Goal: Task Accomplishment & Management: Manage account settings

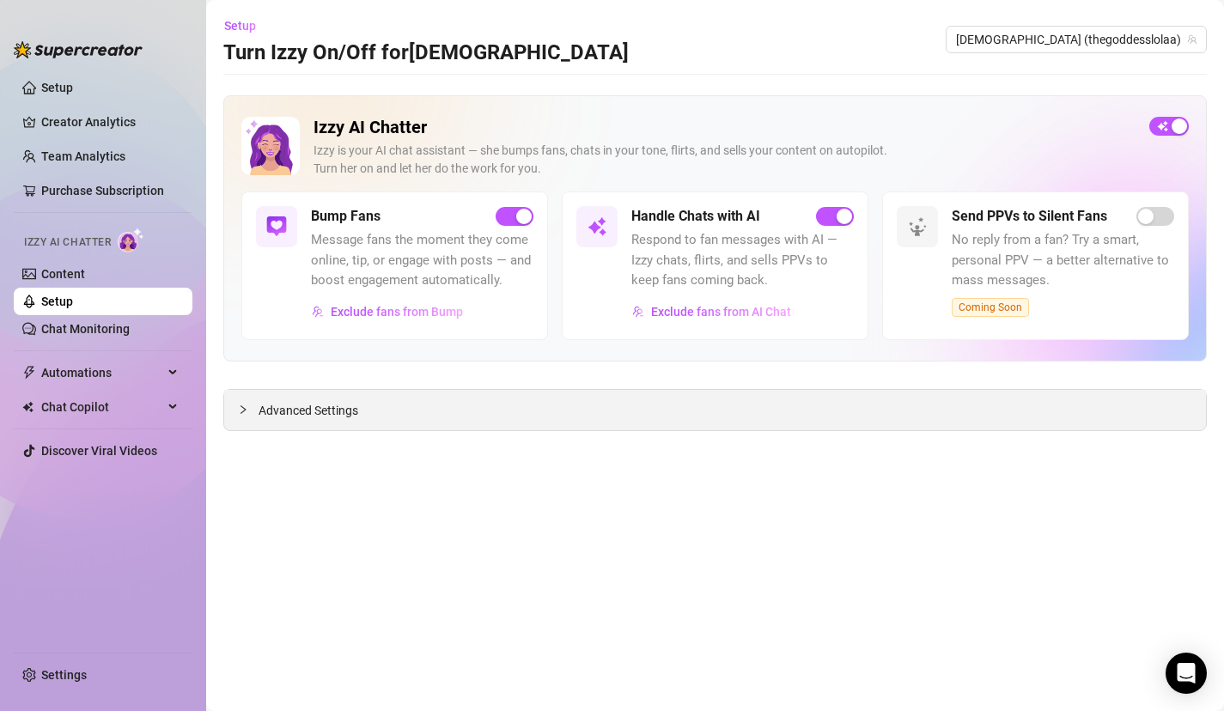
click at [380, 413] on div "Advanced Settings" at bounding box center [715, 410] width 982 height 40
click at [331, 406] on span "Advanced Settings" at bounding box center [309, 410] width 100 height 19
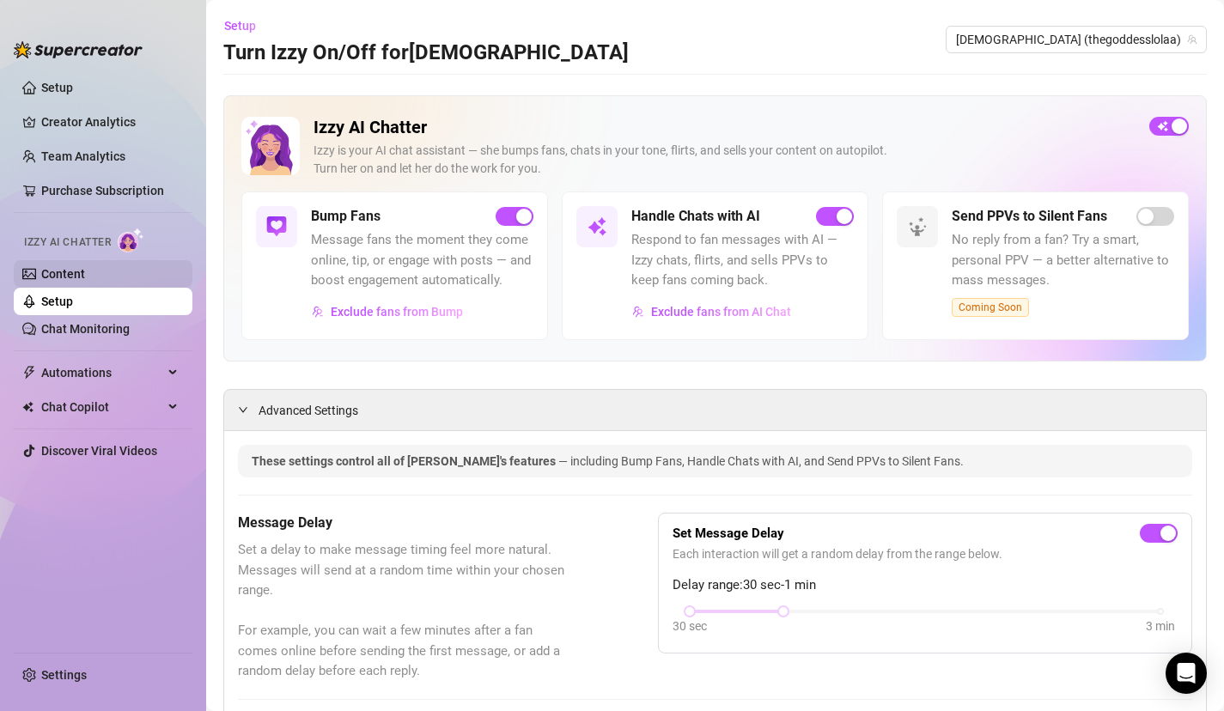
click at [85, 275] on link "Content" at bounding box center [63, 274] width 44 height 14
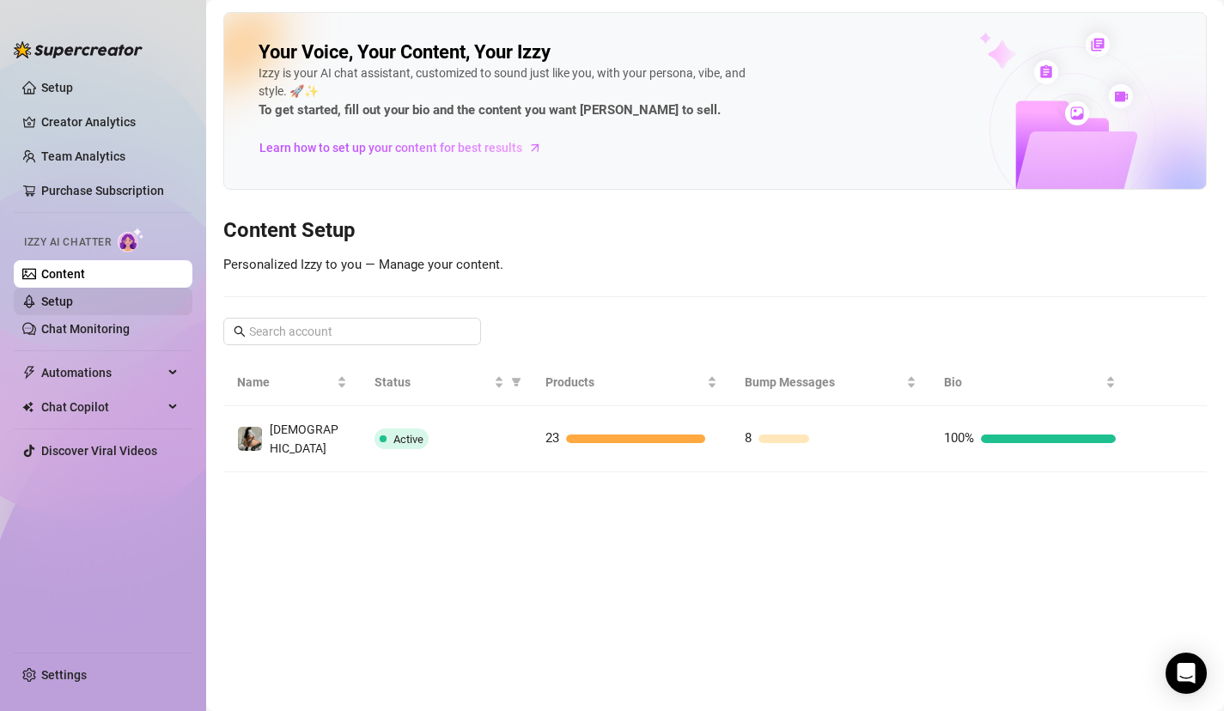
click at [73, 295] on link "Setup" at bounding box center [57, 302] width 32 height 14
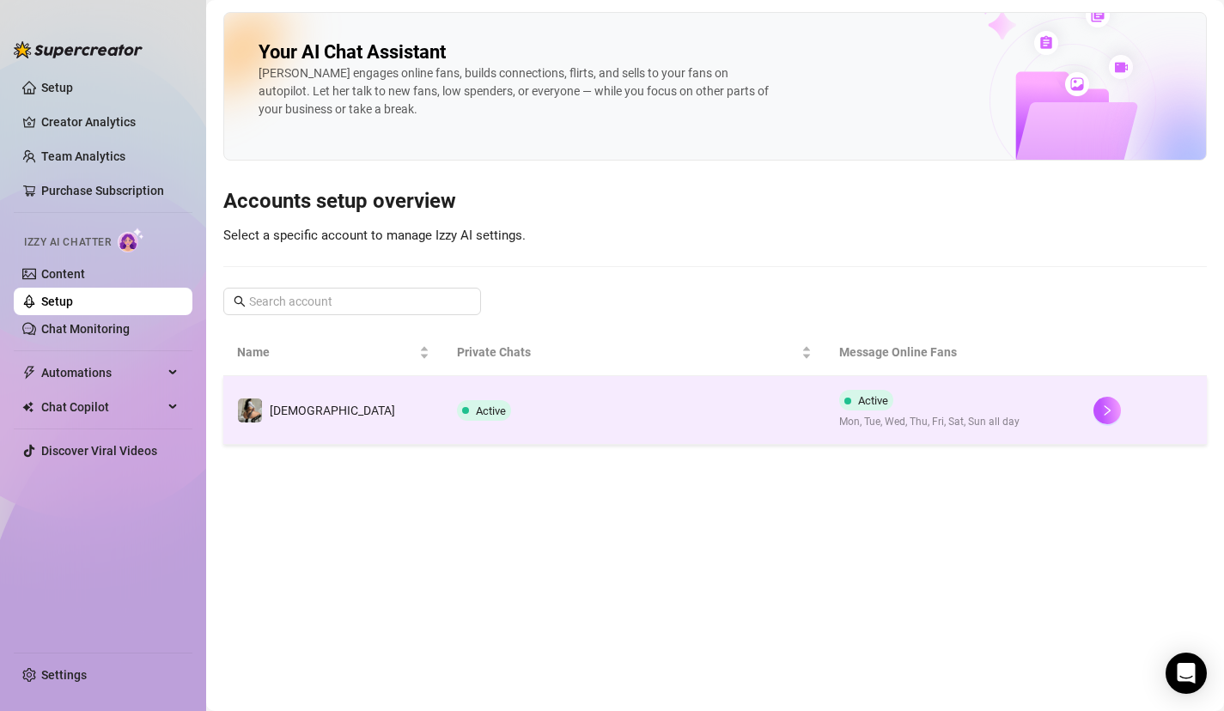
click at [443, 421] on td "Active" at bounding box center [633, 410] width 381 height 69
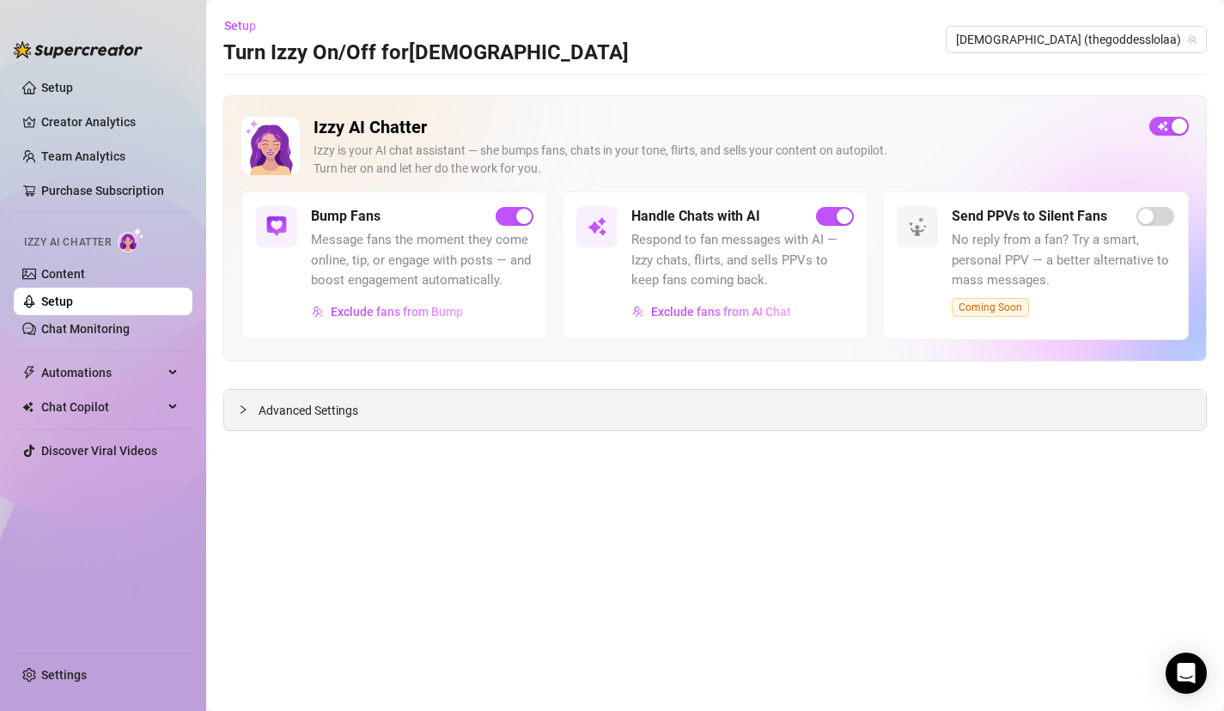
click at [351, 419] on span "Advanced Settings" at bounding box center [309, 410] width 100 height 19
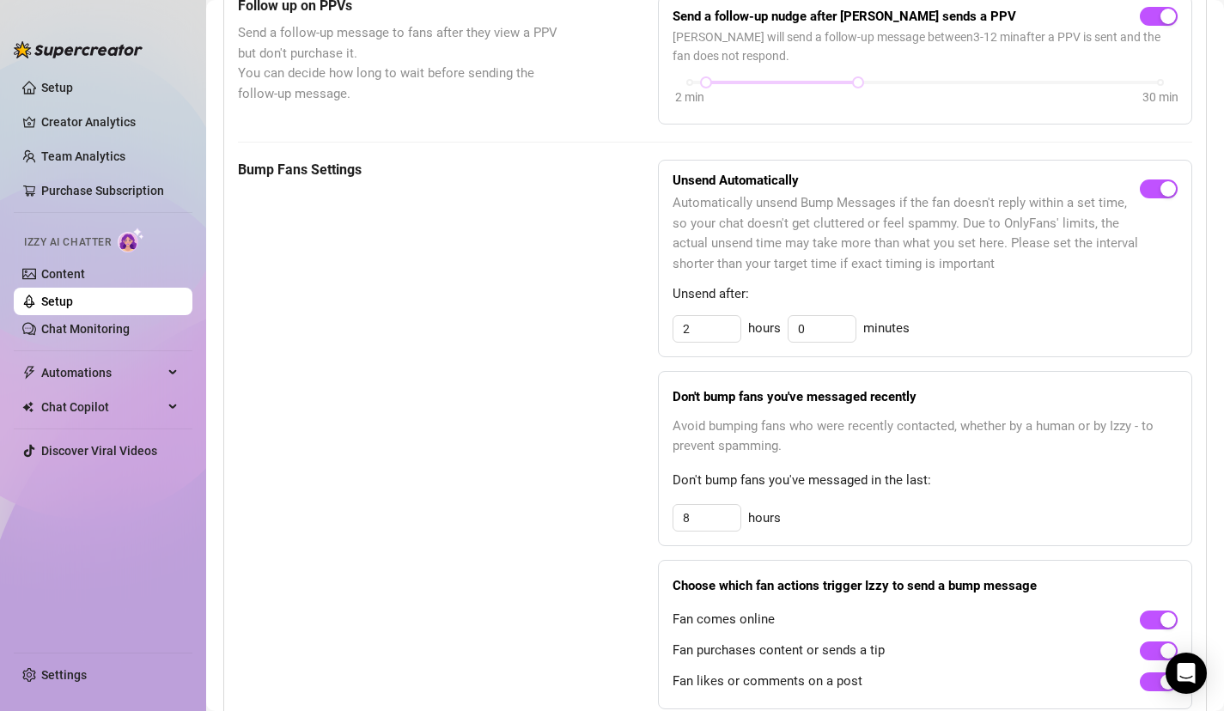
scroll to position [756, 0]
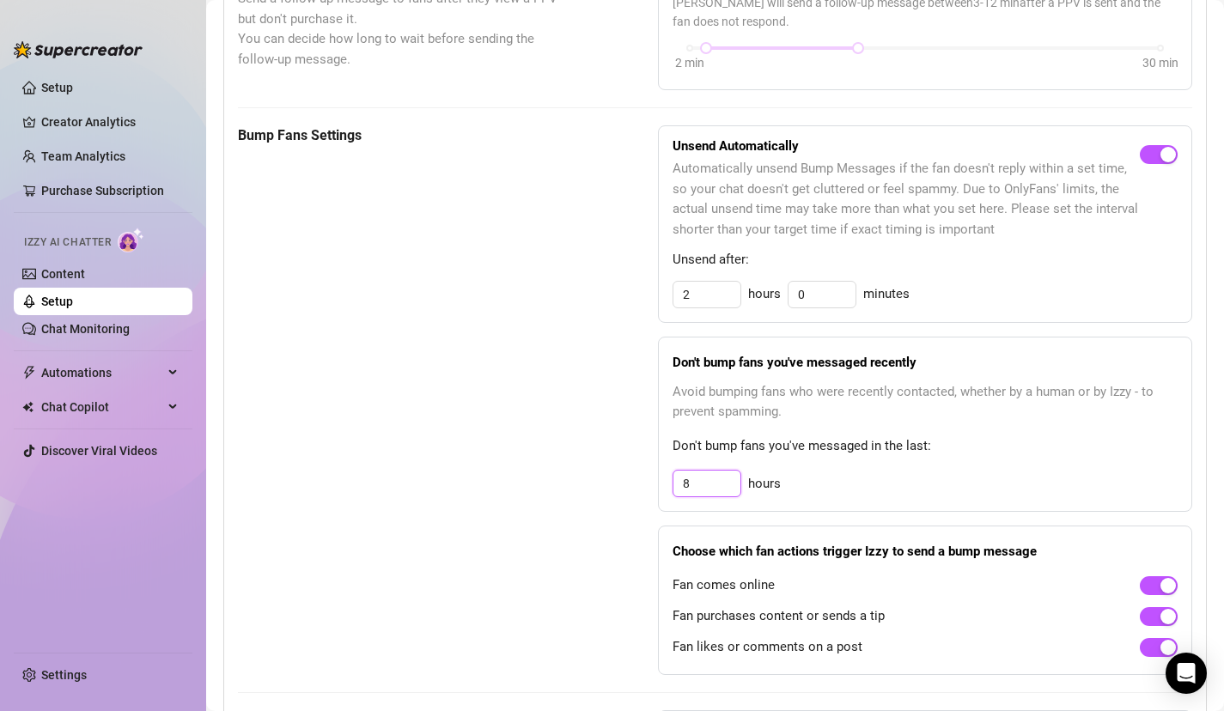
click at [711, 494] on input "8" at bounding box center [707, 484] width 67 height 26
type input "1"
type input "15"
click at [345, 585] on div "Bump Fans Settings" at bounding box center [405, 400] width 334 height 551
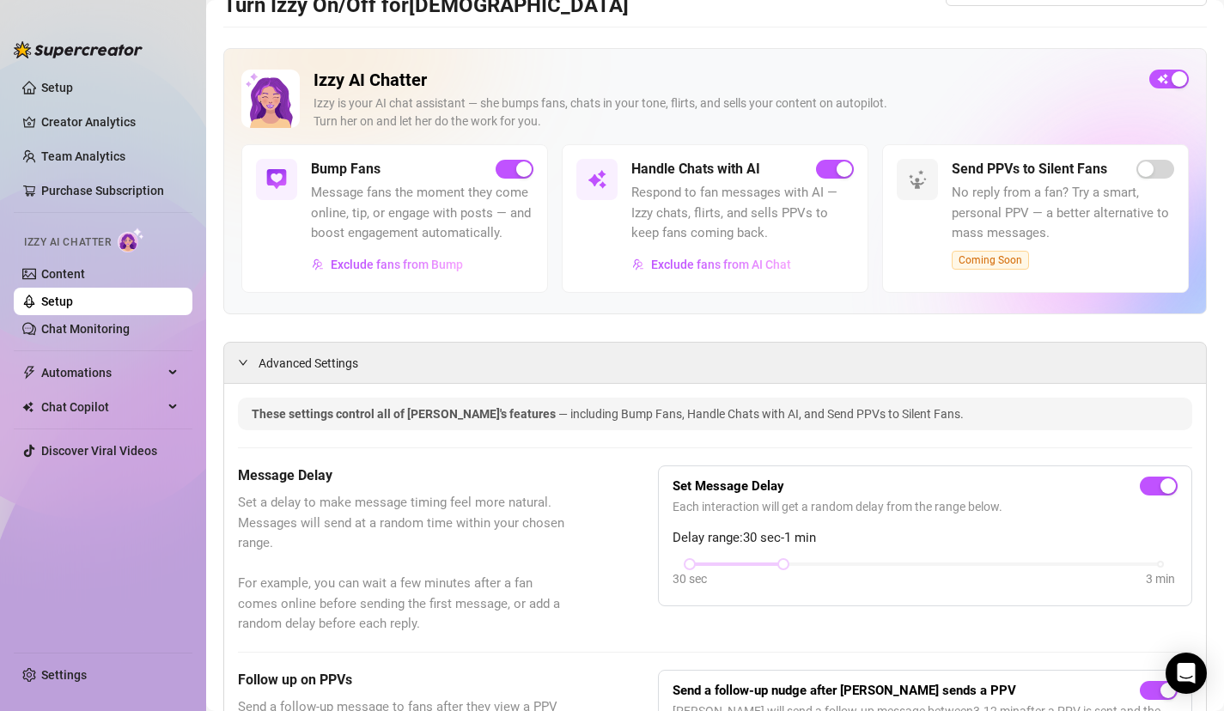
scroll to position [0, 0]
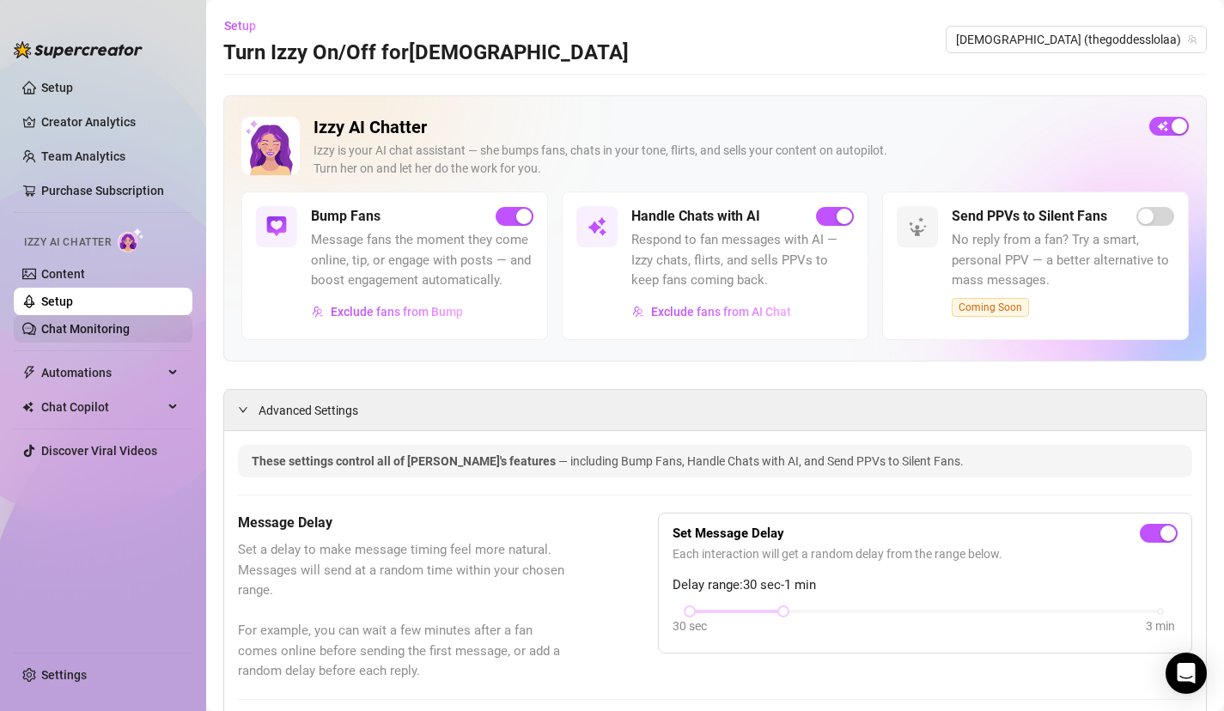
click at [87, 331] on link "Chat Monitoring" at bounding box center [85, 329] width 88 height 14
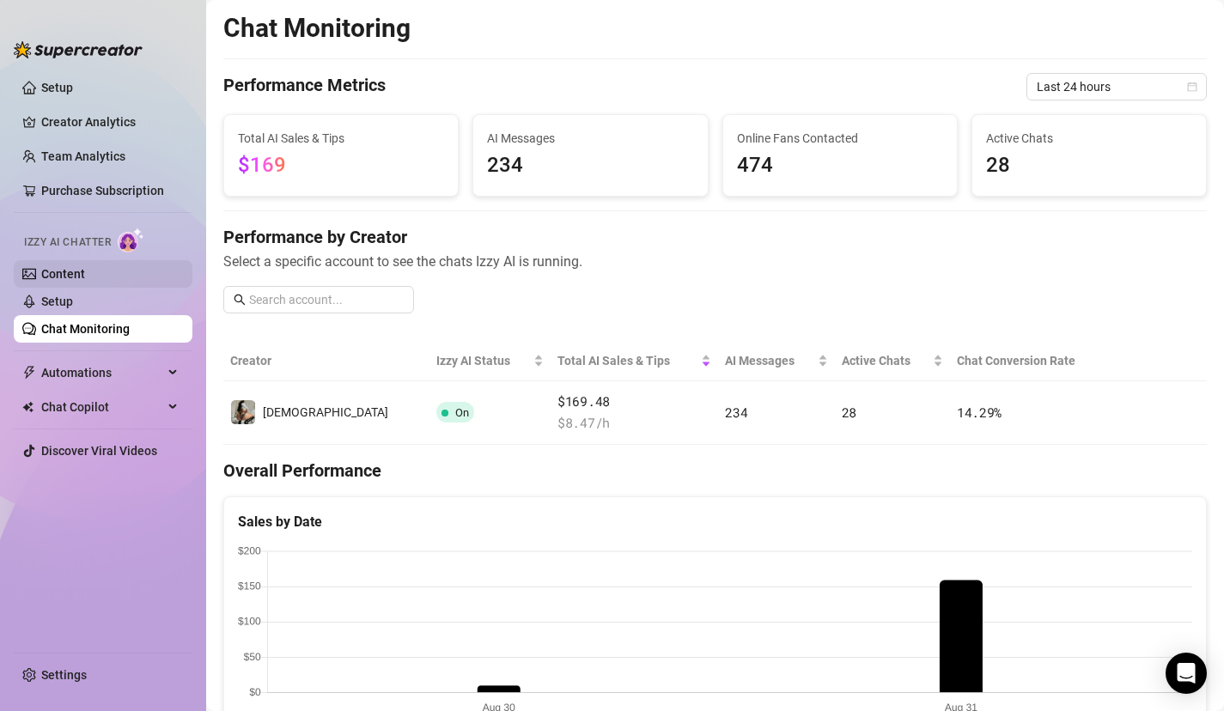
click at [85, 279] on link "Content" at bounding box center [63, 274] width 44 height 14
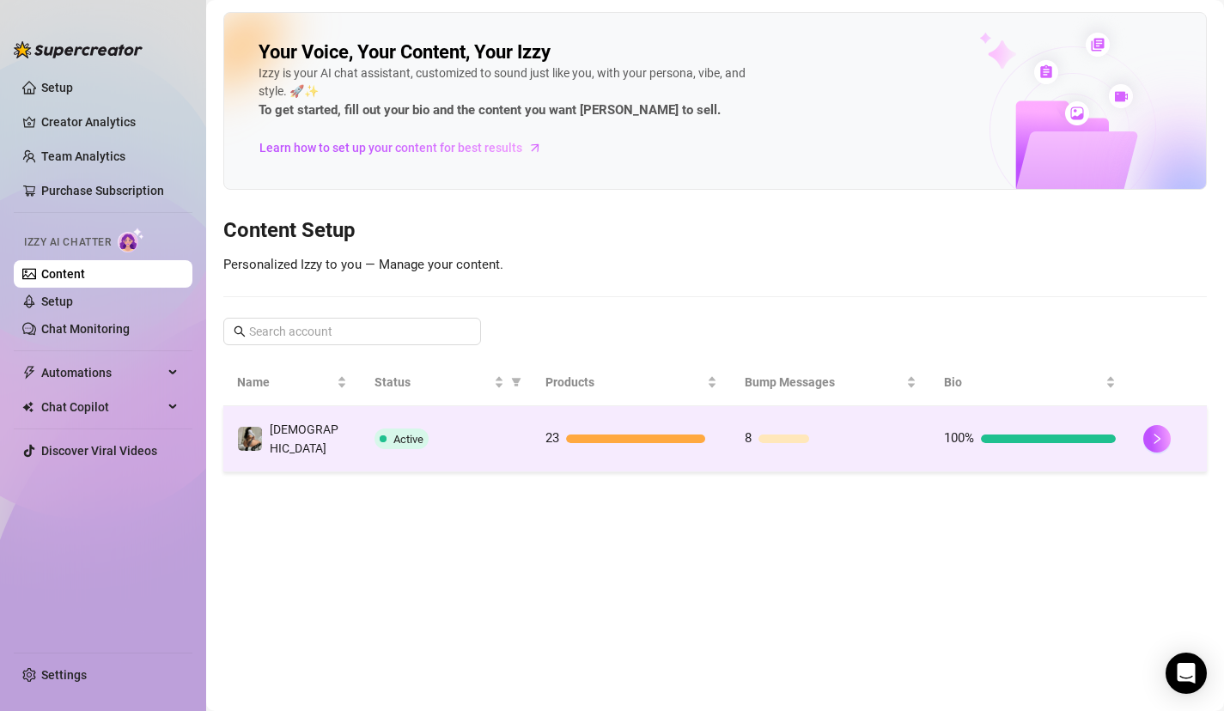
click at [350, 449] on td "[DEMOGRAPHIC_DATA]" at bounding box center [291, 439] width 137 height 66
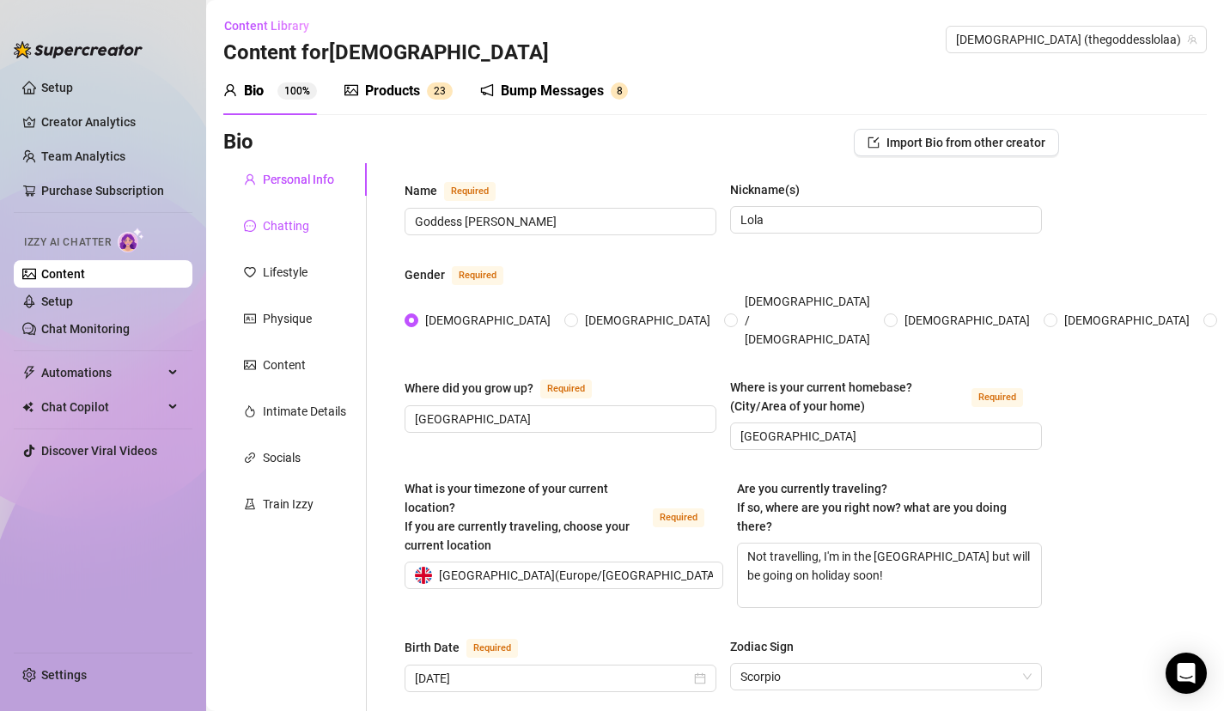
click at [293, 226] on div "Chatting" at bounding box center [286, 226] width 46 height 19
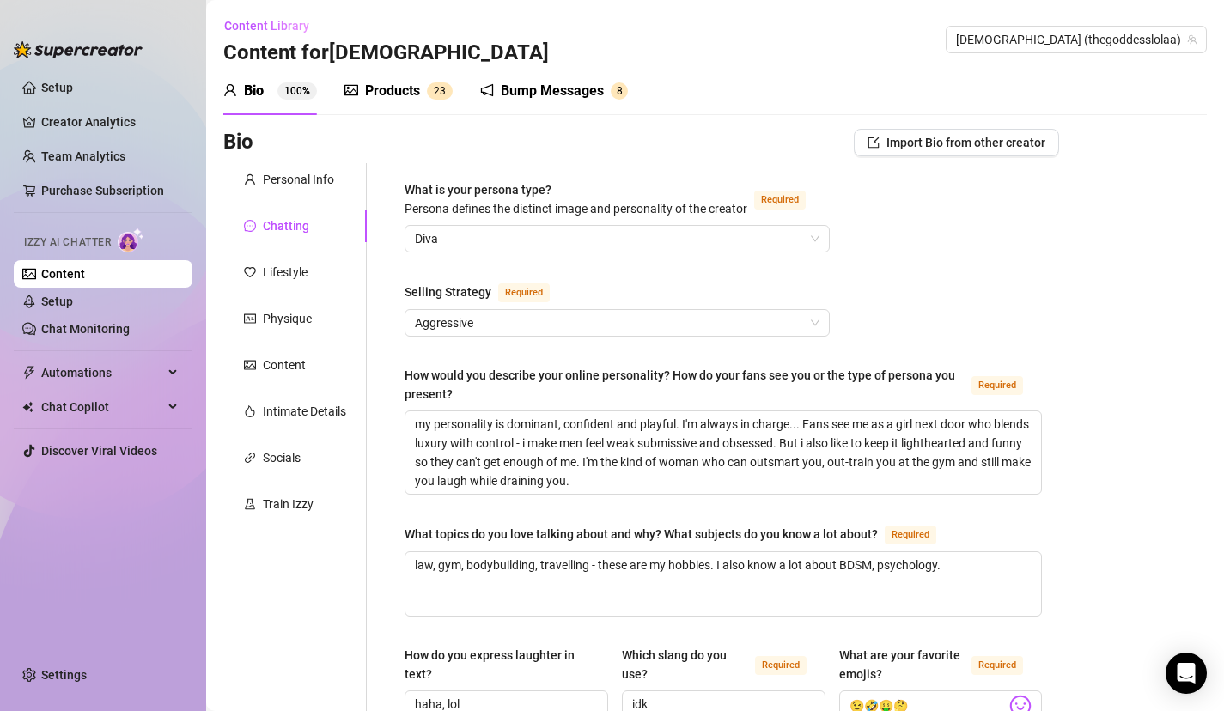
click at [601, 529] on div "What topics do you love talking about and why? What subjects do you know a lot …" at bounding box center [641, 534] width 473 height 19
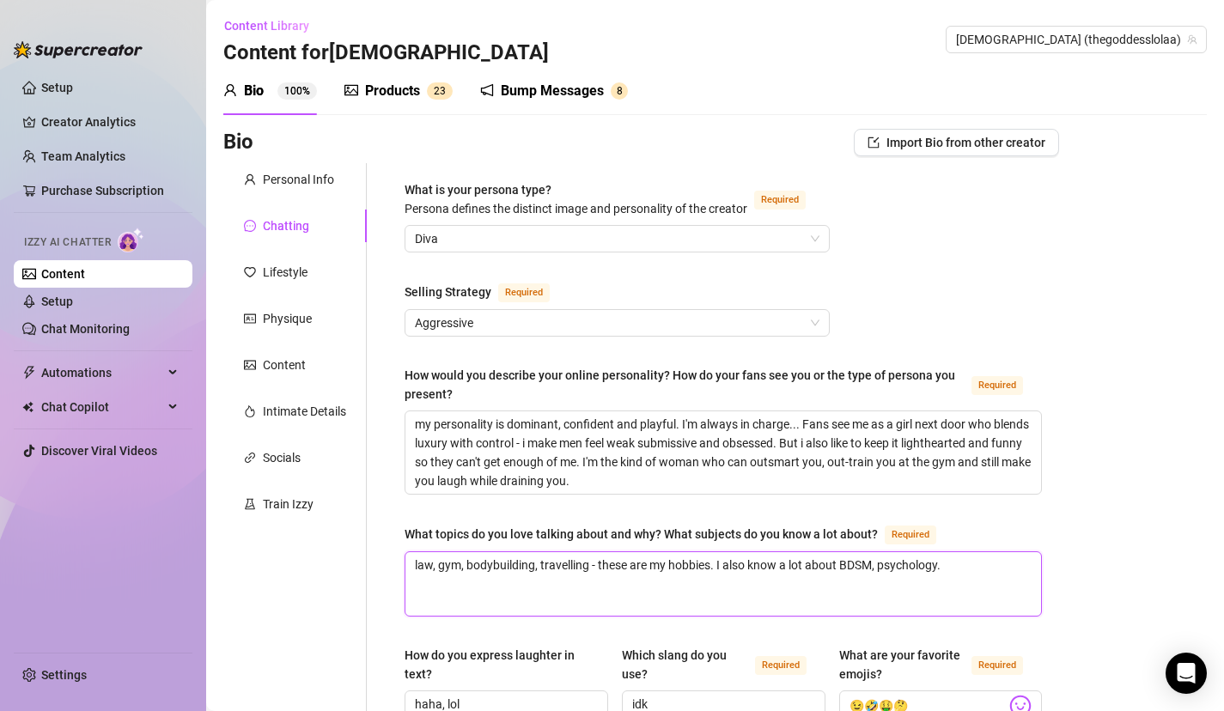
click at [601, 552] on textarea "law, gym, bodybuilding, travelling - these are my hobbies. I also know a lot ab…" at bounding box center [724, 584] width 636 height 64
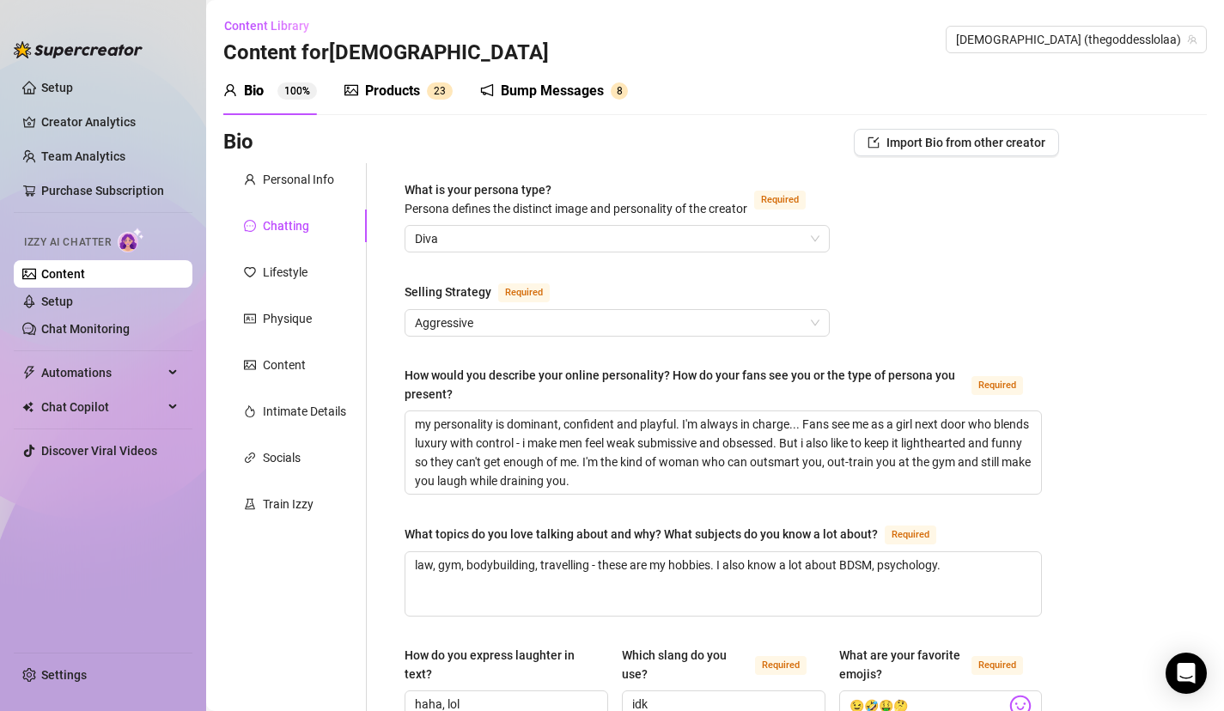
click at [582, 96] on div "Bump Messages" at bounding box center [552, 91] width 103 height 21
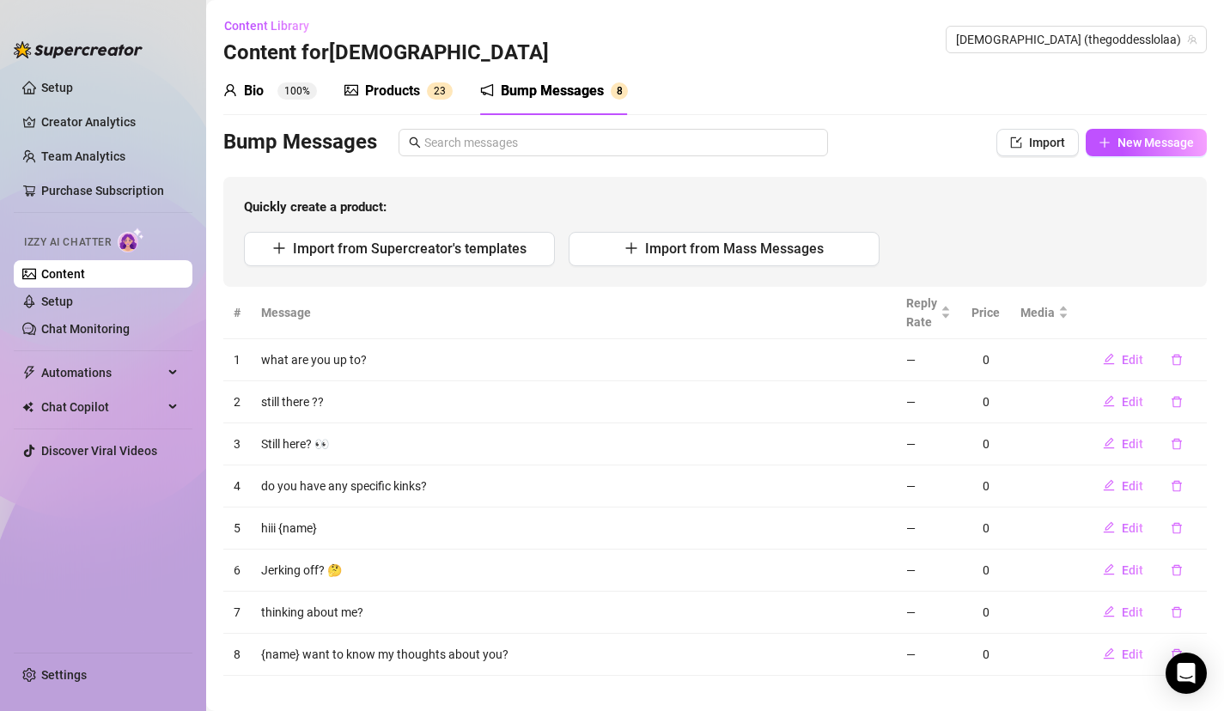
click at [446, 81] on div "Products 2 3" at bounding box center [399, 91] width 108 height 21
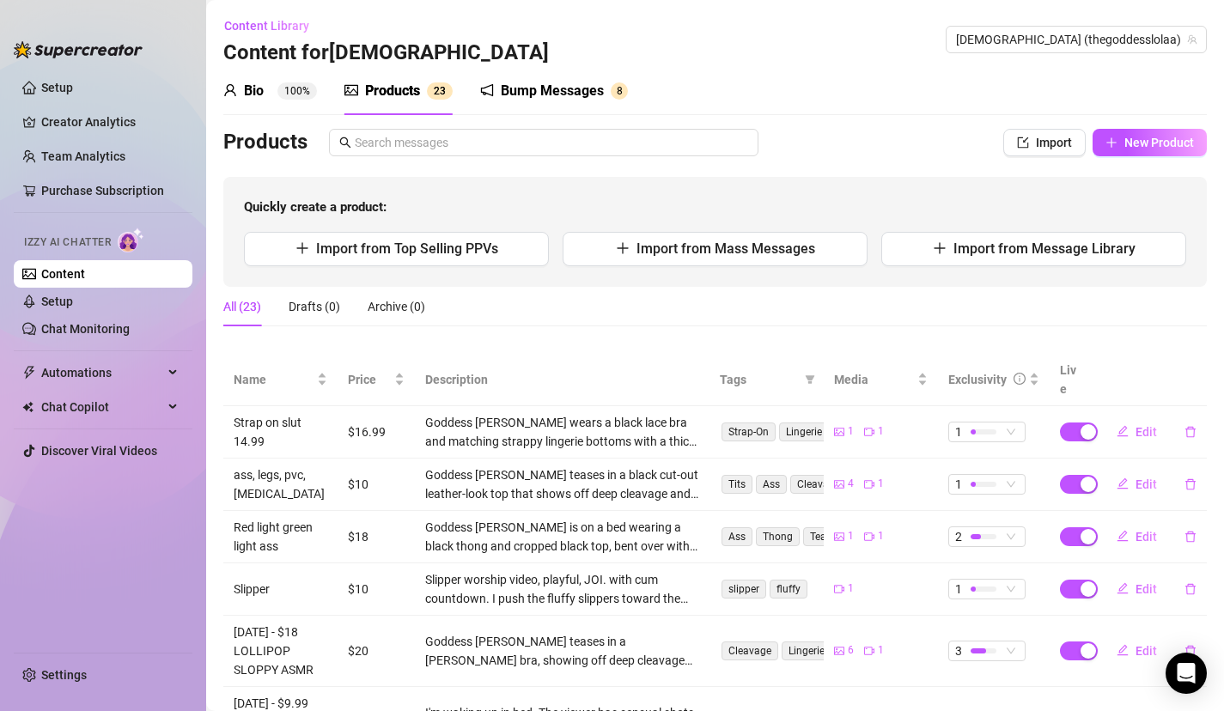
click at [272, 84] on div "Bio 100%" at bounding box center [270, 91] width 94 height 21
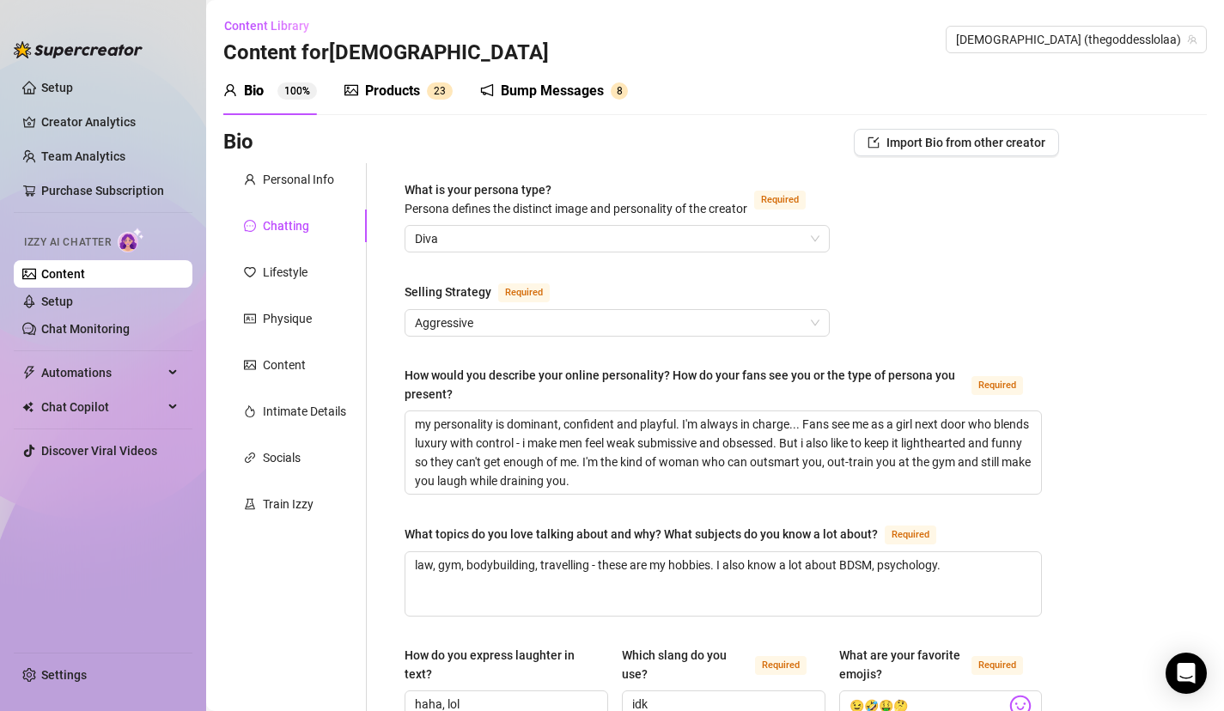
click at [290, 288] on div "Lifestyle" at bounding box center [294, 272] width 143 height 33
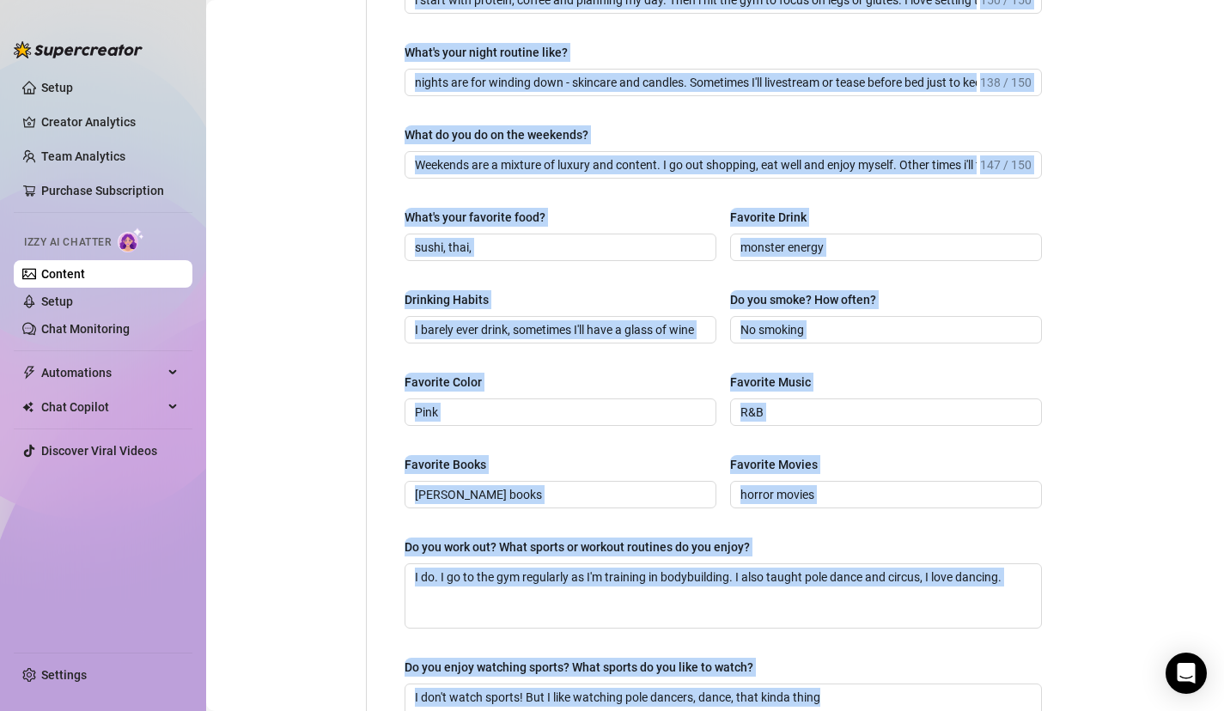
scroll to position [759, 0]
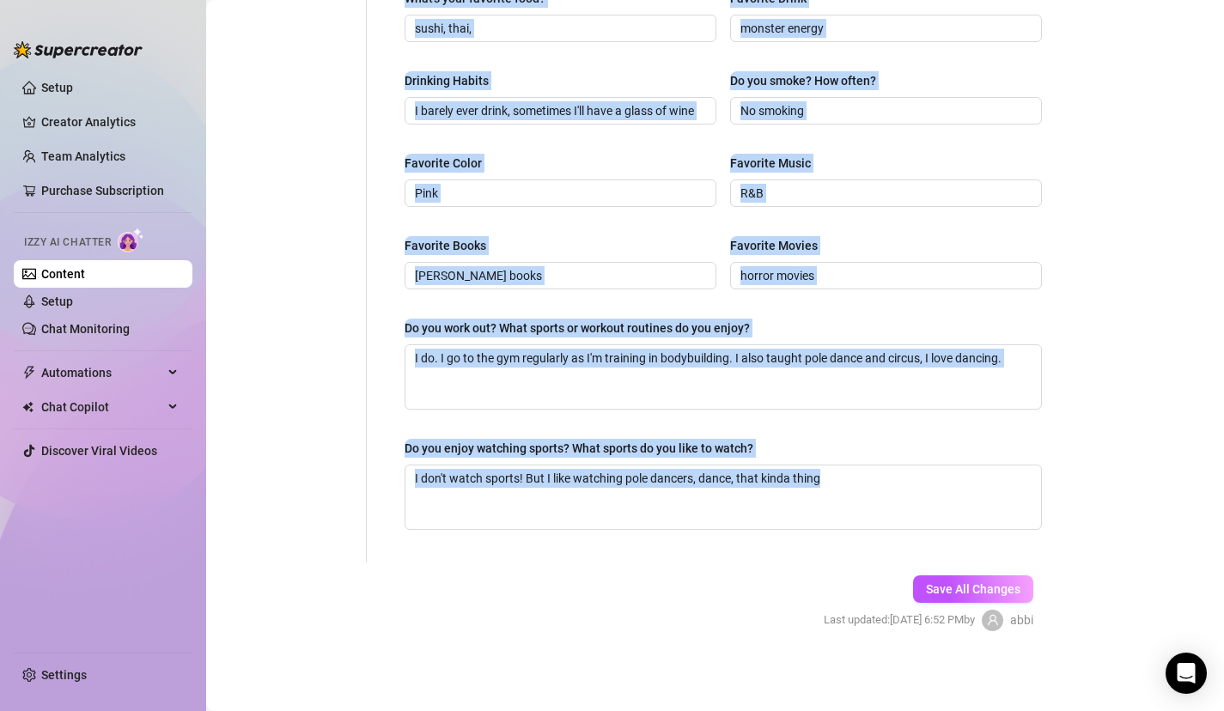
drag, startPoint x: 448, startPoint y: 491, endPoint x: 495, endPoint y: 723, distance: 235.9
click at [495, 711] on html "Setup Creator Analytics Team Analytics Purchase Subscription Izzy AI Chatter Co…" at bounding box center [612, 355] width 1224 height 711
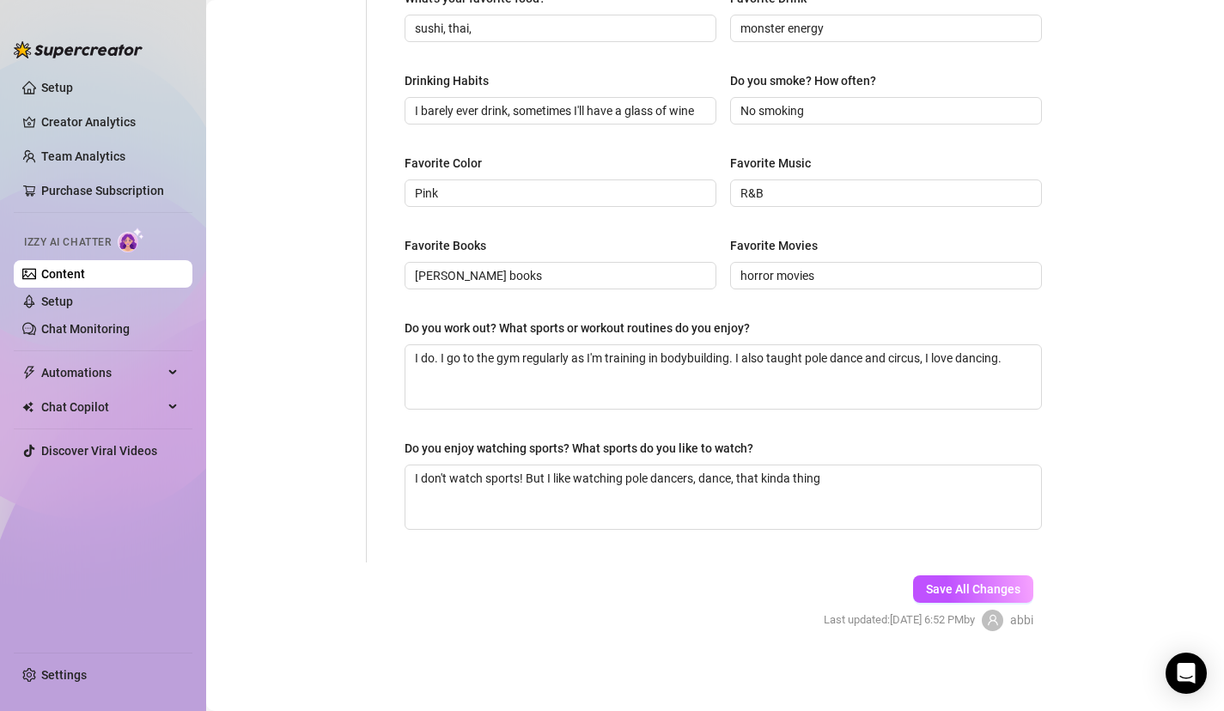
click at [520, 577] on form "Personal Info Chatting Lifestyle Physique Content Intimate Details Socials Trai…" at bounding box center [641, 33] width 836 height 1257
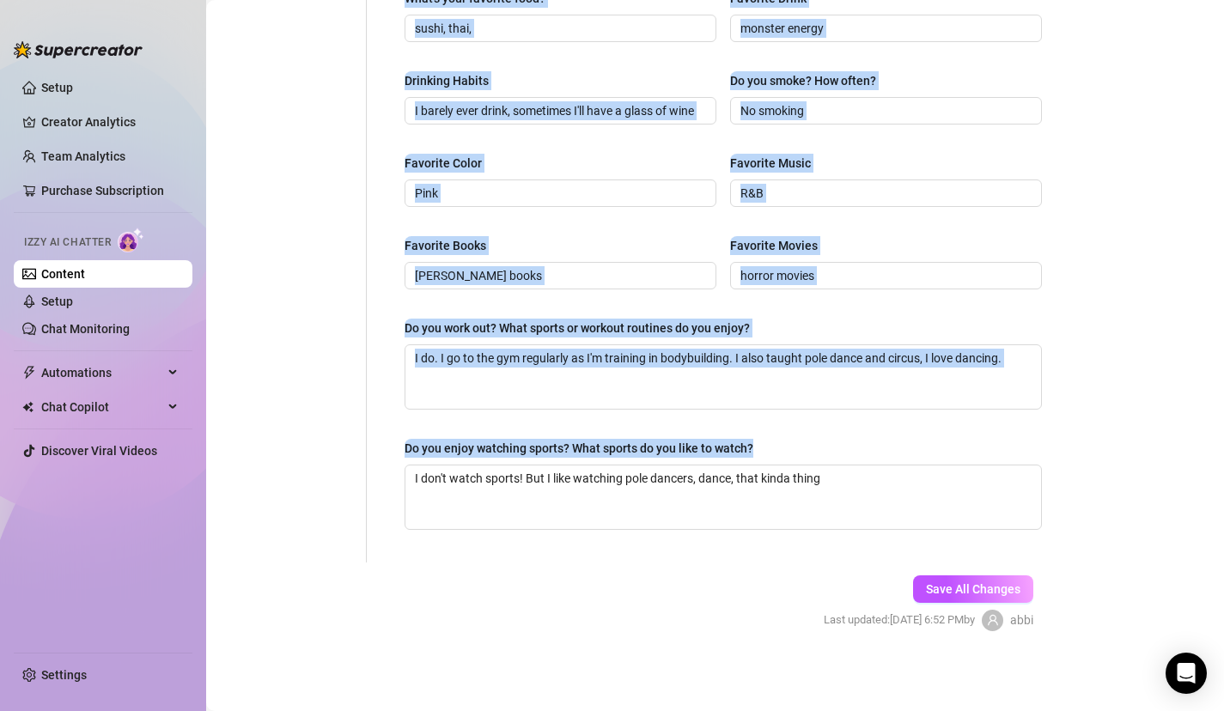
scroll to position [0, 0]
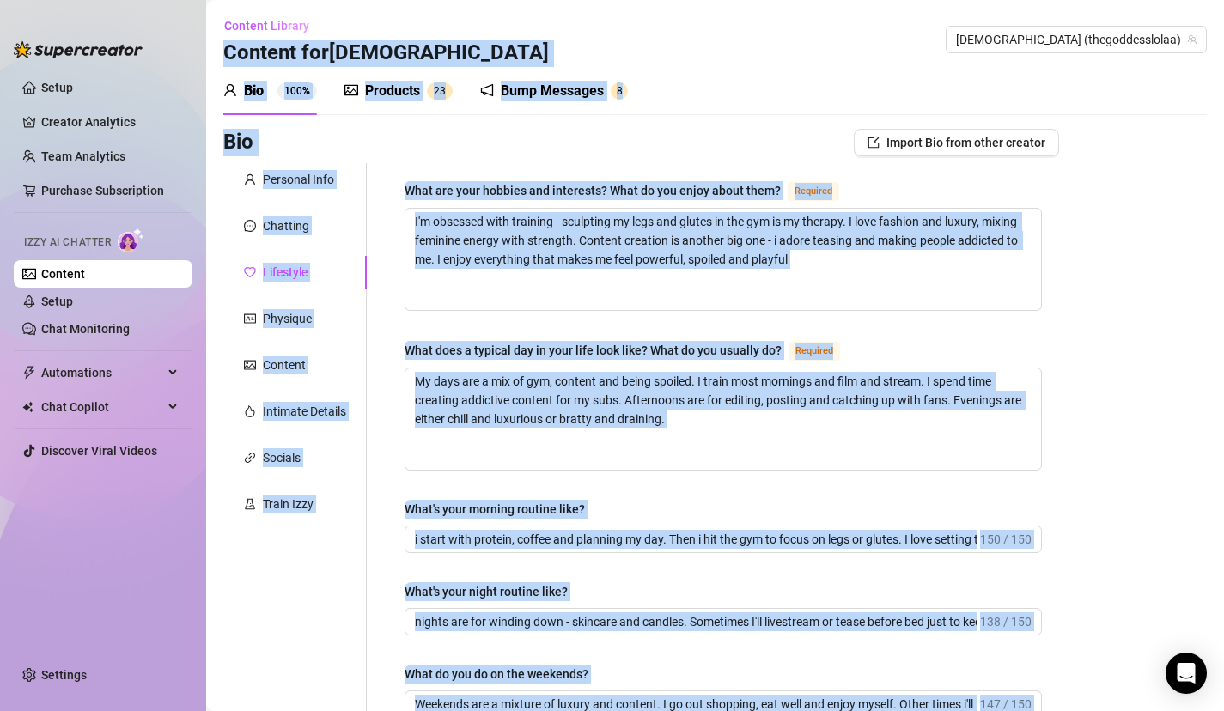
drag, startPoint x: 520, startPoint y: 577, endPoint x: 585, endPoint y: -120, distance: 700.7
click at [585, 0] on html "Setup Creator Analytics Team Analytics Purchase Subscription Izzy AI Chatter Co…" at bounding box center [612, 355] width 1224 height 711
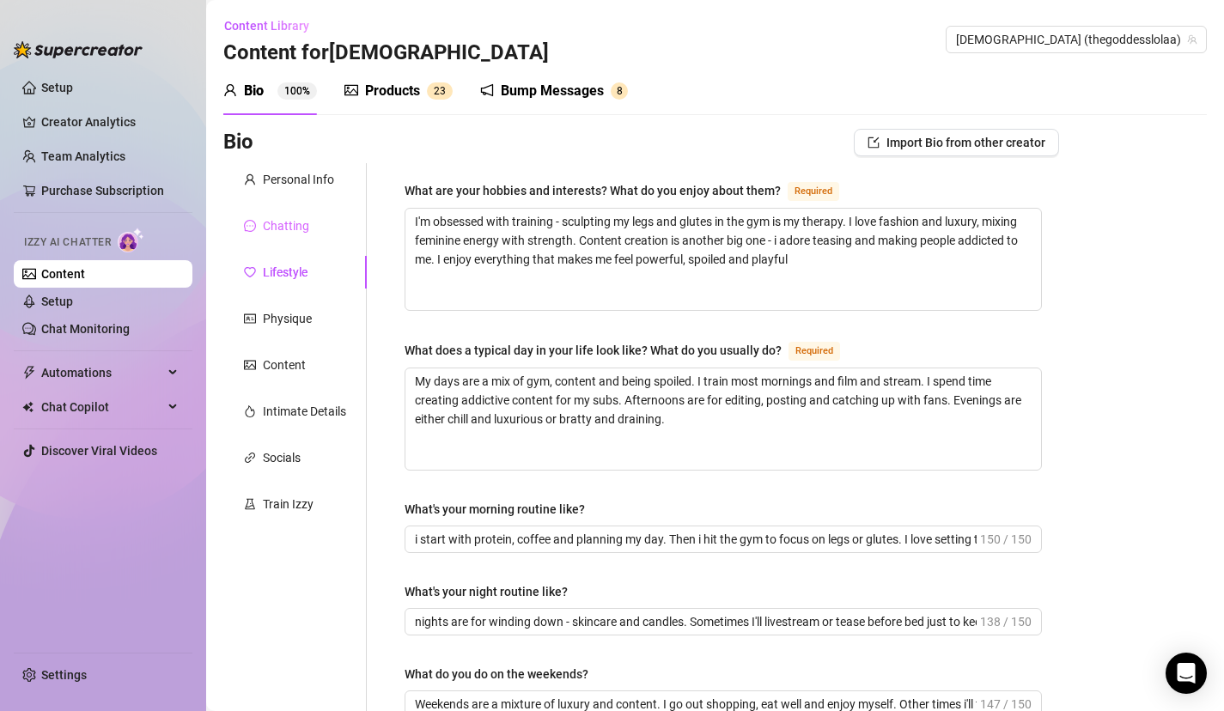
click at [293, 222] on div "Chatting" at bounding box center [286, 226] width 46 height 19
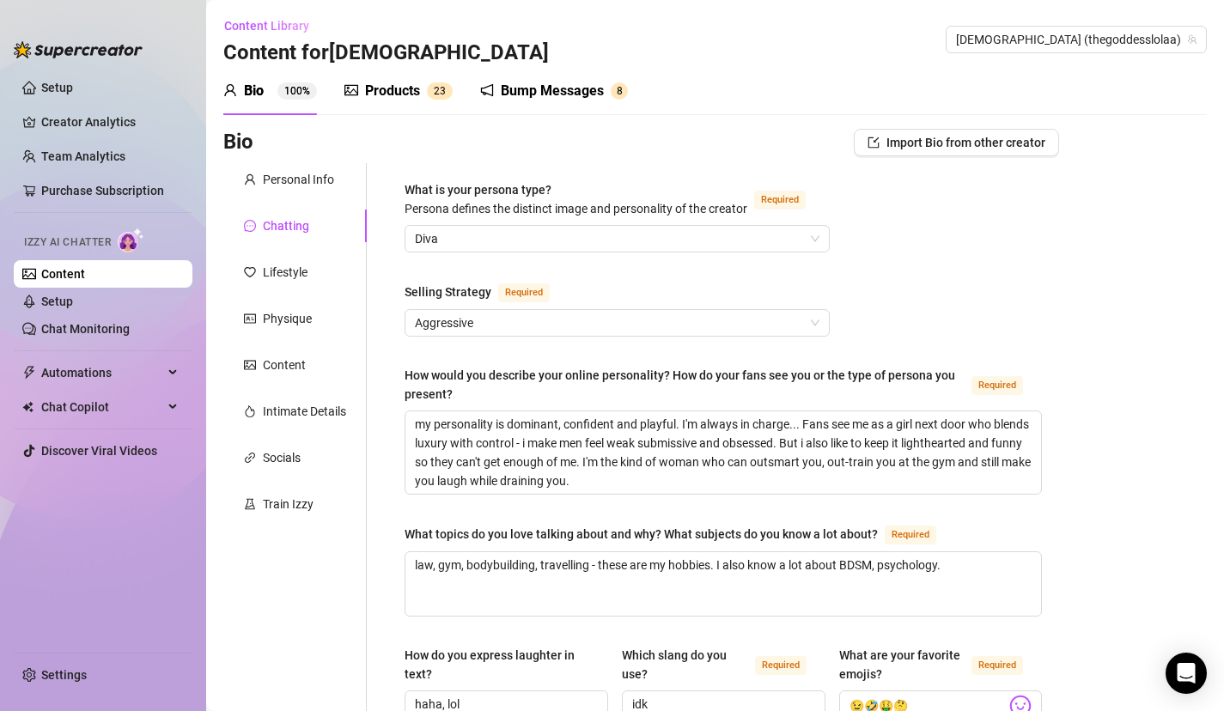
click at [473, 327] on span "Aggressive" at bounding box center [617, 323] width 405 height 26
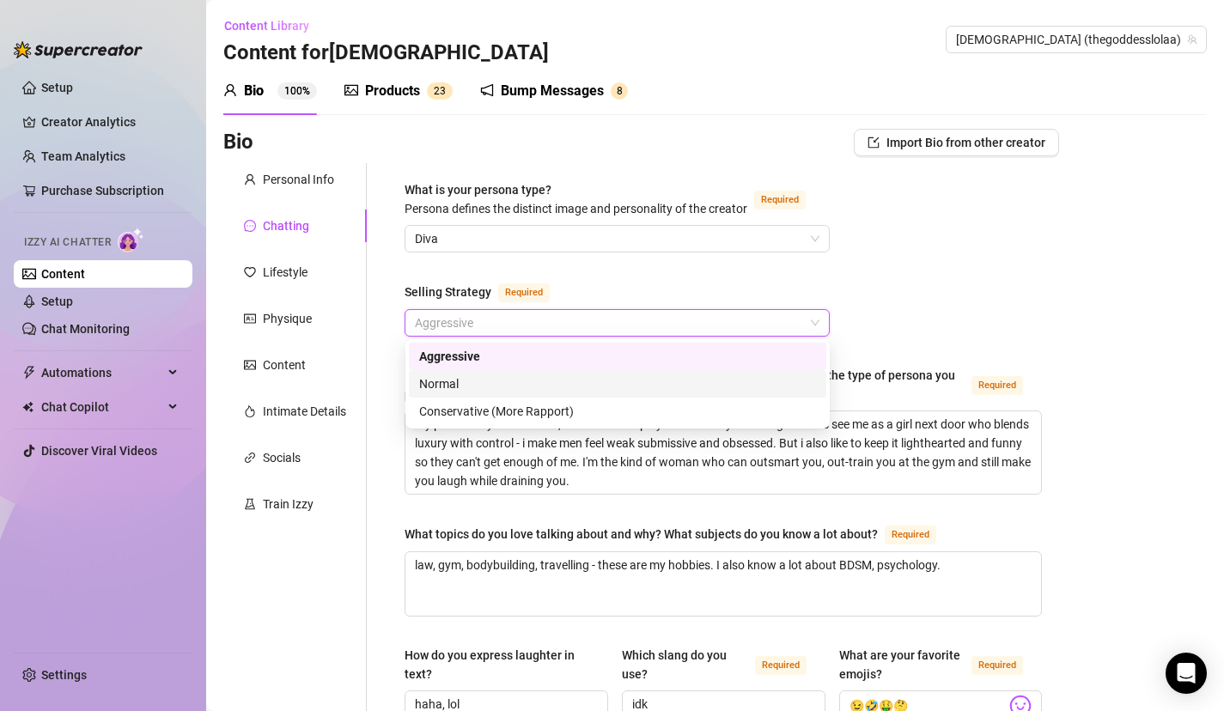
click at [481, 387] on div "Normal" at bounding box center [617, 384] width 397 height 19
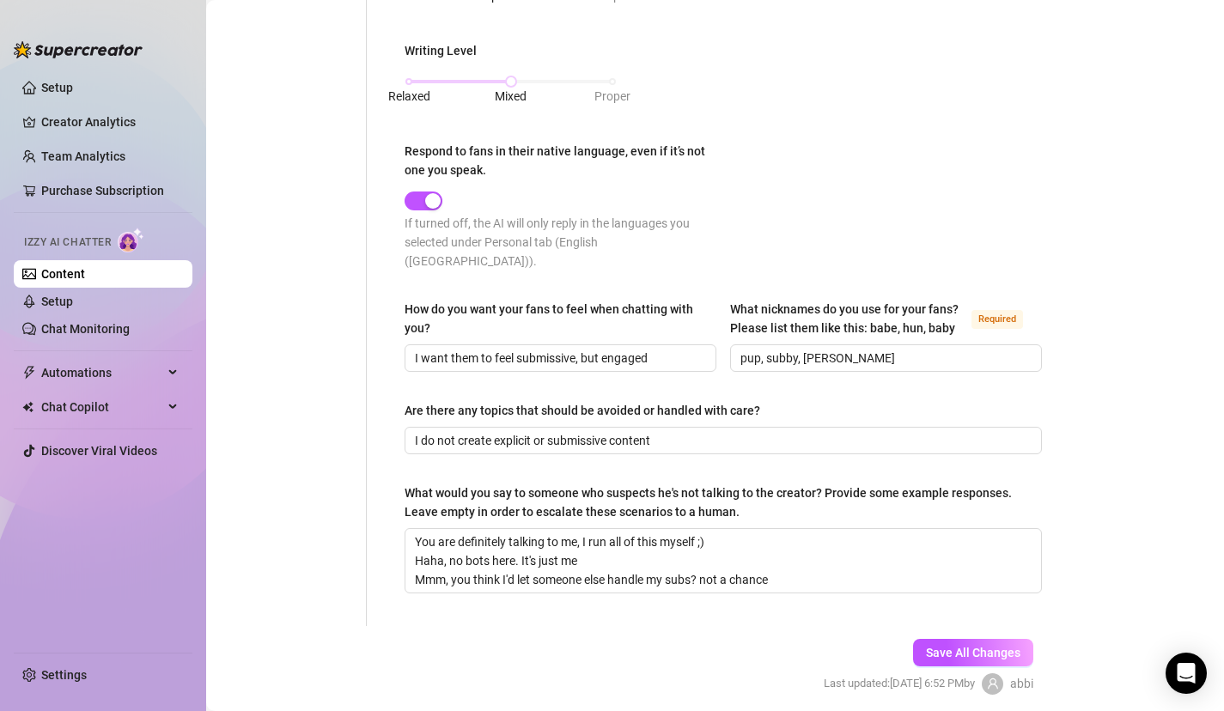
scroll to position [955, 0]
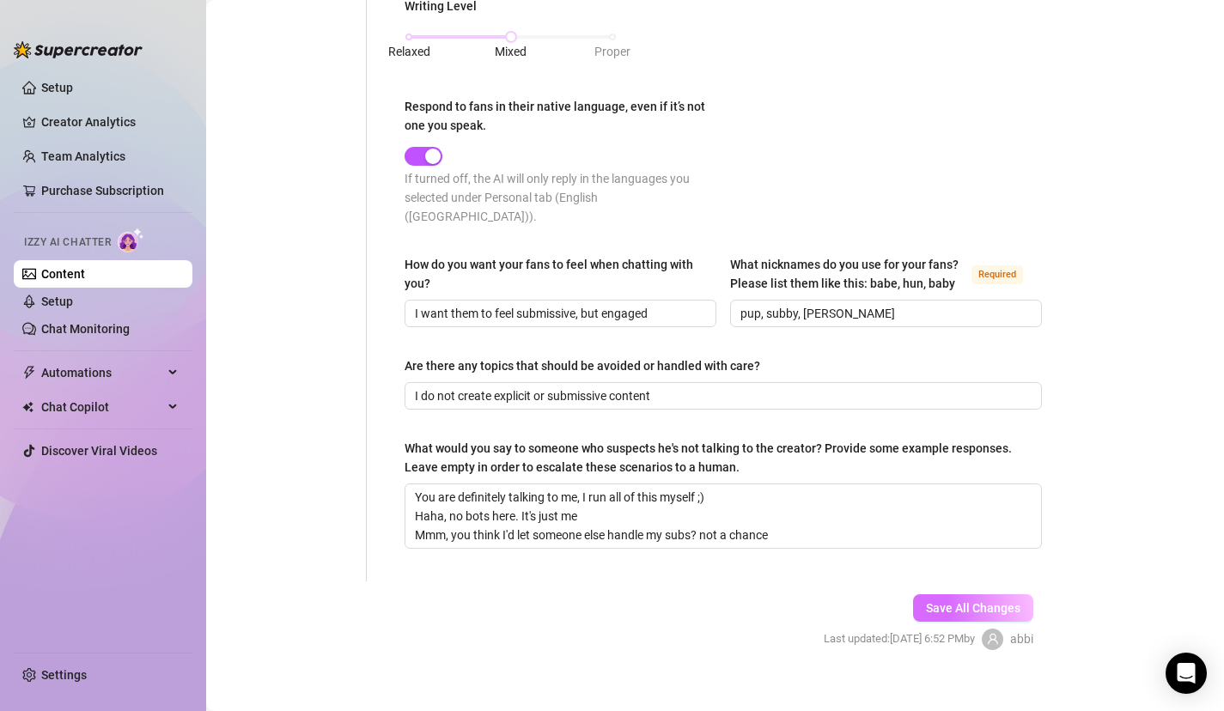
click at [973, 596] on button "Save All Changes" at bounding box center [973, 608] width 120 height 27
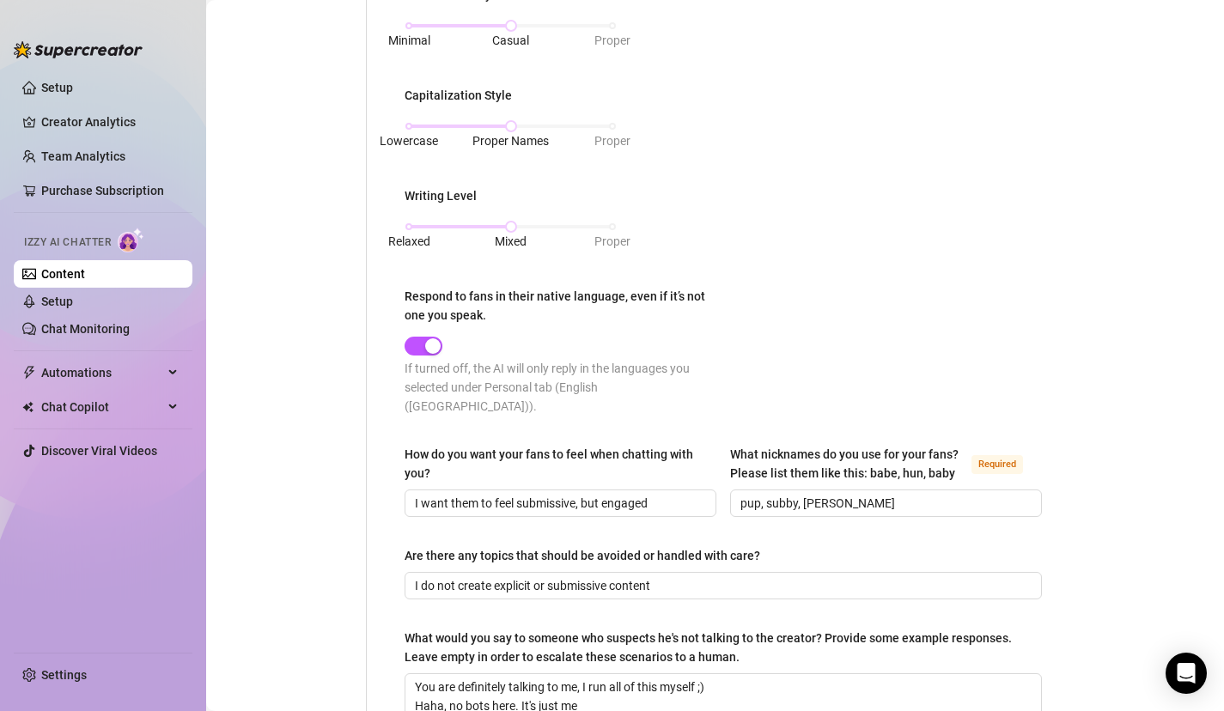
scroll to position [749, 0]
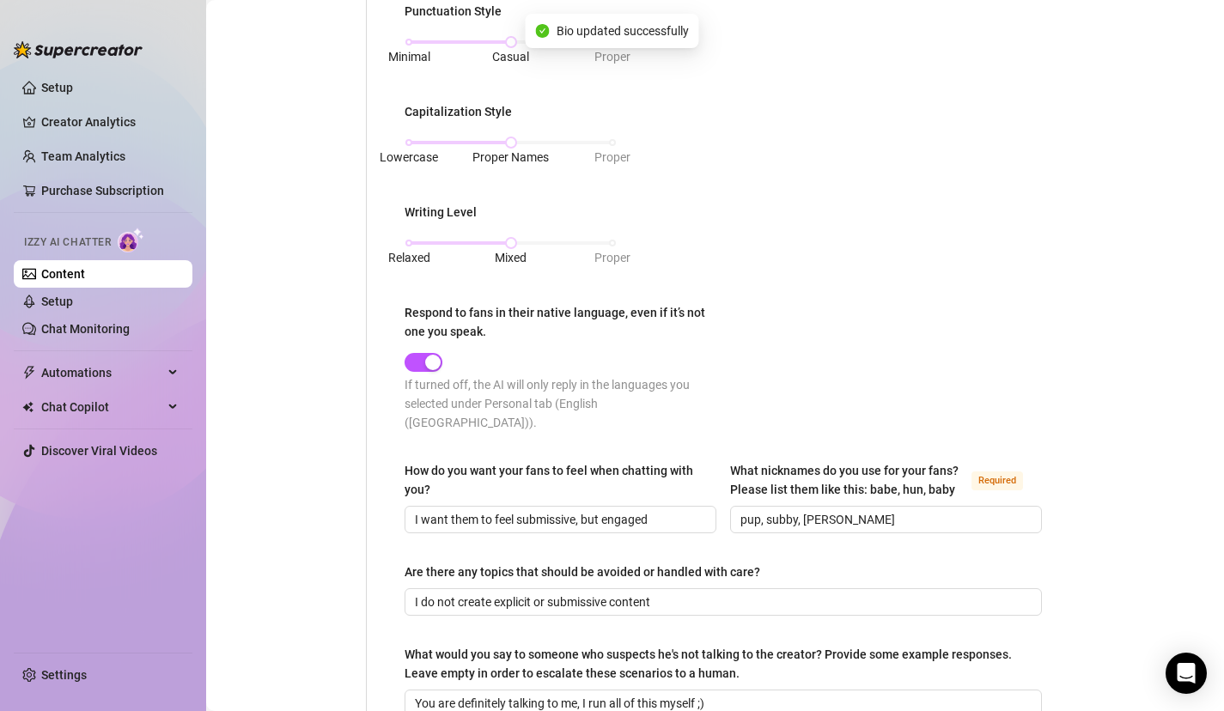
click at [411, 382] on div "If turned off, the AI will only reply in the languages you selected under Perso…" at bounding box center [564, 403] width 319 height 57
click at [423, 364] on span "button" at bounding box center [424, 362] width 38 height 19
click at [421, 357] on span "button" at bounding box center [424, 362] width 38 height 19
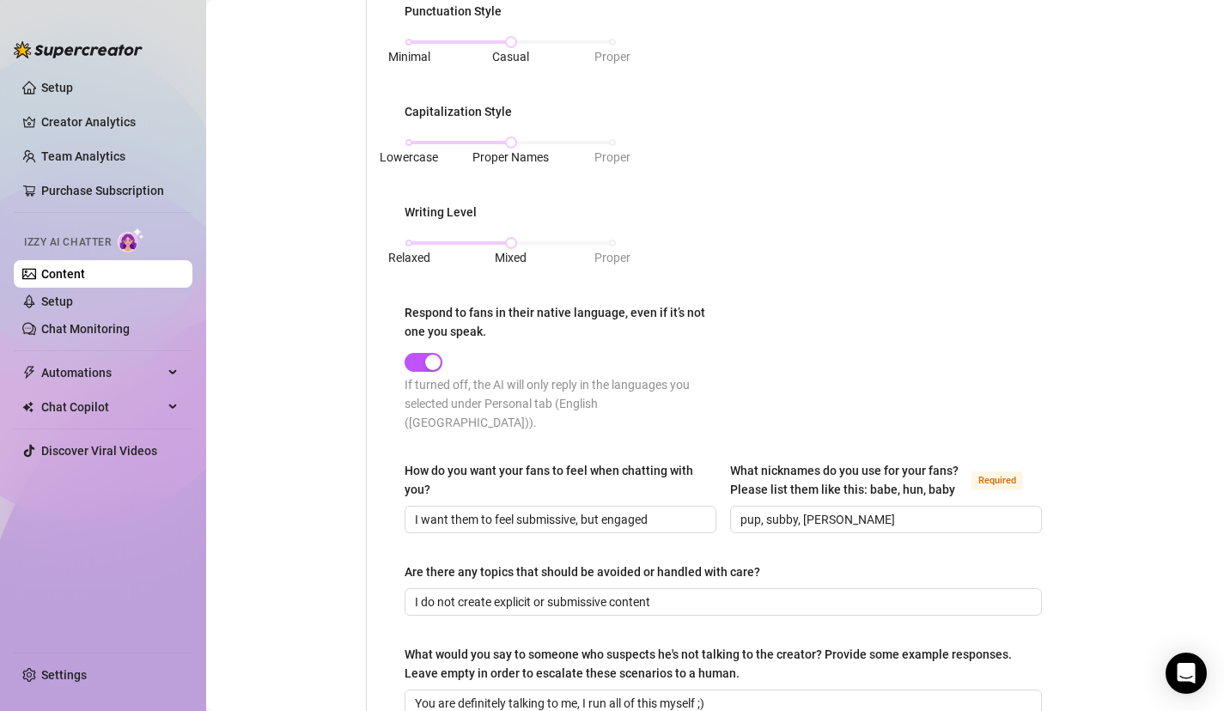
click at [332, 503] on div "Personal Info Chatting Lifestyle Physique Content Intimate Details Socials Trai…" at bounding box center [294, 101] width 143 height 1374
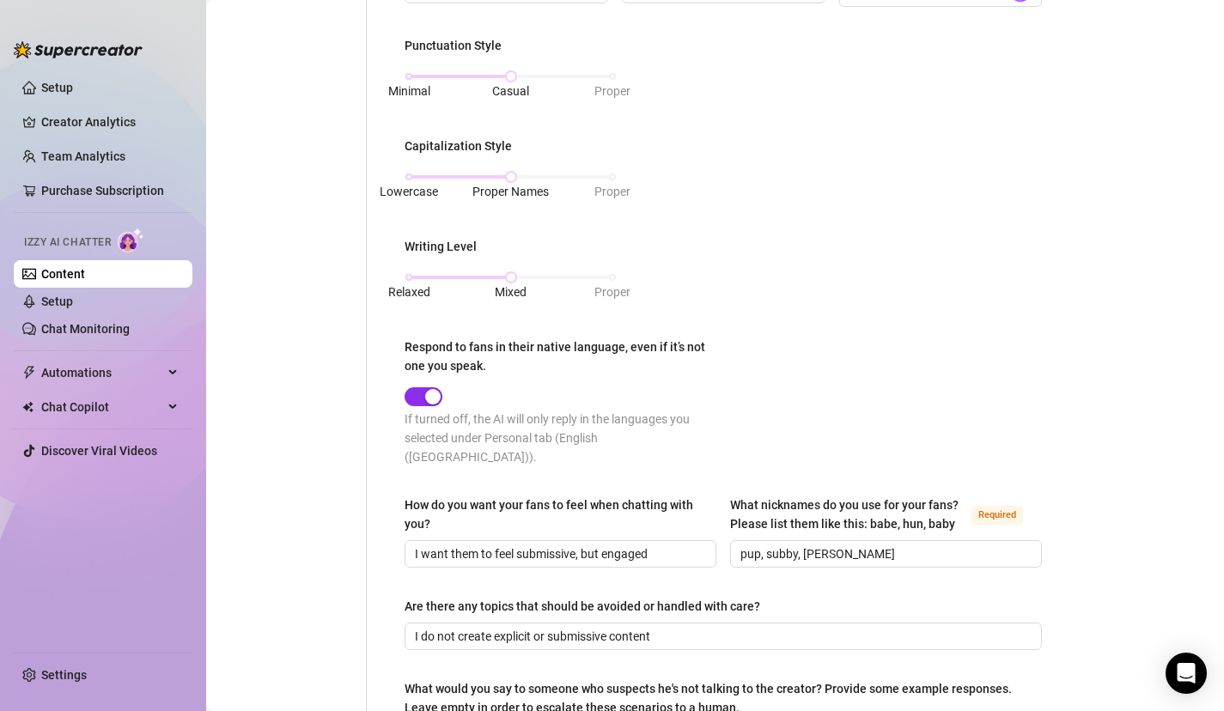
click at [432, 393] on div "button" at bounding box center [432, 396] width 15 height 15
click at [363, 463] on div "Personal Info Chatting Lifestyle Physique Content Intimate Details Socials Trai…" at bounding box center [294, 135] width 143 height 1374
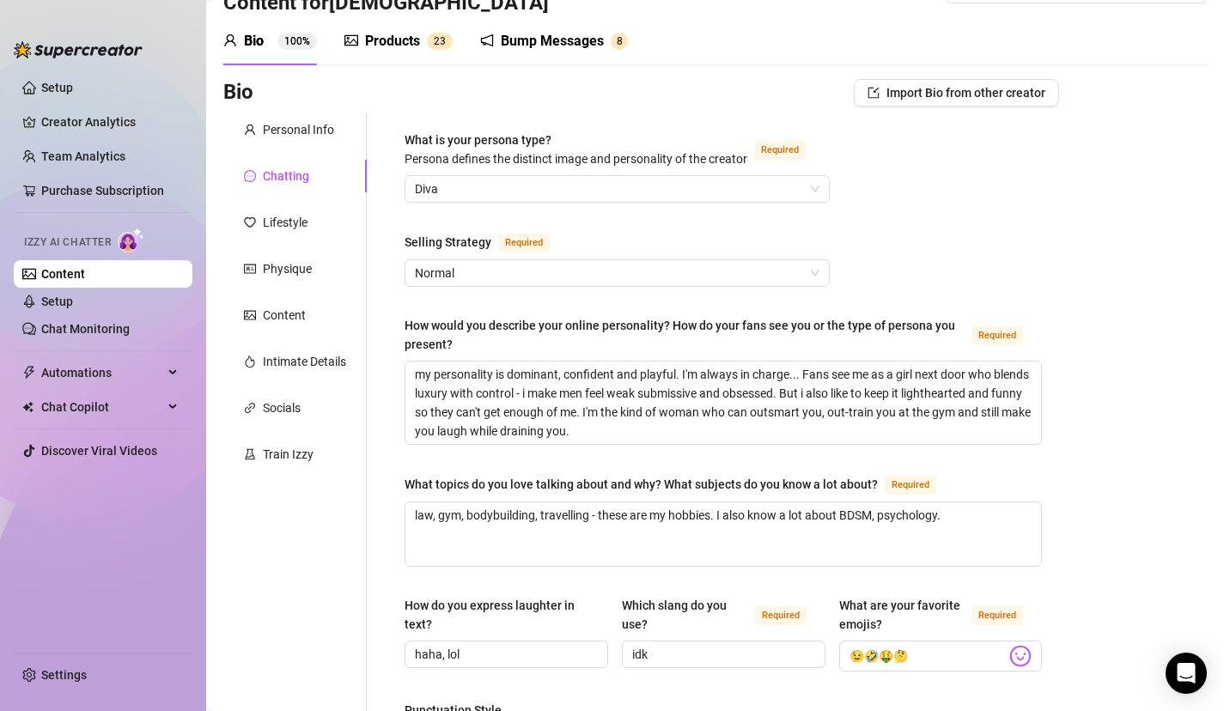
scroll to position [27, 0]
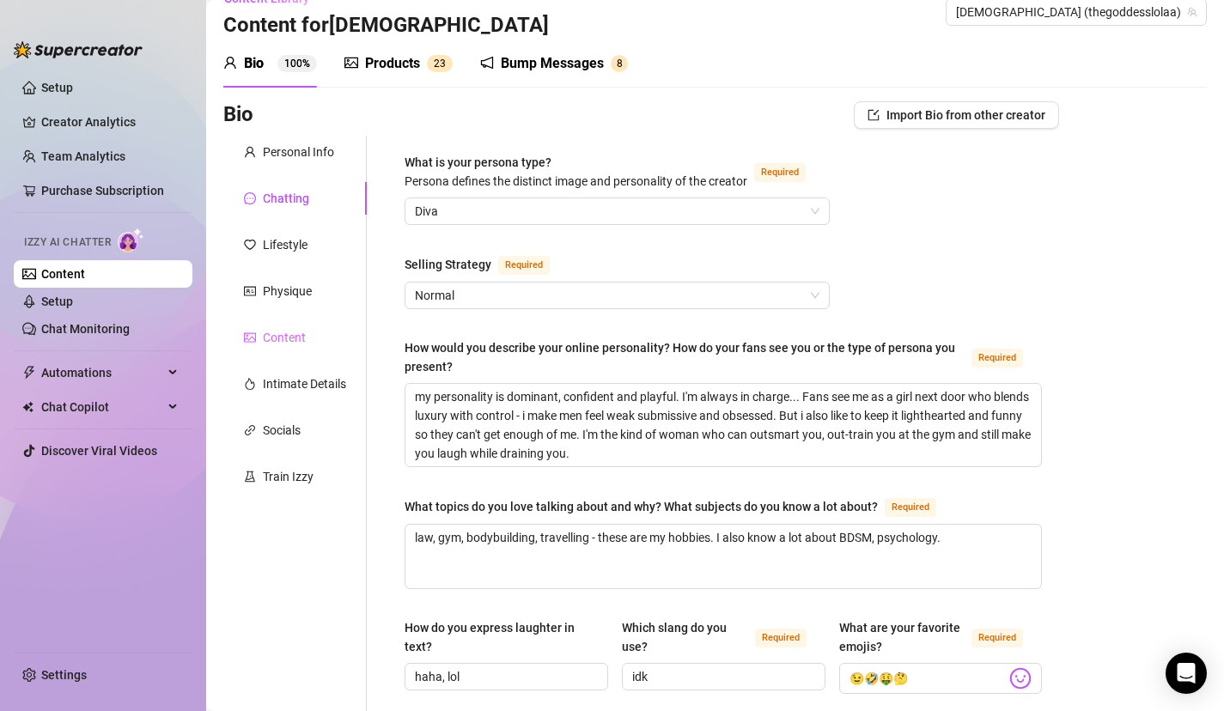
click at [302, 322] on div "Content" at bounding box center [294, 337] width 143 height 33
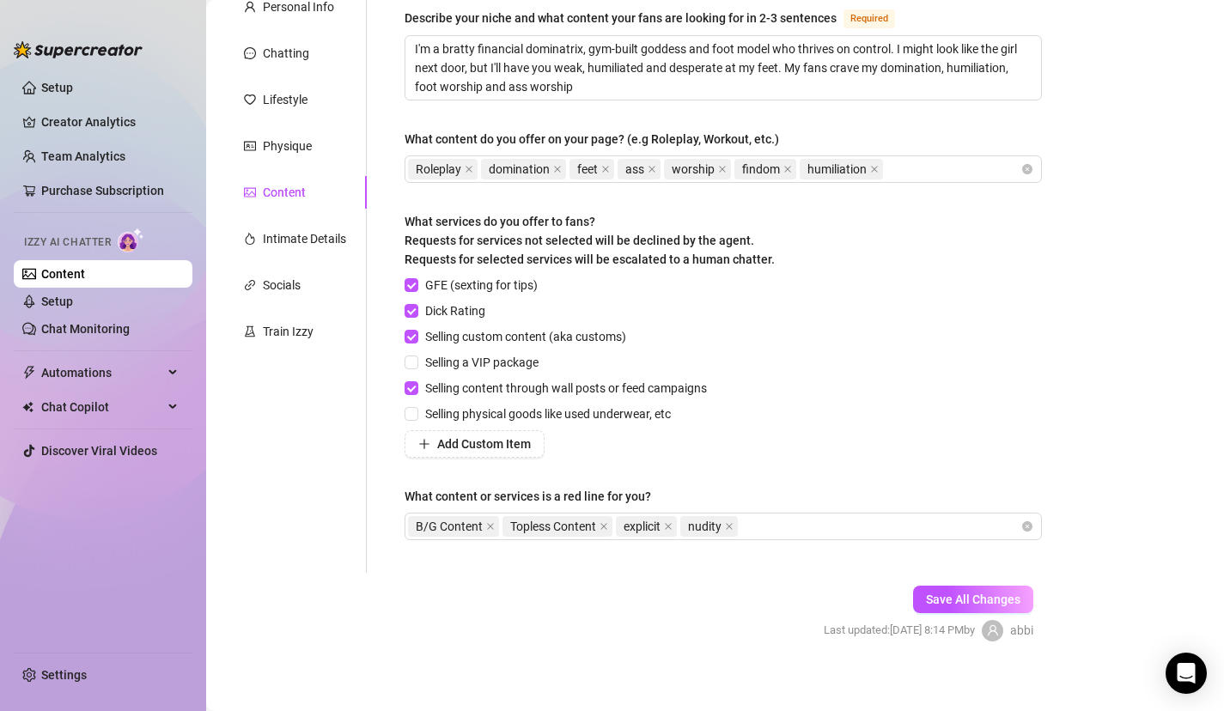
scroll to position [184, 0]
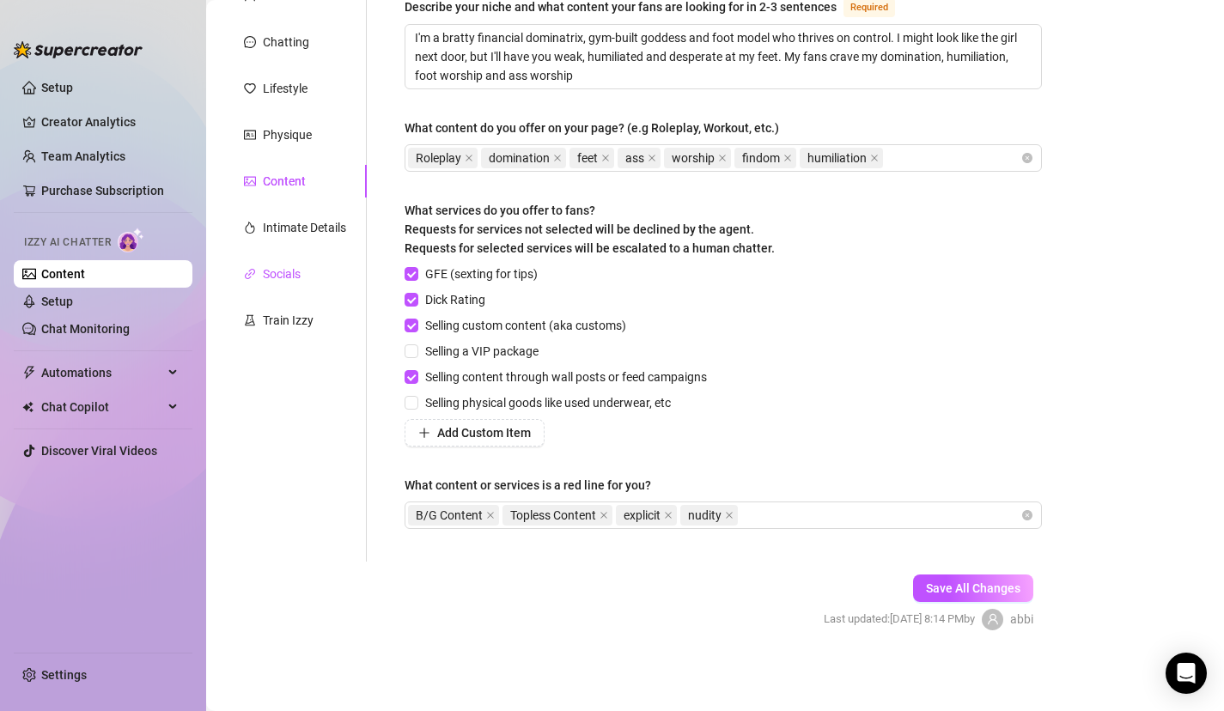
click at [280, 279] on div "Socials" at bounding box center [282, 274] width 38 height 19
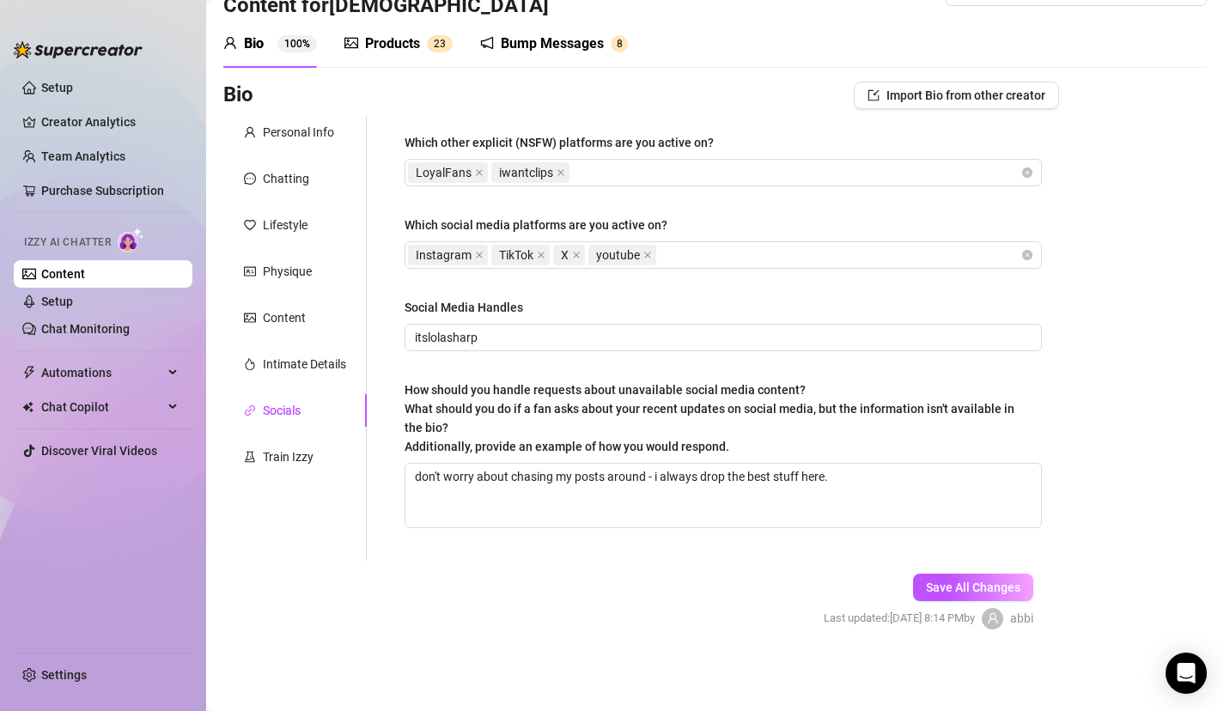
scroll to position [47, 0]
click at [293, 369] on div "Intimate Details" at bounding box center [304, 364] width 83 height 19
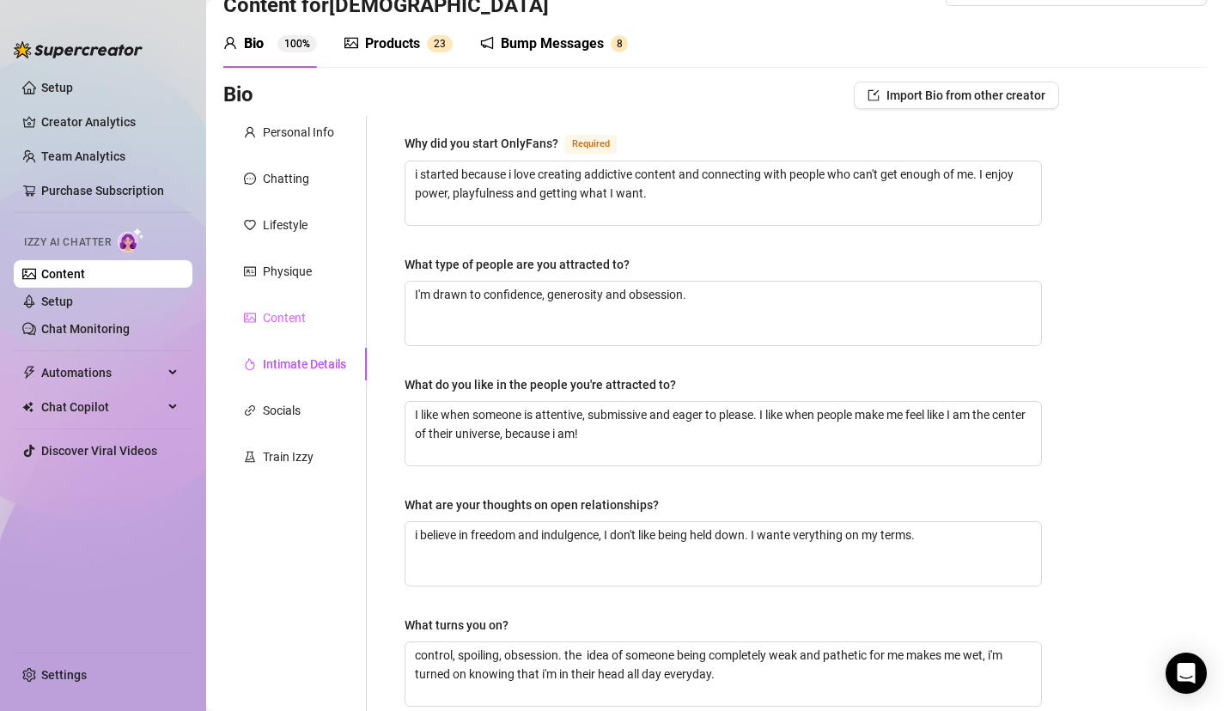
click at [297, 331] on div "Content" at bounding box center [294, 318] width 143 height 33
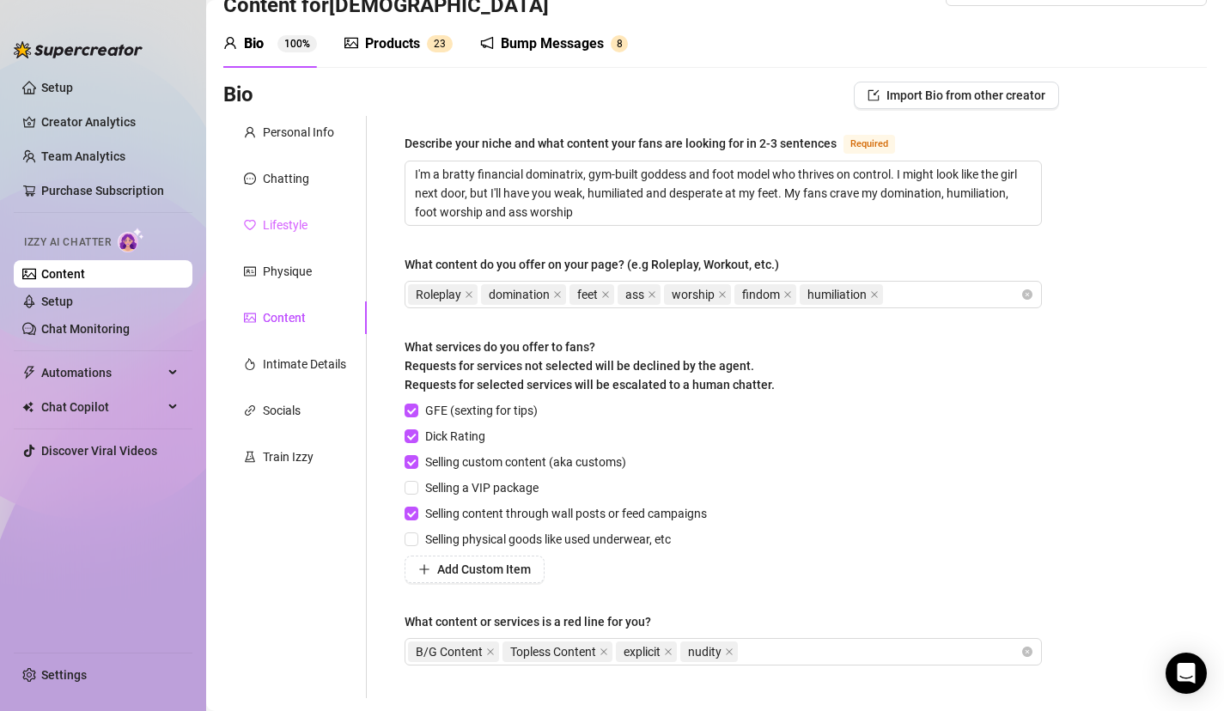
click at [298, 209] on div "Lifestyle" at bounding box center [294, 225] width 143 height 33
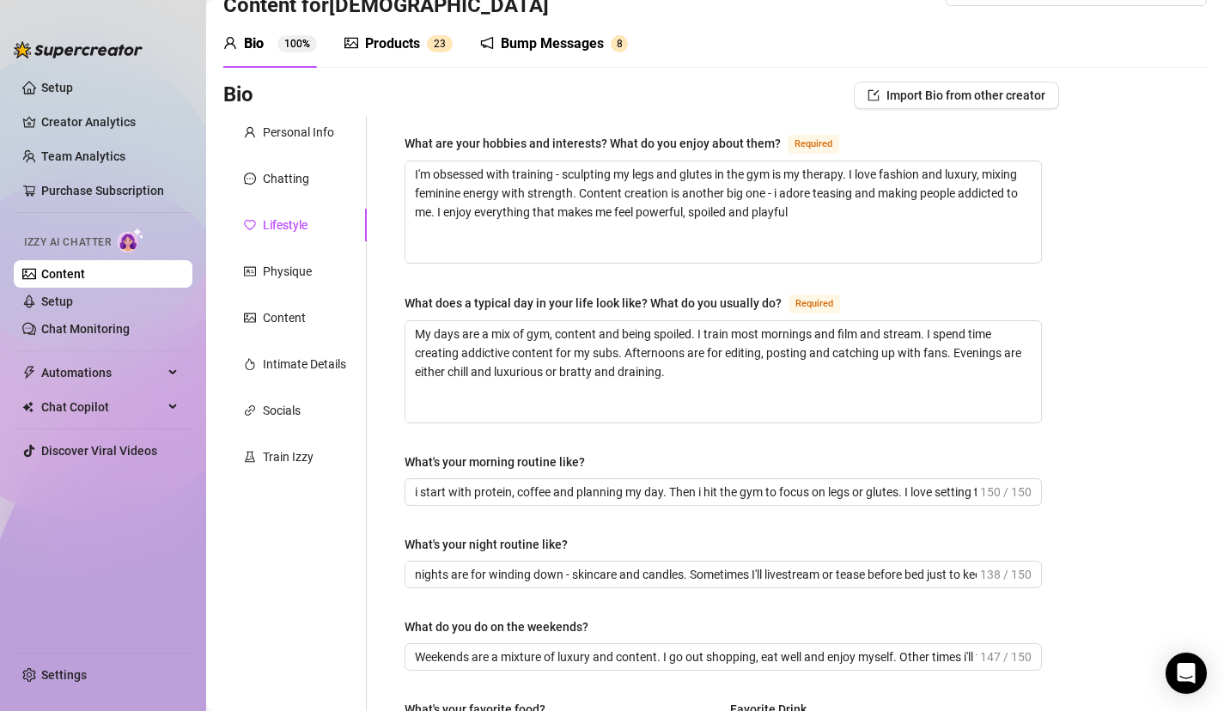
click at [263, 545] on div "Personal Info Chatting Lifestyle Physique Content Intimate Details Socials Trai…" at bounding box center [294, 695] width 143 height 1158
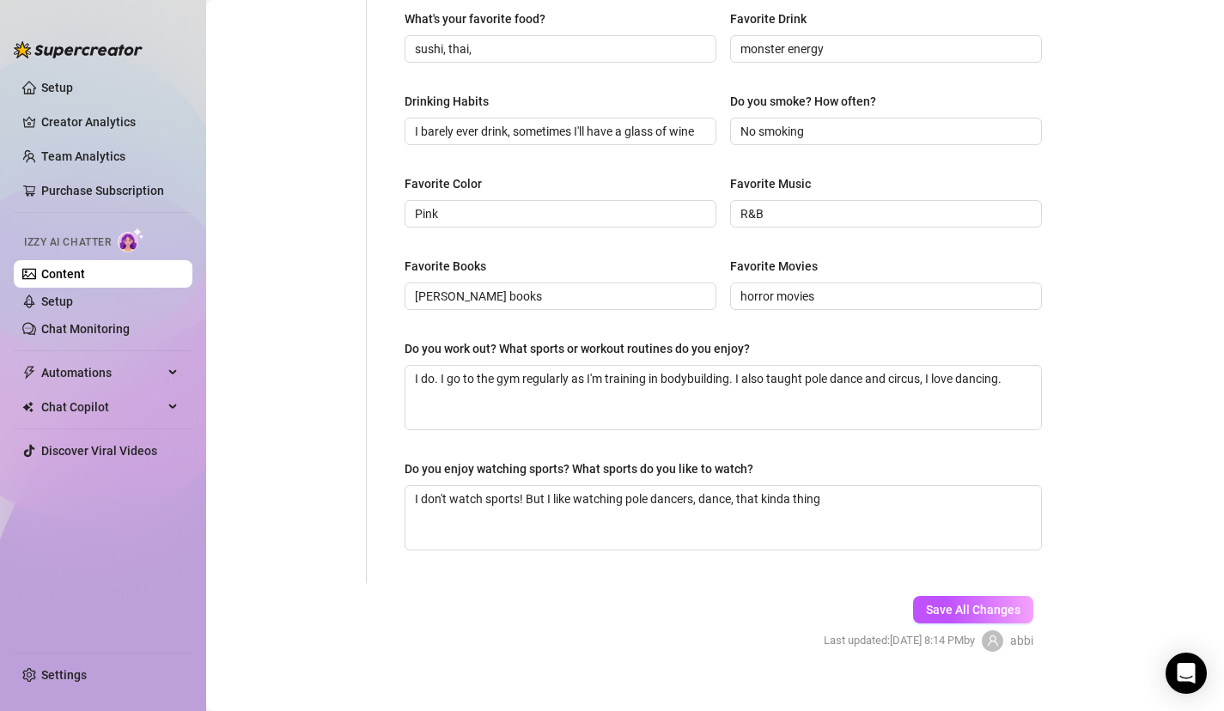
scroll to position [759, 0]
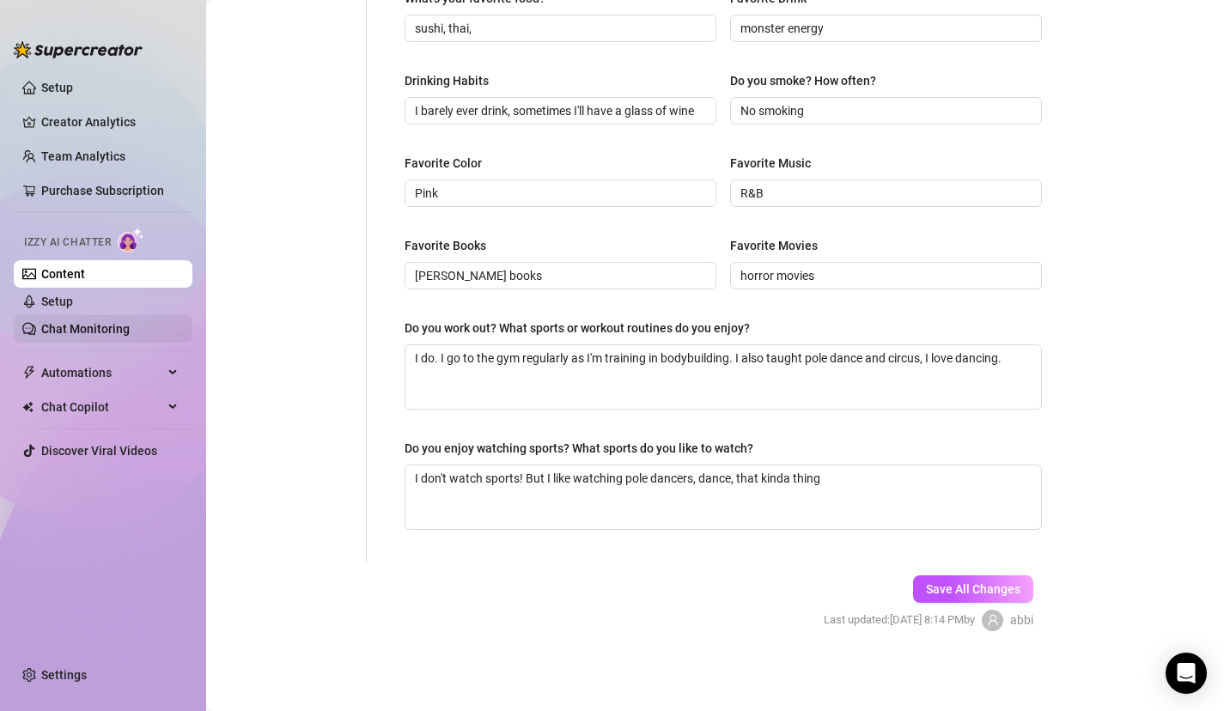
click at [98, 331] on link "Chat Monitoring" at bounding box center [85, 329] width 88 height 14
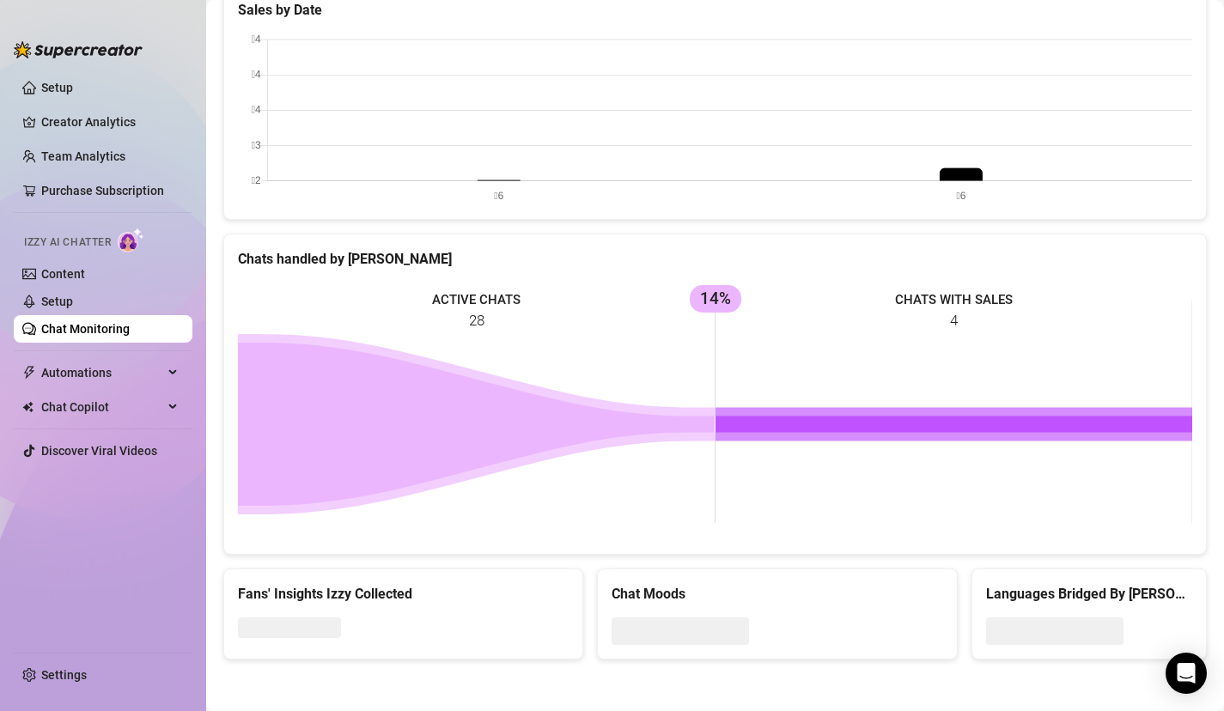
scroll to position [512, 0]
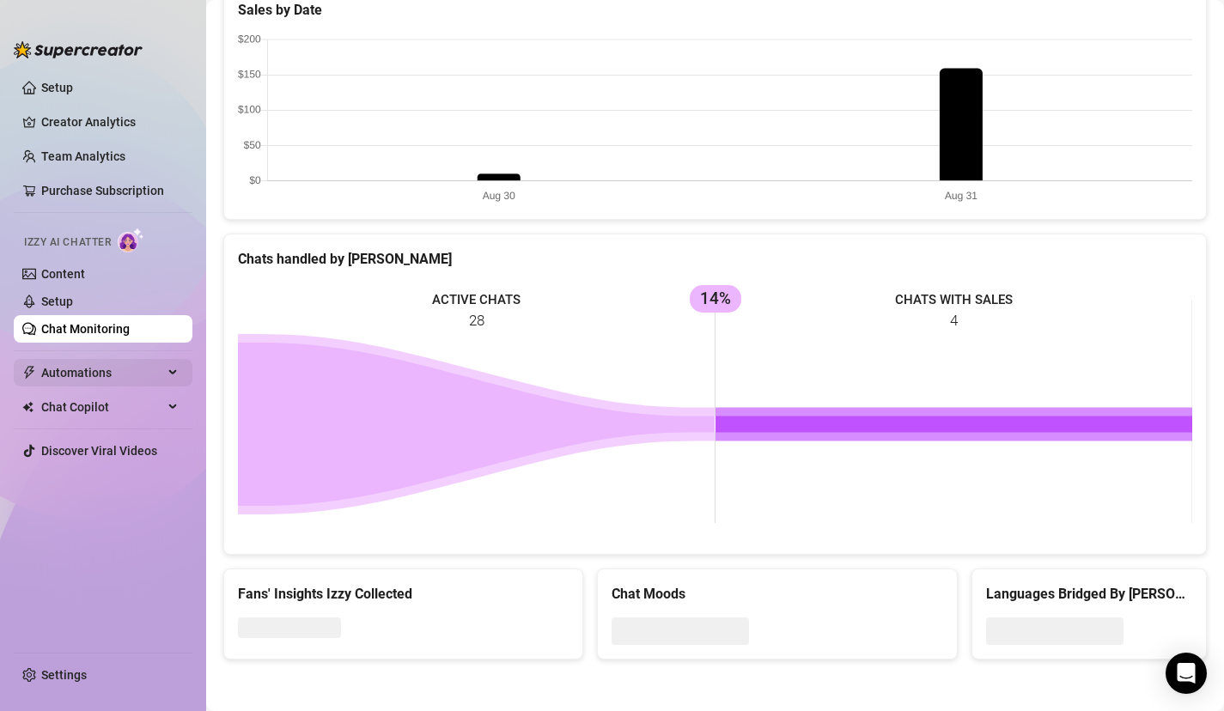
click at [71, 375] on span "Automations" at bounding box center [102, 372] width 122 height 27
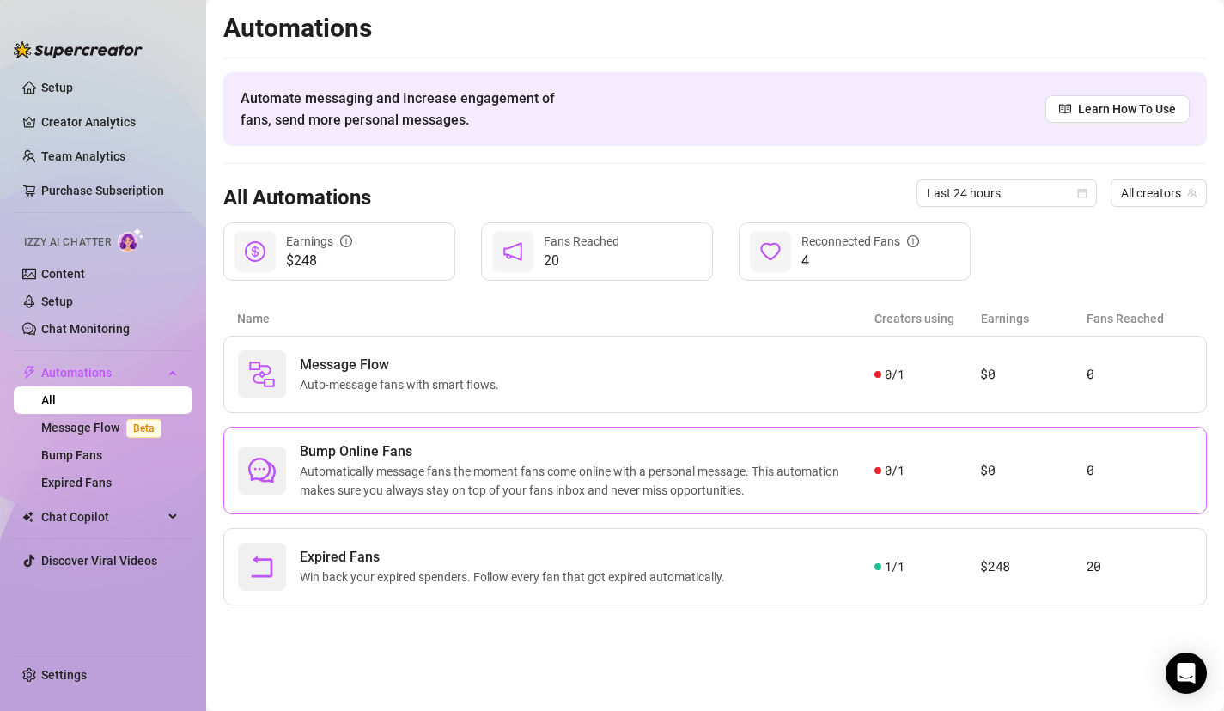
click at [433, 493] on span "Automatically message fans the moment fans come online with a personal message.…" at bounding box center [587, 481] width 575 height 38
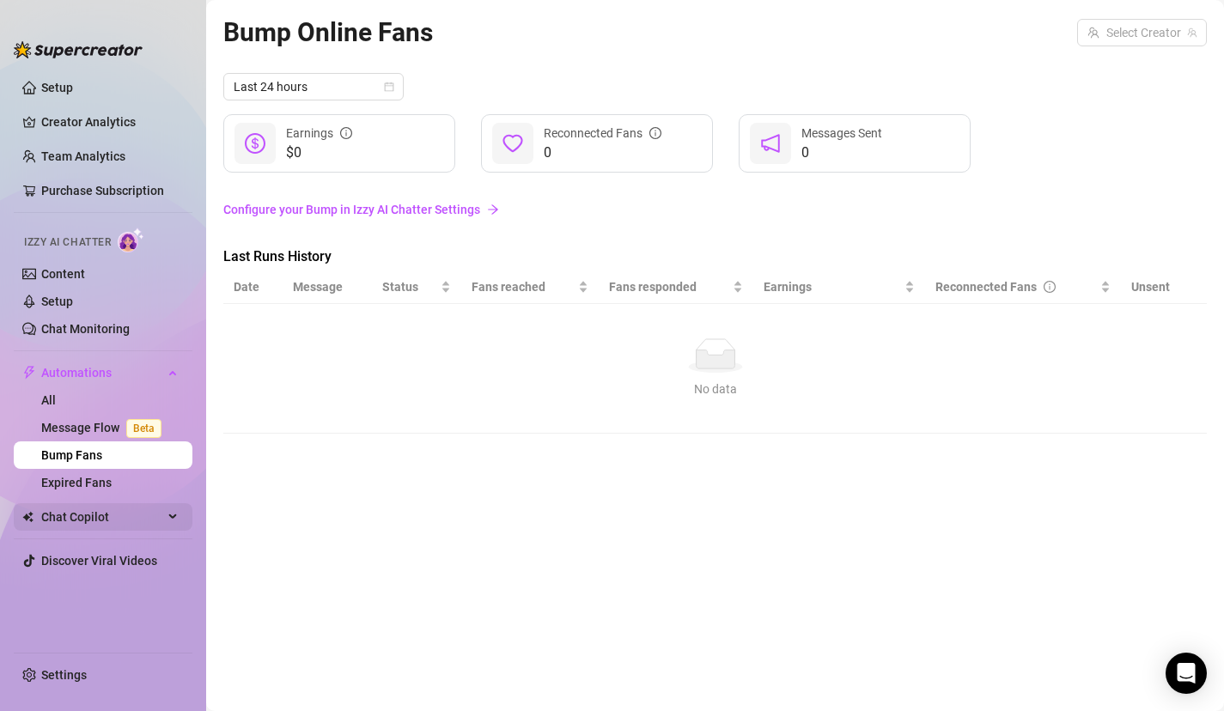
click at [101, 518] on span "Chat Copilot" at bounding box center [102, 516] width 122 height 27
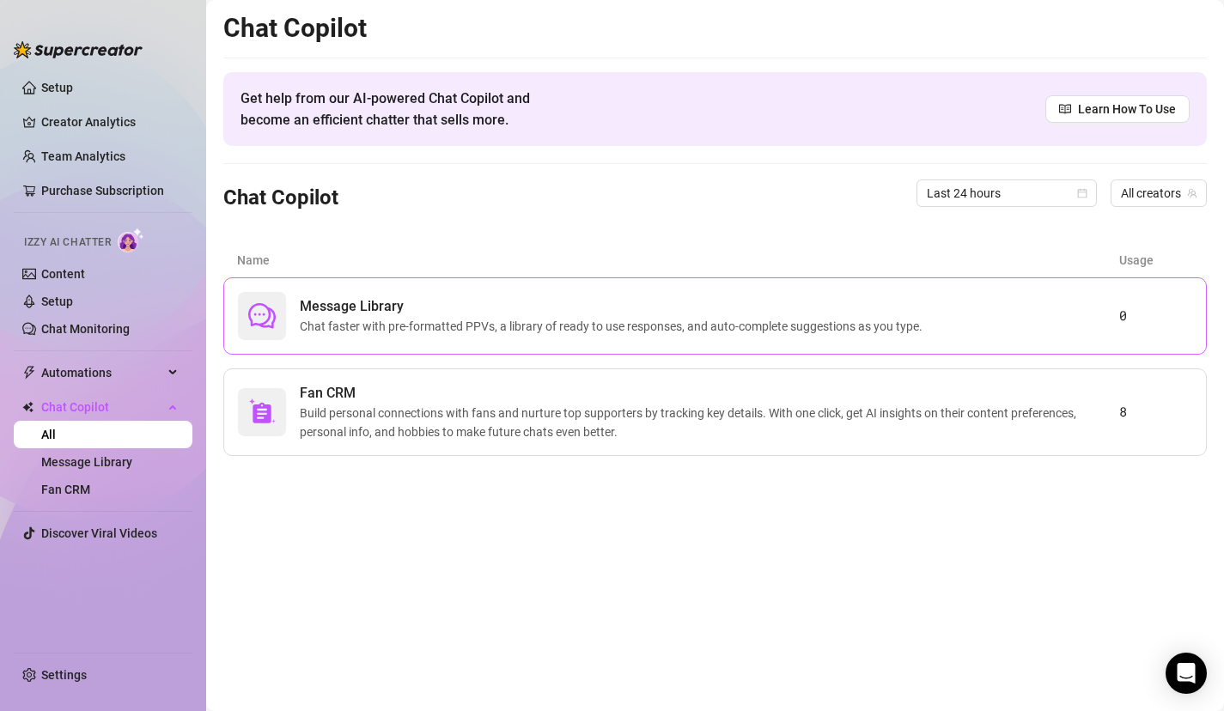
click at [343, 333] on span "Chat faster with pre-formatted PPVs, a library of ready to use responses, and a…" at bounding box center [615, 326] width 630 height 19
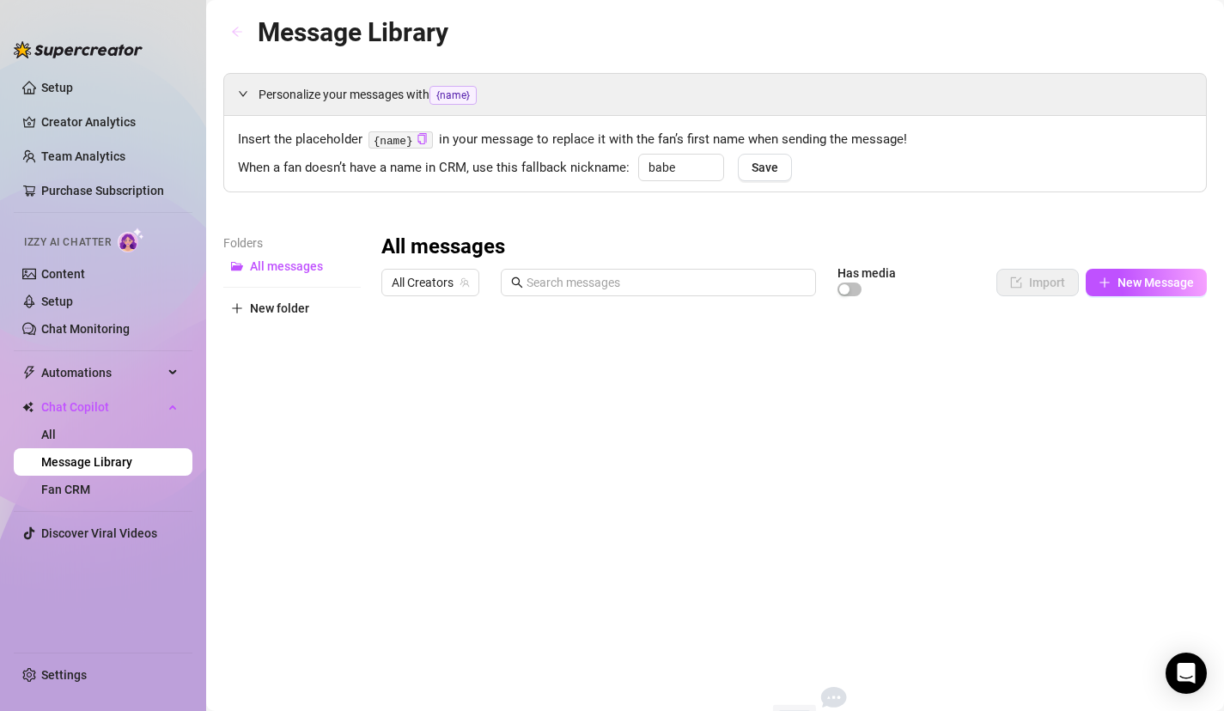
click at [233, 38] on icon "arrow-left" at bounding box center [237, 32] width 12 height 12
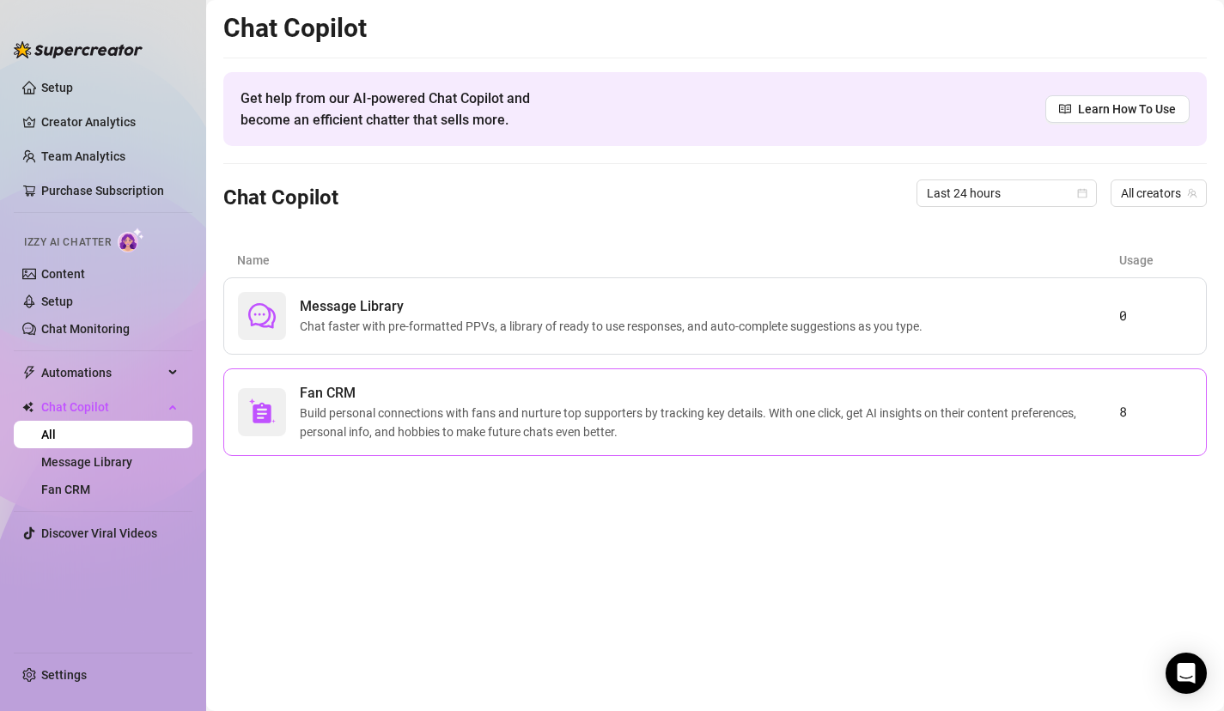
click at [394, 442] on div "Fan CRM Build personal connections with fans and nurture top supporters by trac…" at bounding box center [715, 413] width 984 height 88
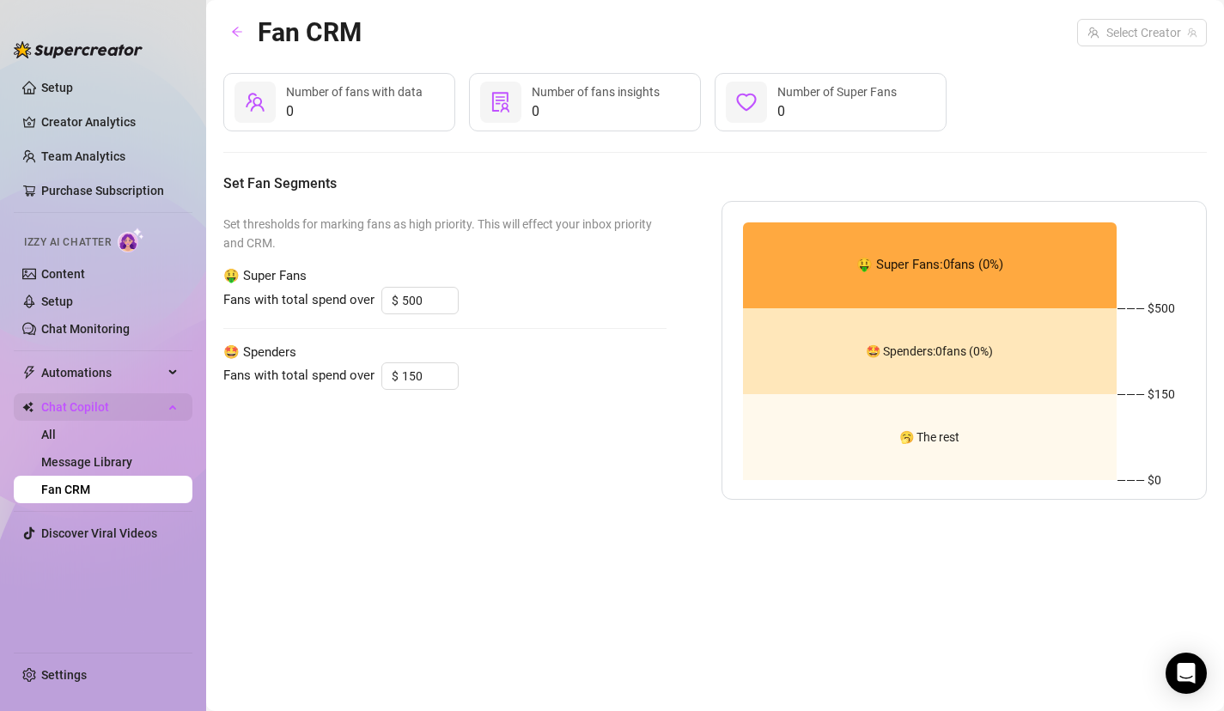
click at [78, 411] on span "Chat Copilot" at bounding box center [102, 406] width 122 height 27
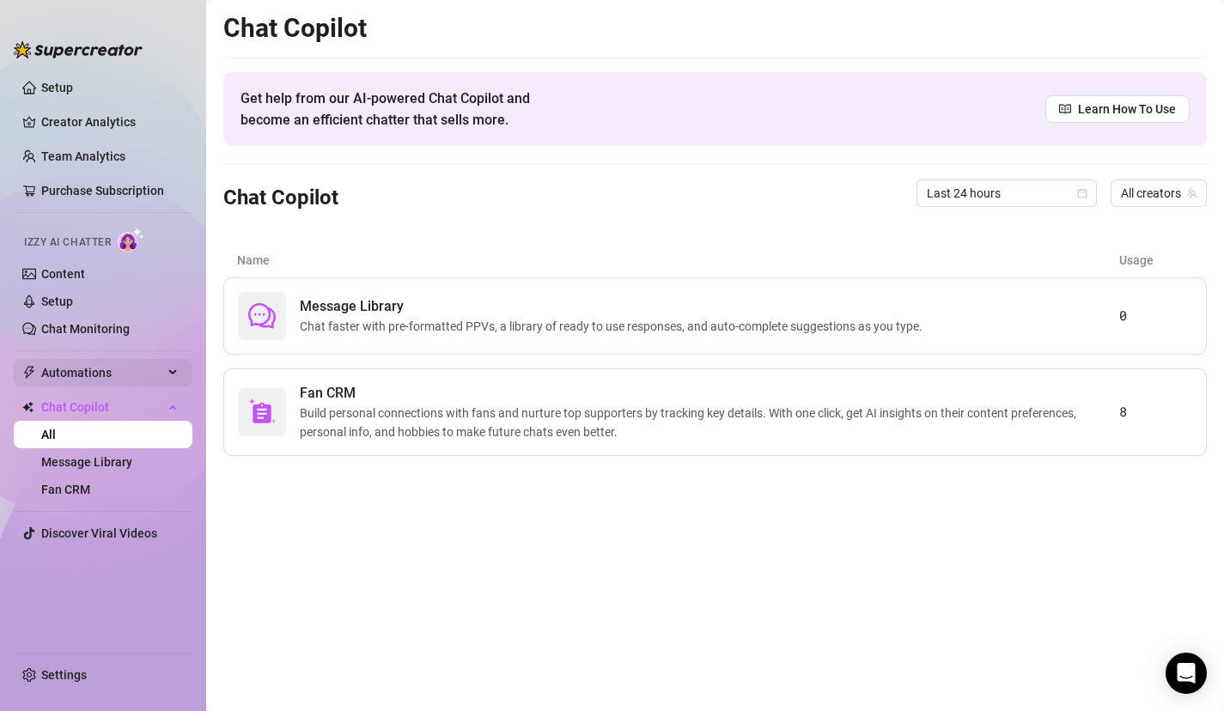
click at [88, 367] on span "Automations" at bounding box center [102, 372] width 122 height 27
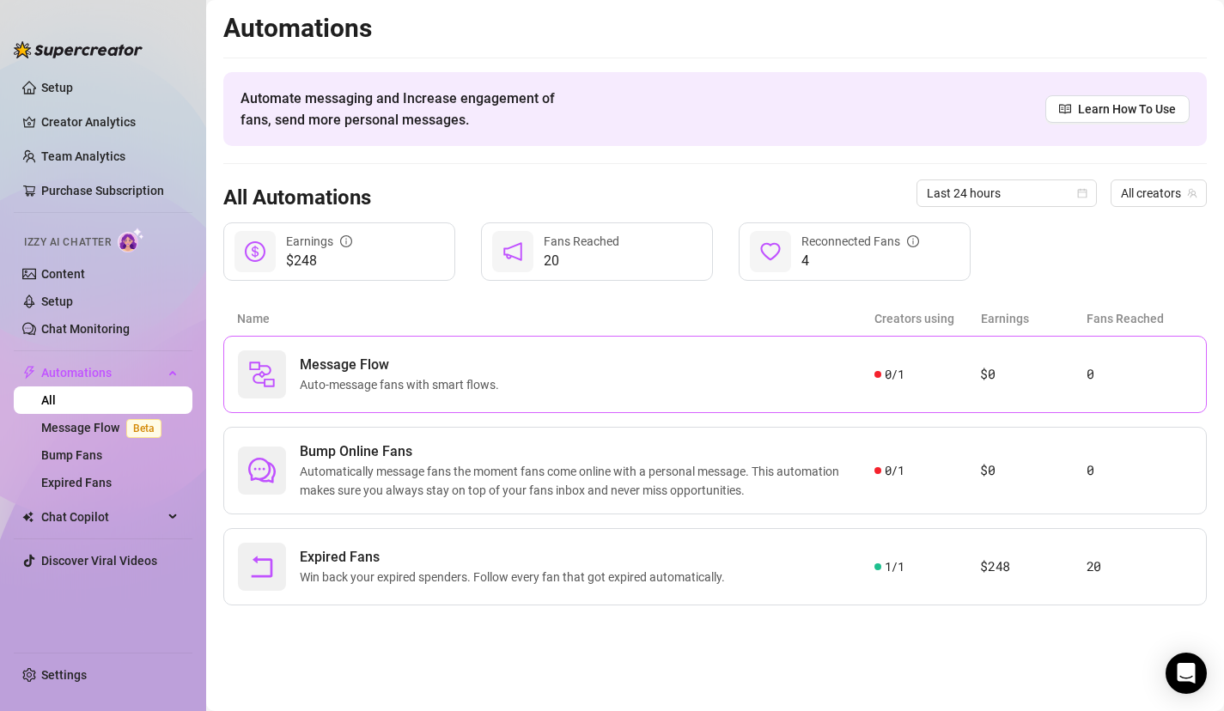
click at [303, 378] on span "Auto-message fans with smart flows." at bounding box center [403, 384] width 206 height 19
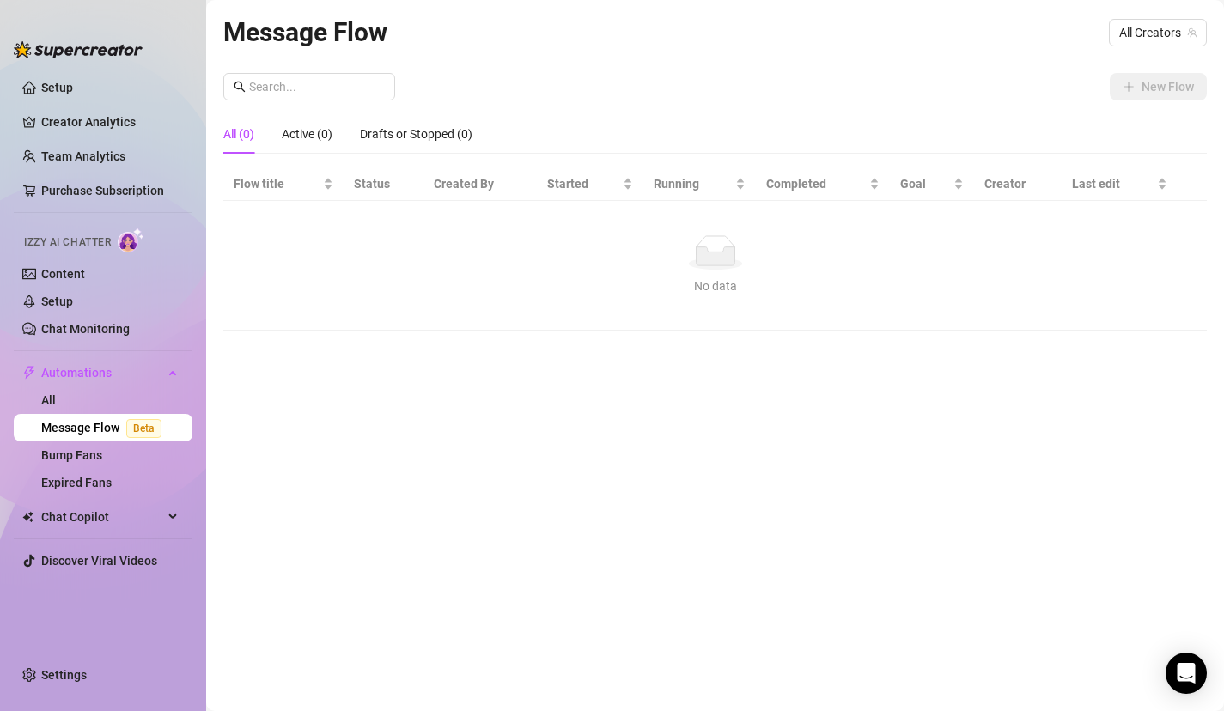
click at [119, 430] on link "Message Flow Beta" at bounding box center [104, 428] width 127 height 14
click at [102, 455] on link "Bump Fans" at bounding box center [71, 455] width 61 height 14
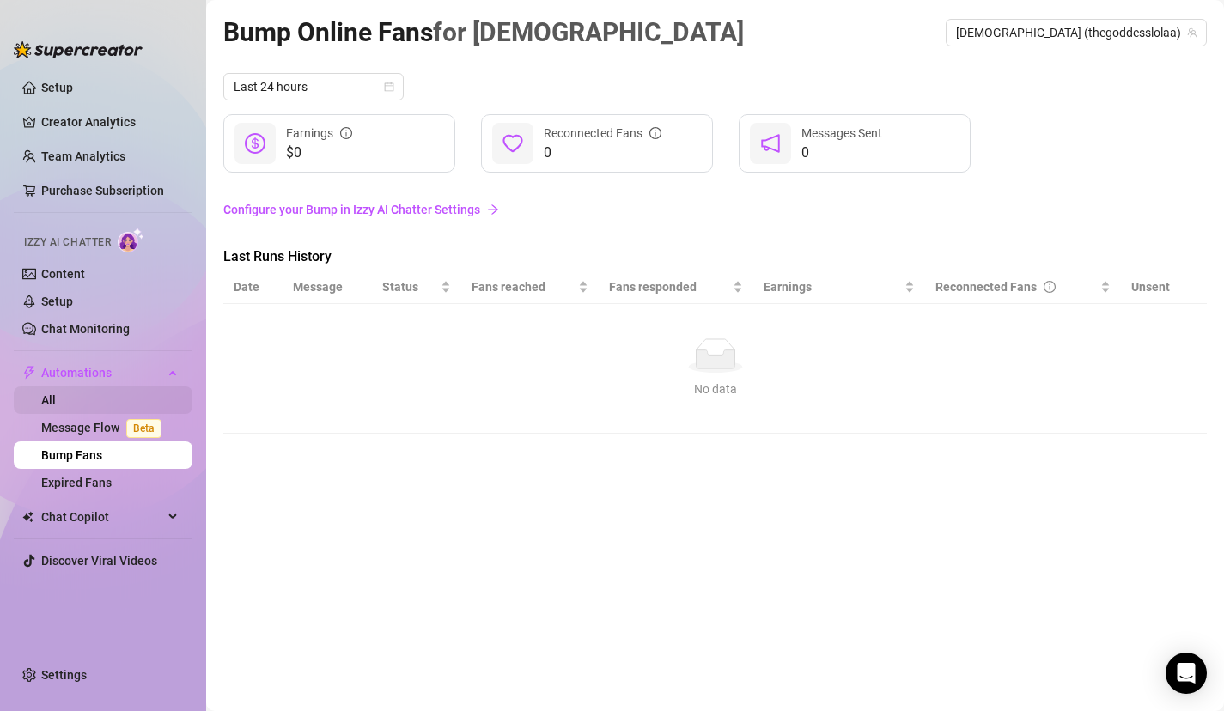
click at [56, 394] on link "All" at bounding box center [48, 400] width 15 height 14
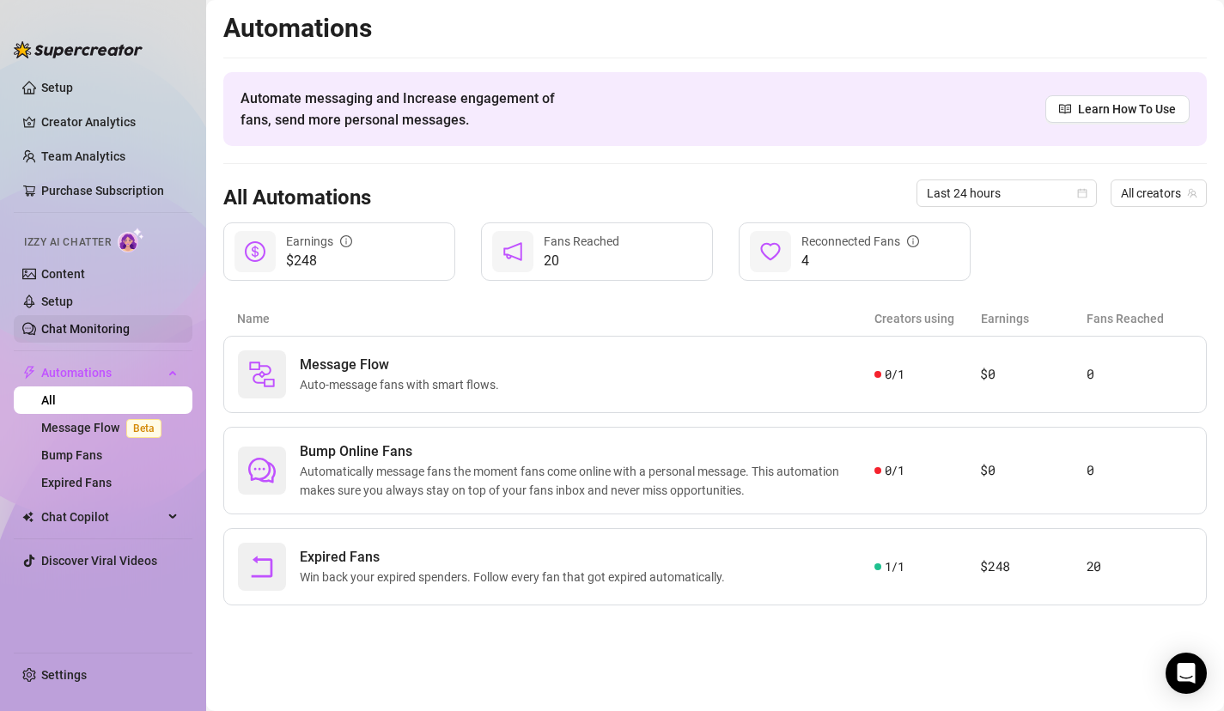
click at [90, 322] on link "Chat Monitoring" at bounding box center [85, 329] width 88 height 14
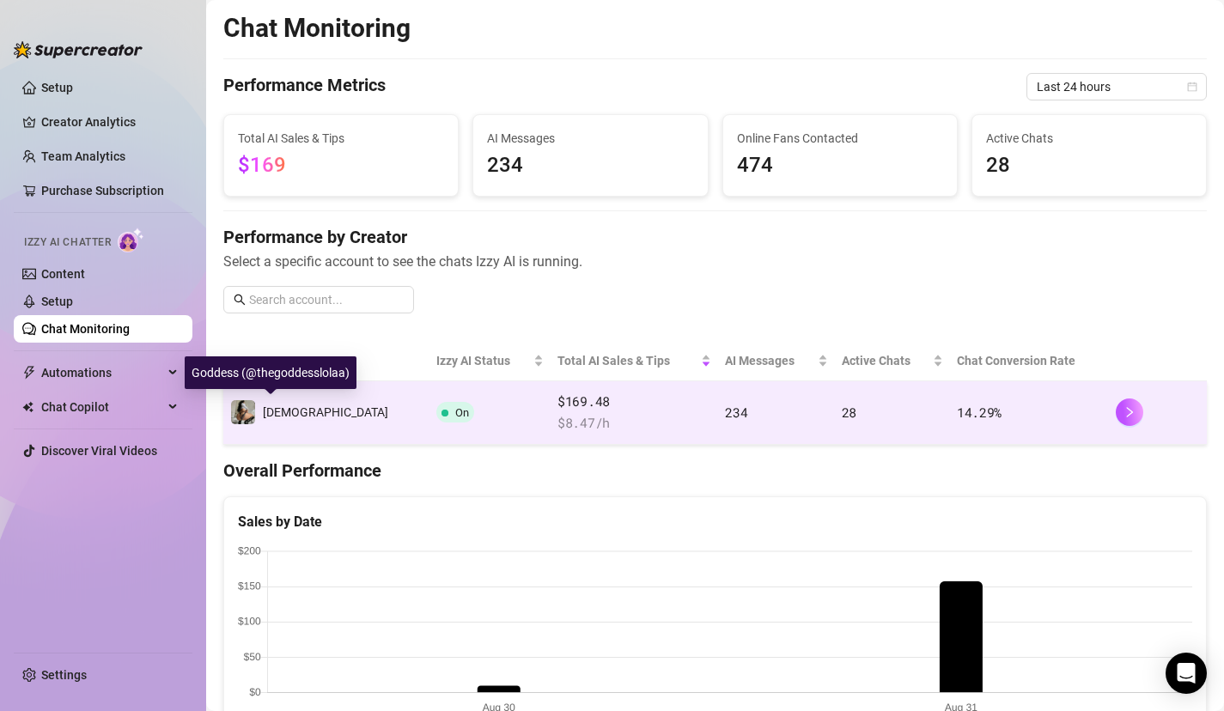
click at [308, 413] on span "[DEMOGRAPHIC_DATA]" at bounding box center [325, 413] width 125 height 14
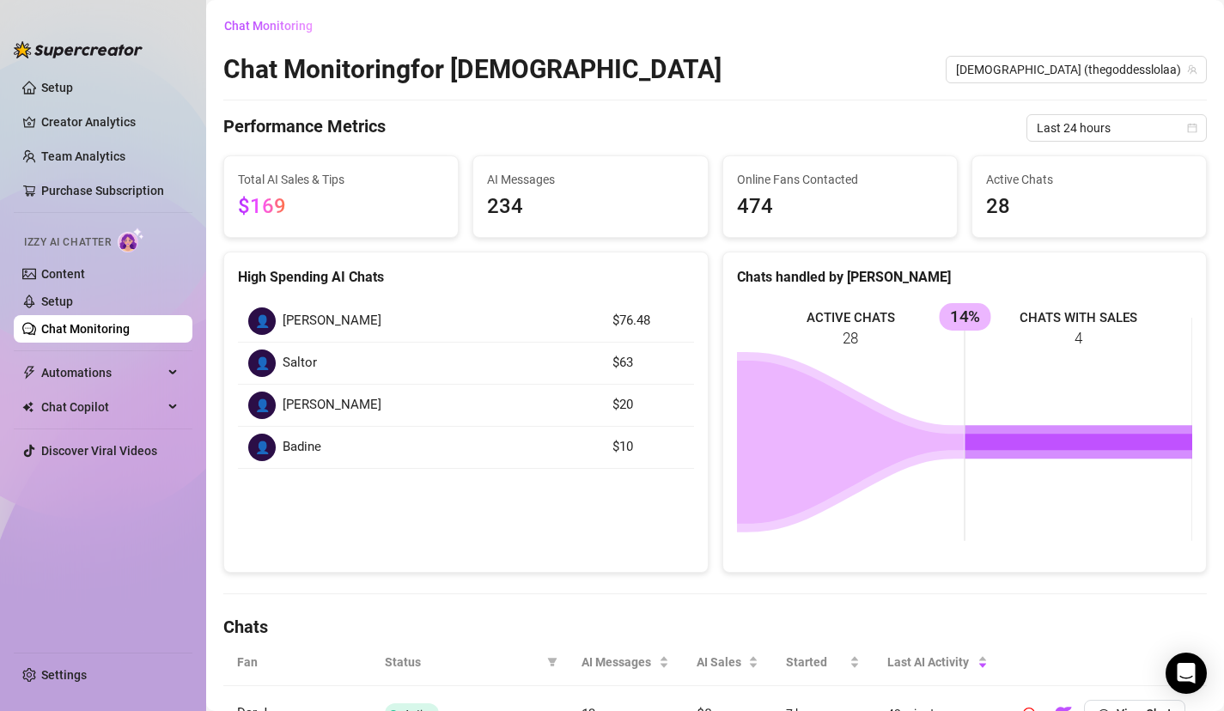
click at [363, 601] on div "Chat Monitoring Chat Monitoring for Goddess Goddess (thegoddesslolaa) Performan…" at bounding box center [715, 656] width 984 height 1288
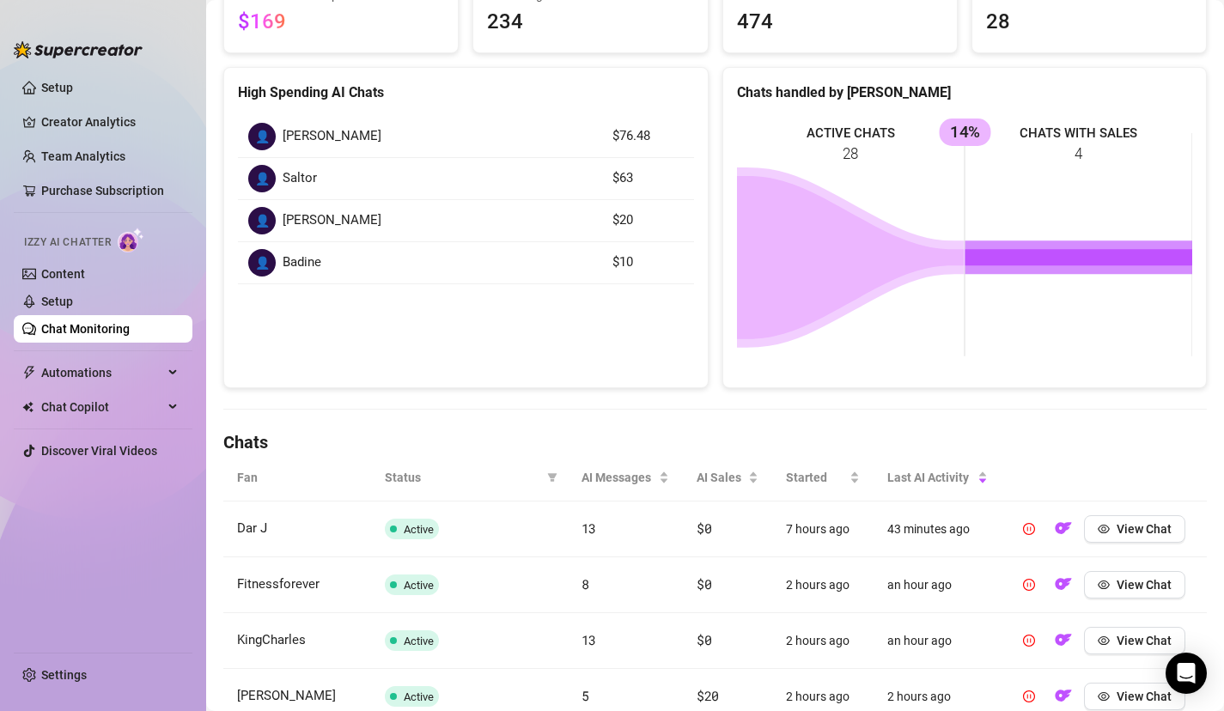
scroll to position [172, 0]
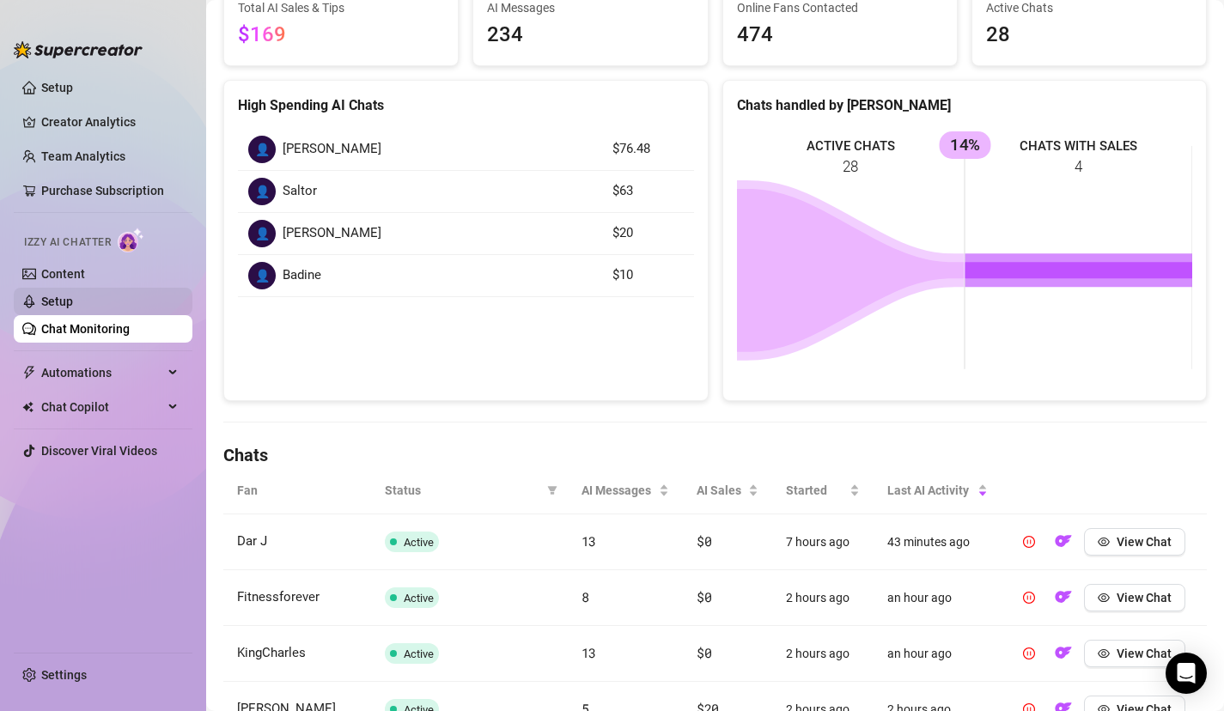
click at [73, 308] on link "Setup" at bounding box center [57, 302] width 32 height 14
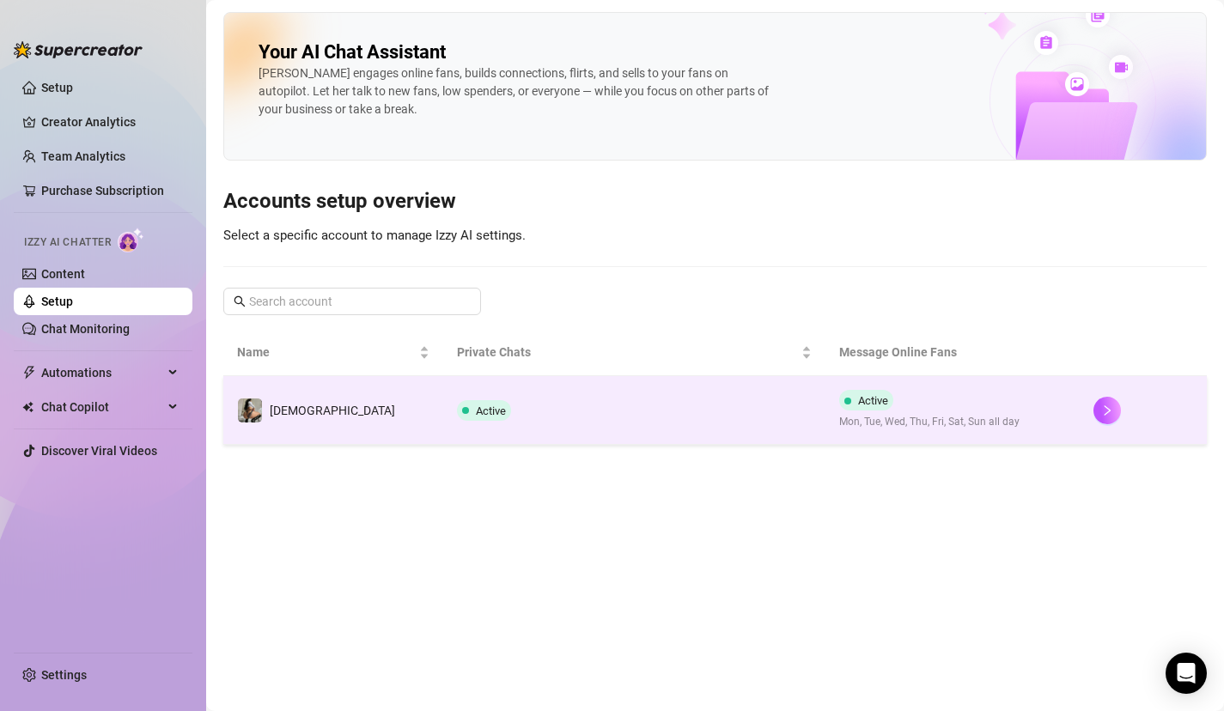
click at [254, 438] on td "[DEMOGRAPHIC_DATA]" at bounding box center [333, 410] width 220 height 69
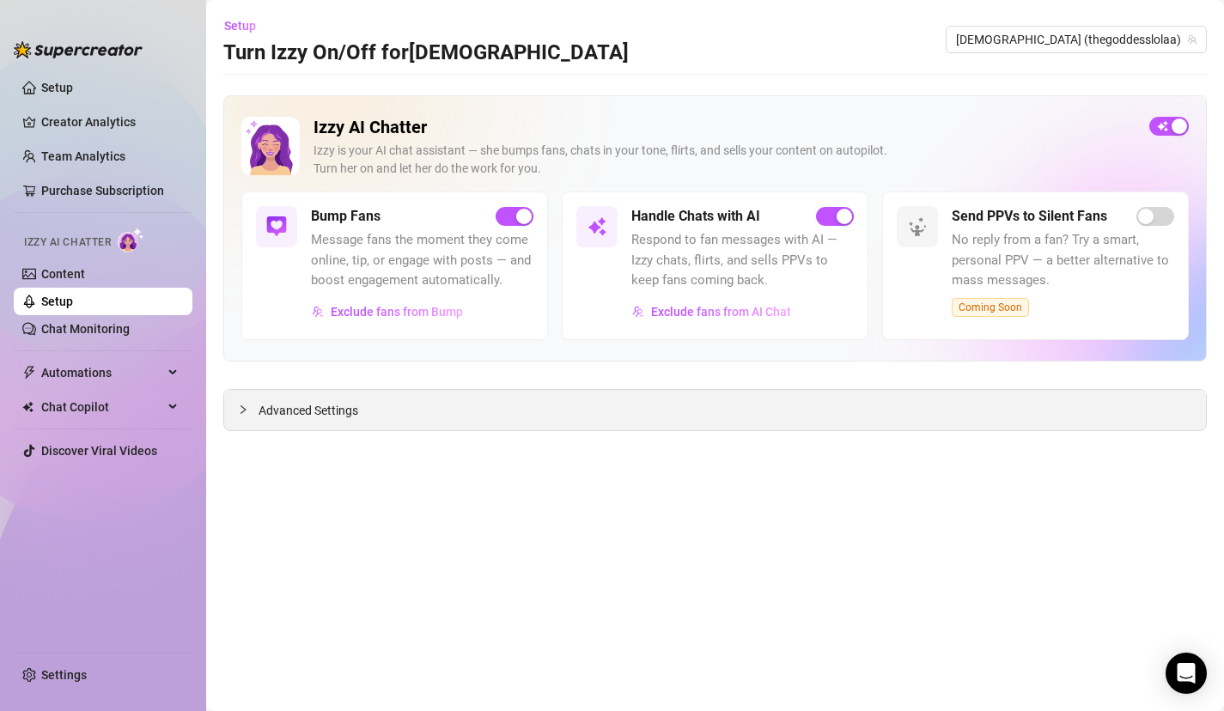
click at [259, 416] on span "Advanced Settings" at bounding box center [309, 410] width 100 height 19
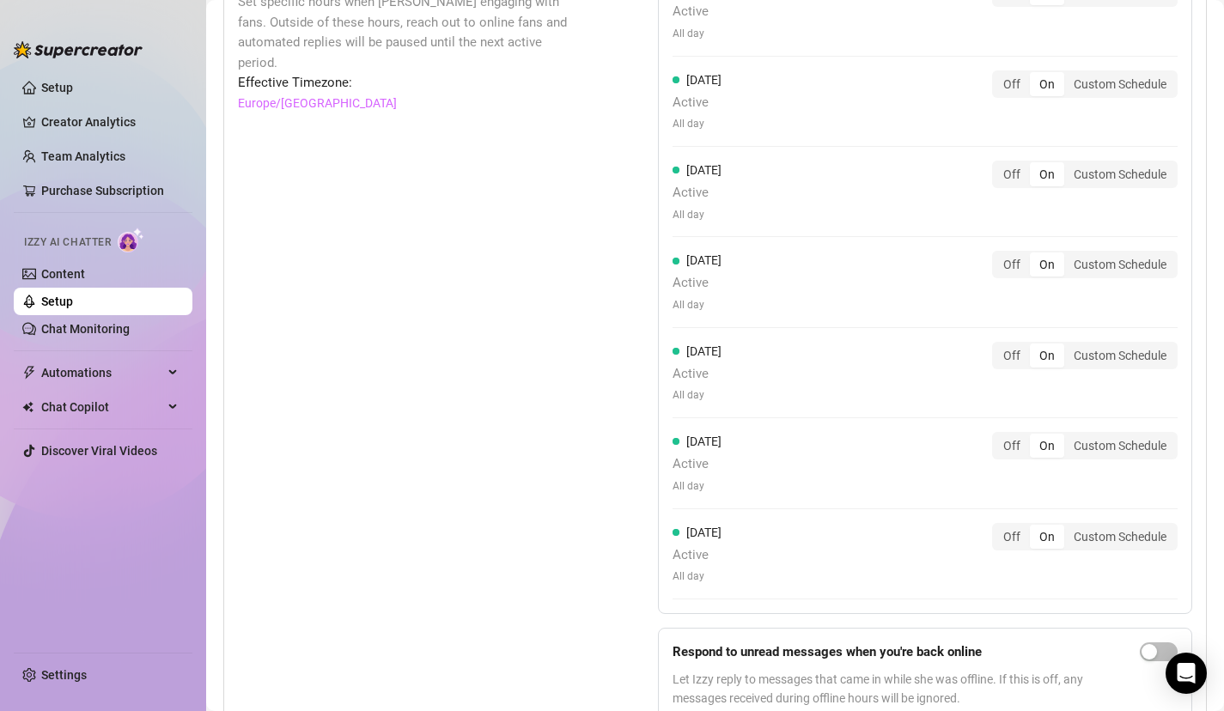
scroll to position [1614, 0]
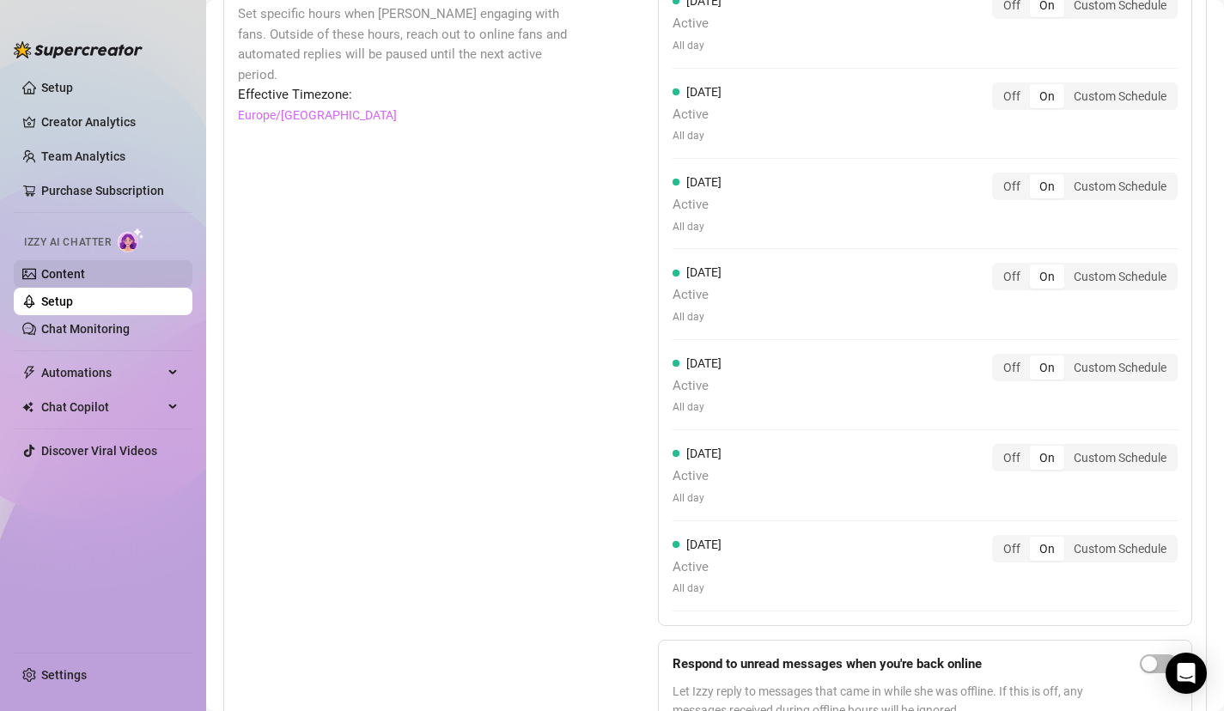
click at [78, 267] on link "Content" at bounding box center [63, 274] width 44 height 14
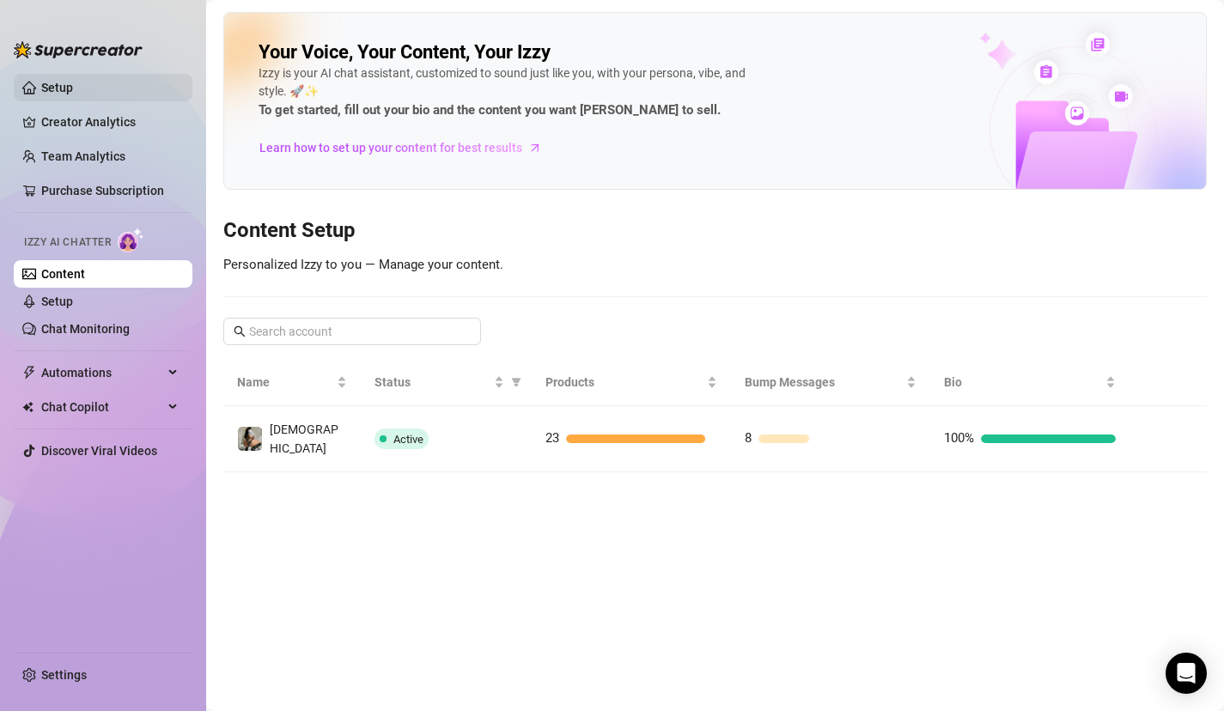
click at [73, 86] on link "Setup" at bounding box center [57, 88] width 32 height 14
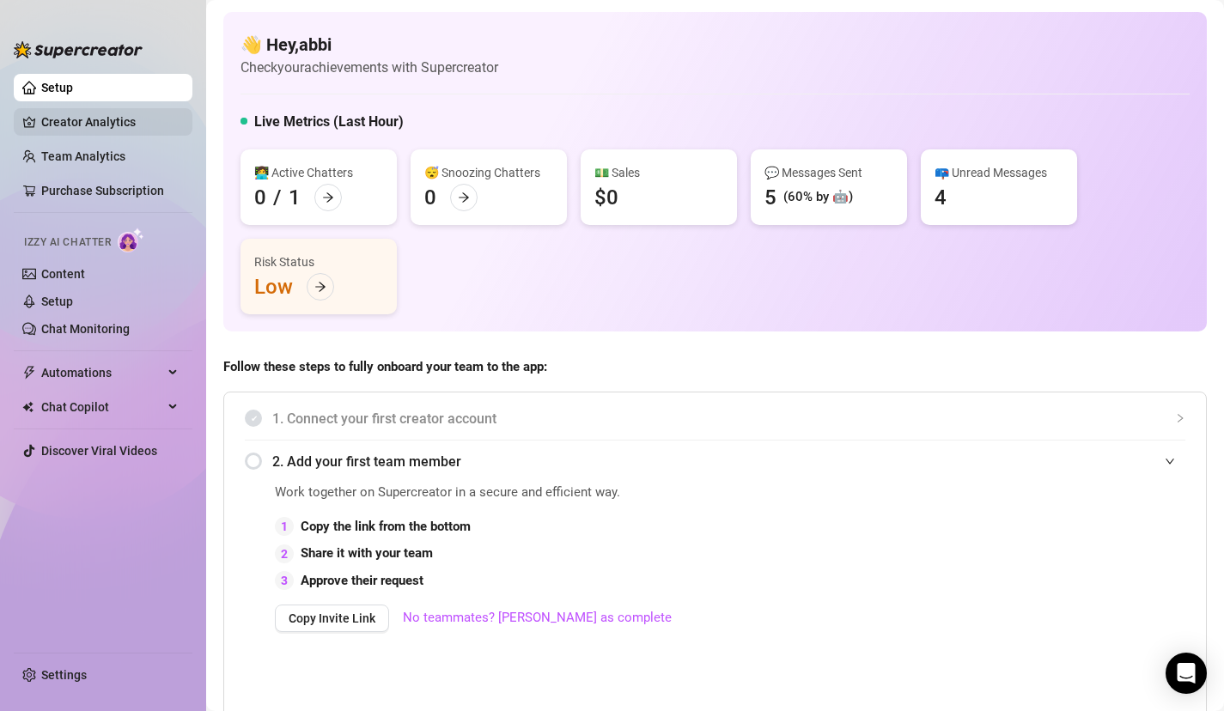
click at [85, 119] on link "Creator Analytics" at bounding box center [109, 121] width 137 height 27
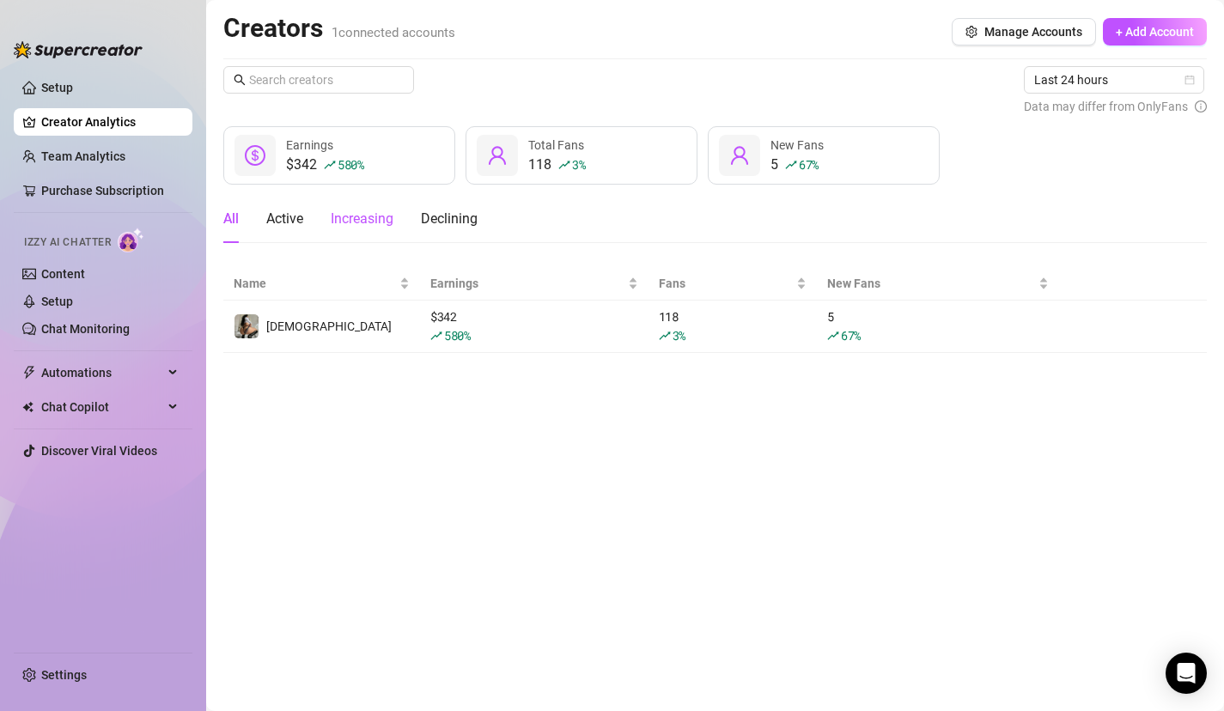
click at [386, 219] on div "Increasing" at bounding box center [362, 219] width 63 height 21
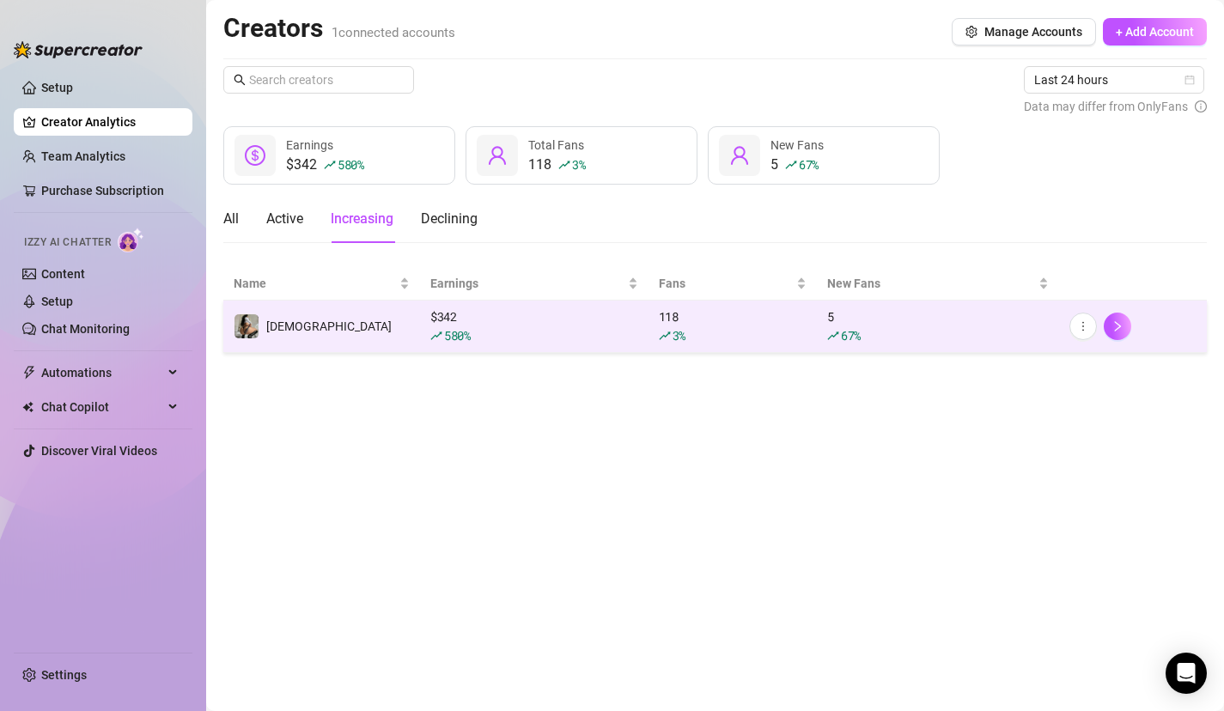
click at [345, 343] on td "[DEMOGRAPHIC_DATA]" at bounding box center [321, 327] width 197 height 52
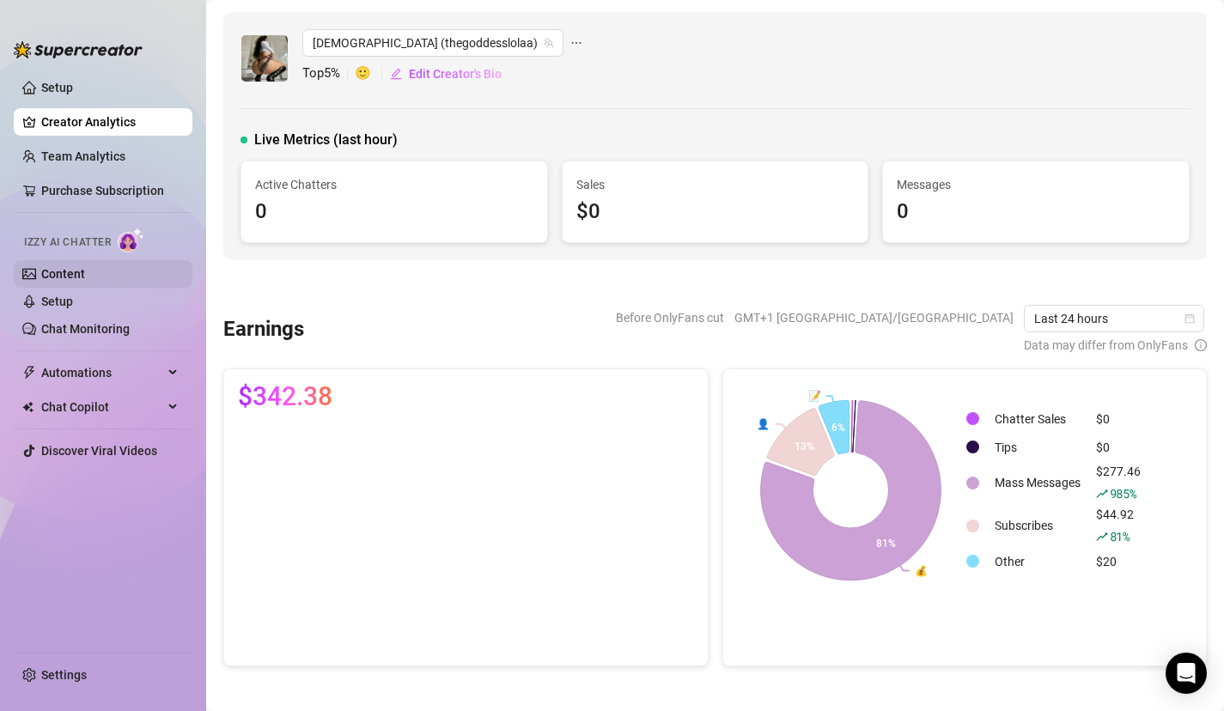
click at [81, 277] on link "Content" at bounding box center [63, 274] width 44 height 14
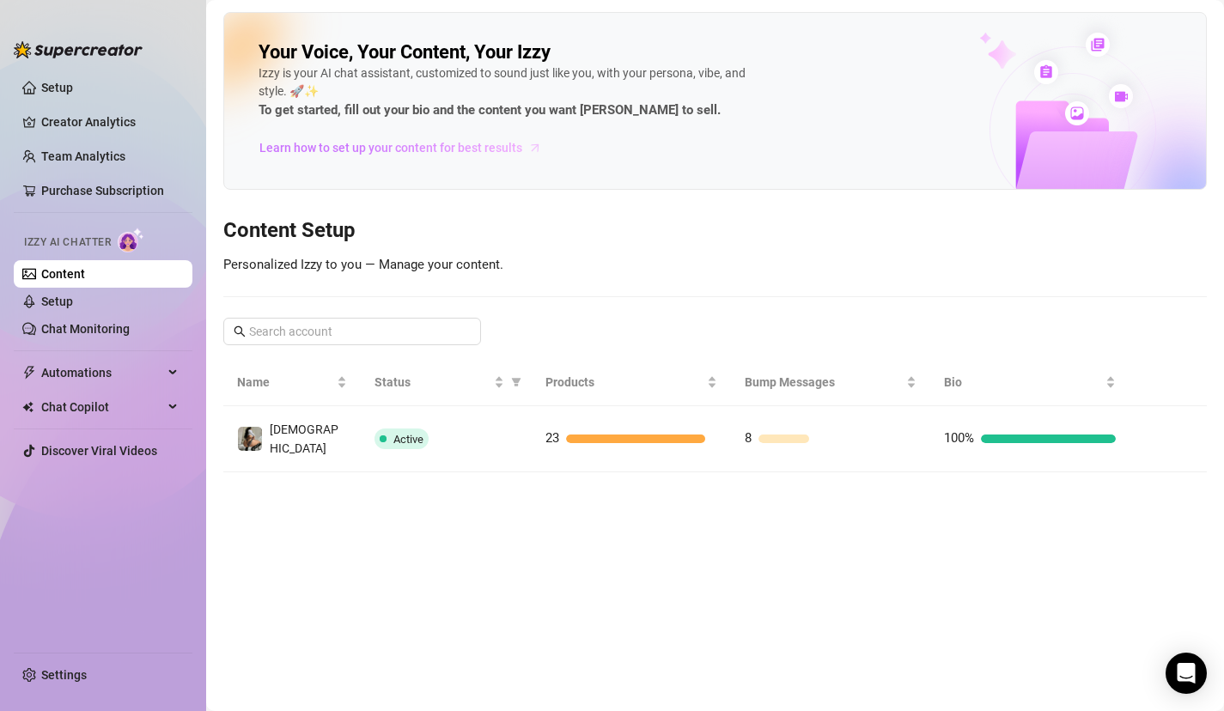
click at [301, 160] on link "Learn how to set up your content for best results" at bounding box center [407, 147] width 296 height 27
click at [73, 308] on link "Setup" at bounding box center [57, 302] width 32 height 14
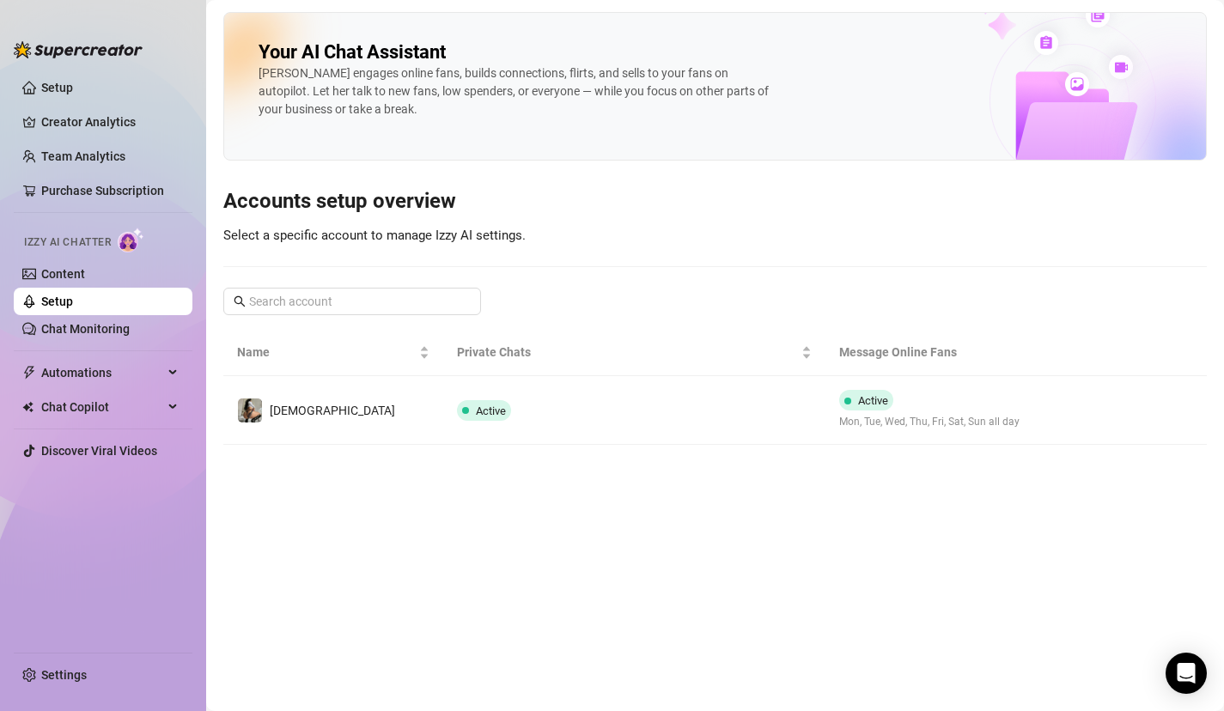
click at [73, 295] on link "Setup" at bounding box center [57, 302] width 32 height 14
click at [118, 332] on link "Chat Monitoring" at bounding box center [85, 329] width 88 height 14
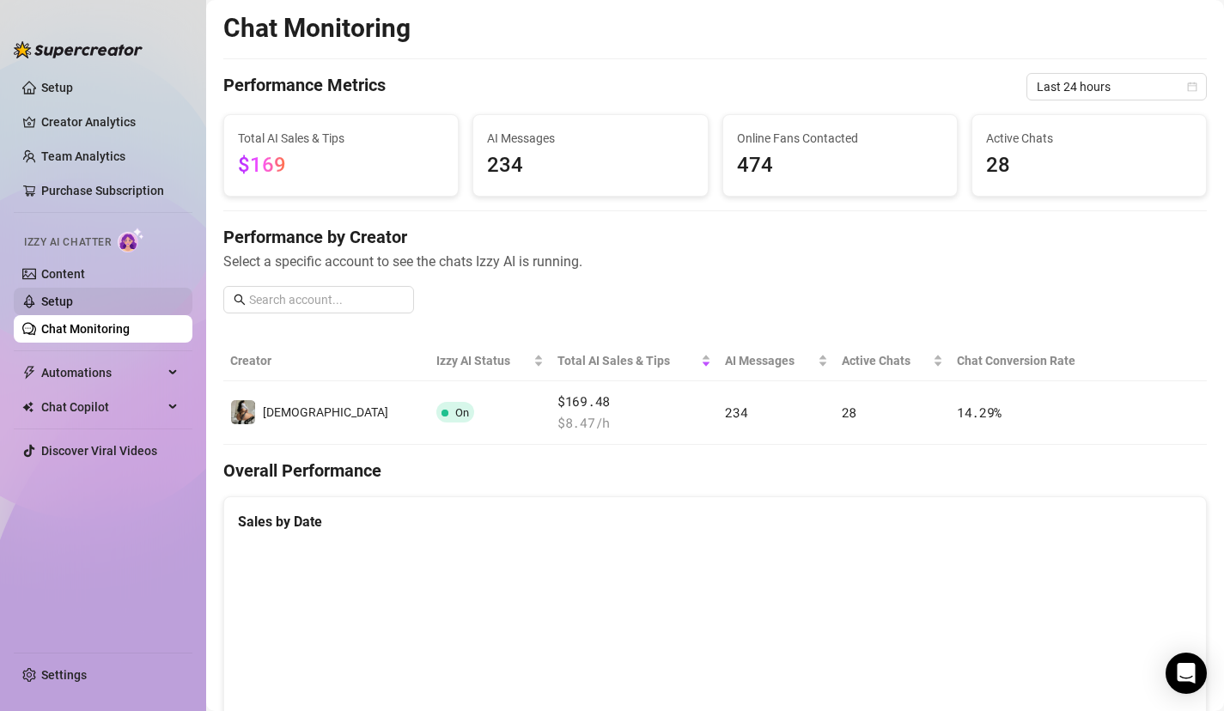
click at [73, 308] on link "Setup" at bounding box center [57, 302] width 32 height 14
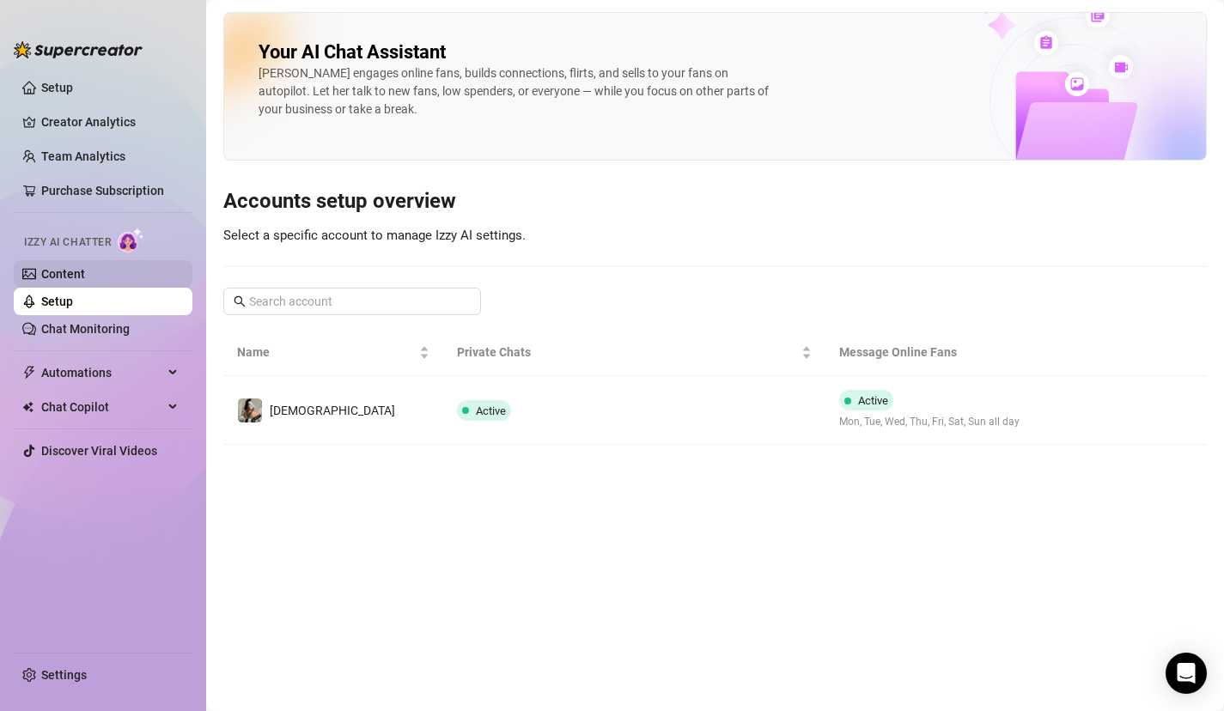
click at [85, 274] on link "Content" at bounding box center [63, 274] width 44 height 14
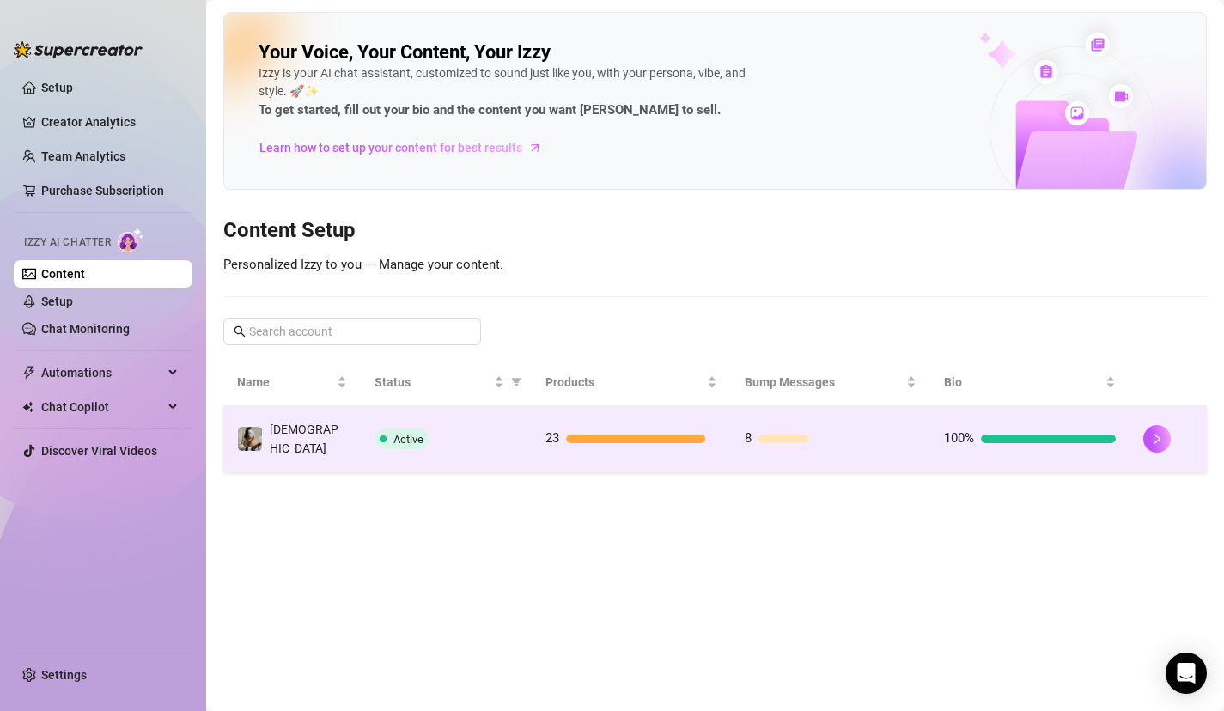
click at [525, 415] on td "Active" at bounding box center [446, 439] width 171 height 66
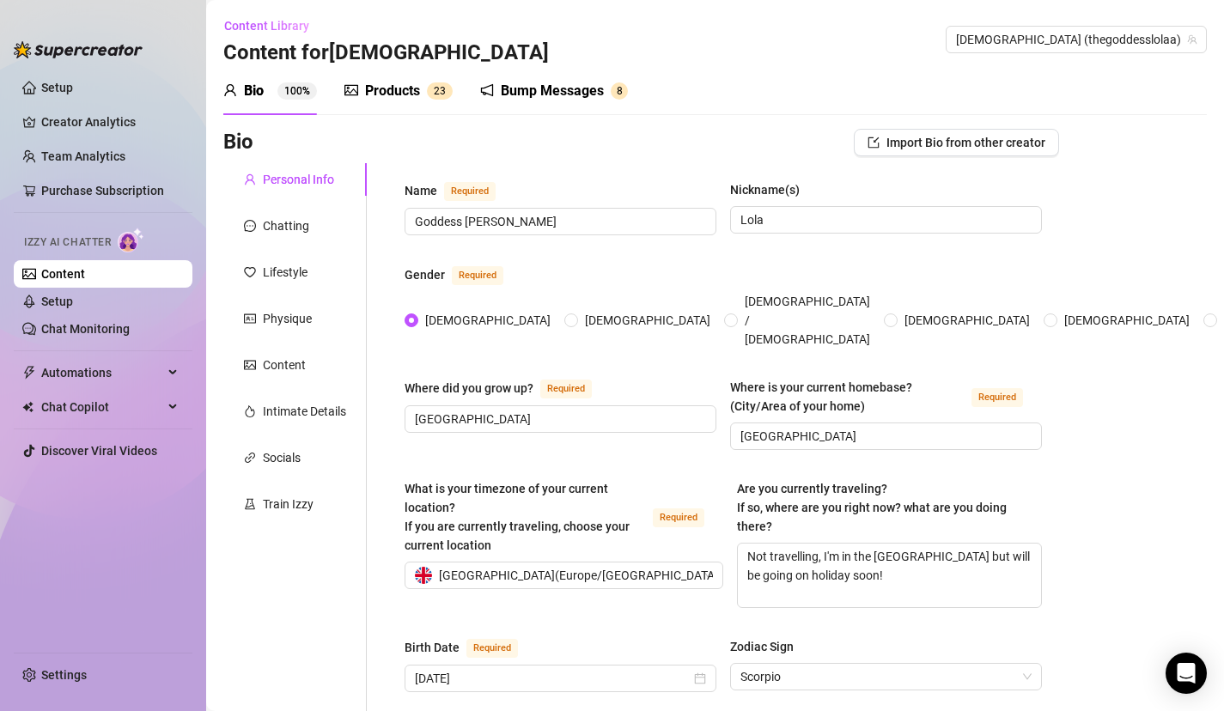
click at [545, 73] on div "Bump Messages 8" at bounding box center [554, 91] width 148 height 48
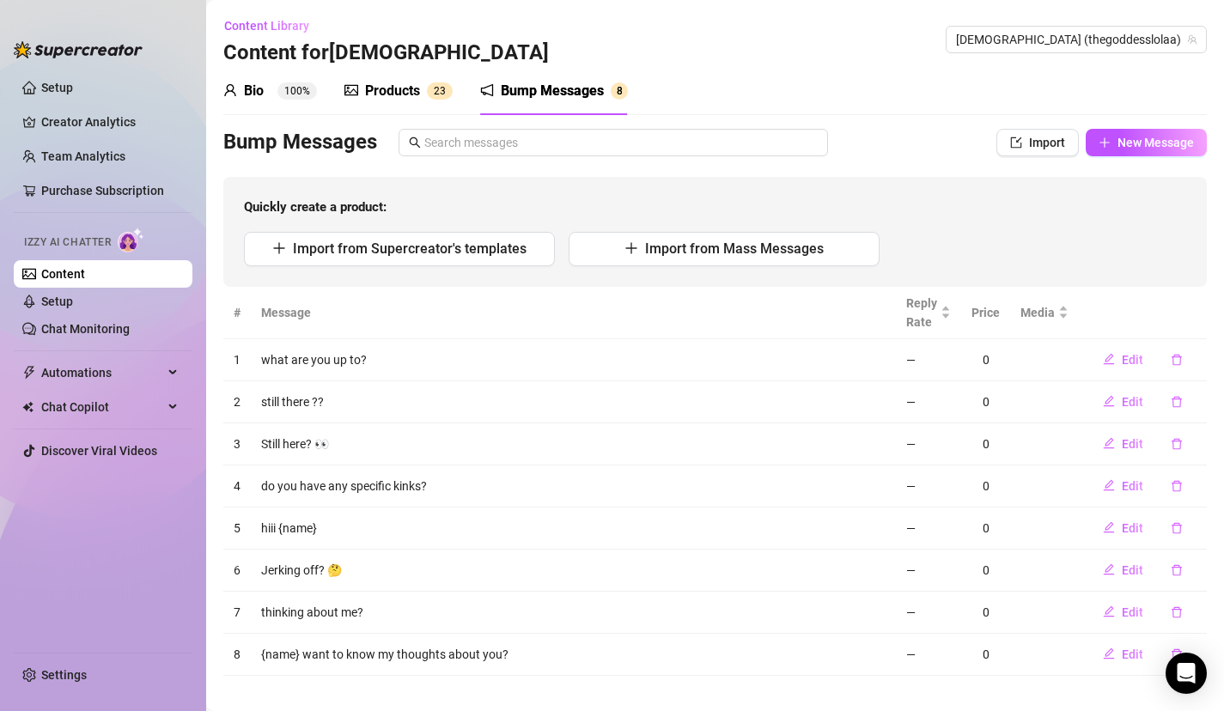
scroll to position [15, 0]
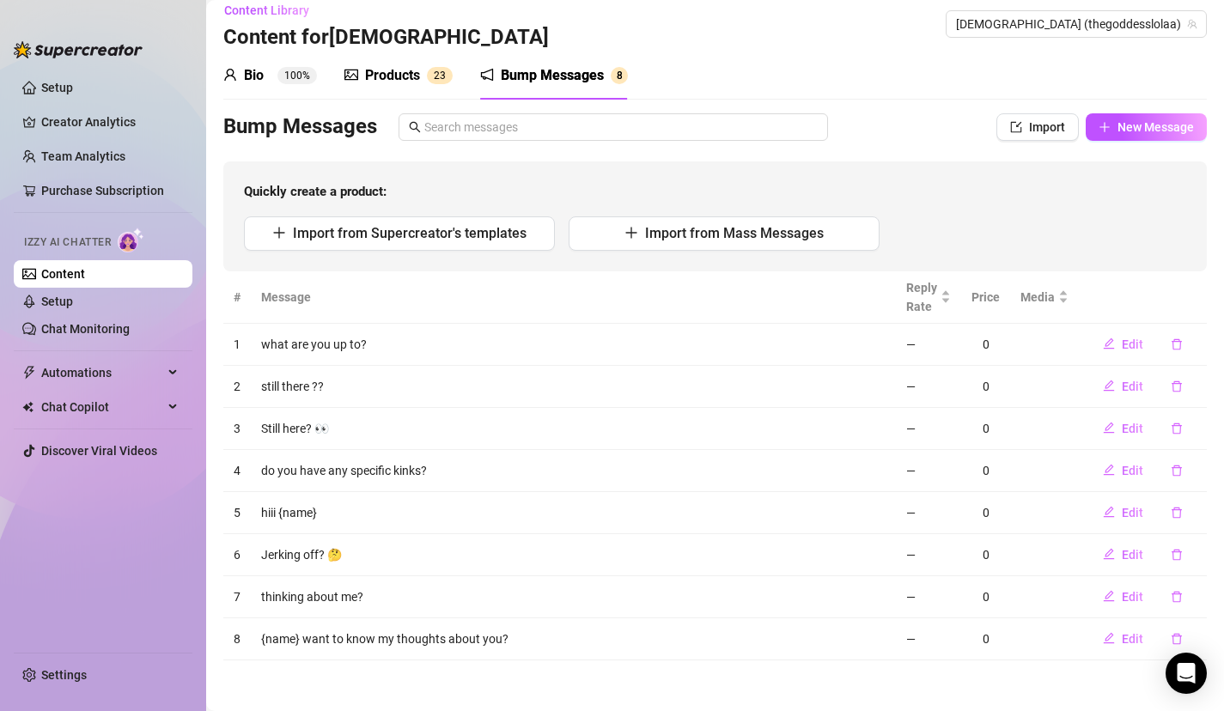
click at [413, 76] on div "Products" at bounding box center [392, 75] width 55 height 21
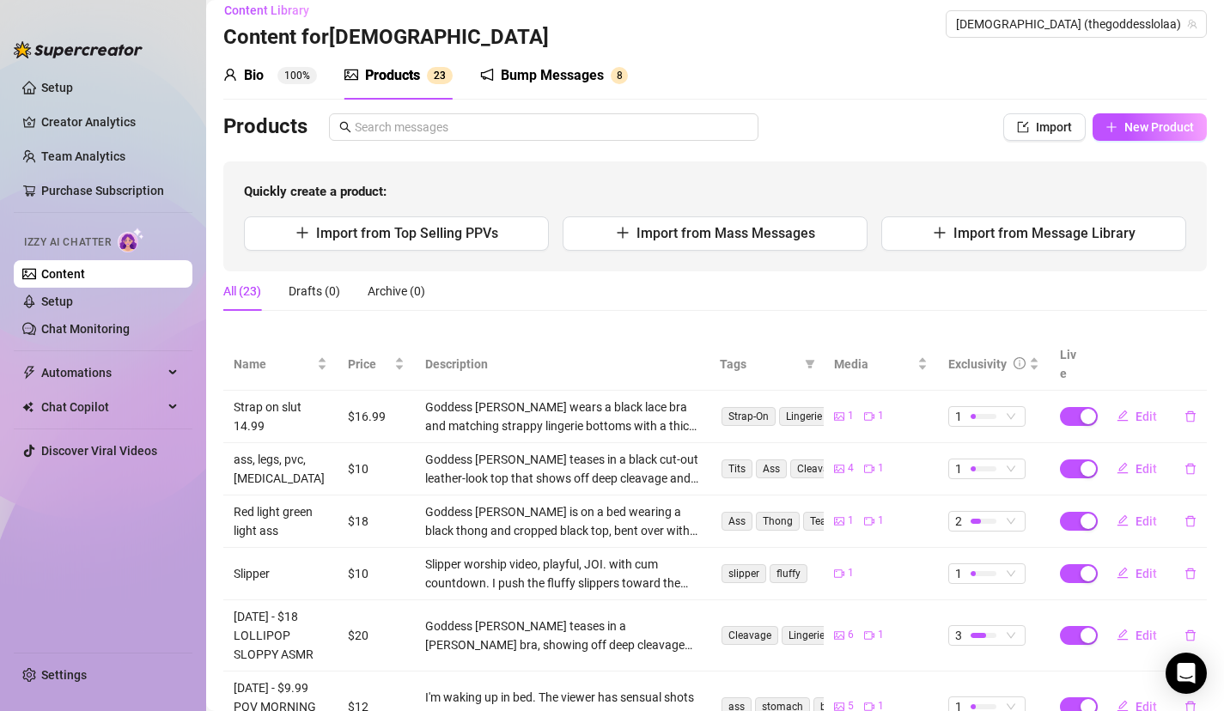
click at [273, 78] on div "Bio 100%" at bounding box center [270, 75] width 94 height 21
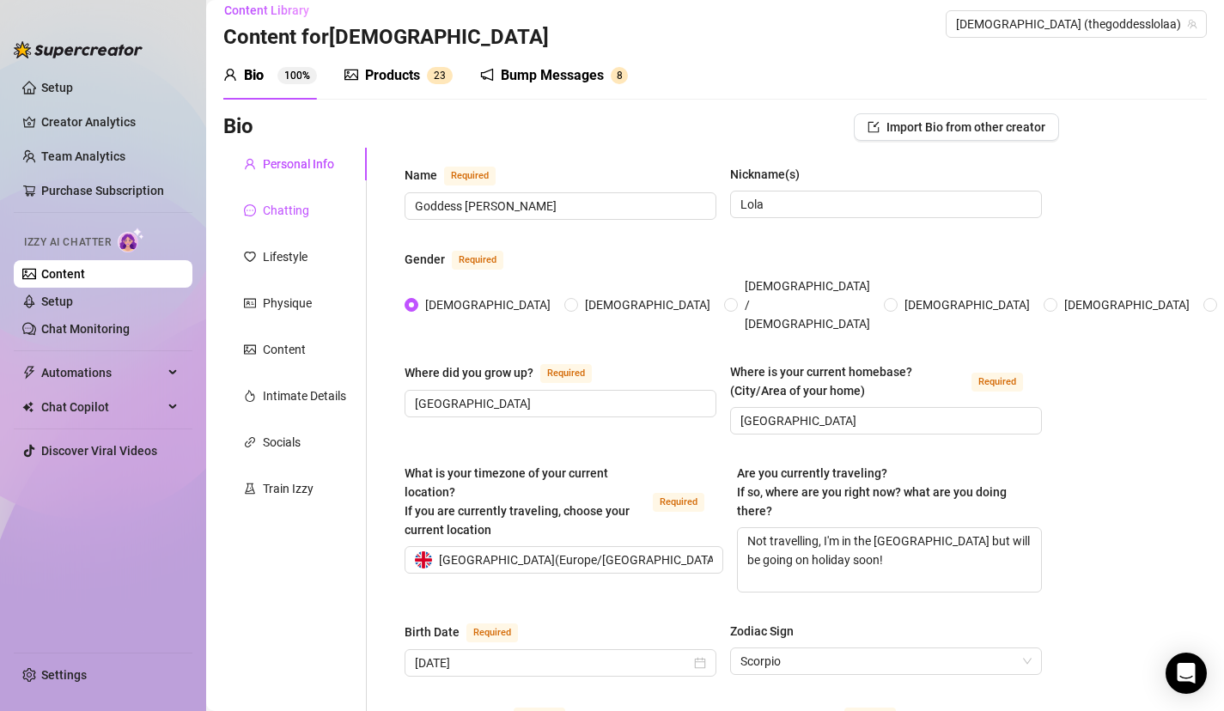
click at [289, 203] on div "Chatting" at bounding box center [286, 210] width 46 height 19
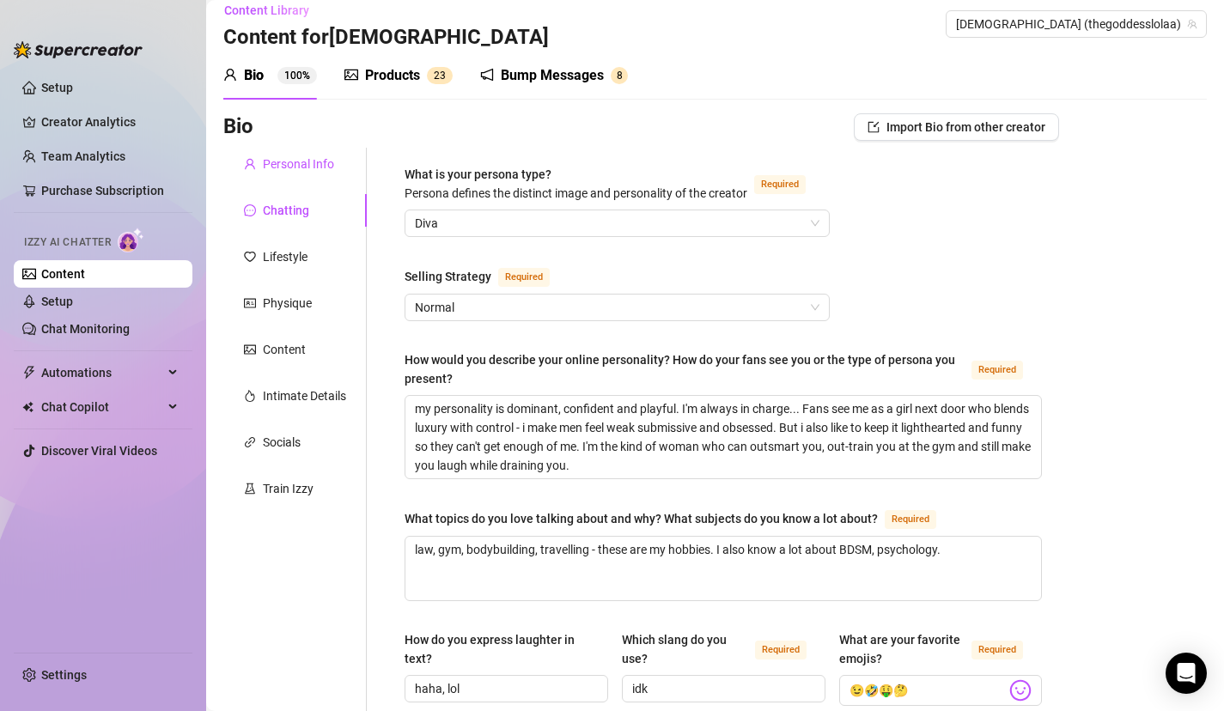
click at [285, 172] on div "Personal Info" at bounding box center [298, 164] width 71 height 19
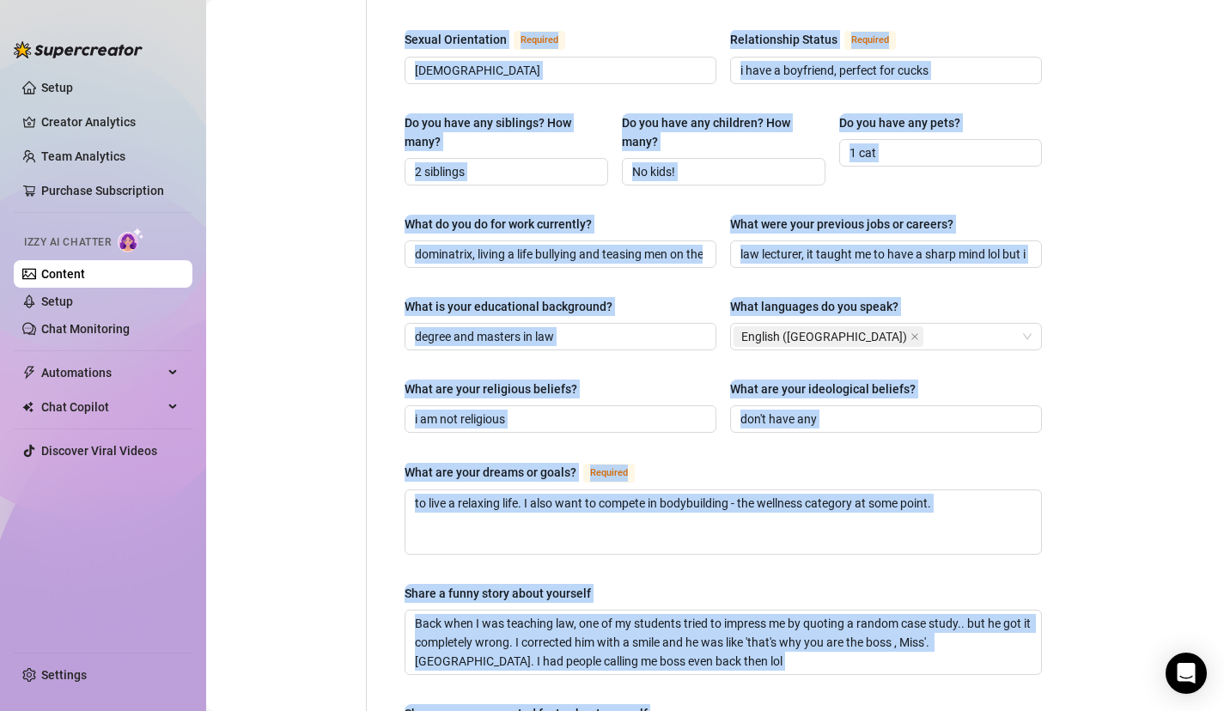
scroll to position [908, 0]
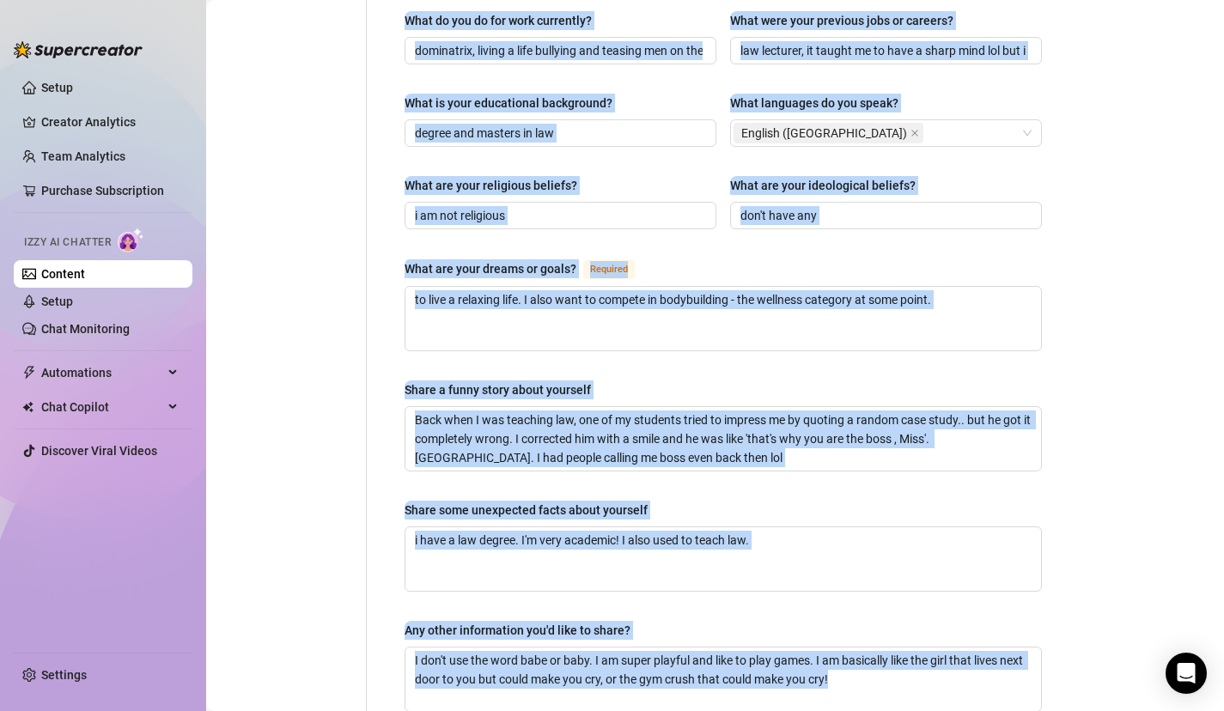
drag, startPoint x: 662, startPoint y: 607, endPoint x: 662, endPoint y: 716, distance: 109.1
click at [662, 711] on html "Setup Creator Analytics Team Analytics Purchase Subscription Izzy AI Chatter Co…" at bounding box center [612, 355] width 1224 height 711
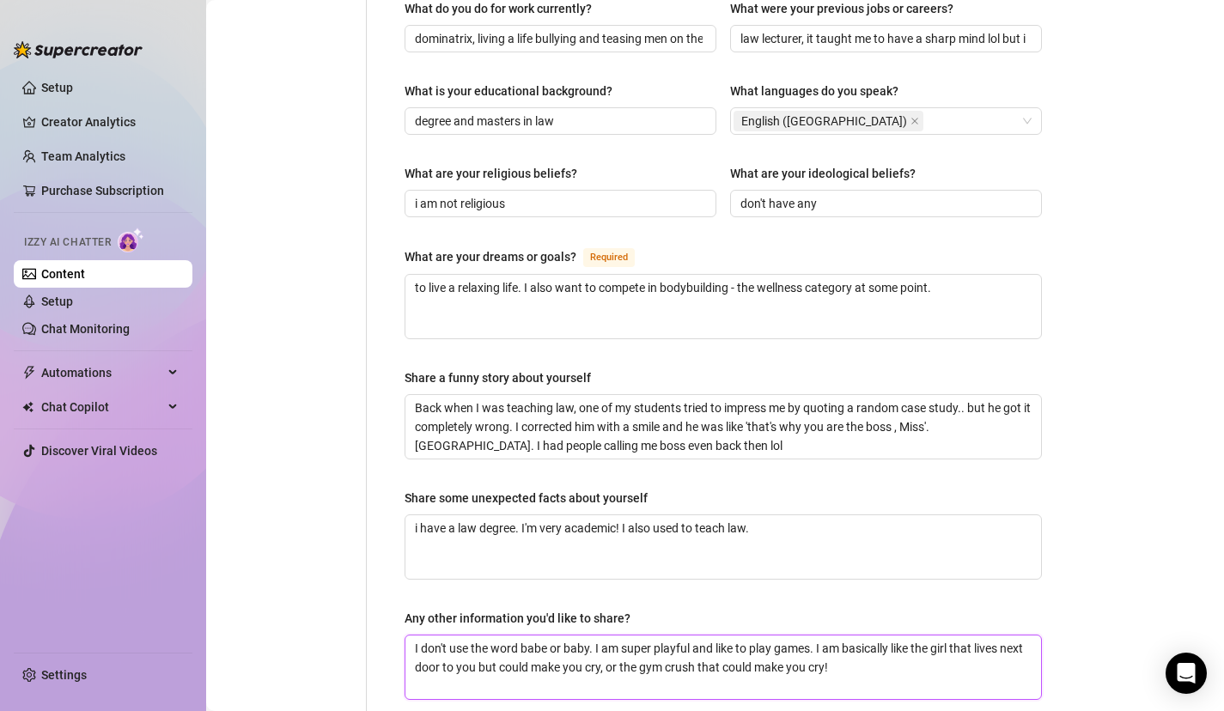
click at [935, 636] on textarea "I don't use the word babe or baby. I am super playful and like to play games. I…" at bounding box center [724, 668] width 636 height 64
type textarea "I don't use the word babe or baby. I am super playful and like to play games. I…"
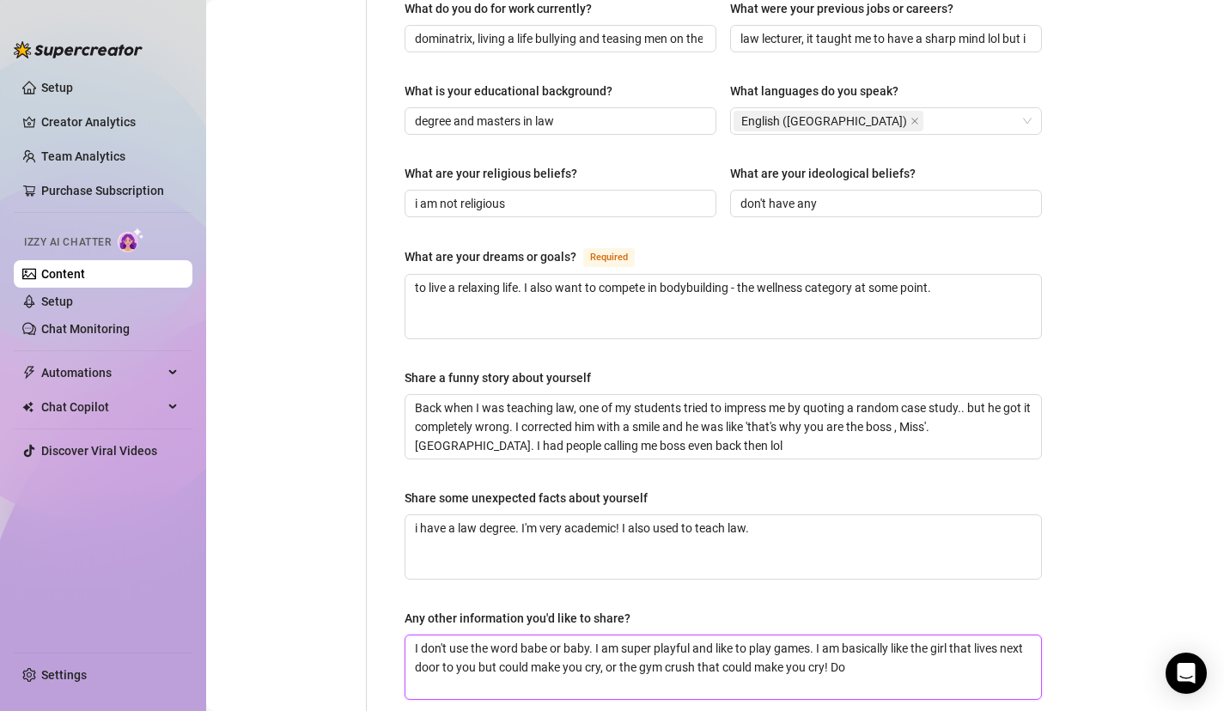
type textarea "I don't use the word babe or baby. I am super playful and like to play games. I…"
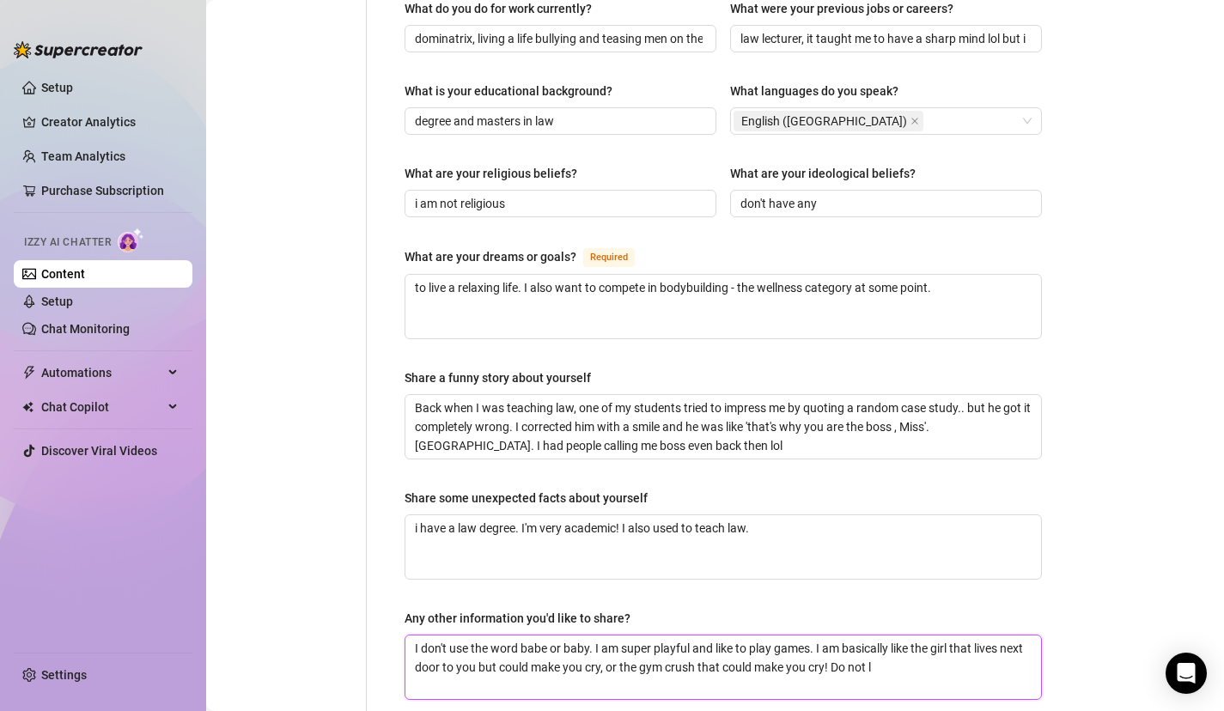
type textarea "I don't use the word babe or baby. I am super playful and like to play games. I…"
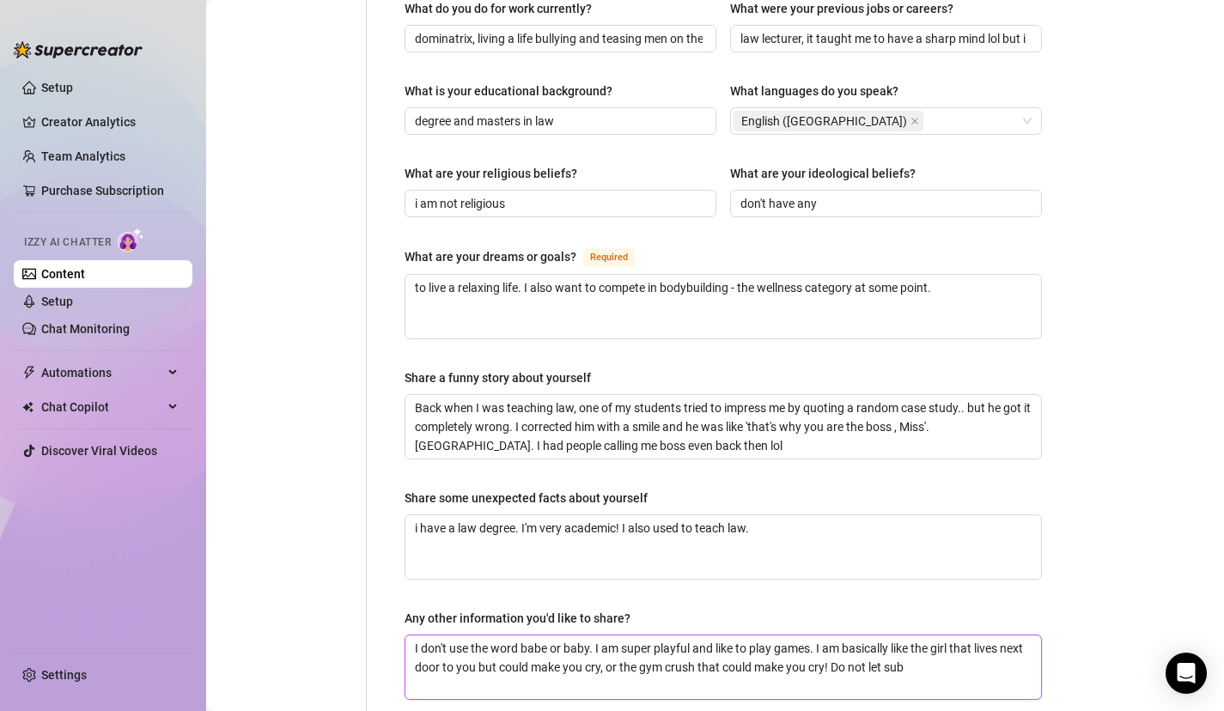
type textarea "I don't use the word babe or baby. I am super playful and like to play games. I…"
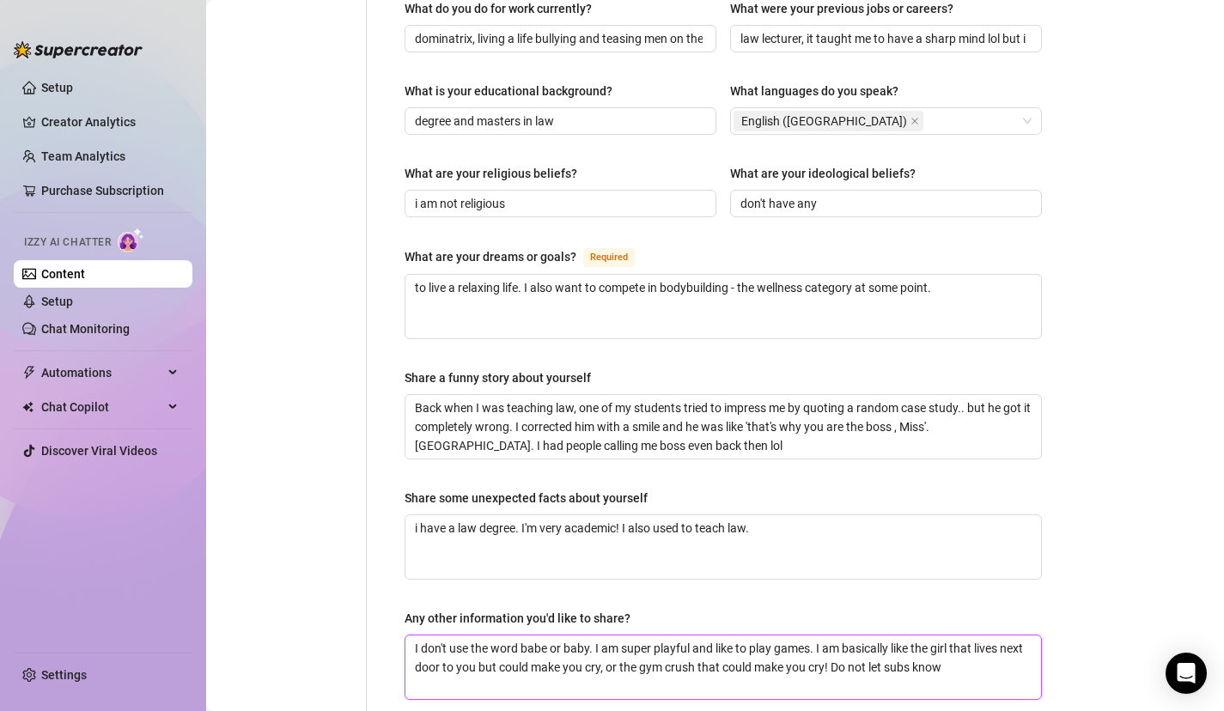
type textarea "I don't use the word babe or baby. I am super playful and like to play games. I…"
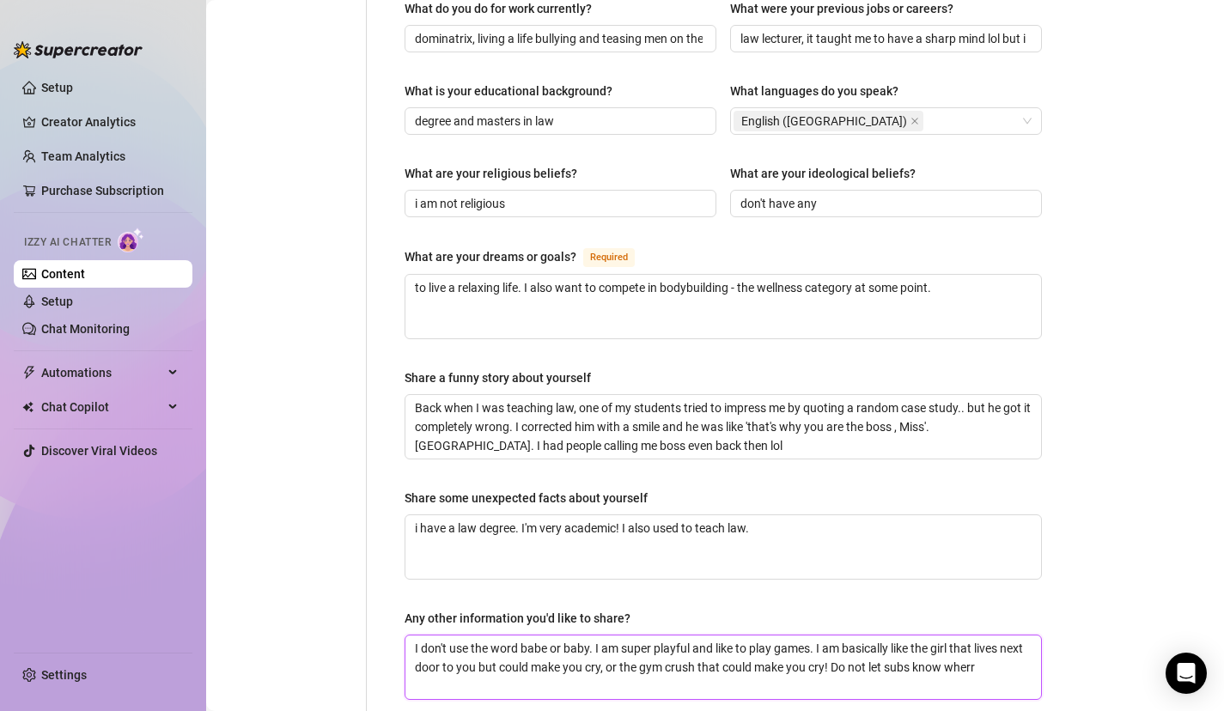
type textarea "I don't use the word babe or baby. I am super playful and like to play games. I…"
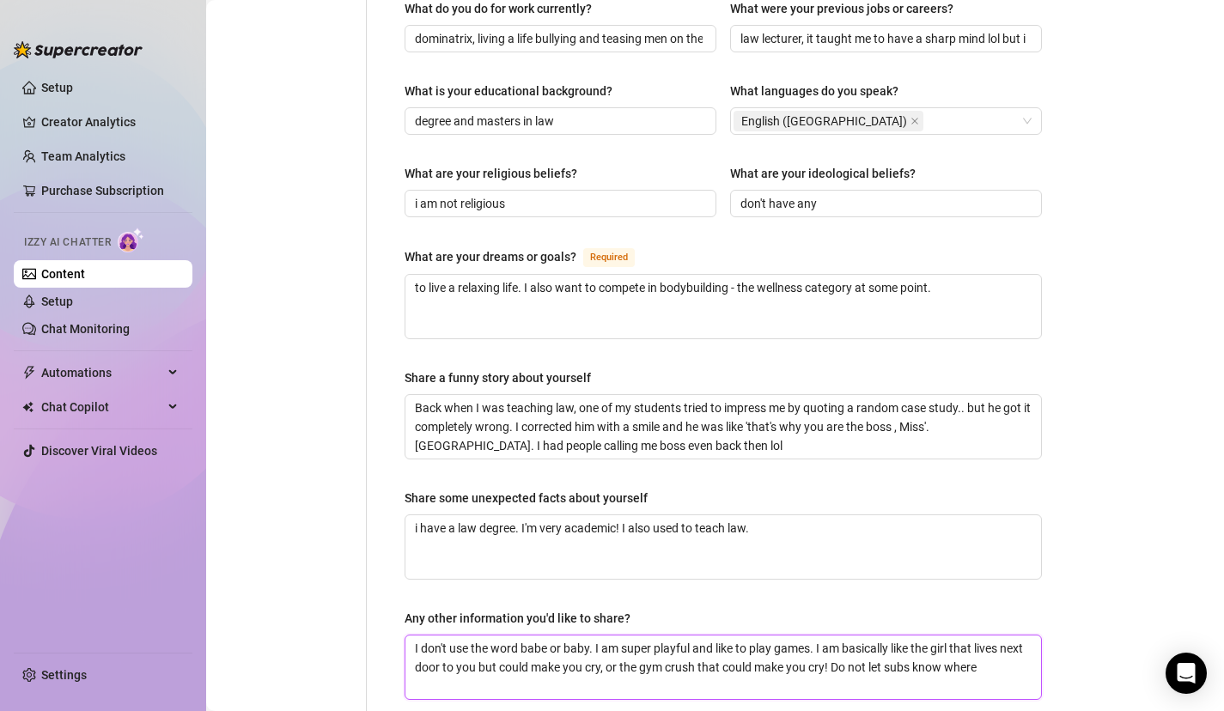
type textarea "I don't use the word babe or baby. I am super playful and like to play games. I…"
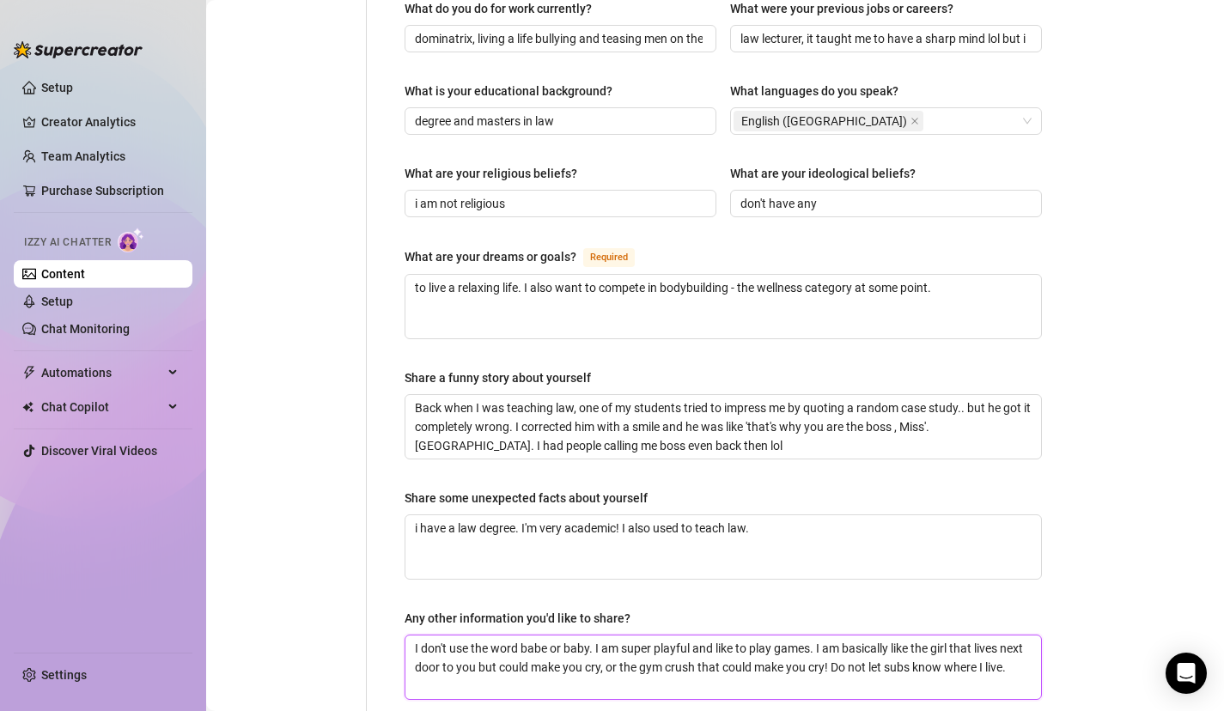
type textarea "I don't use the word babe or baby. I am super playful and like to play games. I…"
click at [1094, 568] on div "Bio Import Bio from other creator Personal Info Chatting Lifestyle Physique Con…" at bounding box center [715, 26] width 984 height 1611
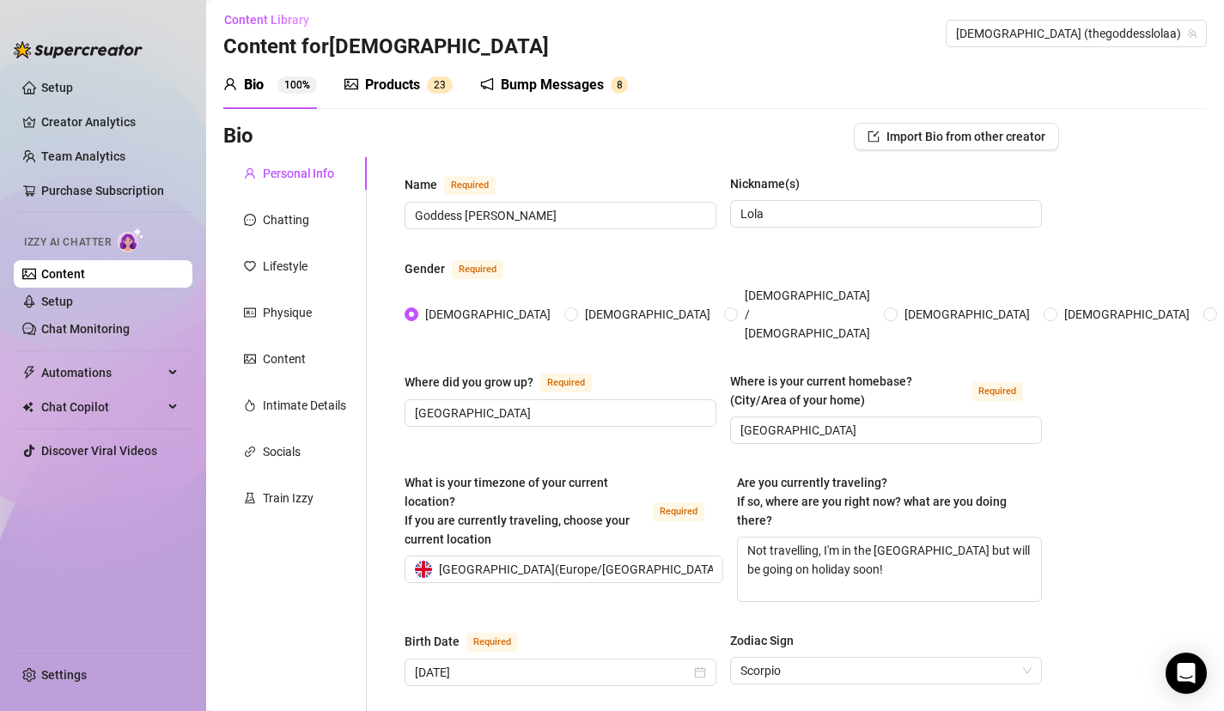
scroll to position [0, 0]
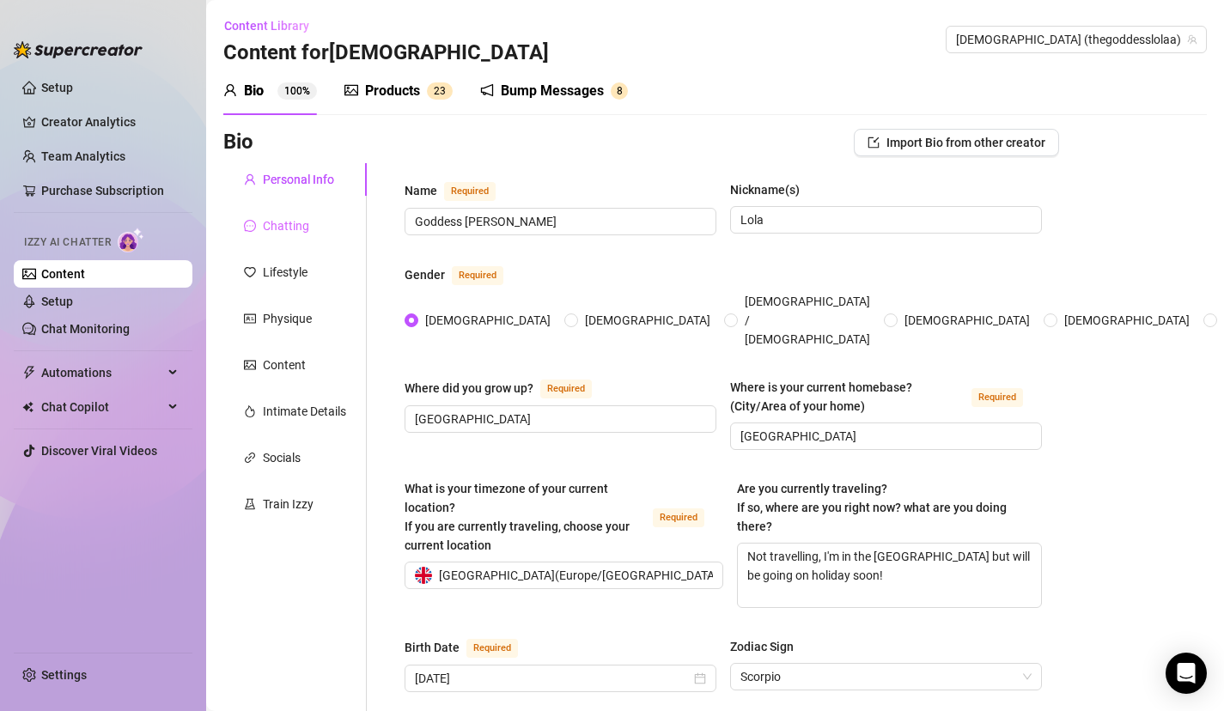
click at [308, 232] on div "Chatting" at bounding box center [294, 226] width 143 height 33
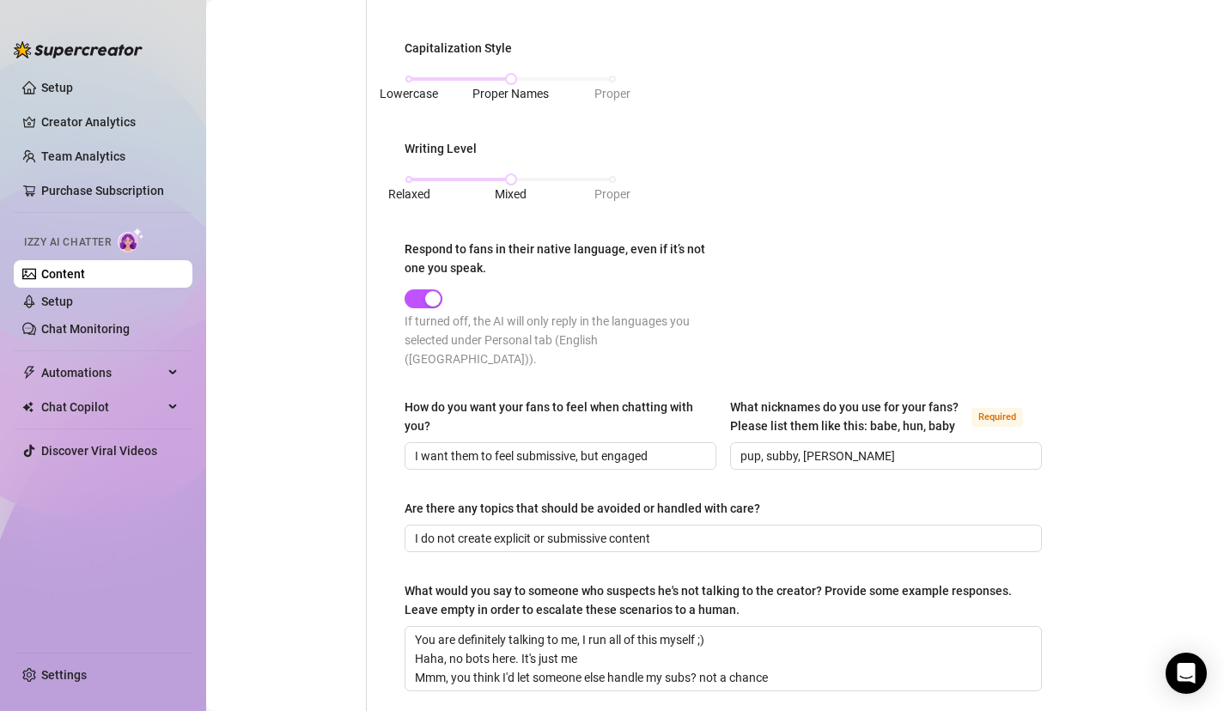
scroll to position [859, 0]
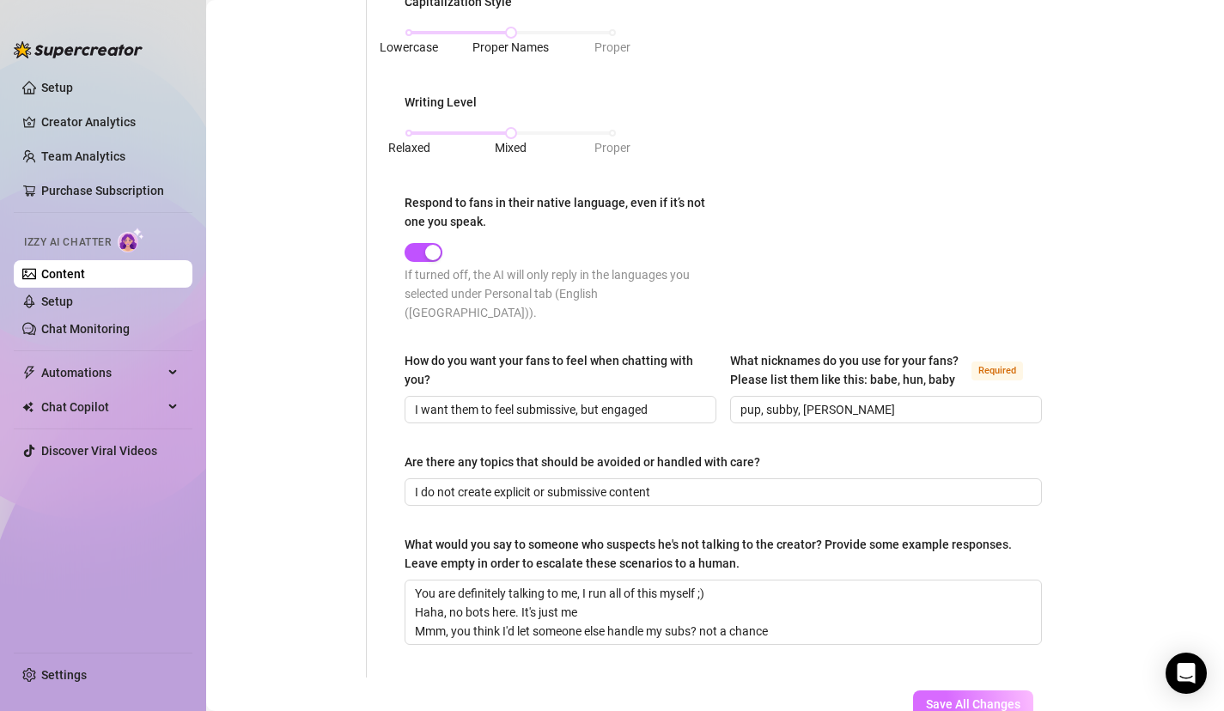
click at [950, 698] on span "Save All Changes" at bounding box center [973, 705] width 95 height 14
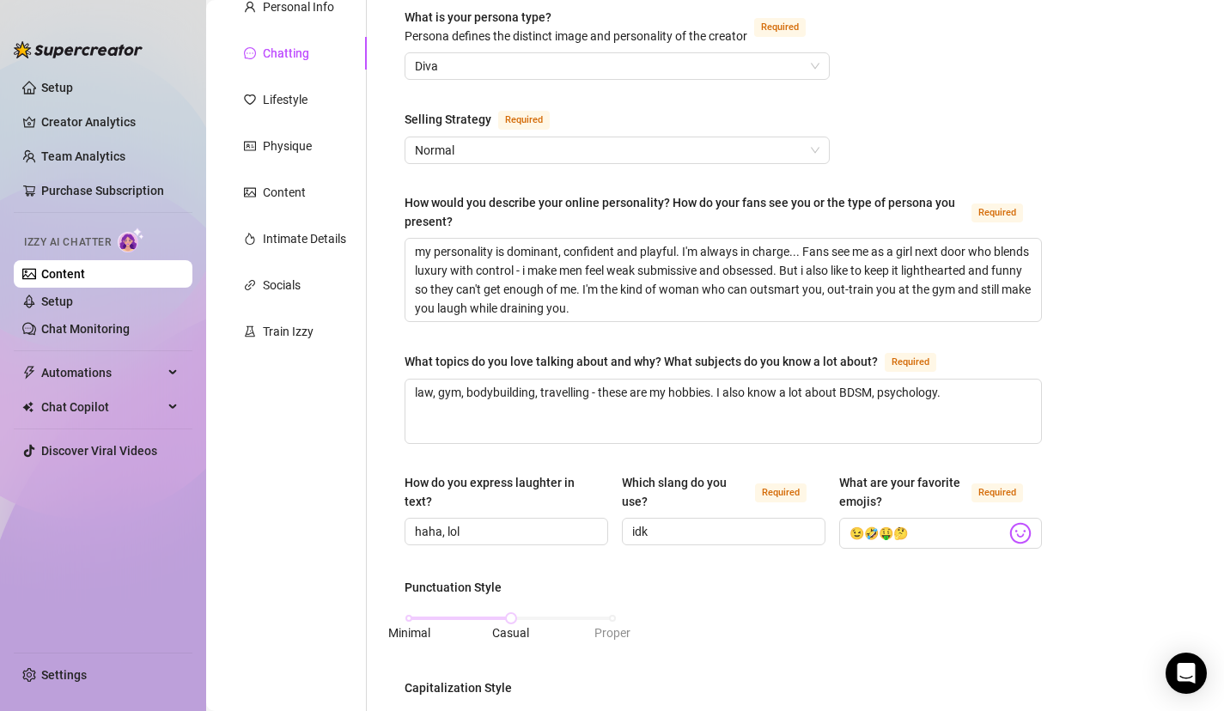
scroll to position [172, 0]
click at [280, 102] on div "Lifestyle" at bounding box center [285, 100] width 45 height 19
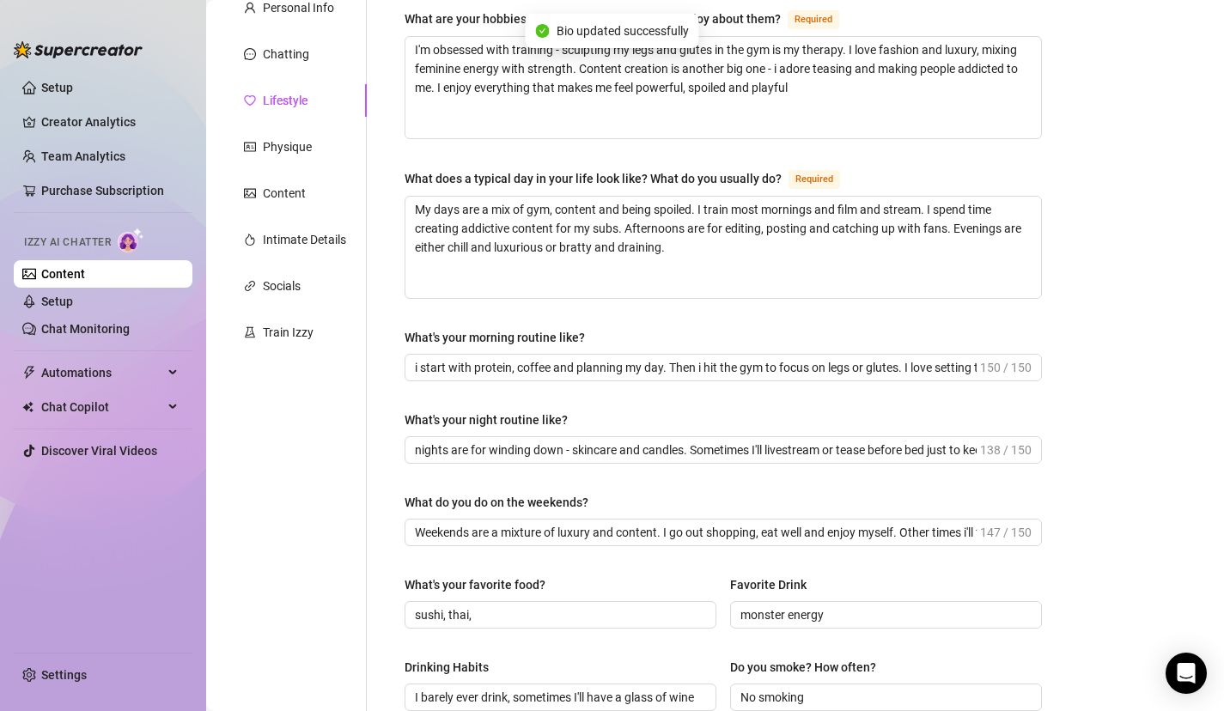
click at [817, 316] on div "What are your hobbies and interests? What do you enjoy about them? Required I'm…" at bounding box center [723, 571] width 637 height 1124
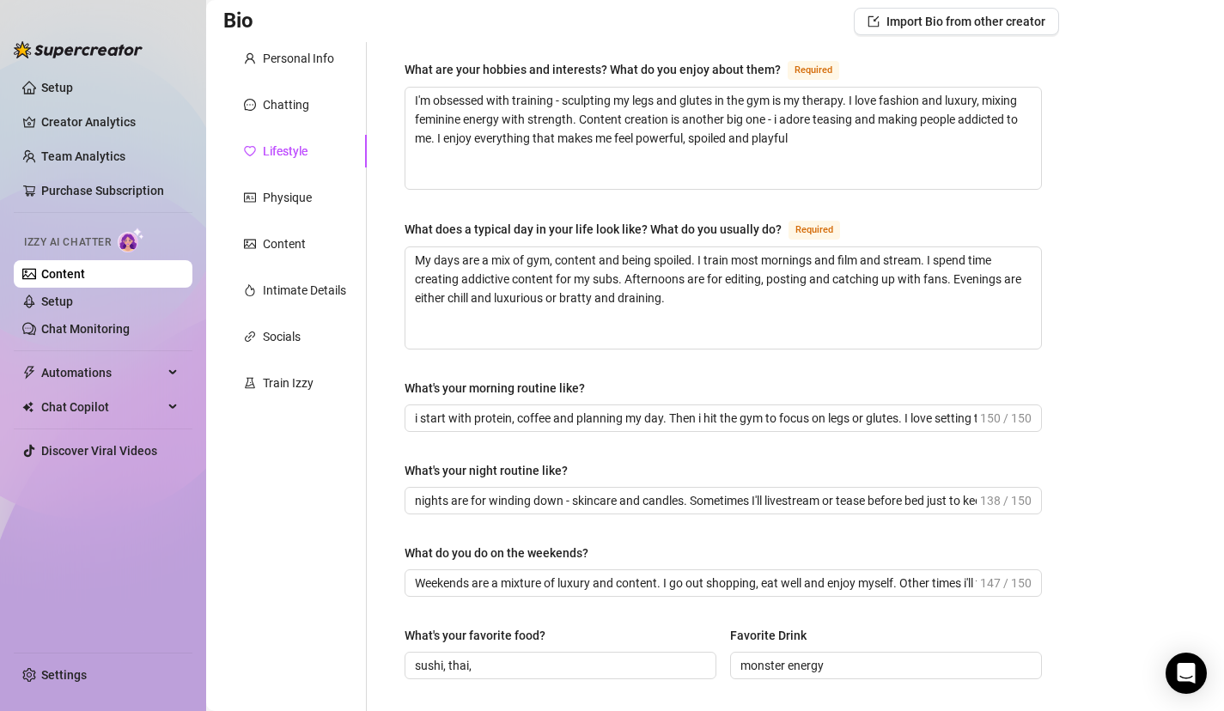
scroll to position [71, 0]
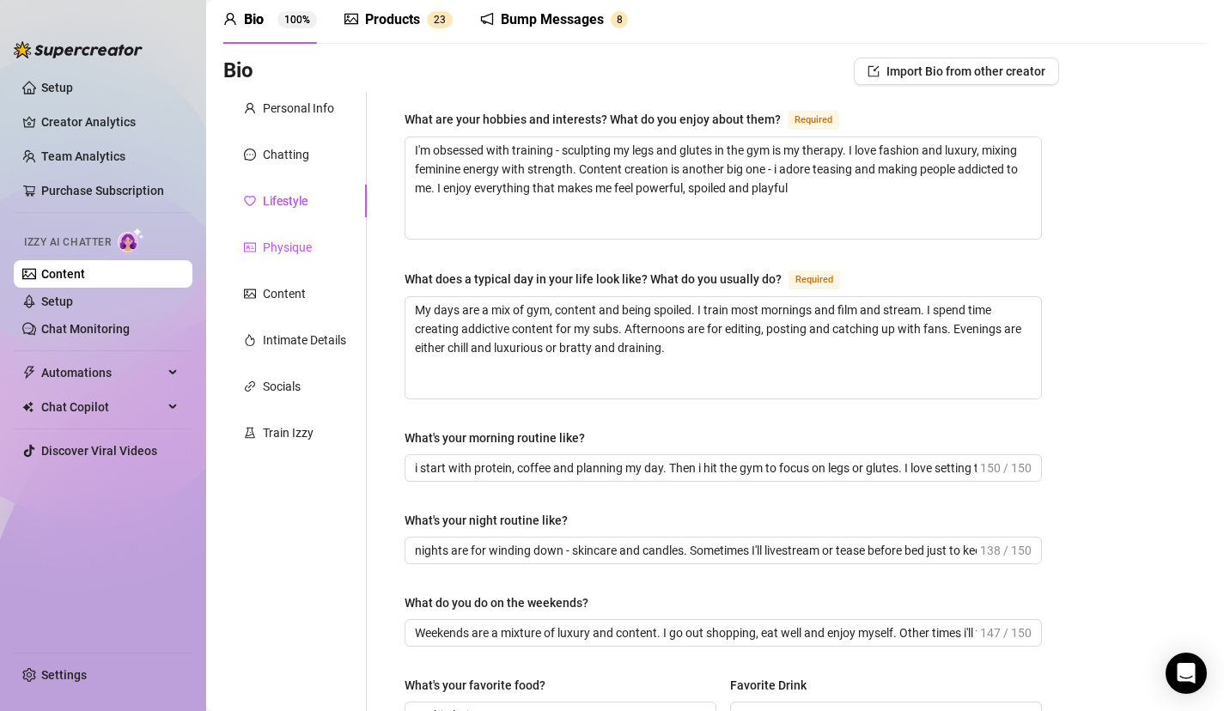
click at [255, 240] on div at bounding box center [250, 247] width 12 height 19
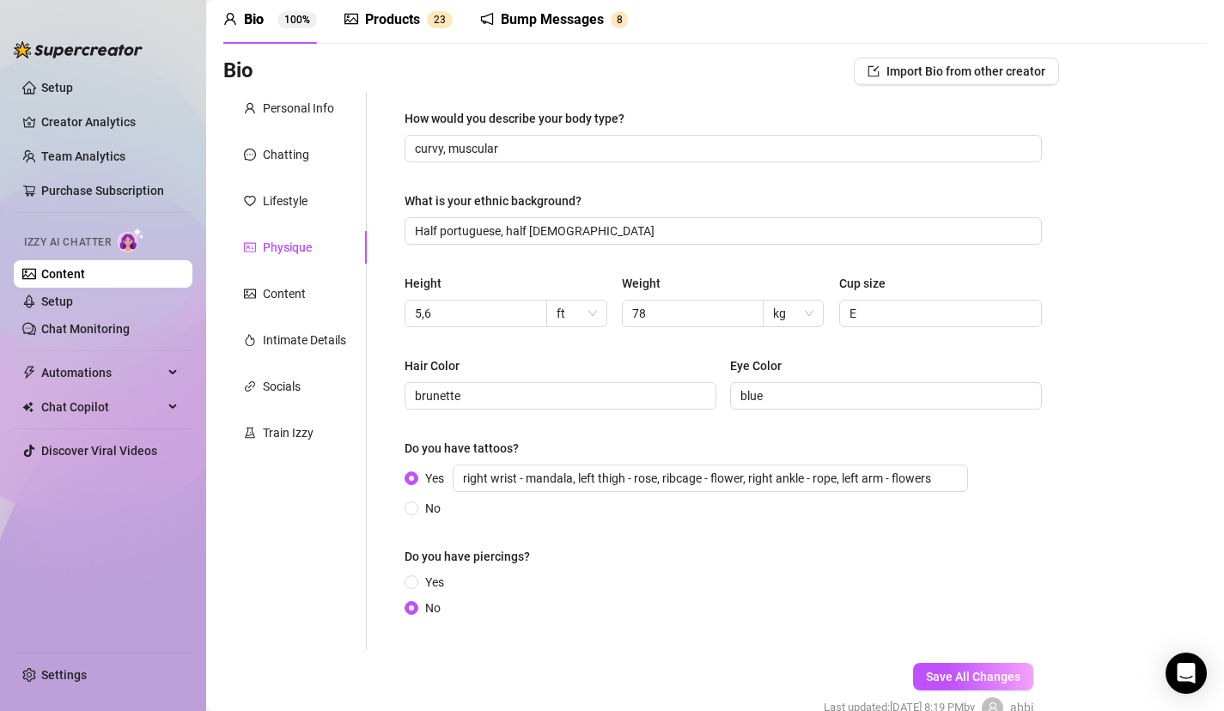
click at [270, 320] on div "Personal Info Chatting Lifestyle Physique Tab 5 of 8 Content Intimate Details S…" at bounding box center [294, 371] width 143 height 558
click at [270, 302] on div "Content" at bounding box center [284, 293] width 43 height 19
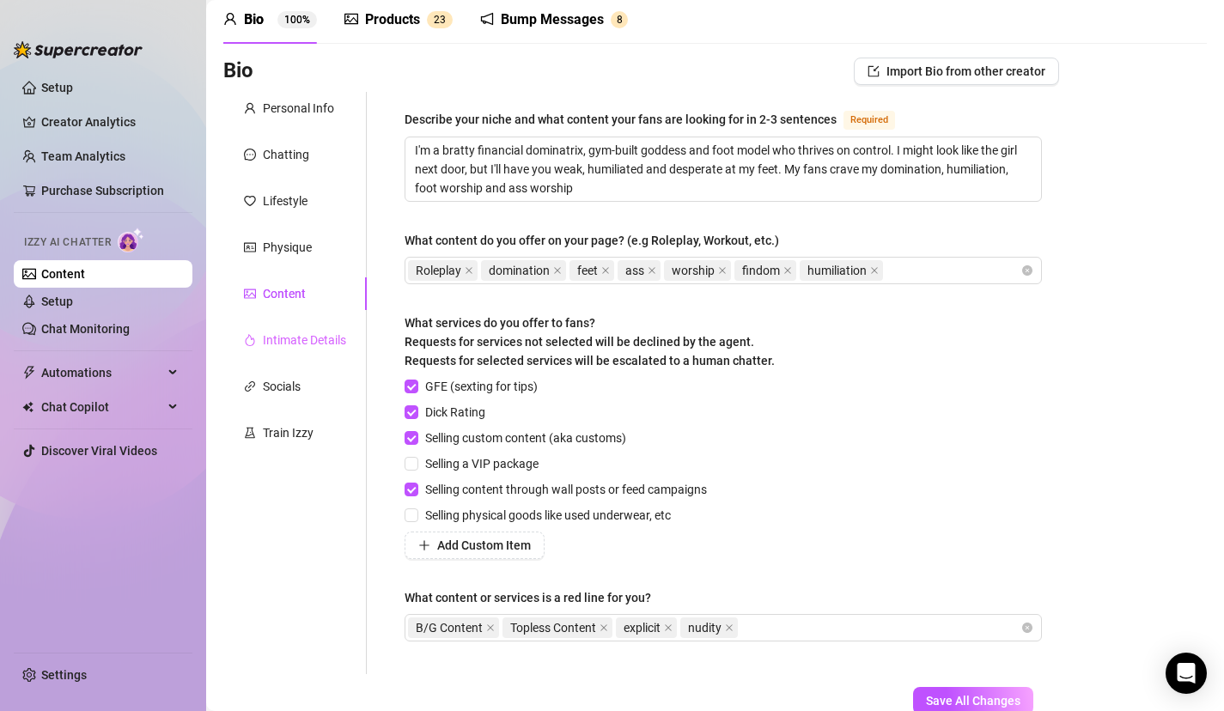
click at [269, 324] on div "Intimate Details" at bounding box center [294, 340] width 143 height 33
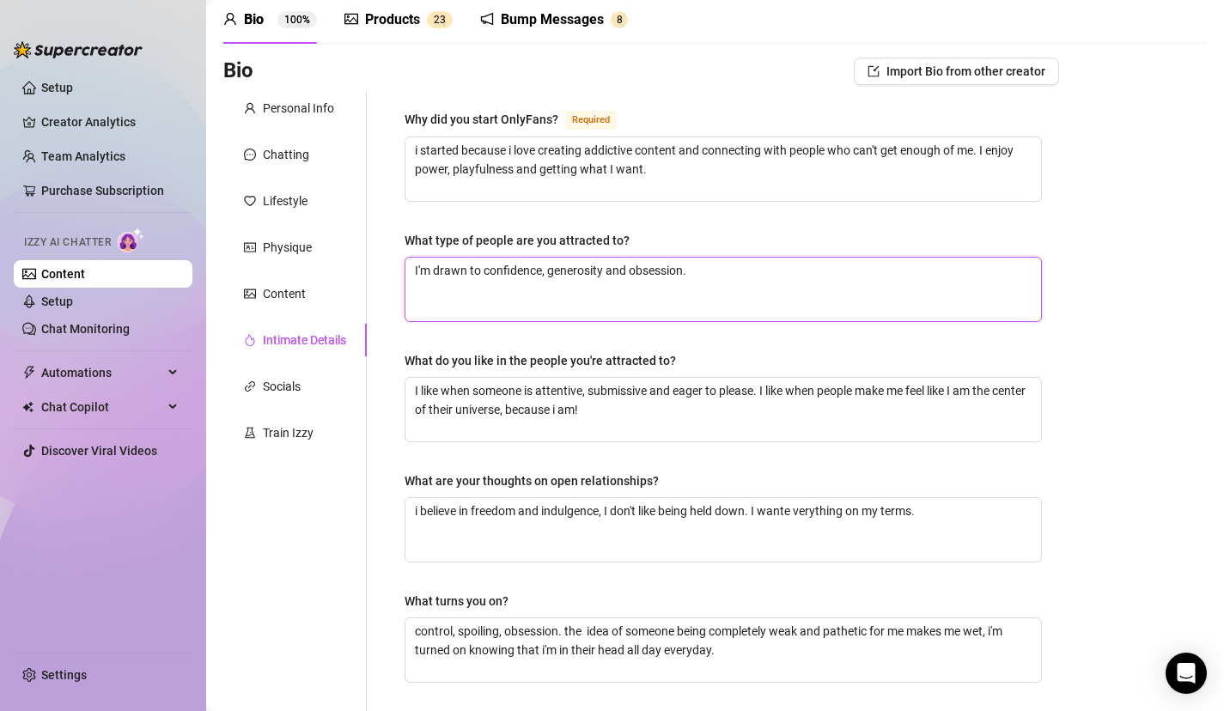
drag, startPoint x: 632, startPoint y: 320, endPoint x: 589, endPoint y: 723, distance: 405.3
click at [589, 711] on html "Setup Creator Analytics Team Analytics Purchase Subscription Izzy AI Chatter Co…" at bounding box center [612, 355] width 1224 height 711
click at [554, 596] on div "What turns you on?" at bounding box center [723, 605] width 637 height 26
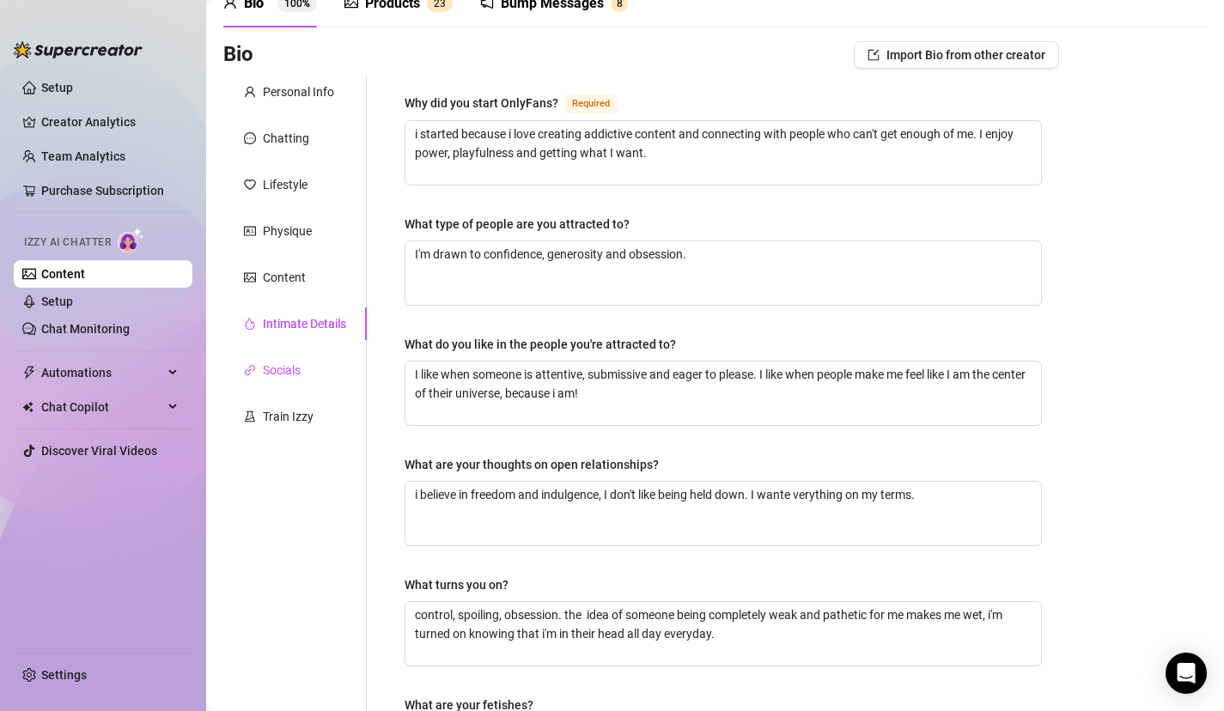
click at [280, 377] on div "Socials" at bounding box center [282, 370] width 38 height 19
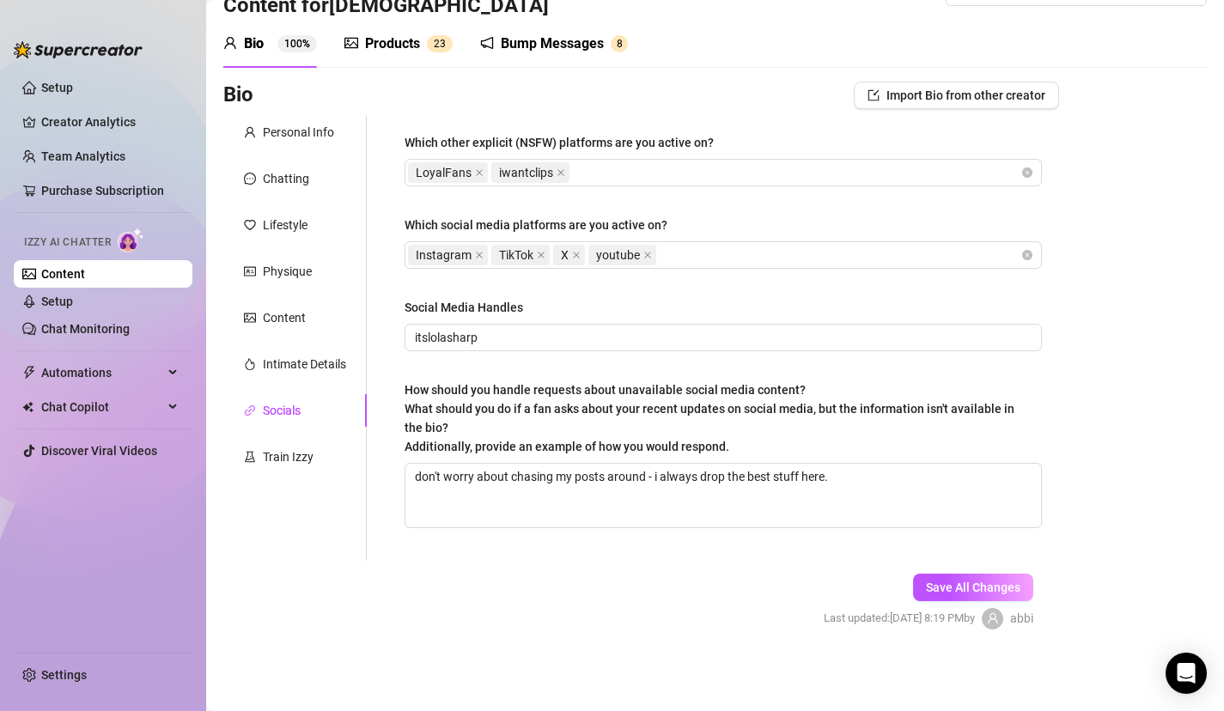
scroll to position [47, 0]
click at [300, 454] on div "Train Izzy" at bounding box center [288, 457] width 51 height 19
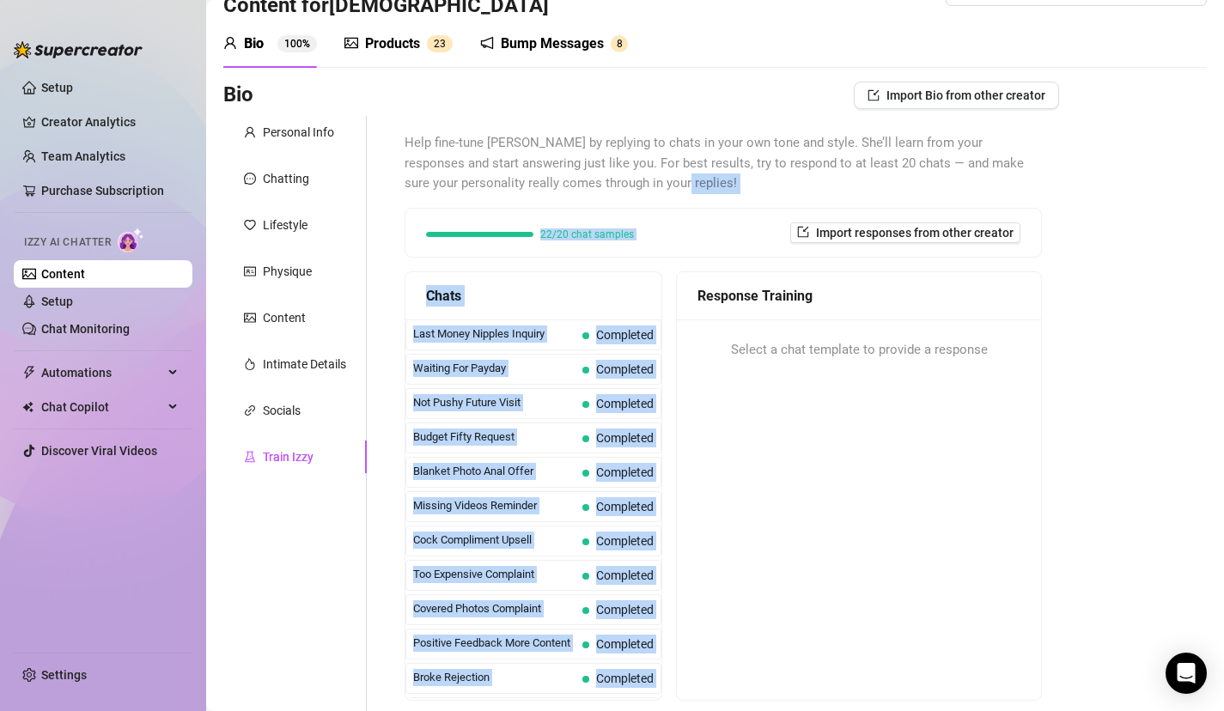
scroll to position [204, 0]
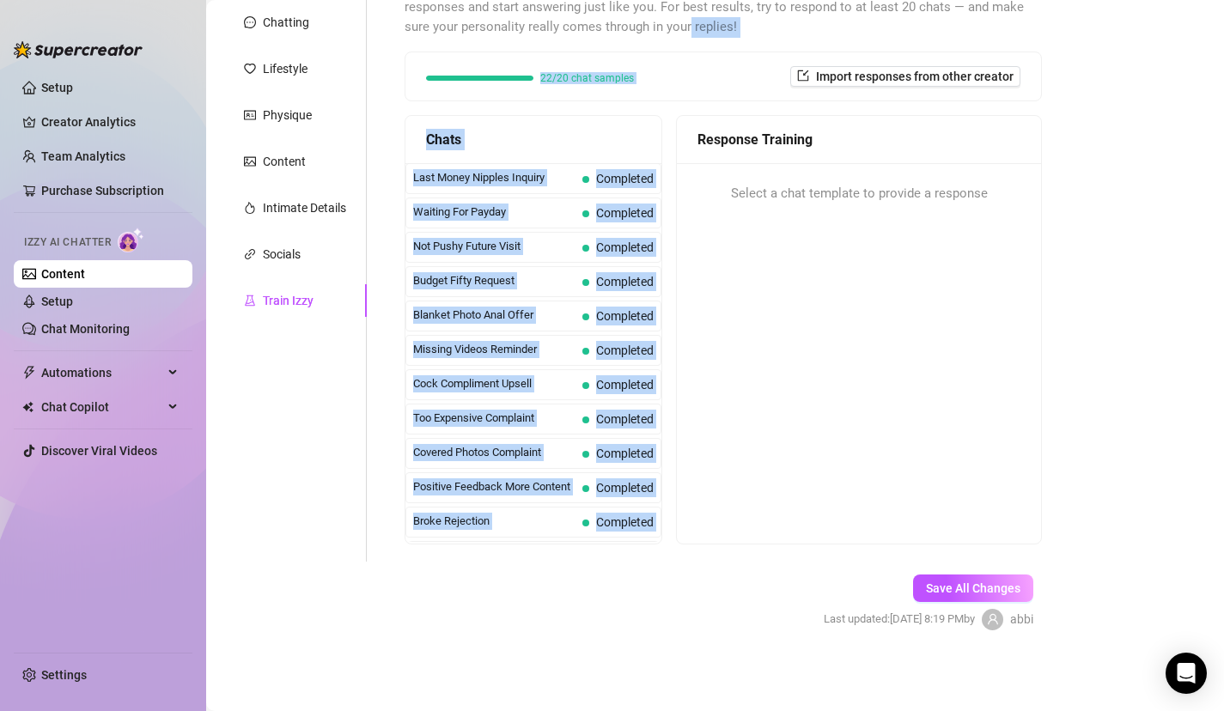
drag, startPoint x: 671, startPoint y: 191, endPoint x: 610, endPoint y: 723, distance: 535.3
click at [610, 711] on html "Setup Creator Analytics Team Analytics Purchase Subscription Izzy AI Chatter Co…" at bounding box center [612, 355] width 1224 height 711
click at [576, 626] on form "Personal Info Chatting Lifestyle Physique Content Intimate Details Socials Trai…" at bounding box center [641, 310] width 836 height 701
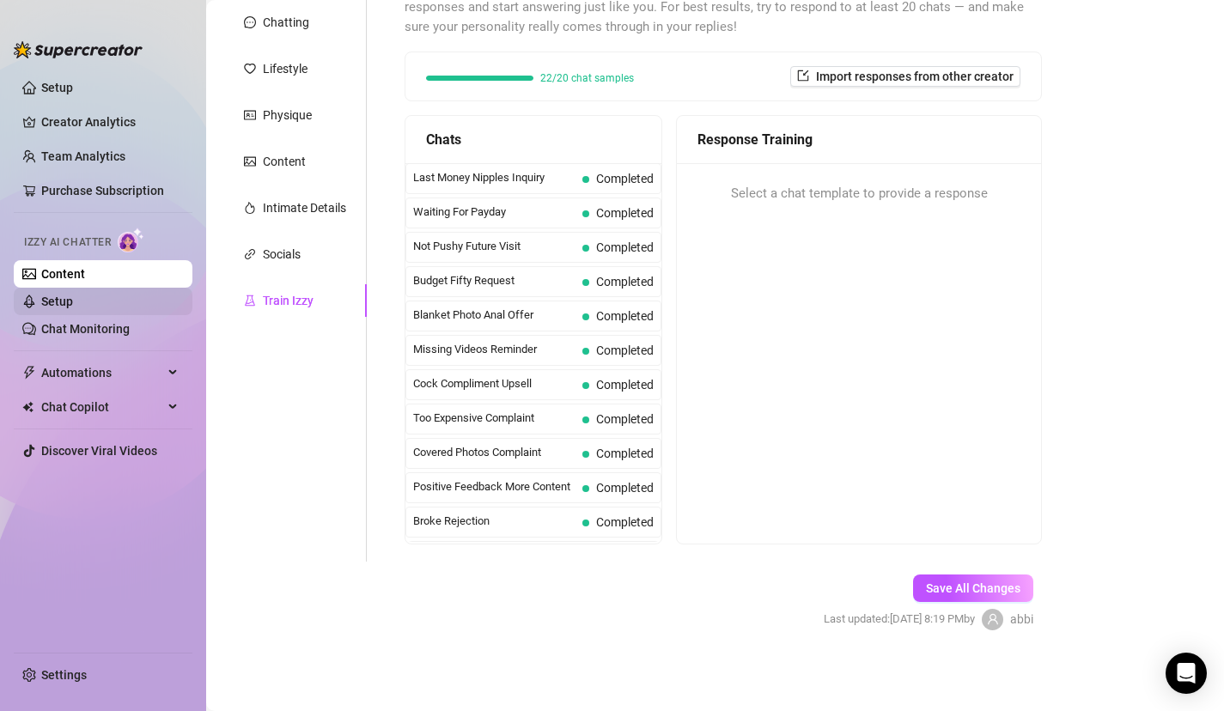
click at [73, 299] on link "Setup" at bounding box center [57, 302] width 32 height 14
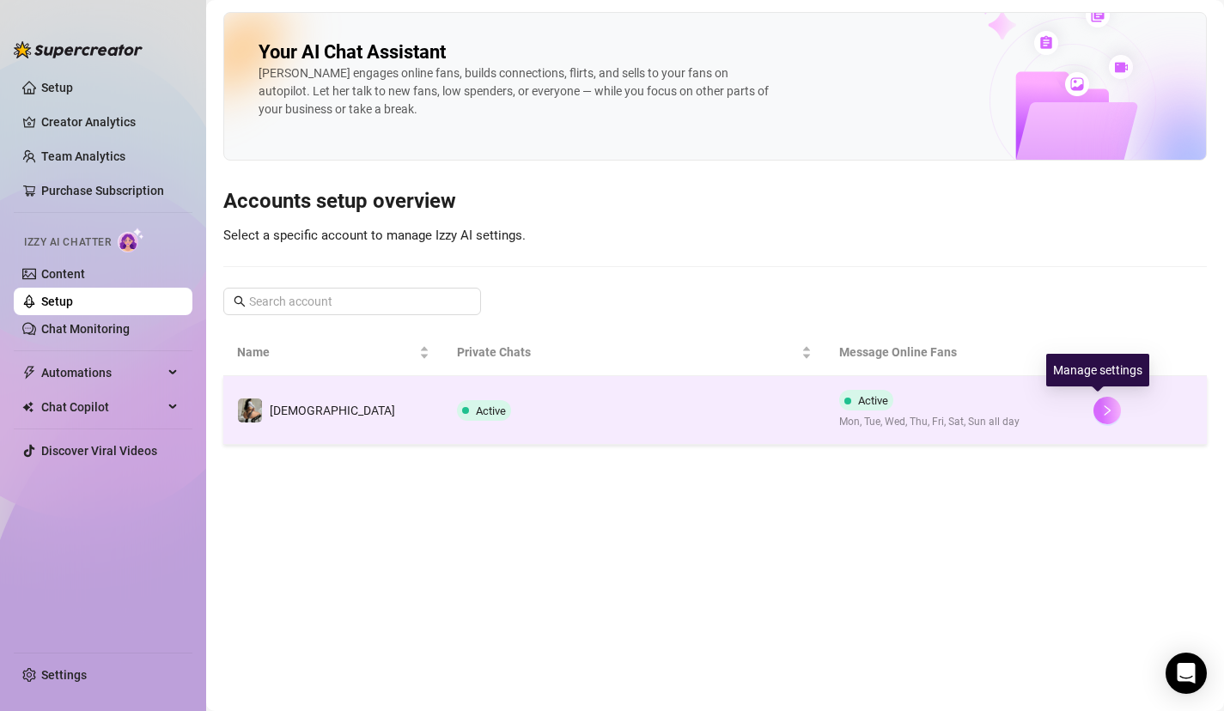
click at [1110, 406] on button "button" at bounding box center [1107, 410] width 27 height 27
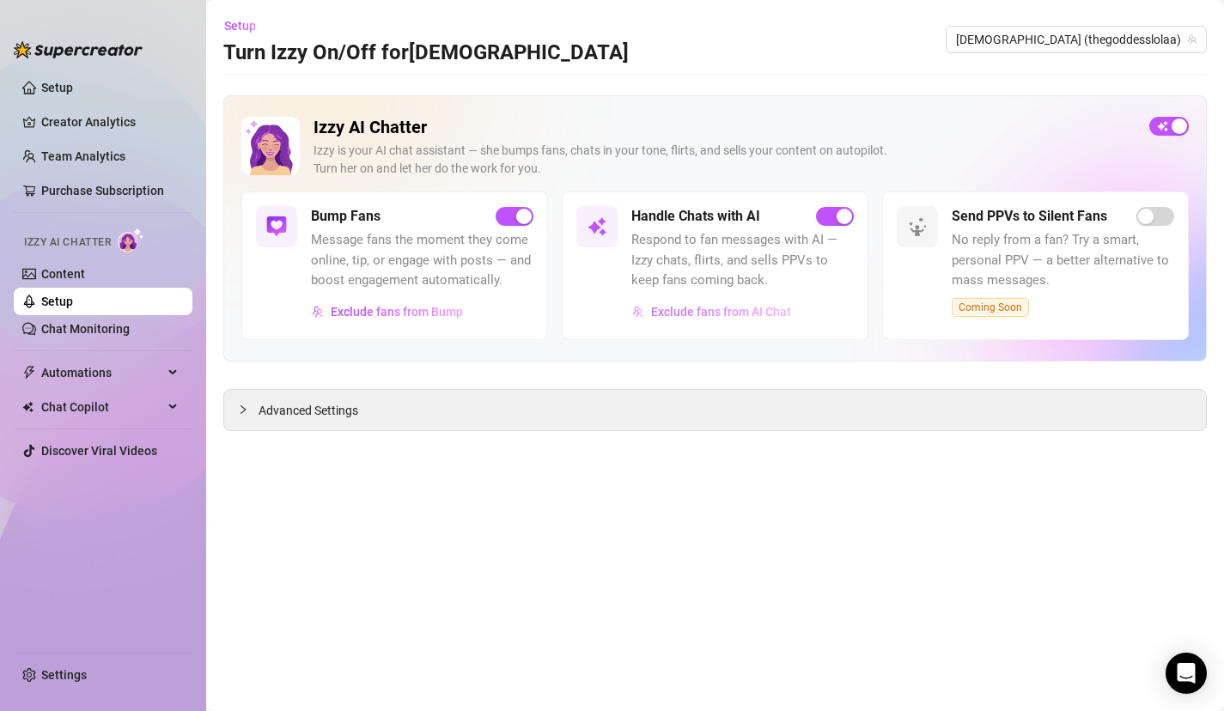
click at [741, 321] on button "Exclude fans from AI Chat" at bounding box center [711, 311] width 161 height 27
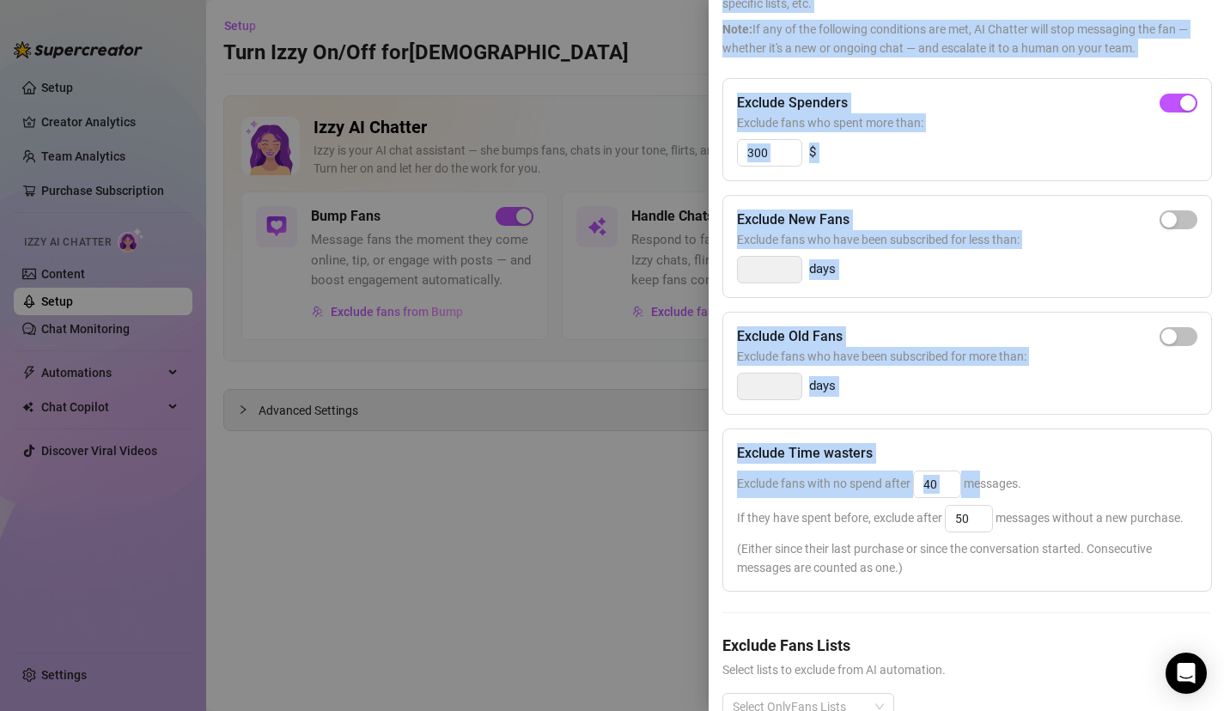
scroll to position [173, 0]
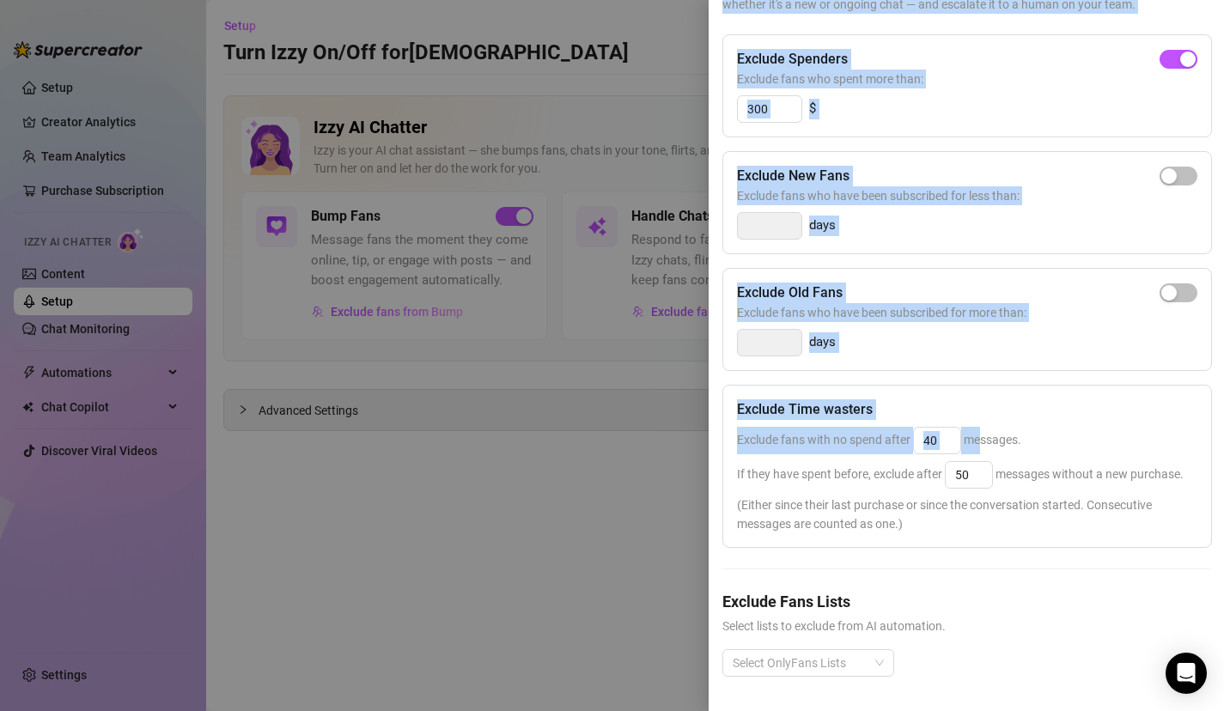
drag, startPoint x: 982, startPoint y: 600, endPoint x: 982, endPoint y: 721, distance: 121.1
click at [982, 711] on html "Setup Creator Analytics Team Analytics Purchase Subscription Izzy AI Chatter Co…" at bounding box center [612, 355] width 1224 height 711
click at [955, 447] on input "40" at bounding box center [937, 441] width 46 height 26
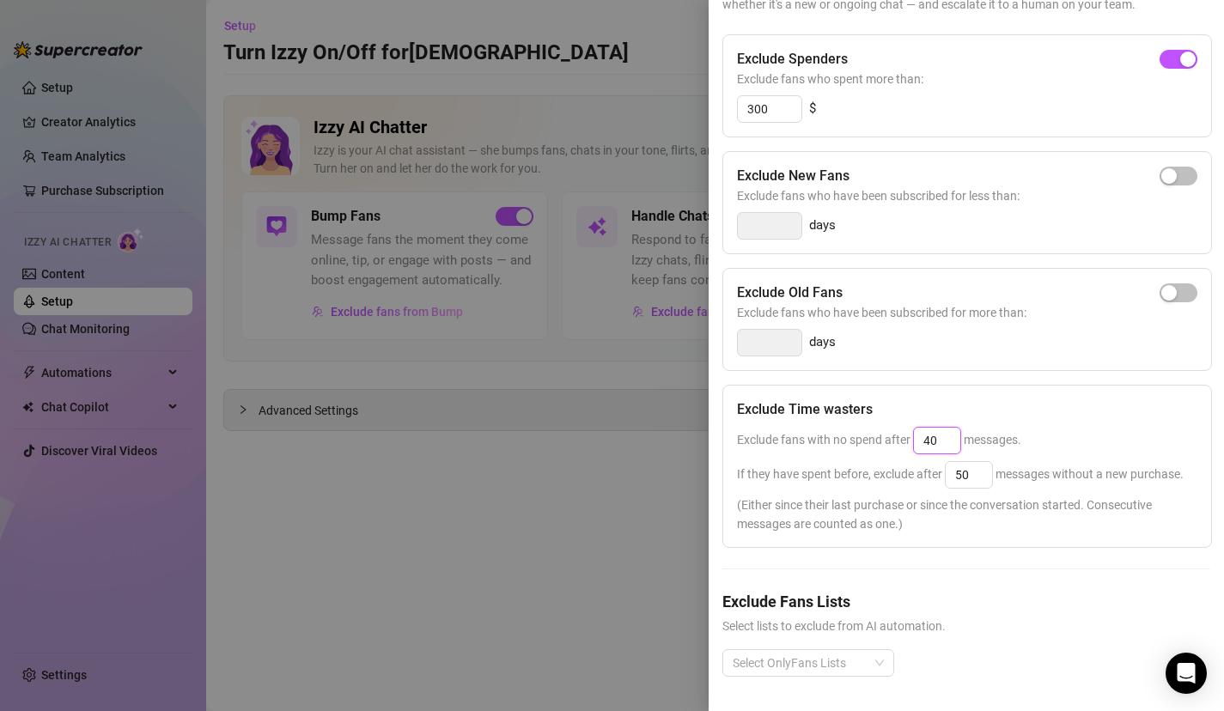
type input "4"
type input "25"
click at [996, 475] on span "If they have spent before, exclude after 50 messages without a new purchase." at bounding box center [960, 474] width 447 height 14
click at [962, 451] on div "Exclude fans with no spend after 25 messages." at bounding box center [967, 440] width 461 height 27
click at [955, 442] on input "25" at bounding box center [937, 441] width 46 height 26
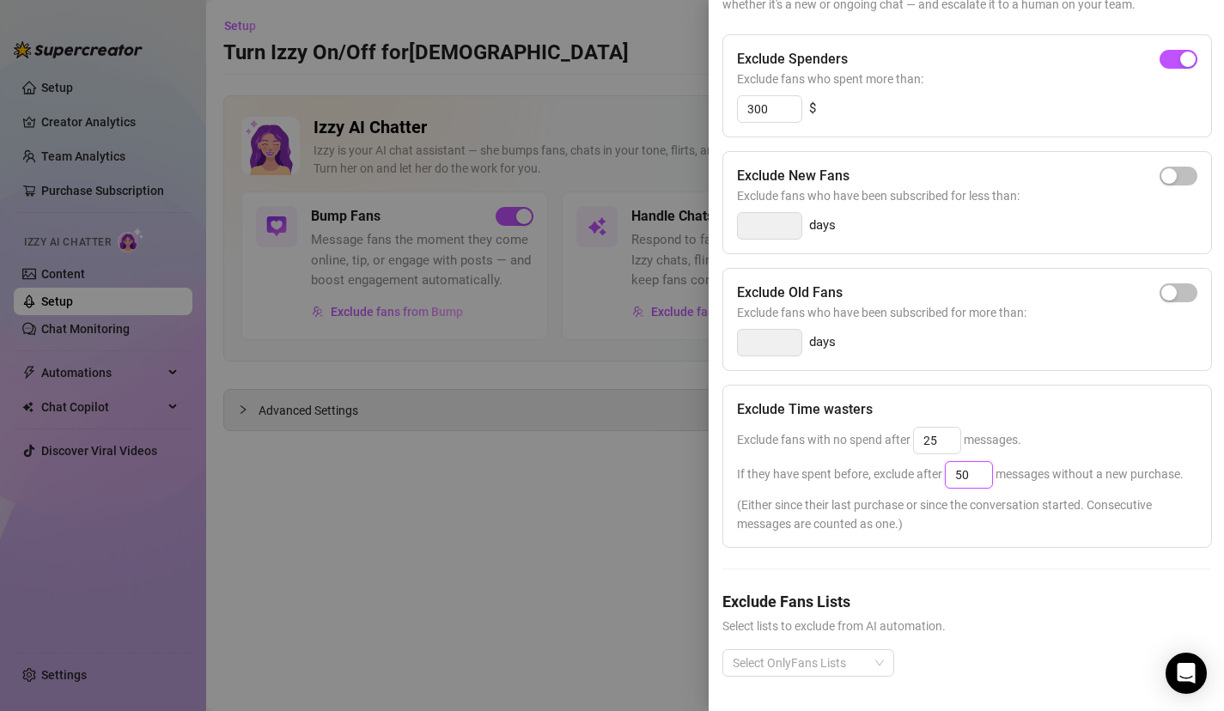
click at [973, 475] on input "50" at bounding box center [969, 475] width 46 height 26
type input "5"
type input "3"
type input "25"
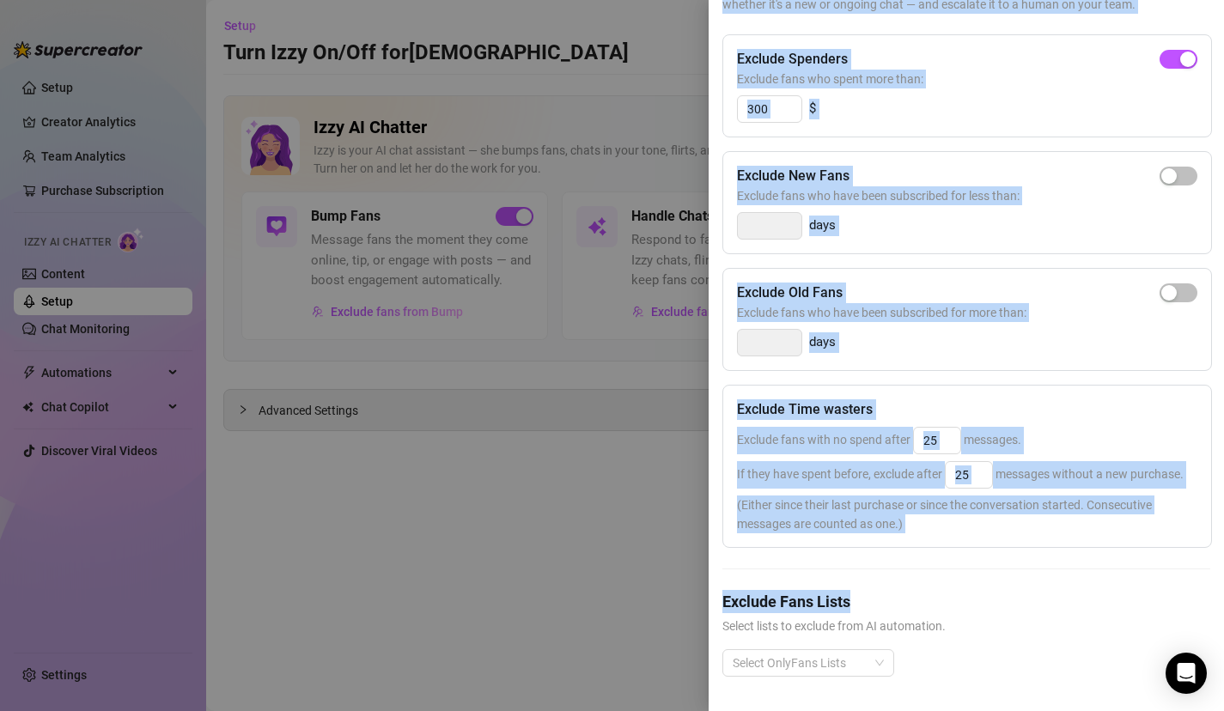
drag, startPoint x: 894, startPoint y: 591, endPoint x: 914, endPoint y: 722, distance: 132.2
click at [914, 711] on html "Setup Creator Analytics Team Analytics Purchase Subscription Izzy AI Chatter Co…" at bounding box center [612, 355] width 1224 height 711
click at [950, 441] on input "25" at bounding box center [937, 441] width 46 height 26
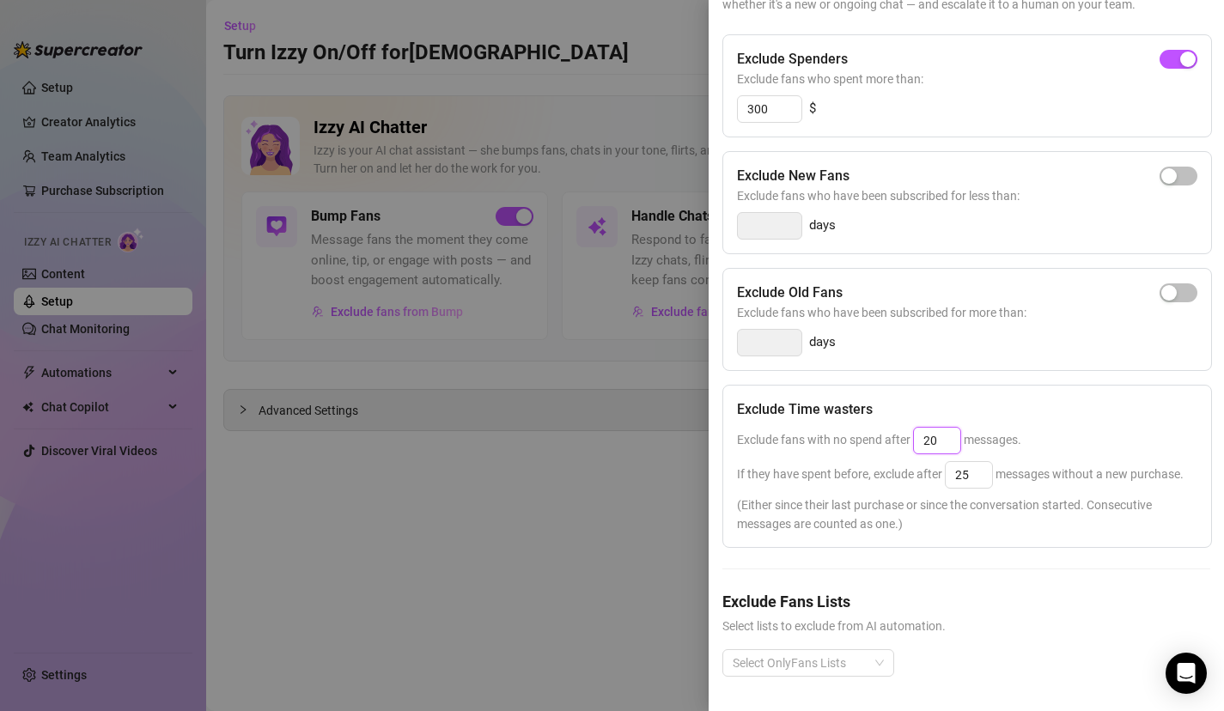
type input "2"
click at [974, 547] on div "Exclude Time wasters Exclude fans with no spend after 25 messages. If they have…" at bounding box center [968, 466] width 490 height 163
click at [948, 443] on input "25" at bounding box center [937, 441] width 46 height 26
type input "2"
type input "25"
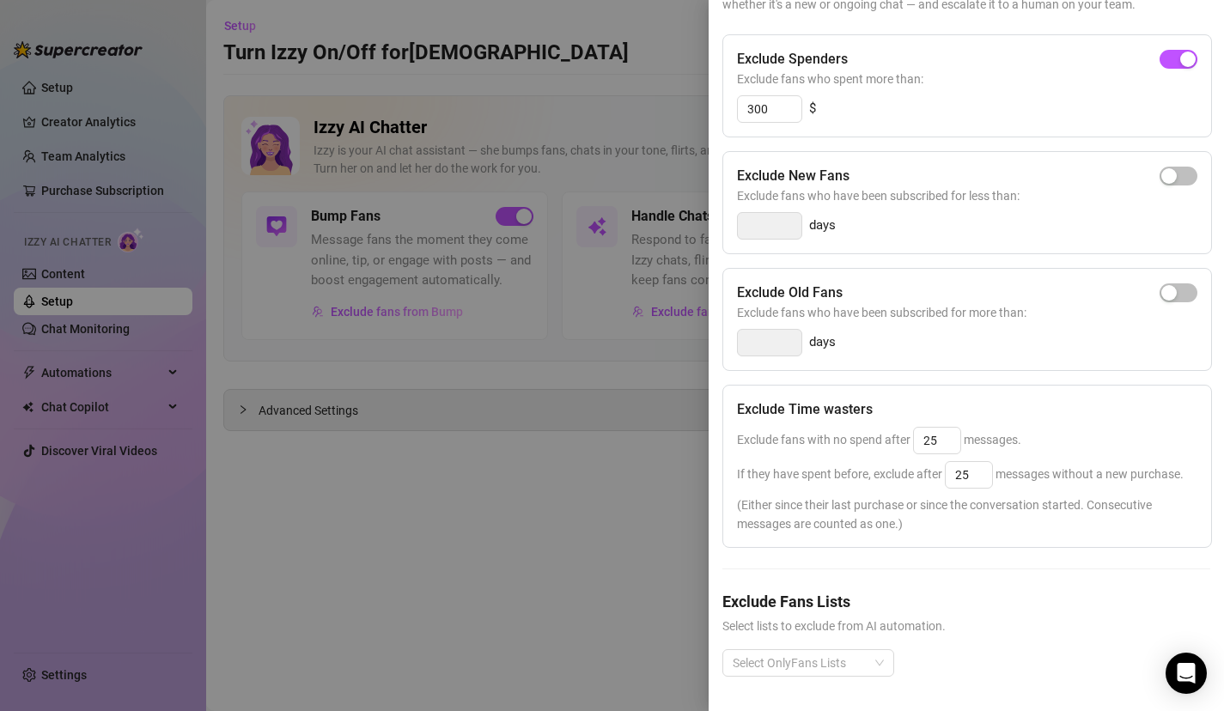
click at [1042, 641] on div "Exclude Fans Lists Select lists to exclude from AI automation. Select OnlyFans …" at bounding box center [967, 647] width 488 height 114
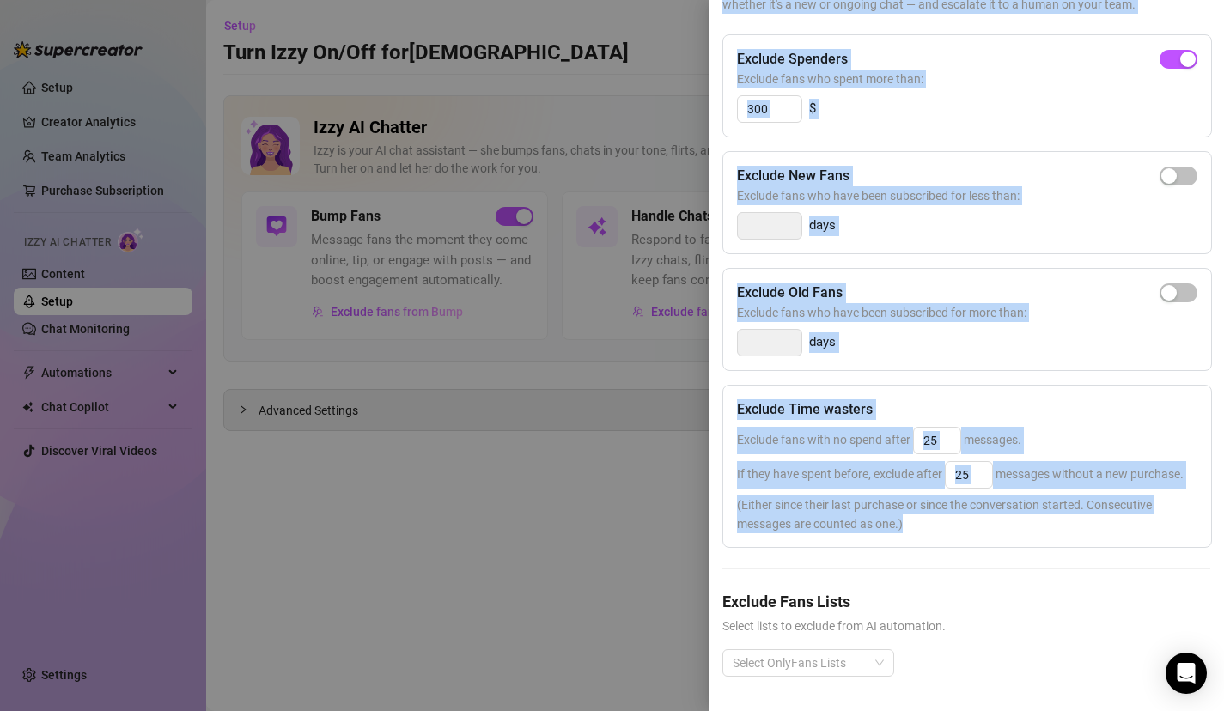
drag, startPoint x: 978, startPoint y: 544, endPoint x: 935, endPoint y: 723, distance: 183.8
click at [935, 711] on html "Setup Creator Analytics Team Analytics Purchase Subscription Izzy AI Chatter Co…" at bounding box center [612, 355] width 1224 height 711
click at [991, 517] on span "(Either since their last purchase or since the conversation started. Consecutiv…" at bounding box center [967, 515] width 461 height 38
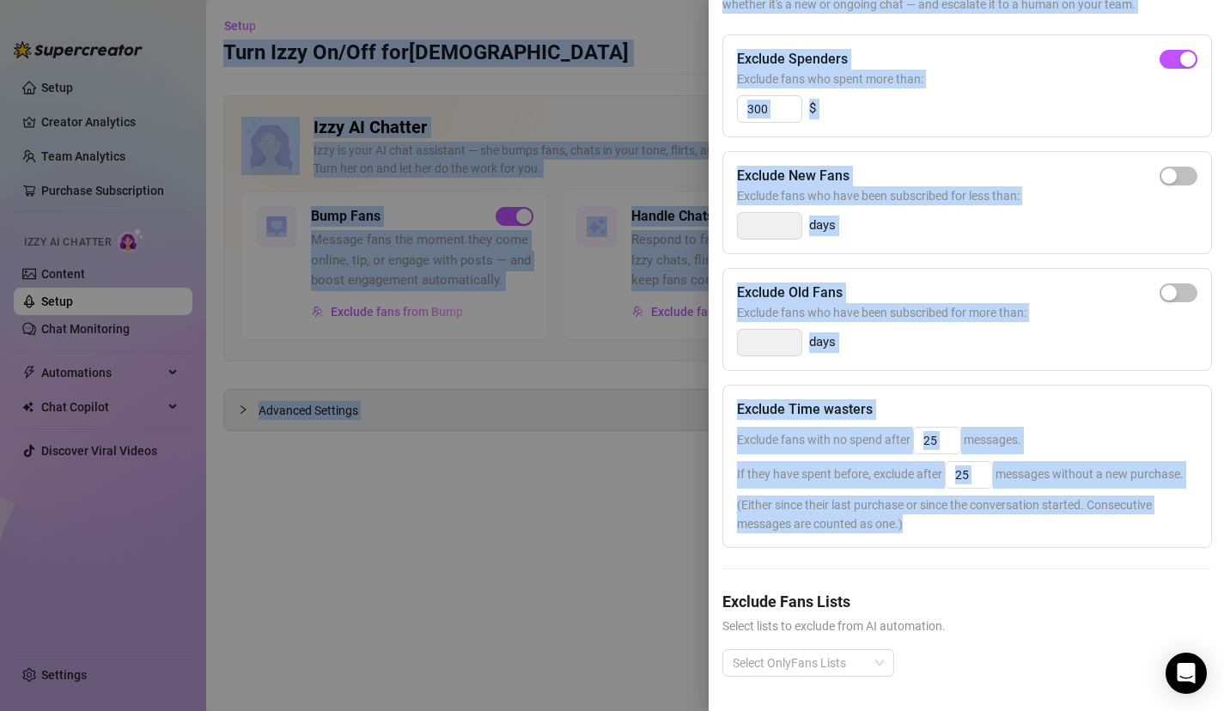
scroll to position [0, 0]
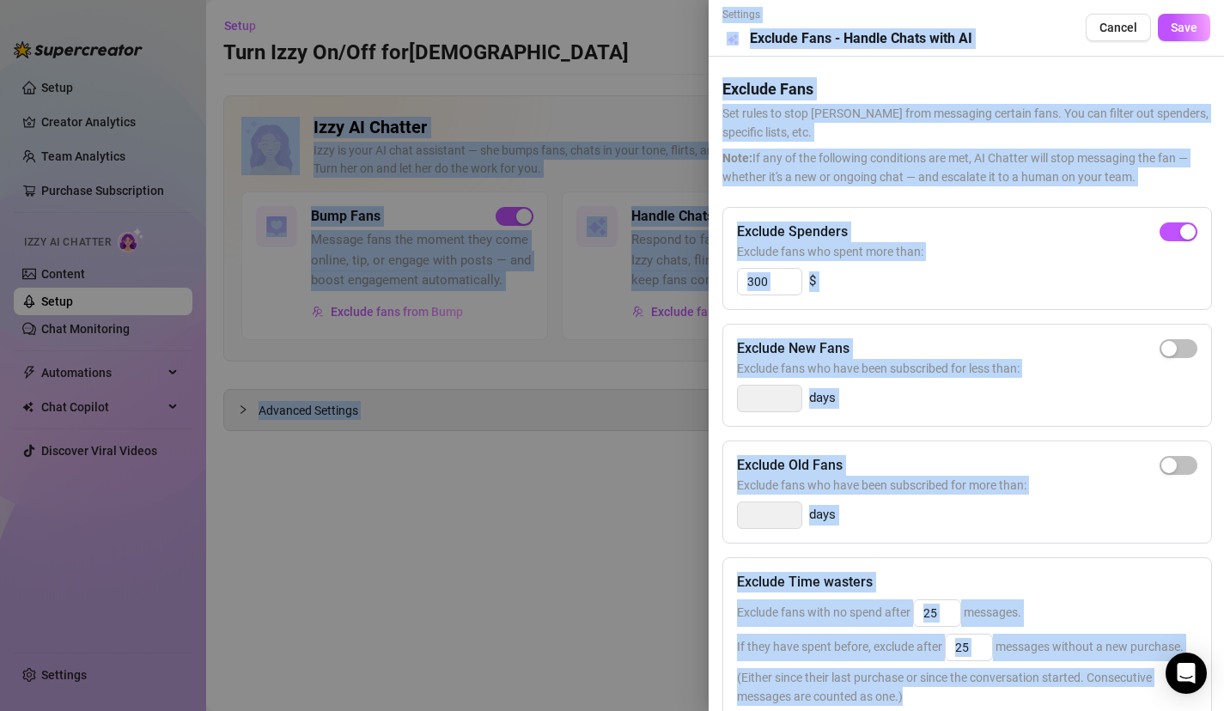
drag, startPoint x: 962, startPoint y: 547, endPoint x: 1235, endPoint y: 80, distance: 541.4
click at [1223, 80] on html "Setup Creator Analytics Team Analytics Purchase Subscription Izzy AI Chatter Co…" at bounding box center [612, 355] width 1224 height 711
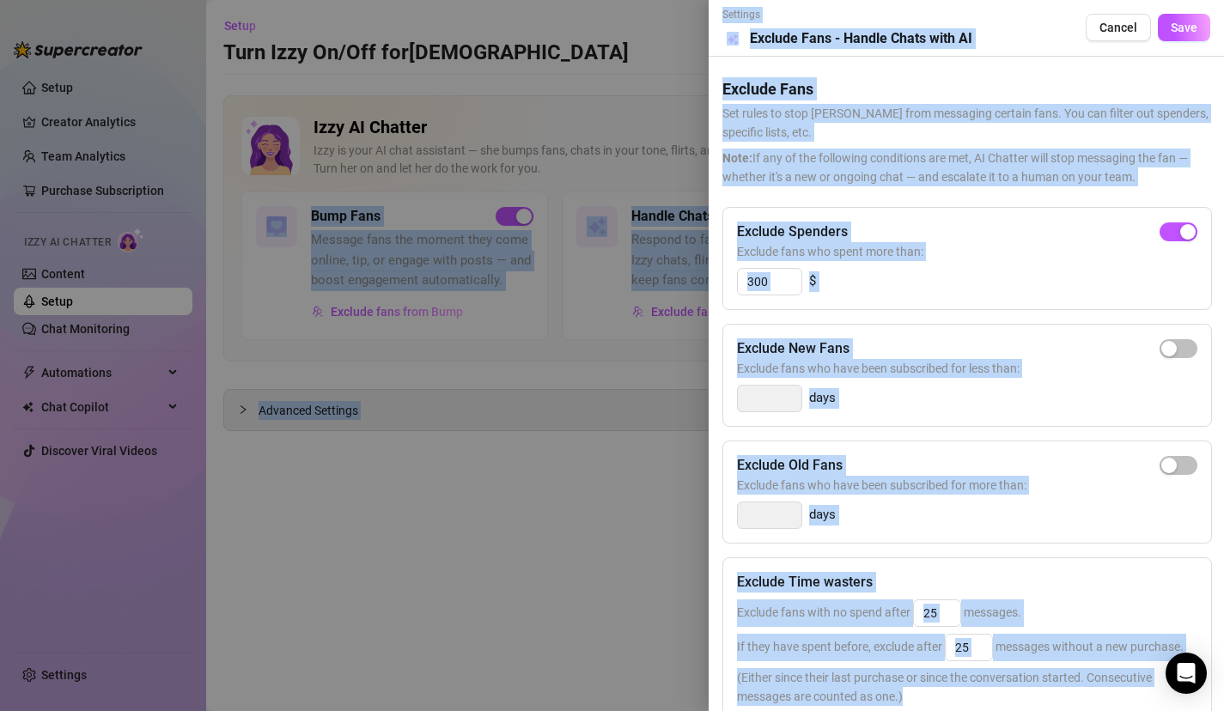
scroll to position [0, 21]
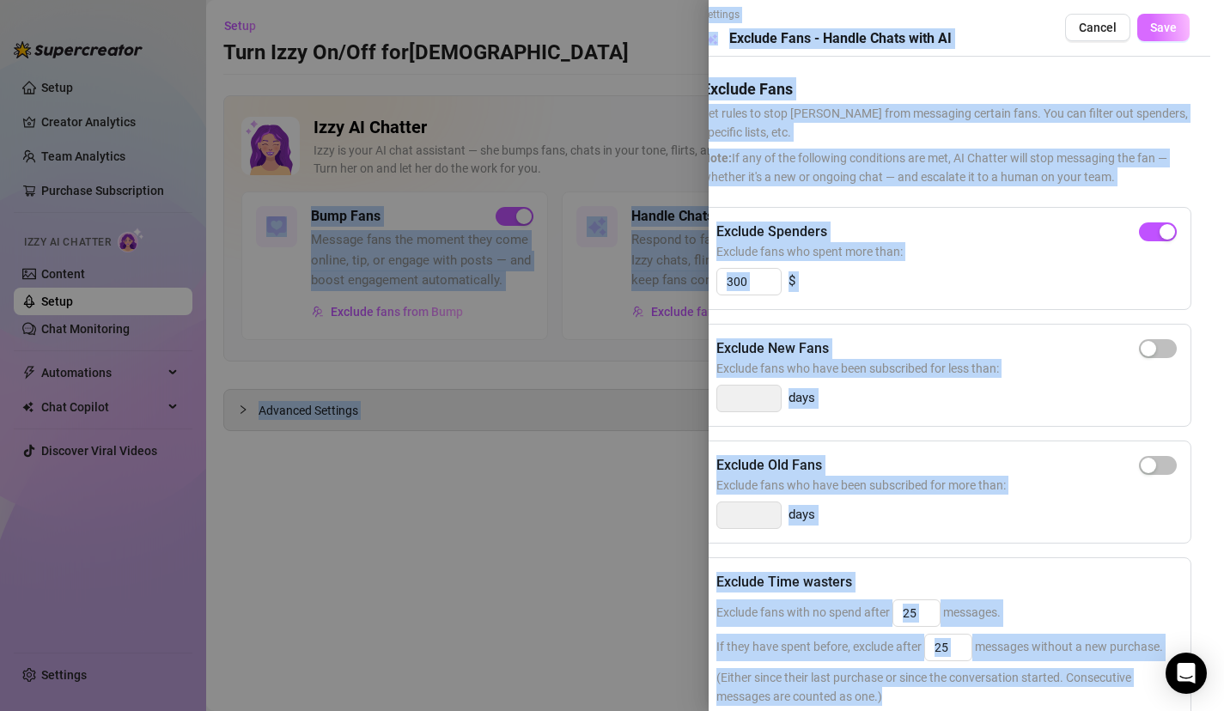
click at [1161, 27] on span "Save" at bounding box center [1163, 28] width 27 height 14
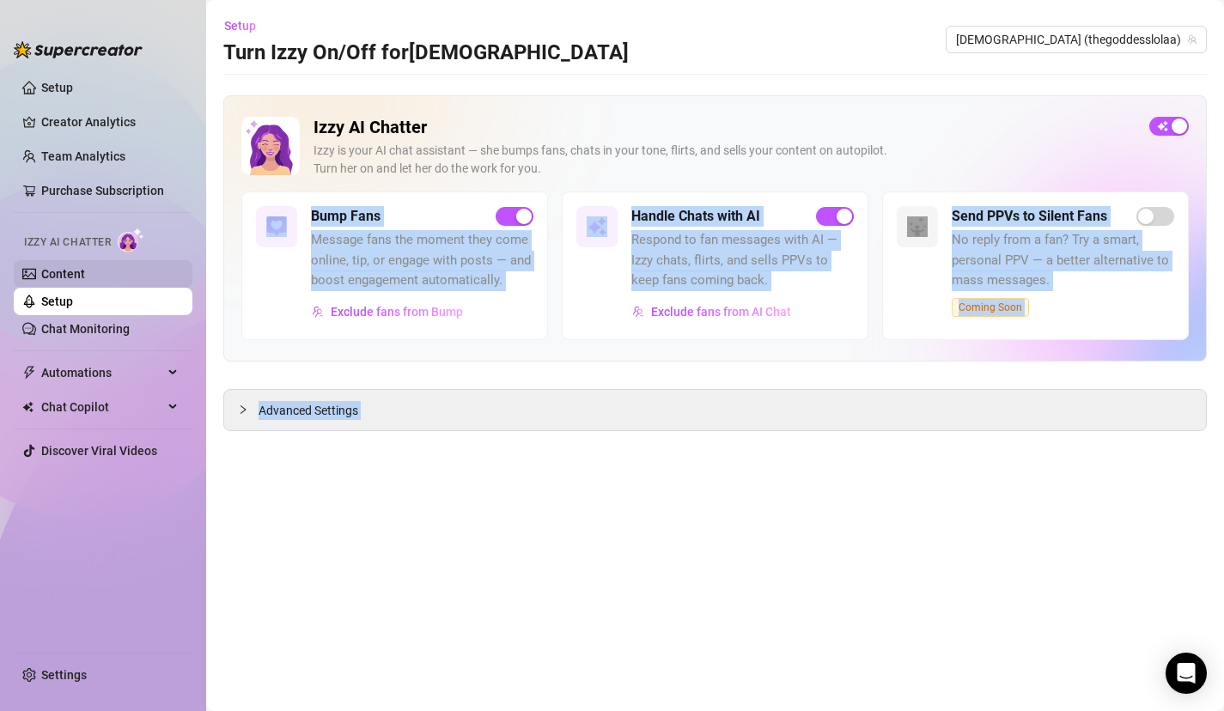
click at [85, 267] on link "Content" at bounding box center [63, 274] width 44 height 14
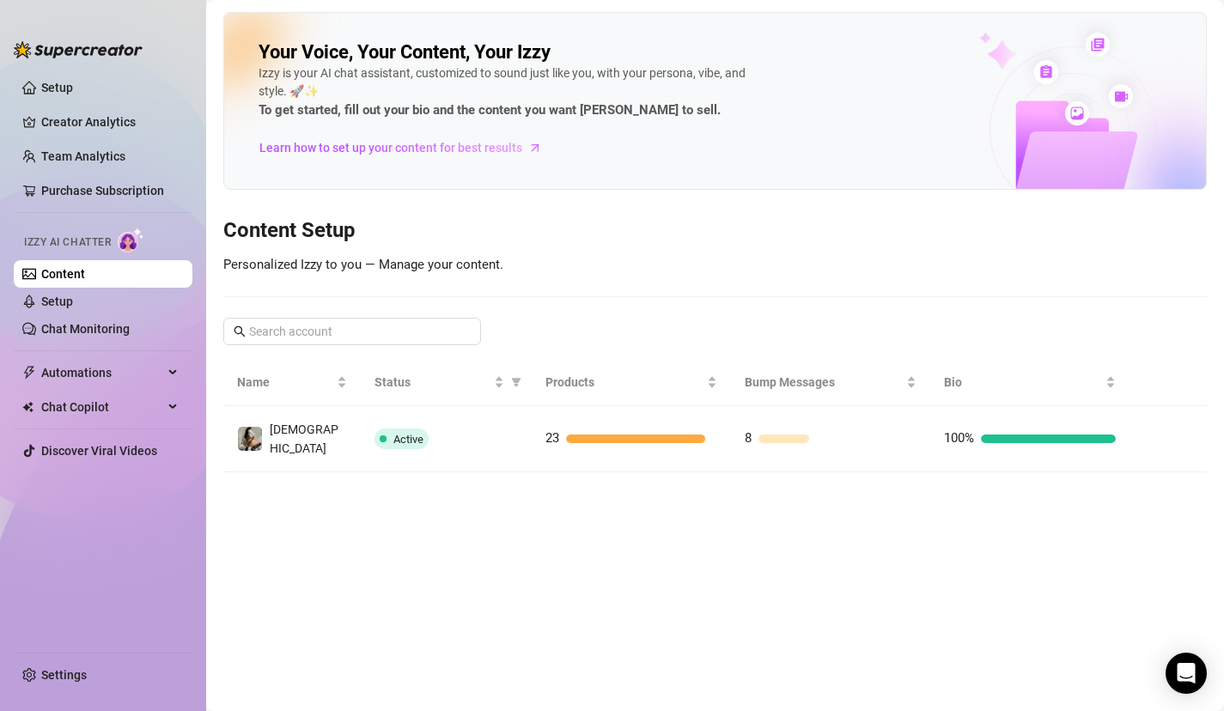
click at [644, 278] on div "Your Voice, Your Content, Your [PERSON_NAME] is your AI chat assistant, customi…" at bounding box center [715, 242] width 984 height 461
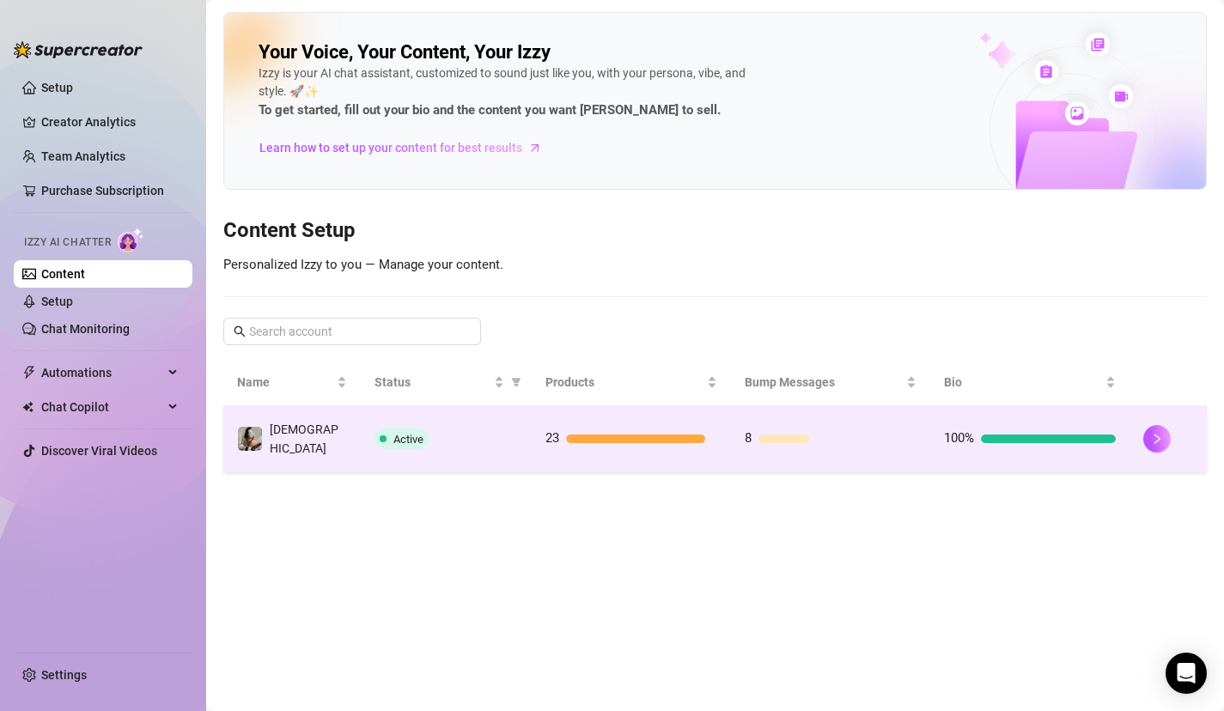
click at [660, 435] on div at bounding box center [635, 439] width 139 height 9
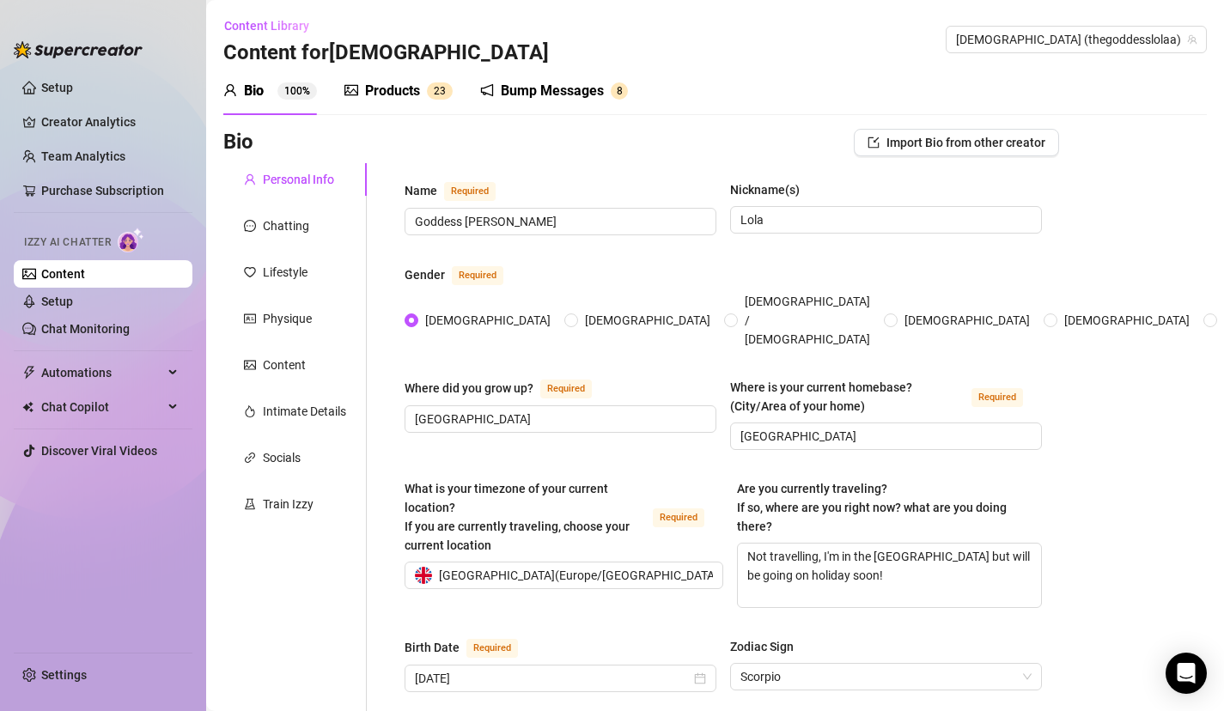
click at [374, 88] on div "Products" at bounding box center [392, 91] width 55 height 21
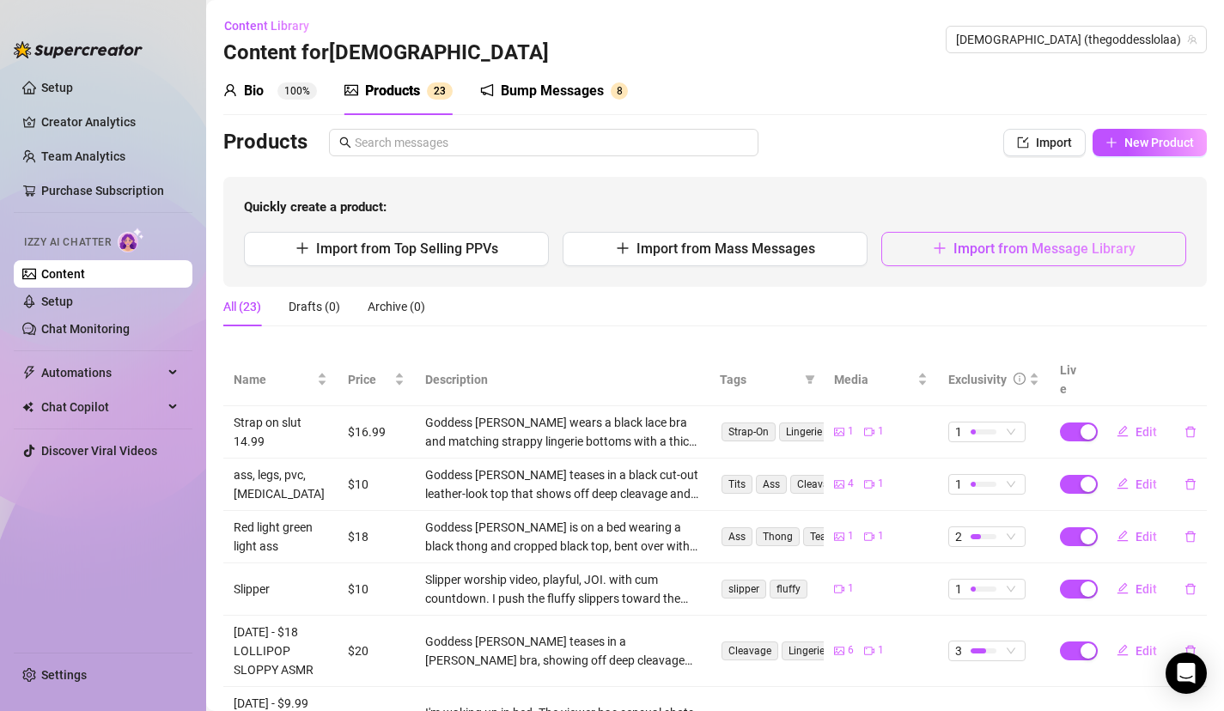
click at [1050, 246] on span "Import from Message Library" at bounding box center [1045, 249] width 182 height 16
type textarea "Type your message here..."
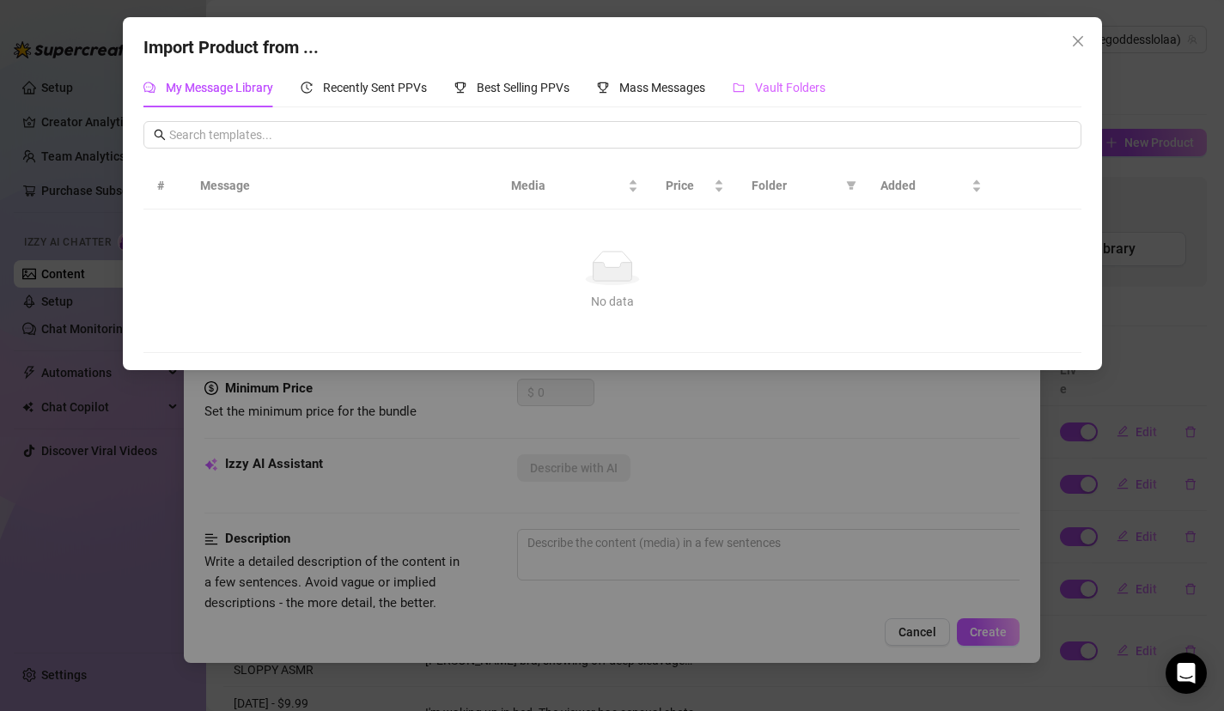
click at [778, 100] on div "Vault Folders" at bounding box center [779, 88] width 93 height 40
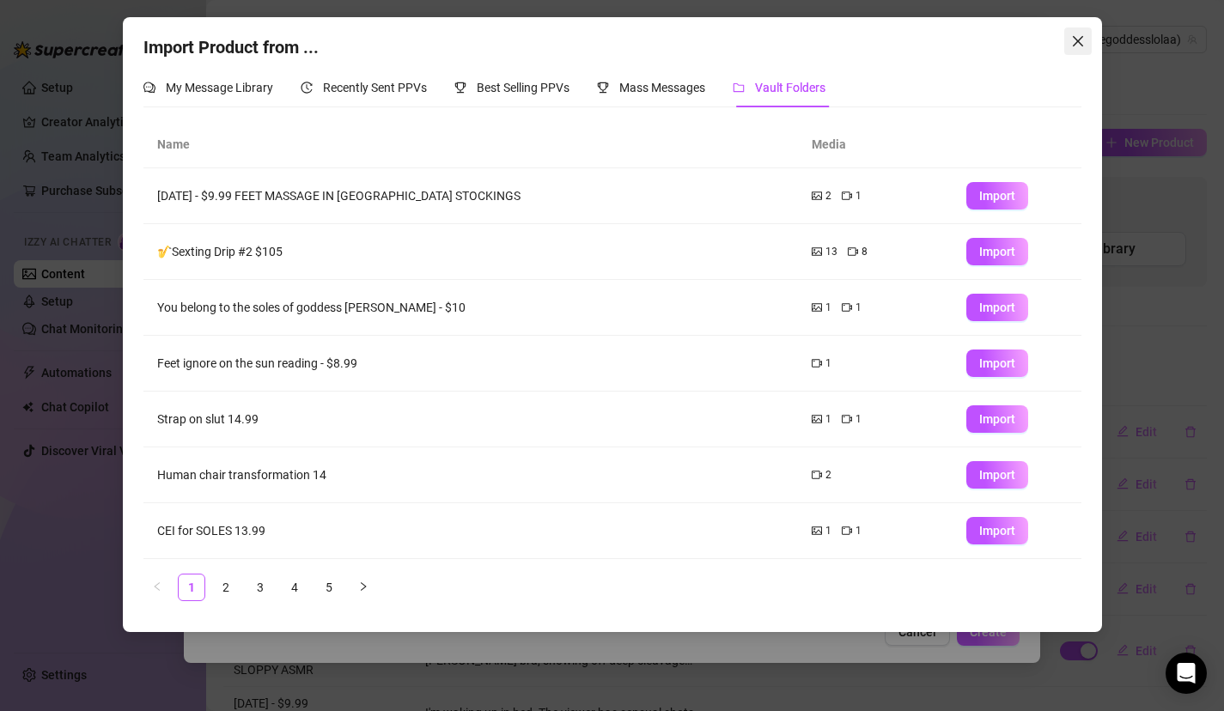
click at [1078, 36] on icon "close" at bounding box center [1078, 41] width 14 height 14
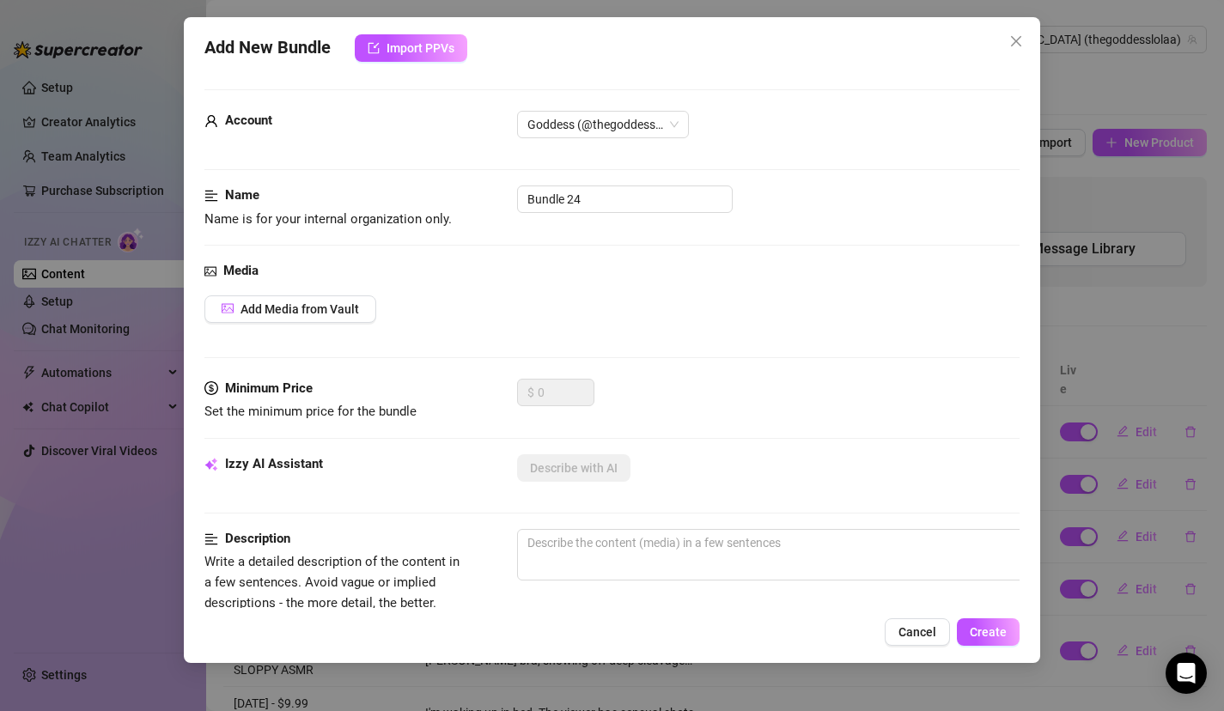
click at [54, 273] on div "Add New Bundle Import PPVs Account Goddess (@thegoddesslolaa) Name Name is for …" at bounding box center [612, 355] width 1224 height 711
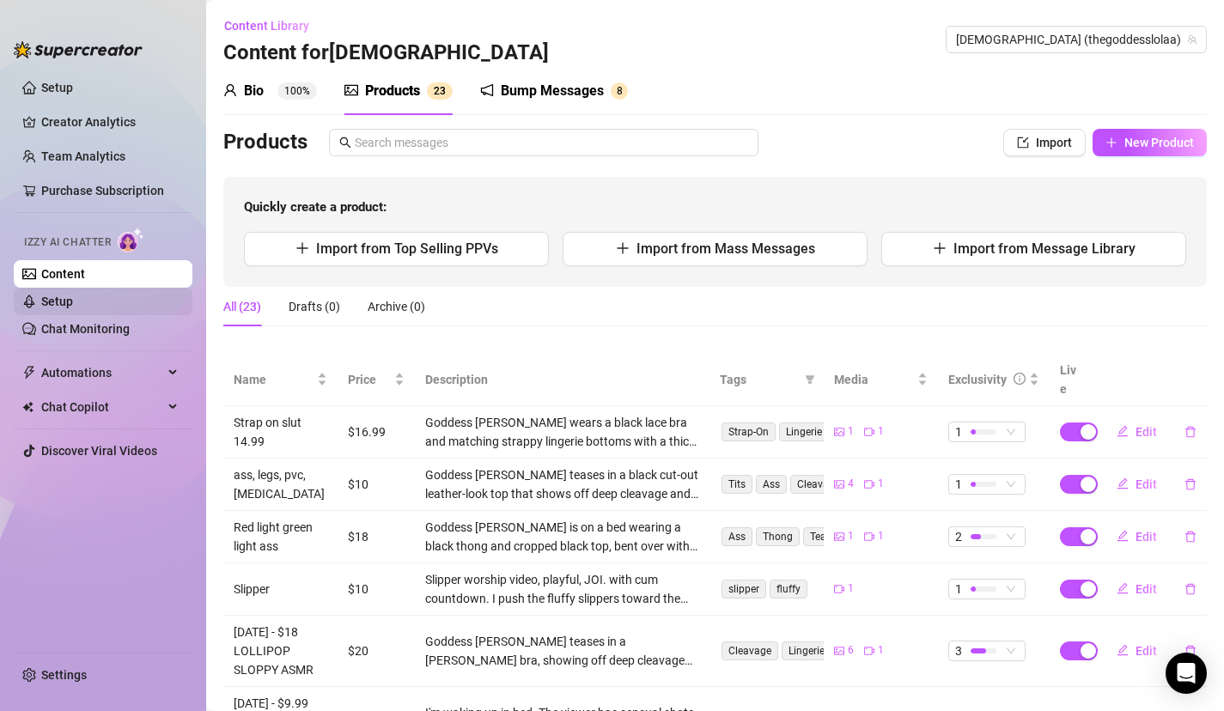
click at [73, 295] on link "Setup" at bounding box center [57, 302] width 32 height 14
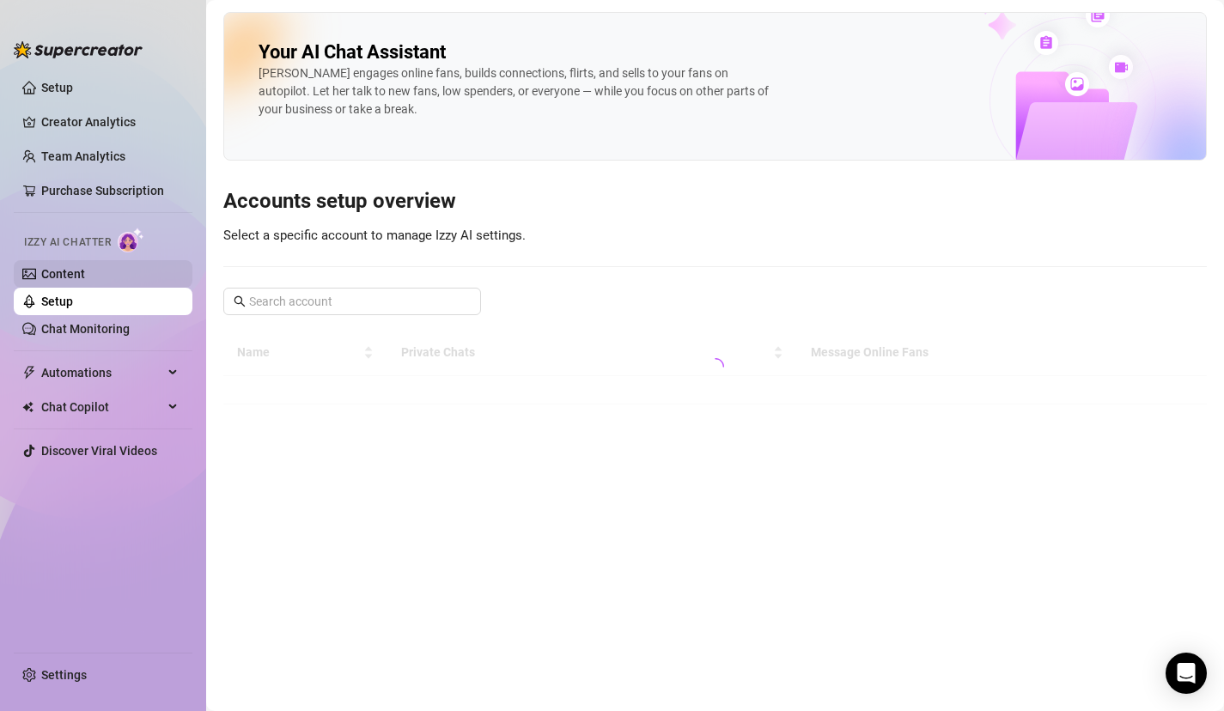
click at [85, 274] on link "Content" at bounding box center [63, 274] width 44 height 14
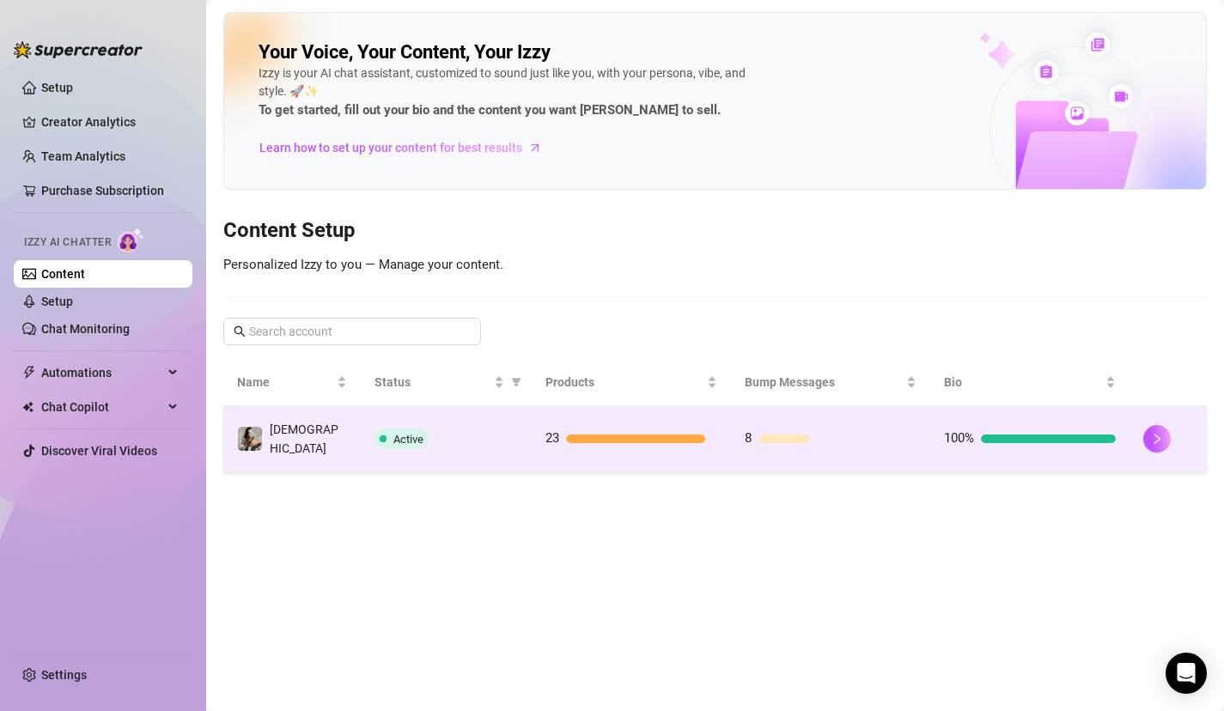
click at [509, 414] on td "Active" at bounding box center [446, 439] width 171 height 66
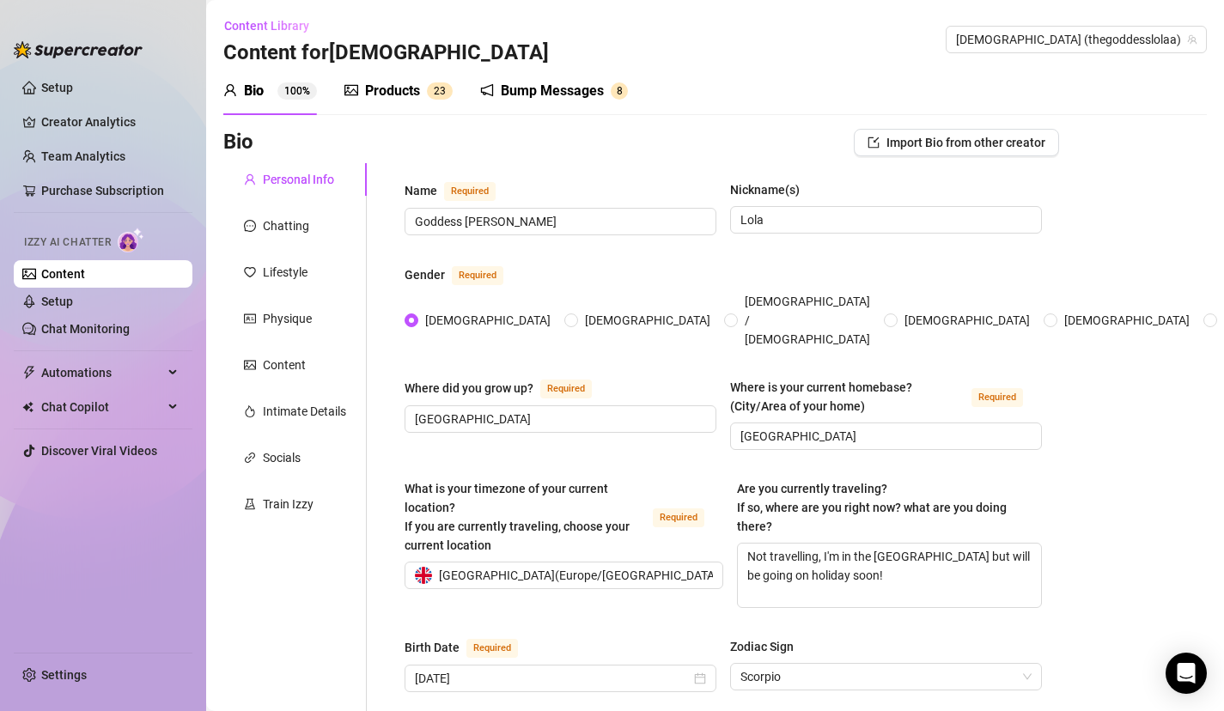
click at [388, 96] on div "Products" at bounding box center [392, 91] width 55 height 21
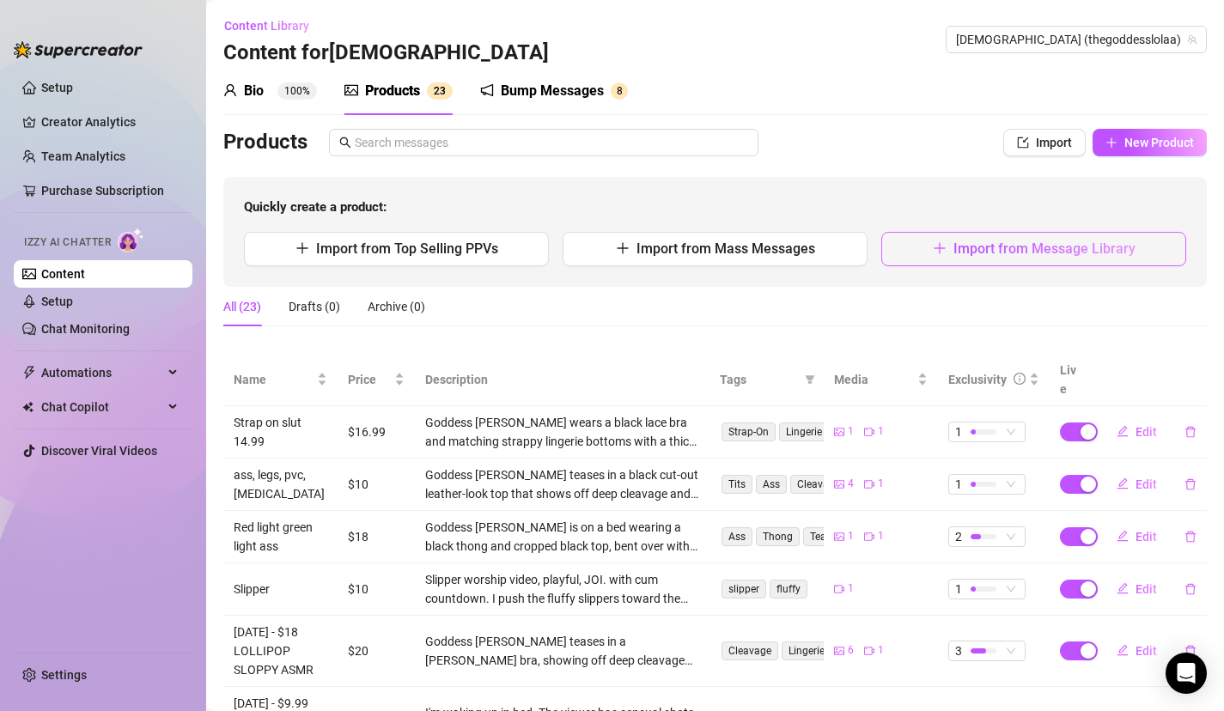
click at [1096, 251] on span "Import from Message Library" at bounding box center [1045, 249] width 182 height 16
type textarea "Type your message here..."
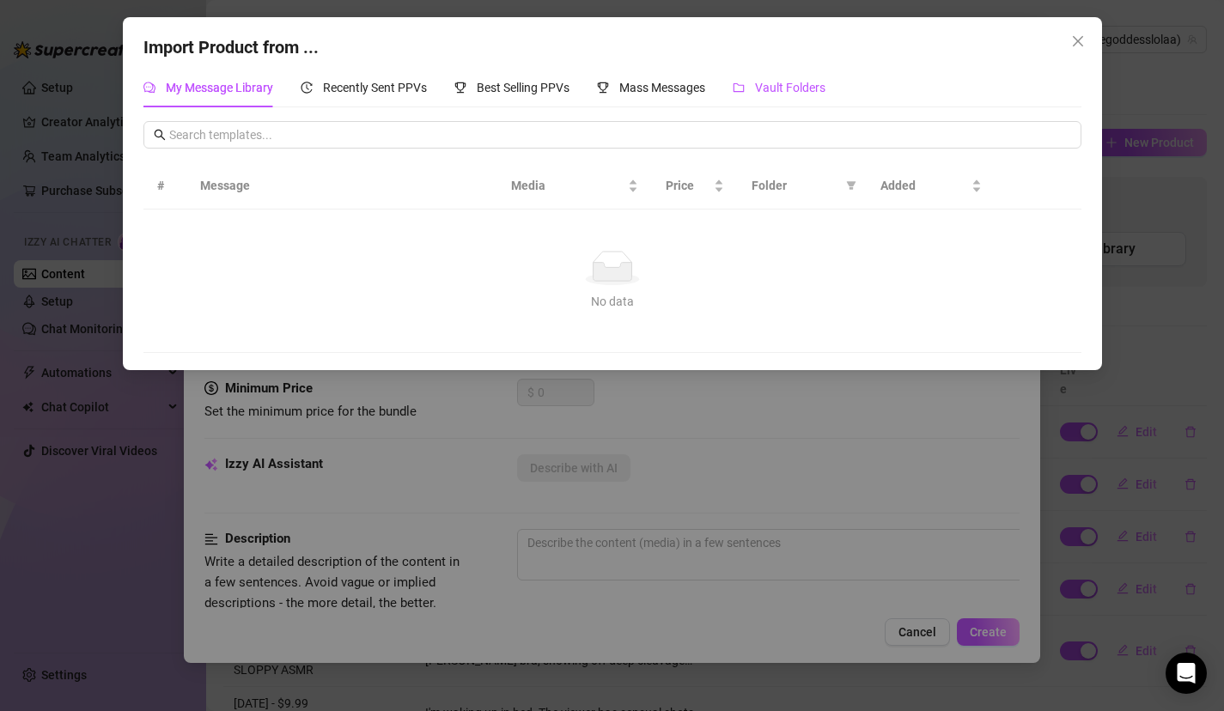
click at [768, 90] on span "Vault Folders" at bounding box center [790, 88] width 70 height 14
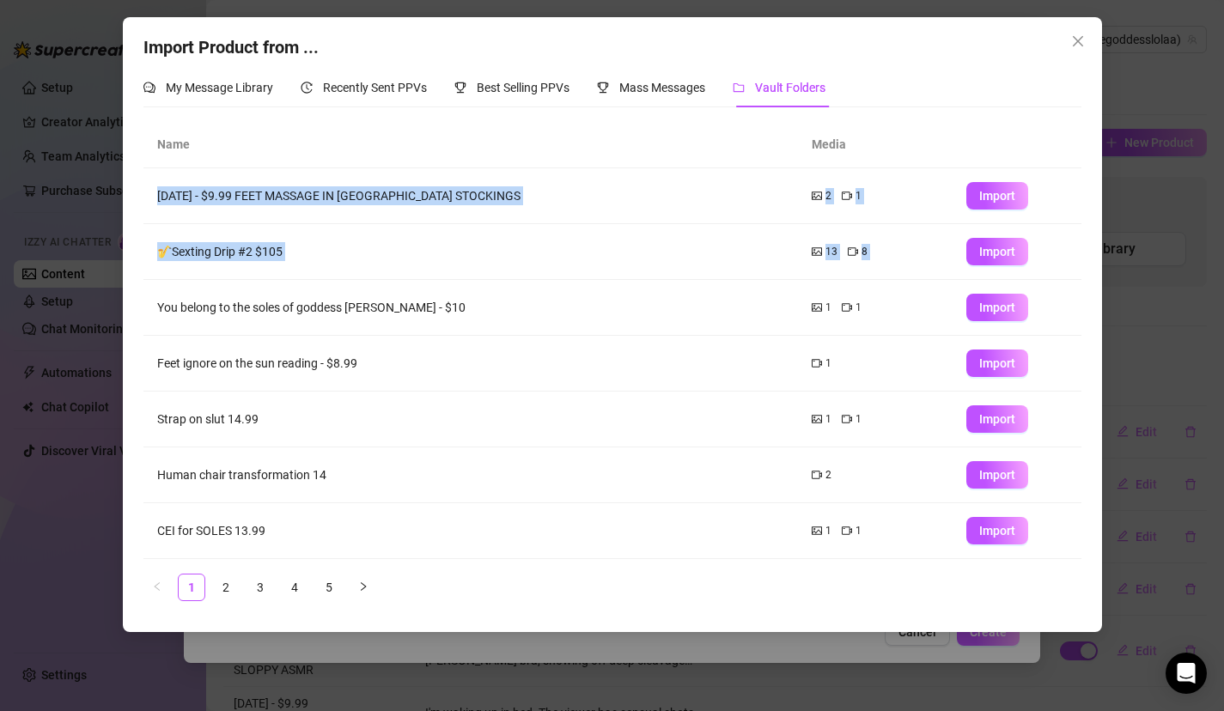
scroll to position [167, 0]
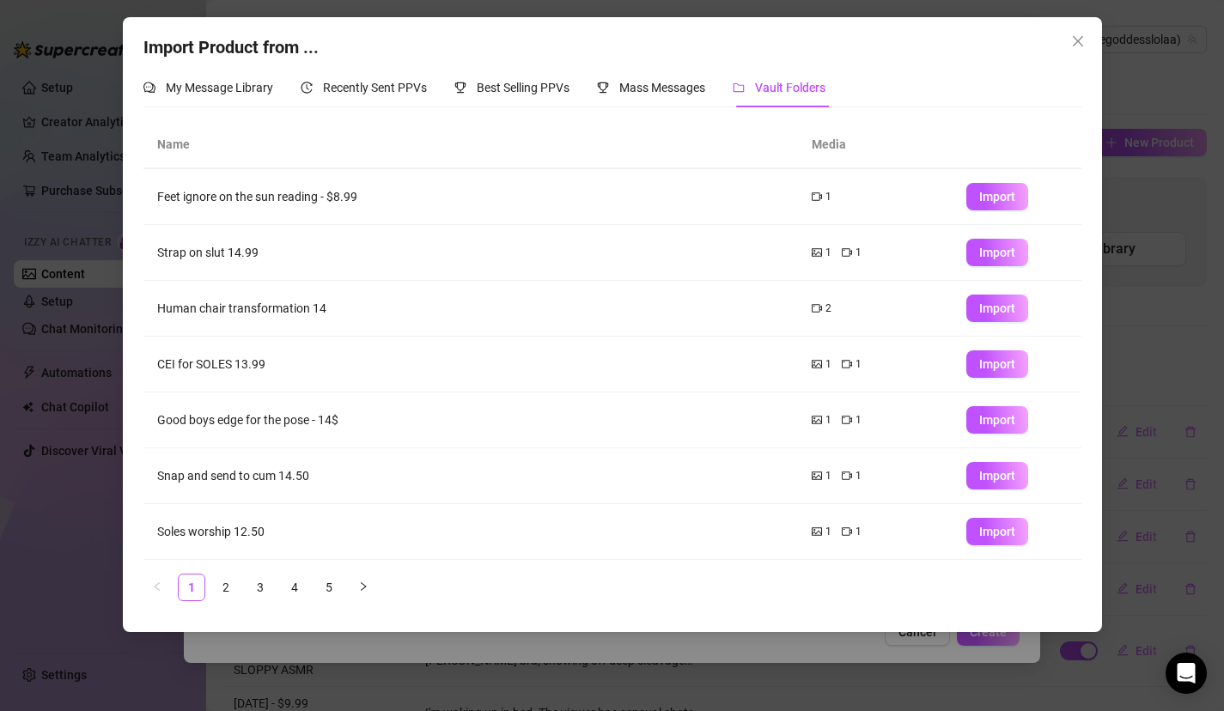
drag, startPoint x: 624, startPoint y: 294, endPoint x: 683, endPoint y: 627, distance: 338.6
click at [674, 627] on div "Import Product from ... My Message Library Recently Sent PPVs Best Selling PPVs…" at bounding box center [612, 324] width 979 height 615
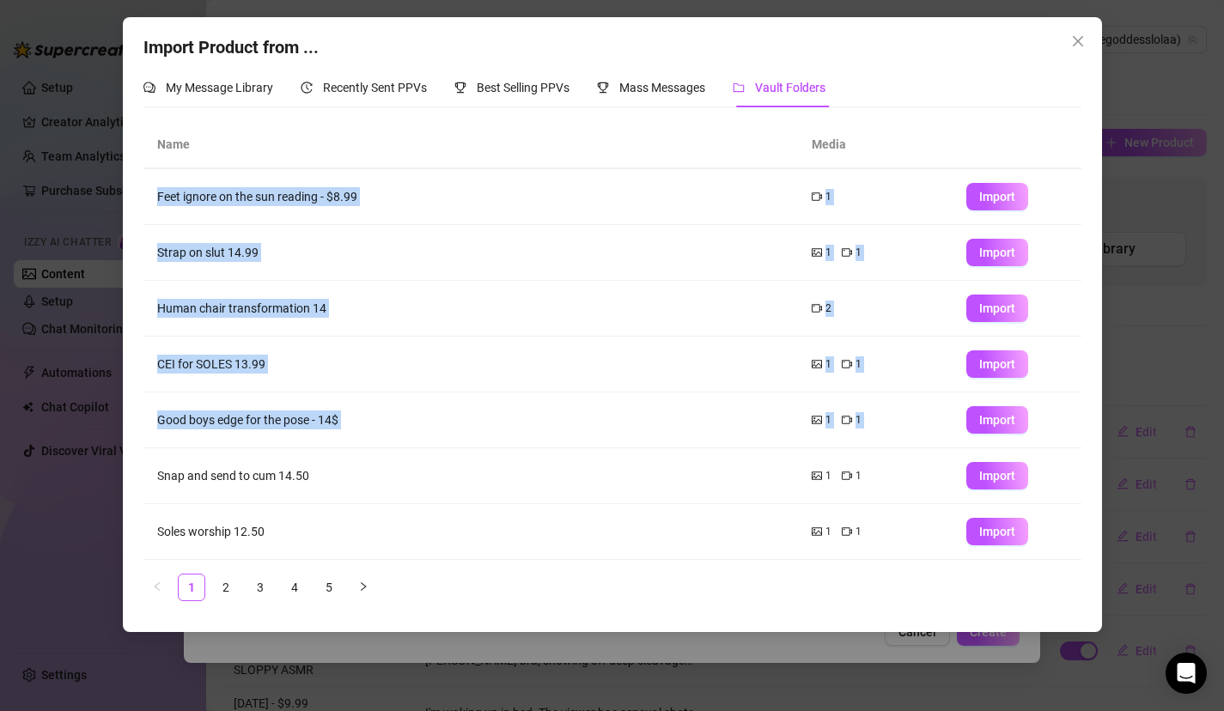
drag, startPoint x: 294, startPoint y: 461, endPoint x: 314, endPoint y: 637, distance: 177.3
click at [314, 640] on div "Import Product from ... My Message Library Recently Sent PPVs Best Selling PPVs…" at bounding box center [612, 355] width 1224 height 711
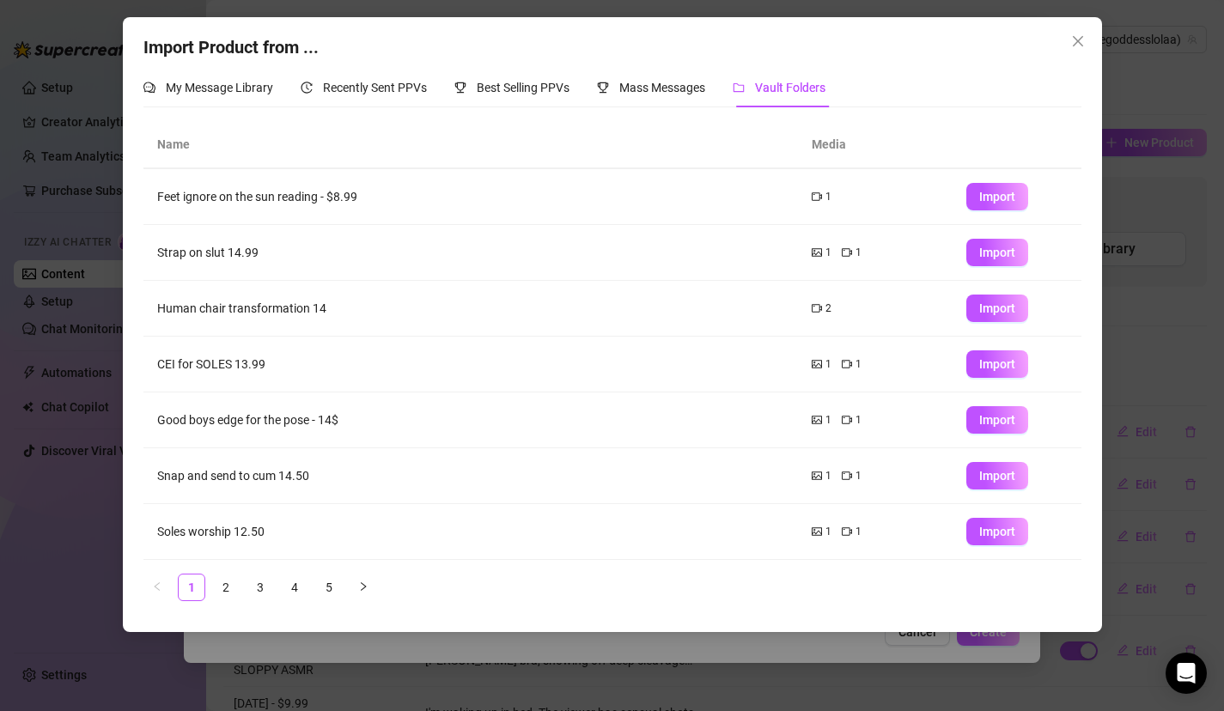
click at [244, 576] on ul "1 2 3 4 5" at bounding box center [612, 587] width 938 height 27
click at [257, 584] on link "3" at bounding box center [260, 588] width 26 height 26
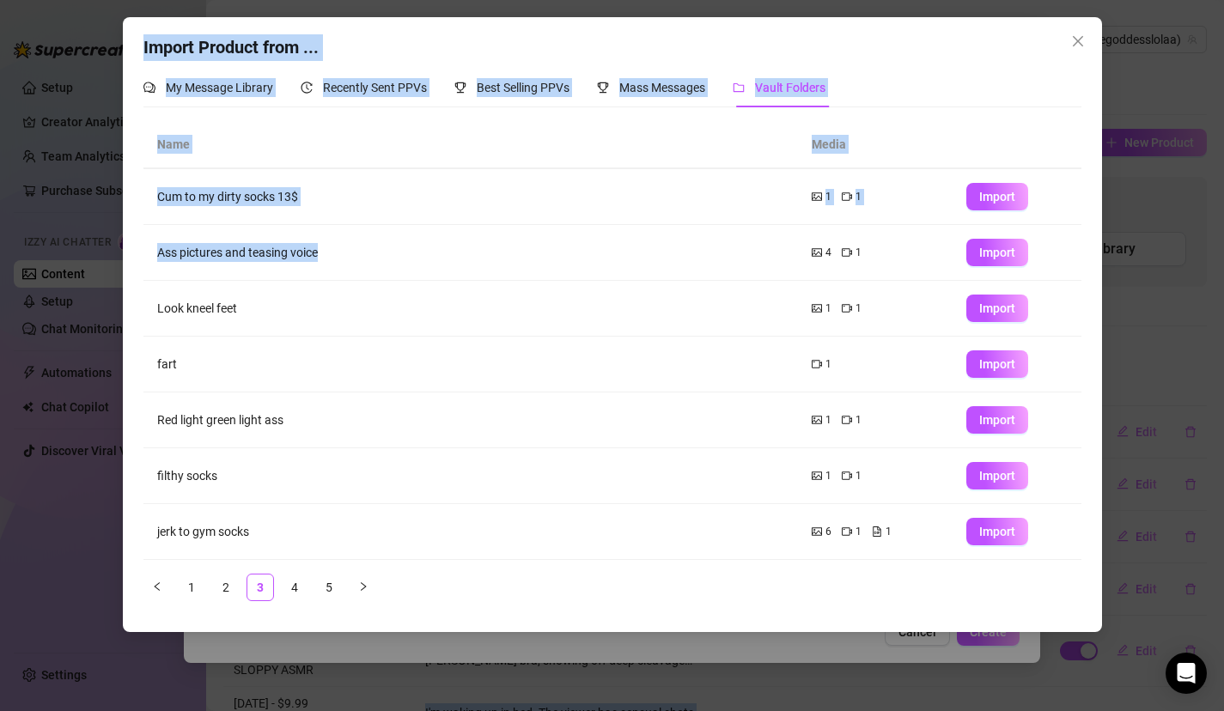
drag, startPoint x: 284, startPoint y: 438, endPoint x: 308, endPoint y: 723, distance: 285.4
click at [308, 711] on html "Setup Creator Analytics Team Analytics Purchase Subscription Izzy AI Chatter Co…" at bounding box center [612, 355] width 1224 height 711
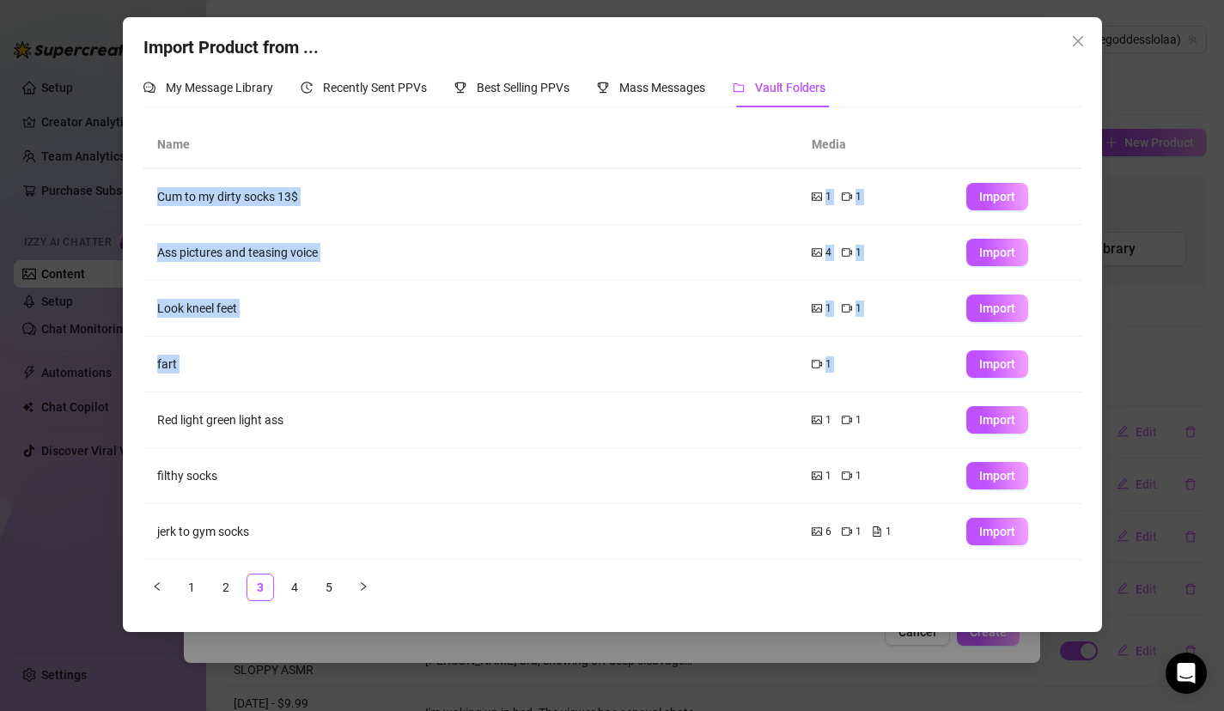
drag, startPoint x: 293, startPoint y: 405, endPoint x: 303, endPoint y: 653, distance: 248.5
click at [308, 657] on div "Import Product from ... My Message Library Recently Sent PPVs Best Selling PPVs…" at bounding box center [612, 355] width 1224 height 711
click at [302, 585] on link "4" at bounding box center [295, 588] width 26 height 26
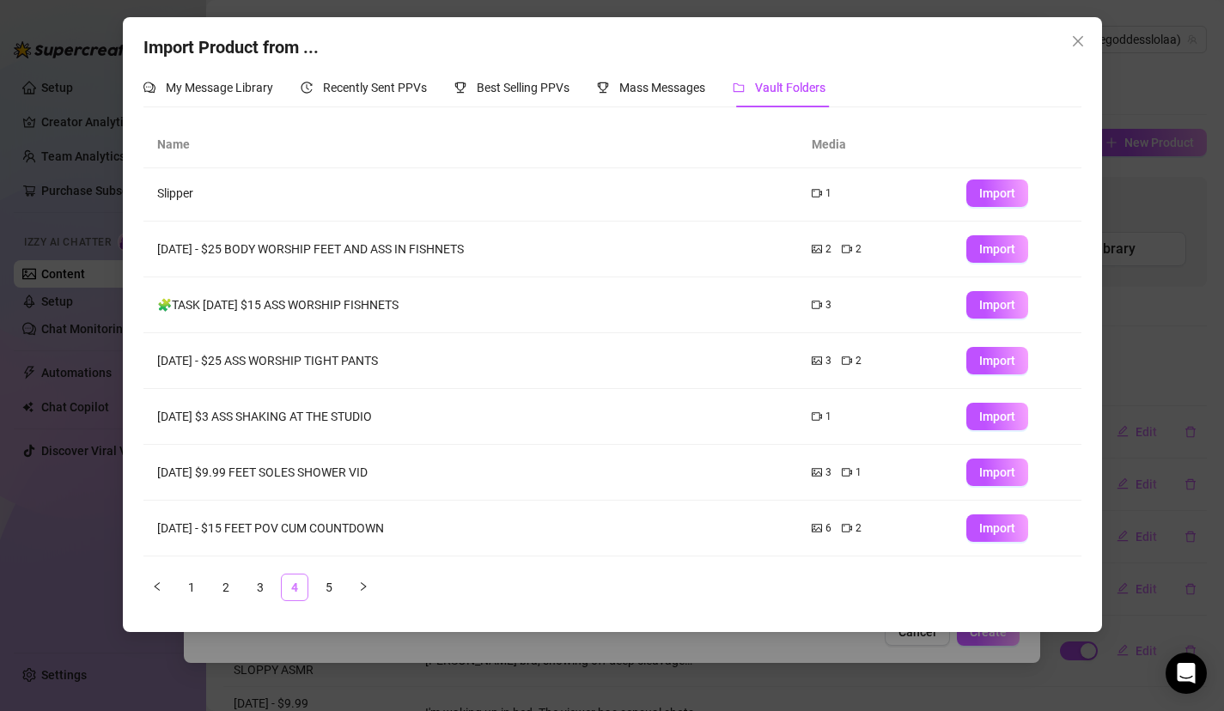
scroll to position [0, 0]
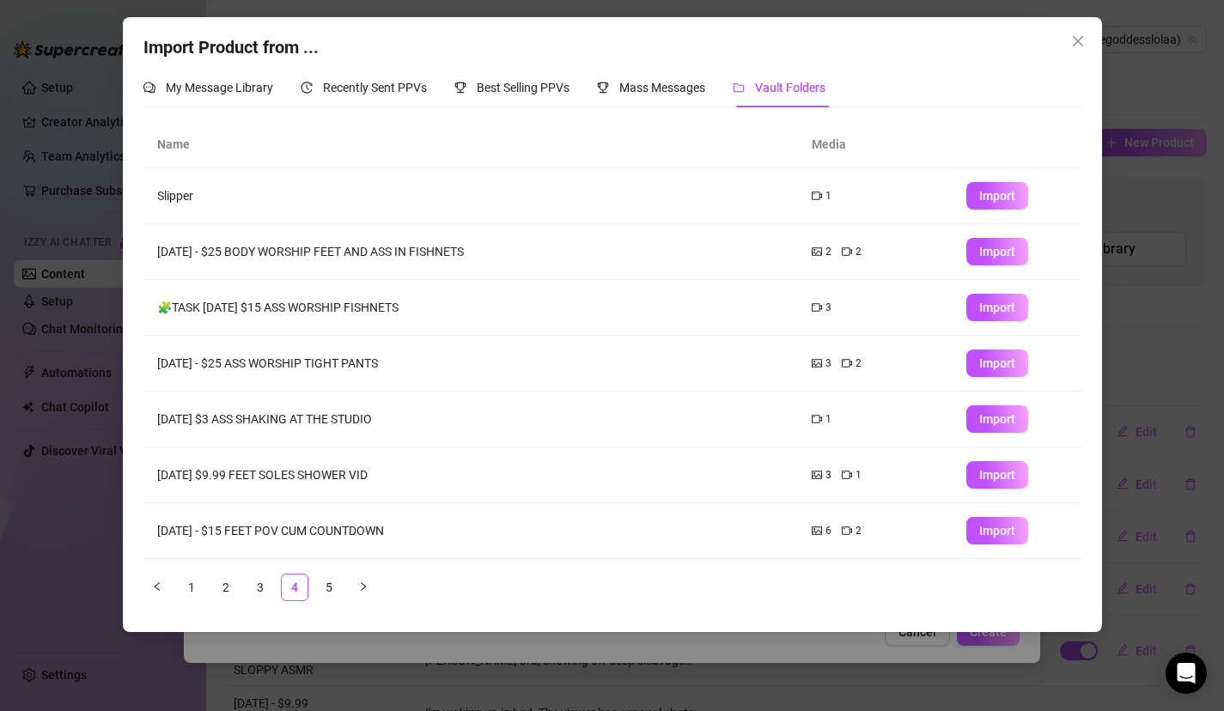
click at [314, 209] on td "Slipper" at bounding box center [470, 196] width 655 height 56
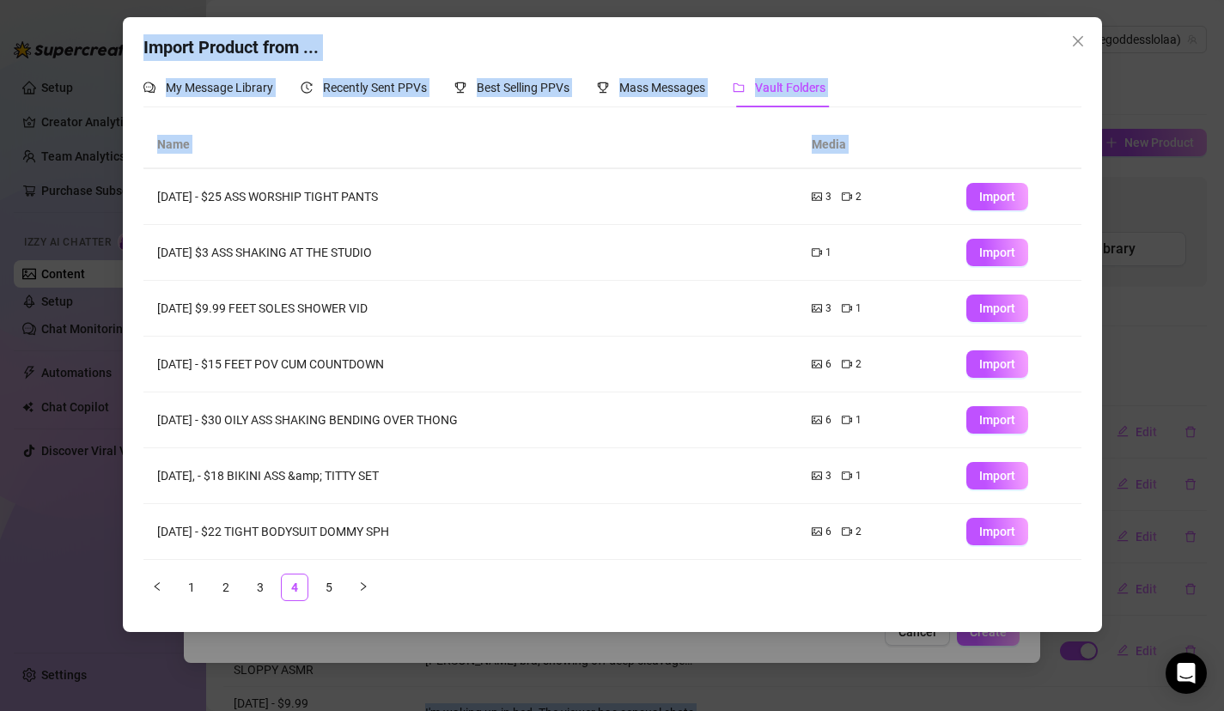
drag, startPoint x: 313, startPoint y: 202, endPoint x: 367, endPoint y: 723, distance: 523.5
click at [367, 711] on html "Setup Creator Analytics Team Analytics Purchase Subscription Izzy AI Chatter Co…" at bounding box center [612, 355] width 1224 height 711
click at [223, 588] on link "2" at bounding box center [226, 588] width 26 height 26
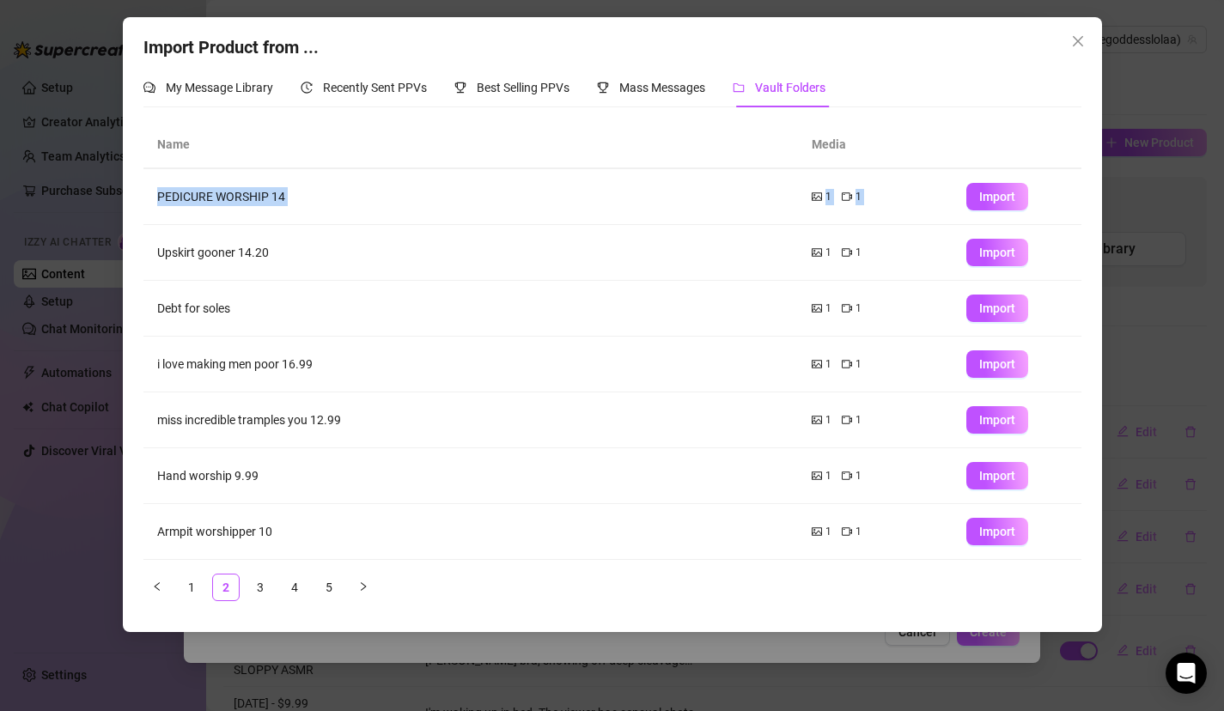
drag, startPoint x: 373, startPoint y: 404, endPoint x: 375, endPoint y: 667, distance: 262.9
click at [375, 667] on div "Import Product from ... My Message Library Recently Sent PPVs Best Selling PPVs…" at bounding box center [612, 355] width 1224 height 711
click at [259, 586] on link "3" at bounding box center [260, 588] width 26 height 26
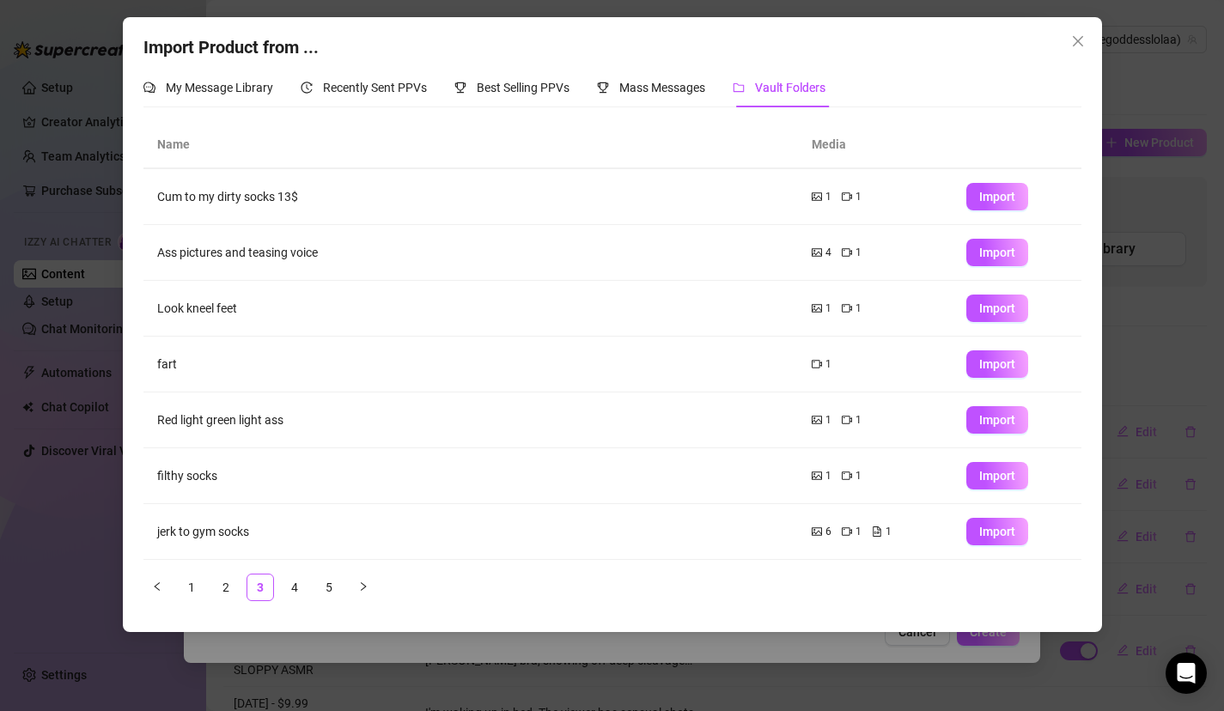
drag, startPoint x: 421, startPoint y: 332, endPoint x: 436, endPoint y: 631, distance: 300.2
click at [436, 631] on div "Import Product from ... My Message Library Recently Sent PPVs Best Selling PPVs…" at bounding box center [612, 324] width 979 height 615
click at [73, 140] on div "Import Product from ... My Message Library Recently Sent PPVs Best Selling PPVs…" at bounding box center [612, 355] width 1224 height 711
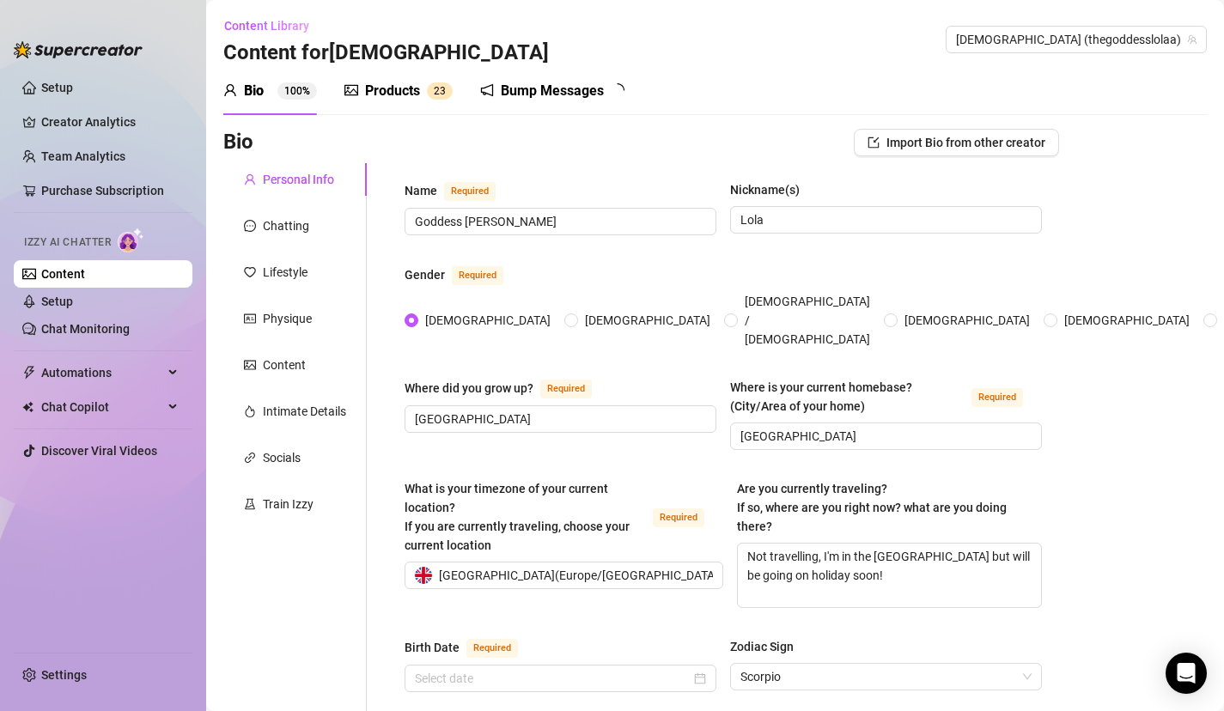
type input "[DATE]"
click at [383, 99] on div "Products" at bounding box center [392, 91] width 55 height 21
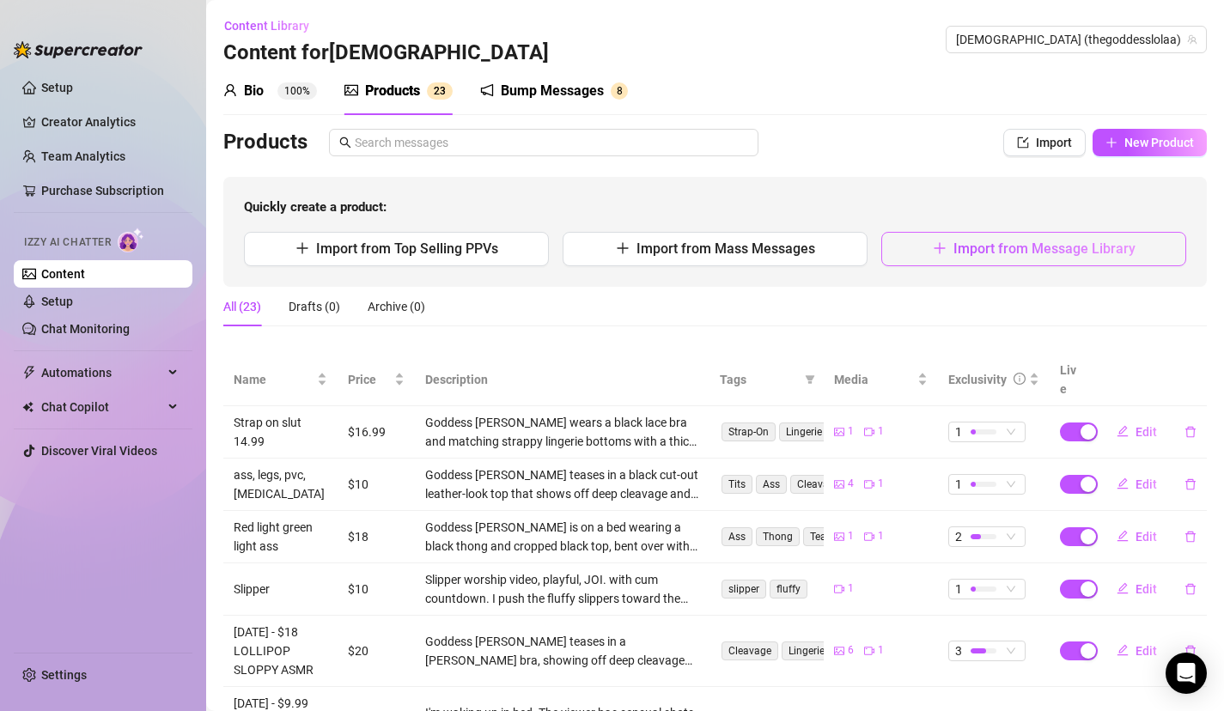
click at [1058, 247] on span "Import from Message Library" at bounding box center [1045, 249] width 182 height 16
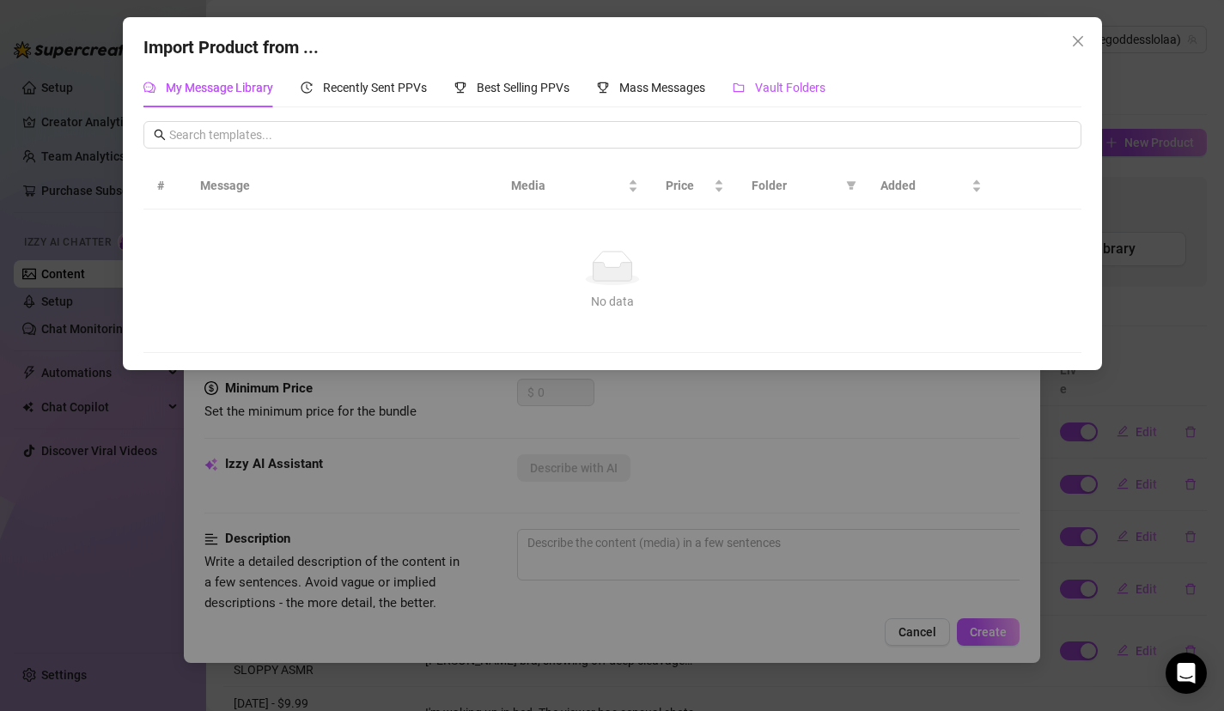
click at [774, 94] on span "Vault Folders" at bounding box center [790, 88] width 70 height 14
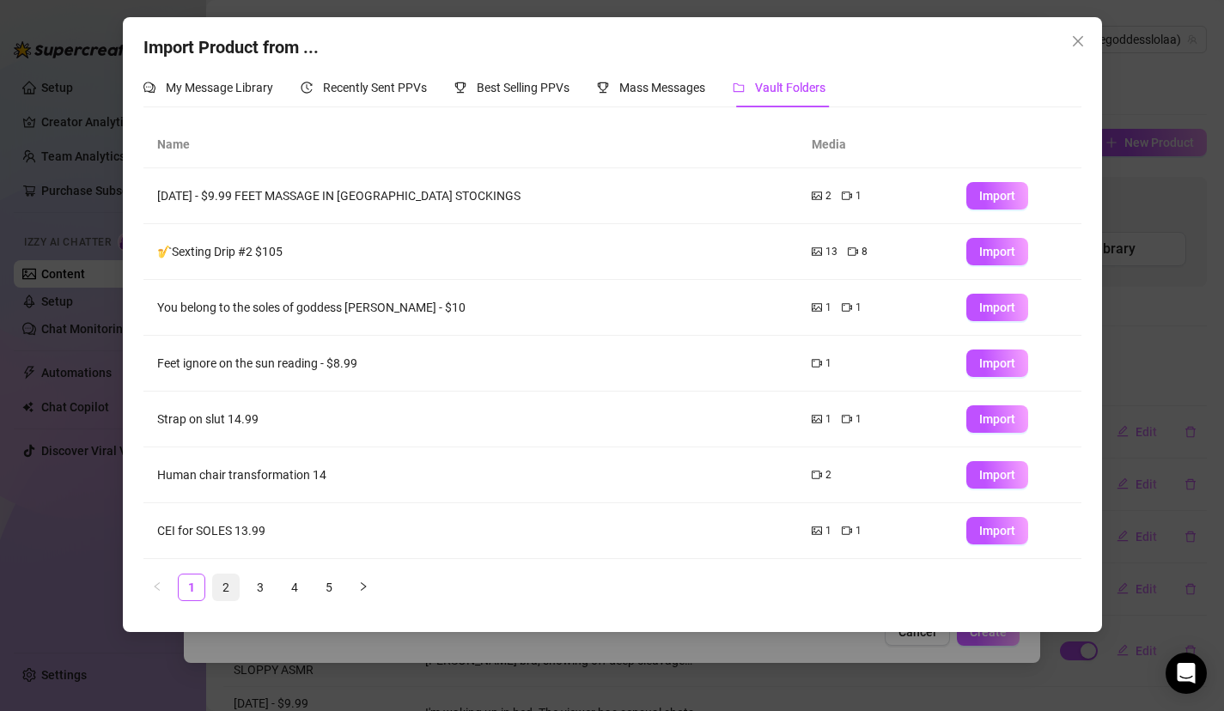
click at [227, 588] on link "2" at bounding box center [226, 588] width 26 height 26
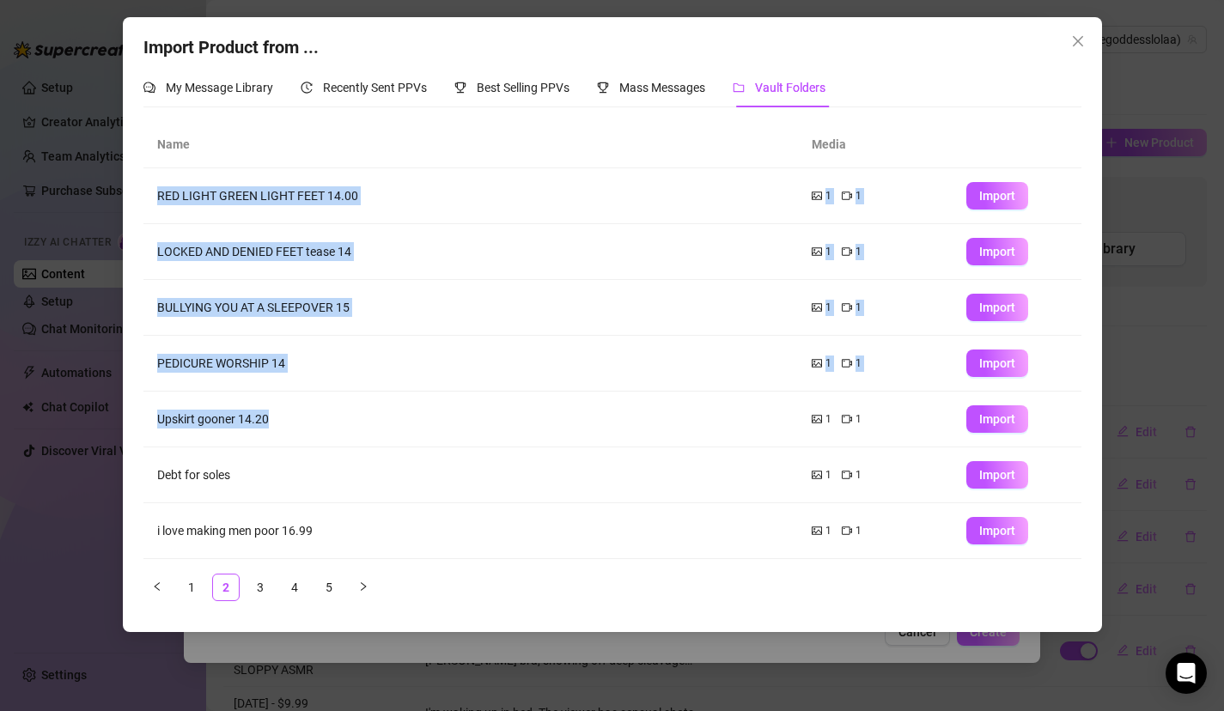
scroll to position [167, 0]
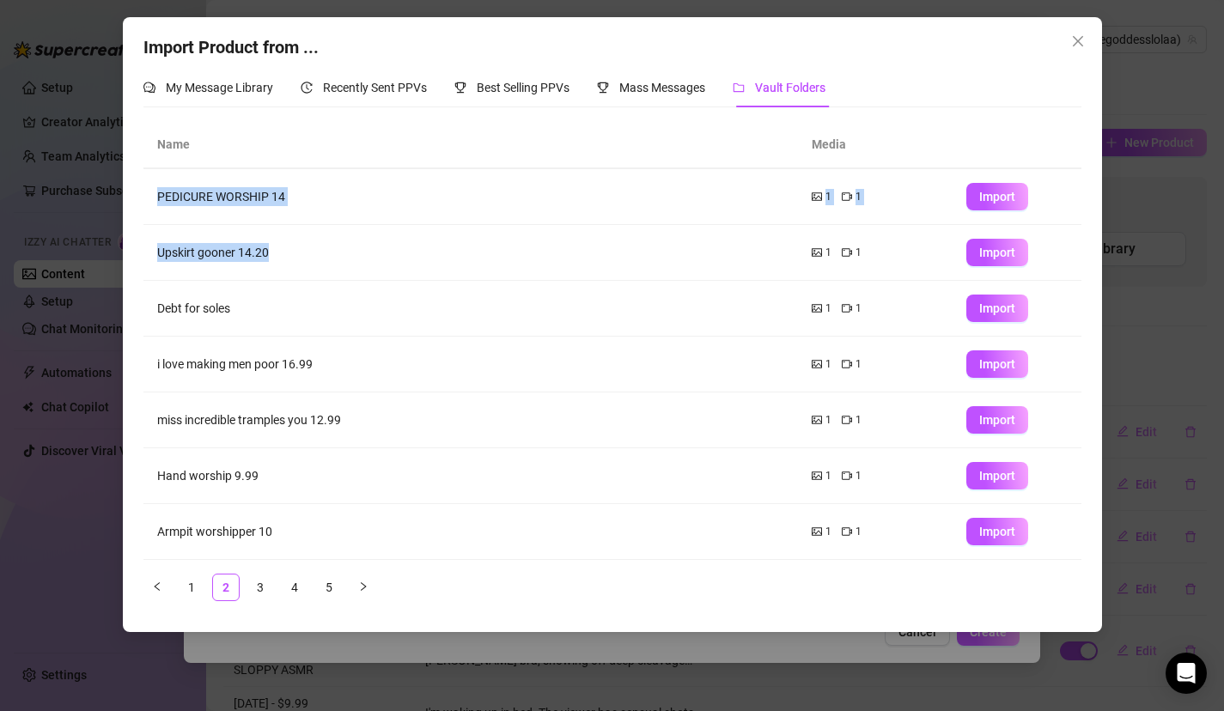
drag, startPoint x: 327, startPoint y: 420, endPoint x: 332, endPoint y: 656, distance: 236.3
click at [326, 653] on div "Import Product from ... My Message Library Recently Sent PPVs Best Selling PPVs…" at bounding box center [612, 355] width 1224 height 711
click at [257, 592] on link "3" at bounding box center [260, 588] width 26 height 26
drag, startPoint x: 343, startPoint y: 420, endPoint x: 362, endPoint y: 638, distance: 219.0
click at [362, 639] on div "Import Product from ... My Message Library Recently Sent PPVs Best Selling PPVs…" at bounding box center [612, 355] width 1224 height 711
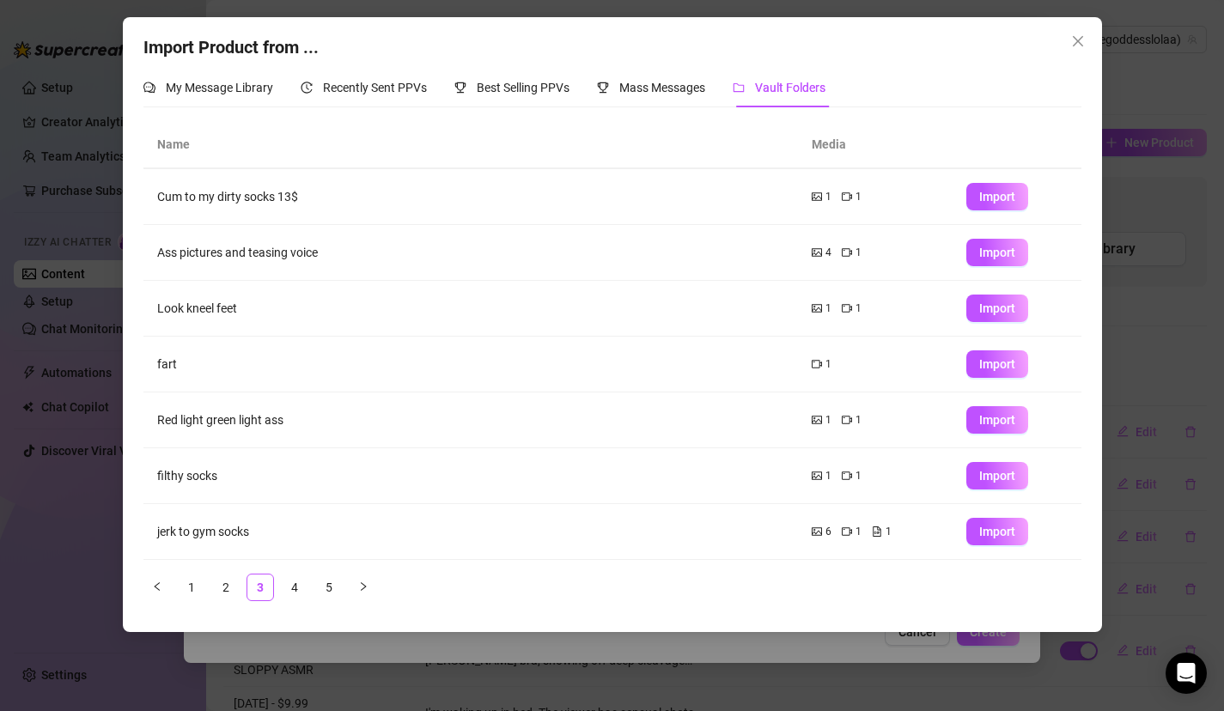
click at [278, 589] on ul "1 2 3 4 5" at bounding box center [612, 587] width 938 height 27
click at [288, 586] on link "4" at bounding box center [295, 588] width 26 height 26
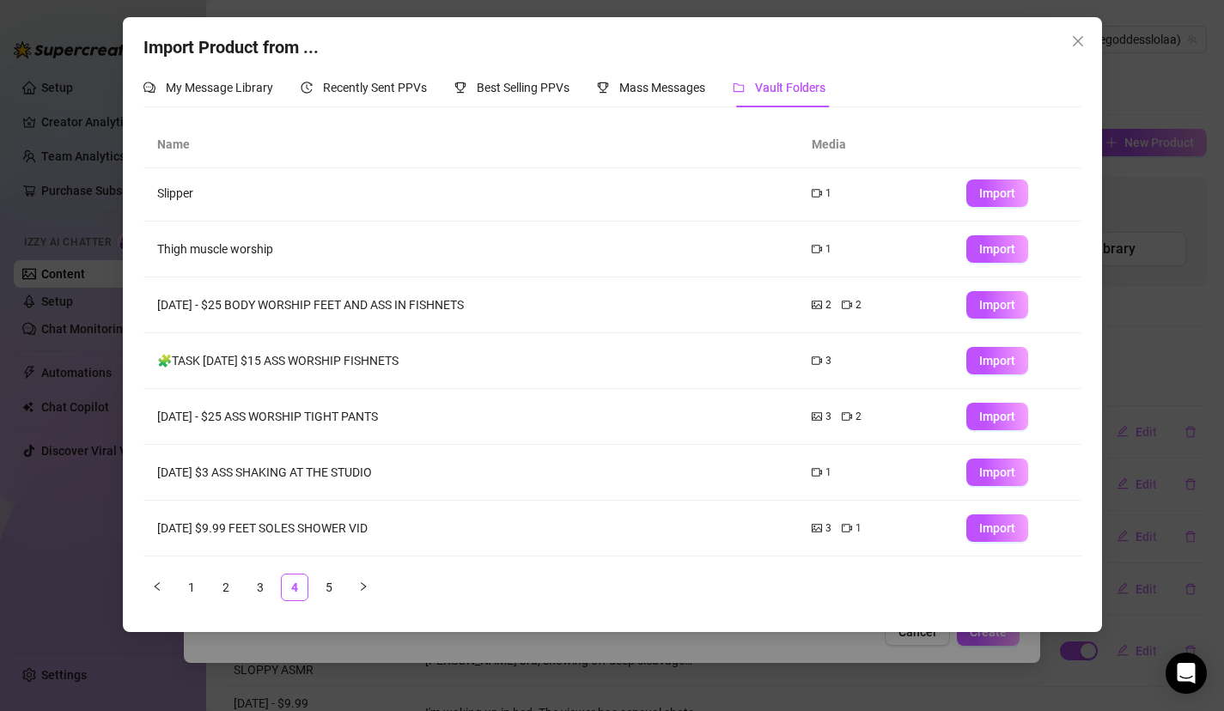
scroll to position [0, 0]
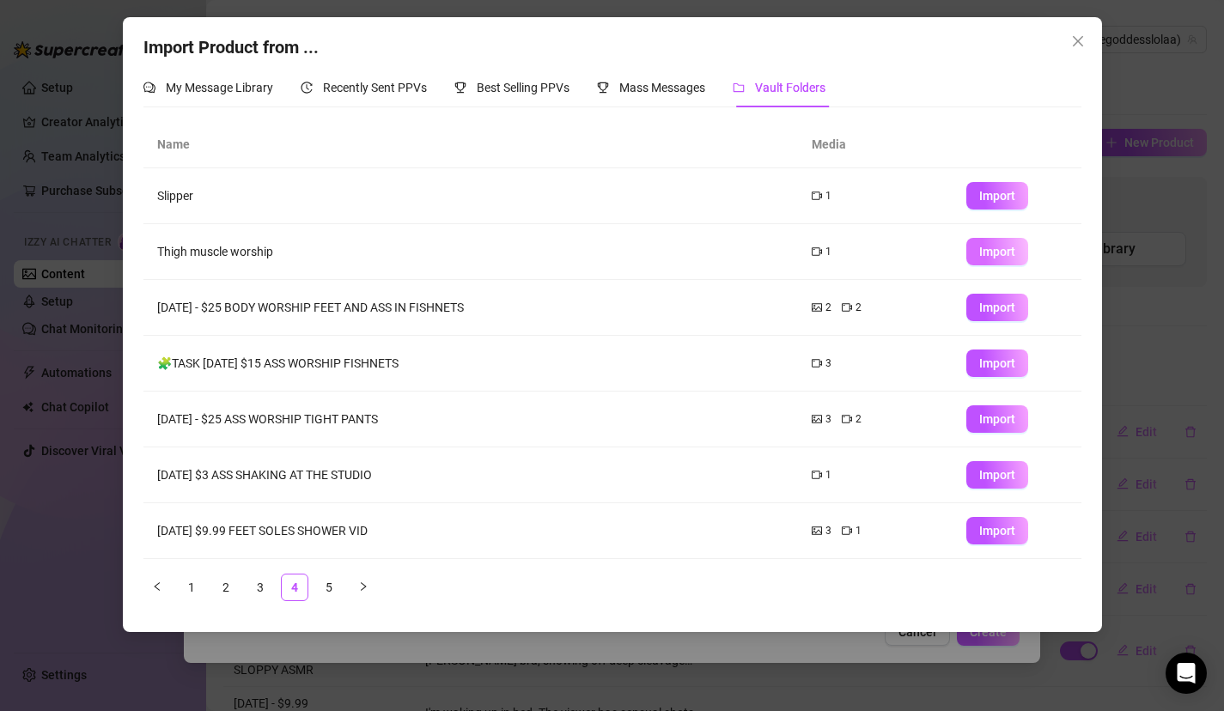
click at [997, 251] on span "Import" at bounding box center [997, 252] width 36 height 14
type textarea "Type your message here..."
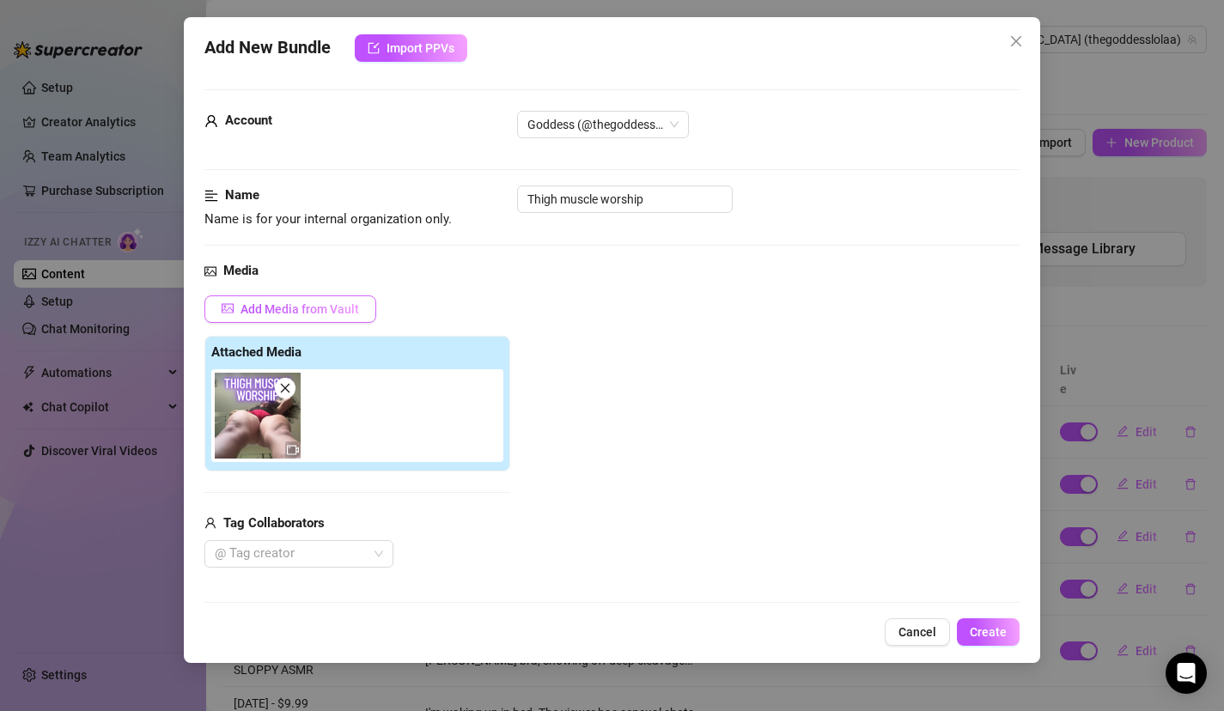
click at [315, 298] on button "Add Media from Vault" at bounding box center [290, 309] width 172 height 27
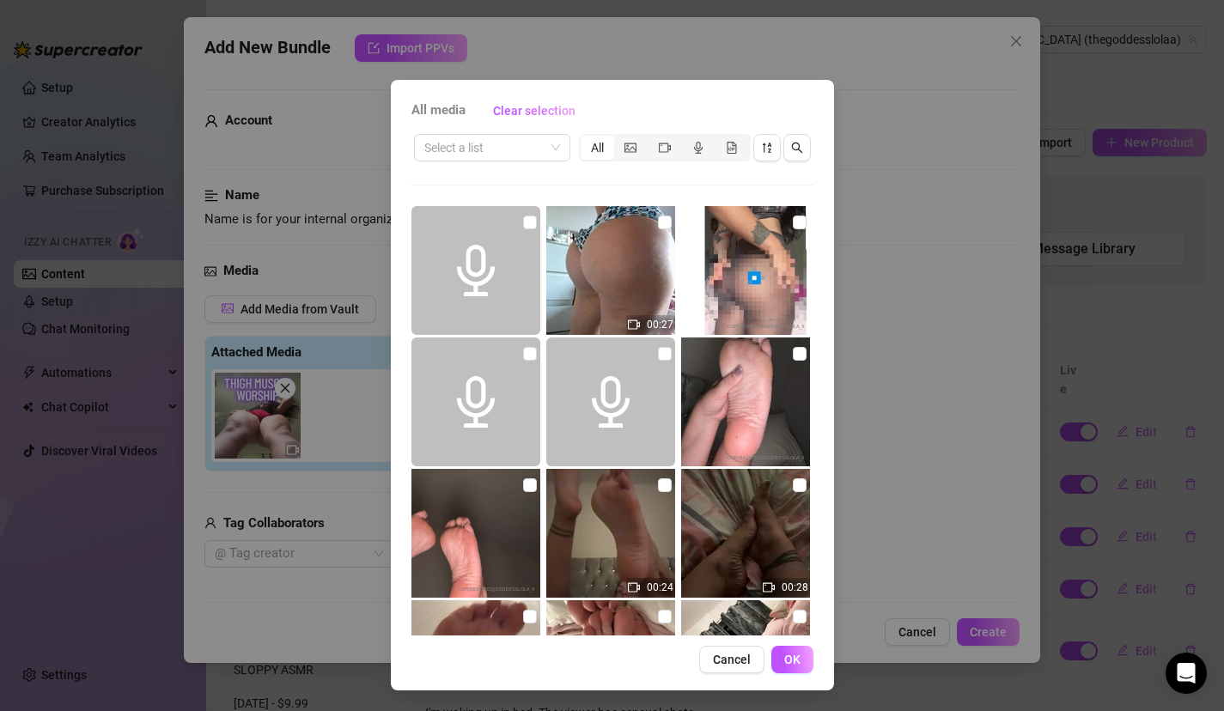
scroll to position [34, 0]
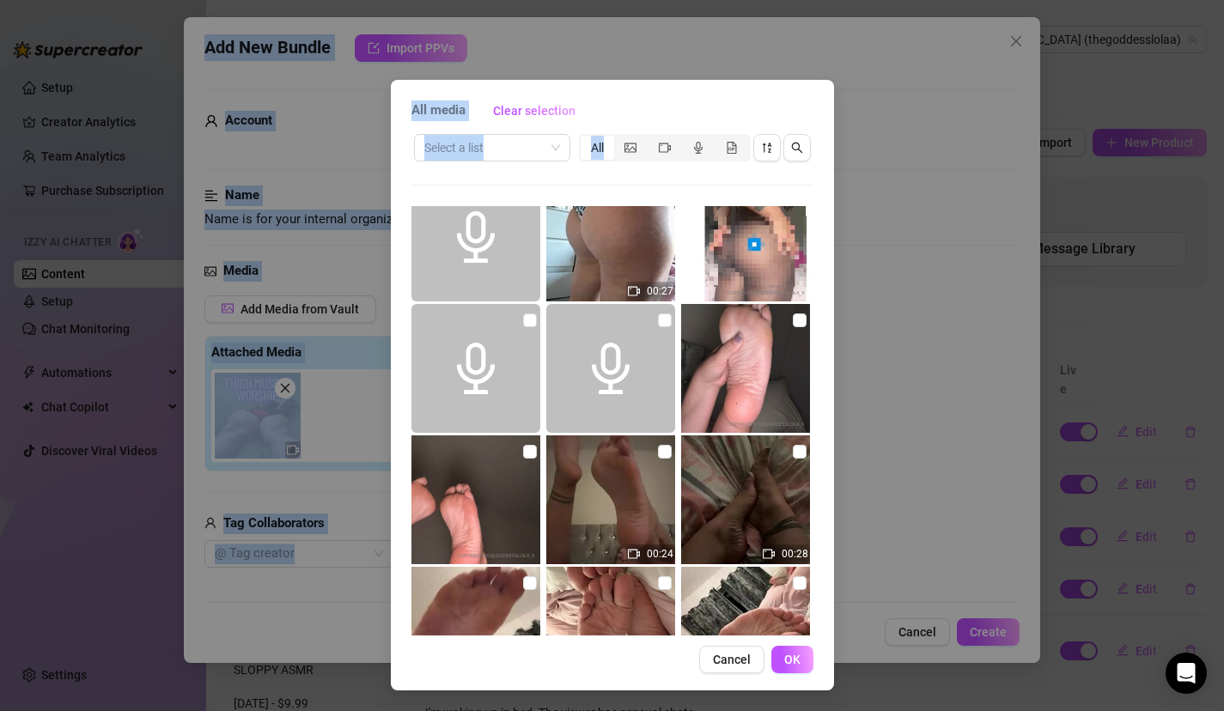
drag, startPoint x: 563, startPoint y: 183, endPoint x: 538, endPoint y: 723, distance: 540.1
click at [538, 711] on html "Setup Creator Analytics Team Analytics Purchase Subscription Izzy AI Chatter Co…" at bounding box center [612, 355] width 1224 height 711
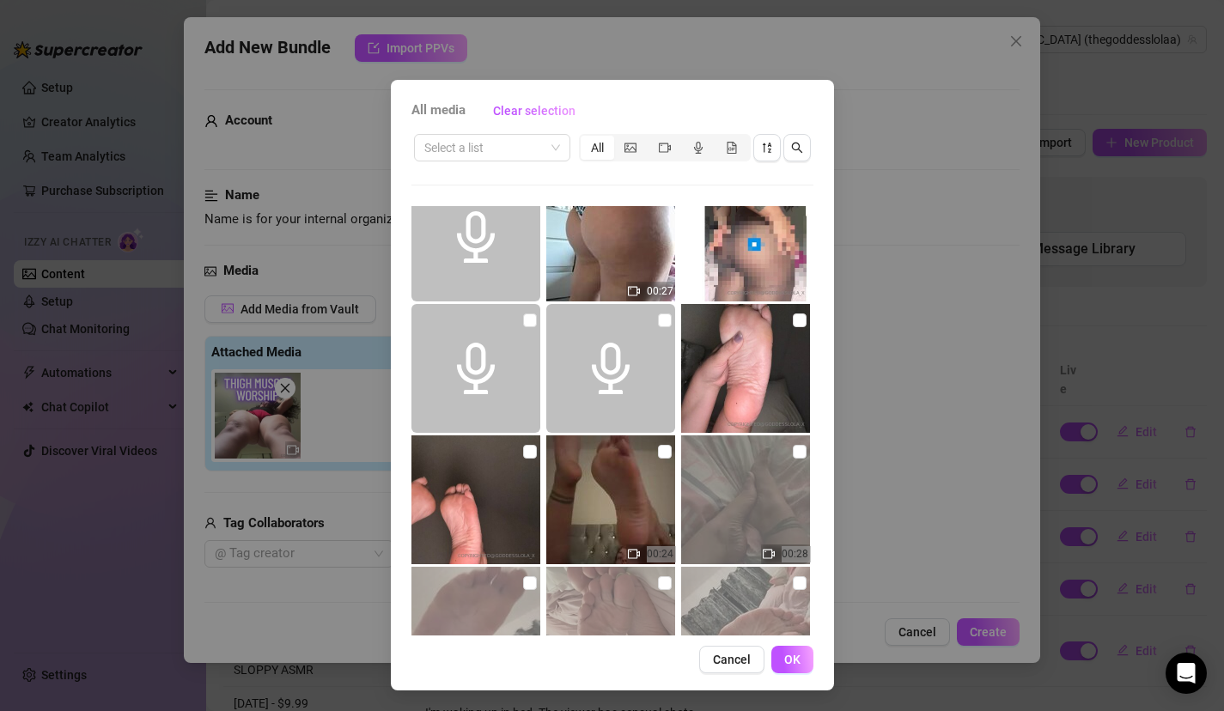
drag, startPoint x: 641, startPoint y: 555, endPoint x: 683, endPoint y: 562, distance: 42.7
click at [683, 562] on div "00:27 00:24 00:28 00:02 00:41 00:39 00:16 00:19 00:34 00:11 00:11" at bounding box center [613, 421] width 402 height 430
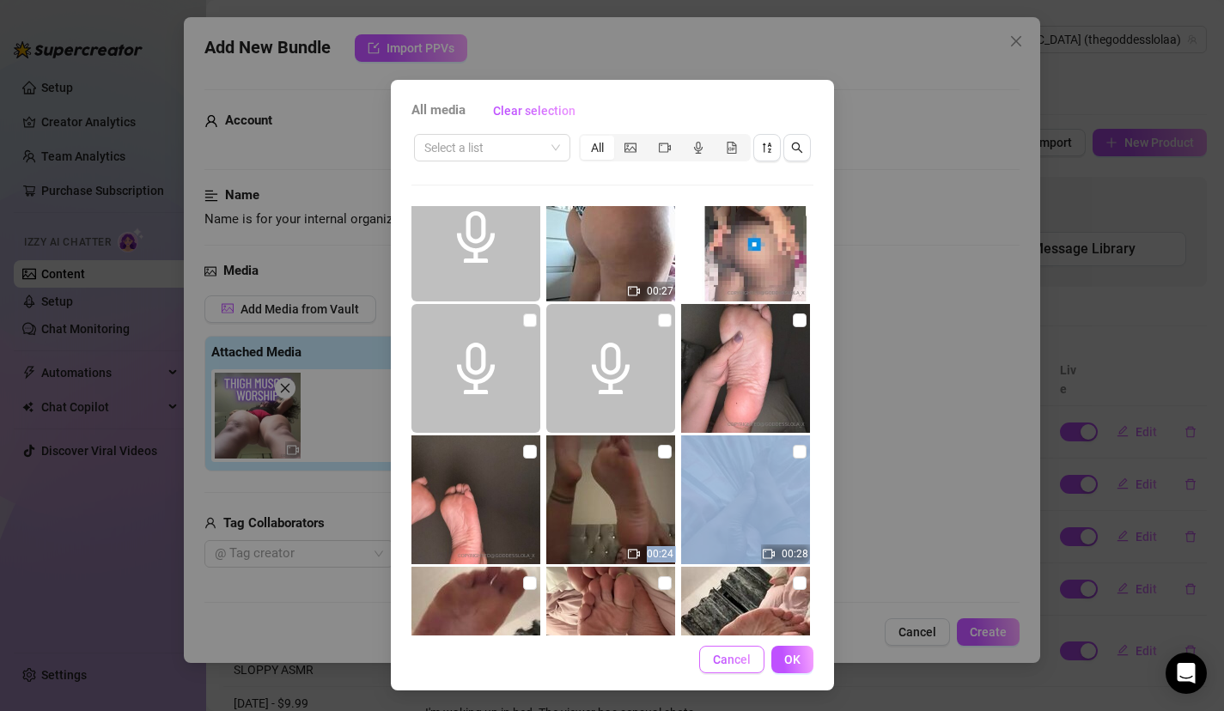
click at [739, 656] on span "Cancel" at bounding box center [732, 660] width 38 height 14
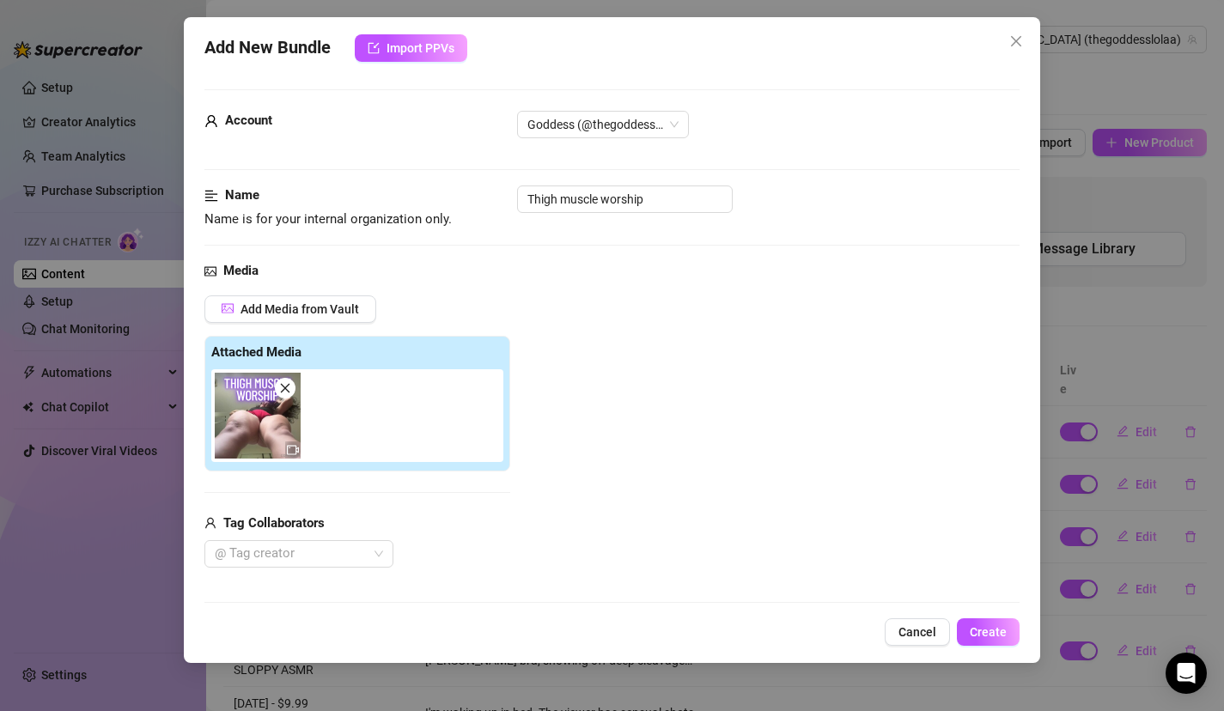
click at [338, 325] on div "Add Media from Vault" at bounding box center [357, 316] width 306 height 40
click at [338, 310] on span "Add Media from Vault" at bounding box center [300, 309] width 119 height 14
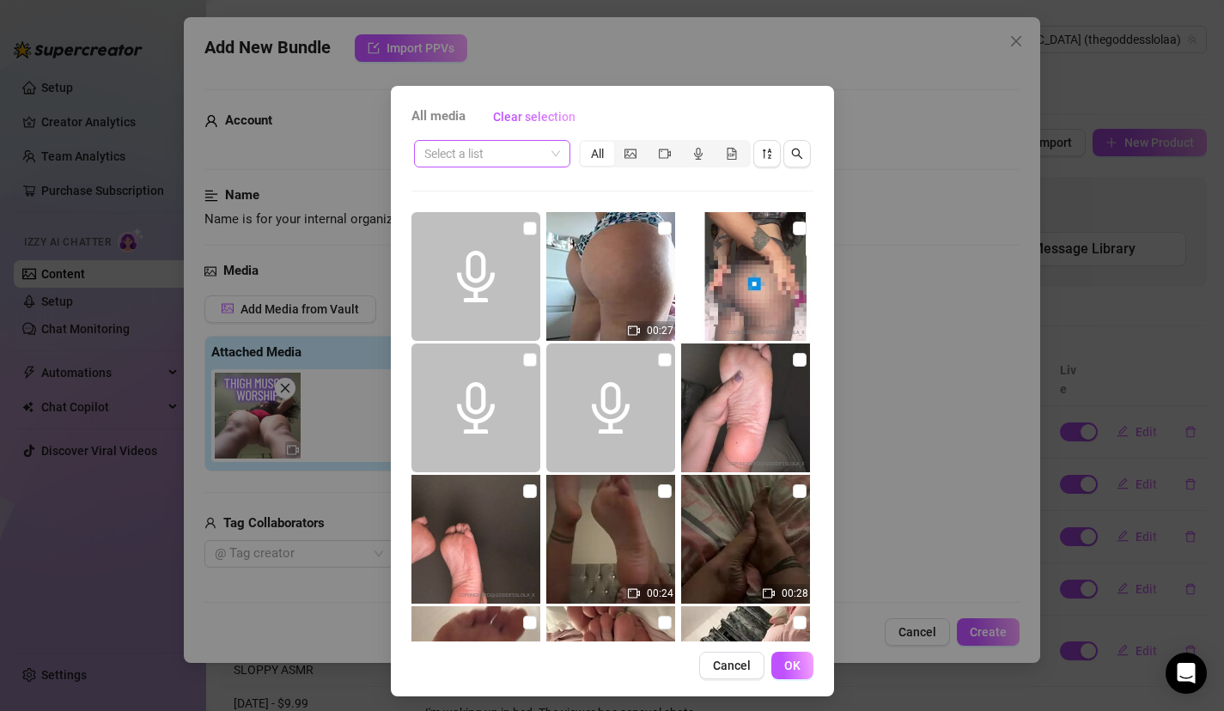
click at [432, 162] on input "search" at bounding box center [484, 154] width 120 height 26
type input "thigh"
click at [710, 560] on img at bounding box center [745, 539] width 129 height 129
drag, startPoint x: 710, startPoint y: 560, endPoint x: 723, endPoint y: 607, distance: 48.4
click at [715, 629] on div "00:27 00:24 00:28 00:02 00:41 00:39 00:16 00:19 00:34 00:11 00:11" at bounding box center [613, 427] width 402 height 430
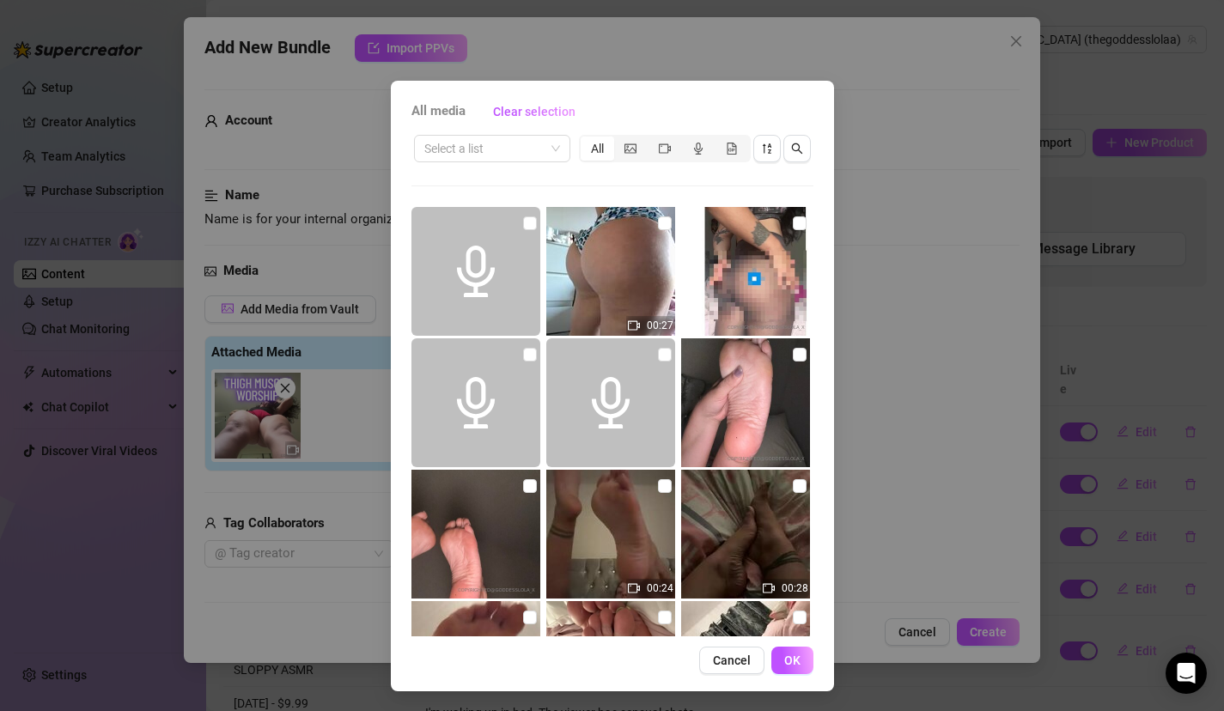
scroll to position [6, 0]
click at [728, 648] on button "Cancel" at bounding box center [731, 659] width 65 height 27
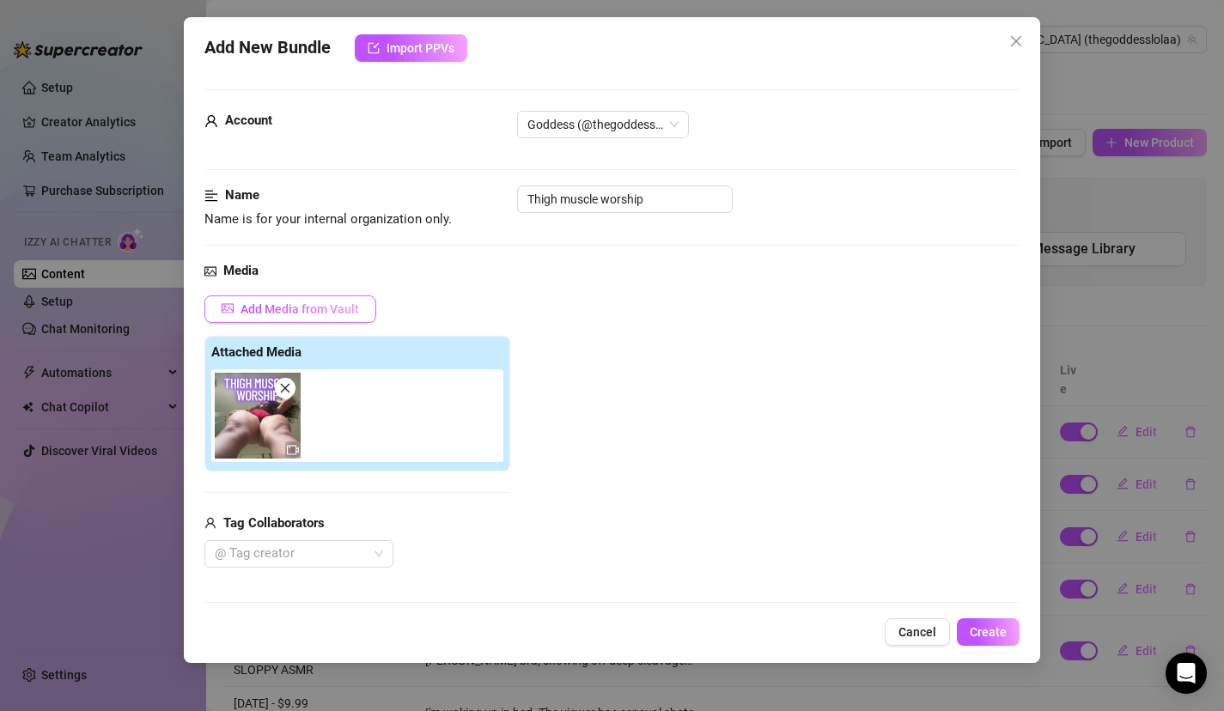
click at [309, 312] on span "Add Media from Vault" at bounding box center [300, 309] width 119 height 14
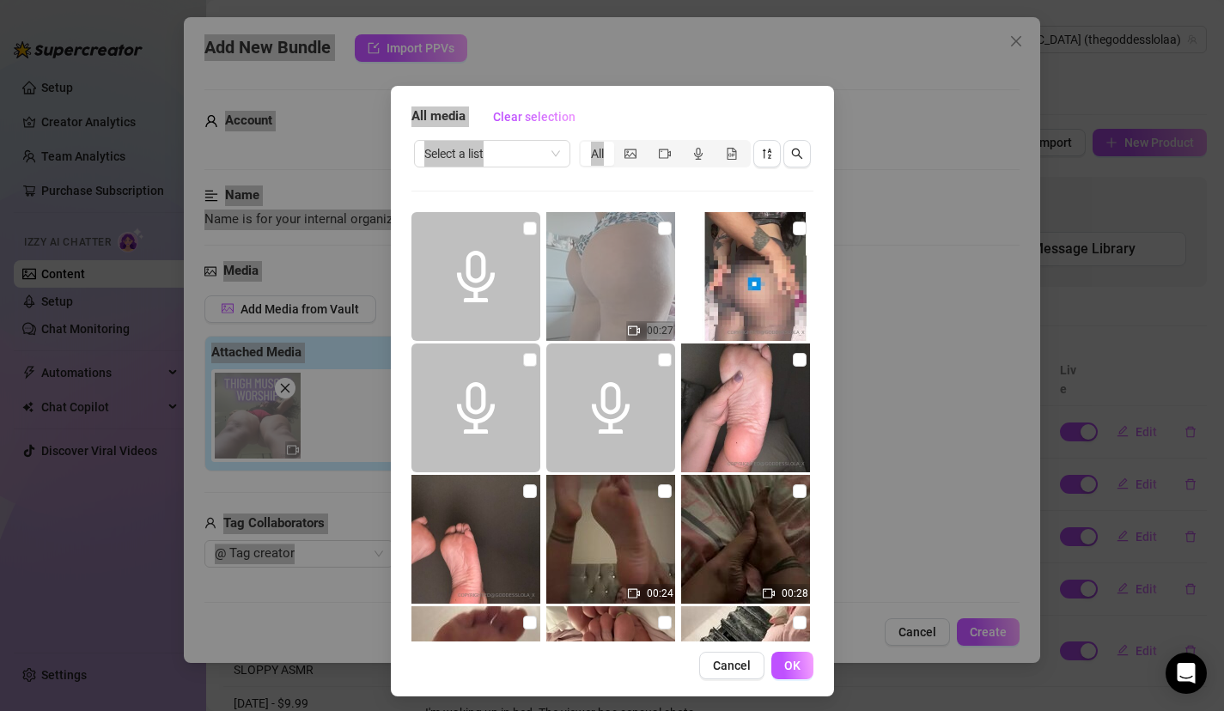
scroll to position [90, 0]
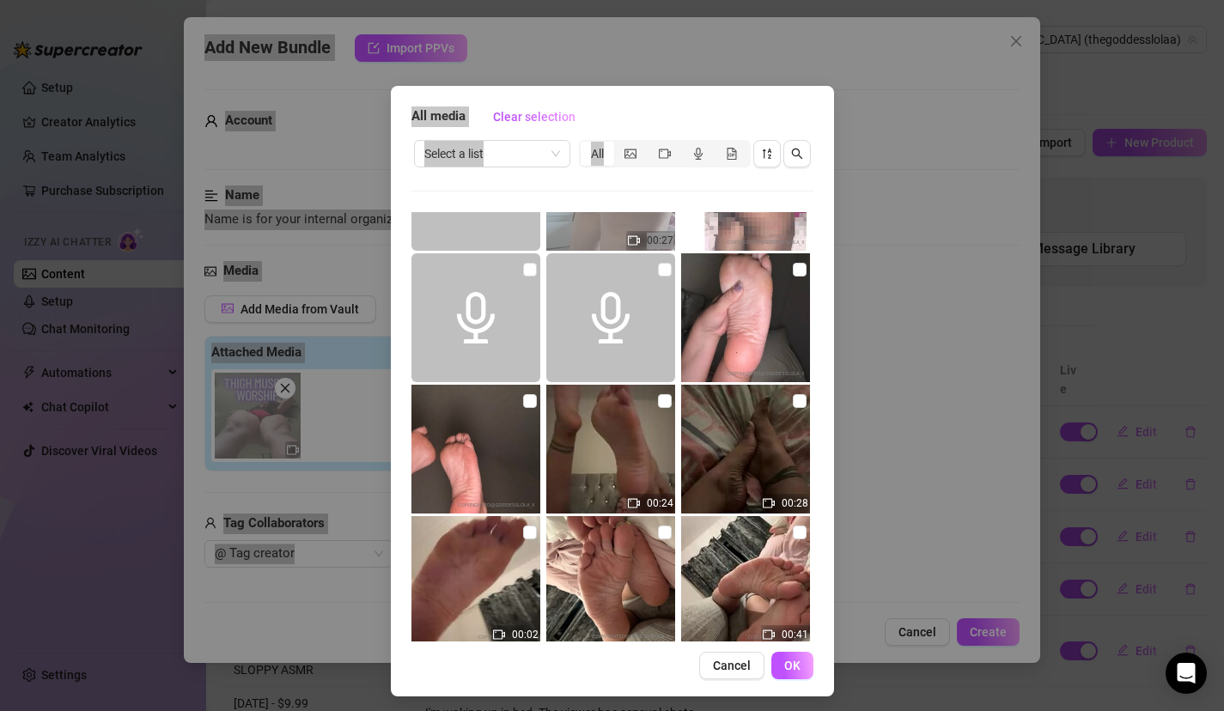
drag, startPoint x: 644, startPoint y: 339, endPoint x: 605, endPoint y: 719, distance: 381.8
click at [605, 711] on html "Setup Creator Analytics Team Analytics Purchase Subscription Izzy AI Chatter Co…" at bounding box center [612, 355] width 1224 height 711
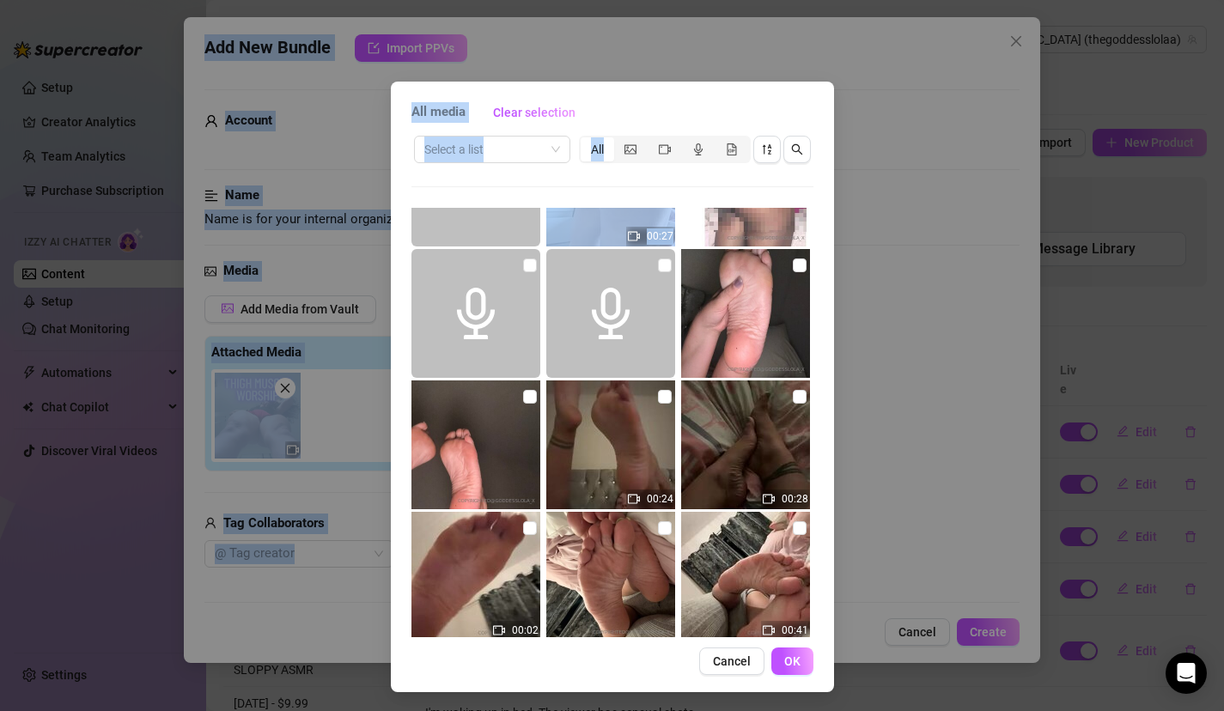
scroll to position [6, 0]
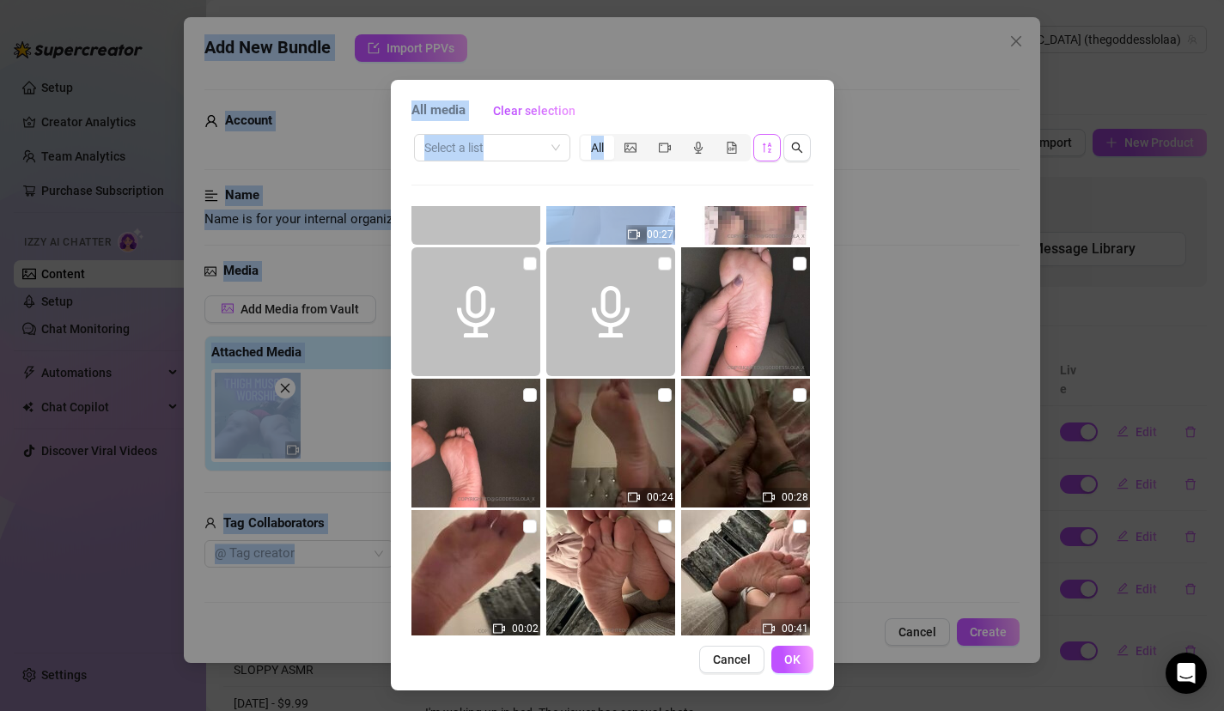
click at [766, 145] on icon "sort-descending" at bounding box center [767, 148] width 12 height 12
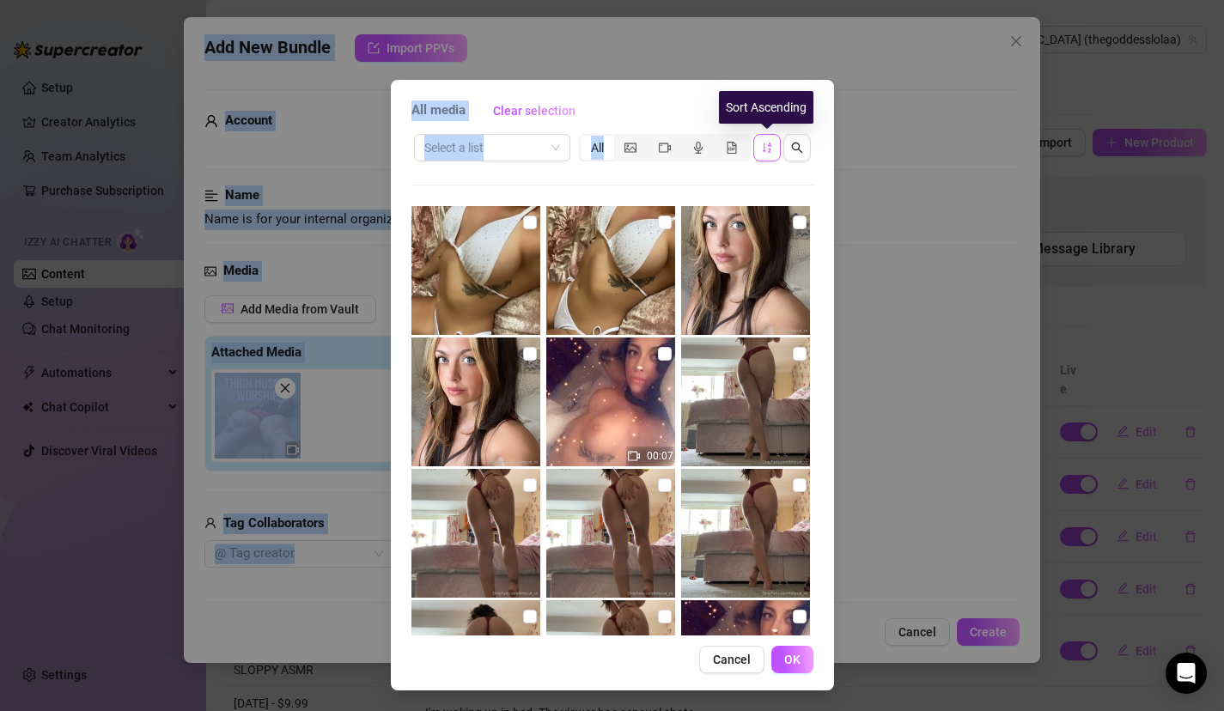
click at [766, 145] on icon "sort-ascending" at bounding box center [767, 148] width 12 height 12
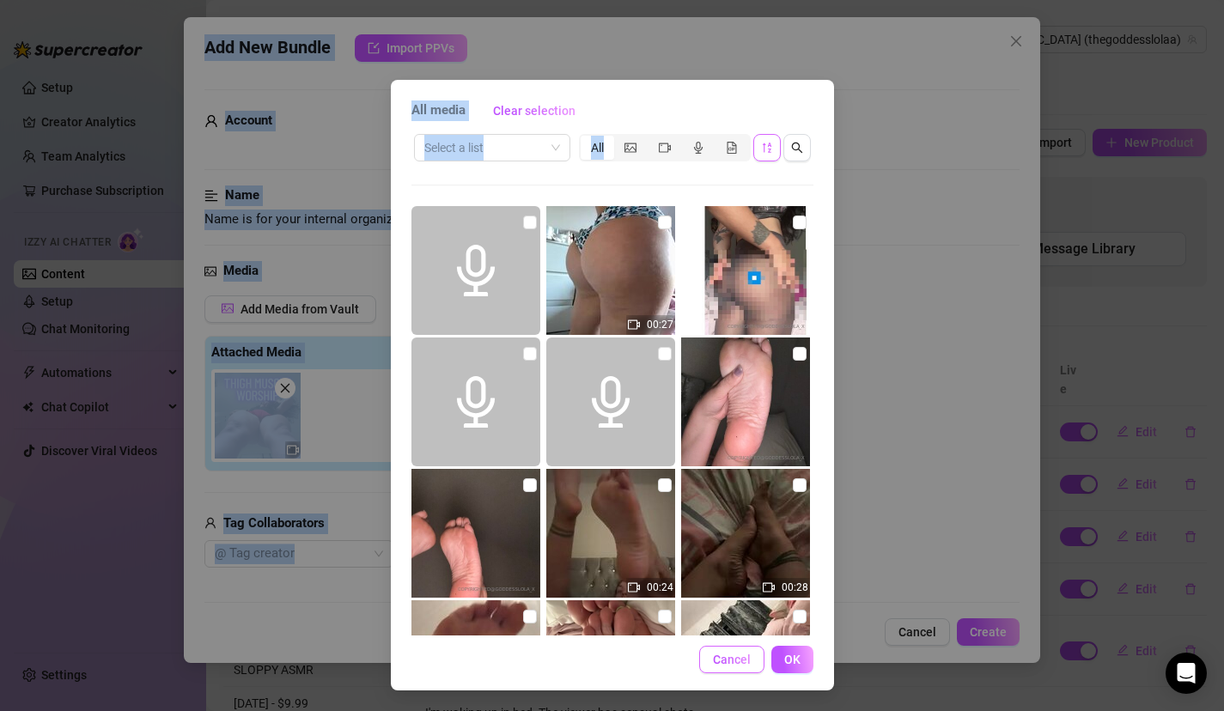
click at [737, 662] on span "Cancel" at bounding box center [732, 660] width 38 height 14
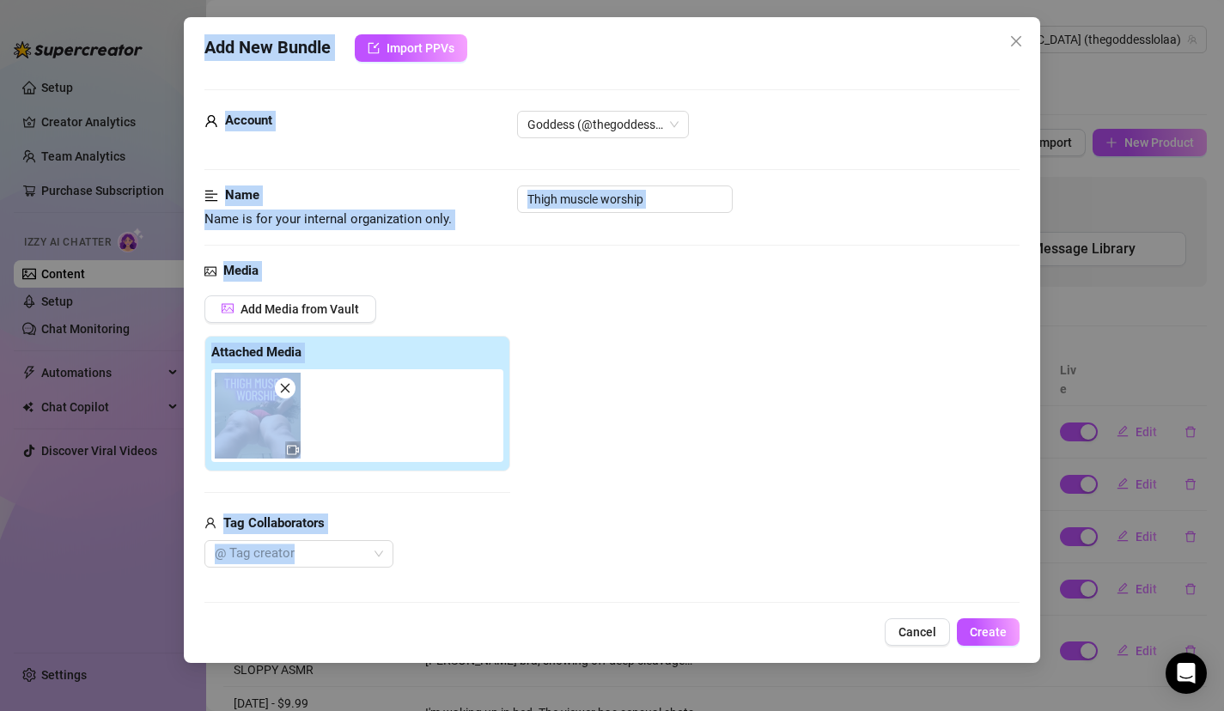
click at [721, 452] on div "Add Media from Vault Attached Media Tag Collaborators @ Tag creator" at bounding box center [612, 432] width 816 height 273
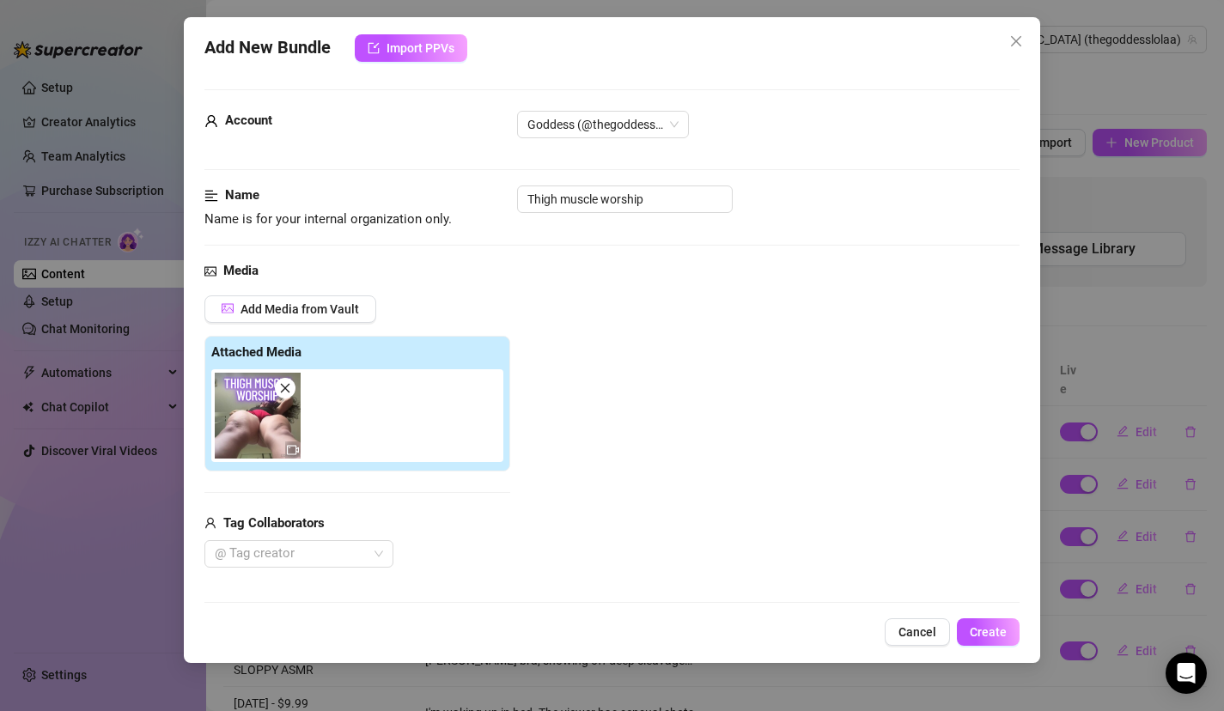
click at [256, 424] on img at bounding box center [258, 416] width 86 height 86
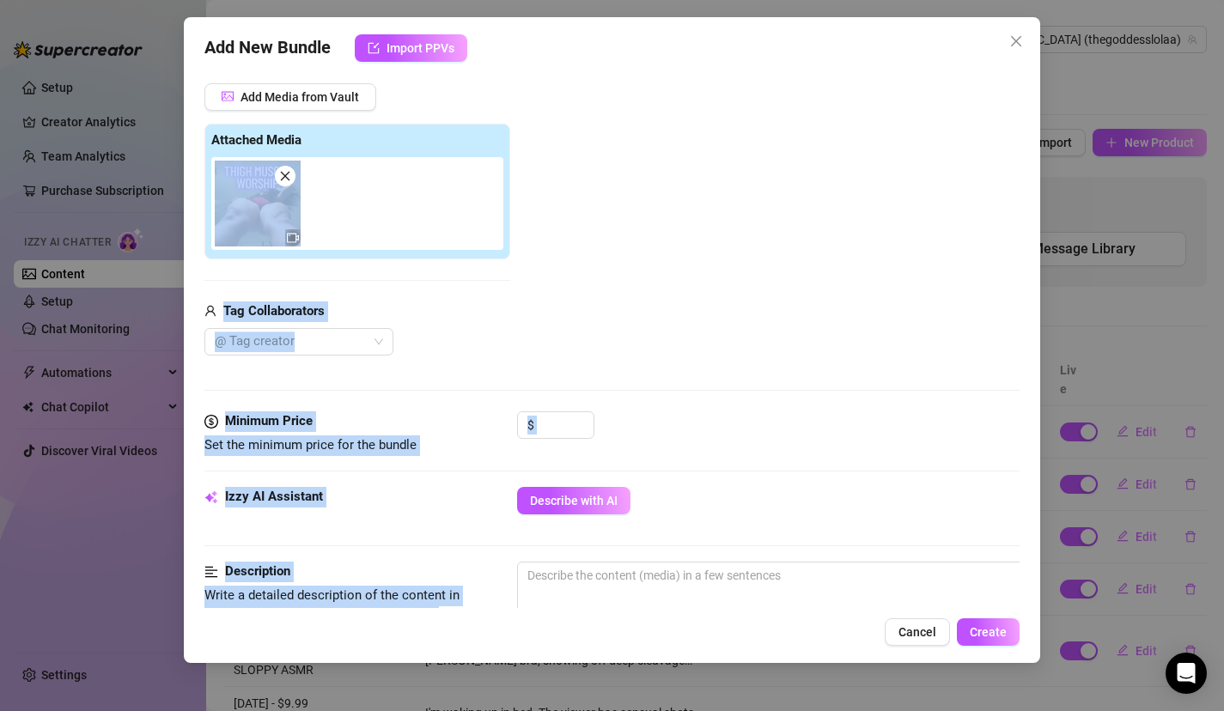
scroll to position [904, 0]
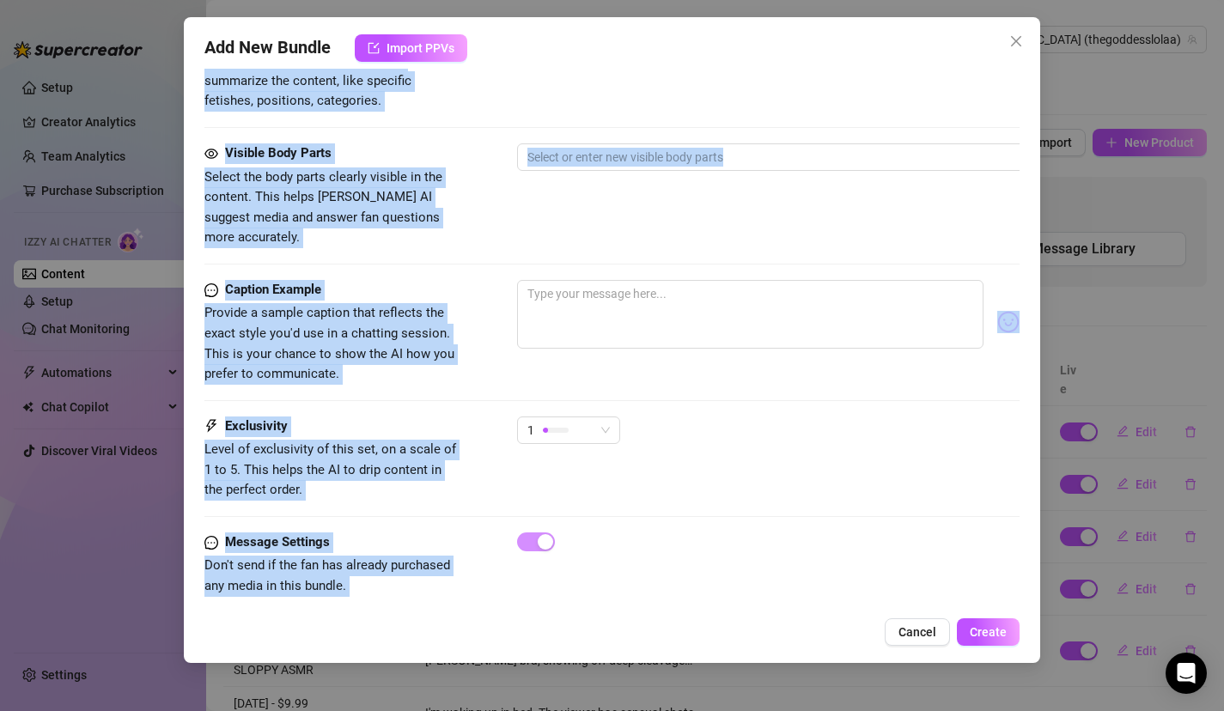
drag, startPoint x: 544, startPoint y: 459, endPoint x: 524, endPoint y: 662, distance: 203.7
click at [528, 669] on div "Add New Bundle Import PPVs Account Goddess (@thegoddesslolaa) Name Name is for …" at bounding box center [612, 355] width 1224 height 711
click at [741, 229] on div "Visible Body Parts Select the body parts clearly visible in the content. This h…" at bounding box center [612, 211] width 816 height 137
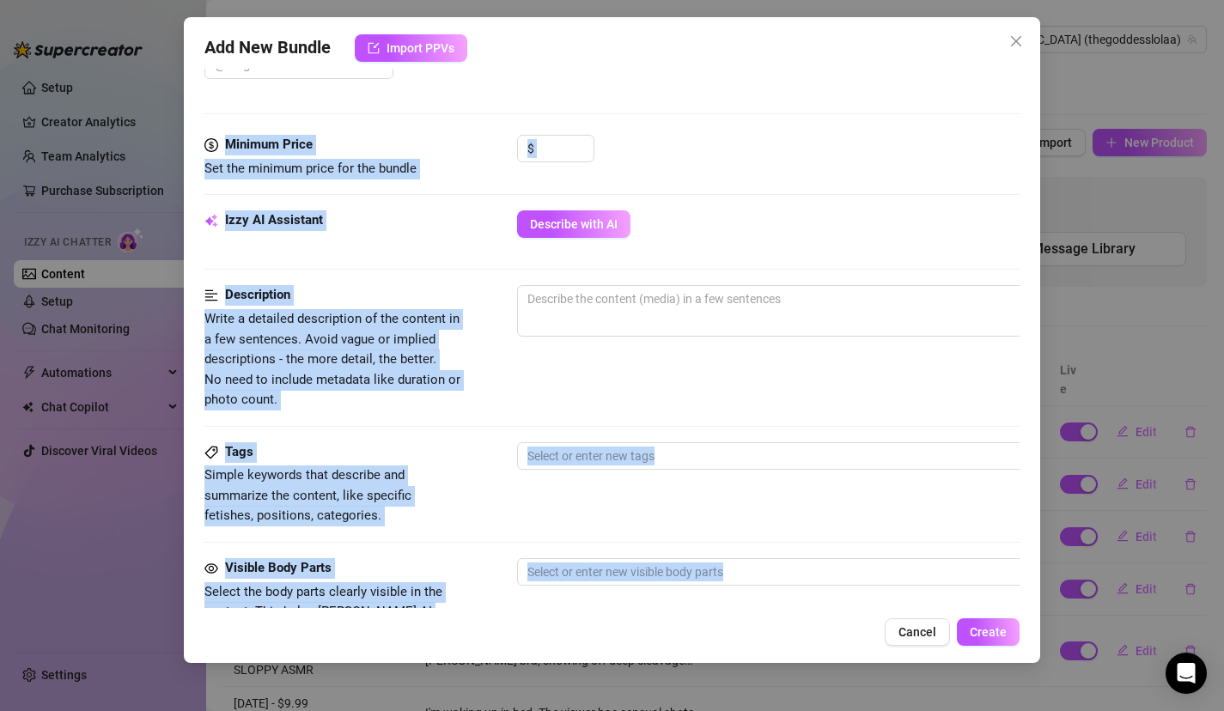
scroll to position [437, 0]
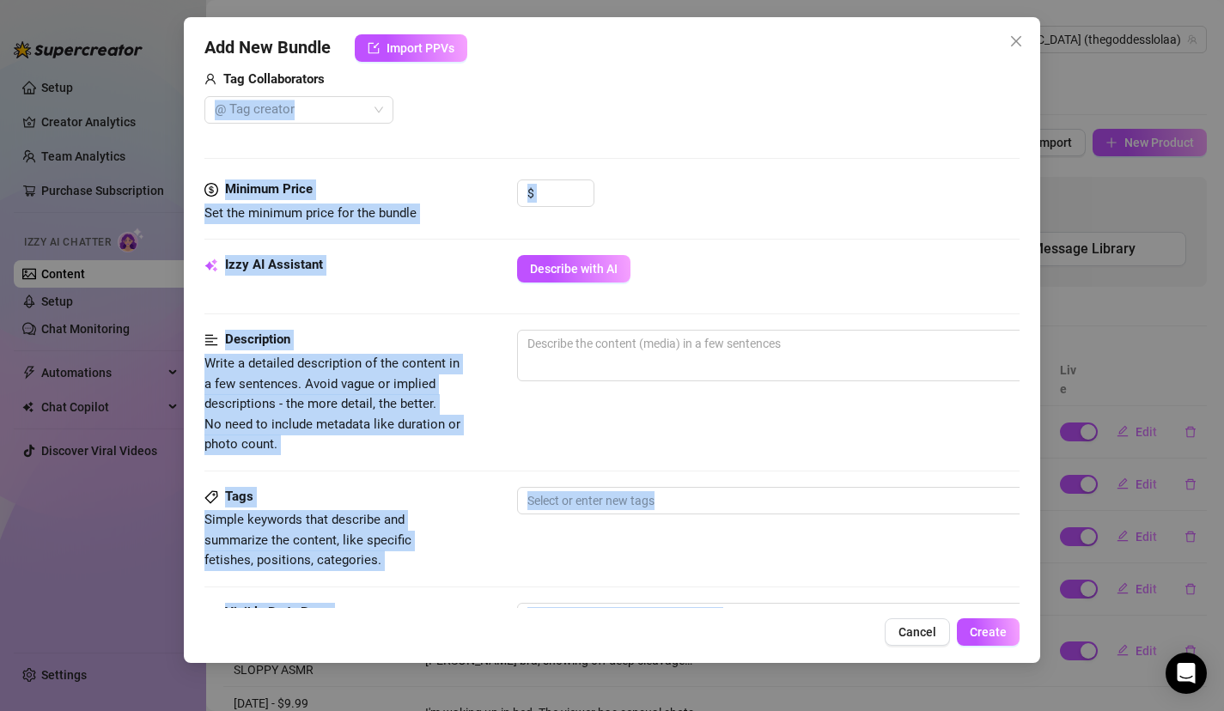
drag, startPoint x: 741, startPoint y: 229, endPoint x: 741, endPoint y: 73, distance: 155.5
click at [741, 73] on form "Account Goddess (@thegoddesslolaa) Name Name is for your internal organization …" at bounding box center [612, 366] width 816 height 1443
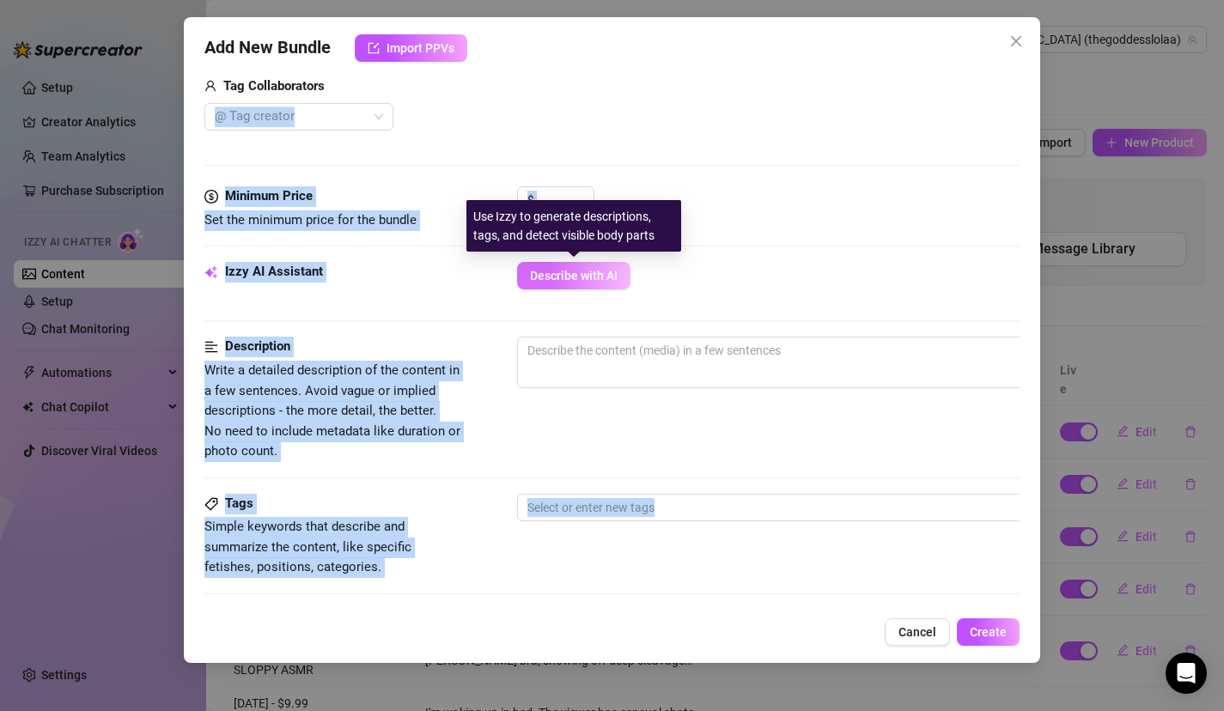
click at [596, 278] on span "Describe with AI" at bounding box center [574, 276] width 88 height 14
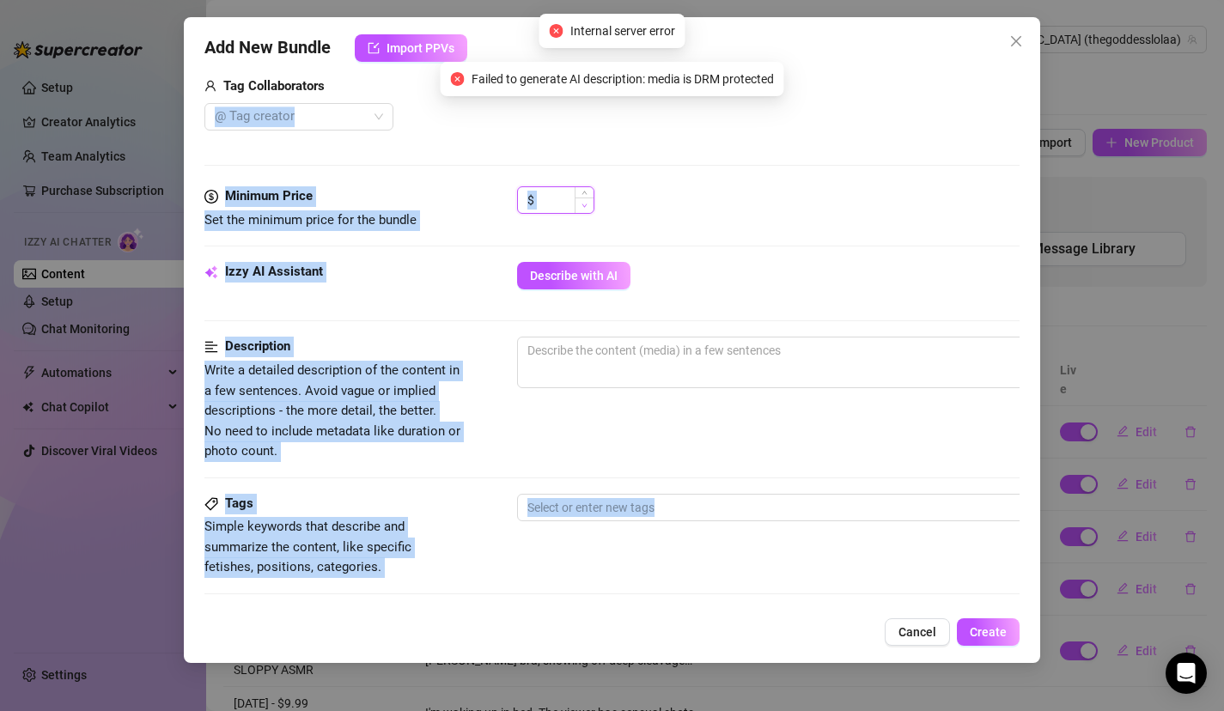
type input "0"
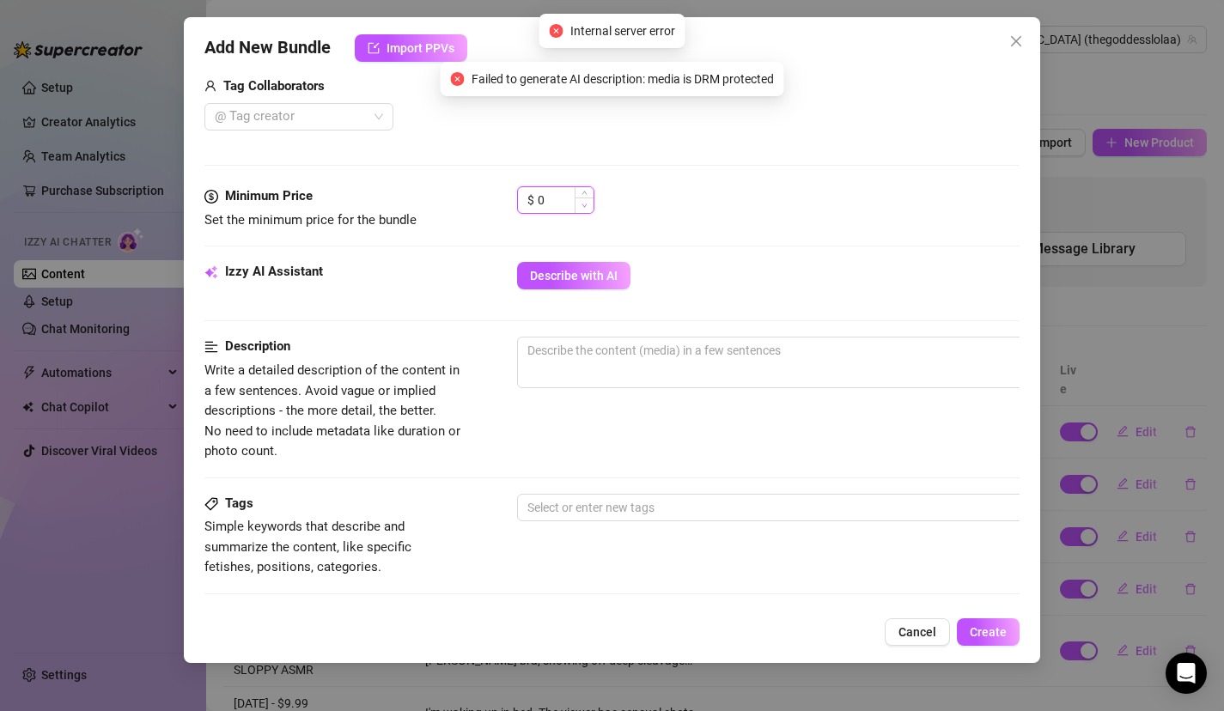
click at [576, 204] on span "Decrease Value" at bounding box center [584, 205] width 19 height 15
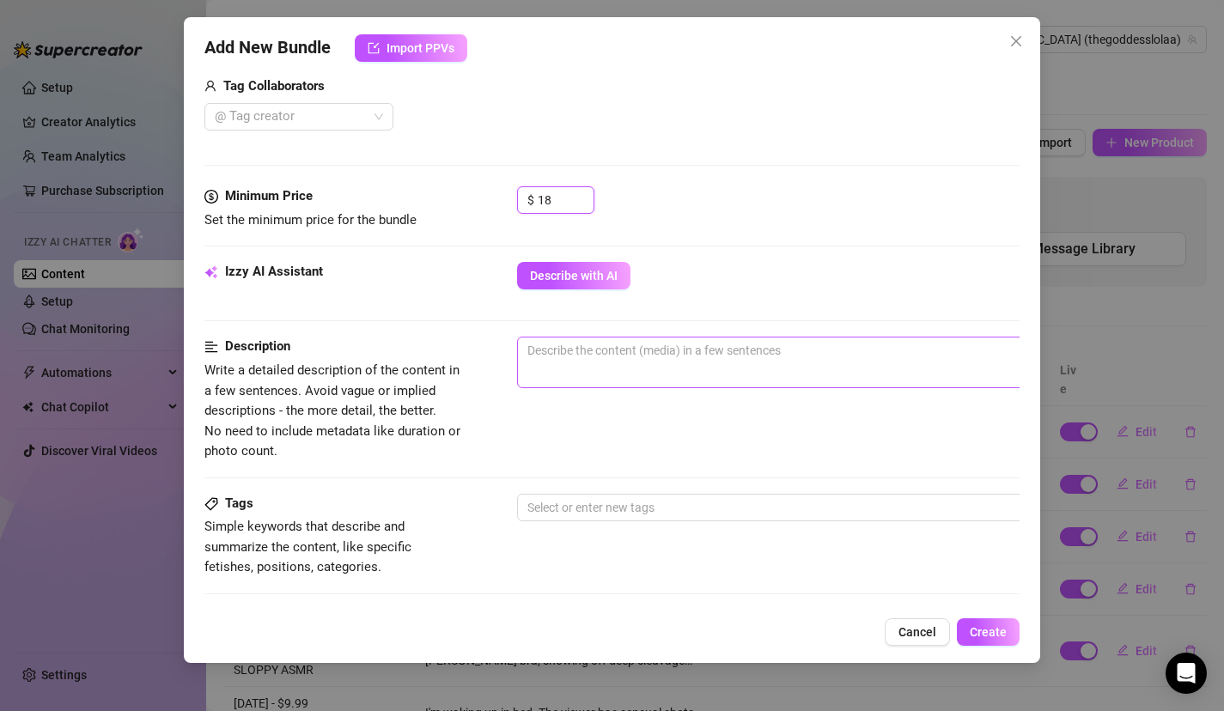
type input "18"
click at [656, 338] on textarea at bounding box center [818, 351] width 600 height 26
type textarea "T"
type textarea "Th"
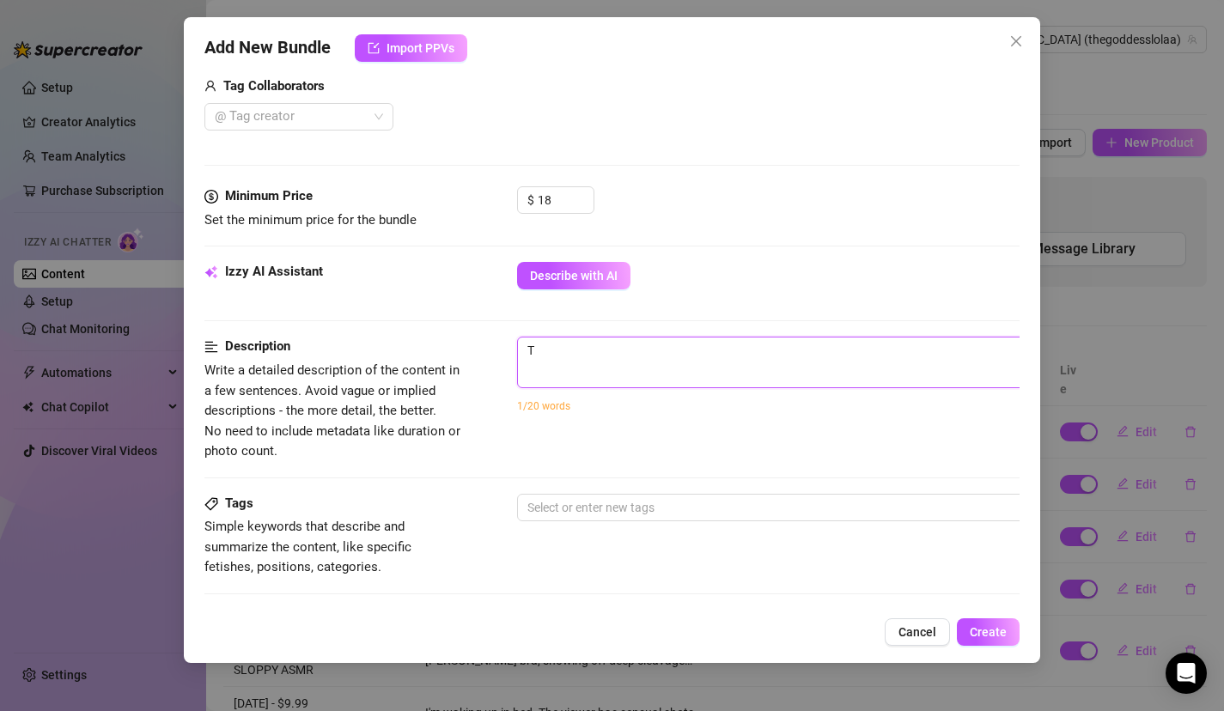
type textarea "Th"
type textarea "Thi"
type textarea "Thig"
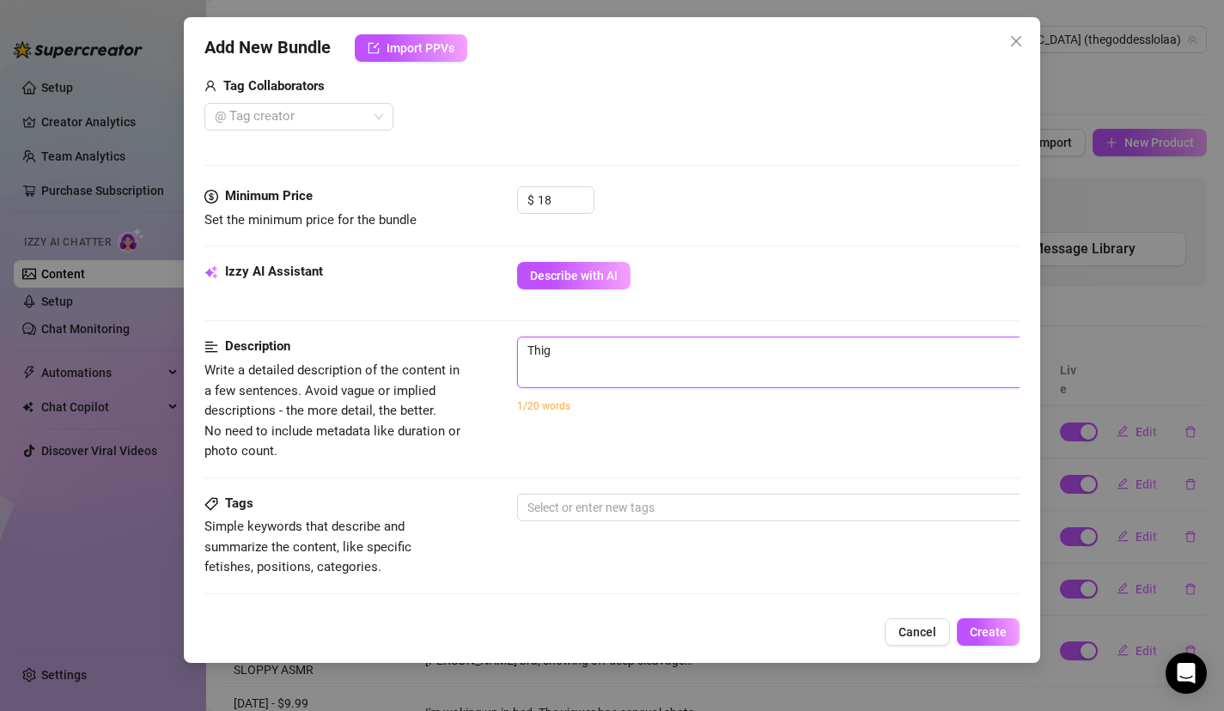
type textarea "Thigh"
type textarea "Thigh m"
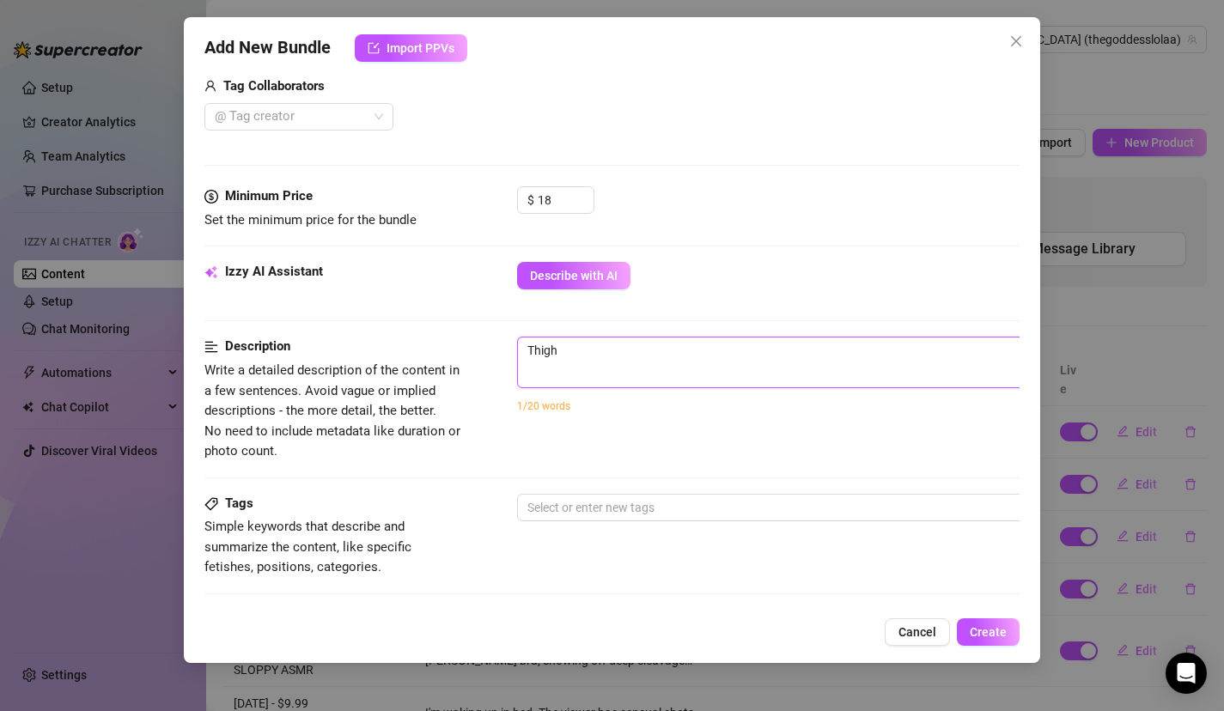
type textarea "Thigh m"
type textarea "Thigh mu"
type textarea "Thigh mus"
type textarea "Thigh musc"
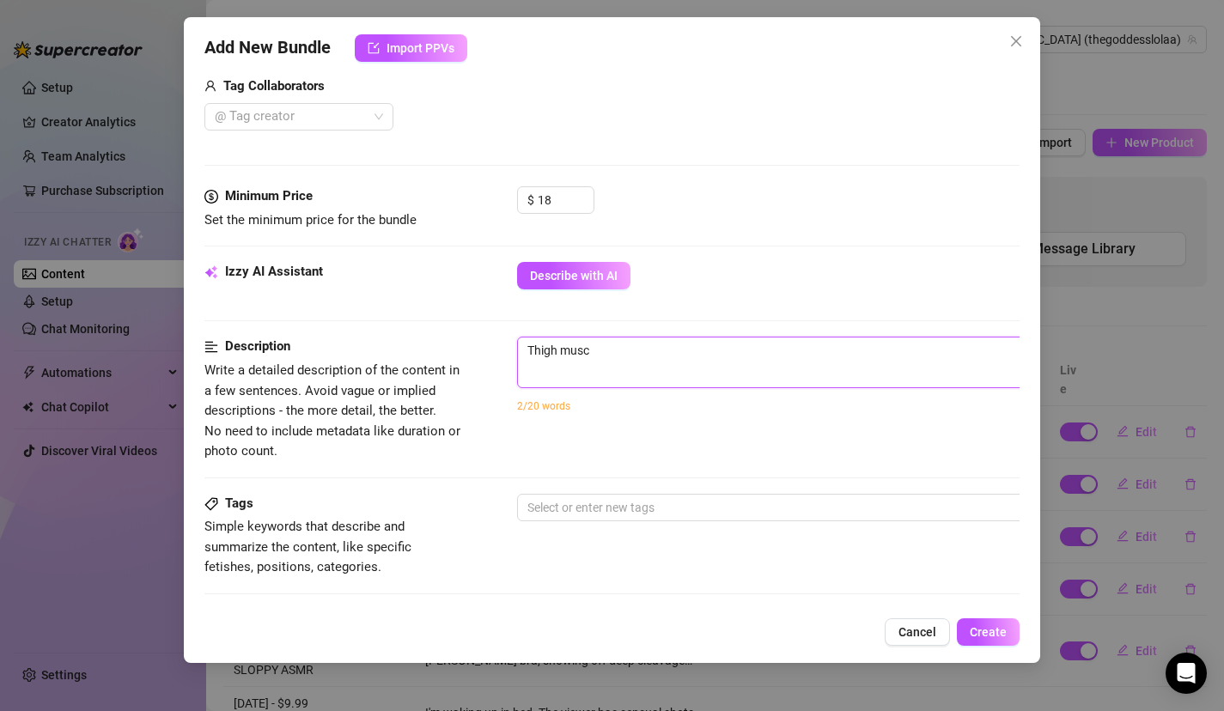
type textarea "Thigh muscl"
type textarea "Thigh muscle"
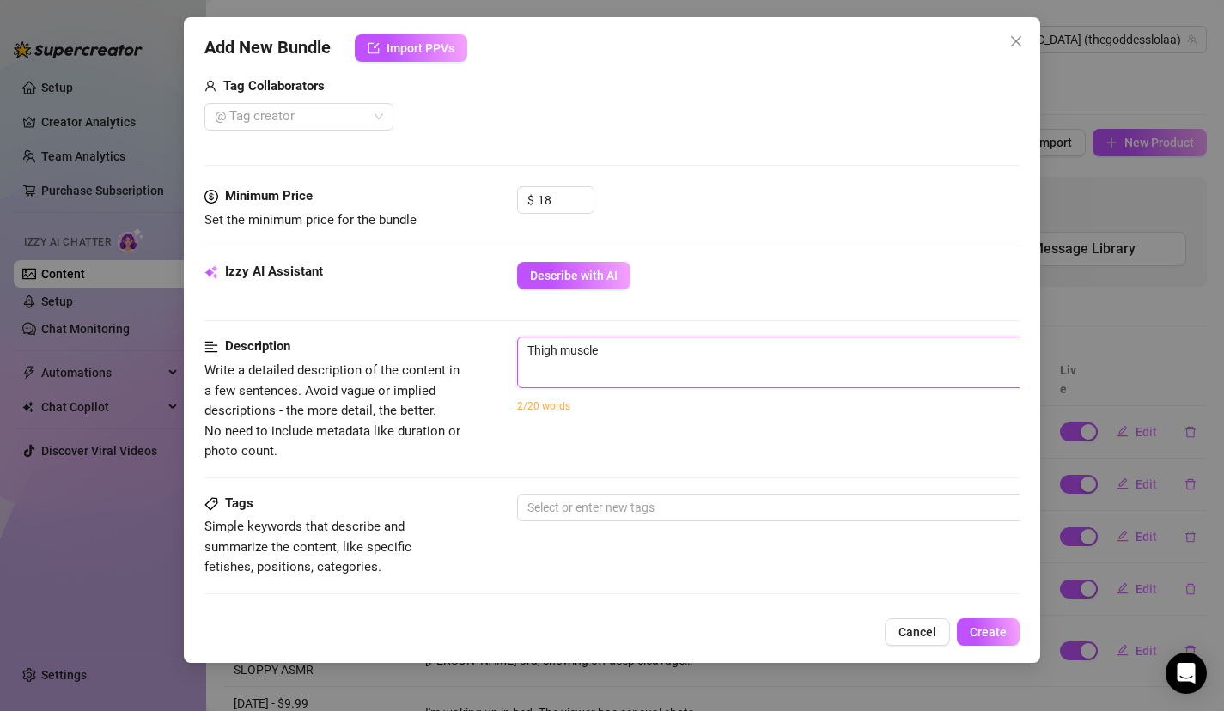
type textarea "Thigh muscle"
type textarea "Thigh muscle w"
type textarea "Thigh muscle wo"
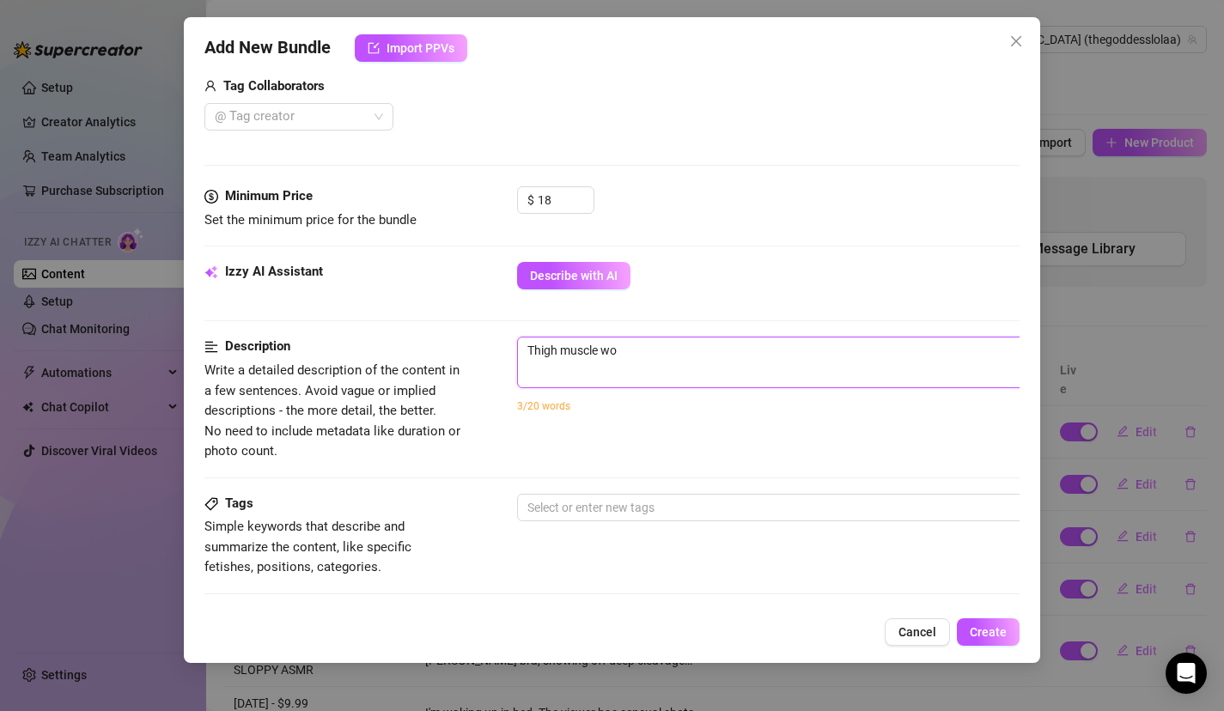
type textarea "Thigh muscle wor"
type textarea "Thigh muscle wors"
type textarea "Thigh muscle worsh"
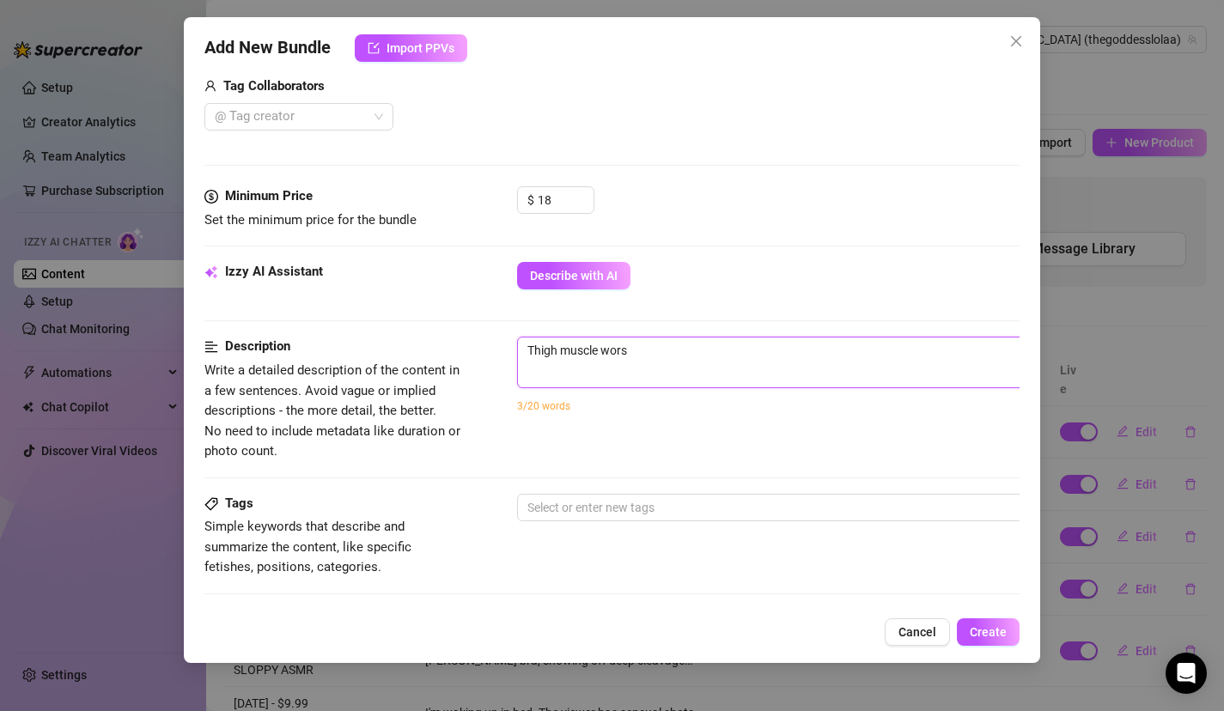
type textarea "Thigh muscle worsh"
type textarea "Thigh muscle worshi"
type textarea "Thigh muscle worship"
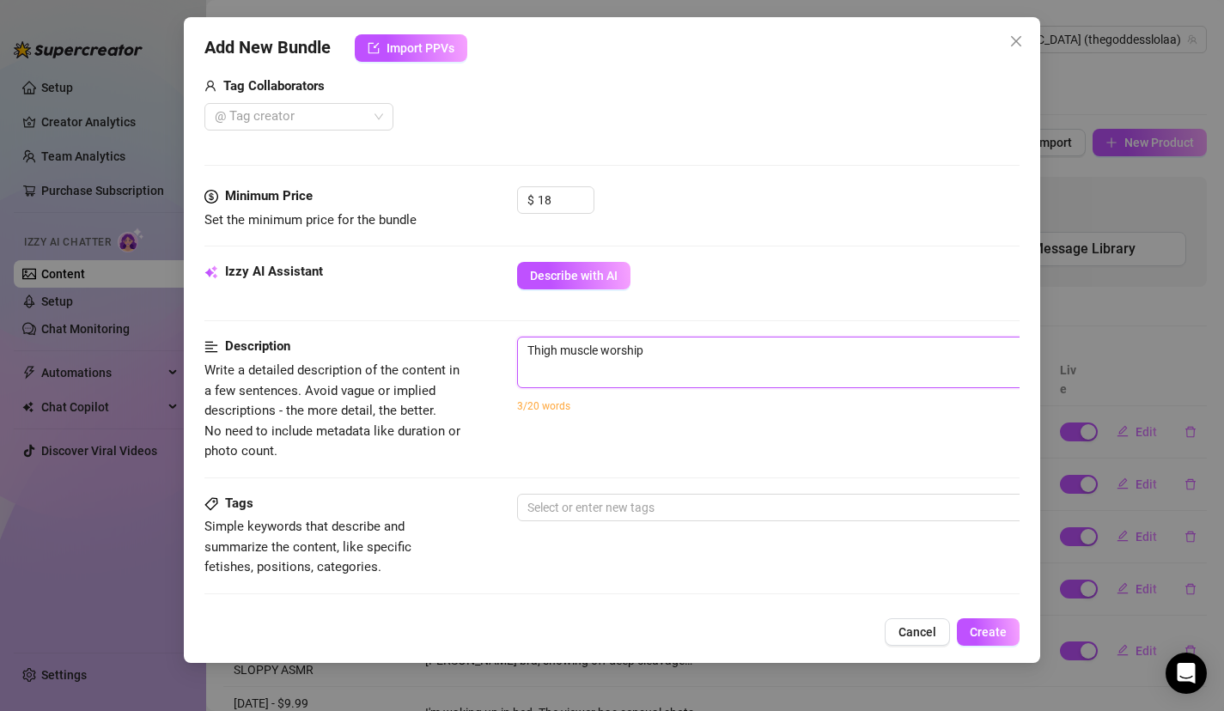
type textarea "Thigh muscle worship."
type textarea "Thigh muscle worship. T"
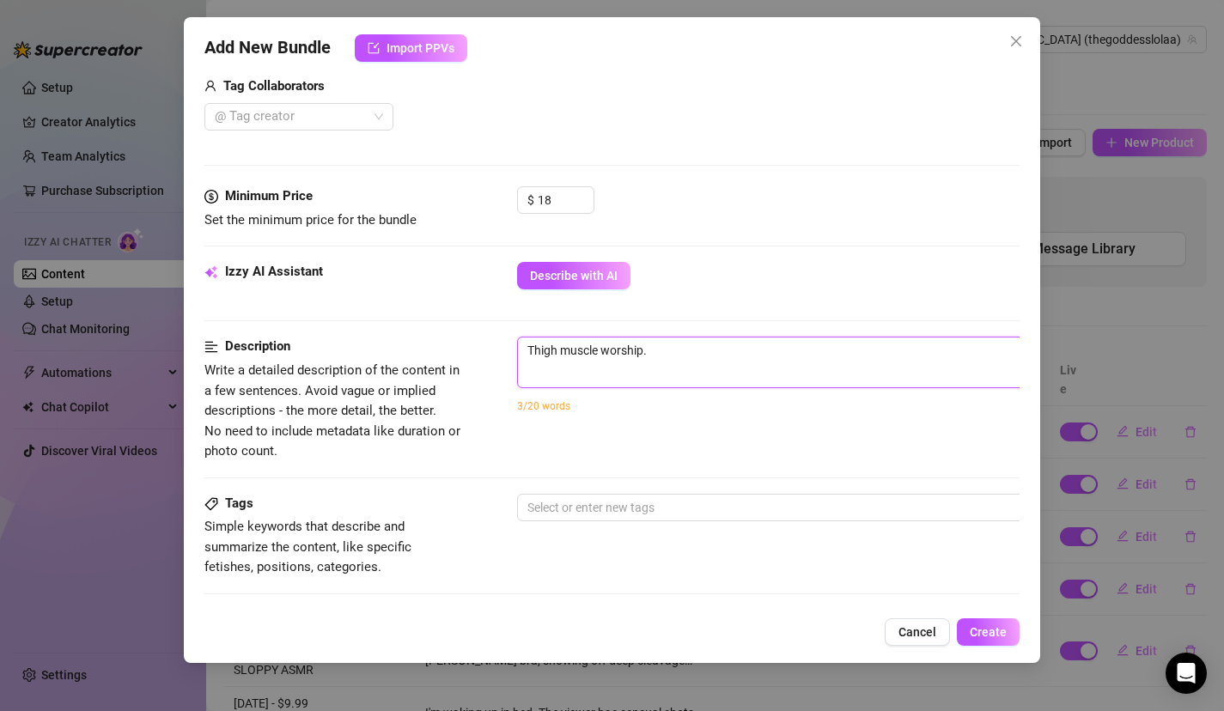
type textarea "Thigh muscle worship. T"
type textarea "Thigh muscle worship. Th"
type textarea "Thigh muscle worship. Thi"
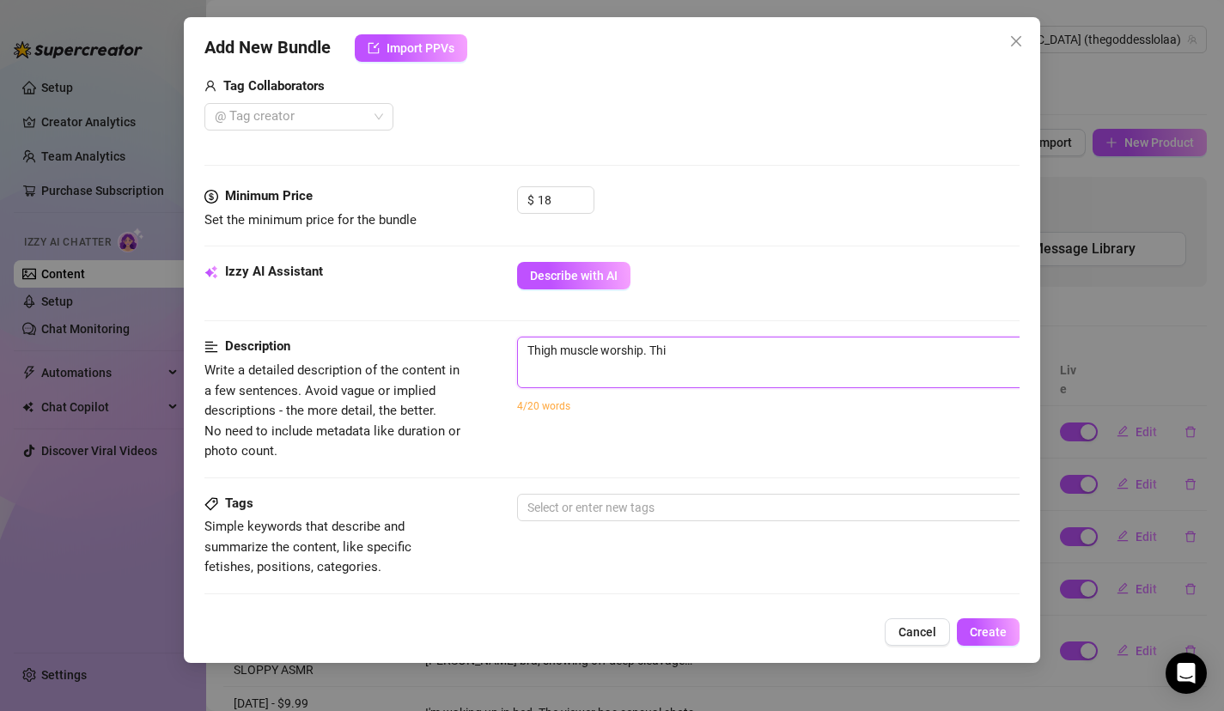
type textarea "Thigh muscle worship. Thig"
type textarea "Thigh muscle worship. Thigh"
type textarea "Thigh muscle worship. Thigh m"
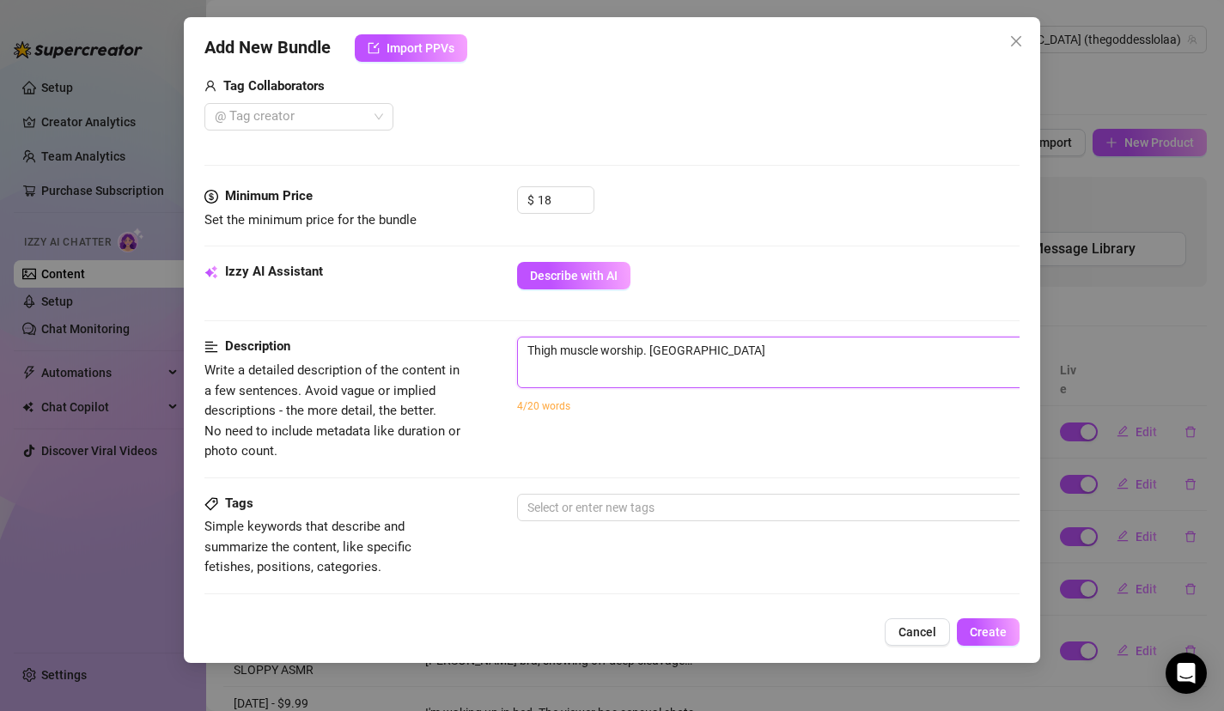
type textarea "Thigh muscle worship. Thigh m"
type textarea "Thigh muscle worship. Thigh mu"
type textarea "Thigh muscle worship. Thigh mus"
type textarea "Thigh muscle worship. Thigh musc"
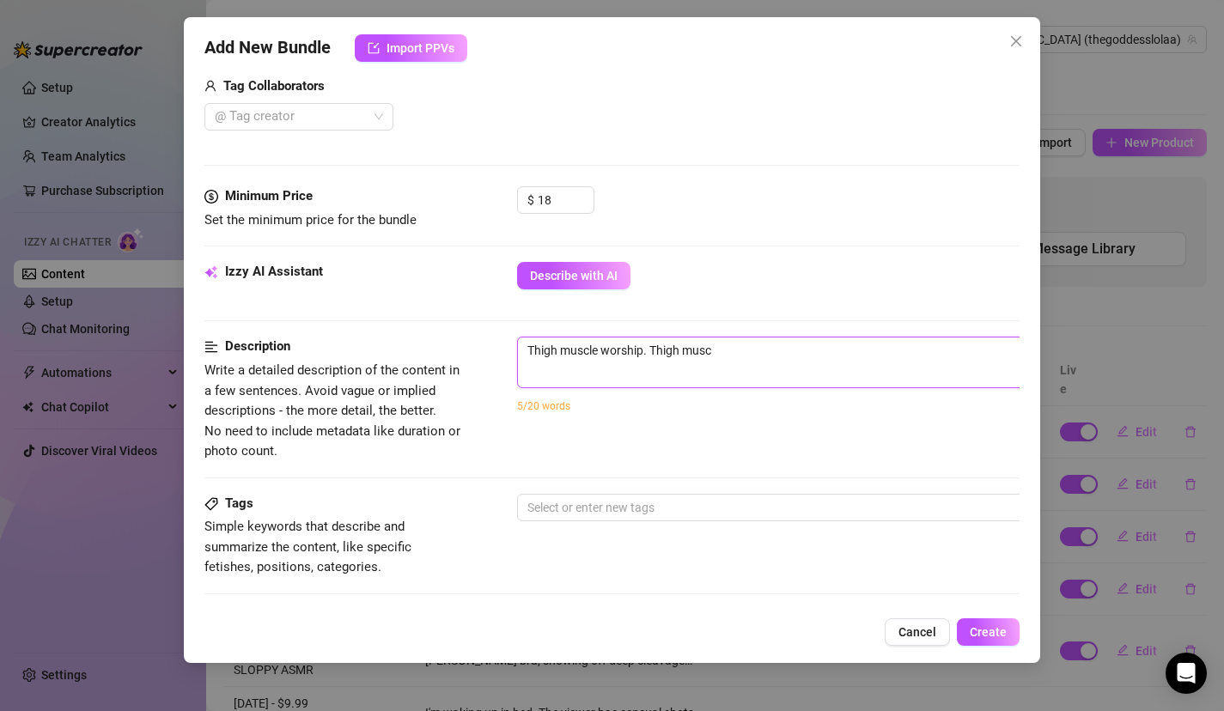
type textarea "Thigh muscle worship. Thigh muscl"
type textarea "Thigh muscle worship. Thigh muscle"
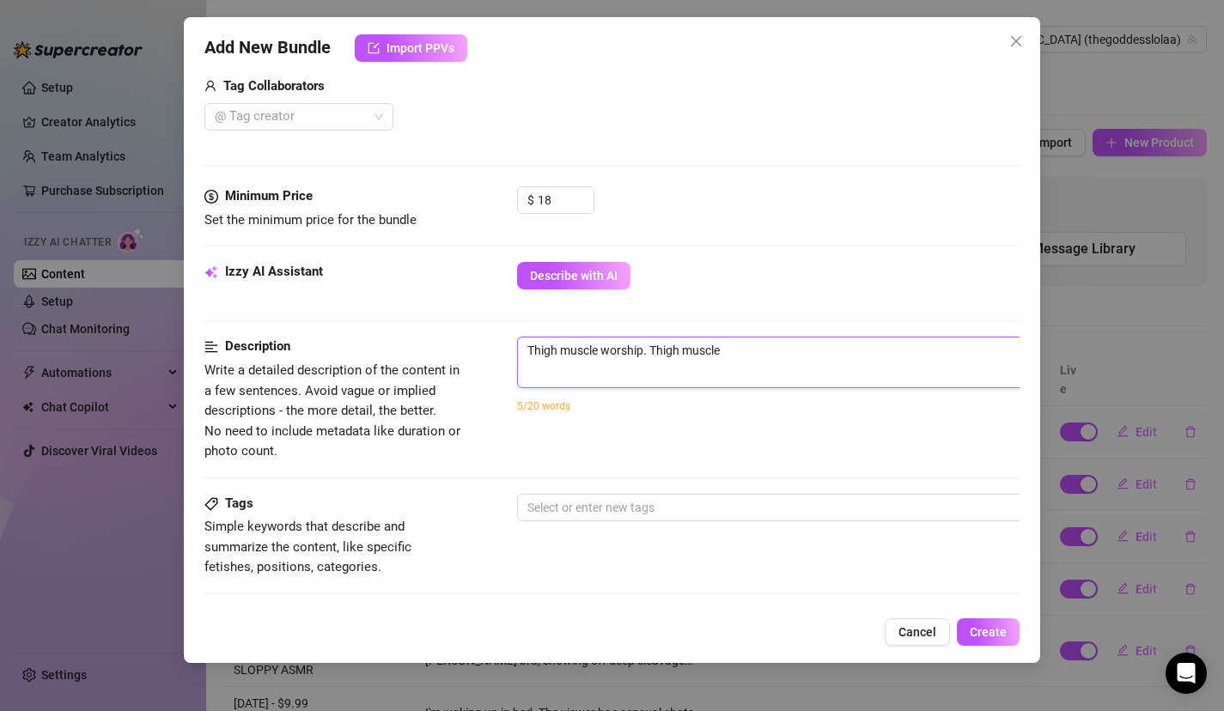
type textarea "Thigh muscle worship. Thigh muscle w"
type textarea "Thigh muscle worship. Thigh muscle wo"
type textarea "Thigh muscle worship. Thigh muscle wor"
type textarea "Thigh muscle worship. Thigh muscle wors"
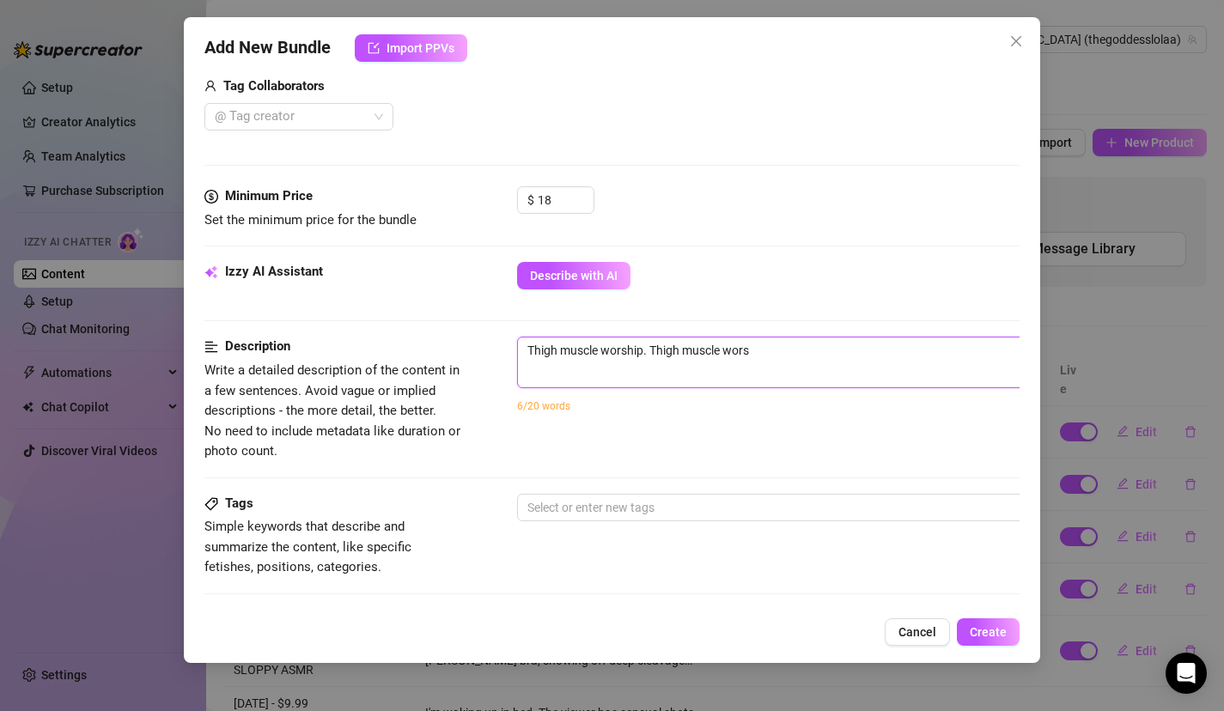
type textarea "Thigh muscle worship. Thigh muscle worsh"
type textarea "Thigh muscle worship. Thigh muscle worshi"
type textarea "Thigh muscle worship. Thigh muscle worship"
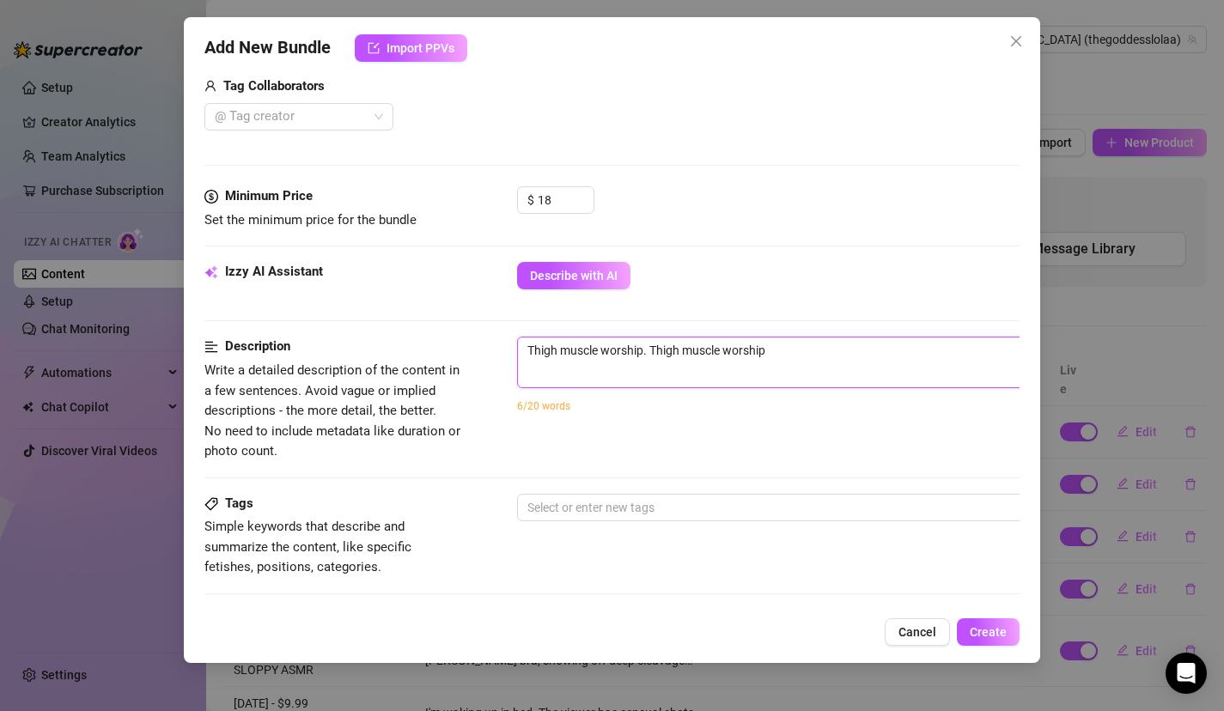
type textarea "Thigh muscle worship. Thigh muscle worship f"
type textarea "Thigh muscle worship. Thigh muscle worship fo"
type textarea "Thigh muscle worship. Thigh muscle worship f"
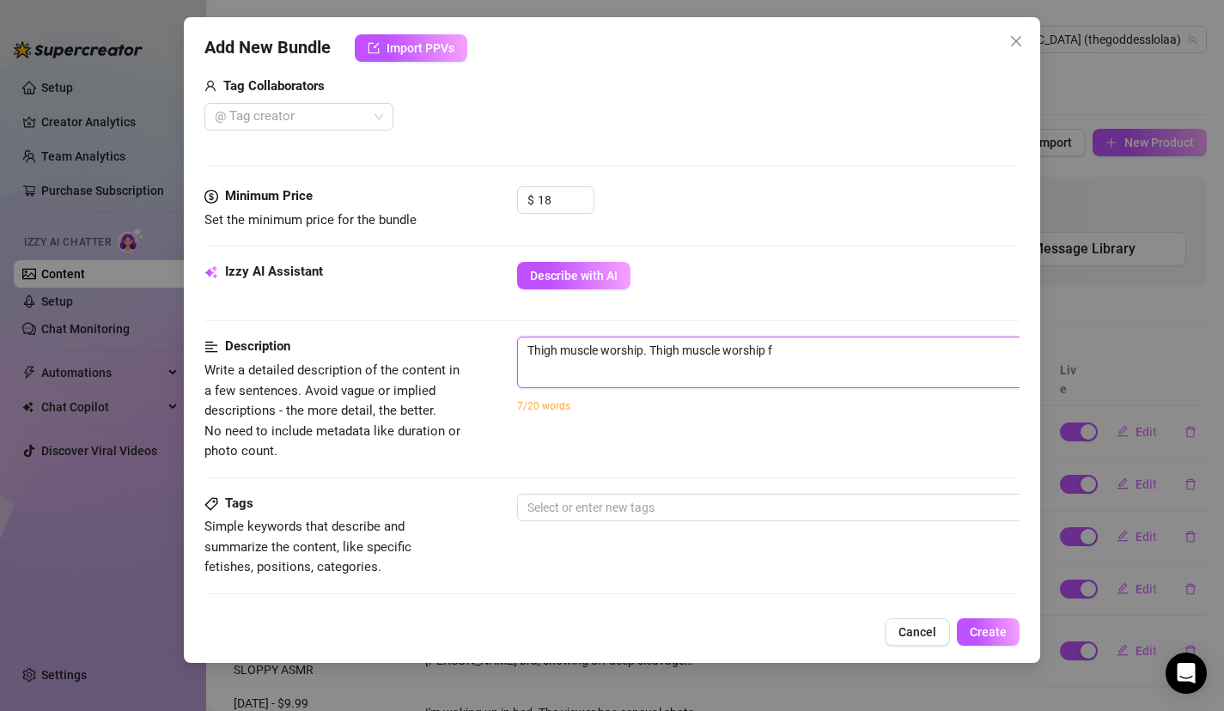
type textarea "Thigh muscle worship. Thigh muscle worship fr"
type textarea "Thigh muscle worship. Thigh muscle worship fro"
type textarea "Thigh muscle worship. Thigh muscle worship from"
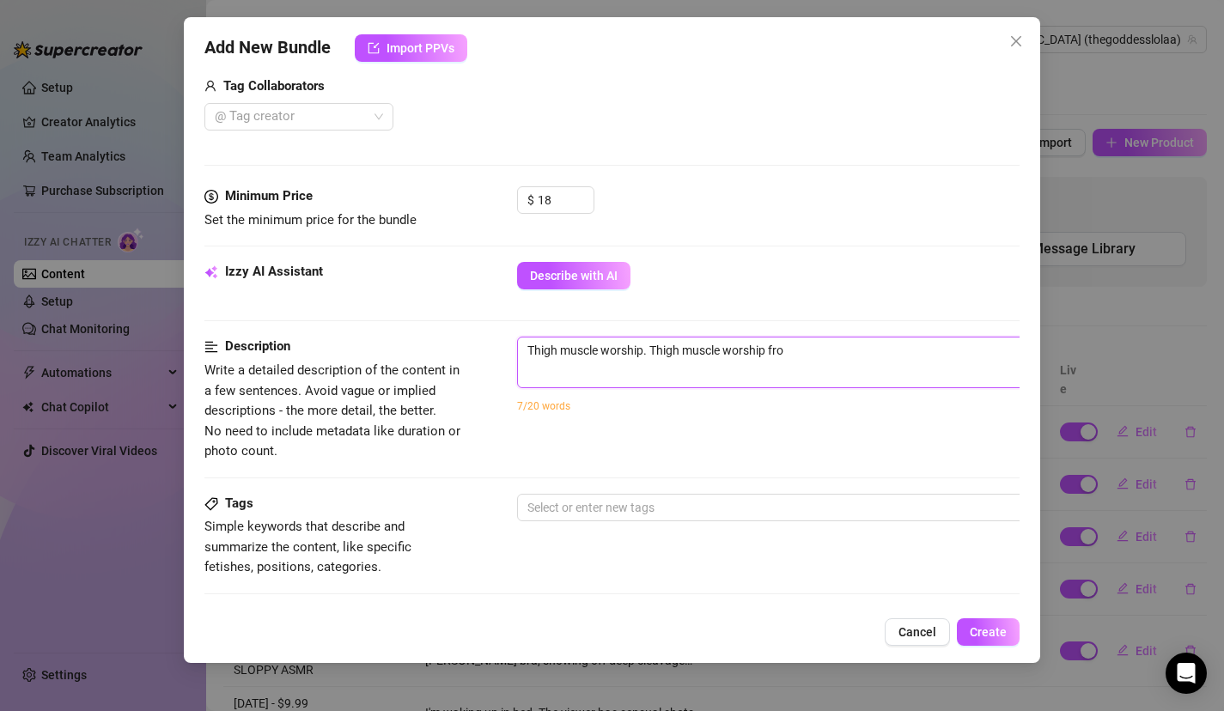
type textarea "Thigh muscle worship. Thigh muscle worship from"
type textarea "Thigh muscle worship. Thigh muscle worship from f"
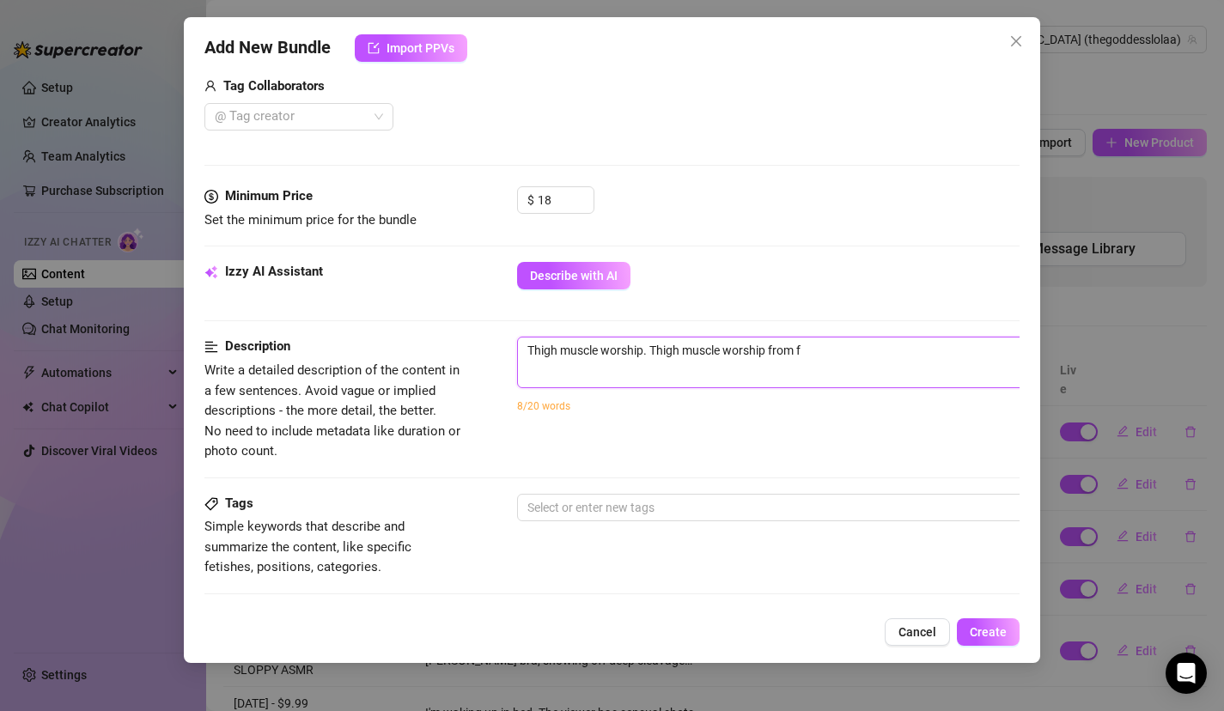
type textarea "Thigh muscle worship. Thigh muscle worship from fi"
type textarea "Thigh muscle worship. Thigh muscle worship from f"
type textarea "Thigh muscle worship. Thigh muscle worship from"
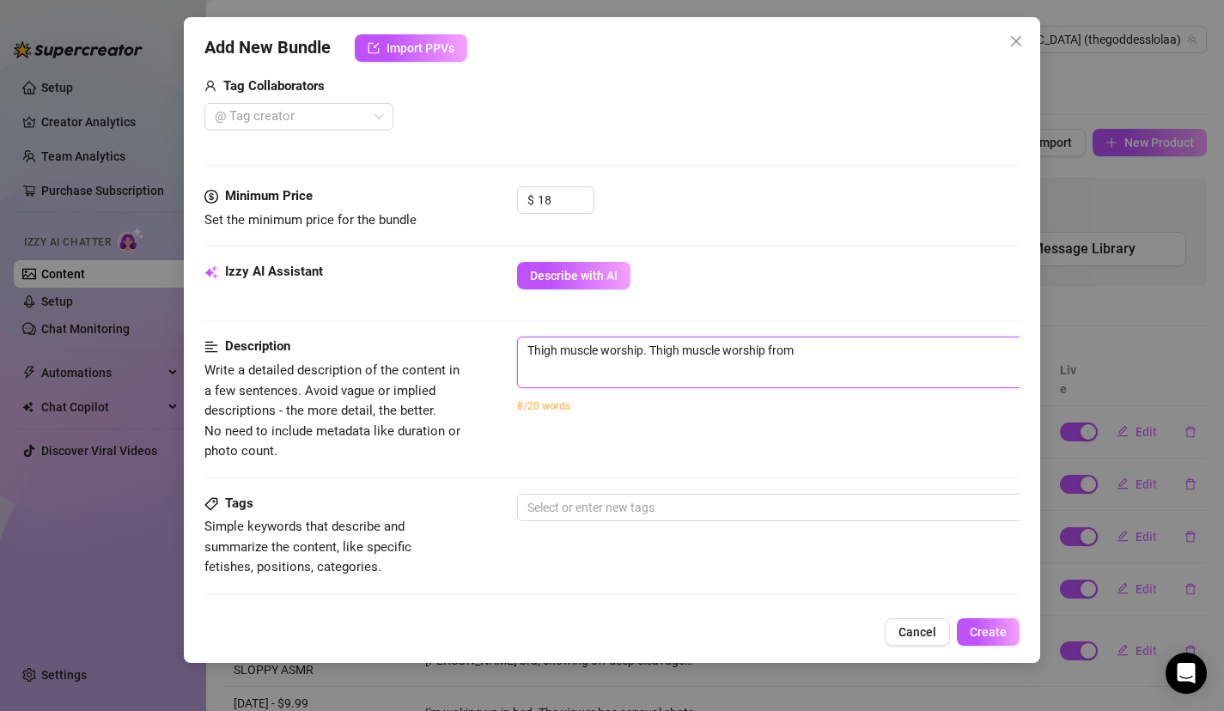
type textarea "Thigh muscle worship. Thigh muscle worship from d"
type textarea "Thigh muscle worship. Thigh muscle worship from di"
type textarea "Thigh muscle worship. Thigh muscle worship from dif"
type textarea "Thigh muscle worship. Thigh muscle worship from diff"
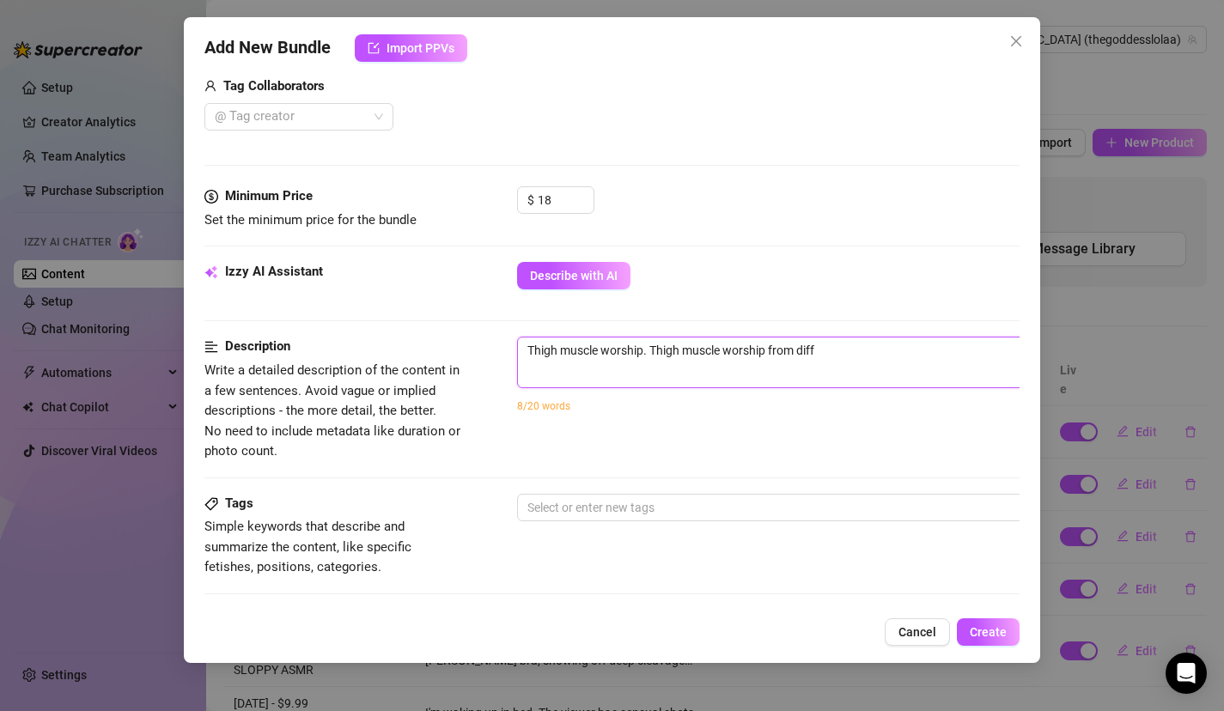
type textarea "Thigh muscle worship. Thigh muscle worship from diffe"
type textarea "Thigh muscle worship. Thigh muscle worship from differ"
type textarea "Thigh muscle worship. Thigh muscle worship from differe"
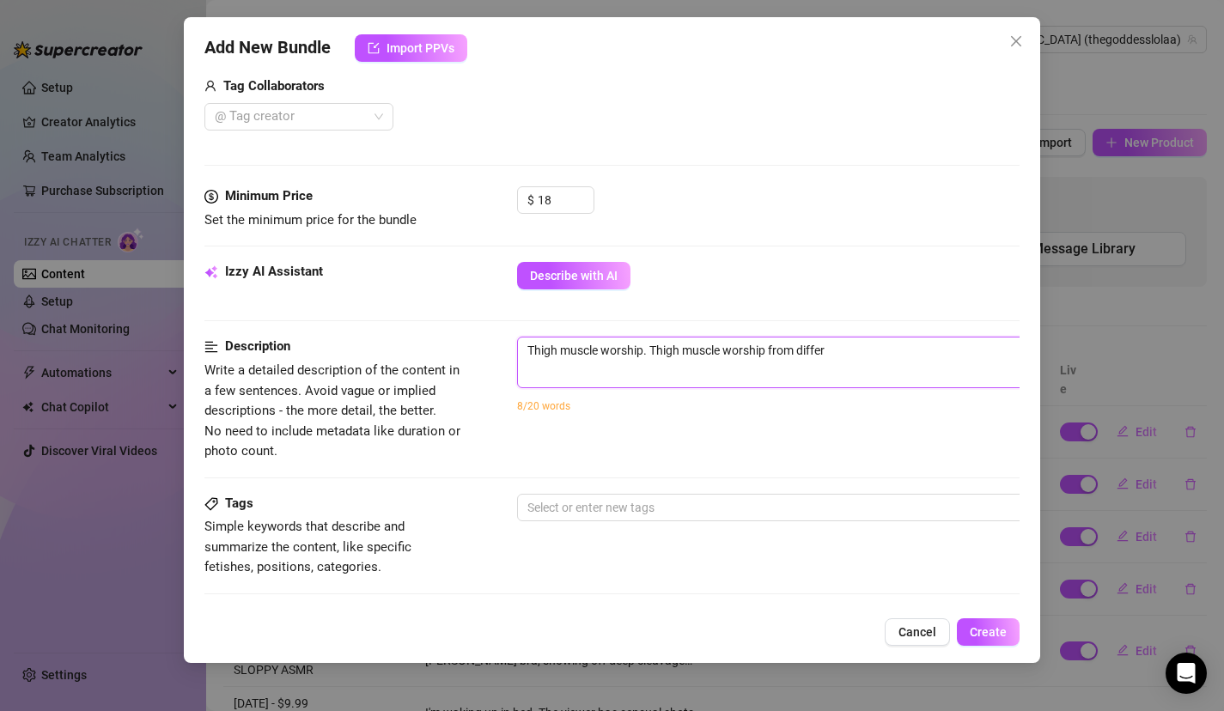
type textarea "Thigh muscle worship. Thigh muscle worship from differe"
type textarea "Thigh muscle worship. Thigh muscle worship from differen"
type textarea "Thigh muscle worship. Thigh muscle worship from different"
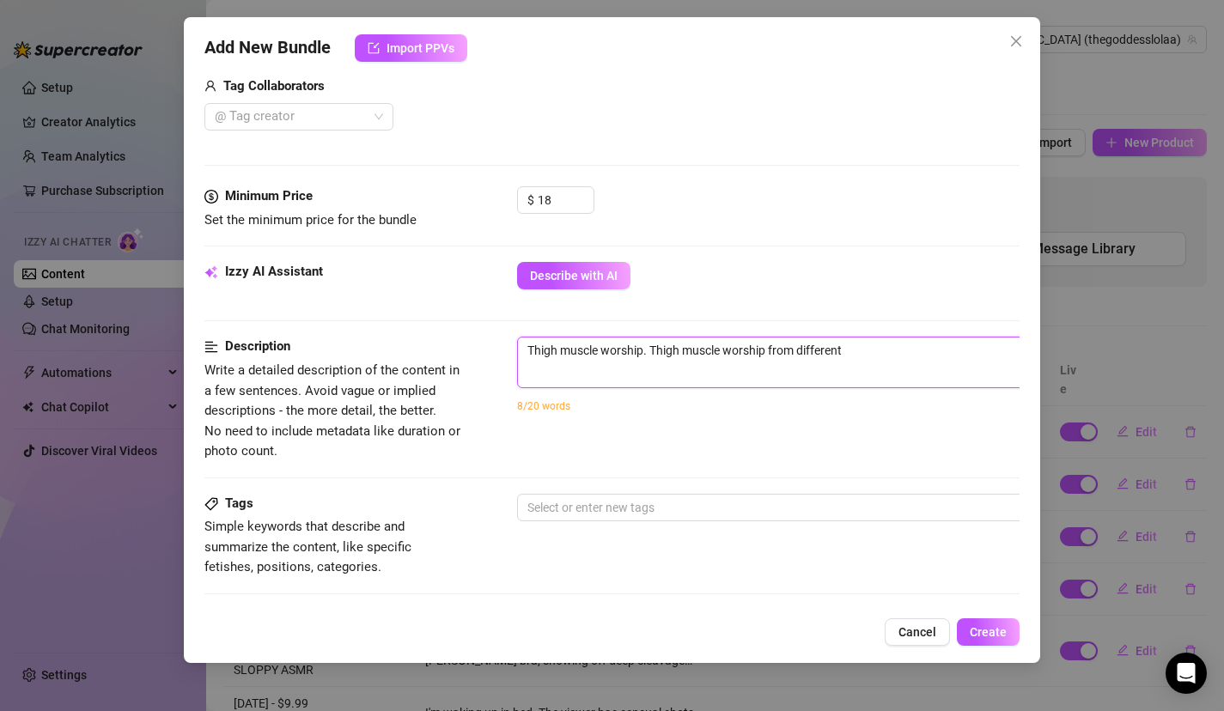
type textarea "Thigh muscle worship. Thigh muscle worship from different"
type textarea "Thigh muscle worship. Thigh muscle worship from different a"
type textarea "Thigh muscle worship. Thigh muscle worship from different an"
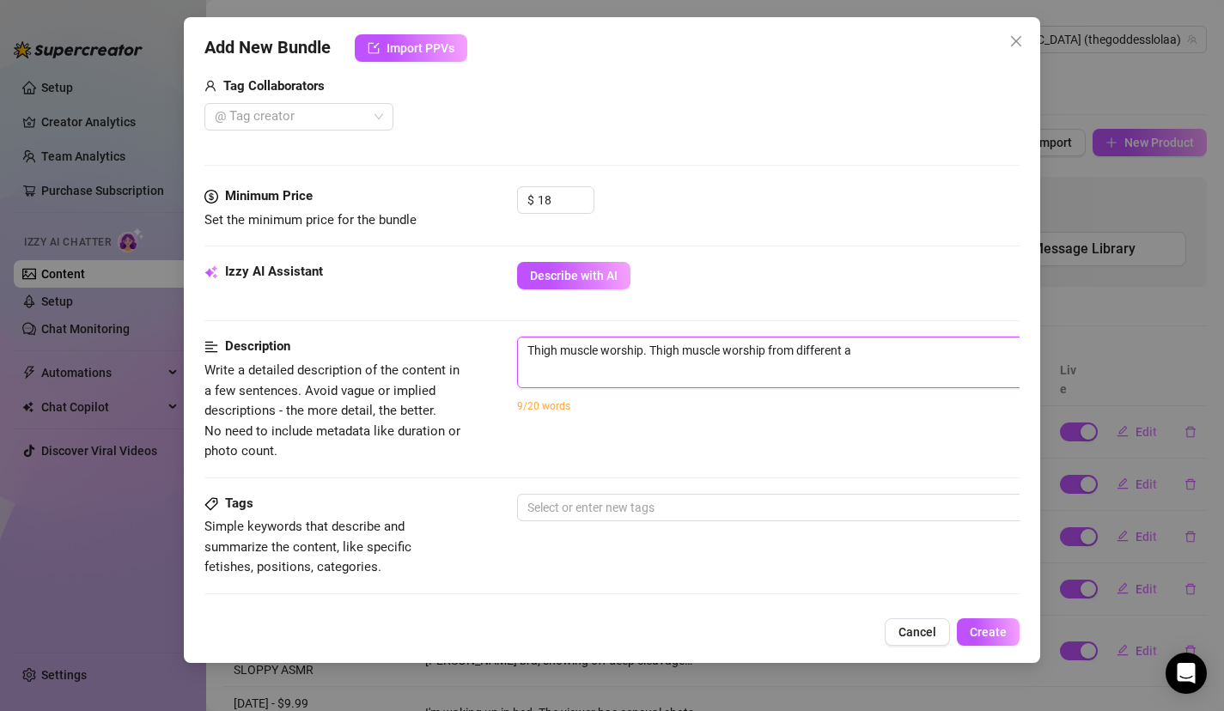
type textarea "Thigh muscle worship. Thigh muscle worship from different an"
type textarea "Thigh muscle worship. Thigh muscle worship from different ang"
type textarea "Thigh muscle worship. Thigh muscle worship from different angl"
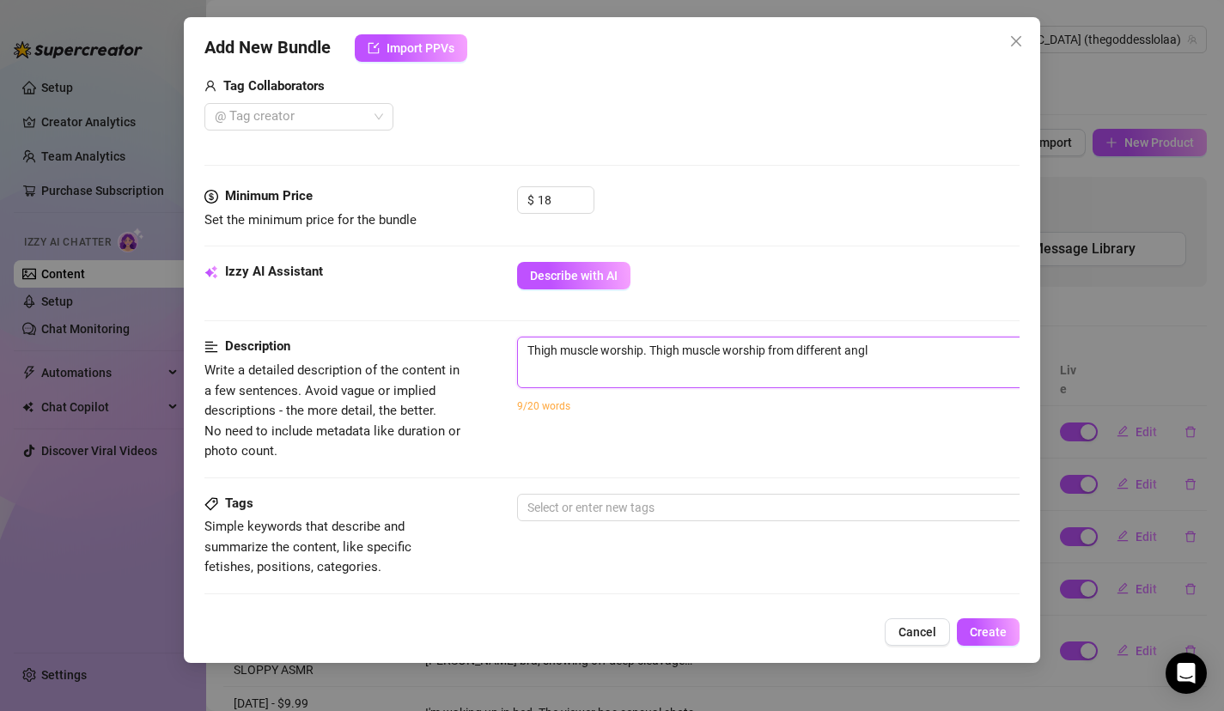
type textarea "Thigh muscle worship. Thigh muscle worship from different angle"
type textarea "Thigh muscle worship. Thigh muscle worship from different angles"
type textarea "Thigh muscle worship. Thigh muscle worship from different angles."
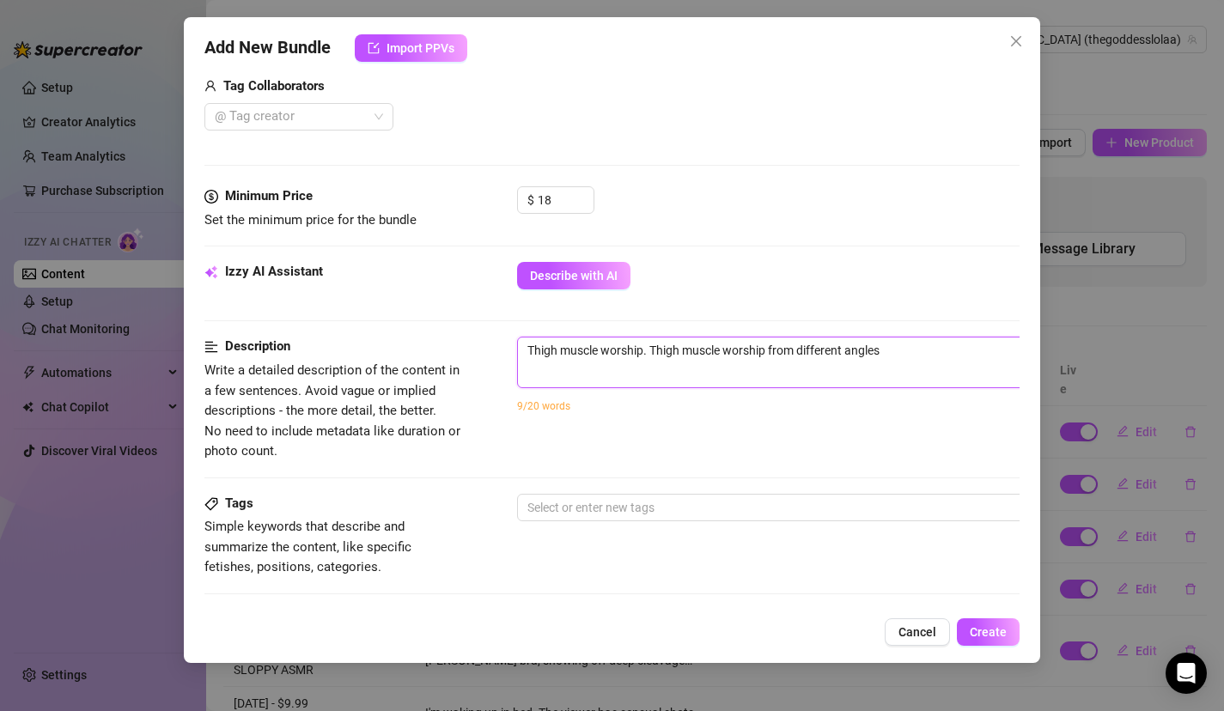
type textarea "Thigh muscle worship. Thigh muscle worship from different angles."
type textarea "Thigh muscle worship. Thigh muscle worship from different angles. L"
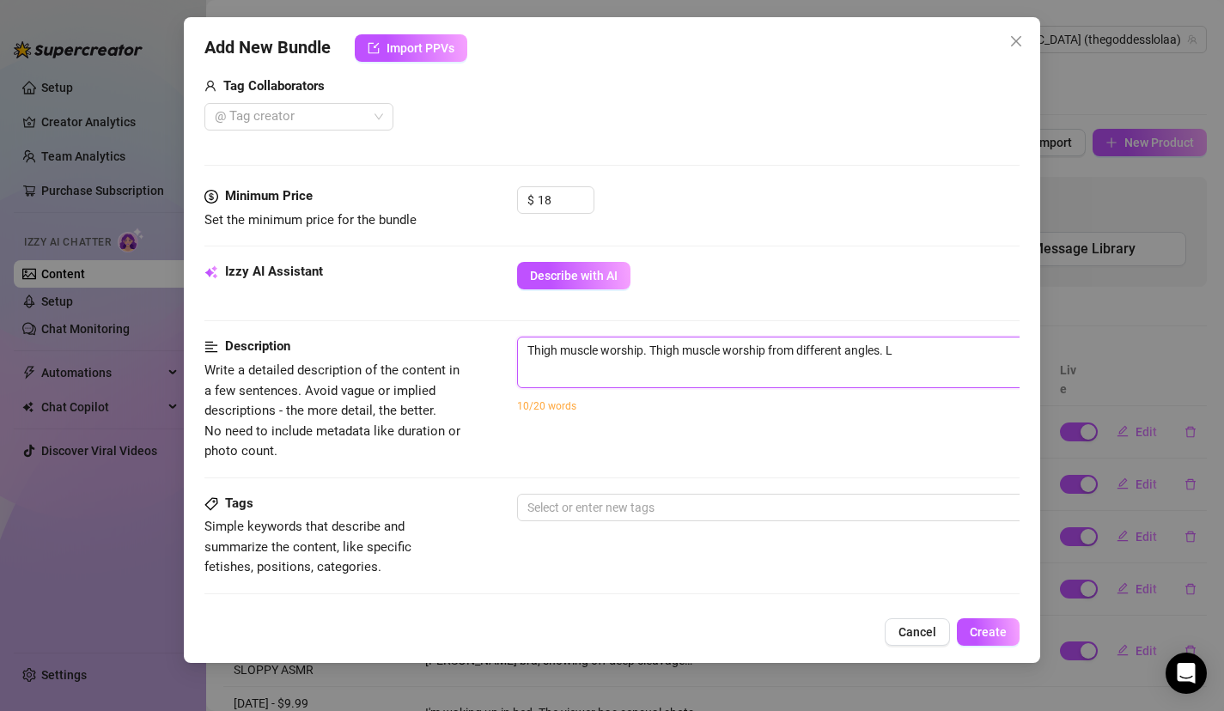
type textarea "Thigh muscle worship. Thigh muscle worship from different angles. Lo"
type textarea "Thigh muscle worship. Thigh muscle worship from different angles. Lol"
type textarea "Thigh muscle worship. Thigh muscle worship from different angles. Lola"
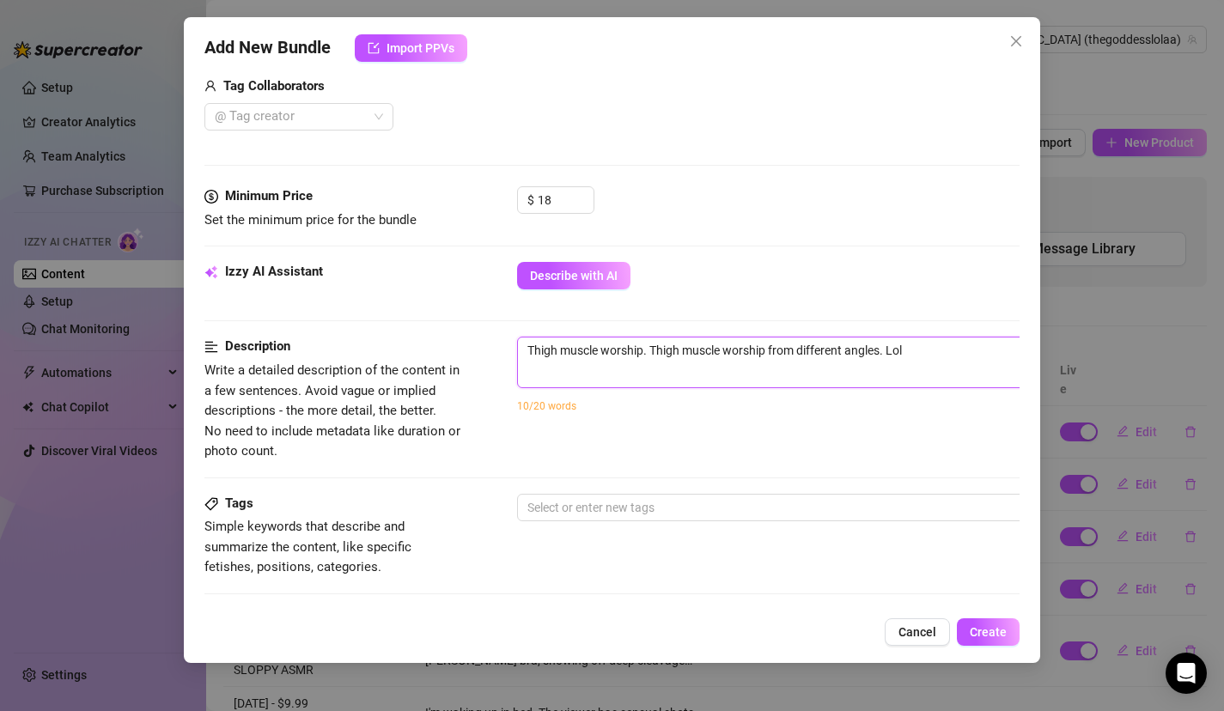
type textarea "Thigh muscle worship. Thigh muscle worship from different angles. Lola"
type textarea "Thigh muscle worship. Thigh muscle worship from different angles. Lola t"
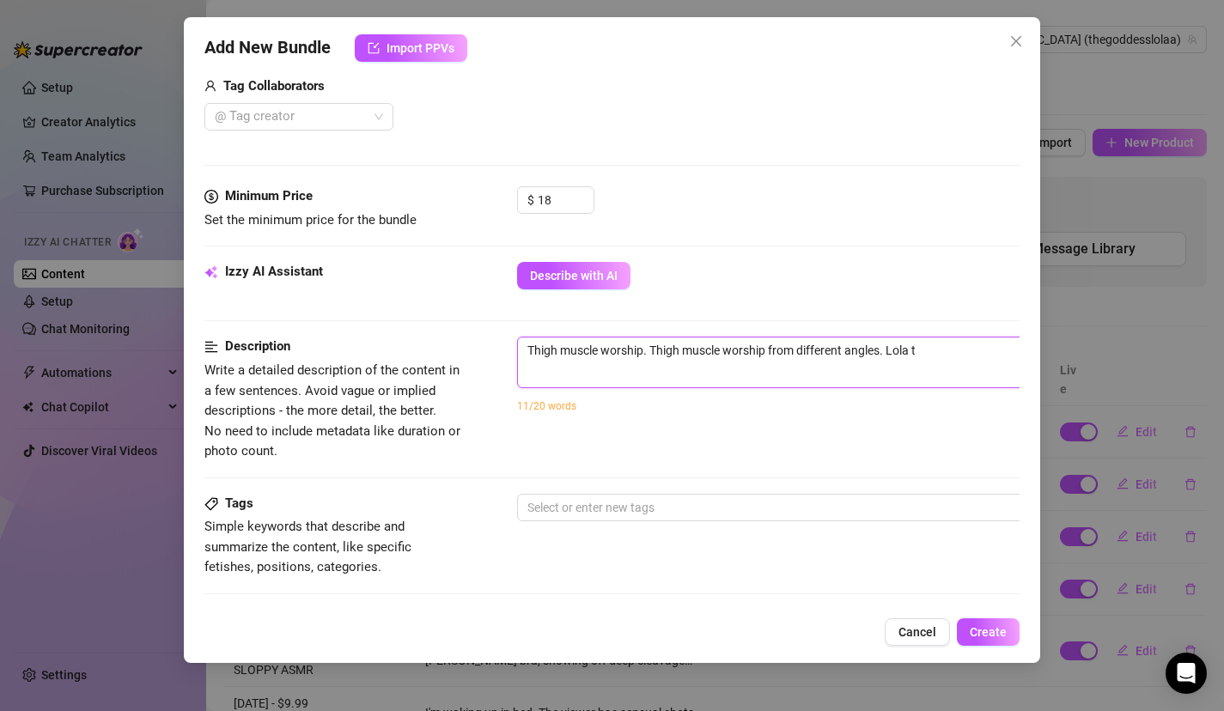
type textarea "Thigh muscle worship. Thigh muscle worship from different angles. Lola ta"
type textarea "Thigh muscle worship. Thigh muscle worship from different angles. Lola t"
type textarea "Thigh muscle worship. Thigh muscle worship from different angles. Lola to"
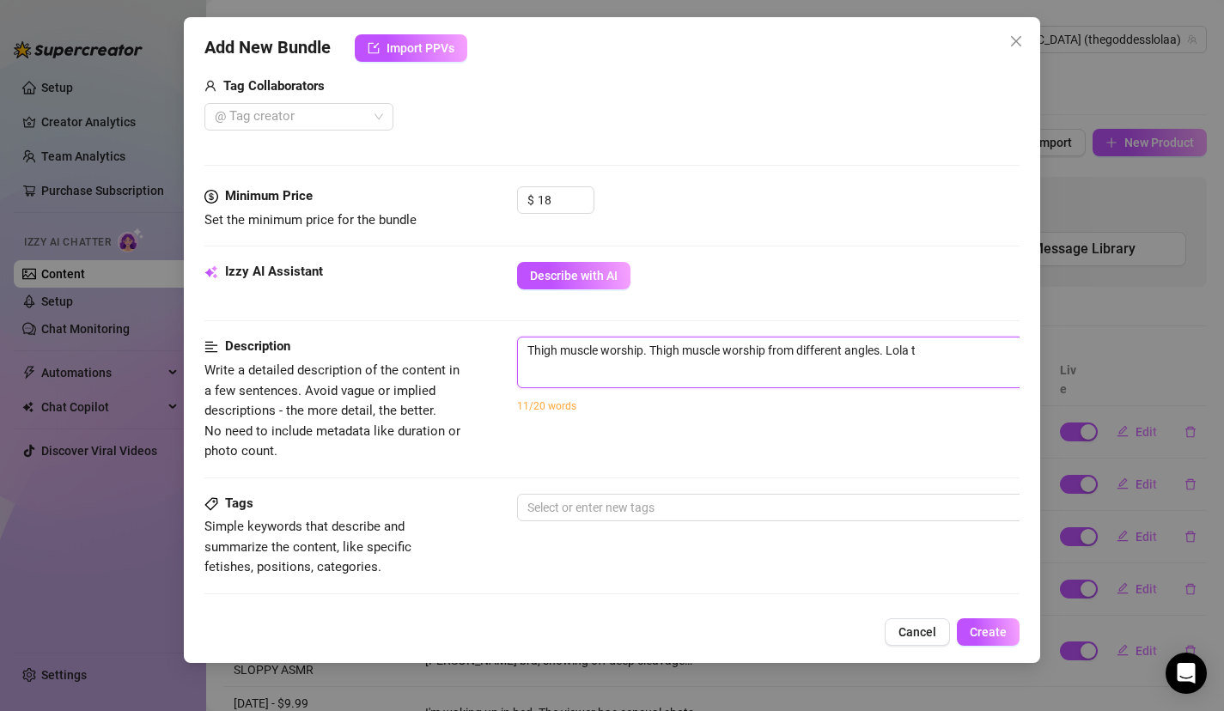
type textarea "Thigh muscle worship. Thigh muscle worship from different angles. Lola to"
type textarea "Thigh muscle worship. Thigh muscle worship from different angles. Lola tow"
type textarea "Thigh muscle worship. Thigh muscle worship from different angles. Lola towe"
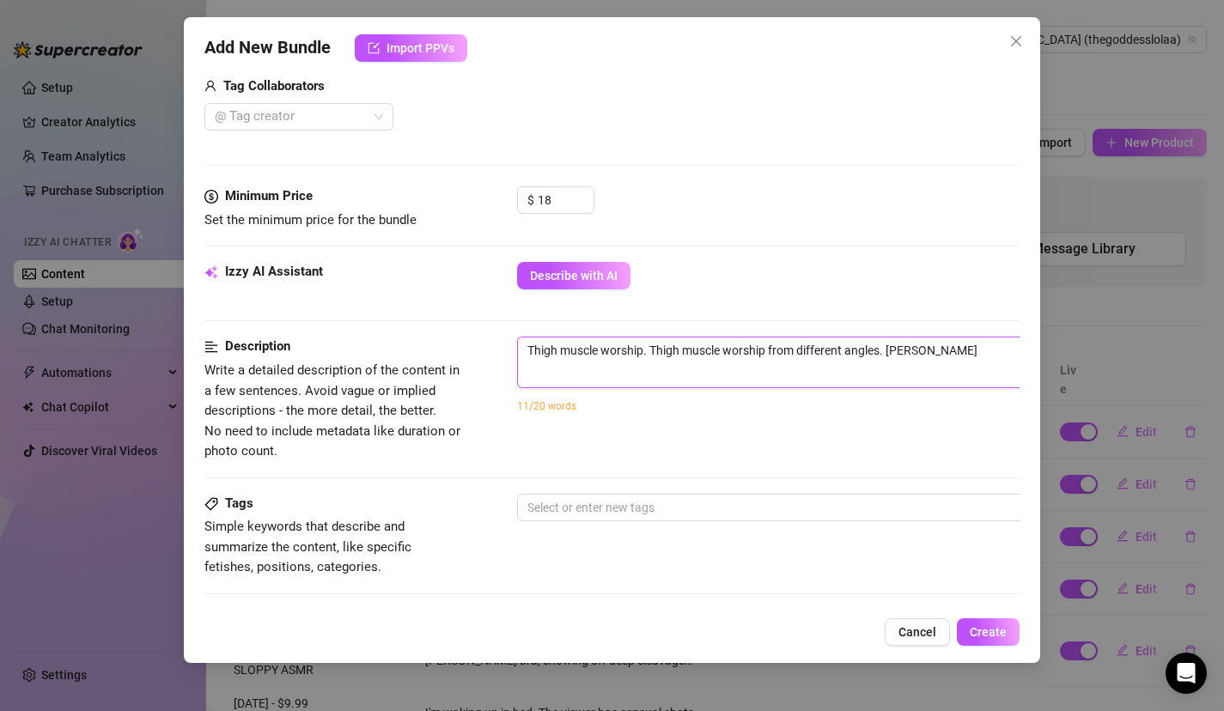
type textarea "Thigh muscle worship. Thigh muscle worship from different angles. Lola tower"
type textarea "Thigh muscle worship. Thigh muscle worship from different angles. Lola towers"
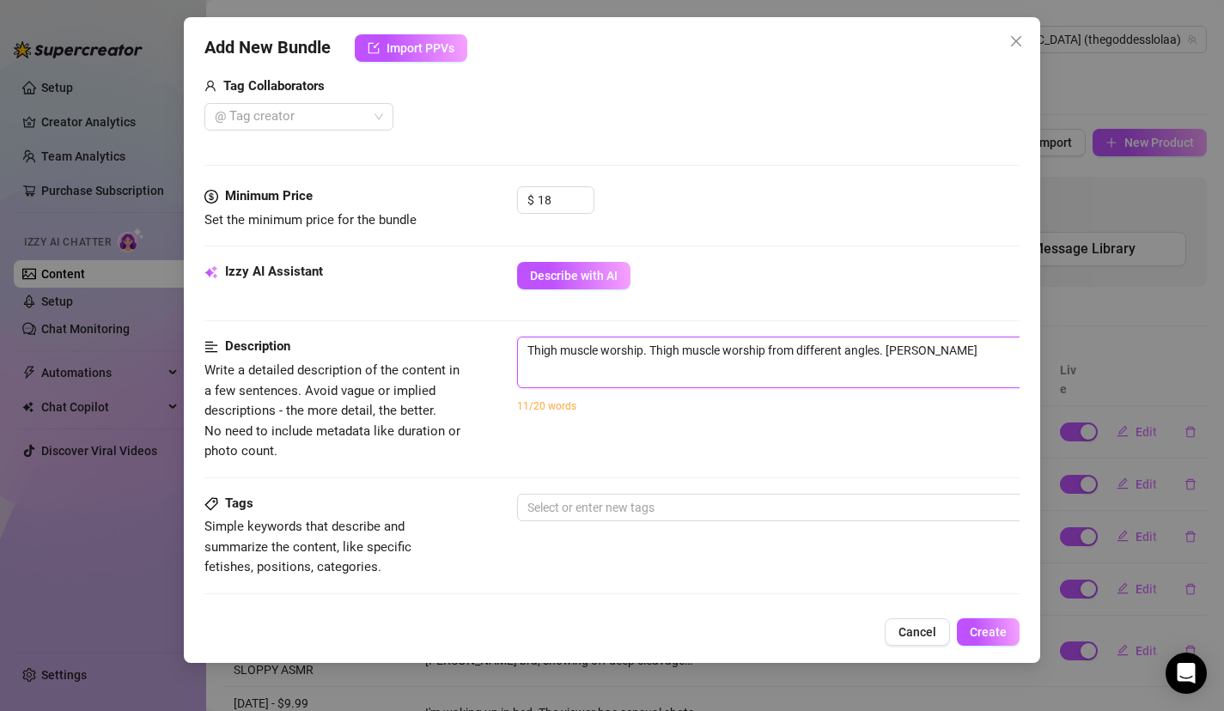
type textarea "Thigh muscle worship. Thigh muscle worship from different angles. Lola towers a"
type textarea "Thigh muscle worship. Thigh muscle worship from different angles. Lola towers ab"
type textarea "Thigh muscle worship. Thigh muscle worship from different angles. Lola towers a…"
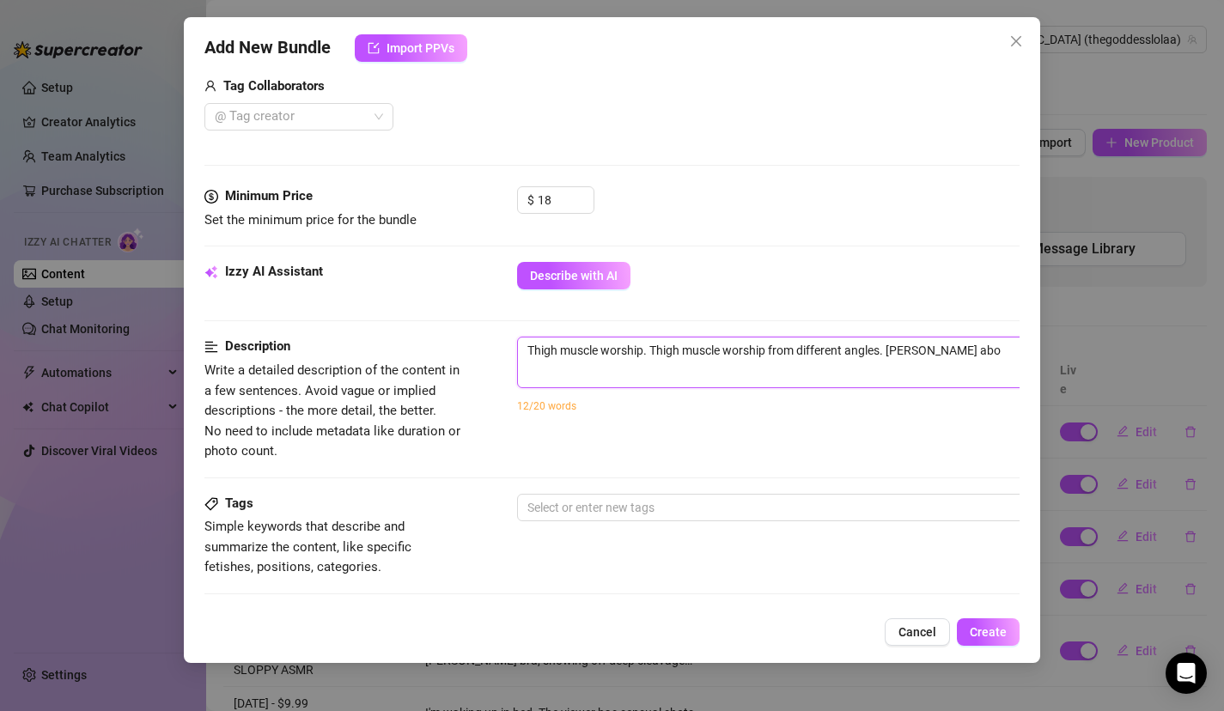
type textarea "Thigh muscle worship. Thigh muscle worship from different angles. Lola towers a…"
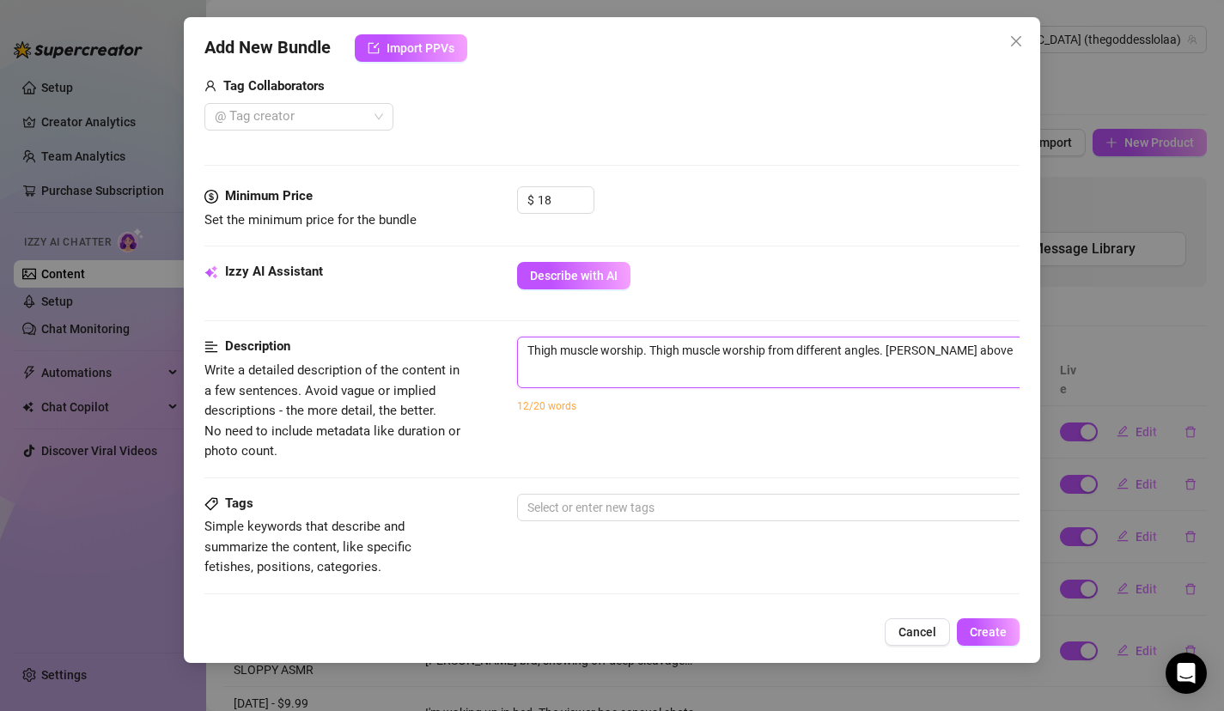
type textarea "Thigh muscle worship. Thigh muscle worship from different angles. Lola towers a…"
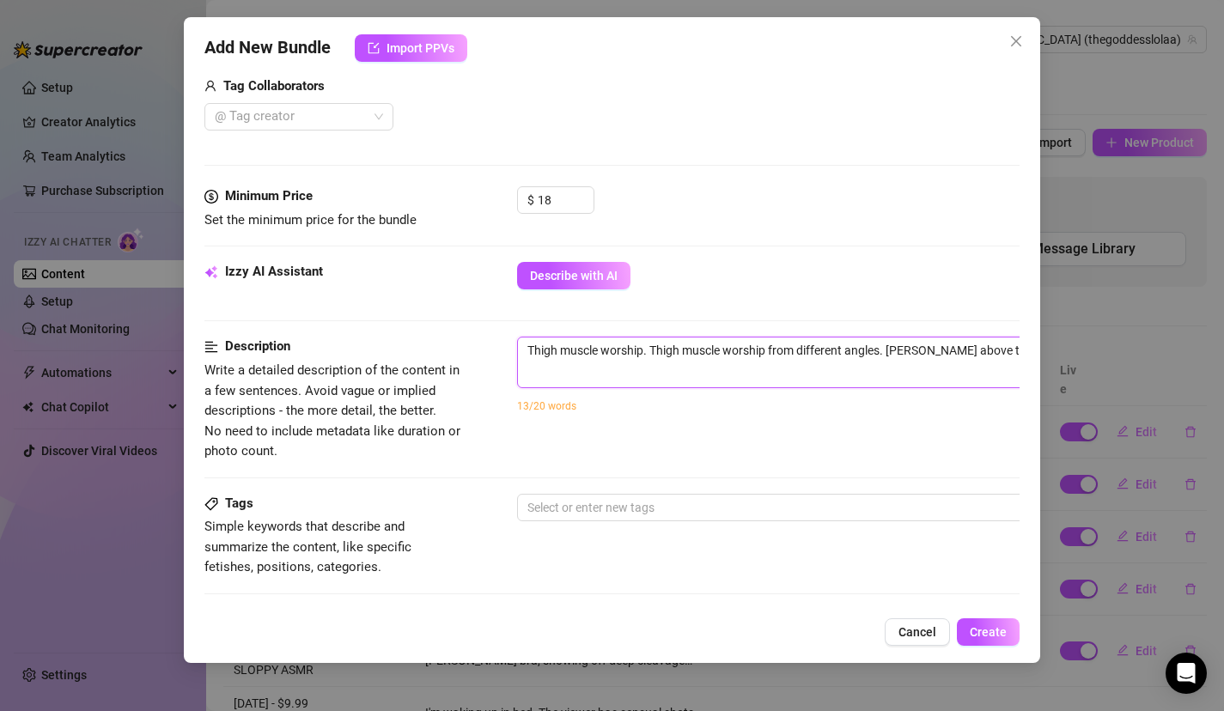
type textarea "Thigh muscle worship. Thigh muscle worship from different angles. Lola towers a…"
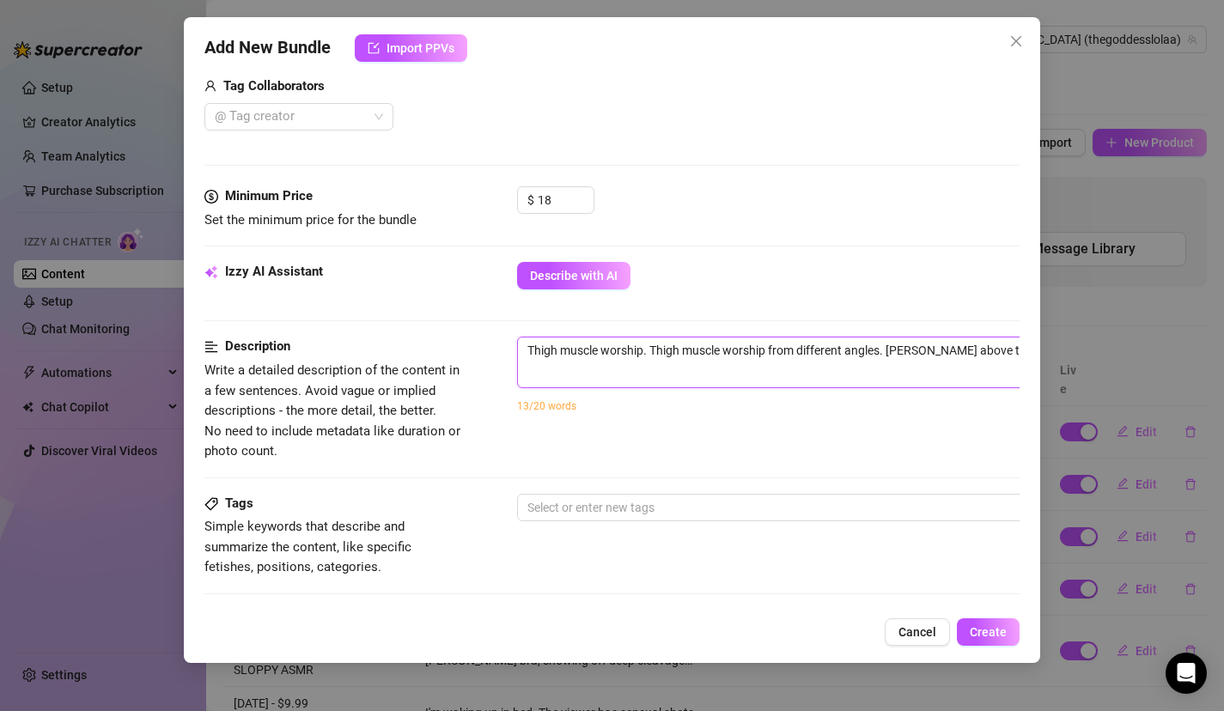
type textarea "Thigh muscle worship. Thigh muscle worship from different angles. Lola towers a…"
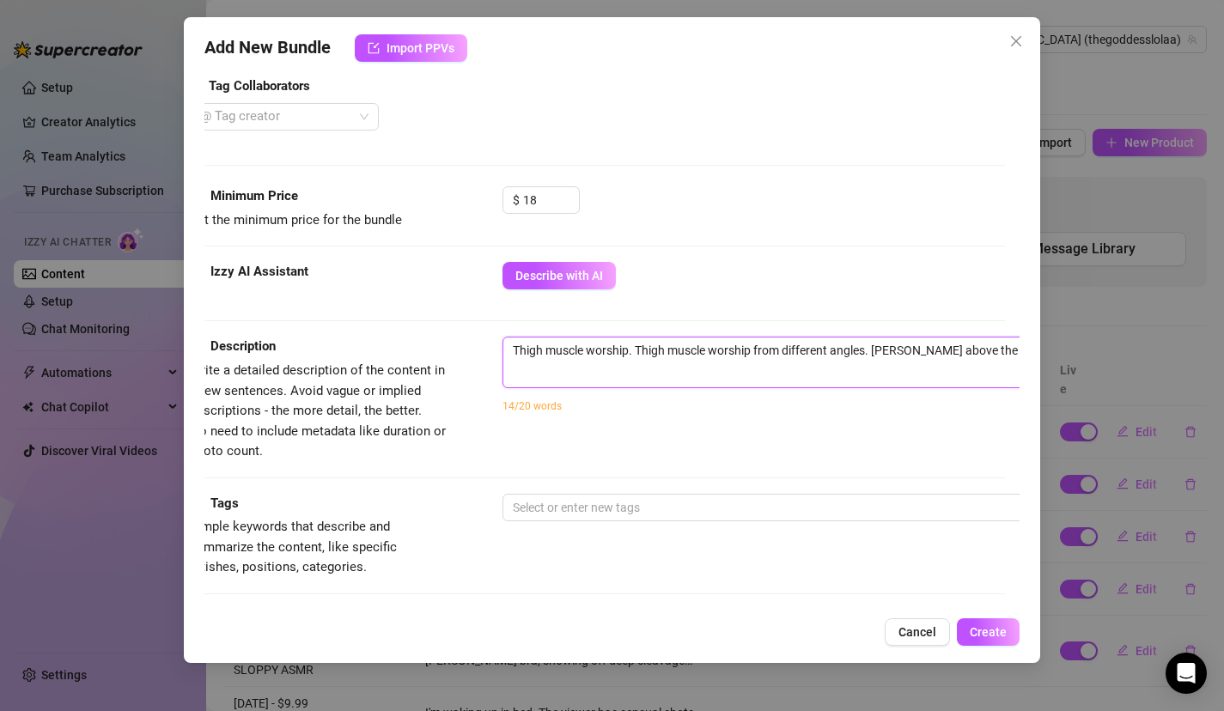
type textarea "Thigh muscle worship. Thigh muscle worship from different angles. Lola towers a…"
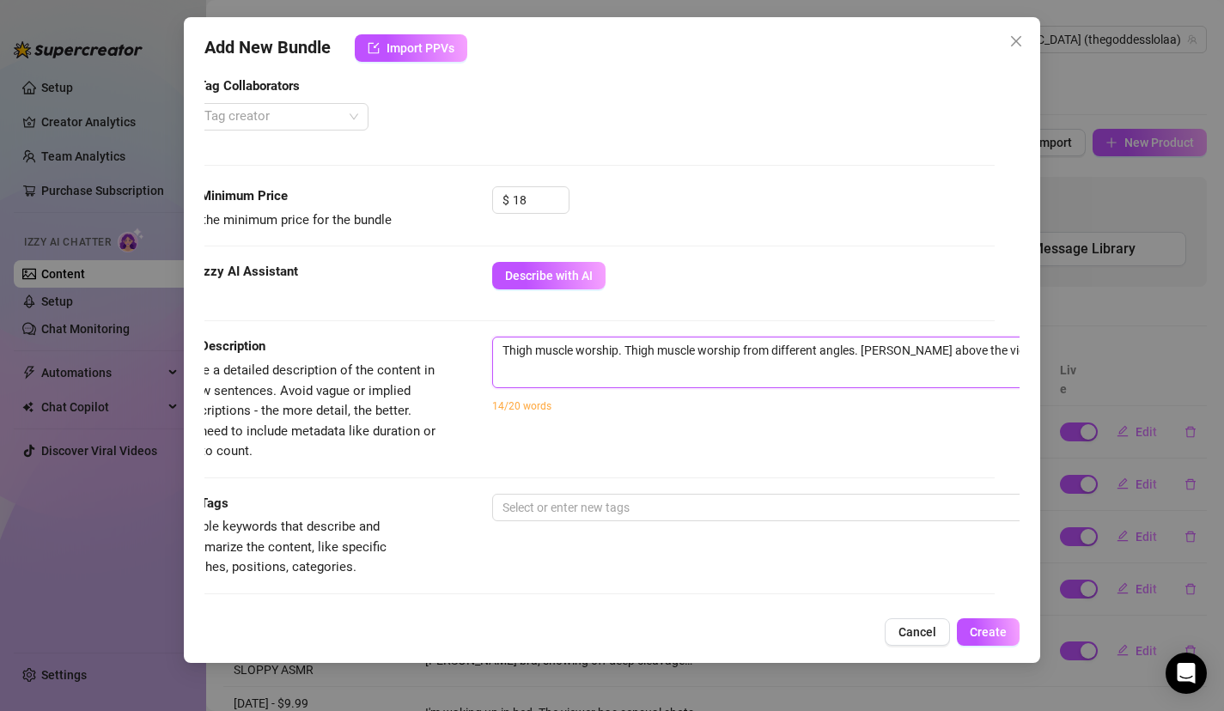
type textarea "Thigh muscle worship. Thigh muscle worship from different angles. Lola towers a…"
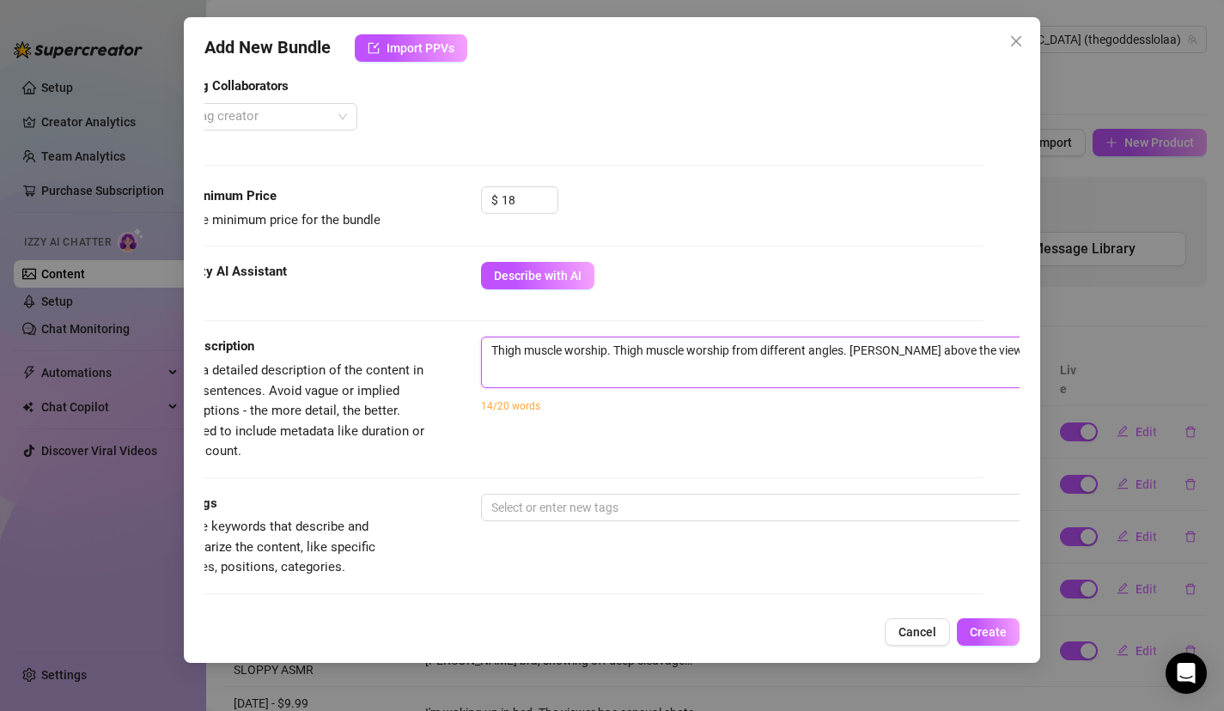
type textarea "Thigh muscle worship. Thigh muscle worship from different angles. Lola towers a…"
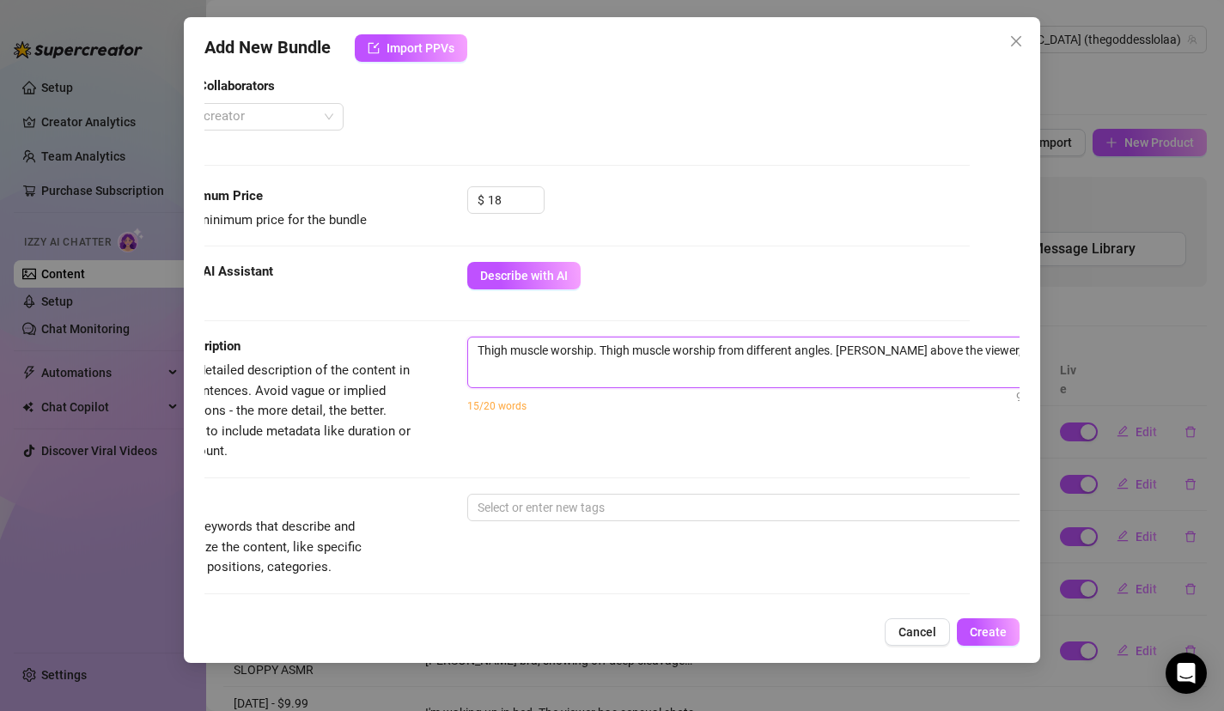
type textarea "Thigh muscle worship. Thigh muscle worship from different angles. Lola towers a…"
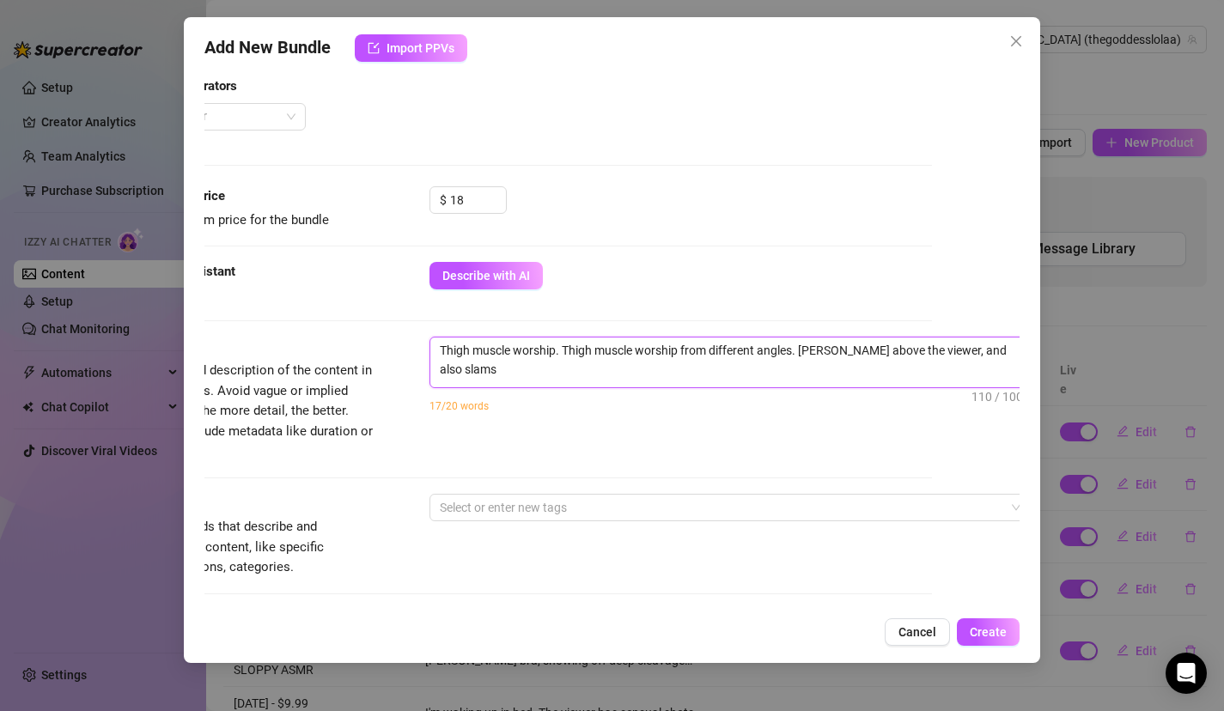
scroll to position [0, 0]
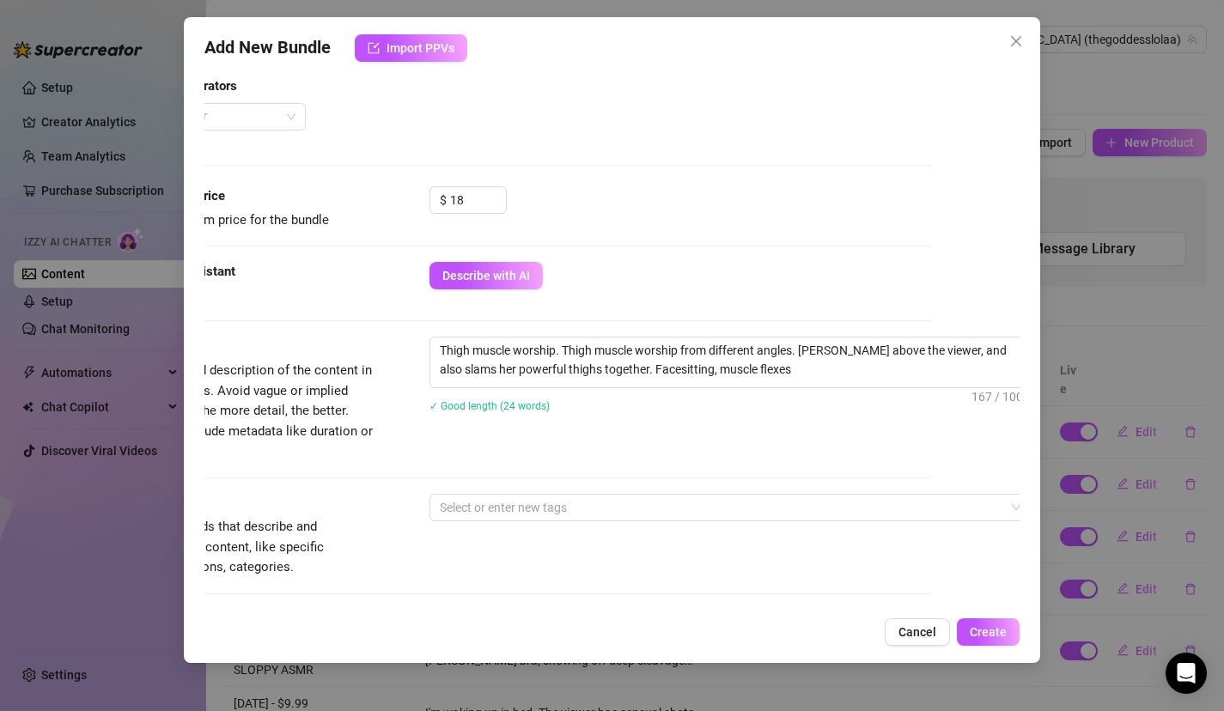
click at [582, 491] on div "Description Write a detailed description of the content in a few sentences. Avo…" at bounding box center [525, 415] width 816 height 156
click at [589, 501] on div at bounding box center [721, 508] width 576 height 24
click at [583, 553] on div "Tags Simple keywords that describe and summarize the content, like specific fet…" at bounding box center [525, 536] width 816 height 84
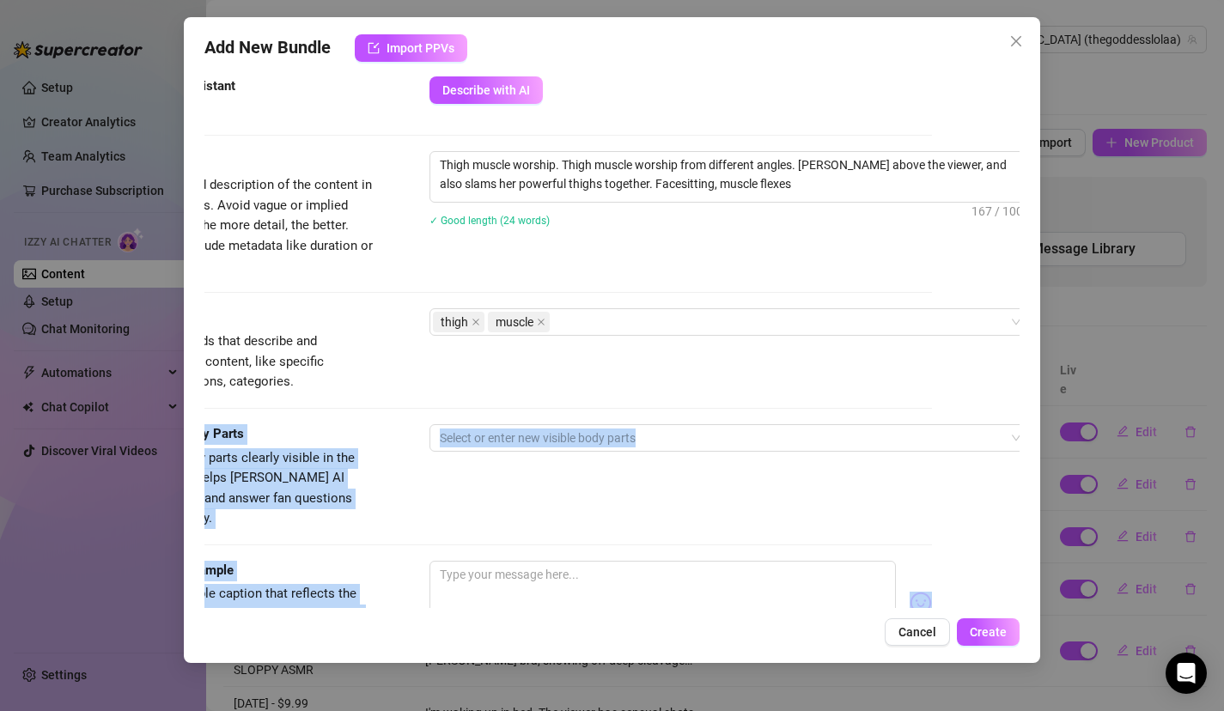
scroll to position [904, 88]
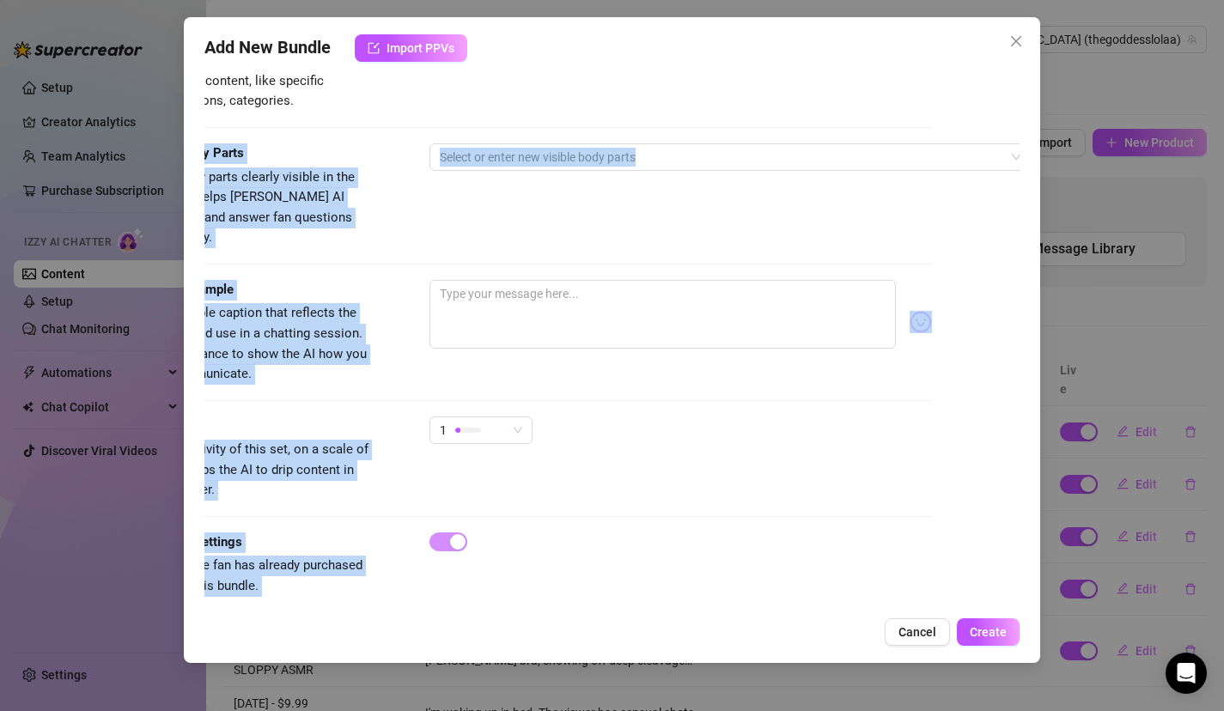
drag, startPoint x: 583, startPoint y: 553, endPoint x: 588, endPoint y: 638, distance: 85.2
click at [589, 639] on div "Add New Bundle Import PPVs Account Goddess (@thegoddesslolaa) Name Name is for …" at bounding box center [612, 340] width 857 height 646
click at [660, 156] on div at bounding box center [721, 157] width 576 height 24
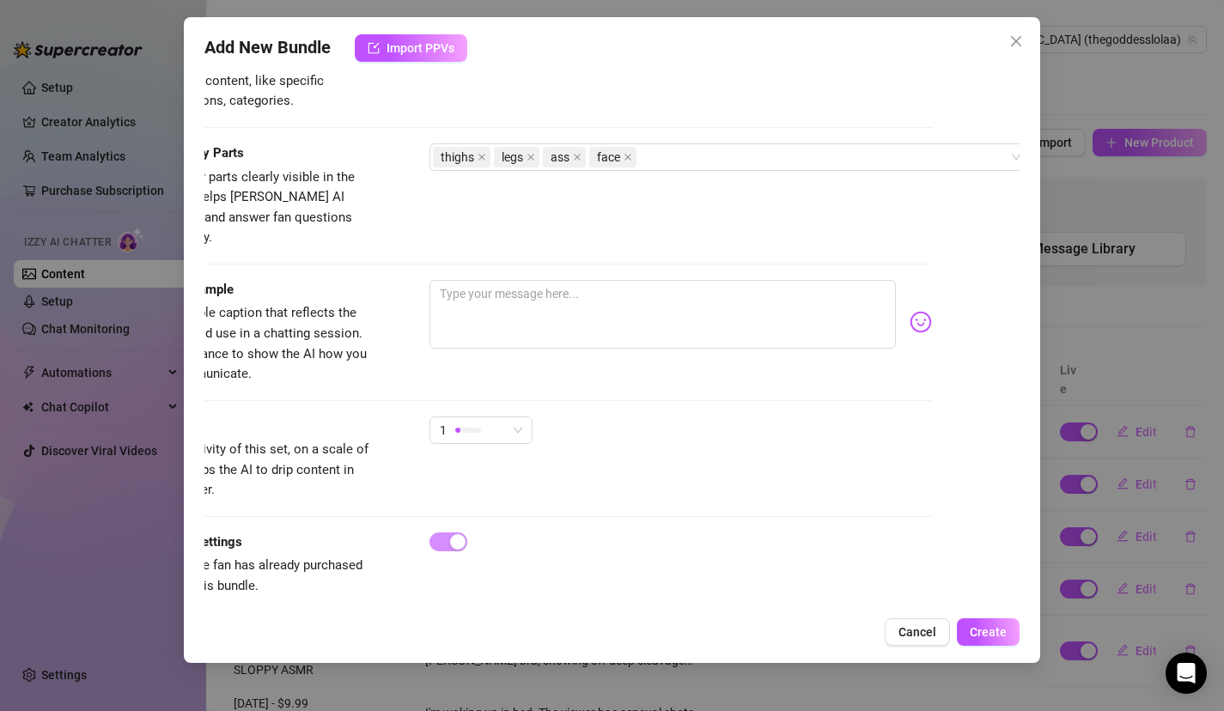
click at [364, 371] on div "Caption Example Provide a sample caption that reflects the exact style you'd us…" at bounding box center [525, 348] width 816 height 137
click at [510, 280] on textarea at bounding box center [663, 314] width 467 height 69
click at [508, 418] on span "1" at bounding box center [481, 431] width 82 height 26
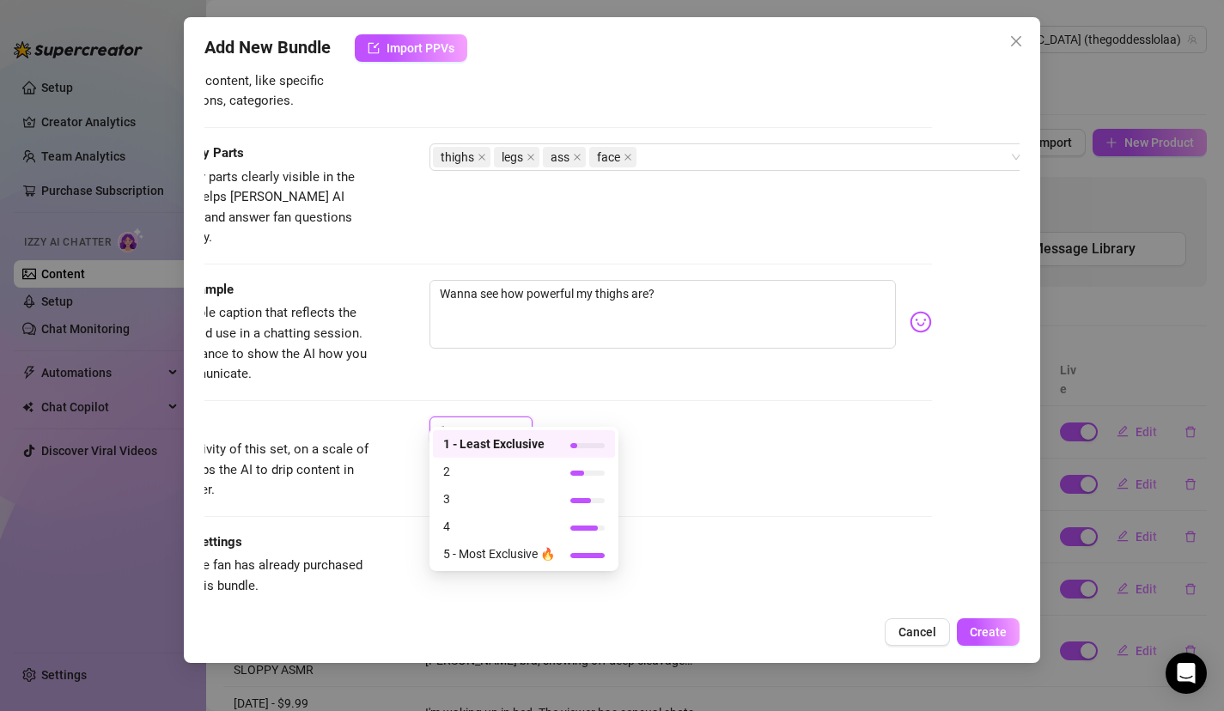
click at [684, 362] on div "Caption Example Provide a sample caption that reflects the exact style you'd us…" at bounding box center [525, 332] width 816 height 105
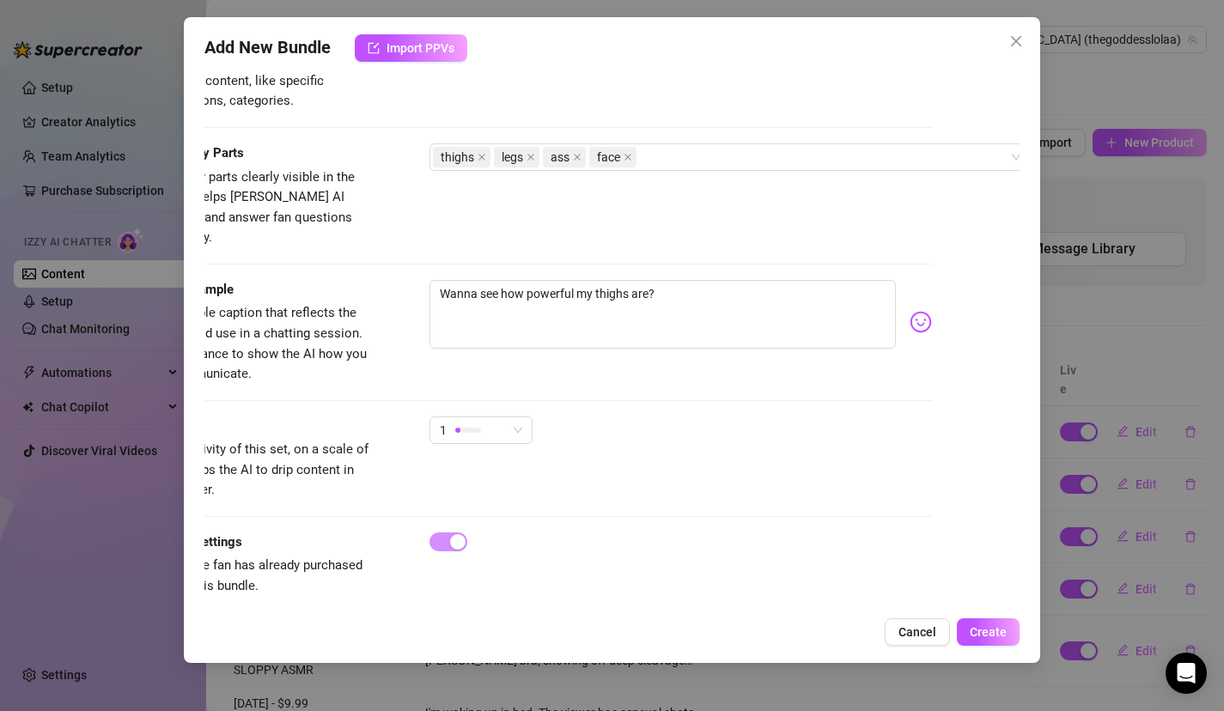
click at [999, 617] on div "Add New Bundle Import PPVs Account Goddess (@thegoddesslolaa) Name Name is for …" at bounding box center [612, 340] width 857 height 646
click at [1004, 633] on span "Create" at bounding box center [988, 632] width 37 height 14
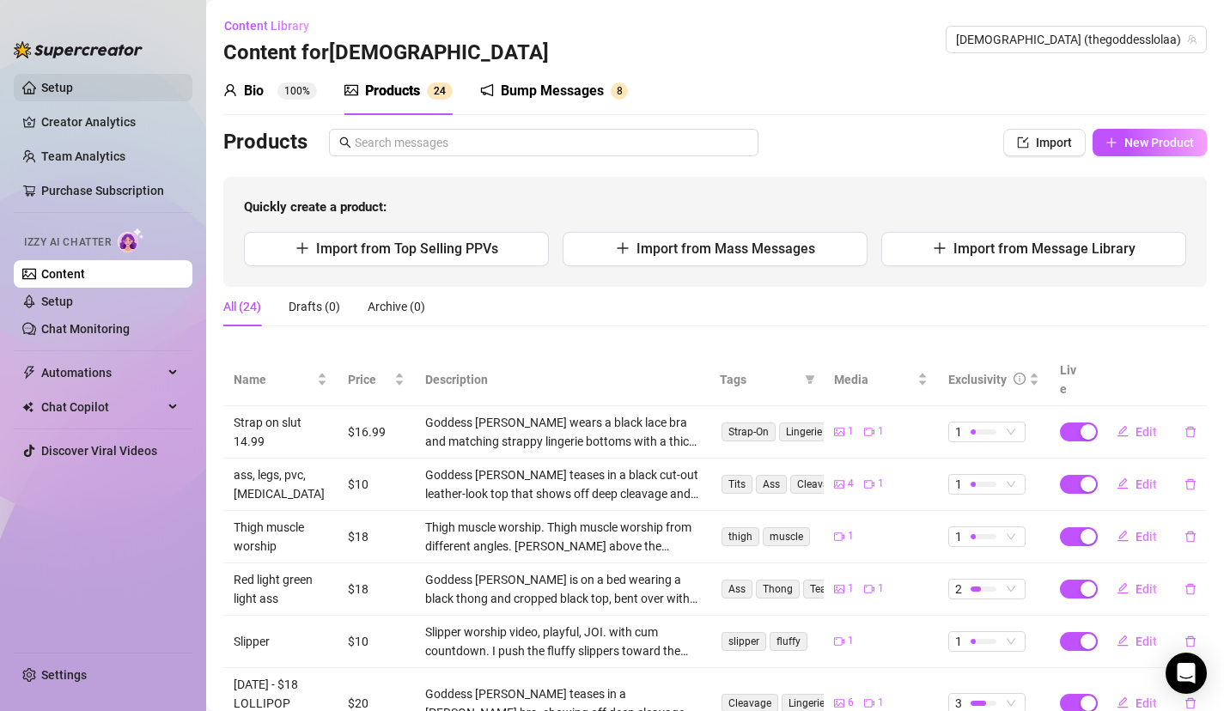
click at [73, 87] on link "Setup" at bounding box center [57, 88] width 32 height 14
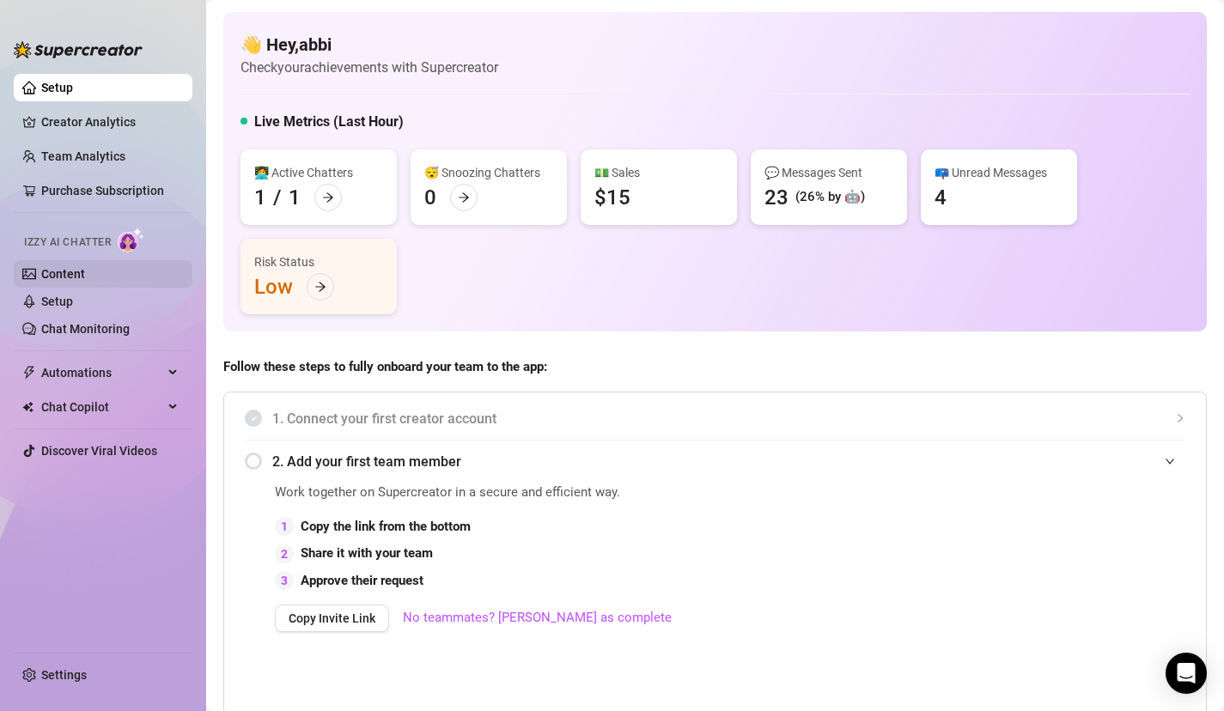
click at [60, 271] on link "Content" at bounding box center [63, 274] width 44 height 14
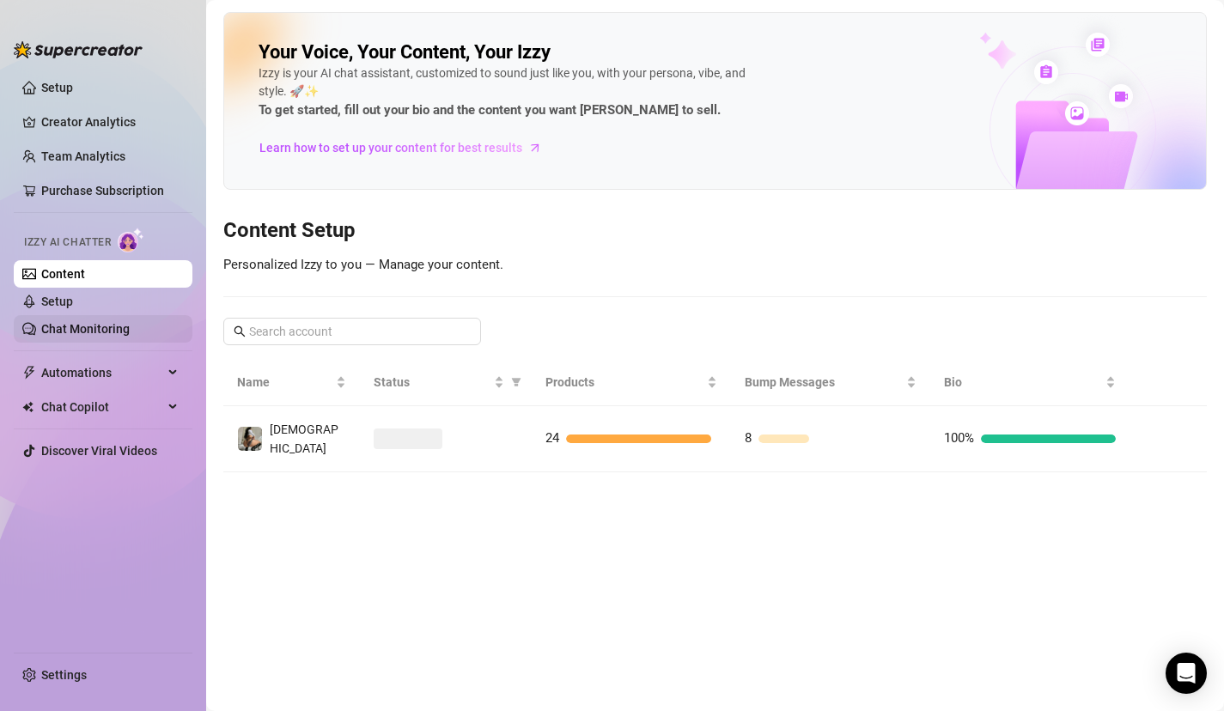
click at [75, 328] on link "Chat Monitoring" at bounding box center [85, 329] width 88 height 14
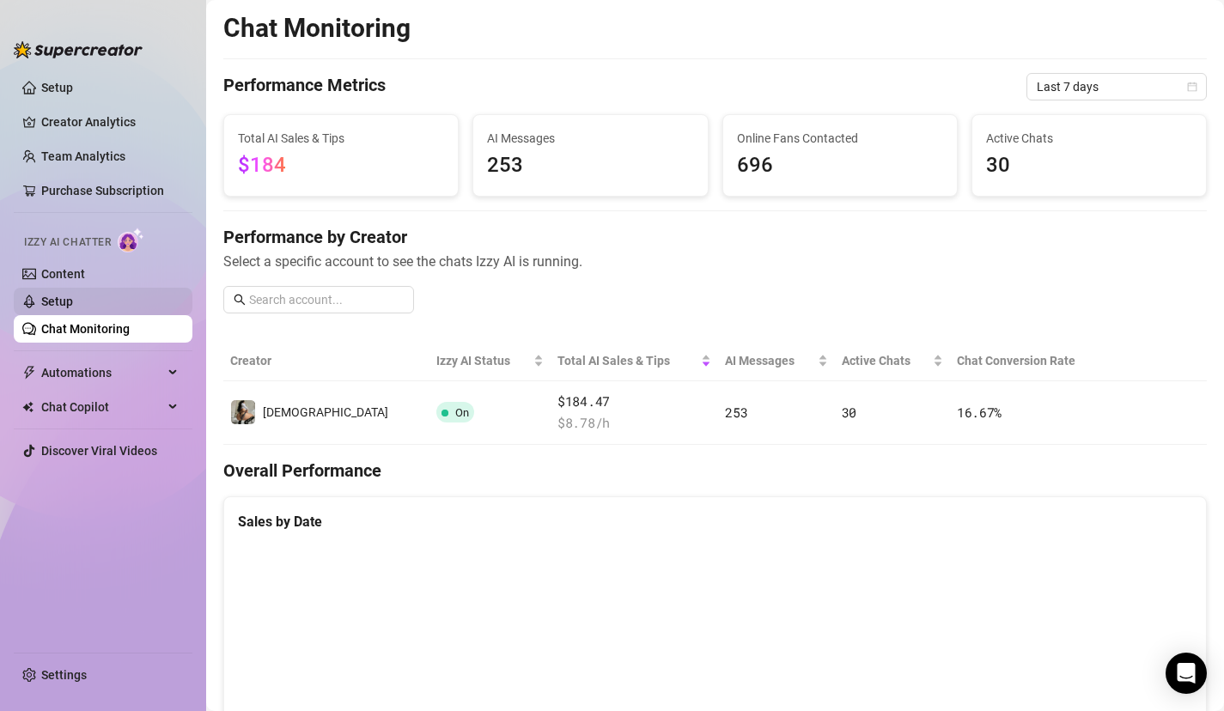
click at [73, 295] on link "Setup" at bounding box center [57, 302] width 32 height 14
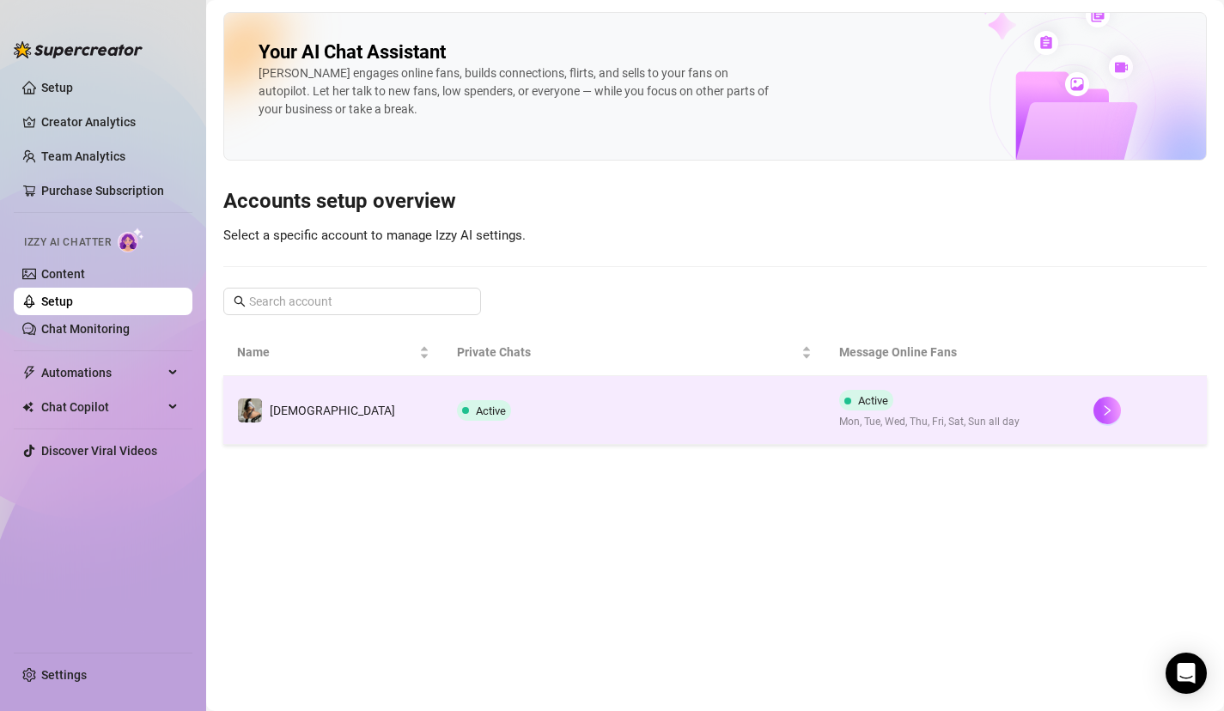
click at [472, 410] on td "Active" at bounding box center [633, 410] width 381 height 69
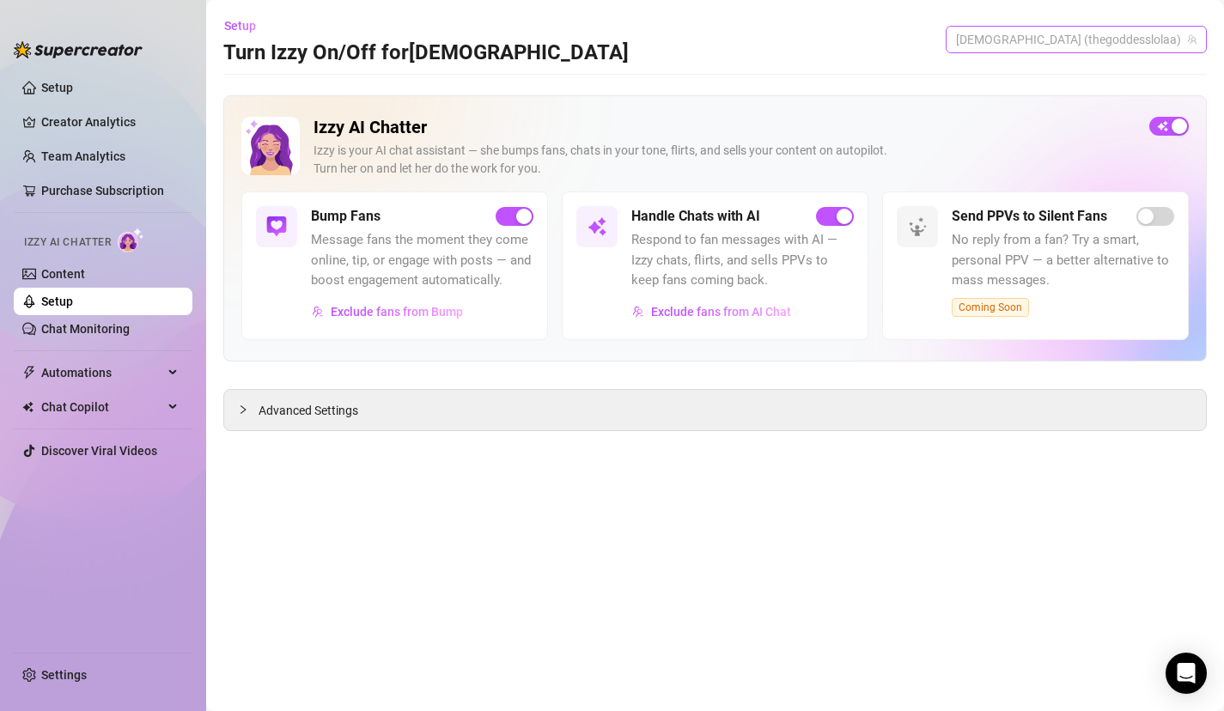
click at [1127, 40] on span "[DEMOGRAPHIC_DATA] (thegoddesslolaa)" at bounding box center [1076, 40] width 241 height 26
click at [85, 274] on link "Content" at bounding box center [63, 274] width 44 height 14
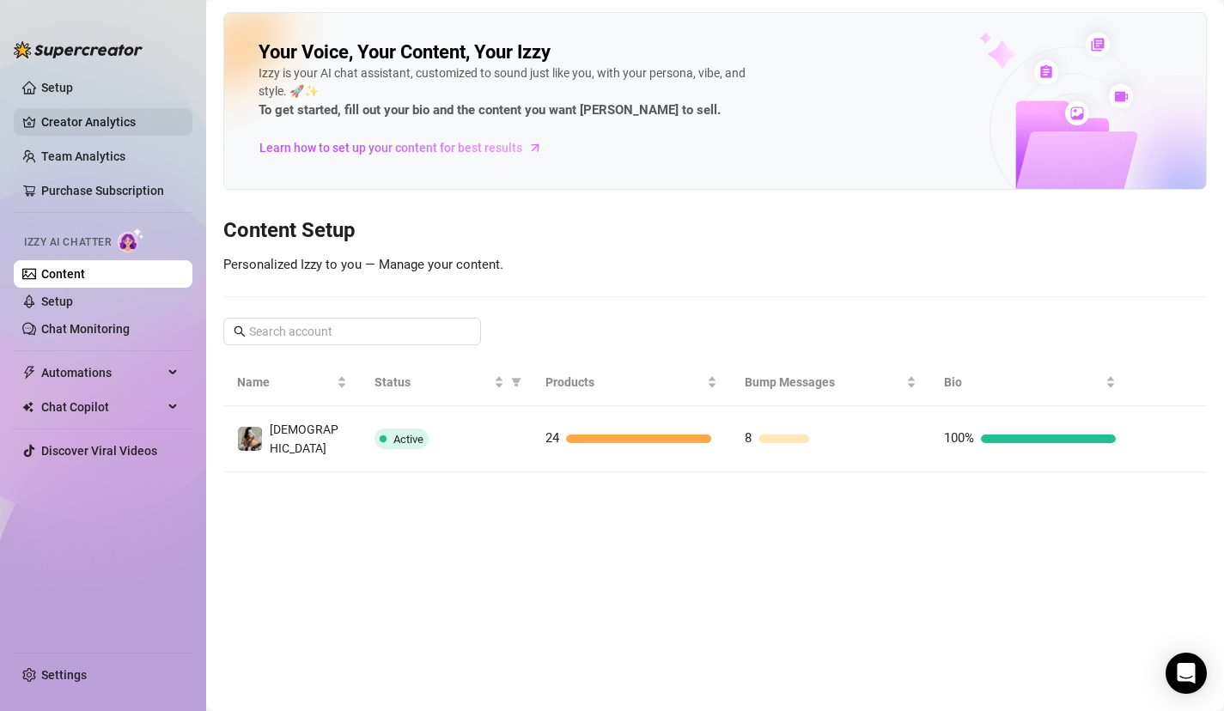
click at [82, 131] on link "Creator Analytics" at bounding box center [109, 121] width 137 height 27
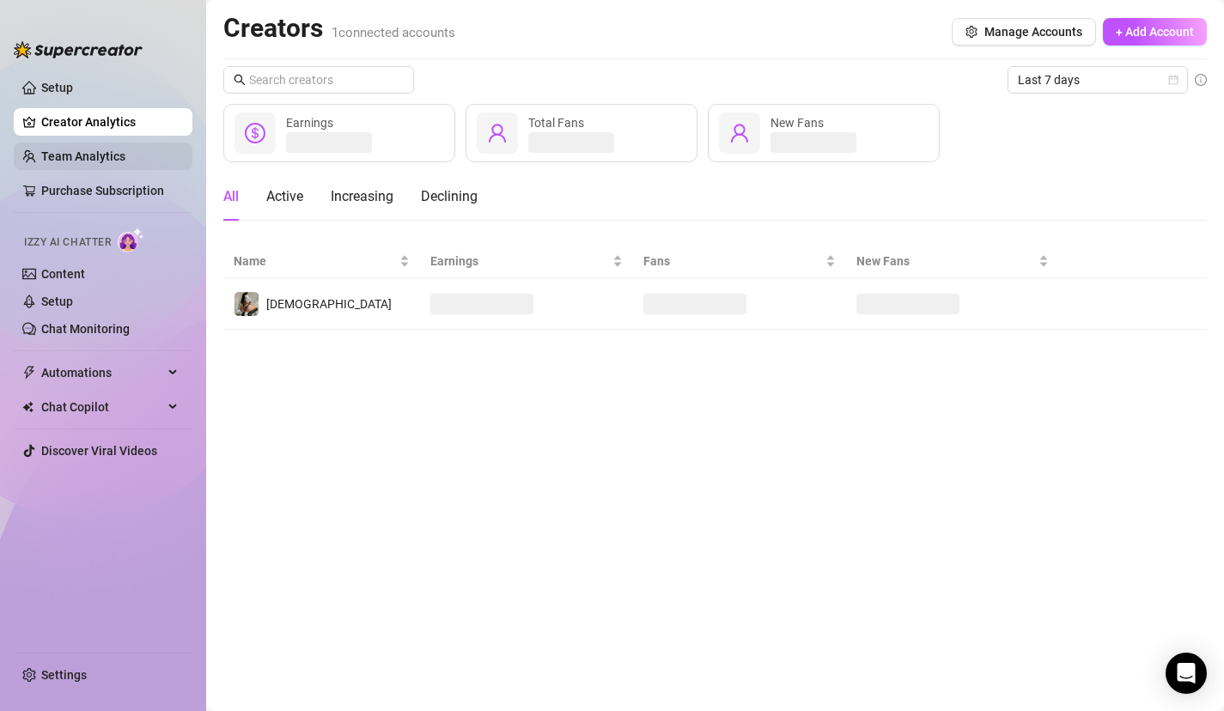
click at [82, 163] on link "Team Analytics" at bounding box center [83, 156] width 84 height 14
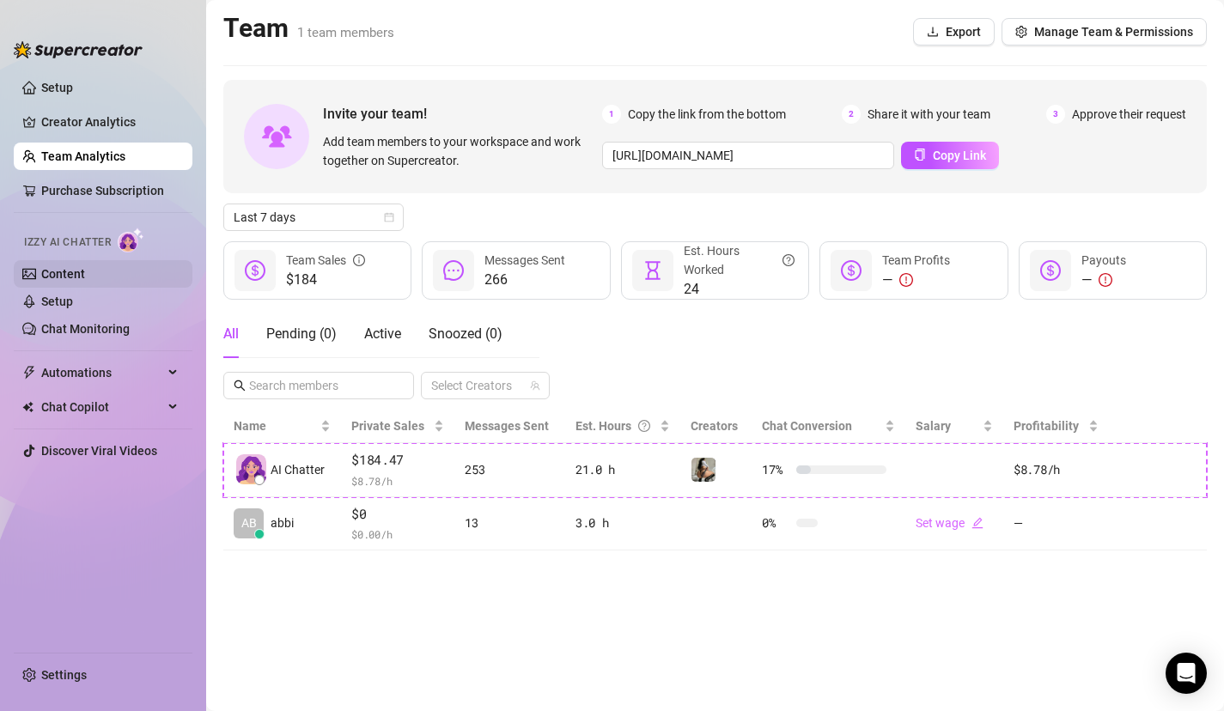
click at [85, 267] on link "Content" at bounding box center [63, 274] width 44 height 14
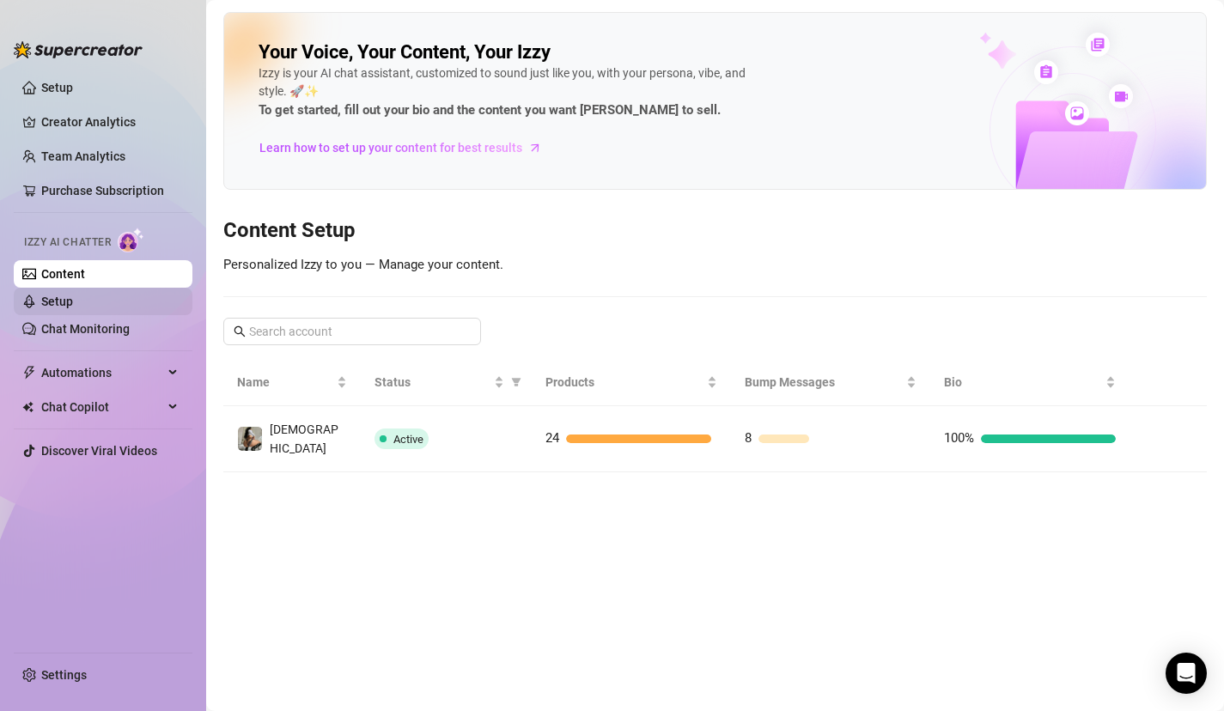
click at [73, 305] on link "Setup" at bounding box center [57, 302] width 32 height 14
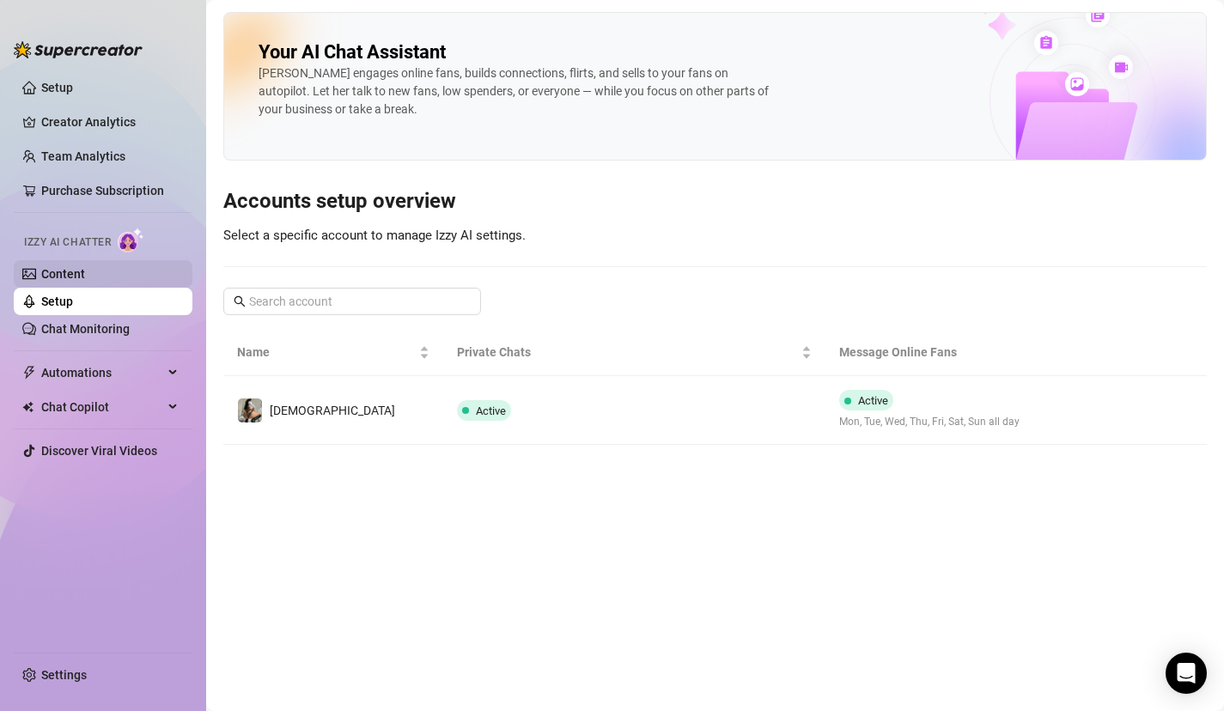
click at [80, 272] on link "Content" at bounding box center [63, 274] width 44 height 14
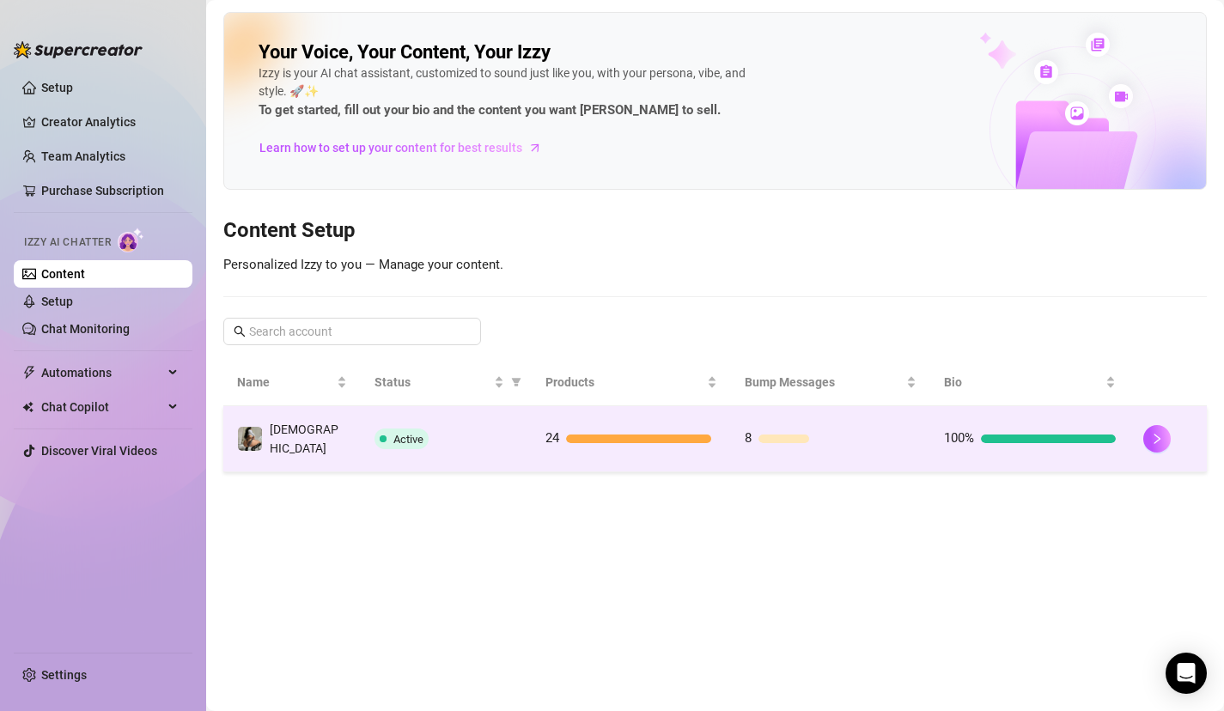
click at [495, 429] on div "Active" at bounding box center [446, 439] width 143 height 21
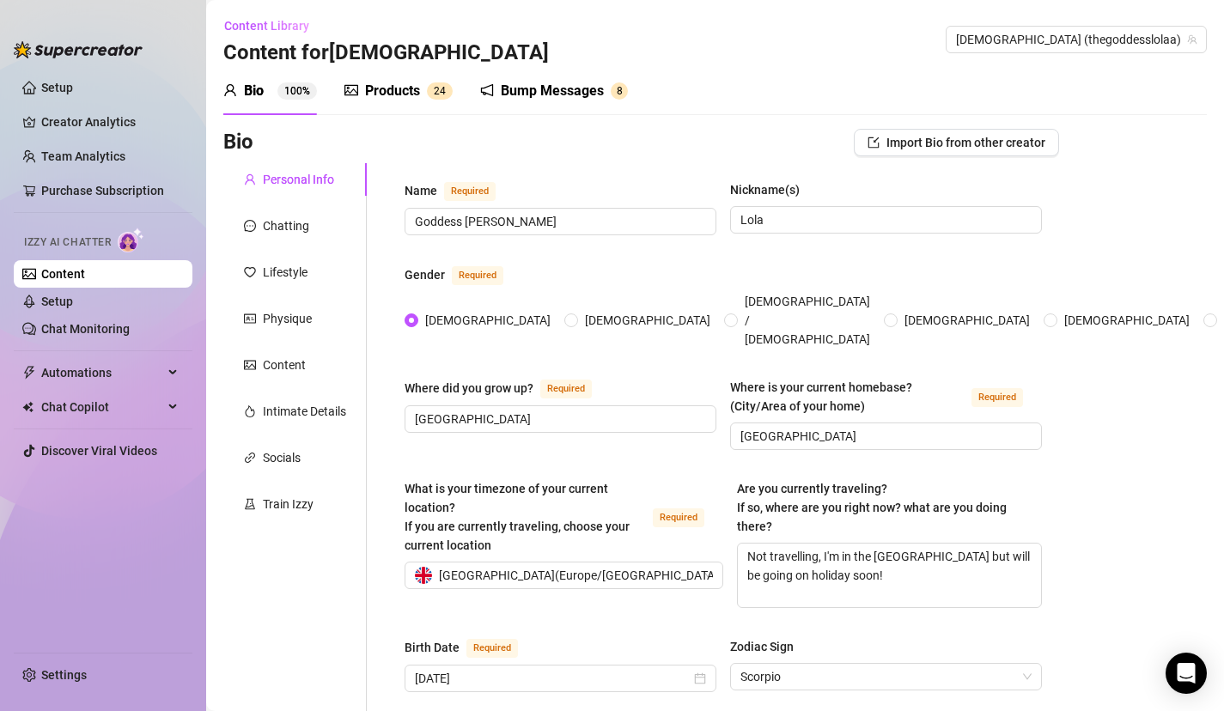
click at [392, 88] on div "Products" at bounding box center [392, 91] width 55 height 21
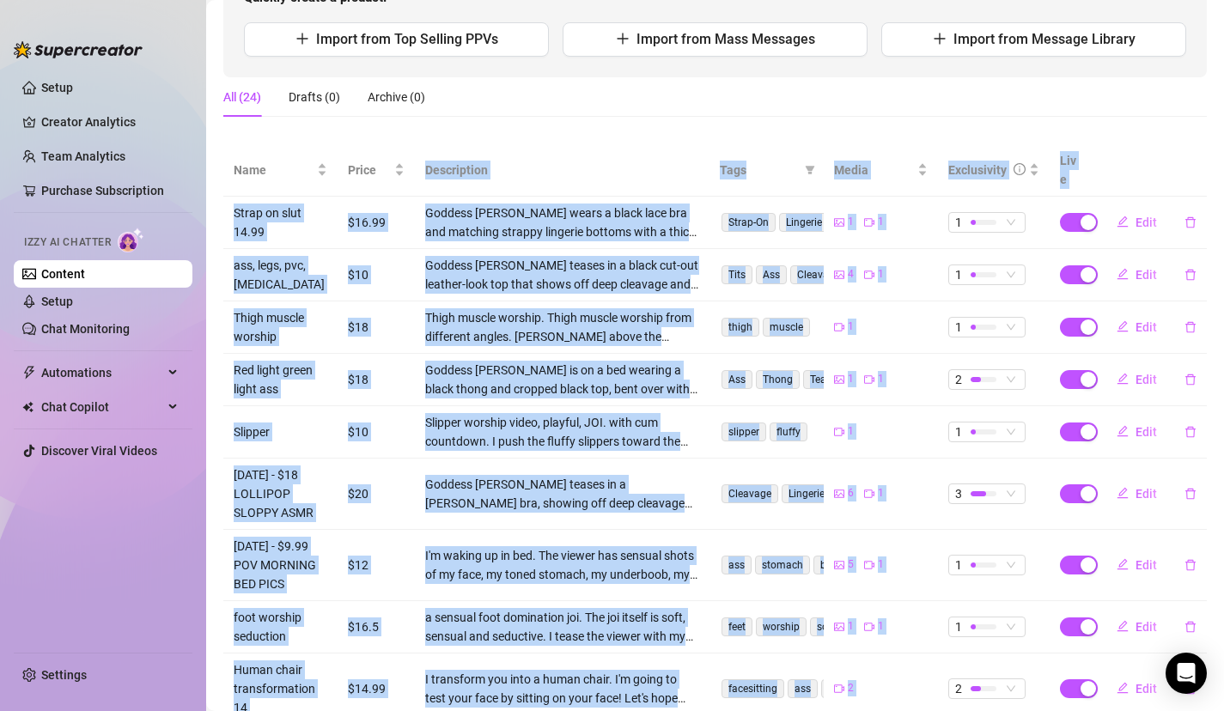
scroll to position [375, 0]
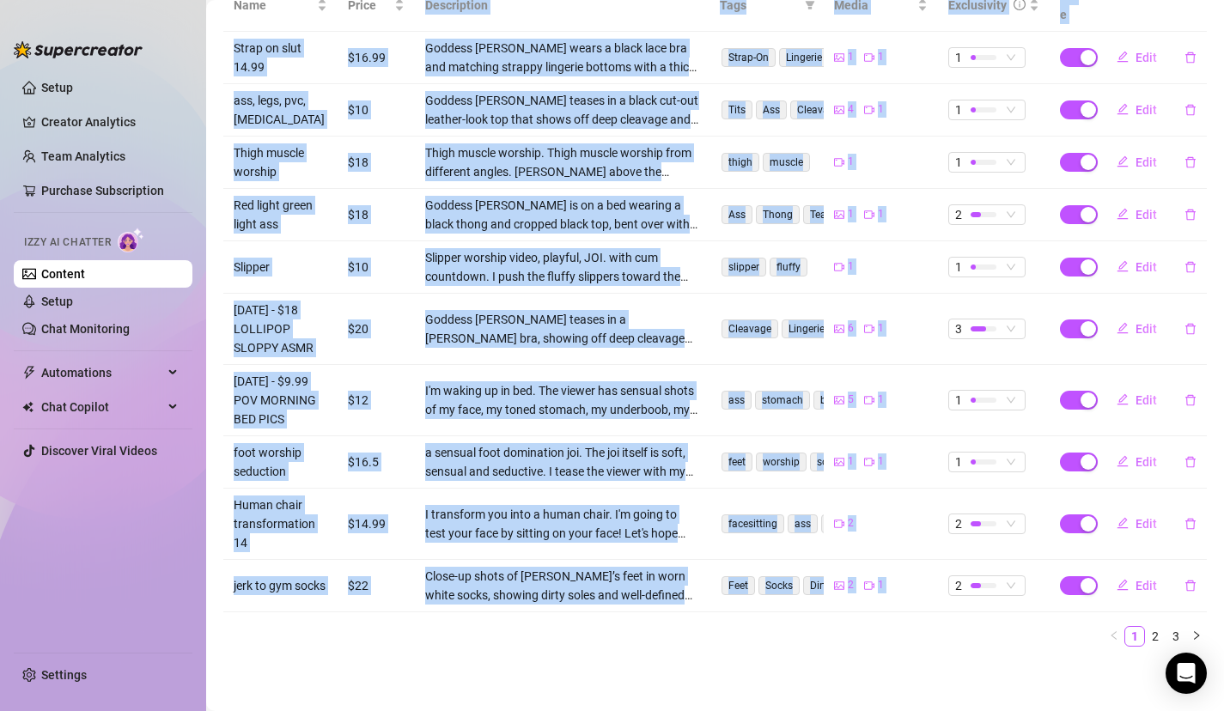
drag, startPoint x: 662, startPoint y: 356, endPoint x: 597, endPoint y: 718, distance: 368.4
click at [597, 711] on html "Setup Creator Analytics Team Analytics Purchase Subscription Izzy AI Chatter Co…" at bounding box center [612, 355] width 1224 height 711
click at [1160, 634] on link "2" at bounding box center [1155, 636] width 19 height 19
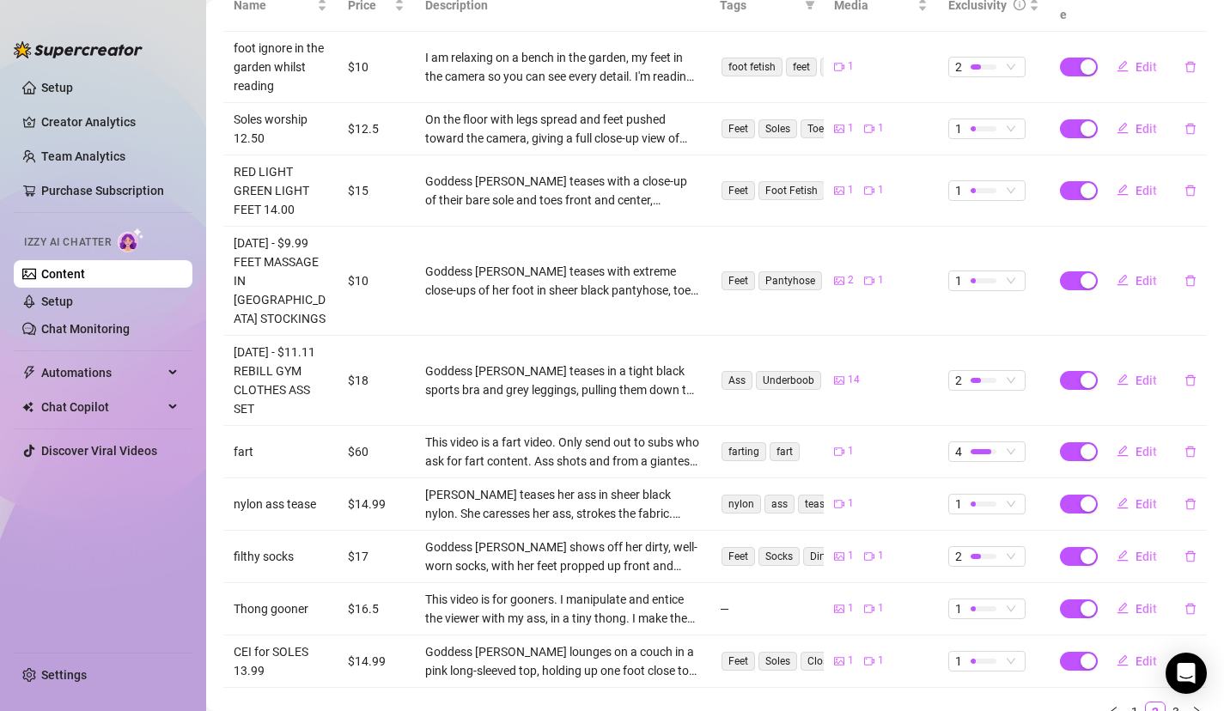
click at [999, 702] on ul "1 2 3" at bounding box center [715, 712] width 984 height 21
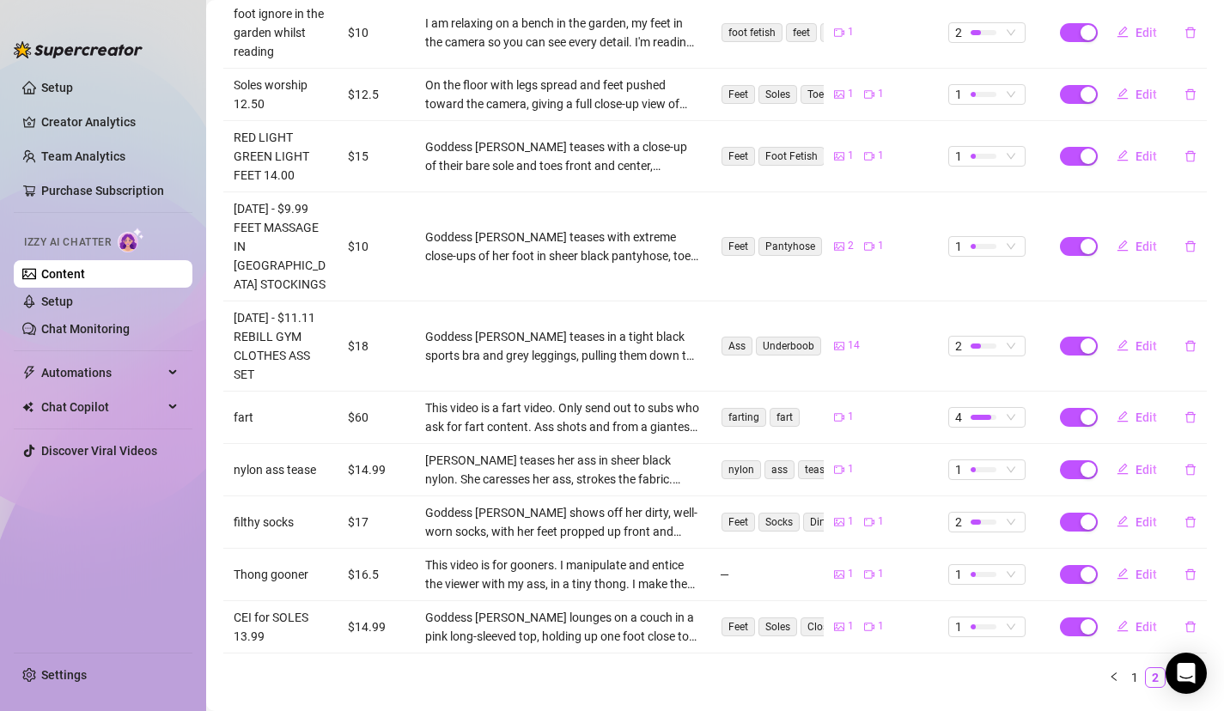
scroll to position [431, 0]
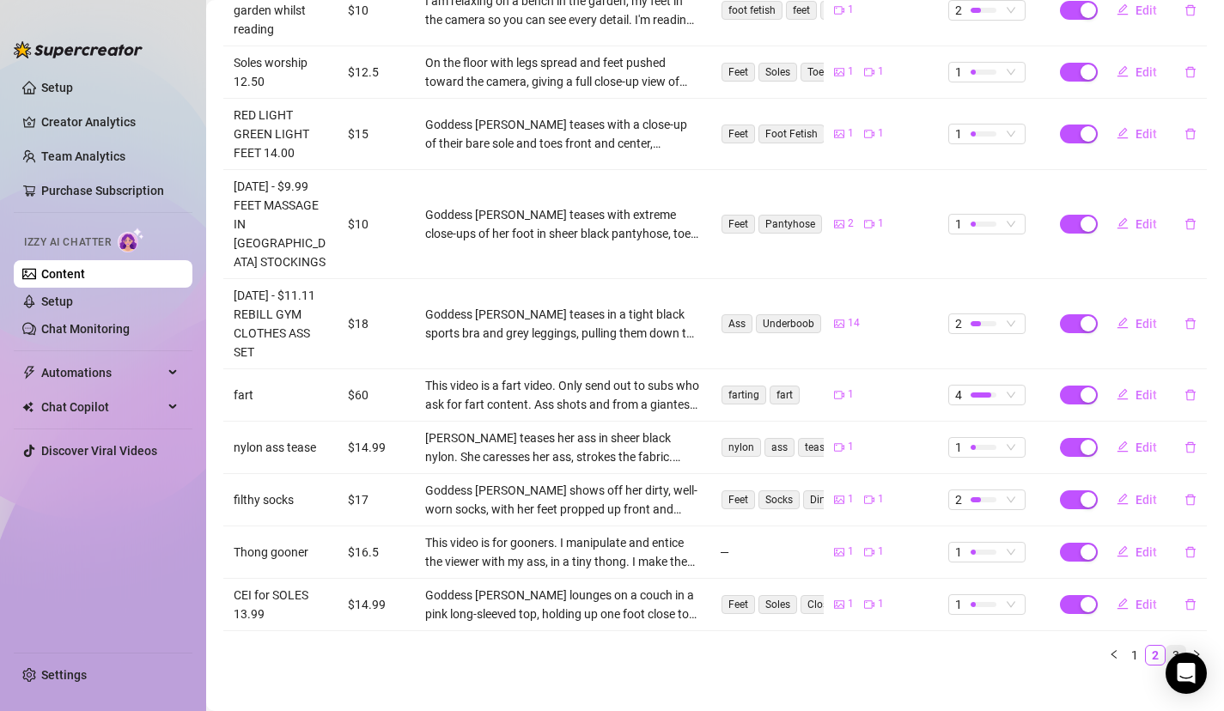
click at [1172, 646] on link "3" at bounding box center [1176, 655] width 19 height 19
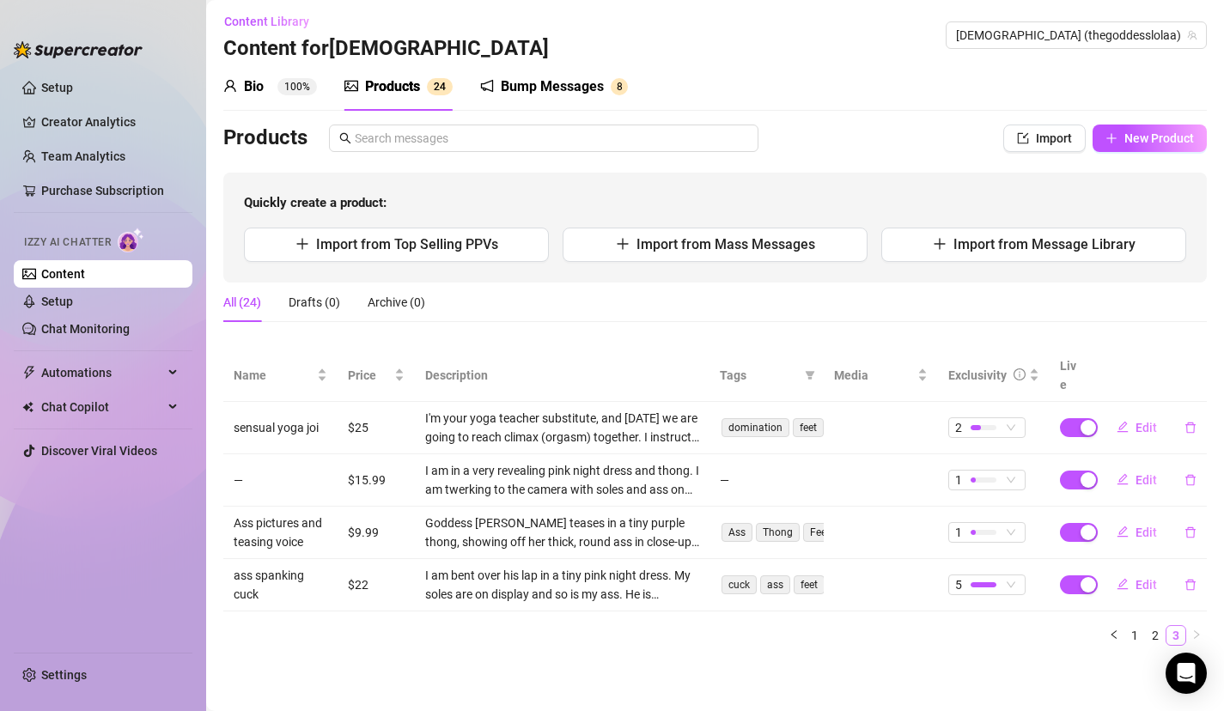
scroll to position [0, 0]
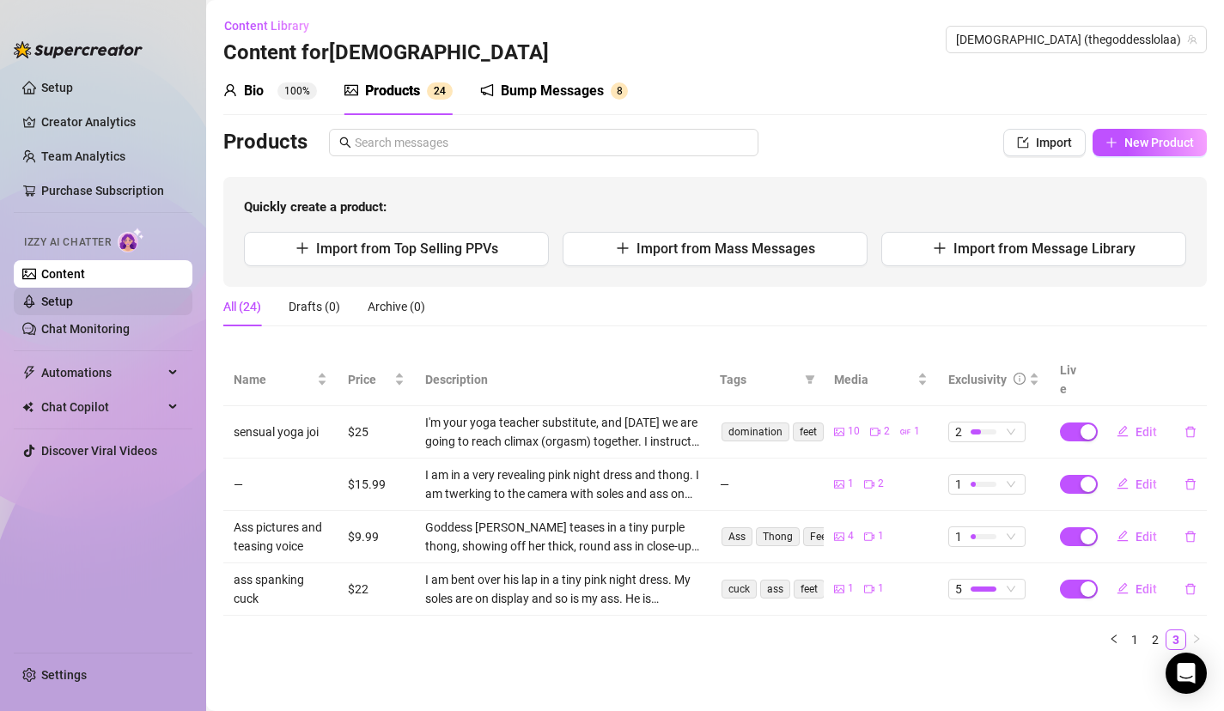
click at [73, 295] on link "Setup" at bounding box center [57, 302] width 32 height 14
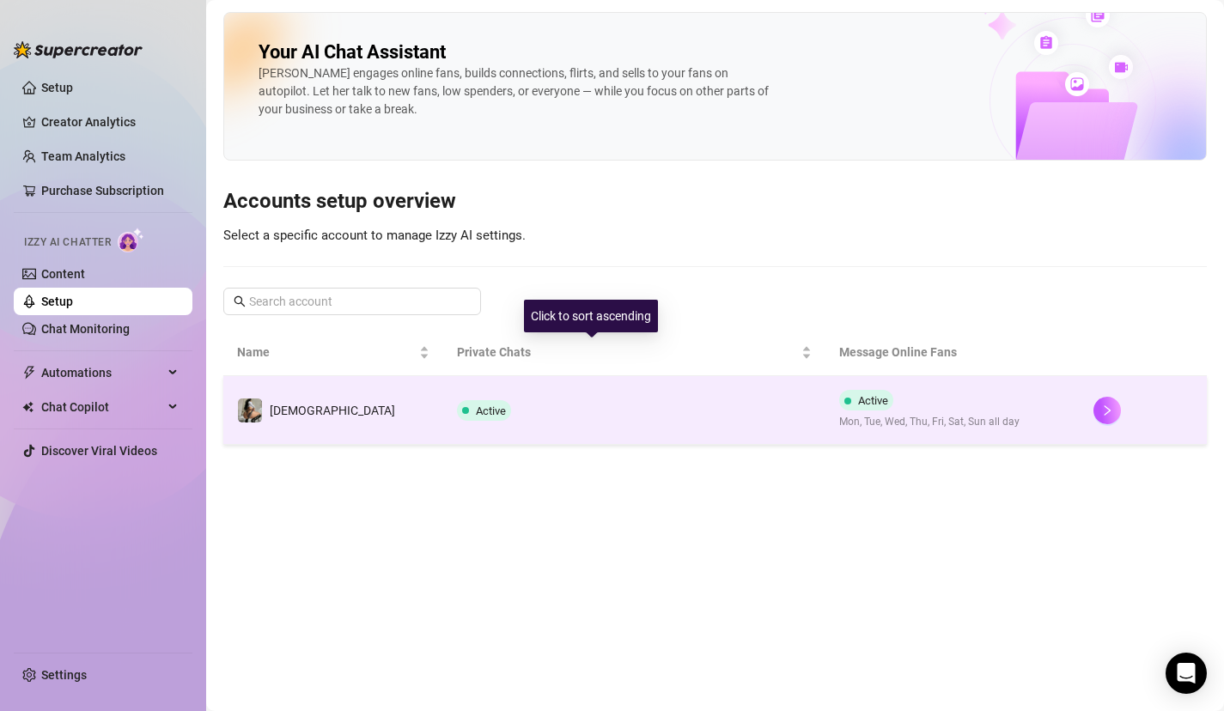
click at [476, 385] on td "Active" at bounding box center [633, 410] width 381 height 69
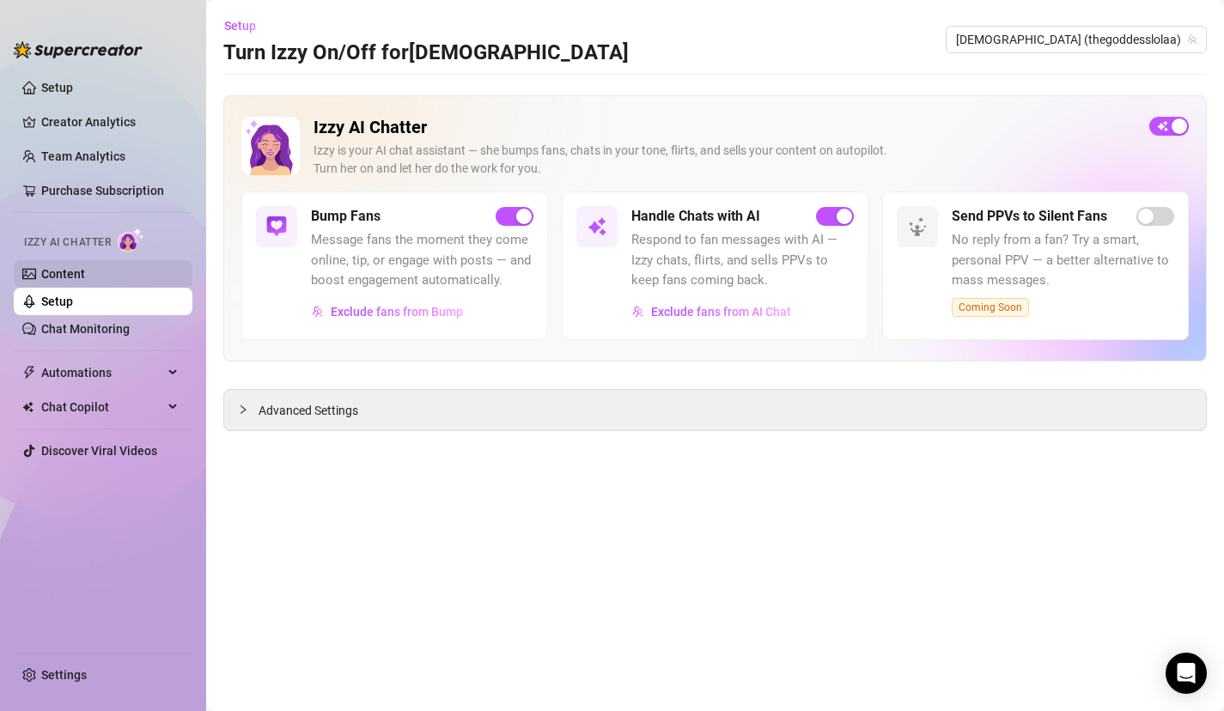
click at [85, 271] on link "Content" at bounding box center [63, 274] width 44 height 14
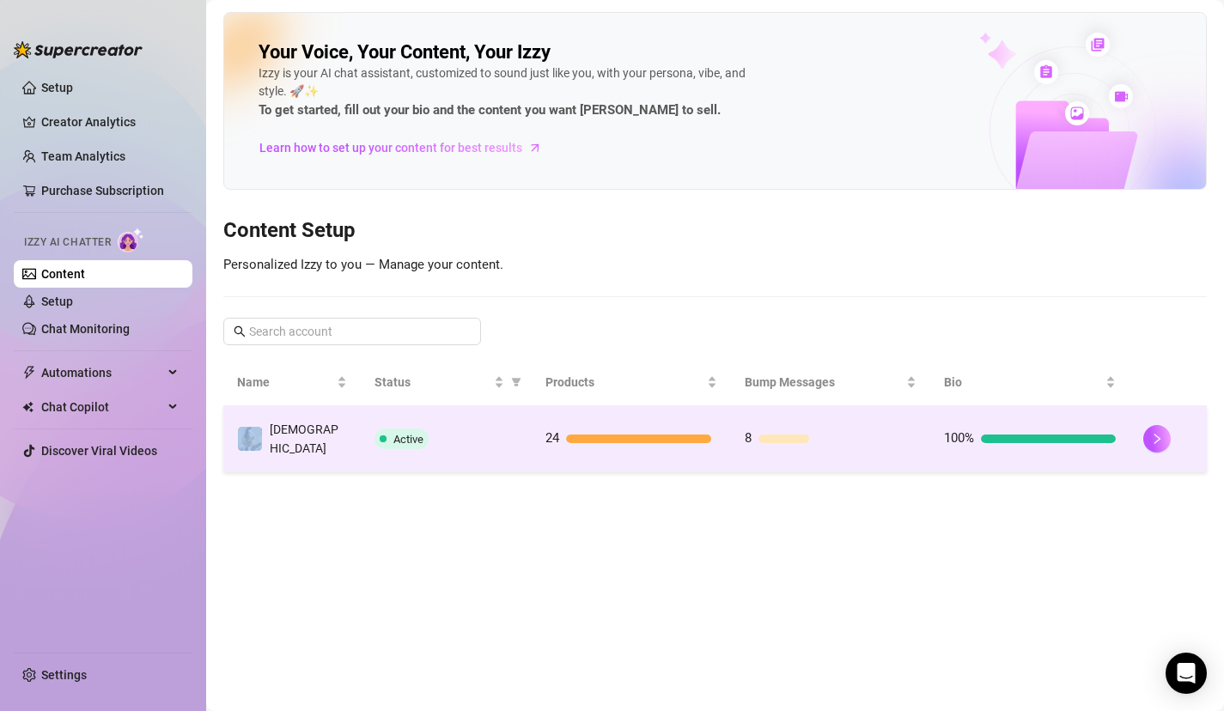
click at [300, 421] on td "[DEMOGRAPHIC_DATA]" at bounding box center [291, 439] width 137 height 66
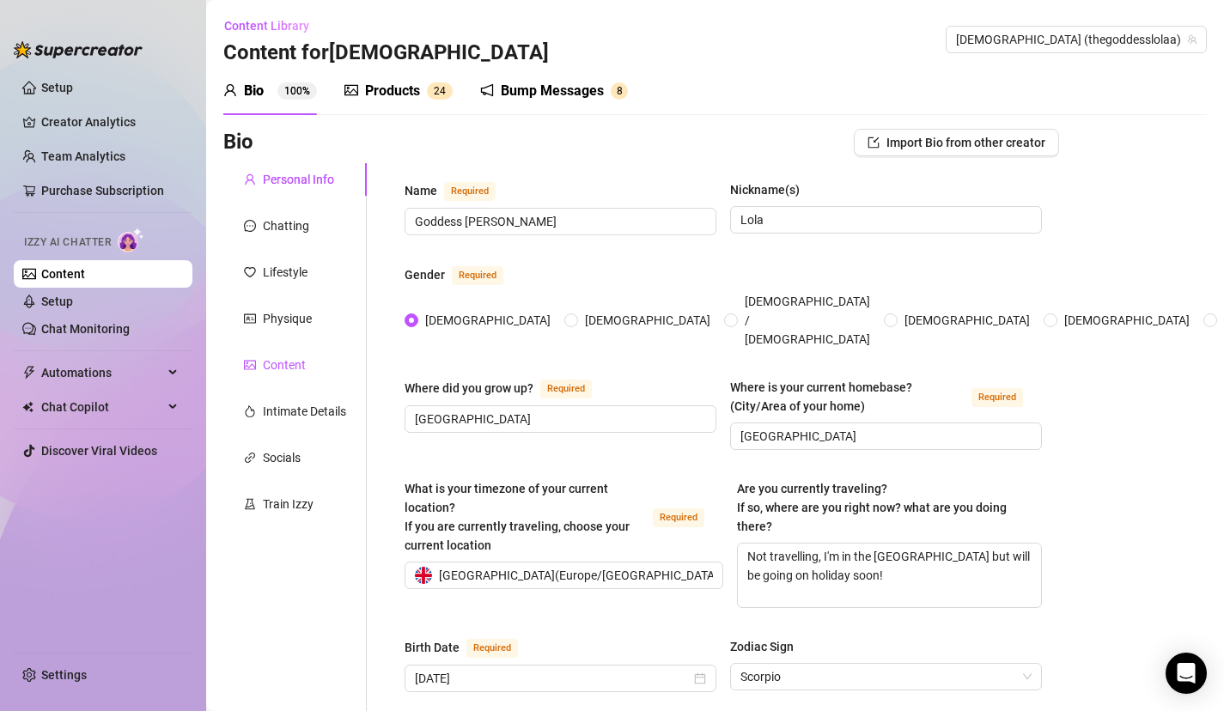
click at [303, 369] on div "Content" at bounding box center [284, 365] width 43 height 19
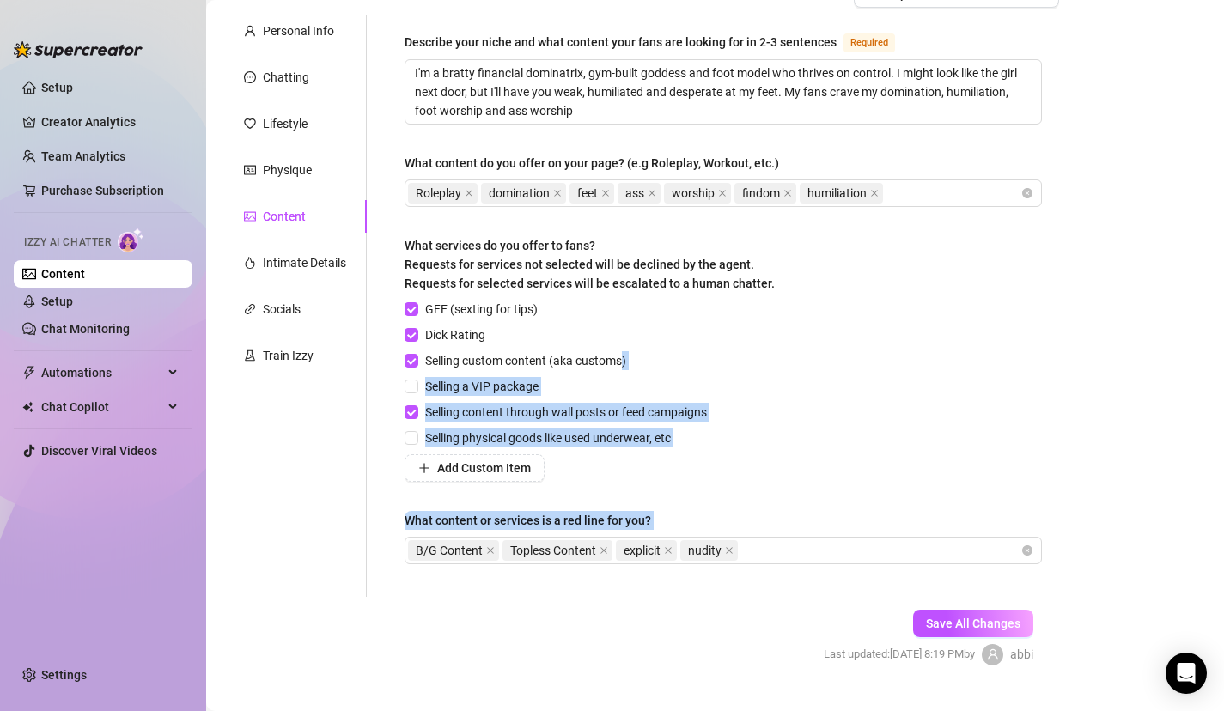
scroll to position [184, 0]
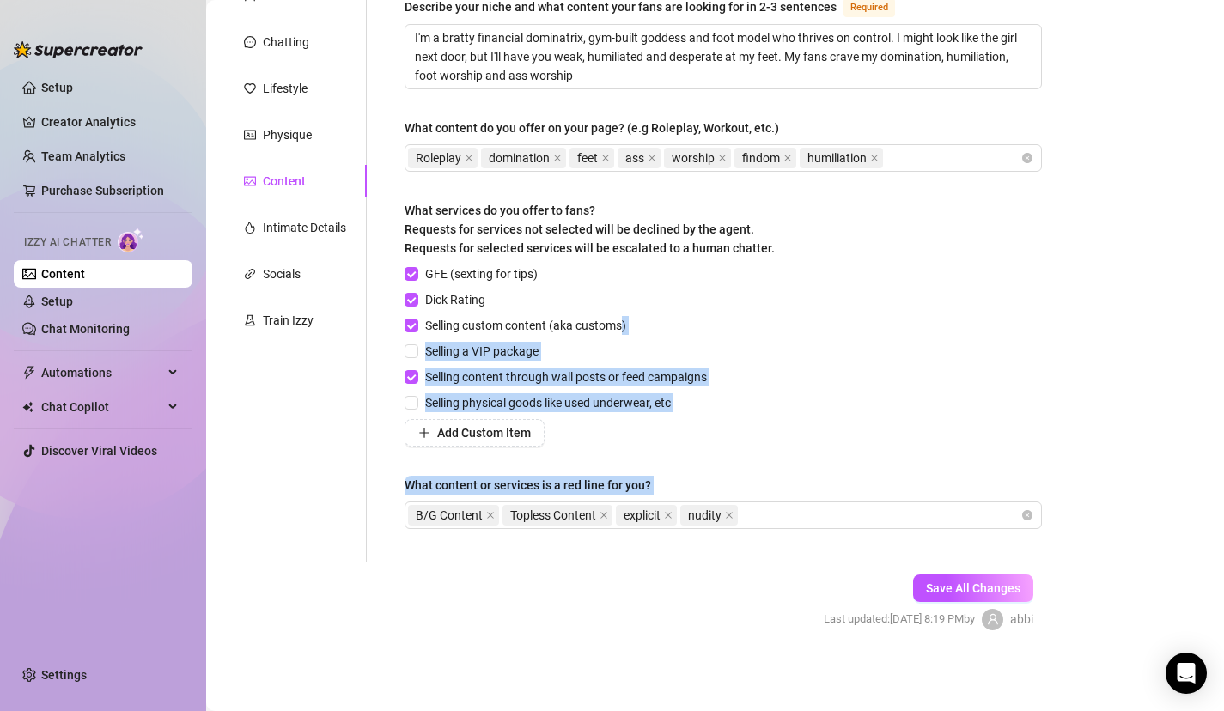
drag, startPoint x: 624, startPoint y: 502, endPoint x: 586, endPoint y: 723, distance: 224.0
click at [586, 711] on html "Setup Creator Analytics Team Analytics Purchase Subscription Izzy AI Chatter Co…" at bounding box center [612, 355] width 1224 height 711
click at [787, 403] on div "GFE (sexting for tips) Dick Rating Selling custom content (aka customs) Selling…" at bounding box center [723, 356] width 637 height 182
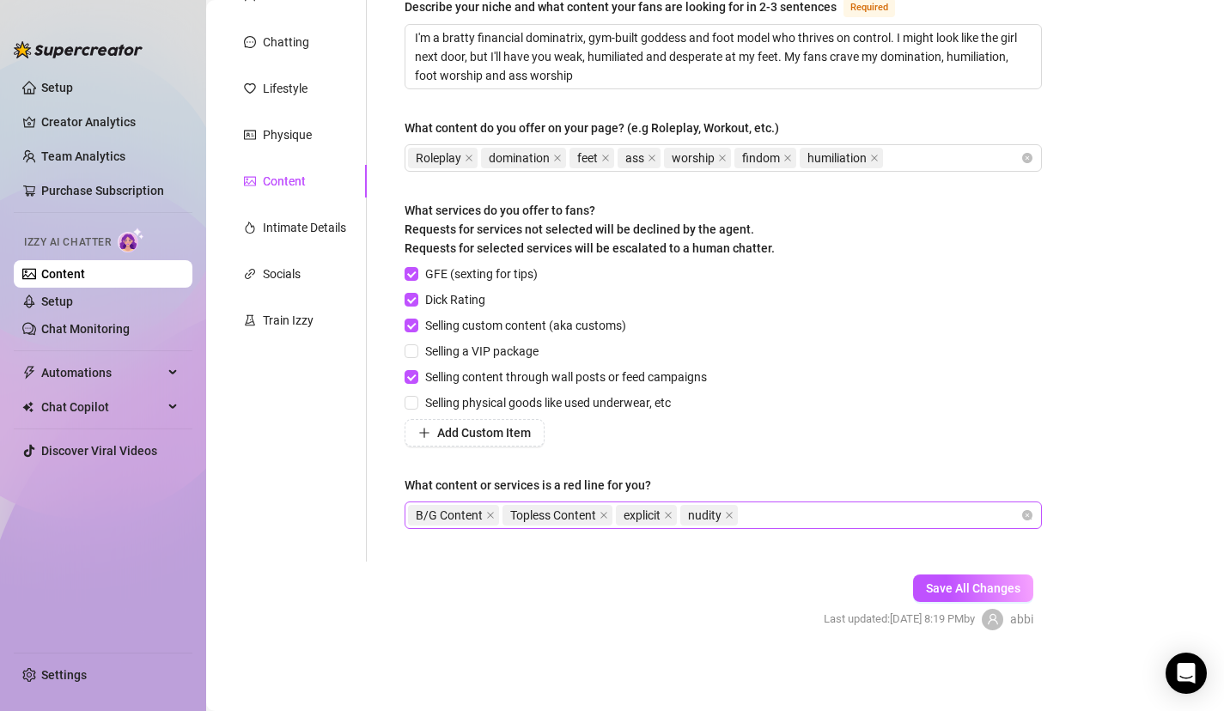
click at [792, 515] on div "B/G Content Topless Content explicit nudity" at bounding box center [714, 515] width 613 height 24
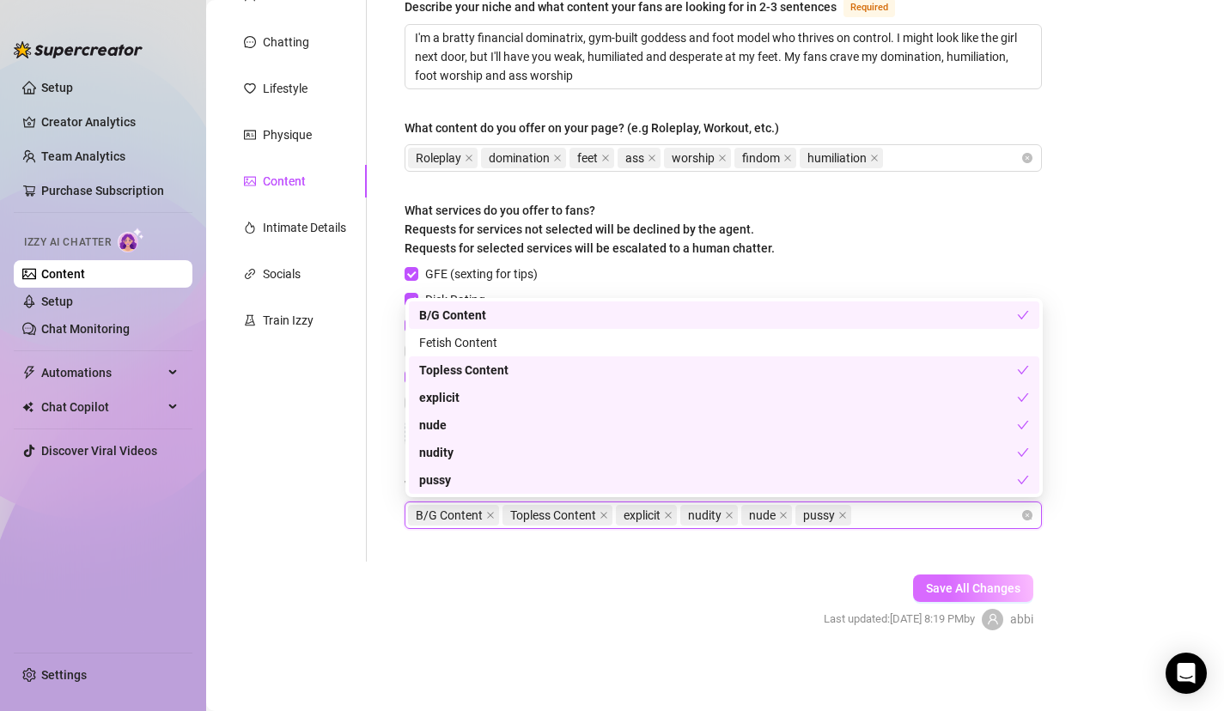
click at [972, 597] on button "Save All Changes" at bounding box center [973, 588] width 120 height 27
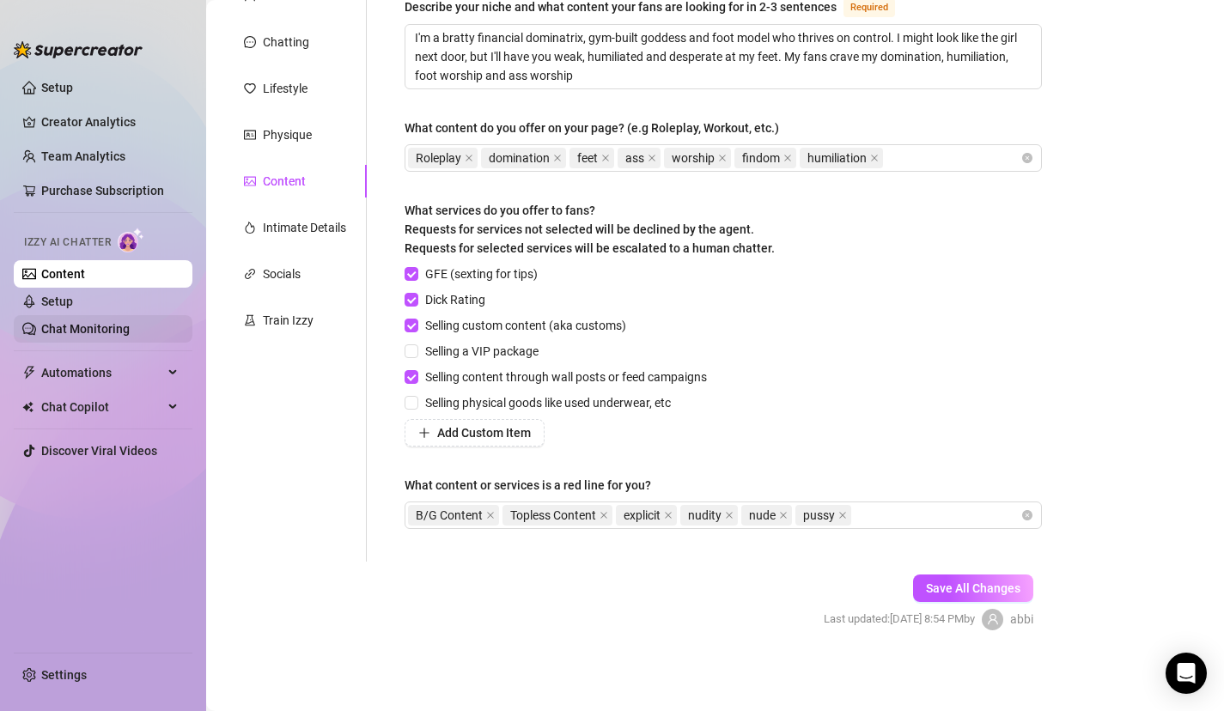
click at [84, 332] on link "Chat Monitoring" at bounding box center [85, 329] width 88 height 14
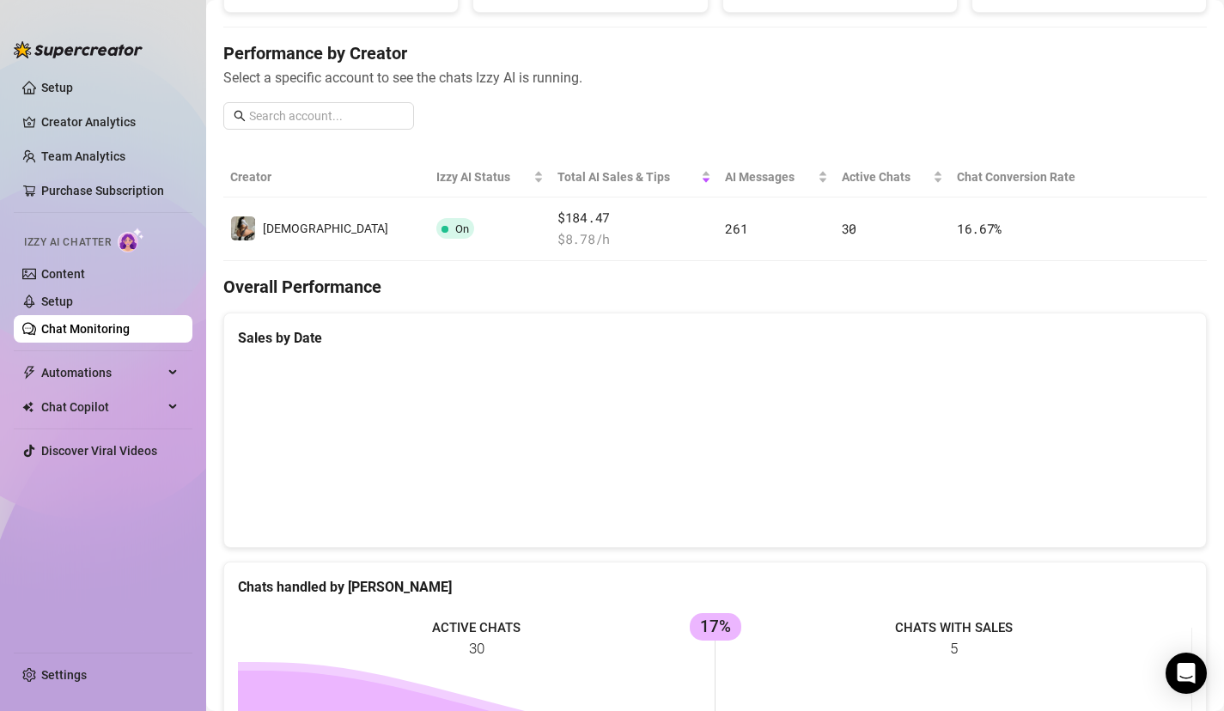
click at [721, 571] on div "Chats handled by [PERSON_NAME]" at bounding box center [715, 580] width 982 height 35
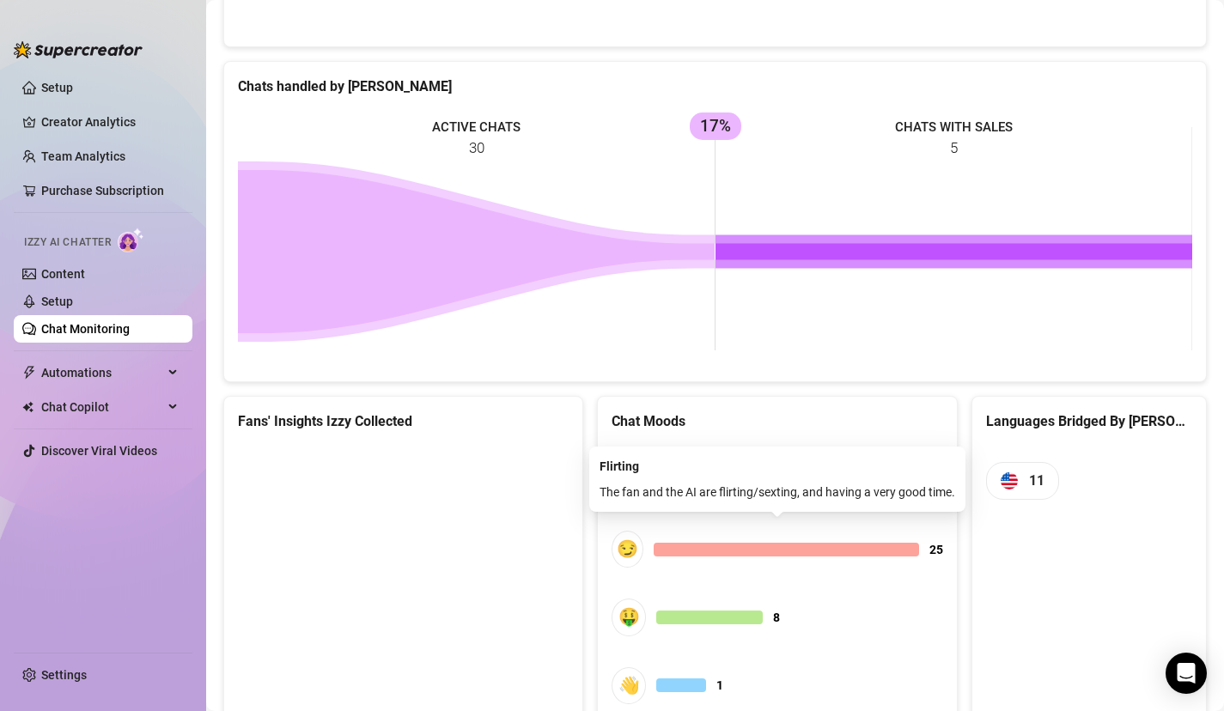
scroll to position [699, 0]
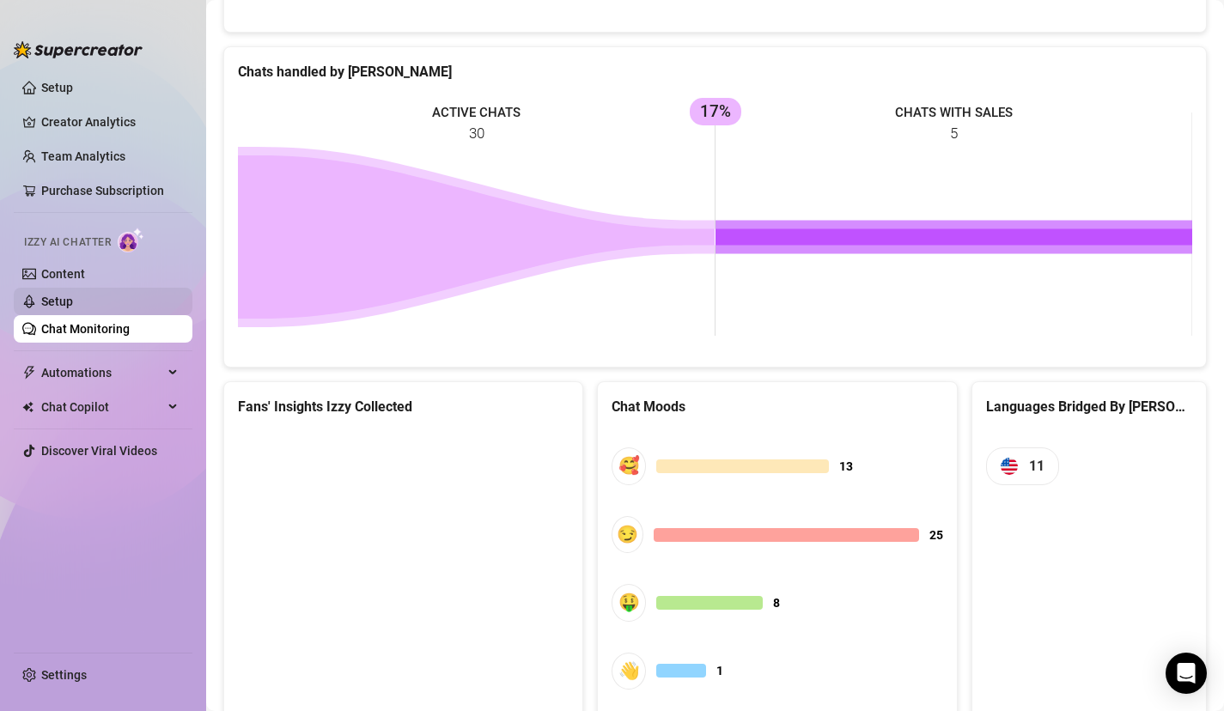
click at [73, 295] on link "Setup" at bounding box center [57, 302] width 32 height 14
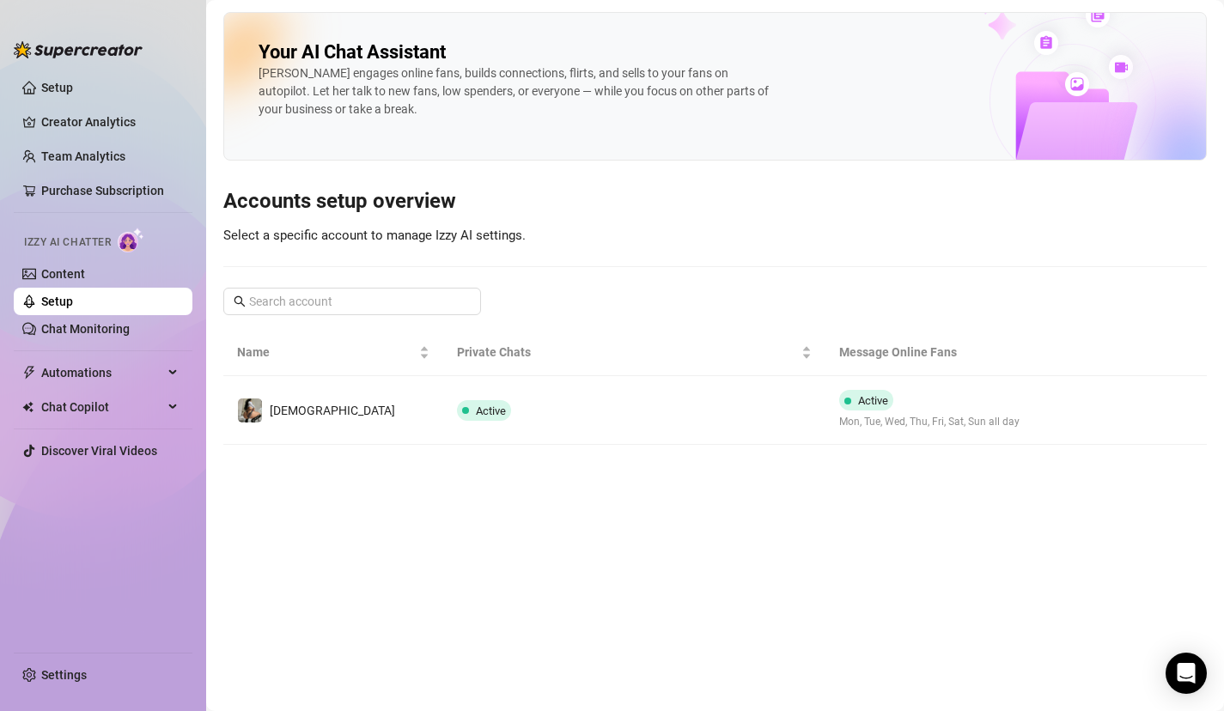
click at [99, 255] on div "Izzy AI Chatter" at bounding box center [101, 240] width 182 height 39
click at [85, 271] on link "Content" at bounding box center [63, 274] width 44 height 14
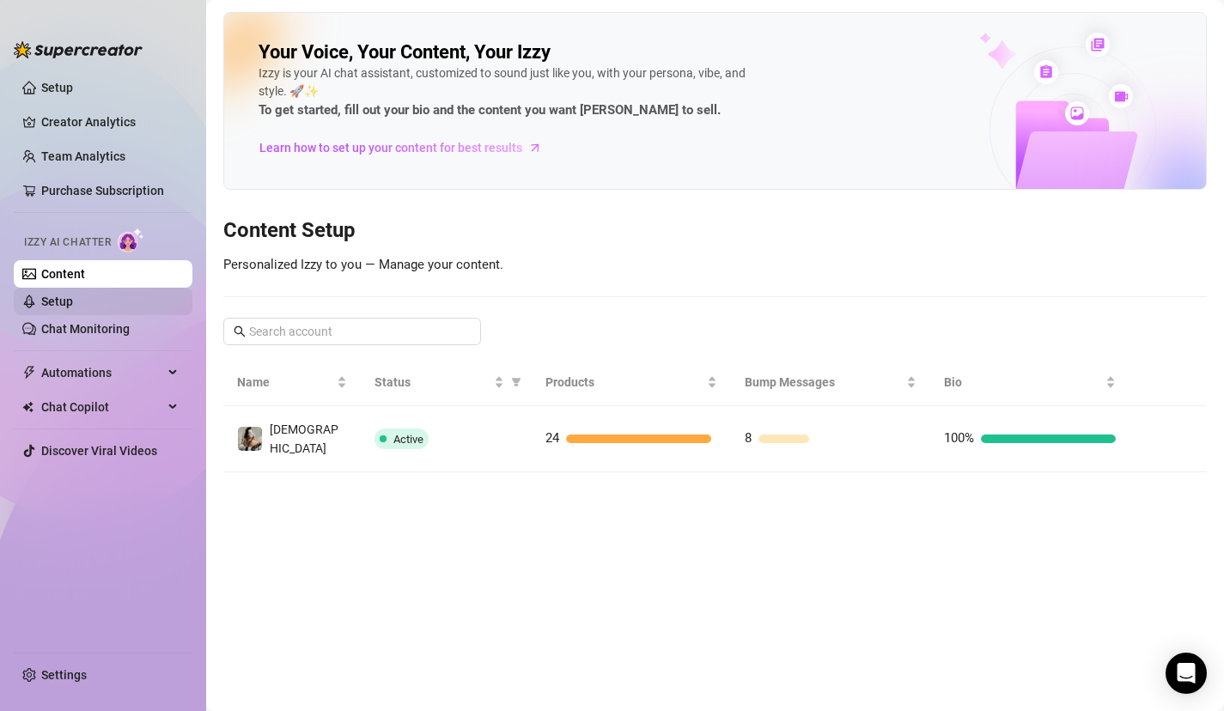
click at [62, 306] on link "Setup" at bounding box center [57, 302] width 32 height 14
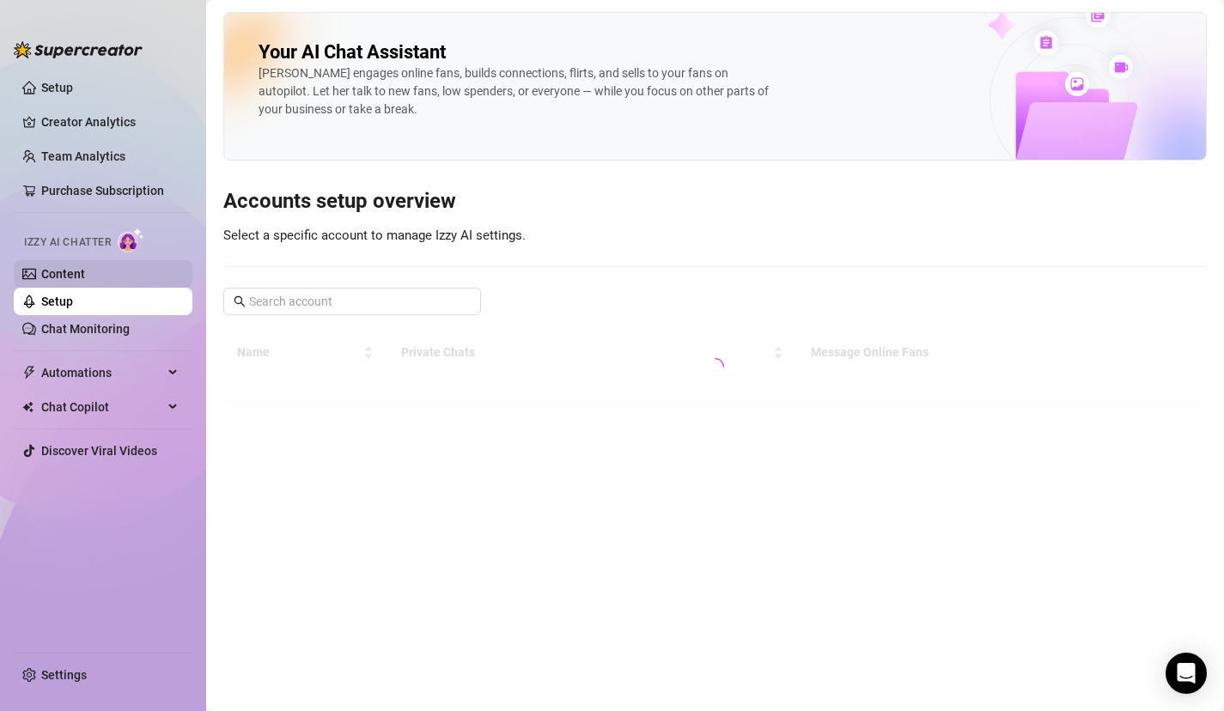
click at [85, 267] on link "Content" at bounding box center [63, 274] width 44 height 14
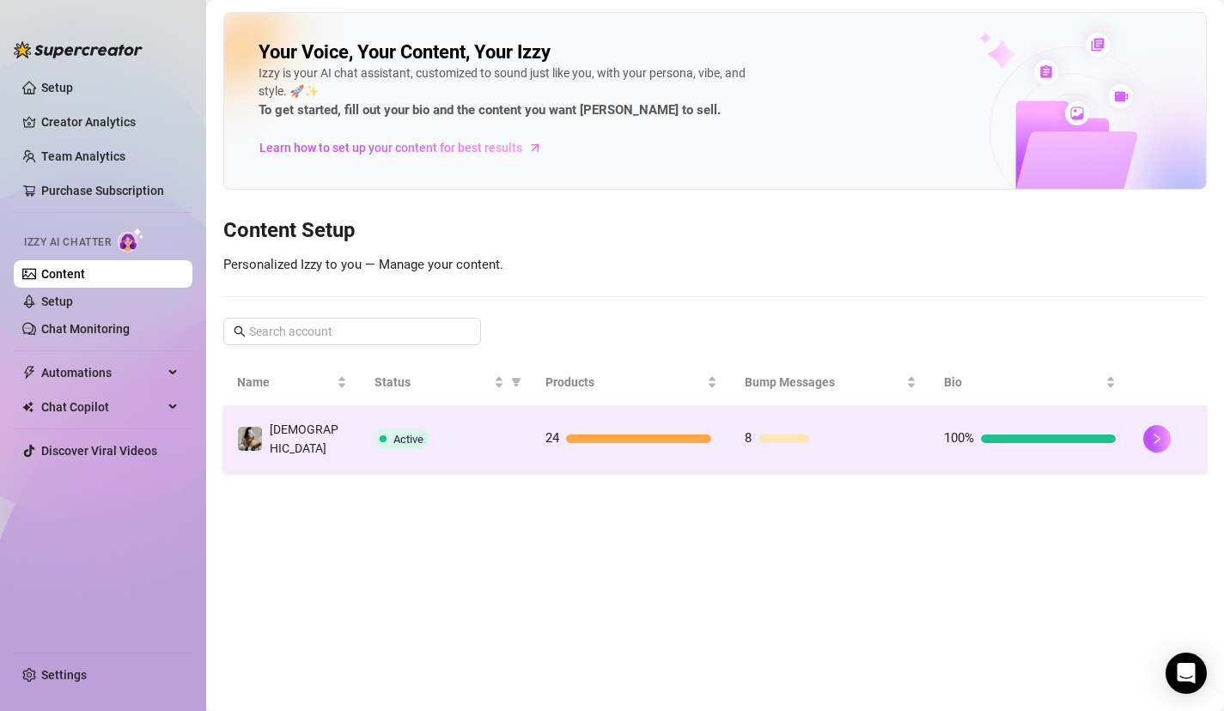
click at [447, 429] on div "Active" at bounding box center [446, 439] width 143 height 21
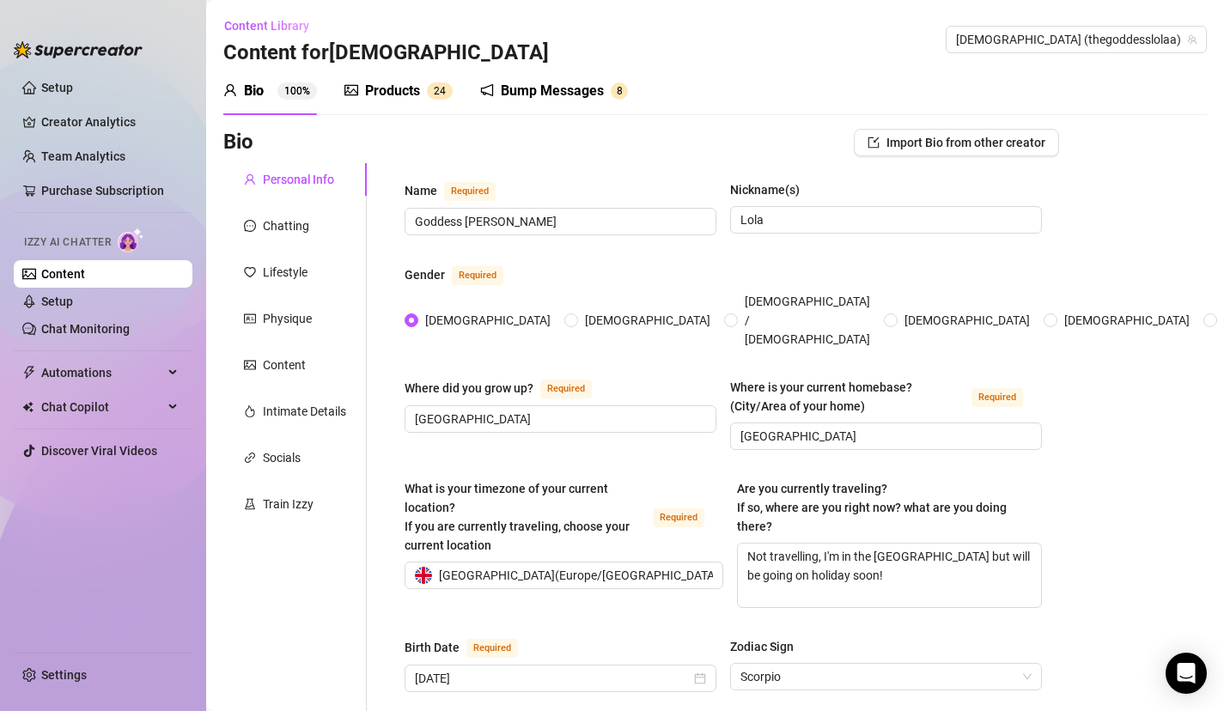
click at [400, 94] on div "Products" at bounding box center [392, 91] width 55 height 21
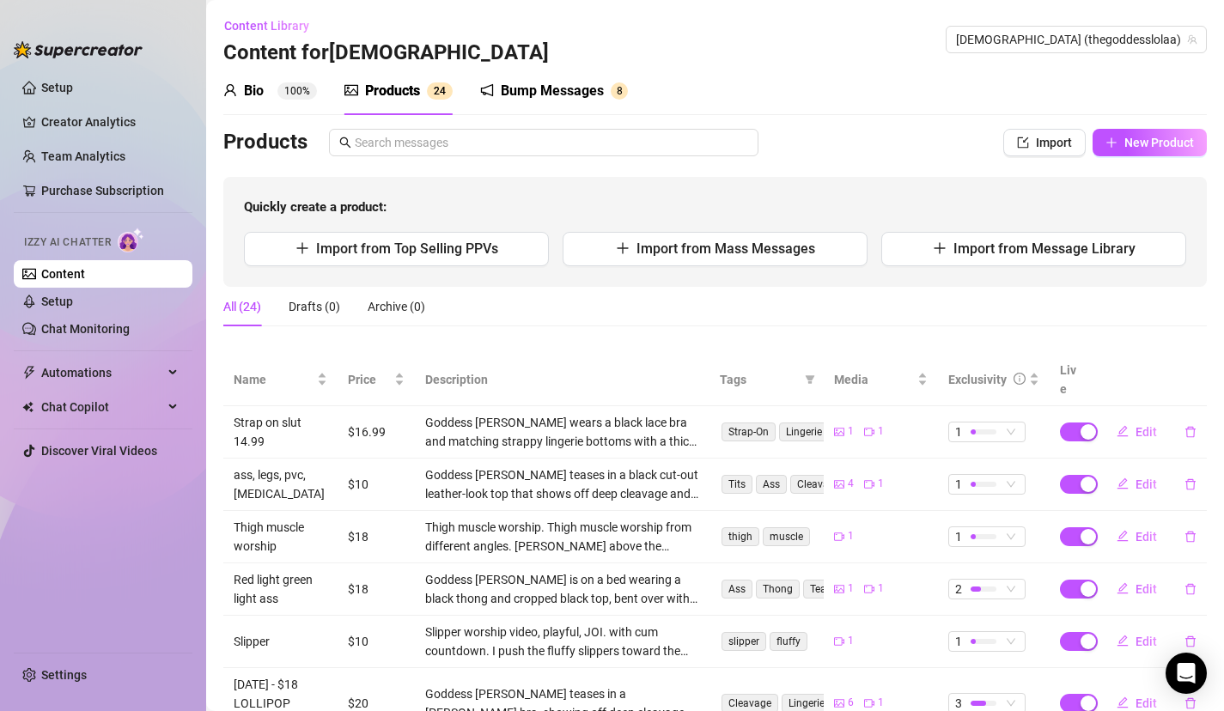
click at [548, 300] on div "All (24) Drafts (0) Archive (0)" at bounding box center [715, 307] width 984 height 40
click at [1058, 243] on span "Import from Message Library" at bounding box center [1045, 249] width 182 height 16
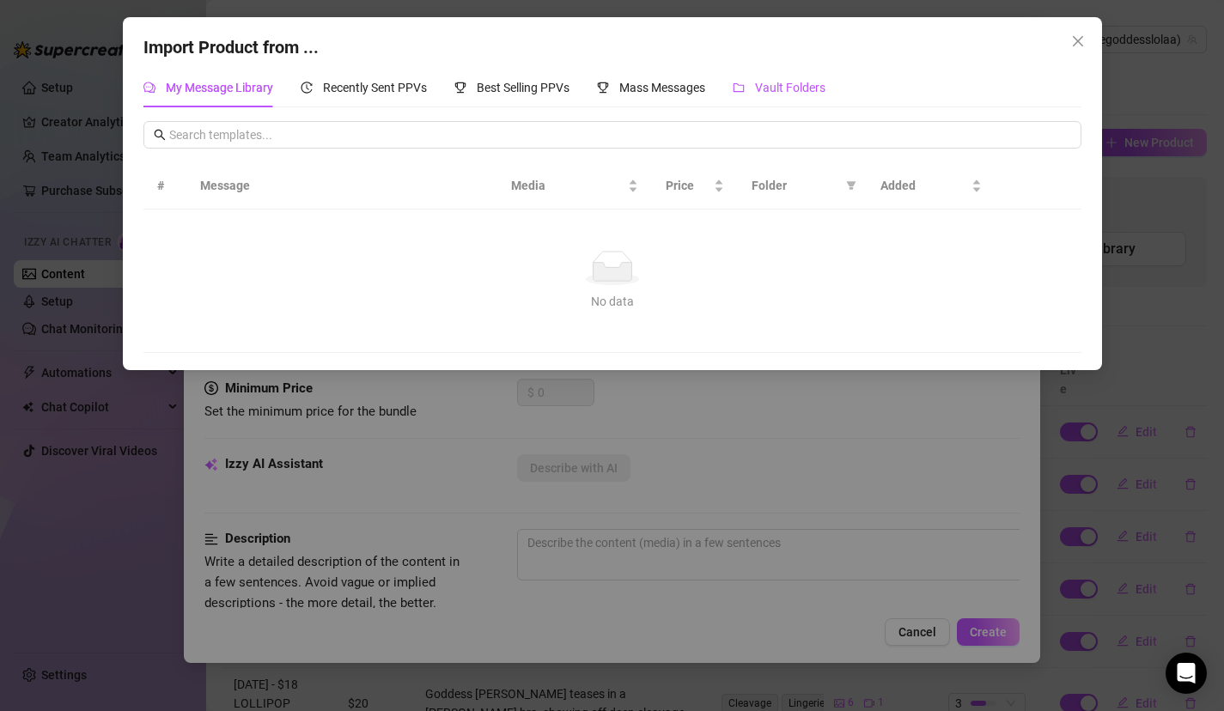
click at [768, 88] on span "Vault Folders" at bounding box center [790, 88] width 70 height 14
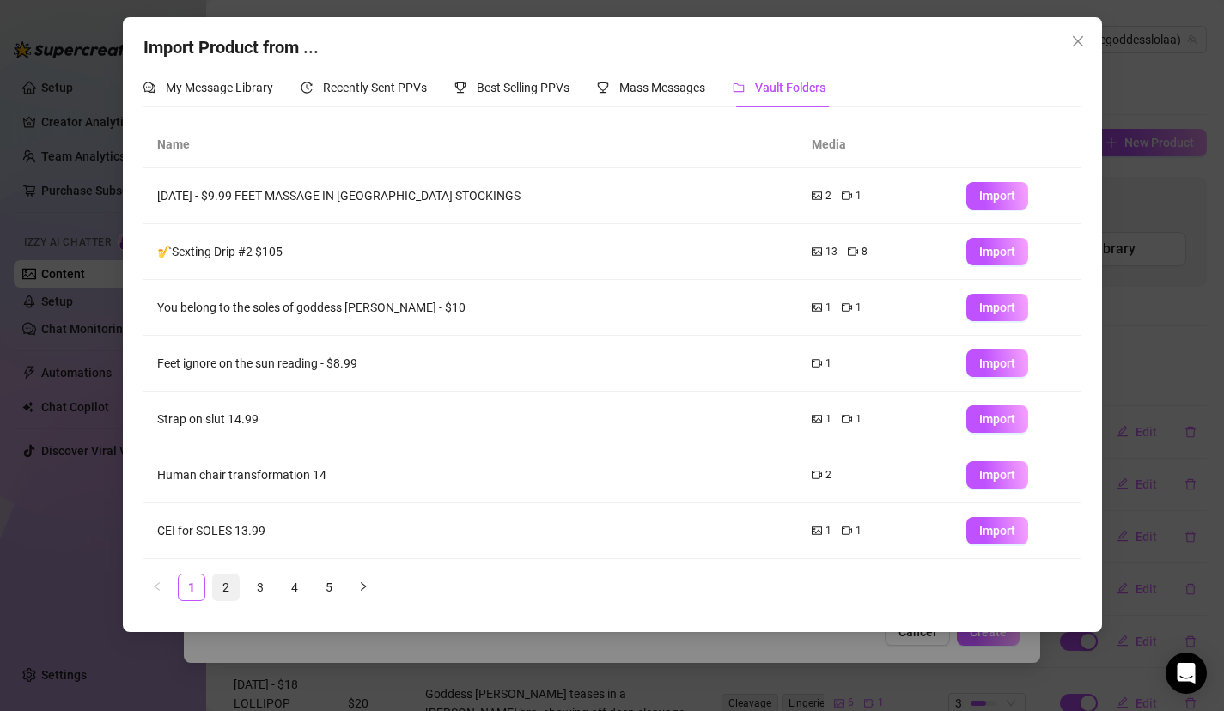
click at [224, 586] on link "2" at bounding box center [226, 588] width 26 height 26
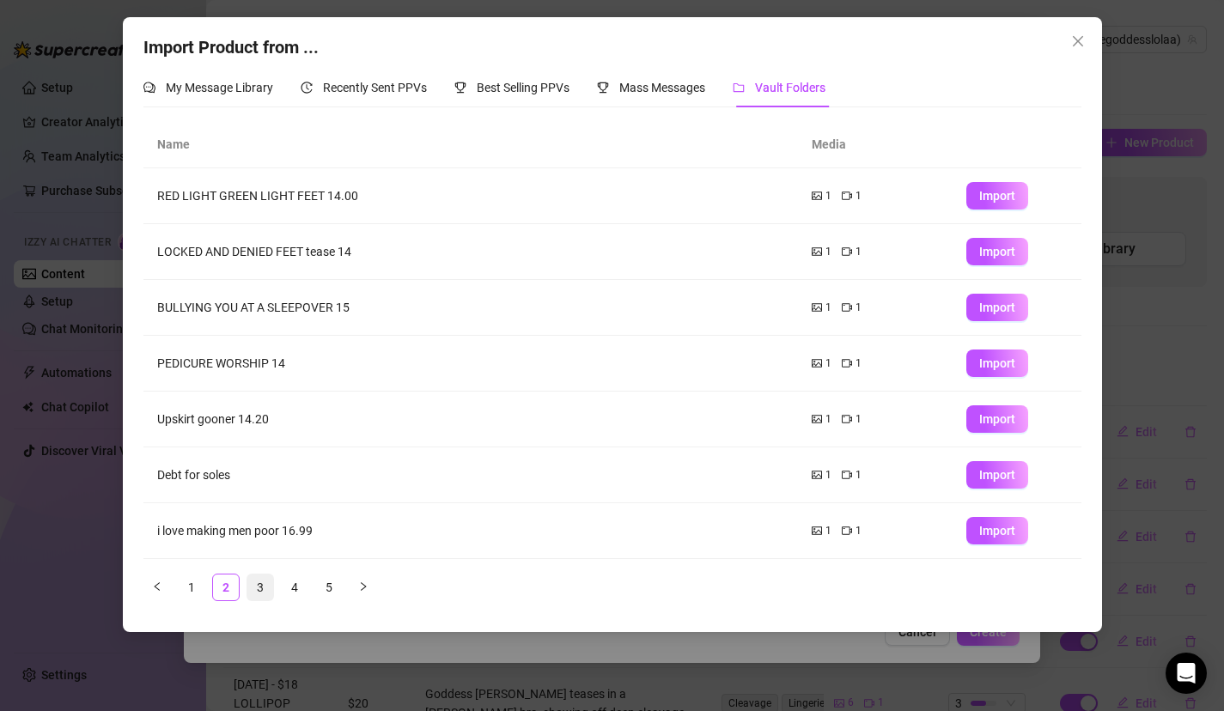
click at [253, 587] on link "3" at bounding box center [260, 588] width 26 height 26
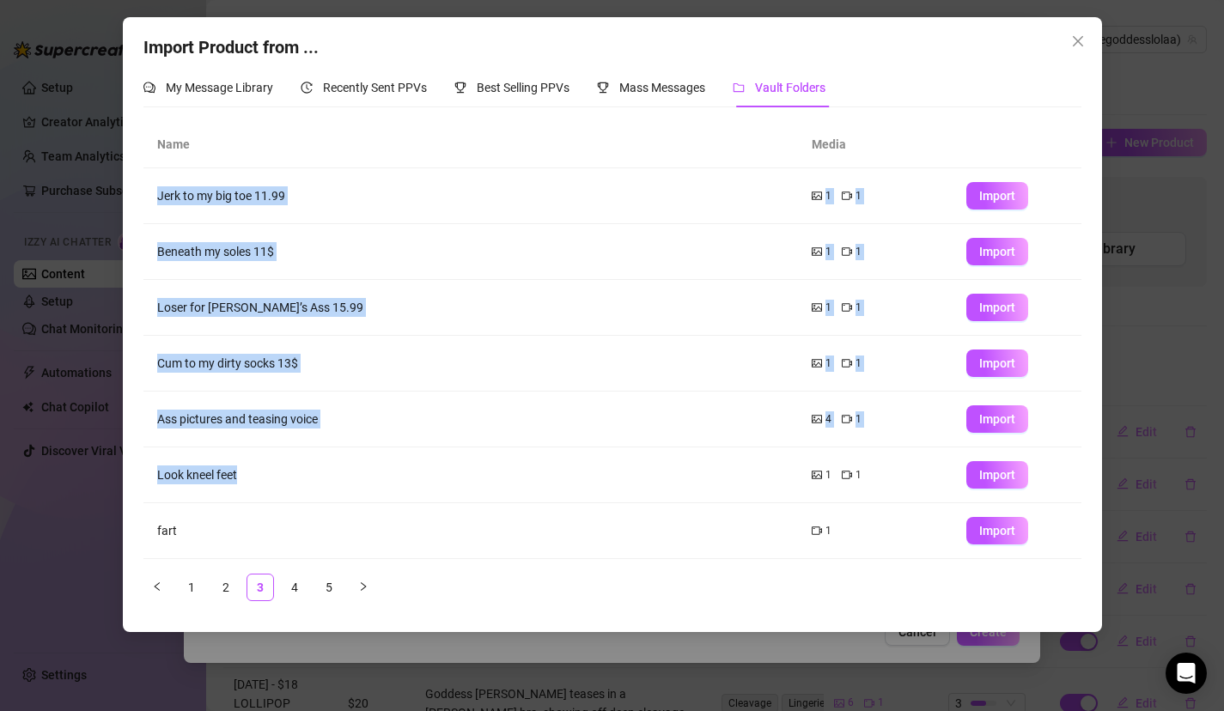
scroll to position [167, 0]
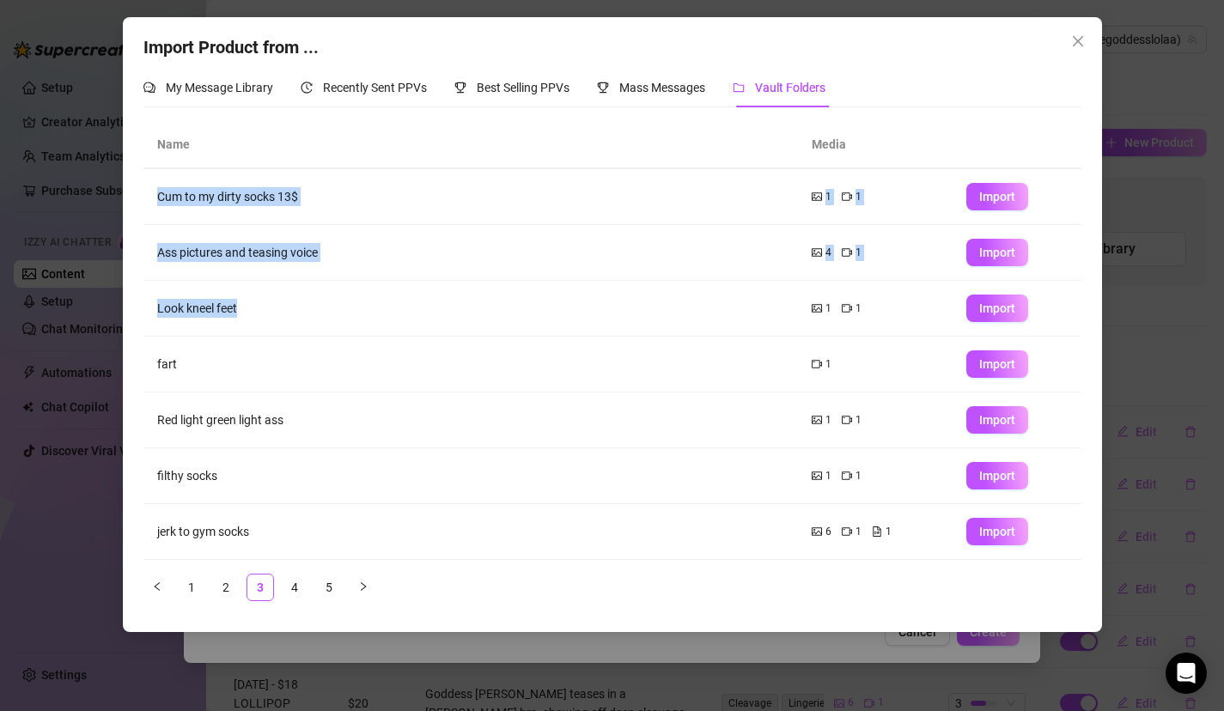
drag, startPoint x: 334, startPoint y: 481, endPoint x: 334, endPoint y: 670, distance: 189.0
click at [334, 674] on div "Import Product from ... My Message Library Recently Sent PPVs Best Selling PPVs…" at bounding box center [612, 355] width 1224 height 711
click at [296, 592] on link "4" at bounding box center [295, 588] width 26 height 26
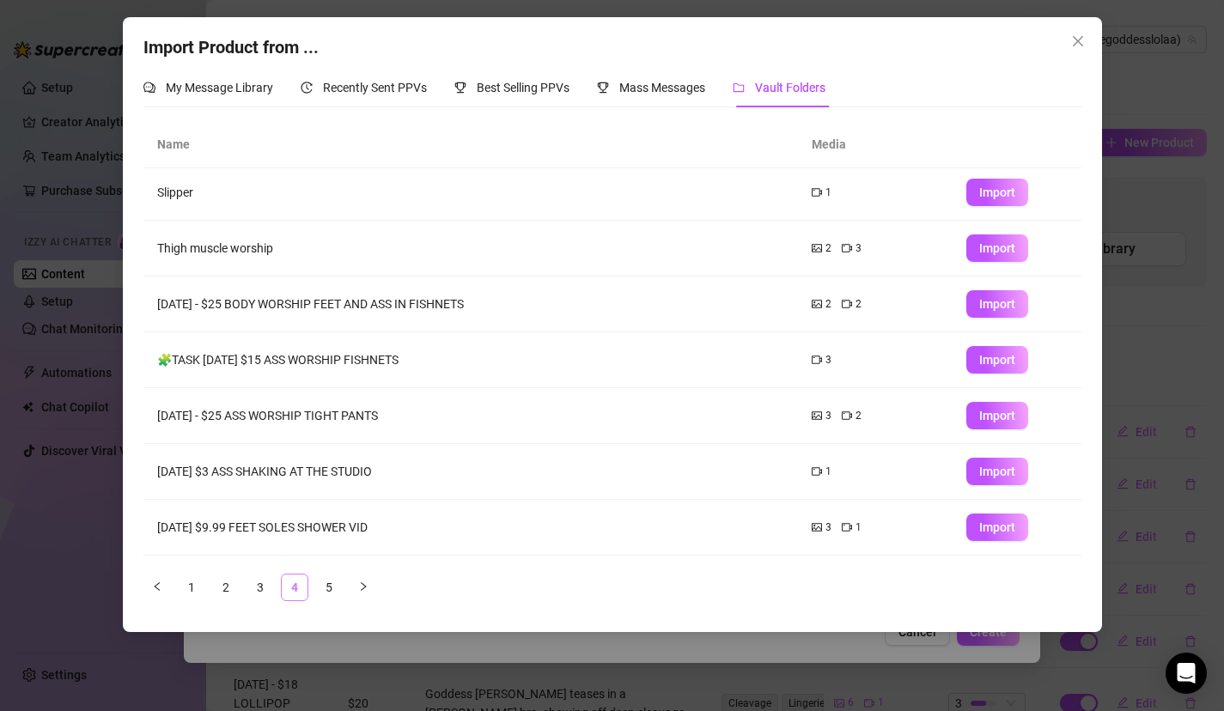
scroll to position [0, 0]
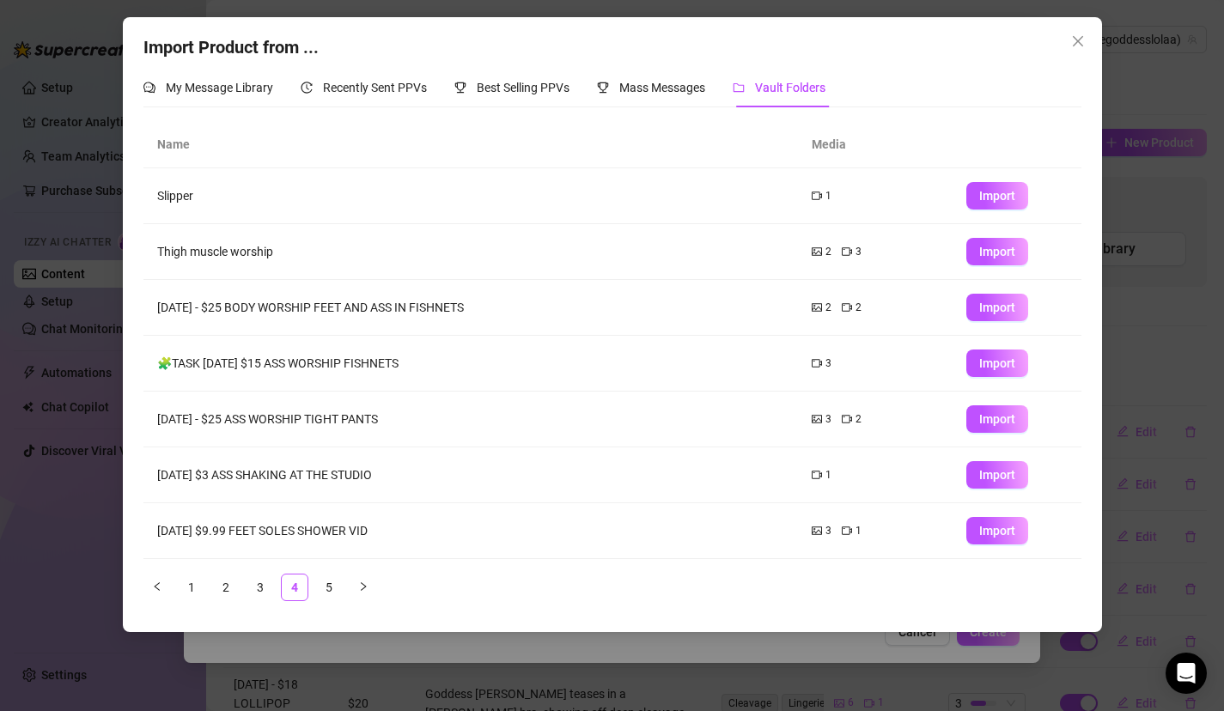
click at [1028, 247] on td "Import" at bounding box center [1017, 252] width 129 height 56
click at [992, 247] on span "Import" at bounding box center [997, 252] width 36 height 14
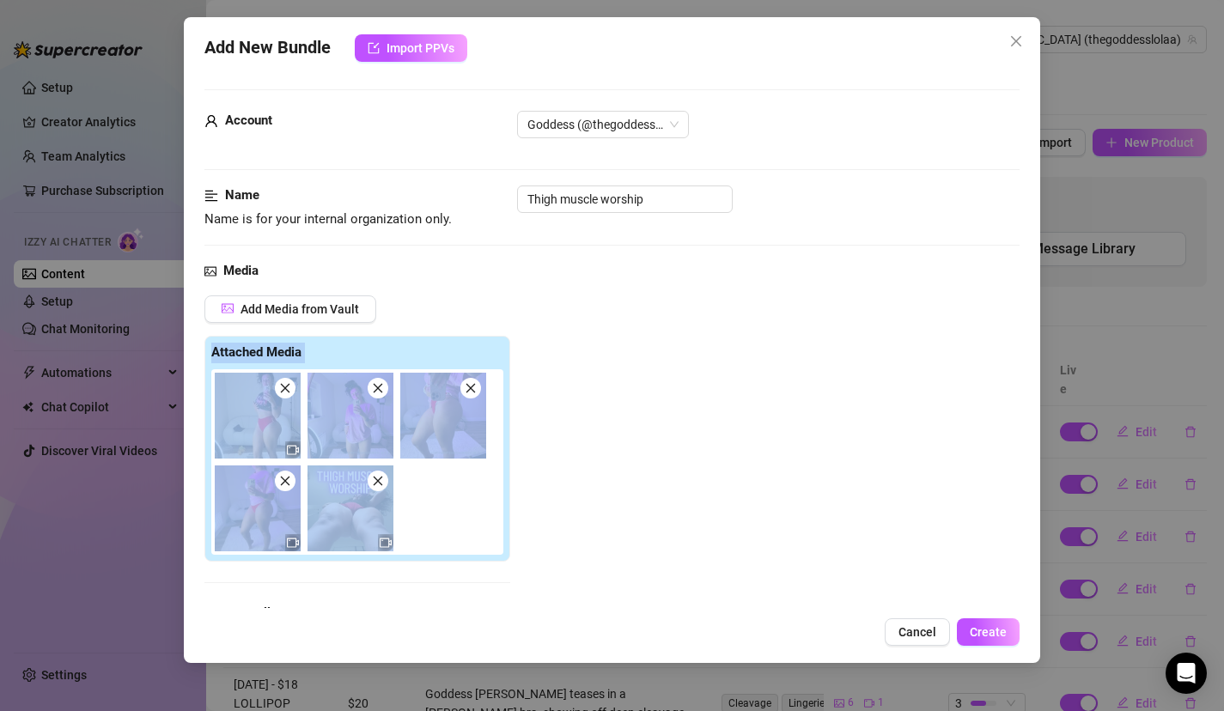
drag, startPoint x: 710, startPoint y: 339, endPoint x: 697, endPoint y: 578, distance: 239.2
click at [697, 581] on div "Add Media from Vault Attached Media Tag Collaborators @ Tag creator" at bounding box center [612, 477] width 816 height 363
click at [722, 442] on div "Add Media from Vault Attached Media Tag Collaborators @ Tag creator" at bounding box center [612, 477] width 816 height 363
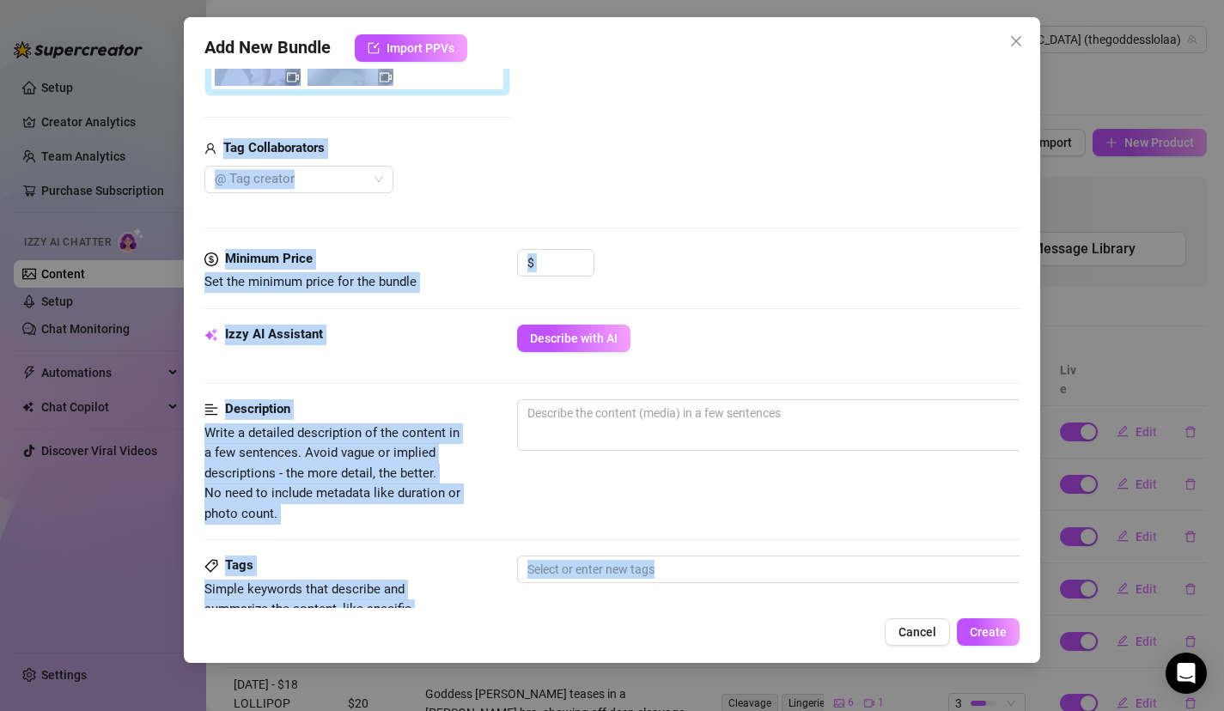
scroll to position [578, 0]
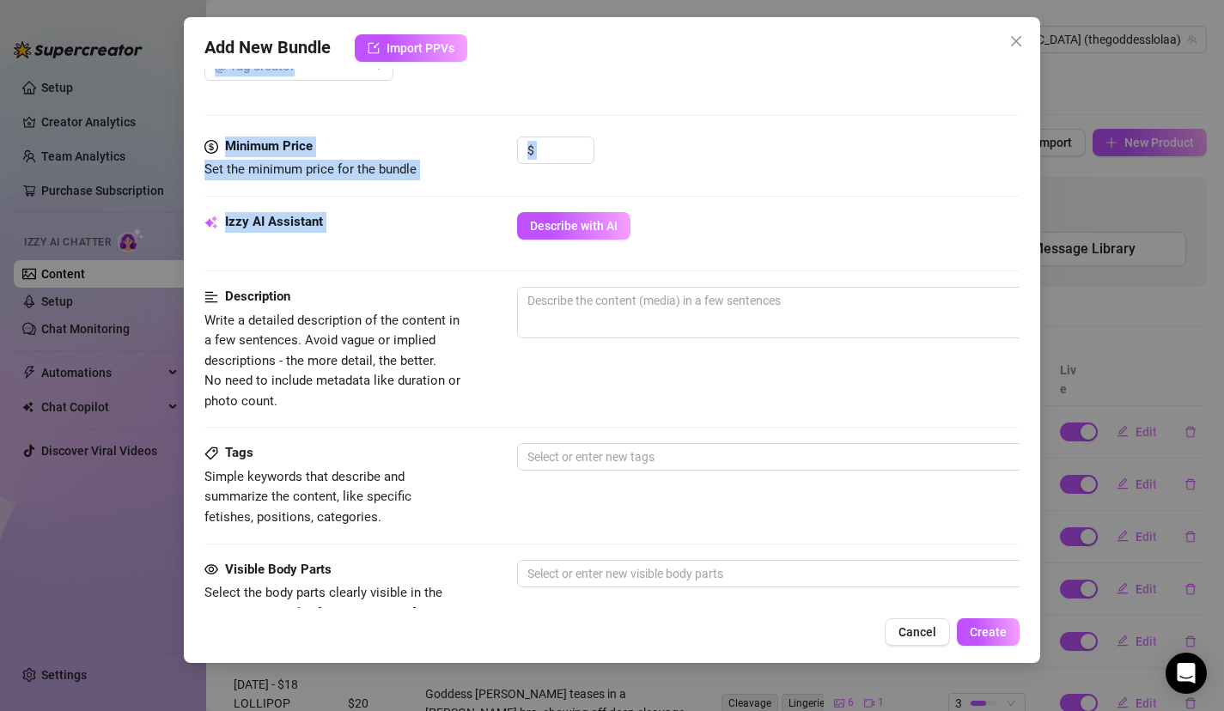
drag, startPoint x: 723, startPoint y: 442, endPoint x: 705, endPoint y: 215, distance: 227.5
click at [702, 215] on form "Account Goddess (@thegoddesslolaa) Name Name is for your internal organization …" at bounding box center [612, 278] width 816 height 1534
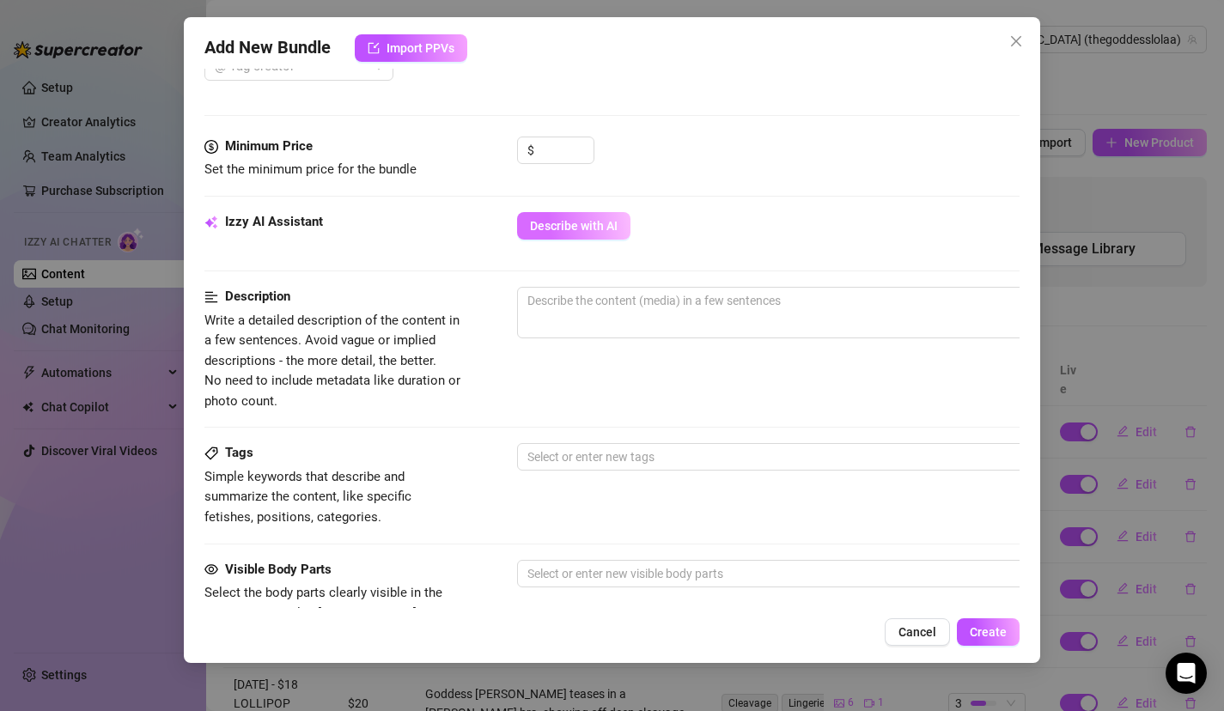
click at [568, 227] on span "Describe with AI" at bounding box center [574, 226] width 88 height 14
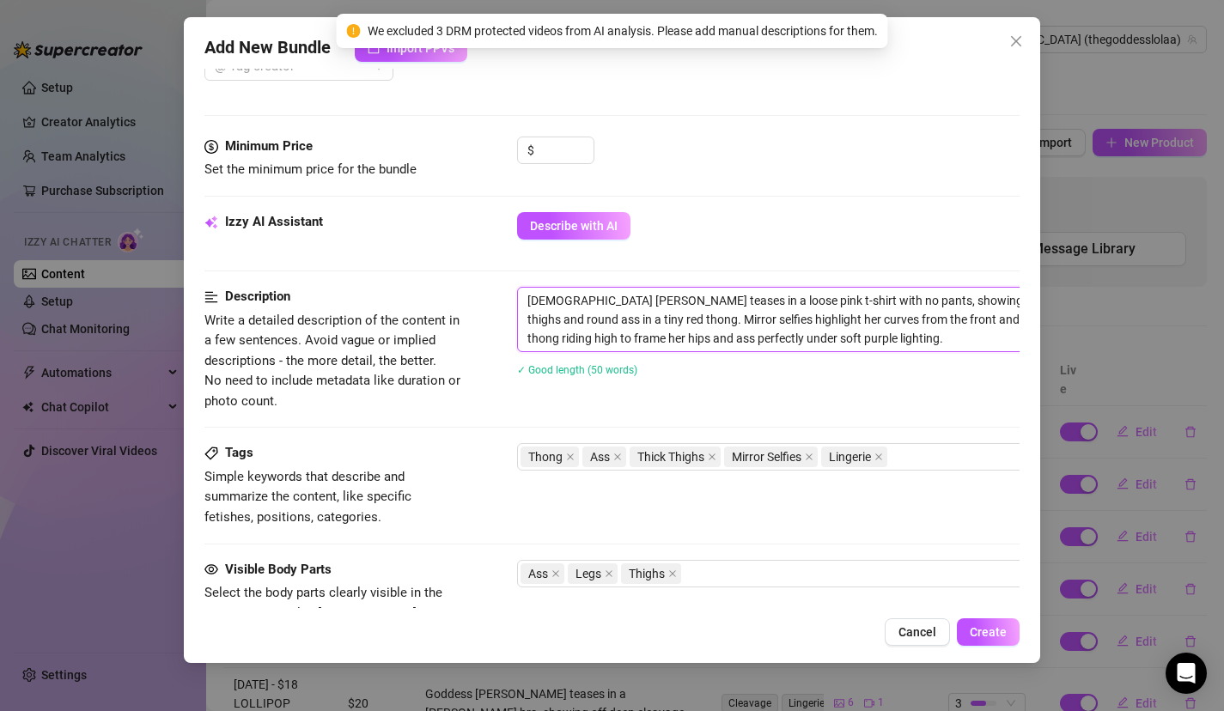
drag, startPoint x: 832, startPoint y: 301, endPoint x: 699, endPoint y: 296, distance: 132.4
click at [714, 314] on textarea "Goddess Lola teases in a loose pink t-shirt with no pants, showing off her thic…" at bounding box center [818, 320] width 600 height 64
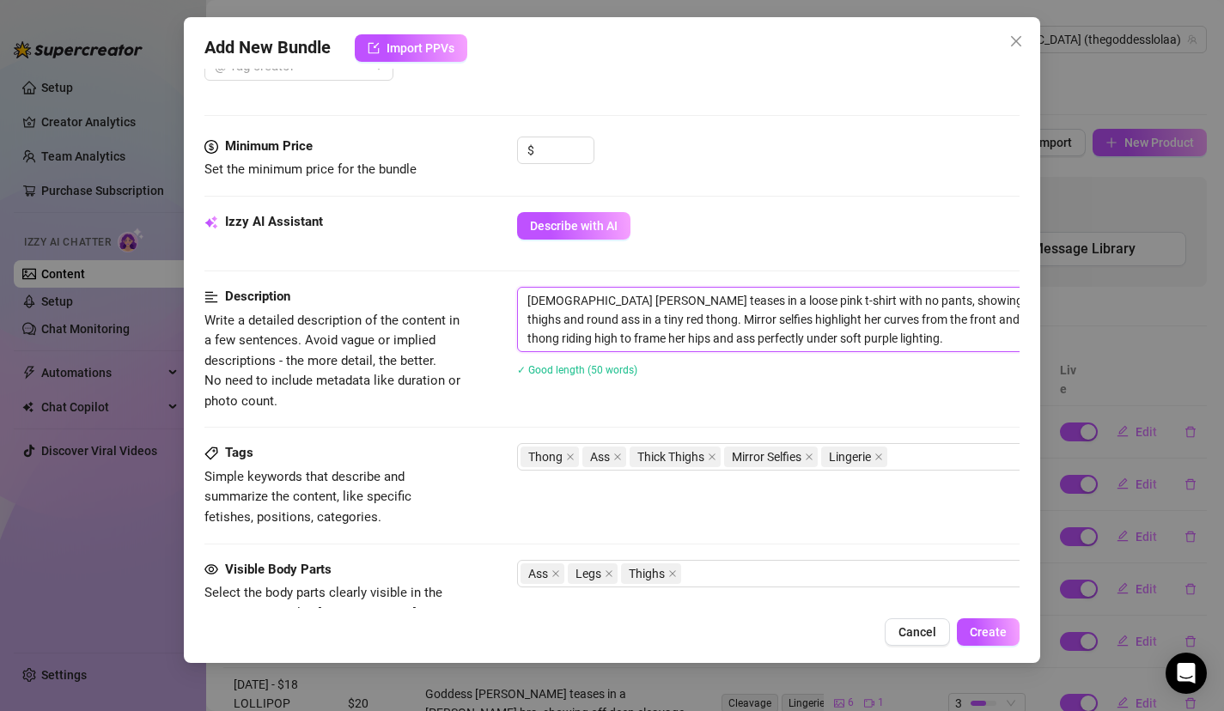
drag, startPoint x: 583, startPoint y: 320, endPoint x: 662, endPoint y: 306, distance: 80.4
click at [662, 306] on textarea "Goddess Lola teases in a loose pink t-shirt with no pants, showing off her thic…" at bounding box center [818, 320] width 600 height 64
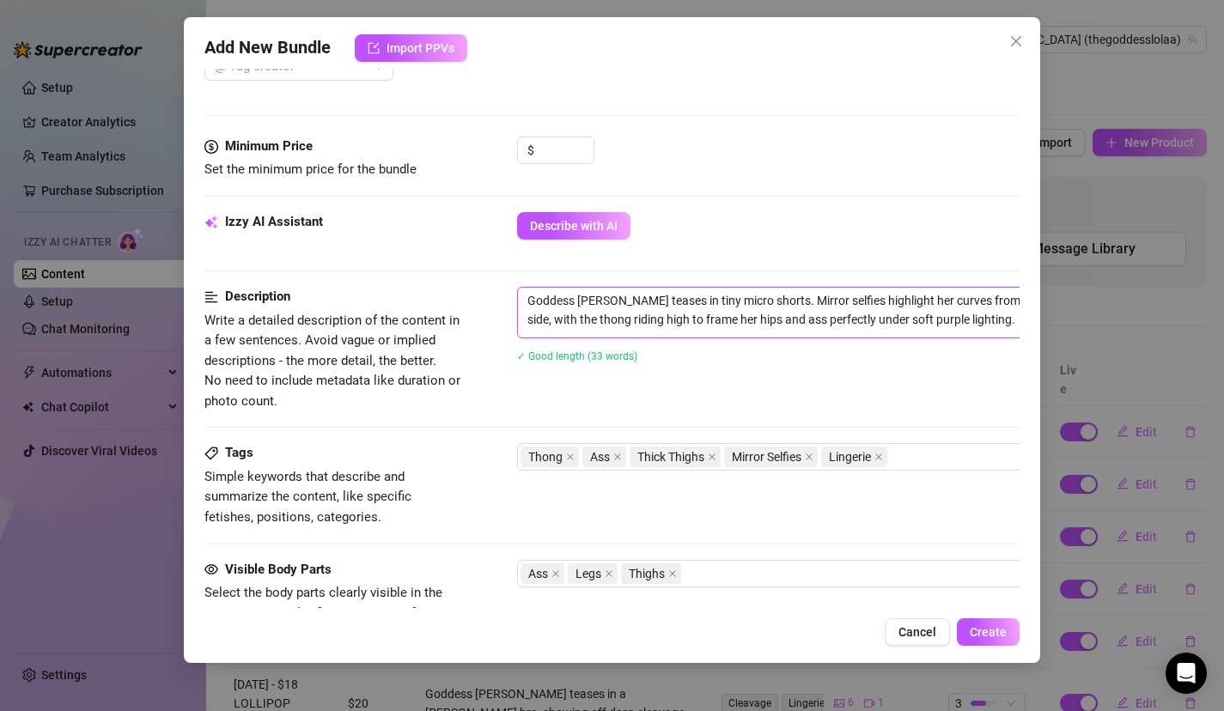
click at [991, 322] on textarea "Goddess Lola teases in tiny micro shorts. Mirror selfies highlight her curves f…" at bounding box center [818, 310] width 600 height 45
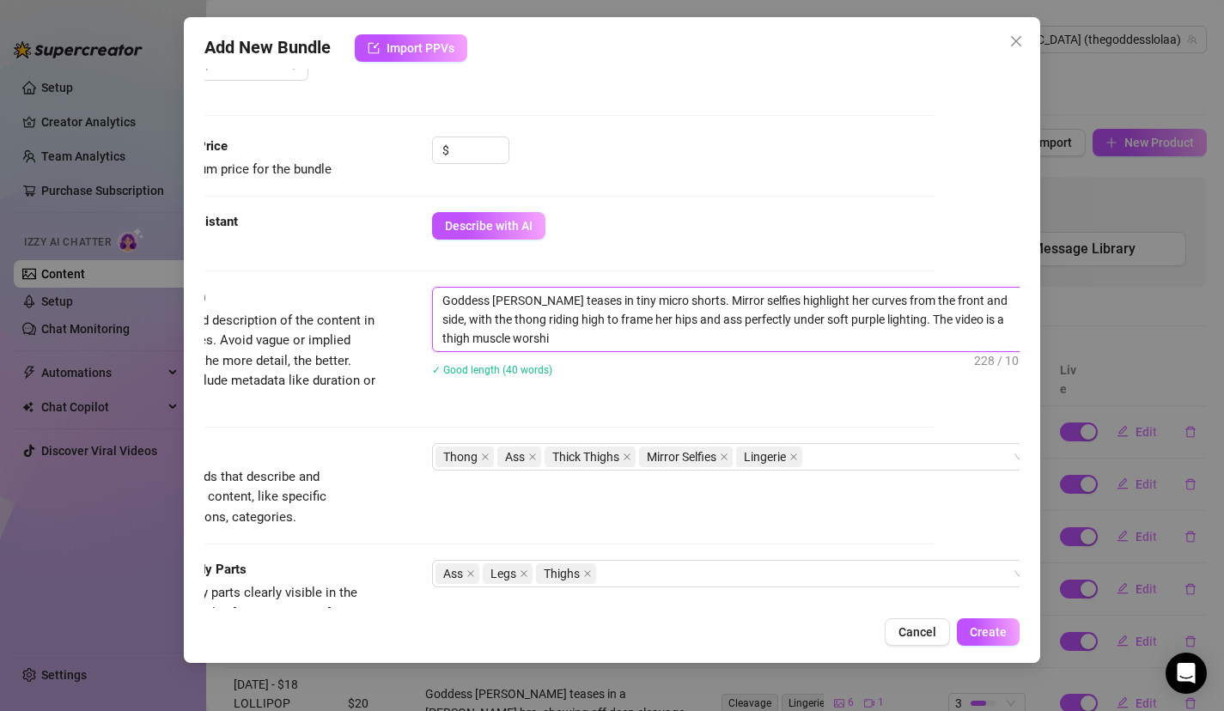
scroll to position [0, 0]
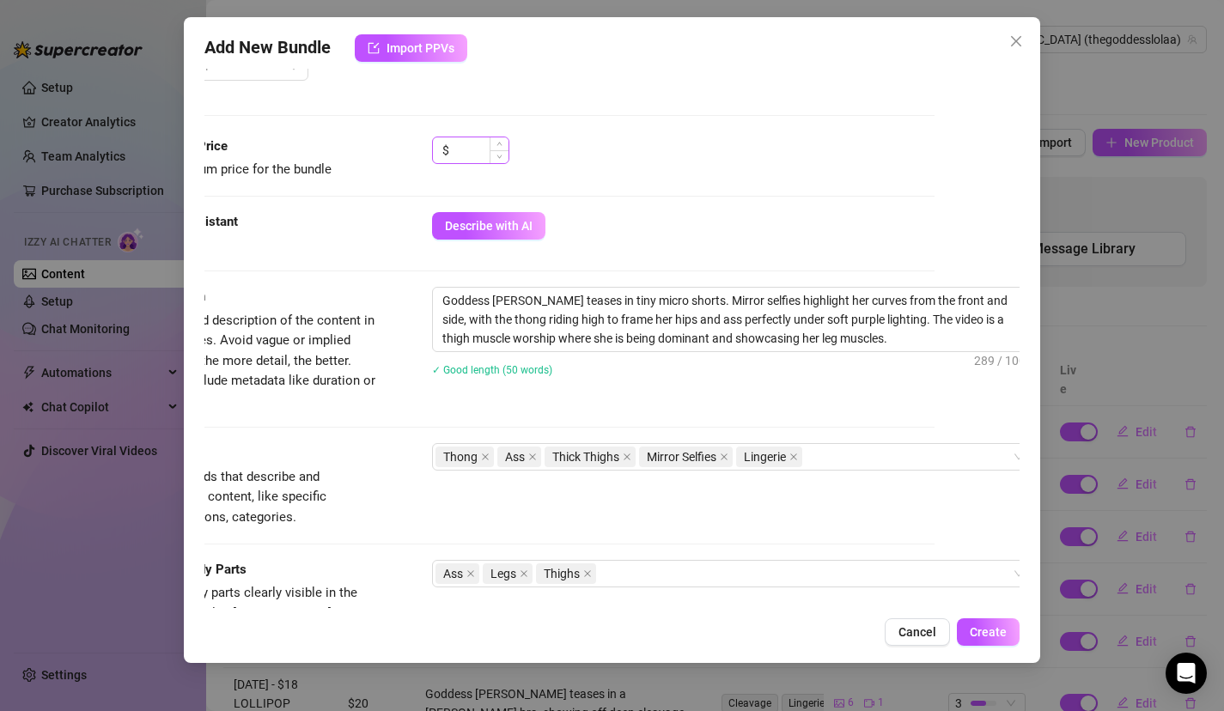
click at [507, 150] on div "$" at bounding box center [470, 150] width 77 height 27
drag, startPoint x: 647, startPoint y: 140, endPoint x: 646, endPoint y: 105, distance: 35.2
click at [647, 106] on form "Account Goddess (@thegoddesslolaa) Name Name is for your internal organization …" at bounding box center [527, 278] width 816 height 1534
click at [725, 462] on span at bounding box center [724, 457] width 9 height 19
click at [697, 458] on icon "close" at bounding box center [696, 457] width 9 height 9
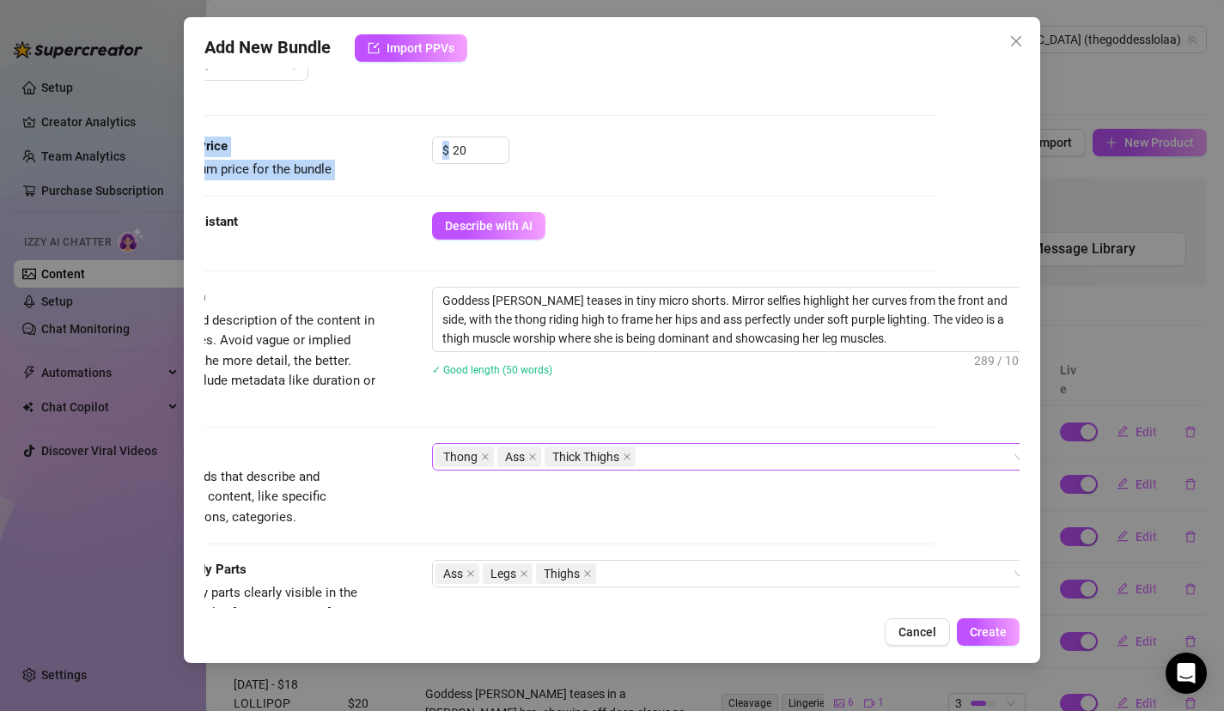
click at [713, 460] on div "Thong Ass Thick Thighs" at bounding box center [724, 457] width 576 height 24
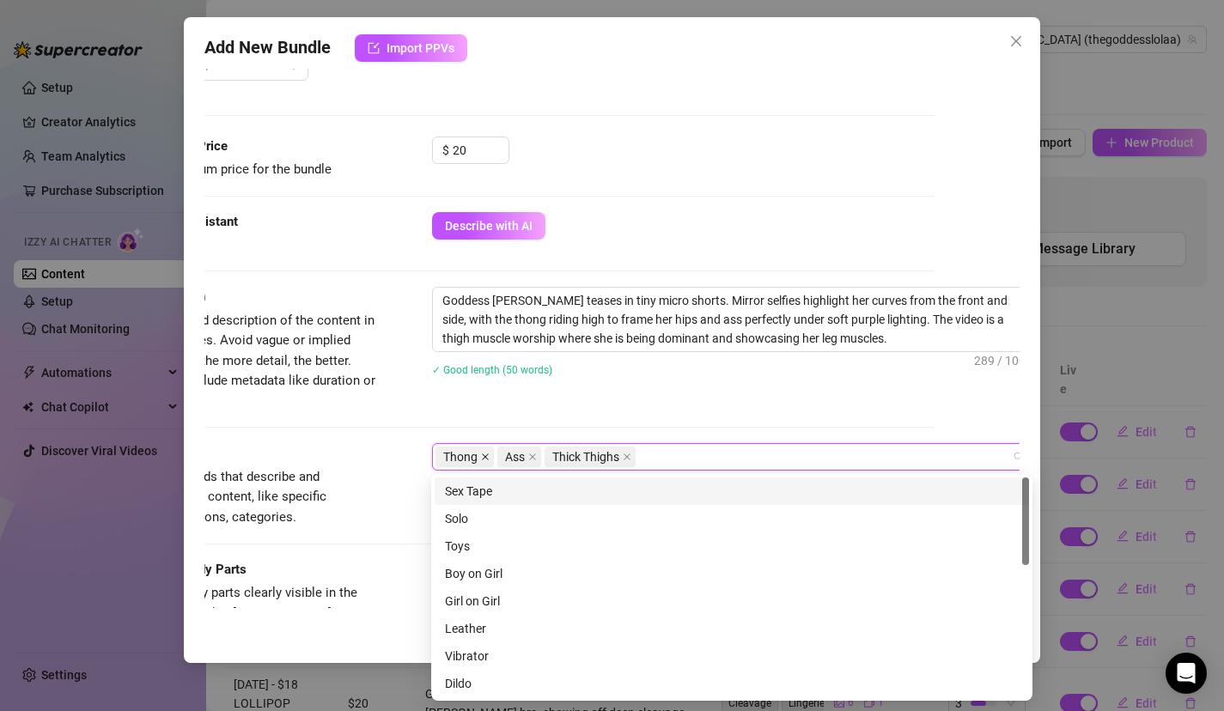
click at [481, 459] on icon "close" at bounding box center [485, 457] width 9 height 9
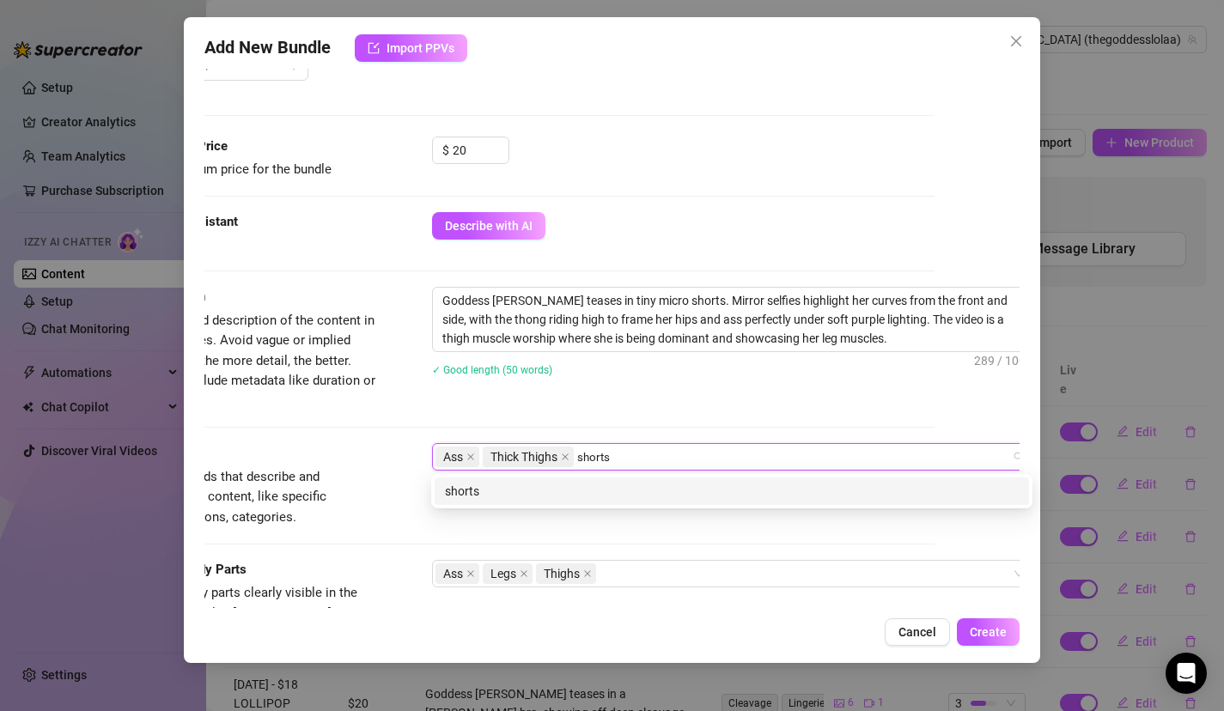
click at [599, 494] on div "shorts" at bounding box center [732, 491] width 574 height 19
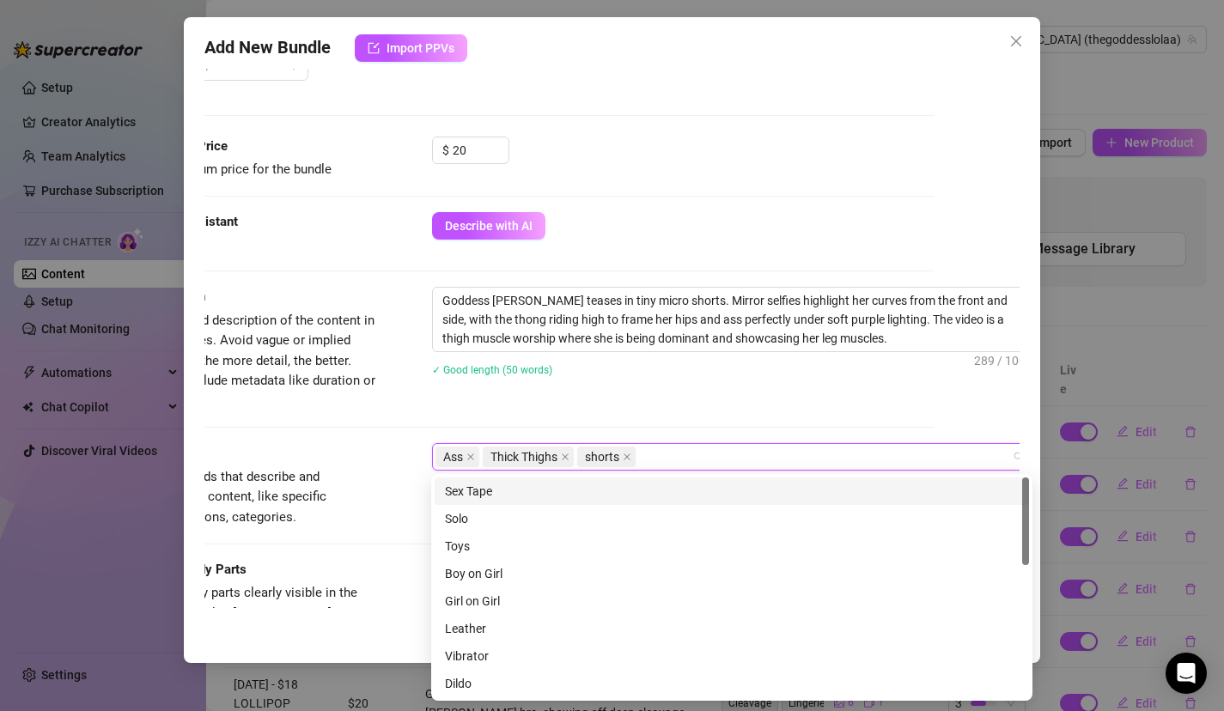
click at [691, 418] on div "Description Write a detailed description of the content in a few sentences. Avo…" at bounding box center [527, 365] width 816 height 156
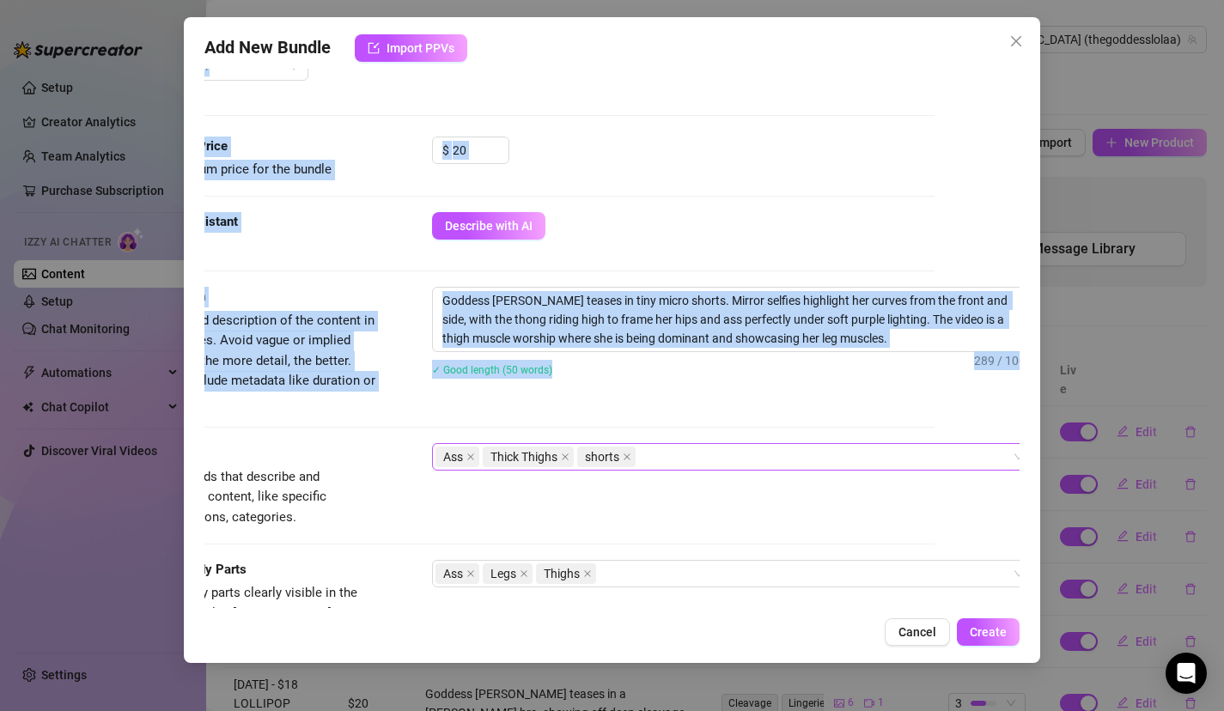
scroll to position [0, 85]
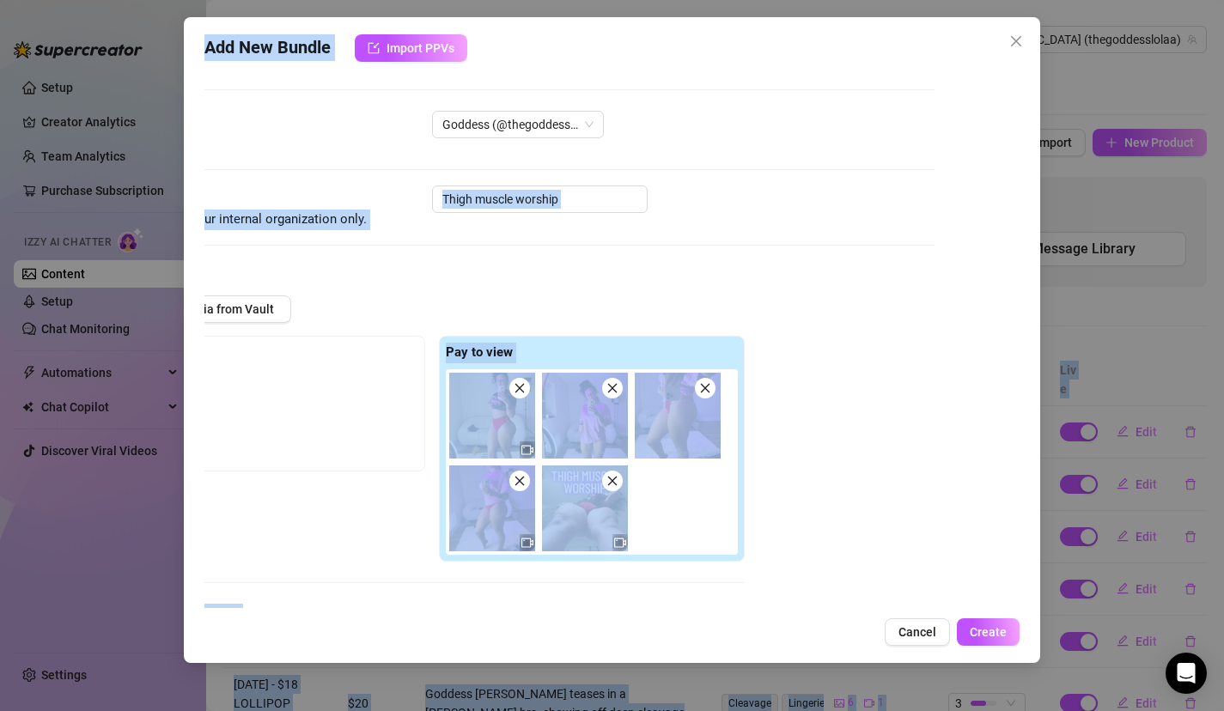
drag, startPoint x: 942, startPoint y: 432, endPoint x: 948, endPoint y: -116, distance: 548.2
click at [948, 0] on html "Setup Creator Analytics Team Analytics Purchase Subscription Izzy AI Chatter Co…" at bounding box center [612, 355] width 1224 height 711
click at [875, 198] on div "Thigh muscle worship" at bounding box center [683, 199] width 503 height 27
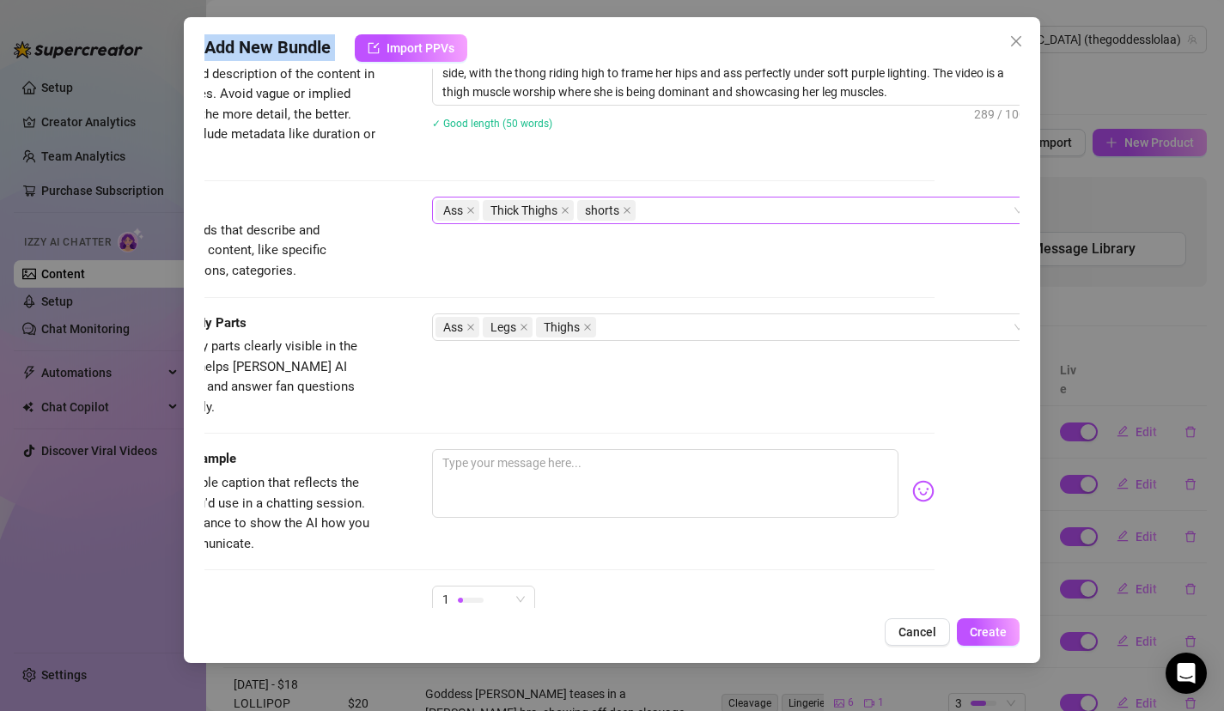
scroll to position [995, 85]
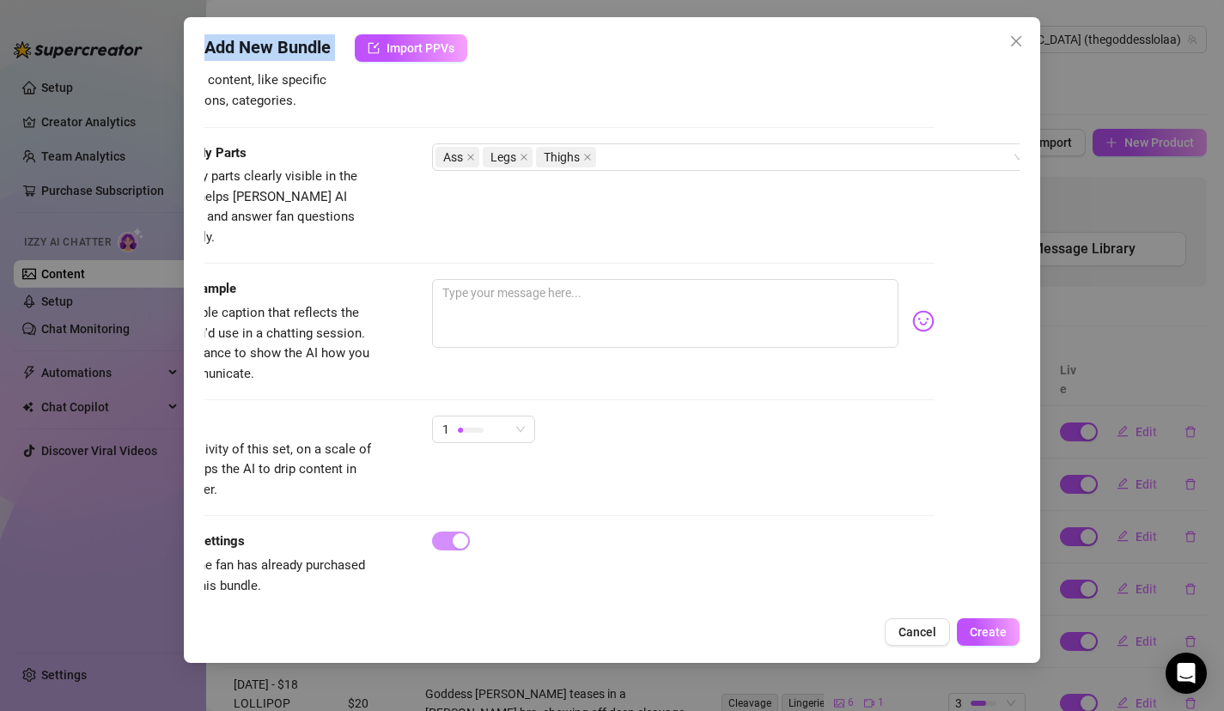
drag, startPoint x: 875, startPoint y: 198, endPoint x: 872, endPoint y: 717, distance: 518.9
click at [872, 711] on html "Setup Creator Analytics Team Analytics Purchase Subscription Izzy AI Chatter Co…" at bounding box center [612, 355] width 1224 height 711
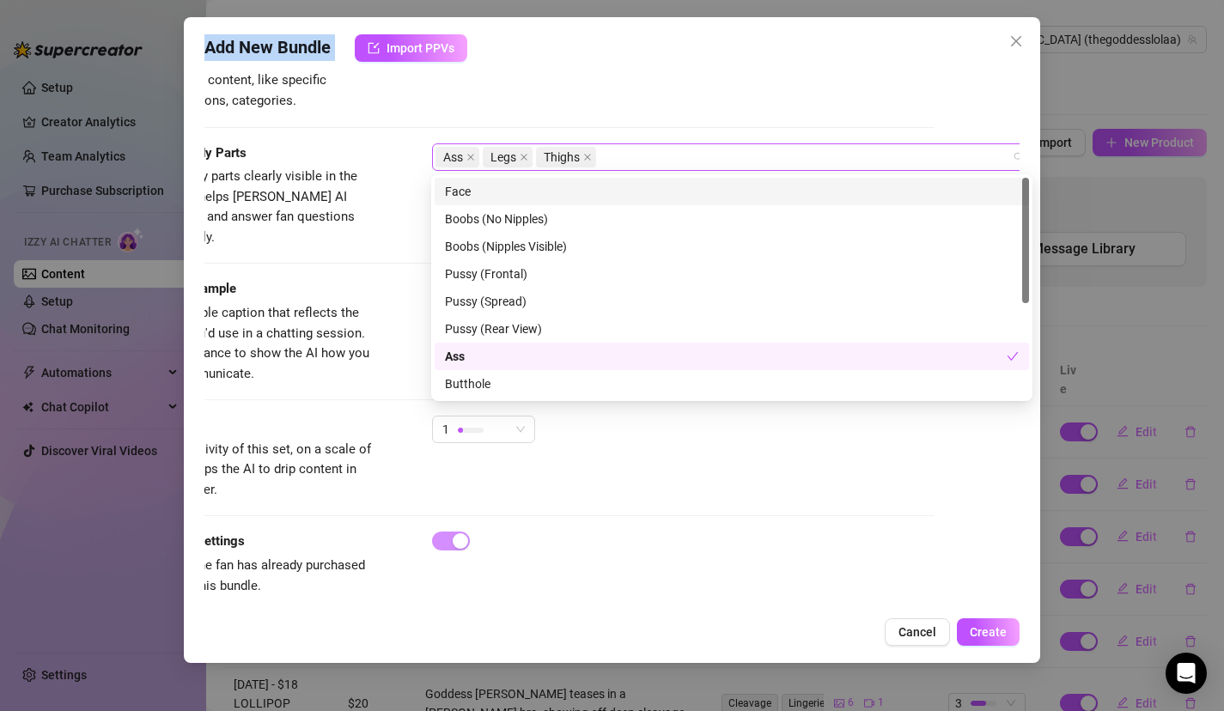
click at [710, 149] on div "Ass Legs Thighs" at bounding box center [724, 157] width 576 height 24
click at [479, 197] on div "Face" at bounding box center [732, 191] width 574 height 19
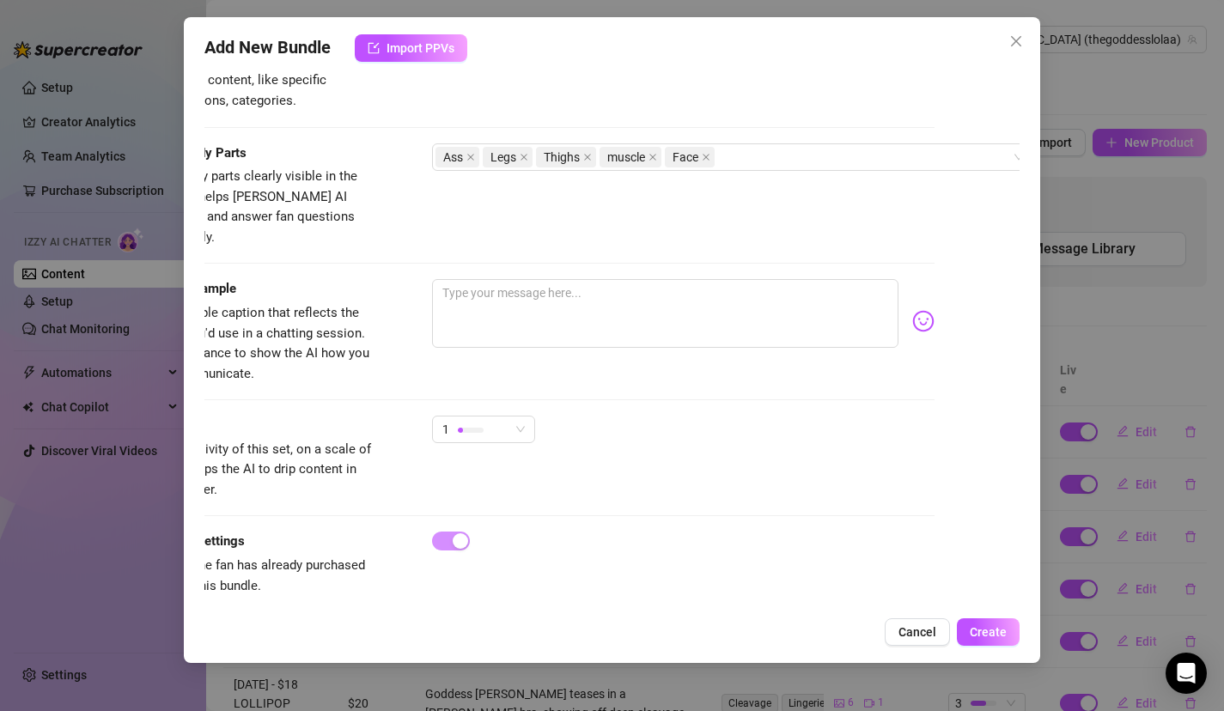
click at [640, 532] on div at bounding box center [683, 541] width 503 height 19
click at [583, 322] on textarea at bounding box center [665, 313] width 467 height 69
drag, startPoint x: 460, startPoint y: 498, endPoint x: 260, endPoint y: 492, distance: 199.4
click at [260, 492] on div "Exclusivity Level of exclusivity of this set, on a scale of 1 to 5. This helps …" at bounding box center [527, 474] width 816 height 116
click at [986, 638] on span "Create" at bounding box center [988, 632] width 37 height 14
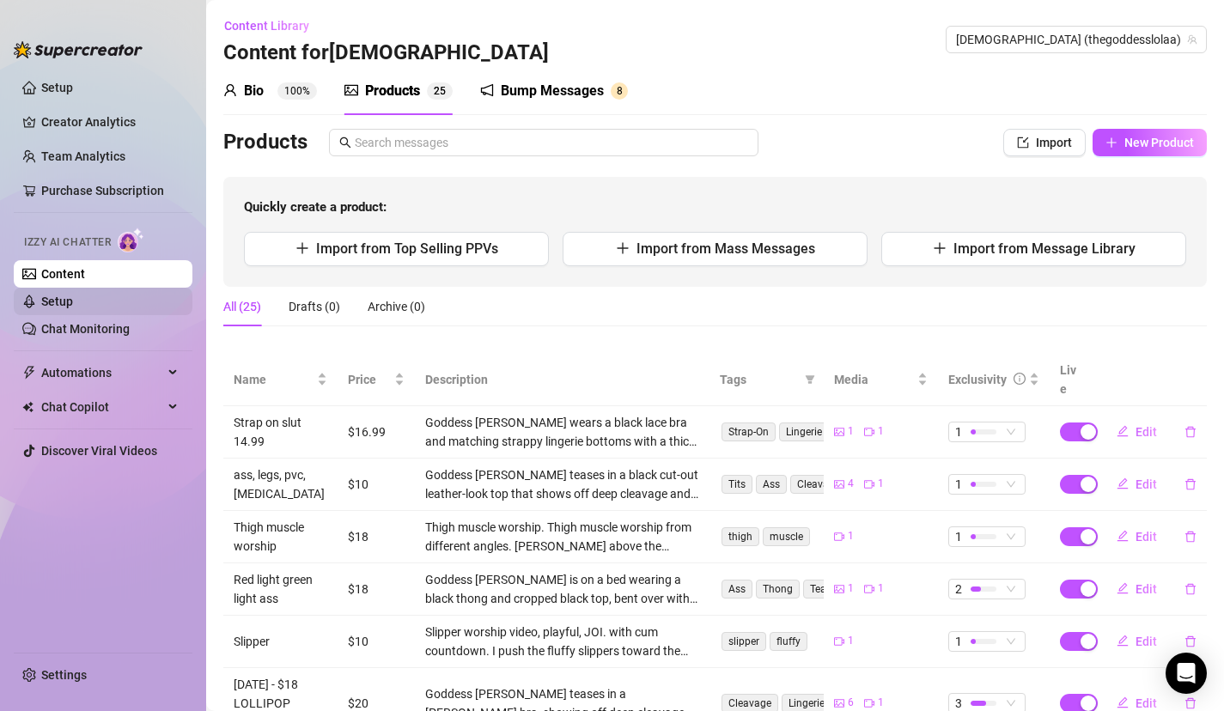
click at [73, 308] on link "Setup" at bounding box center [57, 302] width 32 height 14
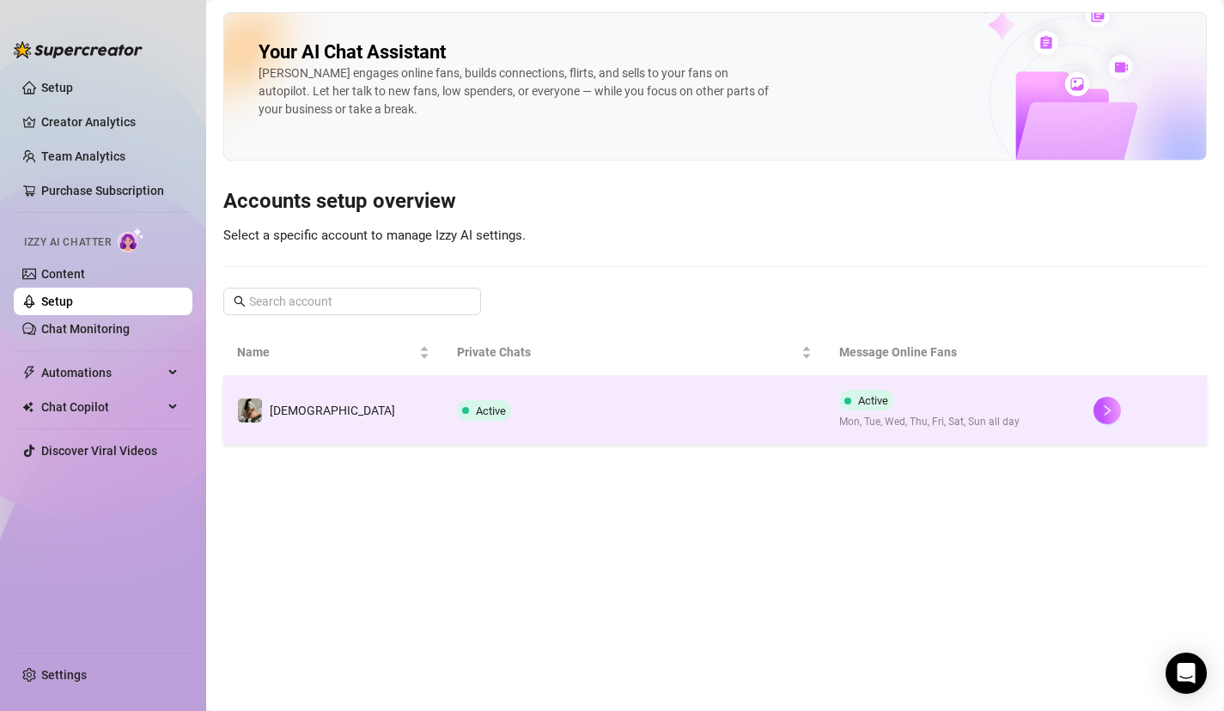
click at [320, 407] on td "[DEMOGRAPHIC_DATA]" at bounding box center [333, 410] width 220 height 69
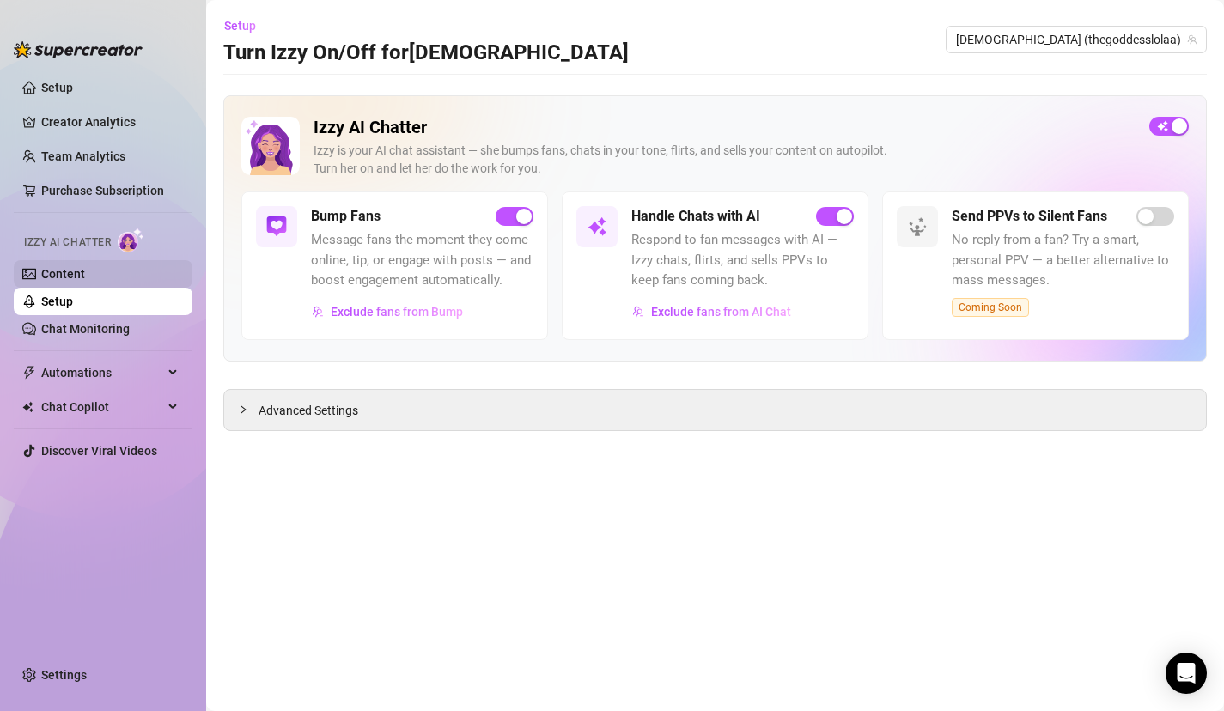
click at [85, 274] on link "Content" at bounding box center [63, 274] width 44 height 14
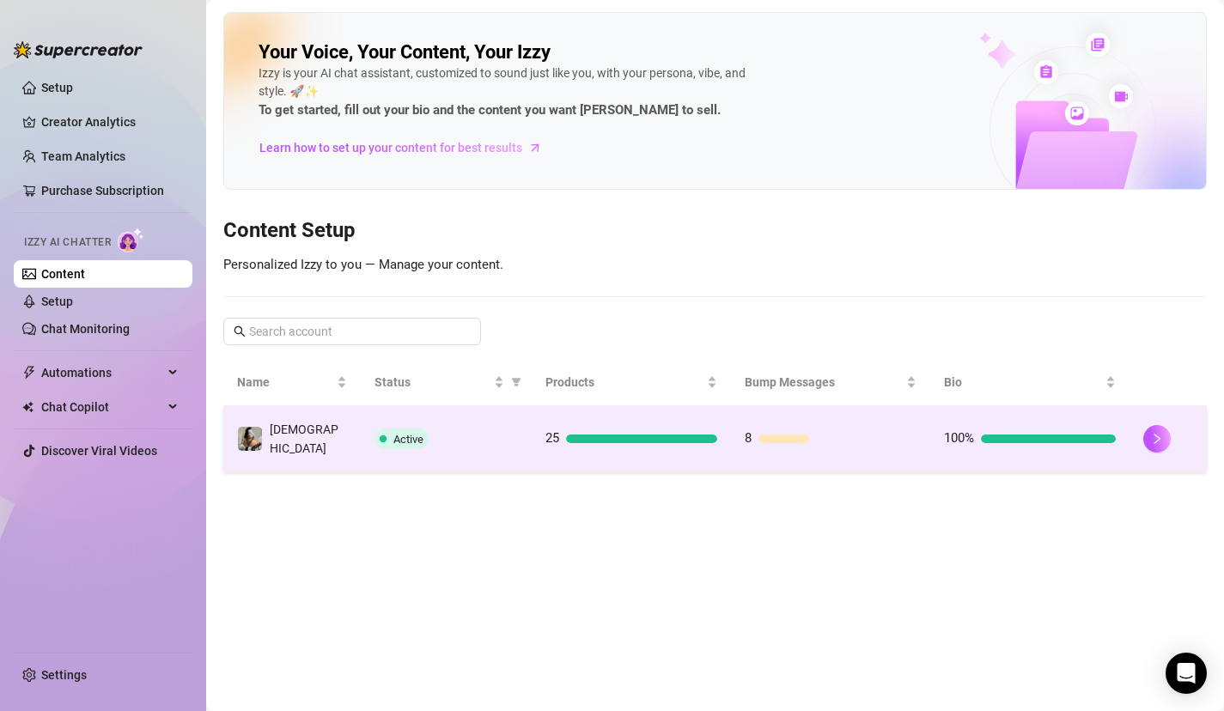
click at [375, 429] on div "Active" at bounding box center [446, 439] width 143 height 21
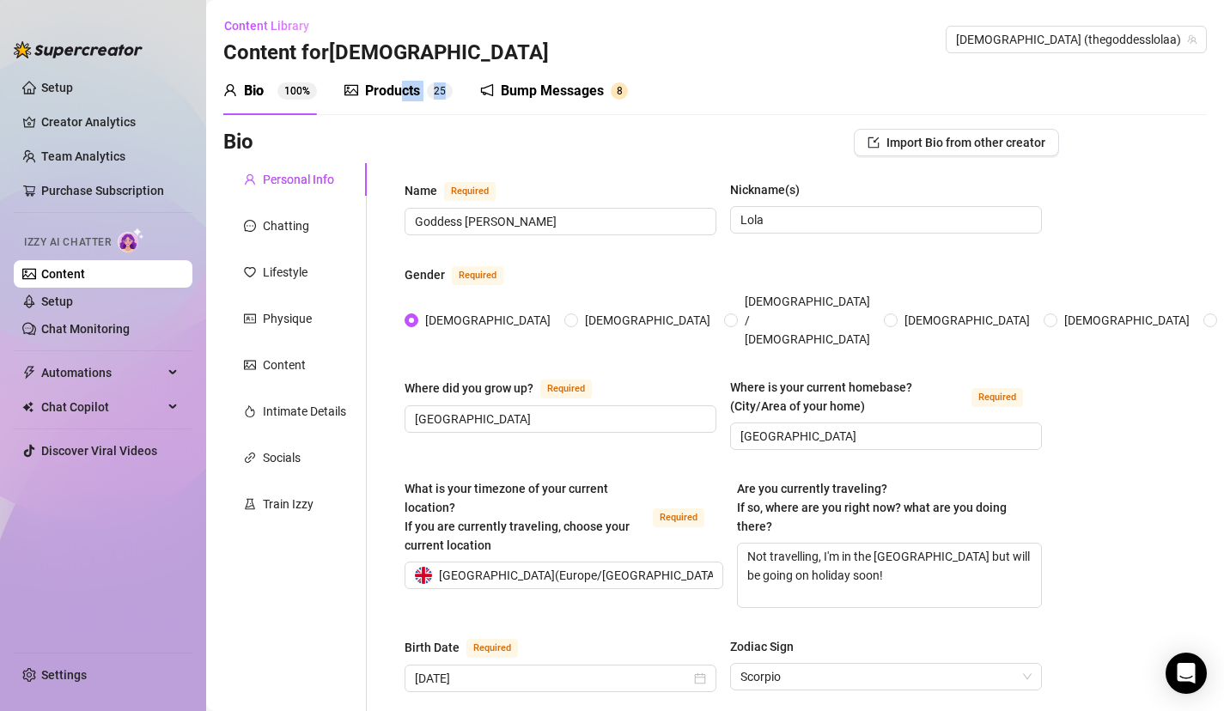
click at [400, 101] on div "Products 2 5" at bounding box center [399, 91] width 108 height 48
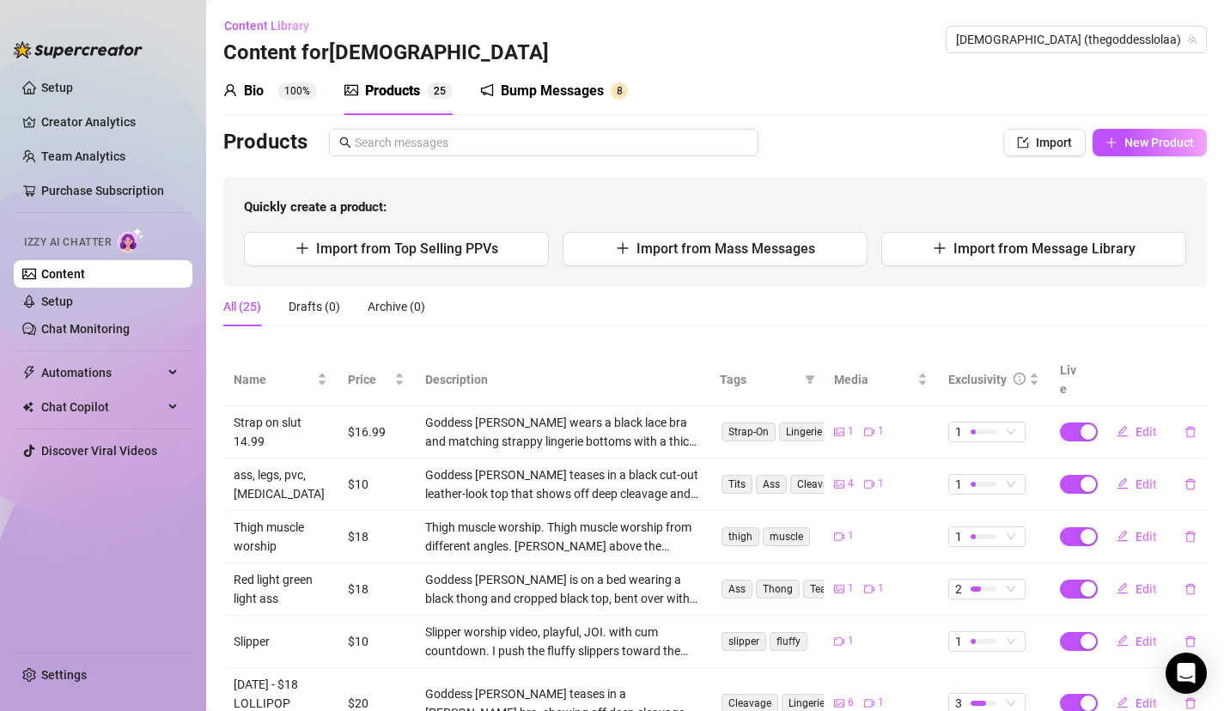
click at [505, 300] on div "All (25) Drafts (0) Archive (0)" at bounding box center [715, 307] width 984 height 40
click at [299, 92] on sup "100%" at bounding box center [298, 90] width 40 height 17
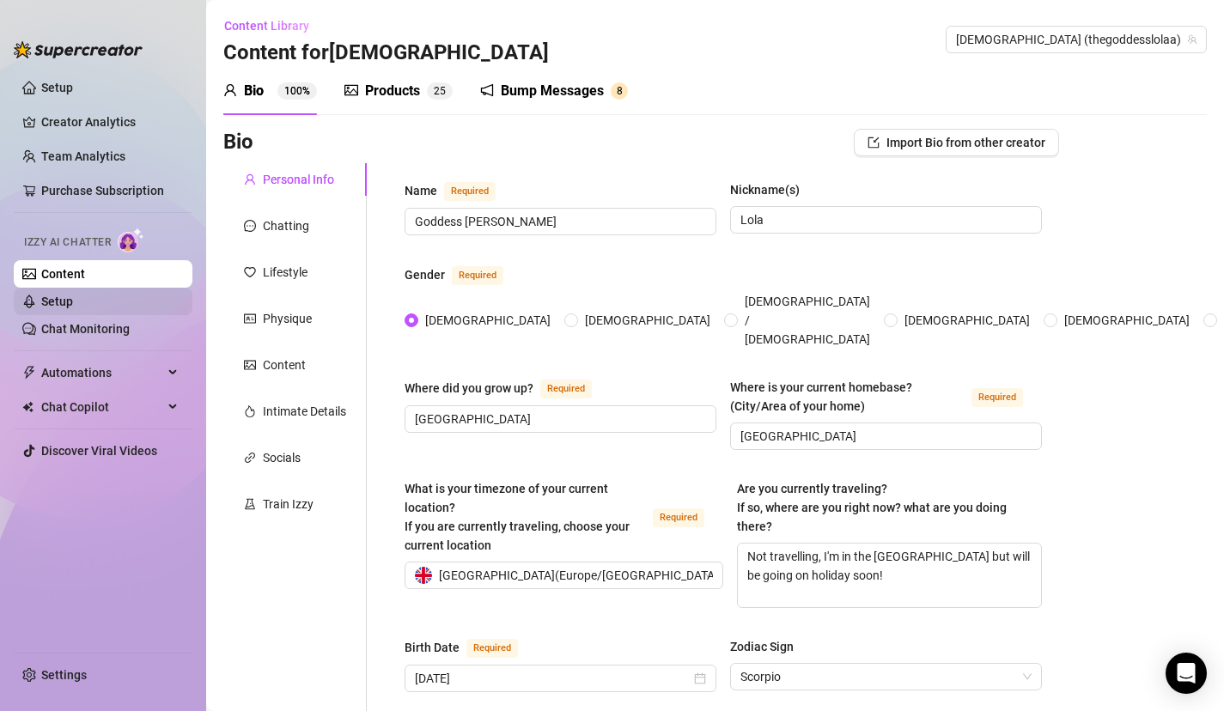
click at [73, 295] on link "Setup" at bounding box center [57, 302] width 32 height 14
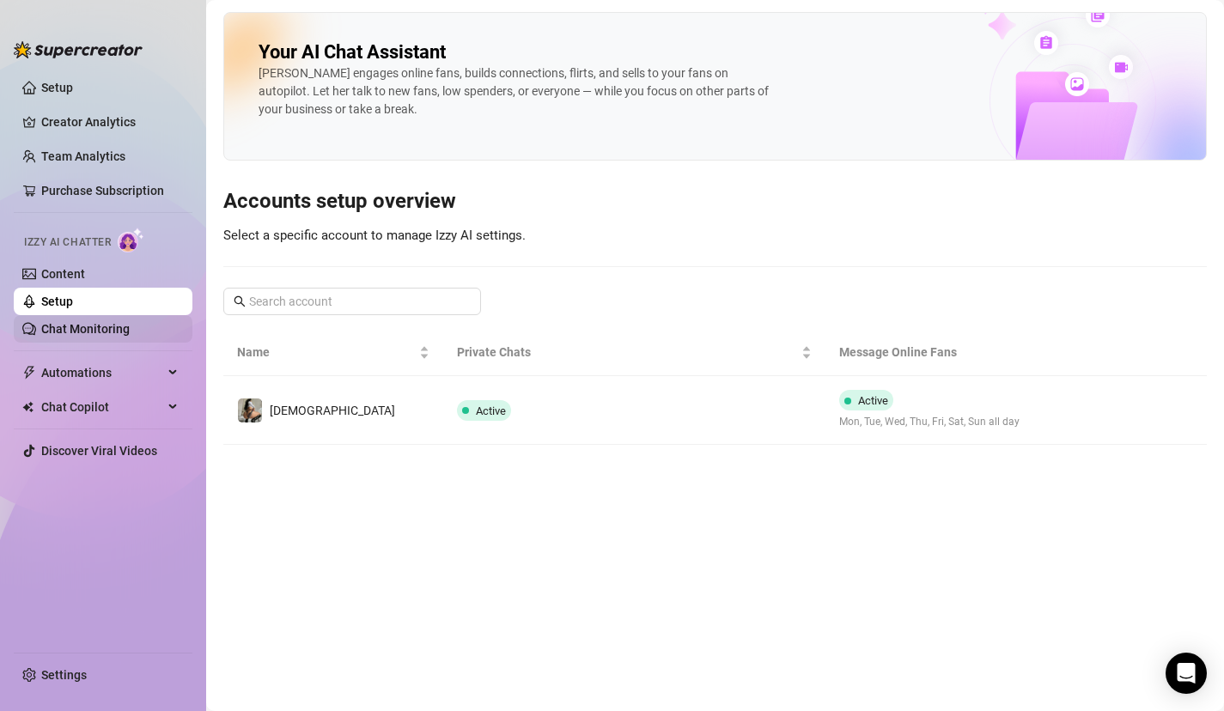
click at [103, 322] on link "Chat Monitoring" at bounding box center [85, 329] width 88 height 14
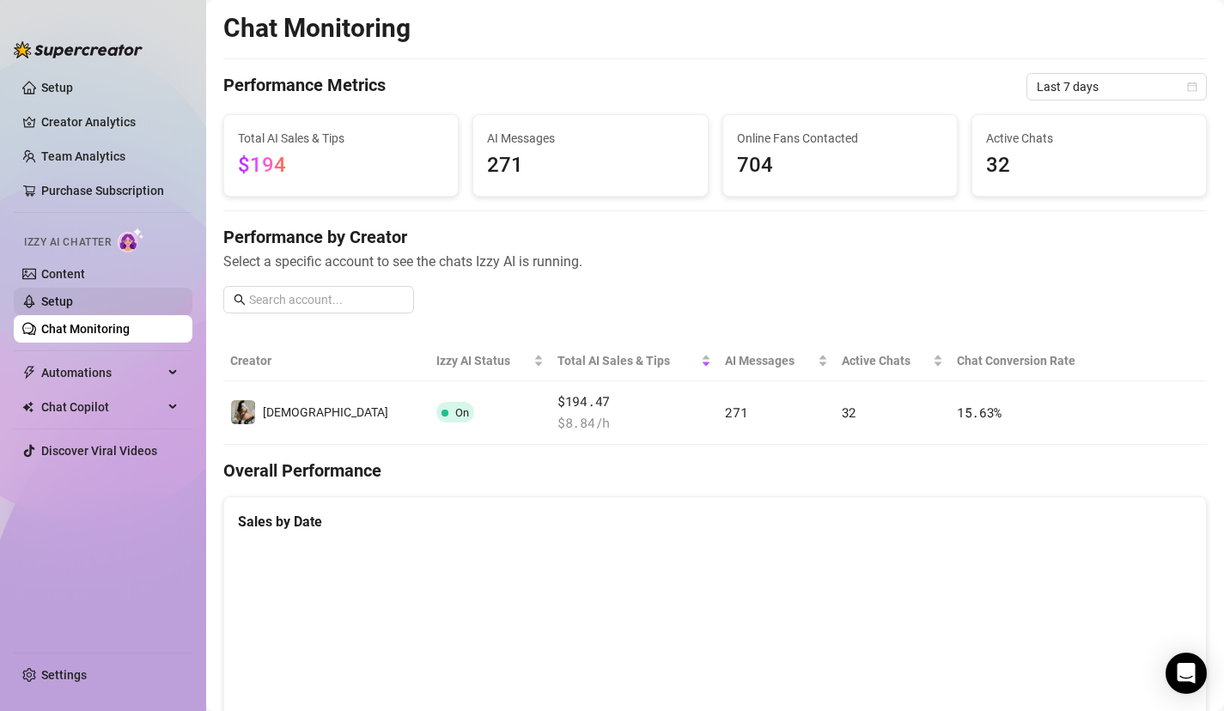
click at [73, 300] on link "Setup" at bounding box center [57, 302] width 32 height 14
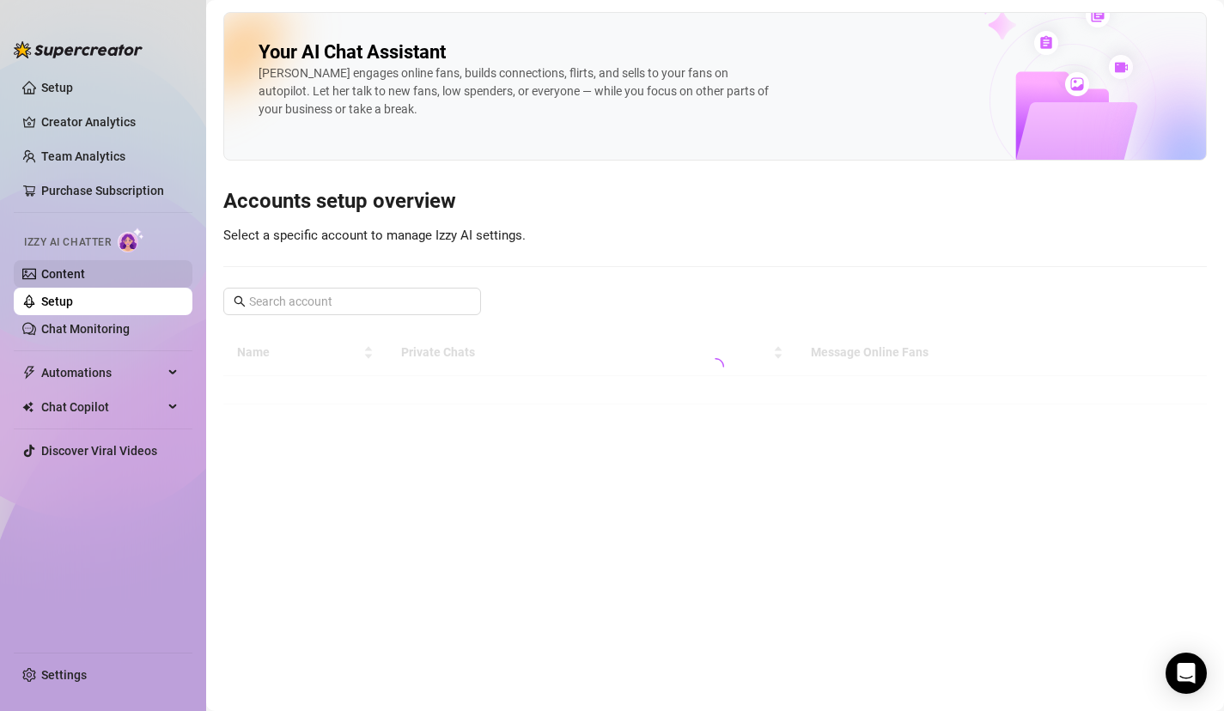
click at [85, 271] on link "Content" at bounding box center [63, 274] width 44 height 14
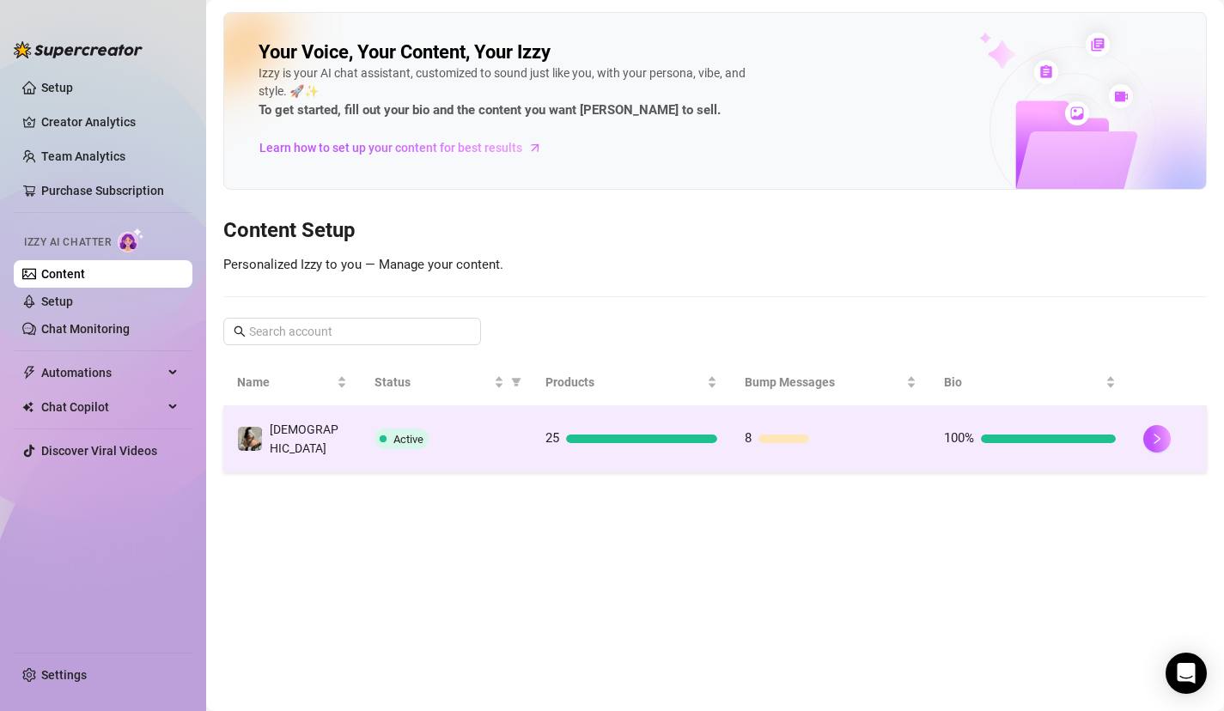
click at [645, 436] on div at bounding box center [641, 439] width 151 height 9
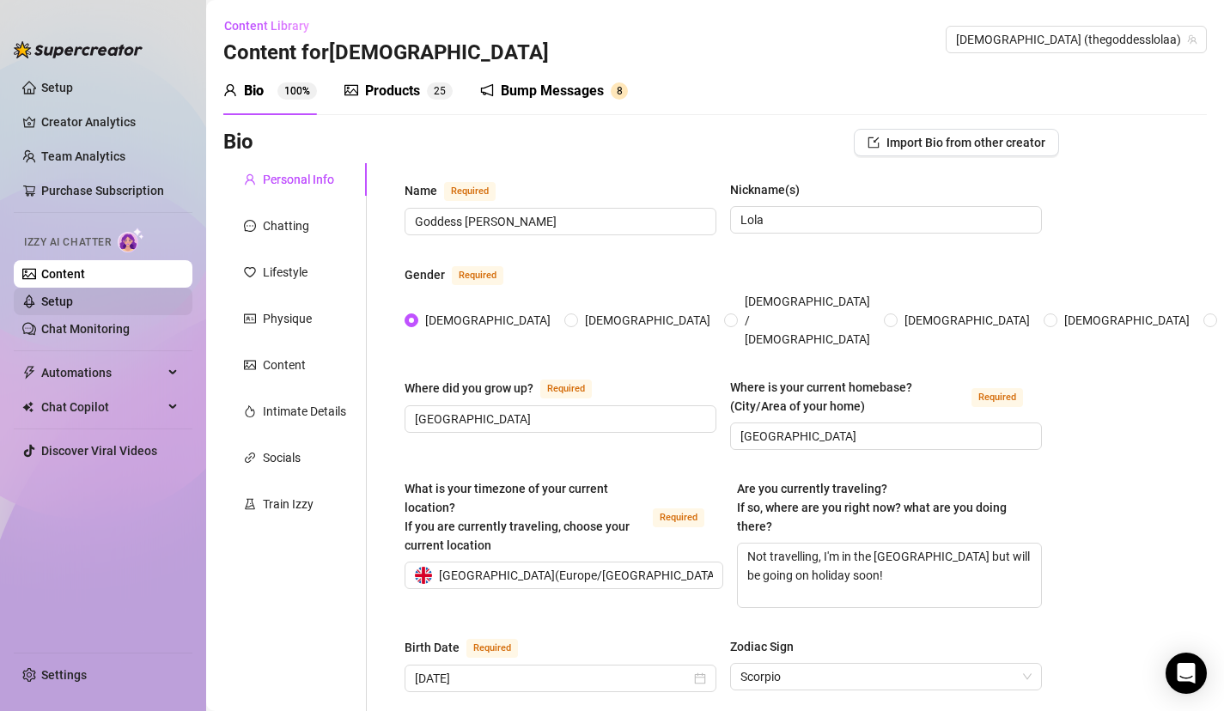
click at [73, 300] on link "Setup" at bounding box center [57, 302] width 32 height 14
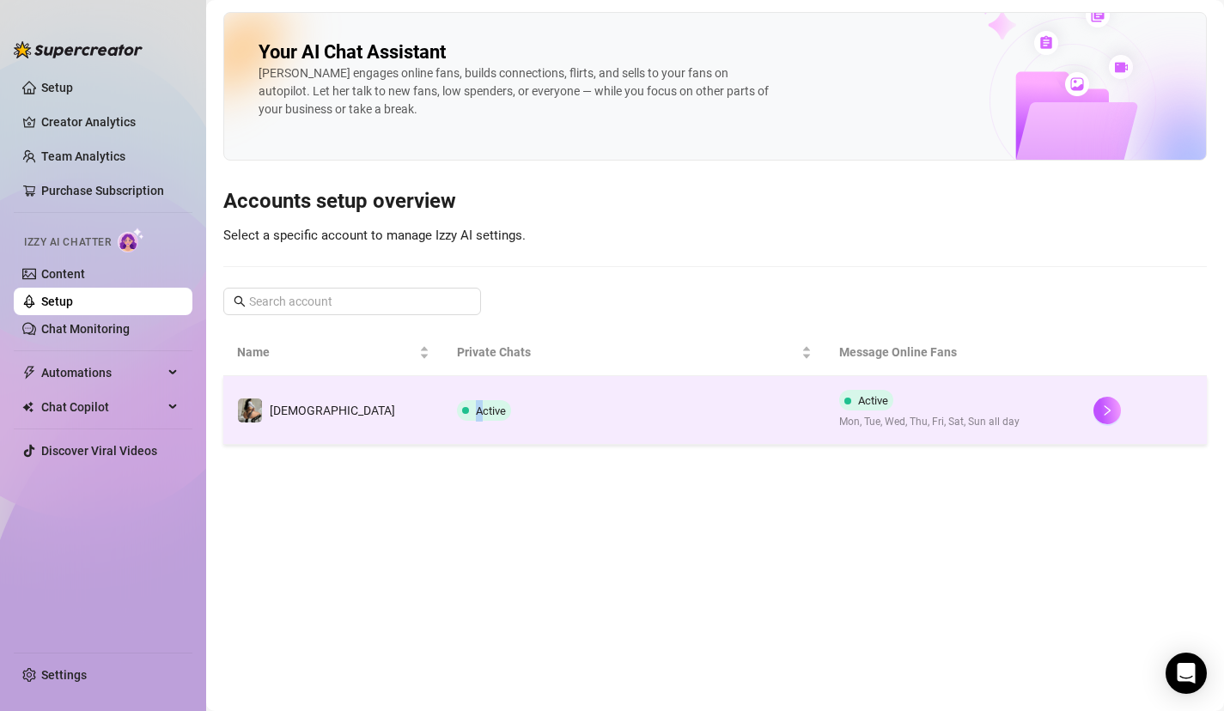
click at [457, 400] on div "Active" at bounding box center [487, 410] width 61 height 21
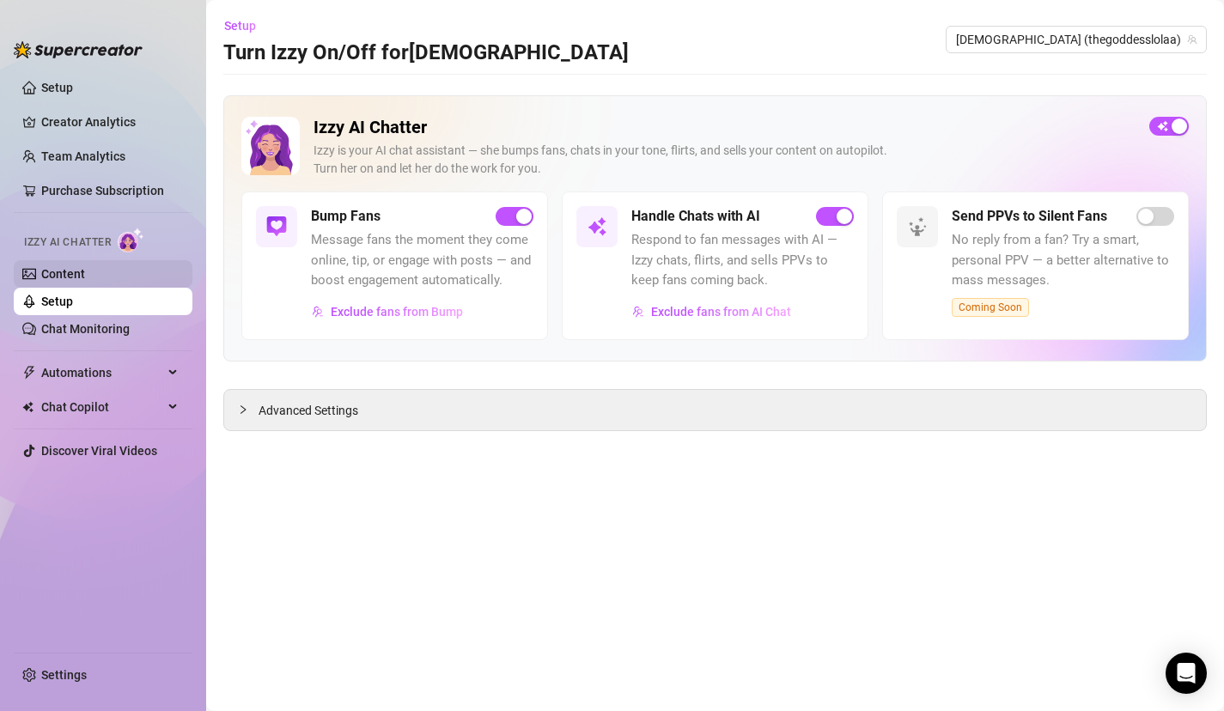
click at [85, 281] on link "Content" at bounding box center [63, 274] width 44 height 14
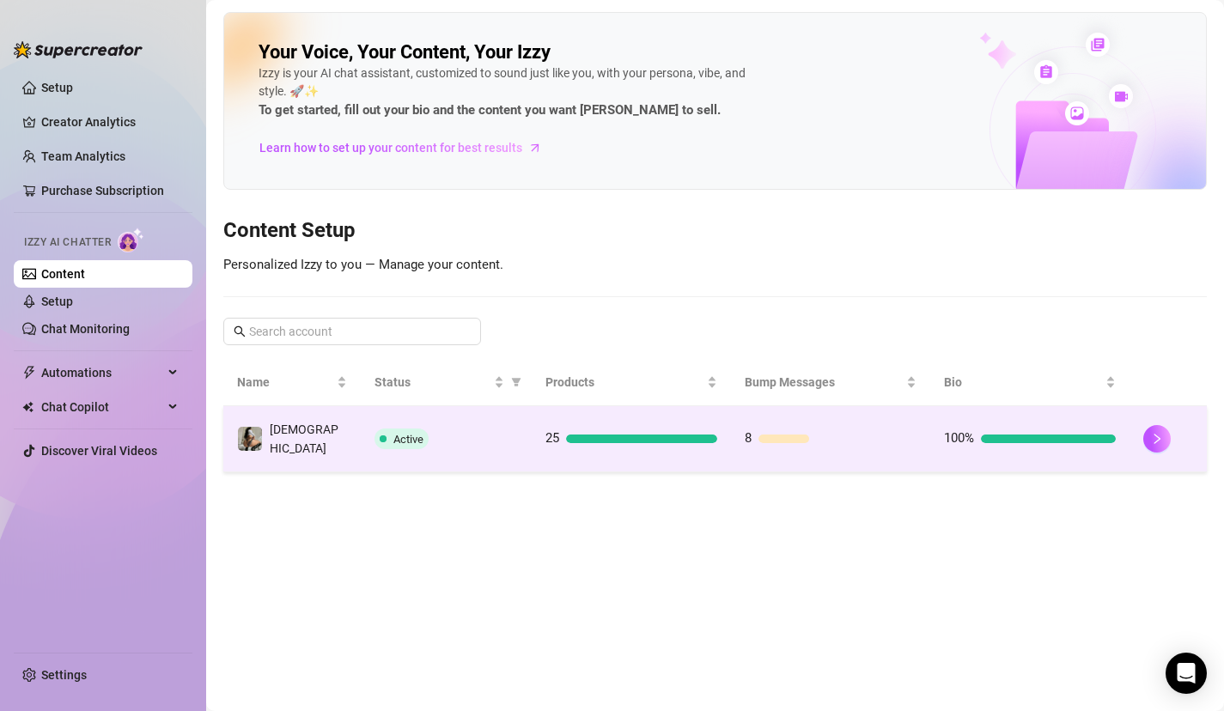
click at [456, 429] on div "Active" at bounding box center [446, 439] width 143 height 21
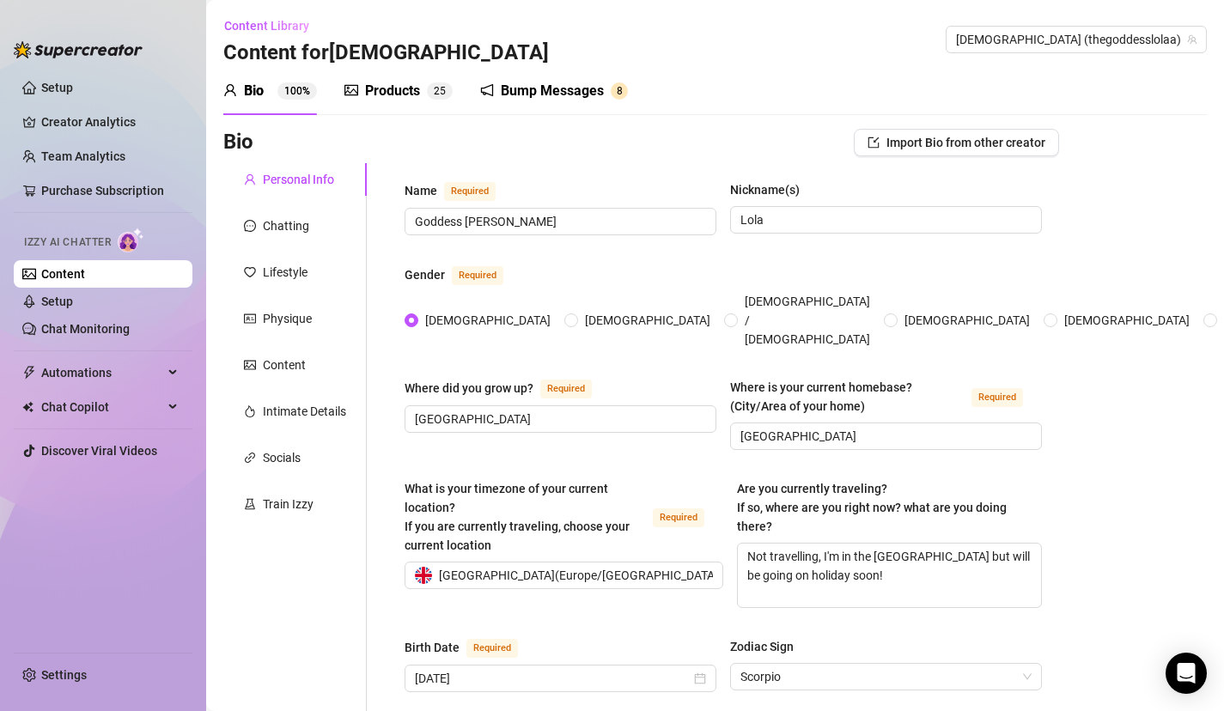
click at [399, 97] on div "Products" at bounding box center [392, 91] width 55 height 21
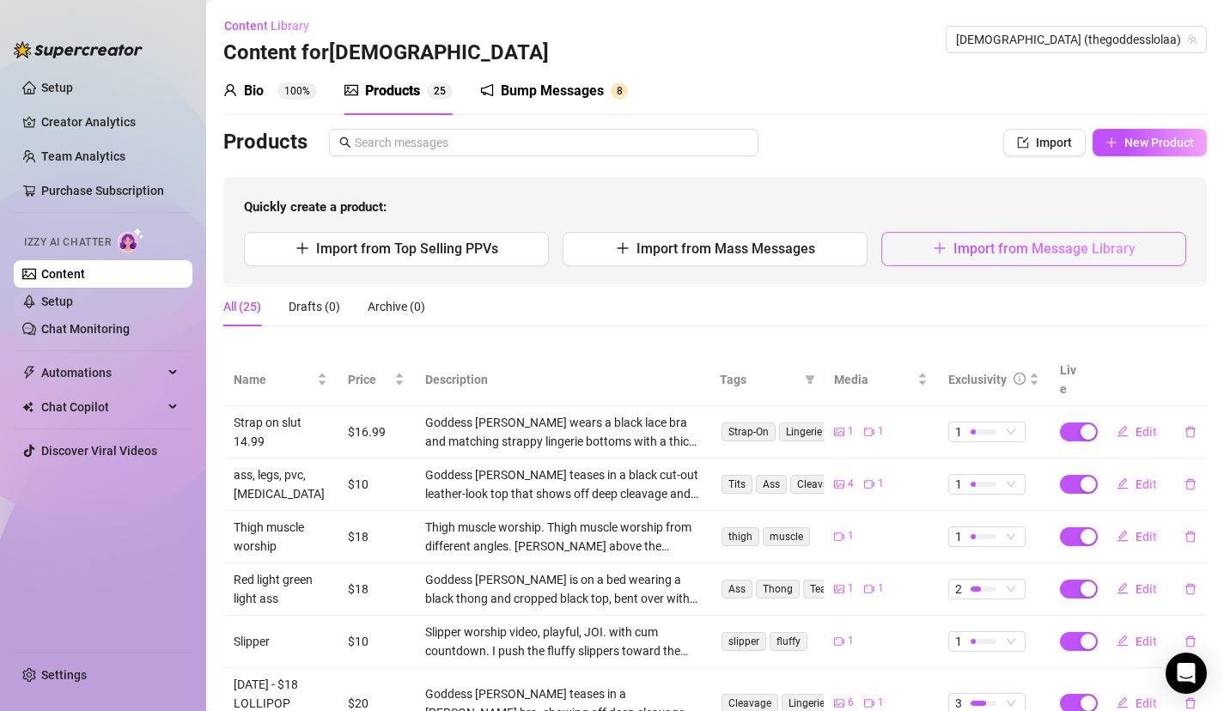
click at [1094, 248] on span "Import from Message Library" at bounding box center [1045, 249] width 182 height 16
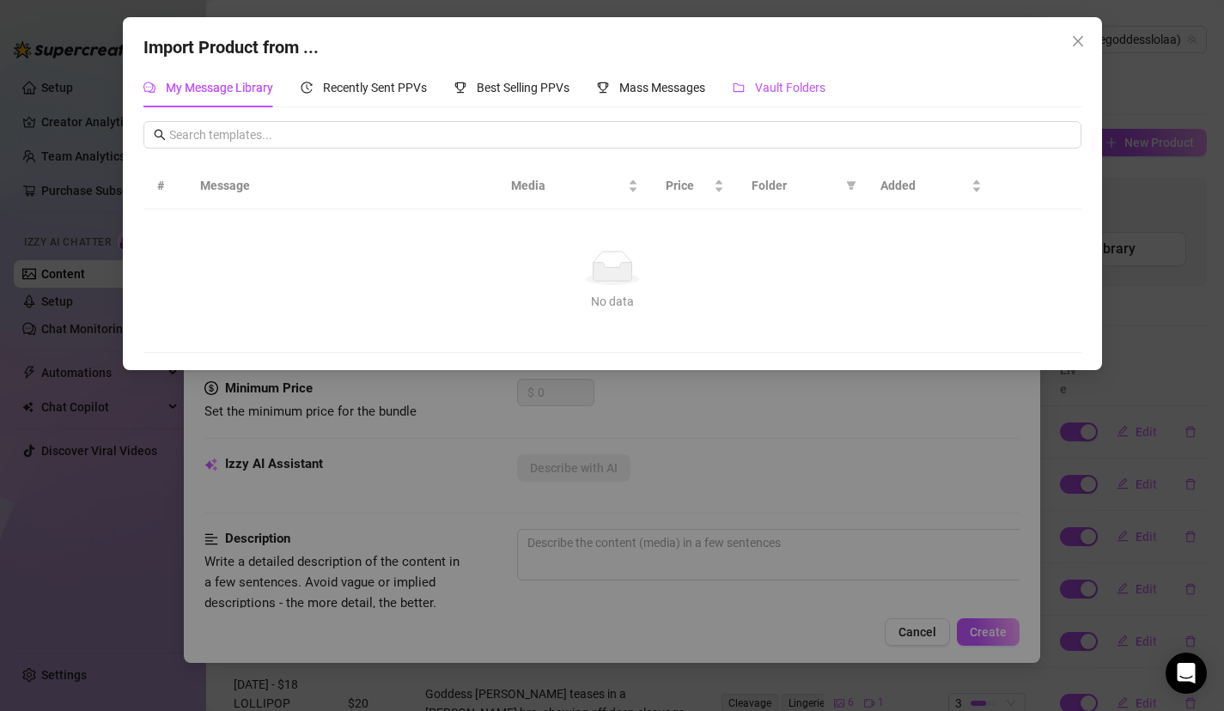
click at [803, 83] on span "Vault Folders" at bounding box center [790, 88] width 70 height 14
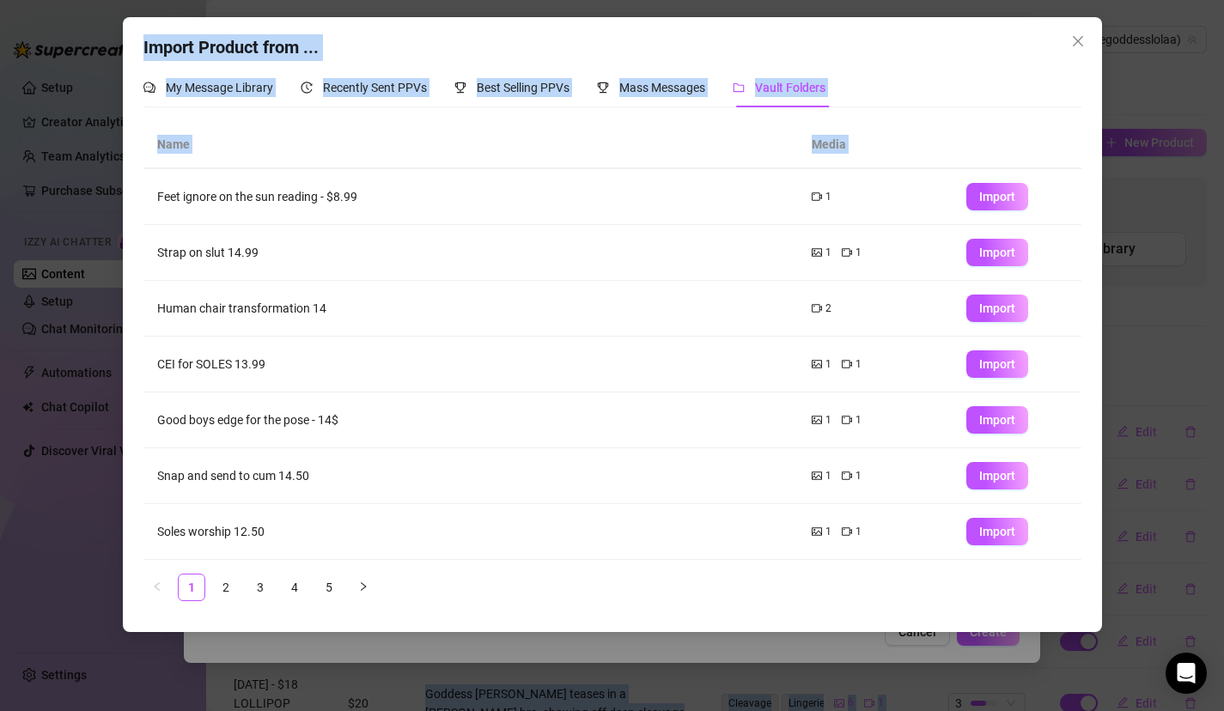
drag, startPoint x: 366, startPoint y: 258, endPoint x: 338, endPoint y: 720, distance: 463.1
click at [338, 711] on html "Setup Creator Analytics Team Analytics Purchase Subscription Izzy AI Chatter Co…" at bounding box center [612, 355] width 1224 height 711
click at [264, 590] on link "3" at bounding box center [260, 588] width 26 height 26
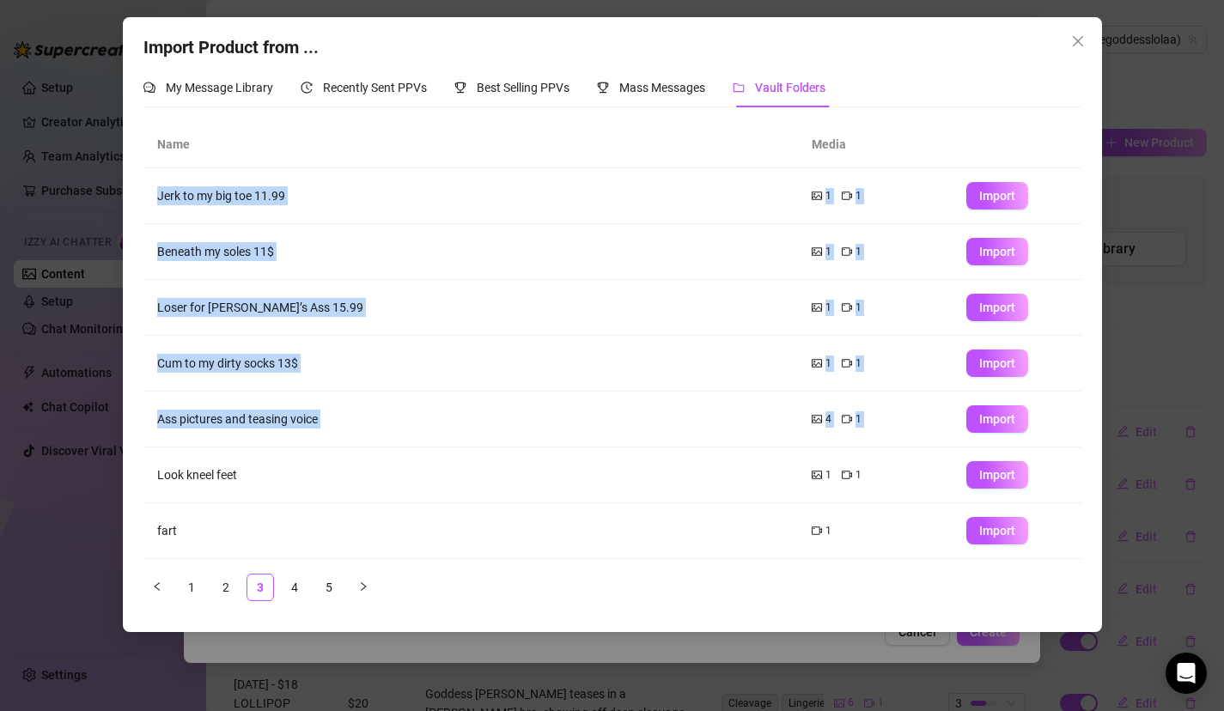
scroll to position [167, 0]
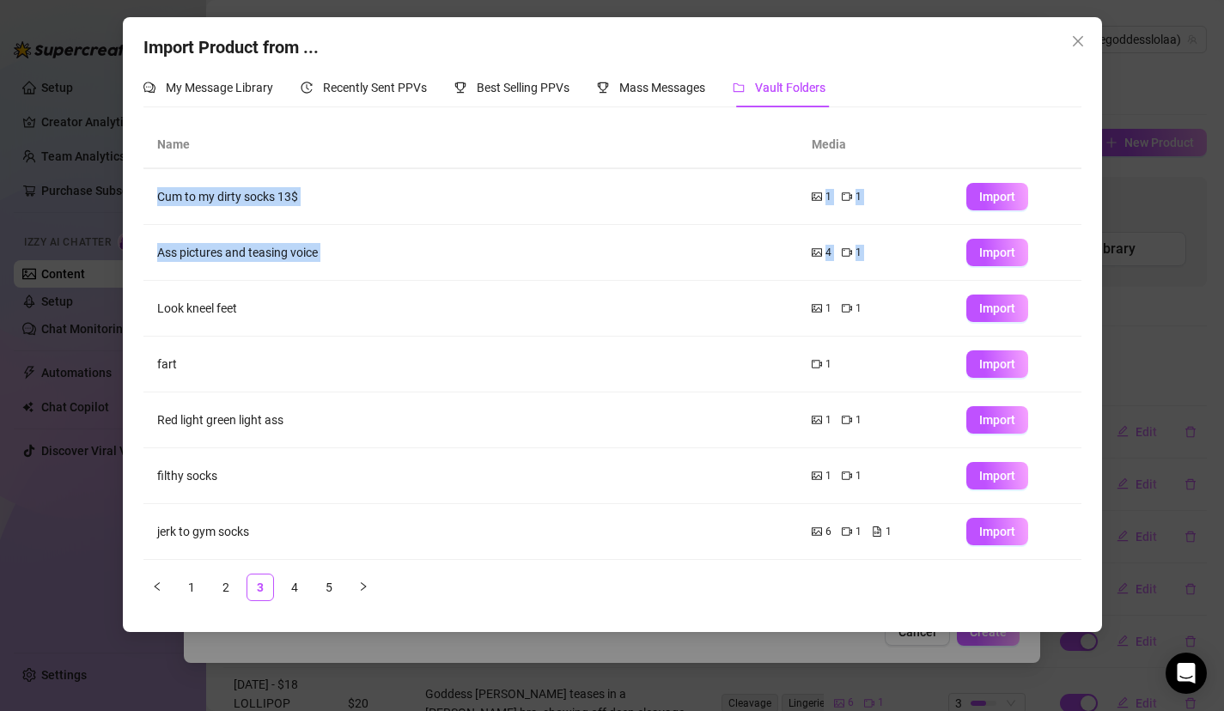
drag, startPoint x: 324, startPoint y: 491, endPoint x: 328, endPoint y: 688, distance: 197.7
click at [328, 691] on div "Import Product from ... My Message Library Recently Sent PPVs Best Selling PPVs…" at bounding box center [612, 355] width 1224 height 711
click at [295, 589] on link "4" at bounding box center [295, 588] width 26 height 26
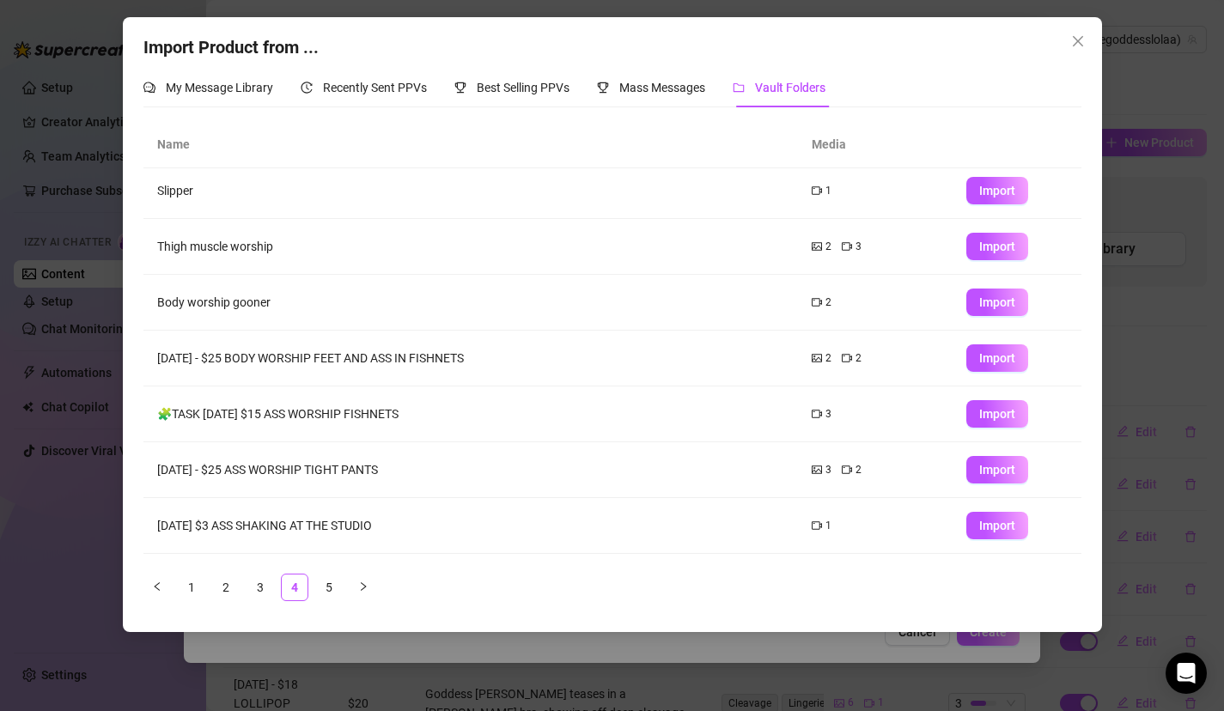
scroll to position [0, 0]
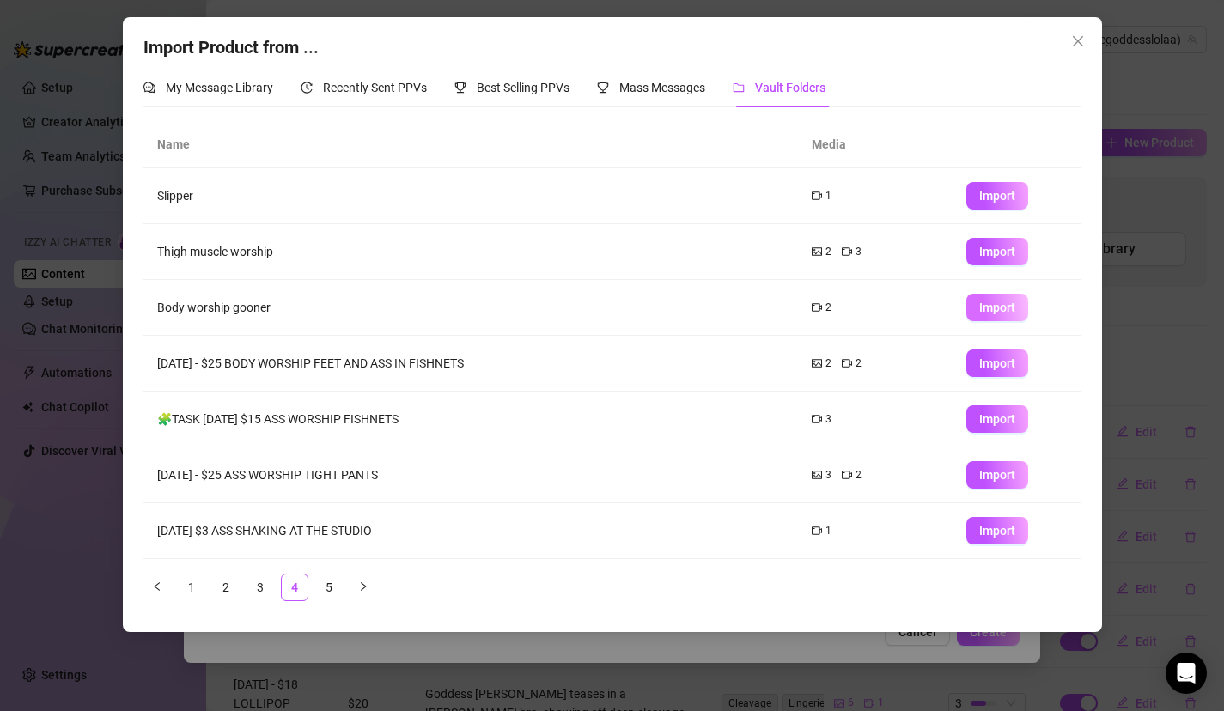
click at [999, 314] on span "Import" at bounding box center [997, 308] width 36 height 14
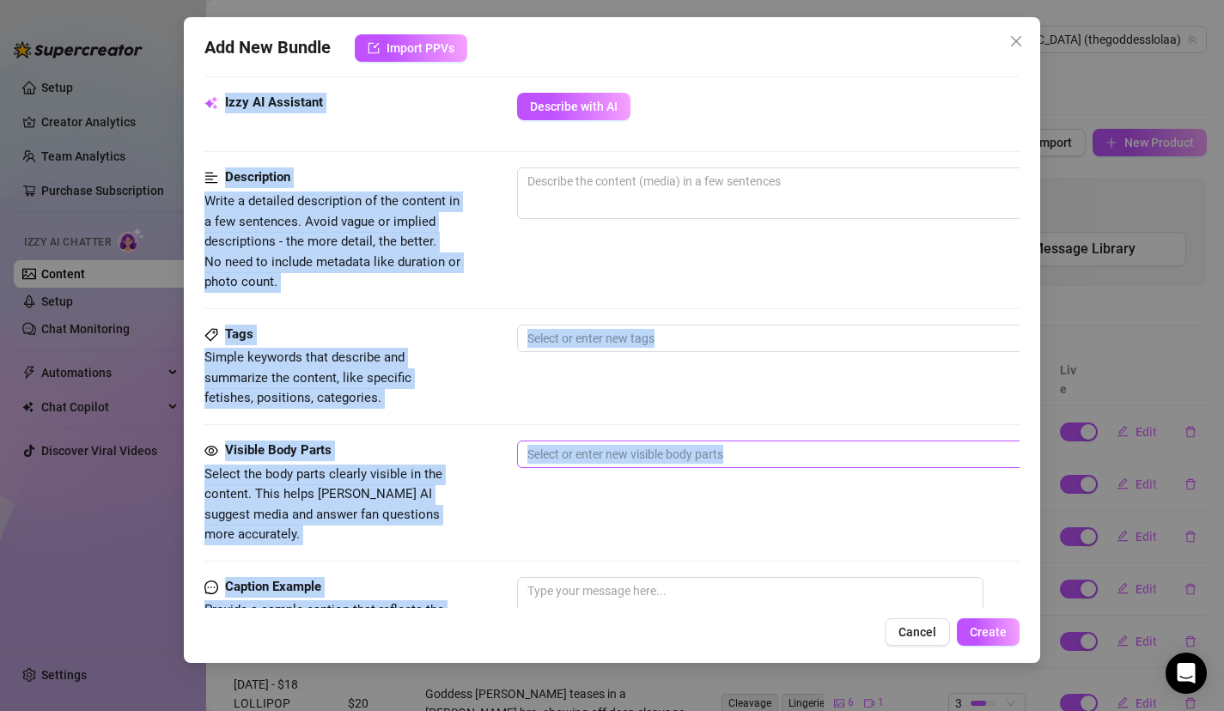
scroll to position [695, 0]
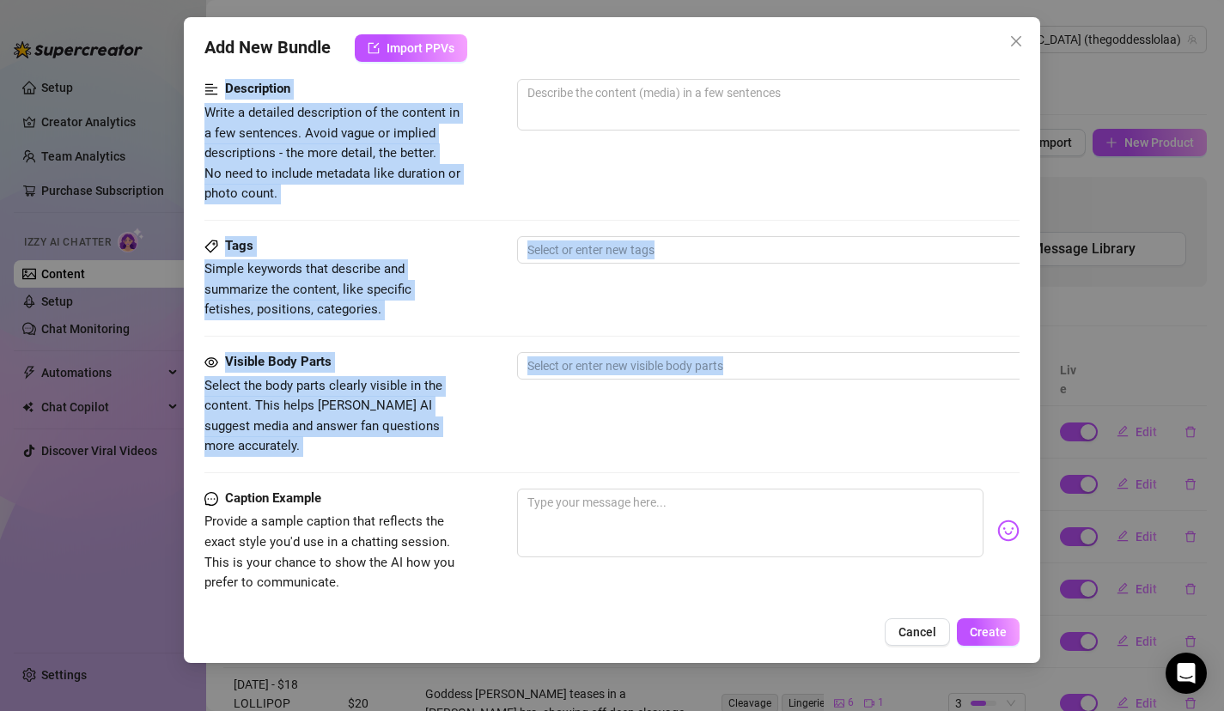
drag, startPoint x: 573, startPoint y: 482, endPoint x: 572, endPoint y: 345, distance: 137.5
click at [570, 347] on form "Account Goddess (@thegoddesslolaa) Name Name is for your internal organization …" at bounding box center [612, 115] width 816 height 1443
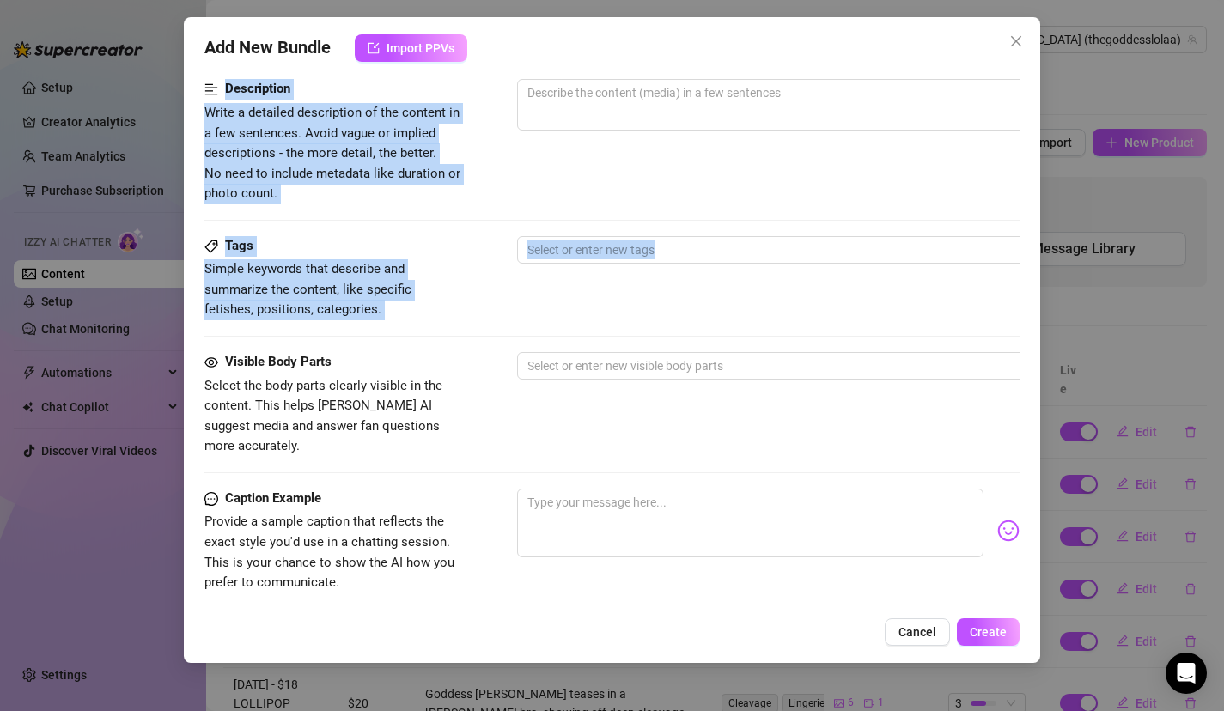
click at [607, 199] on div "Description Write a detailed description of the content in a few sentences. Avo…" at bounding box center [612, 141] width 816 height 125
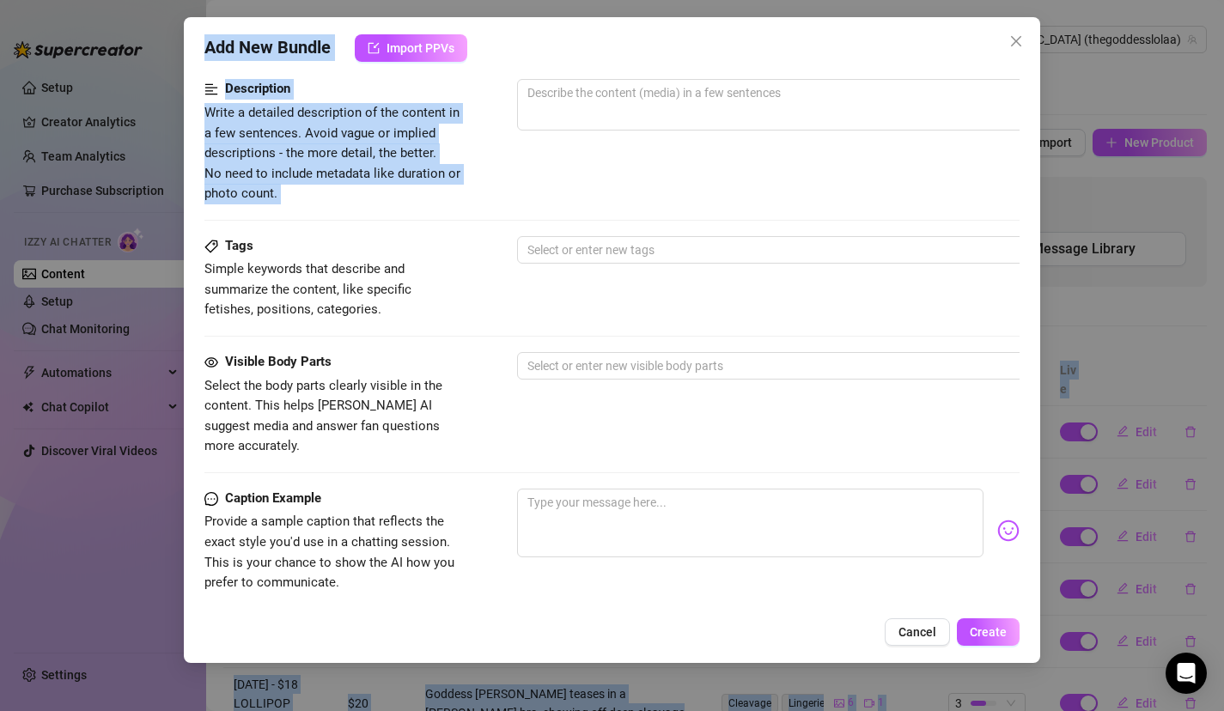
scroll to position [0, 0]
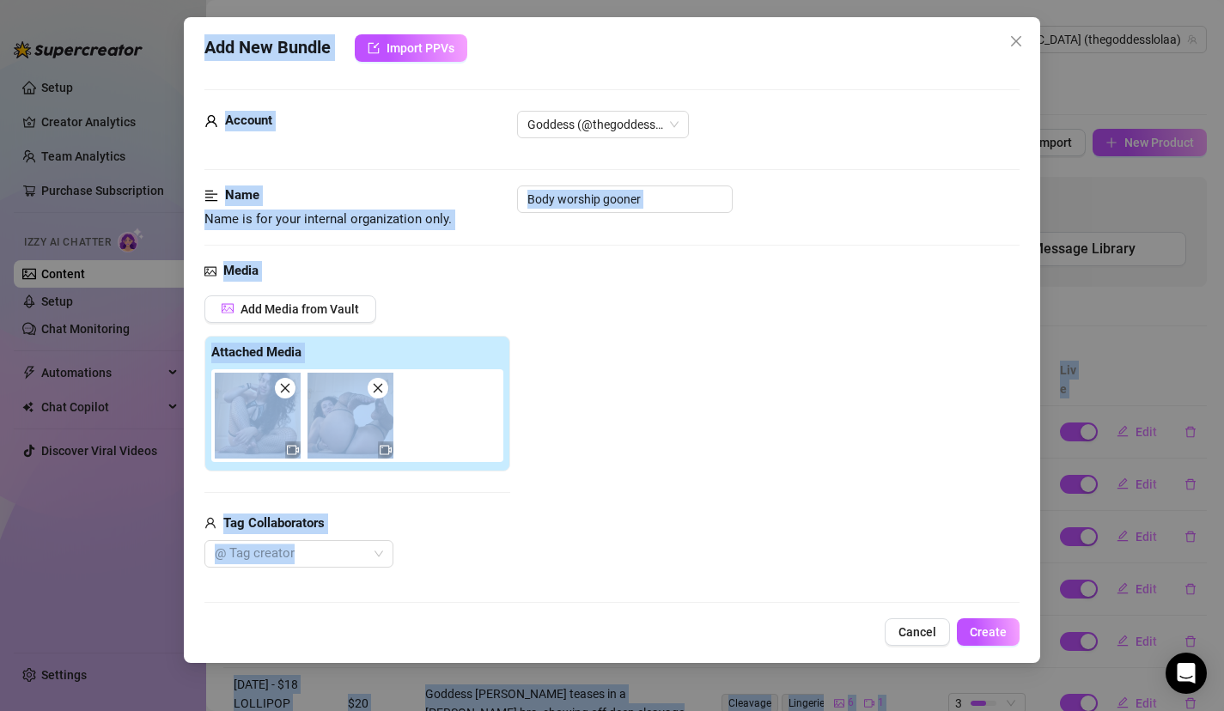
drag, startPoint x: 607, startPoint y: 199, endPoint x: 587, endPoint y: -9, distance: 209.7
click at [587, 0] on html "Setup Creator Analytics Team Analytics Purchase Subscription Izzy AI Chatter Co…" at bounding box center [612, 355] width 1224 height 711
click at [595, 259] on div "Name Name is for your internal organization only. Body worship gooner" at bounding box center [612, 224] width 816 height 76
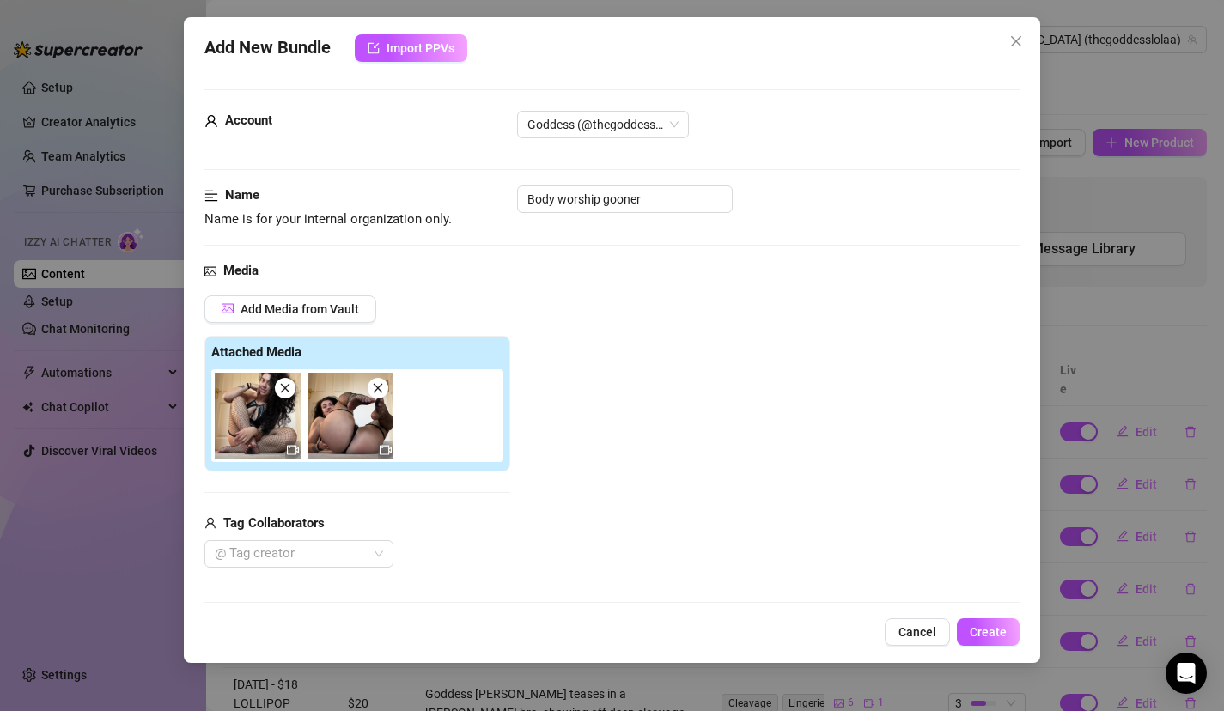
click at [672, 509] on div "Add Media from Vault Attached Media Tag Collaborators @ Tag creator" at bounding box center [612, 432] width 816 height 273
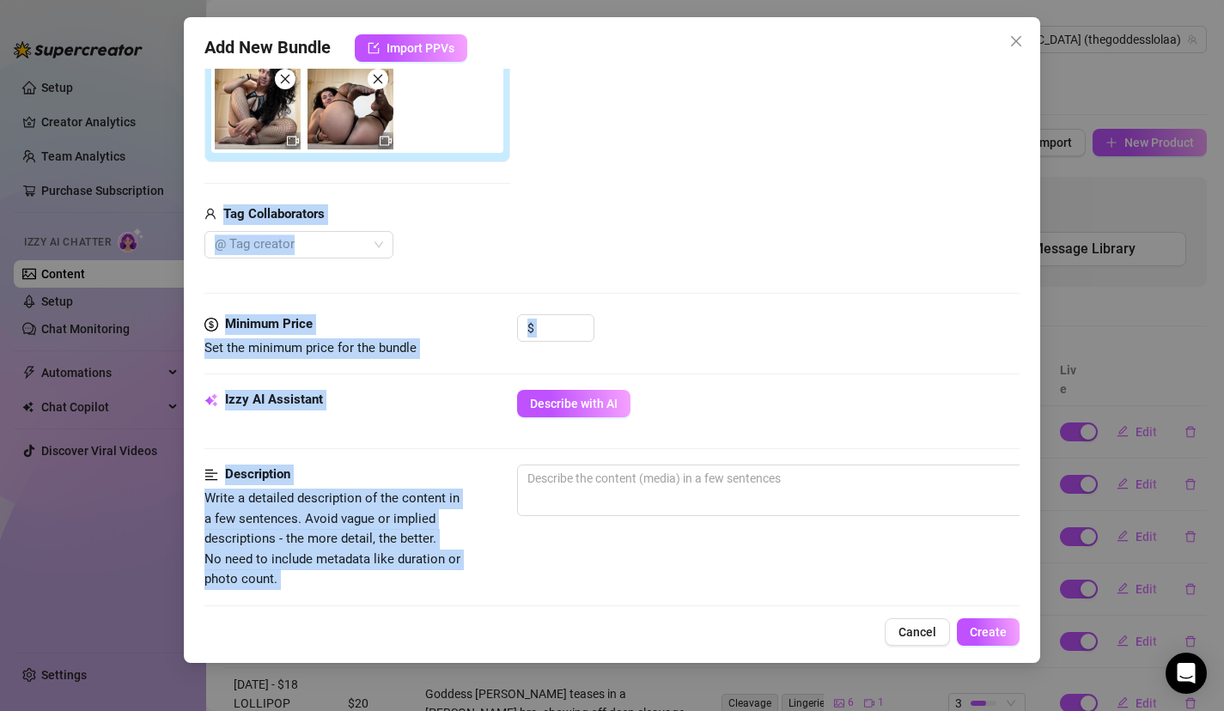
scroll to position [490, 0]
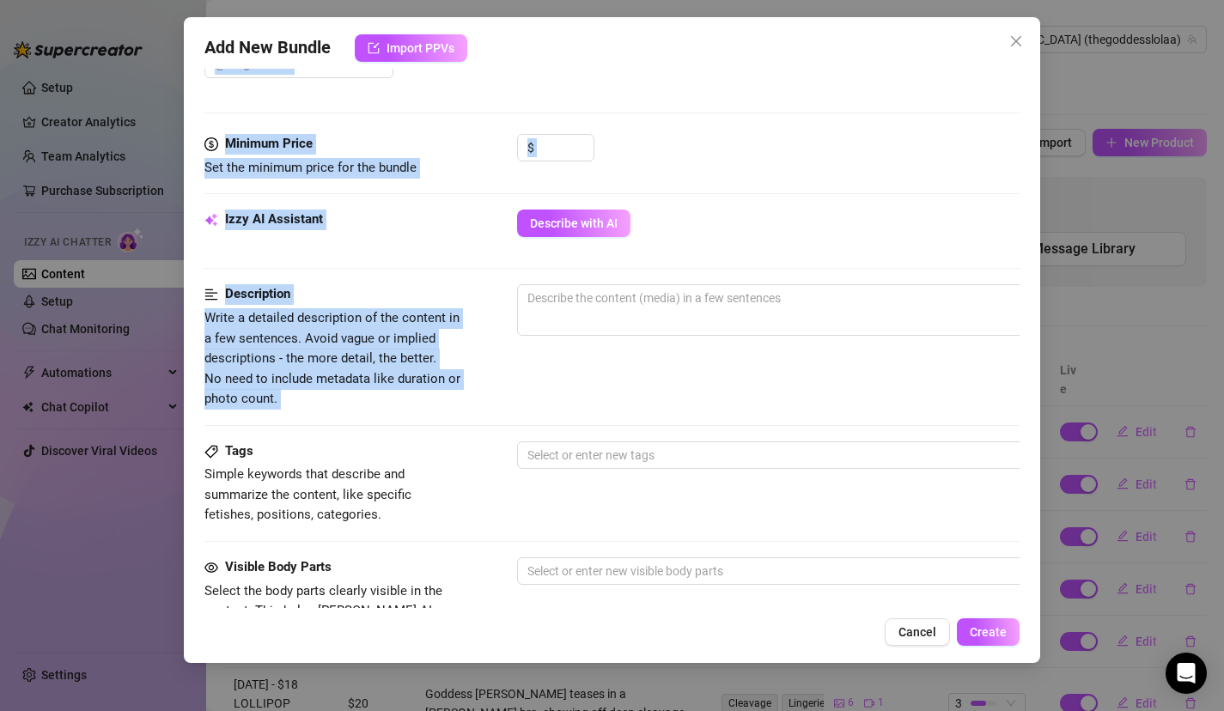
drag, startPoint x: 672, startPoint y: 509, endPoint x: 613, endPoint y: 341, distance: 178.2
click at [613, 342] on form "Account Goddess (@thegoddesslolaa) Name Name is for your internal organization …" at bounding box center [612, 321] width 816 height 1443
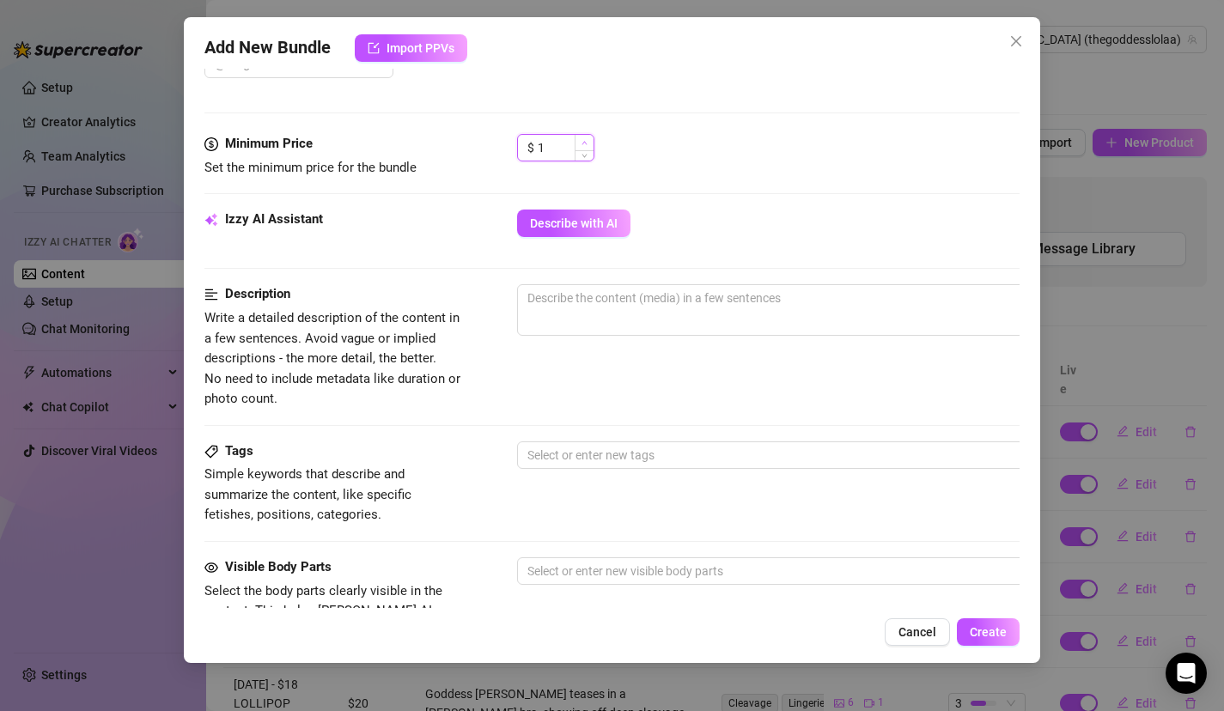
click at [578, 139] on span "Increase Value" at bounding box center [584, 142] width 19 height 15
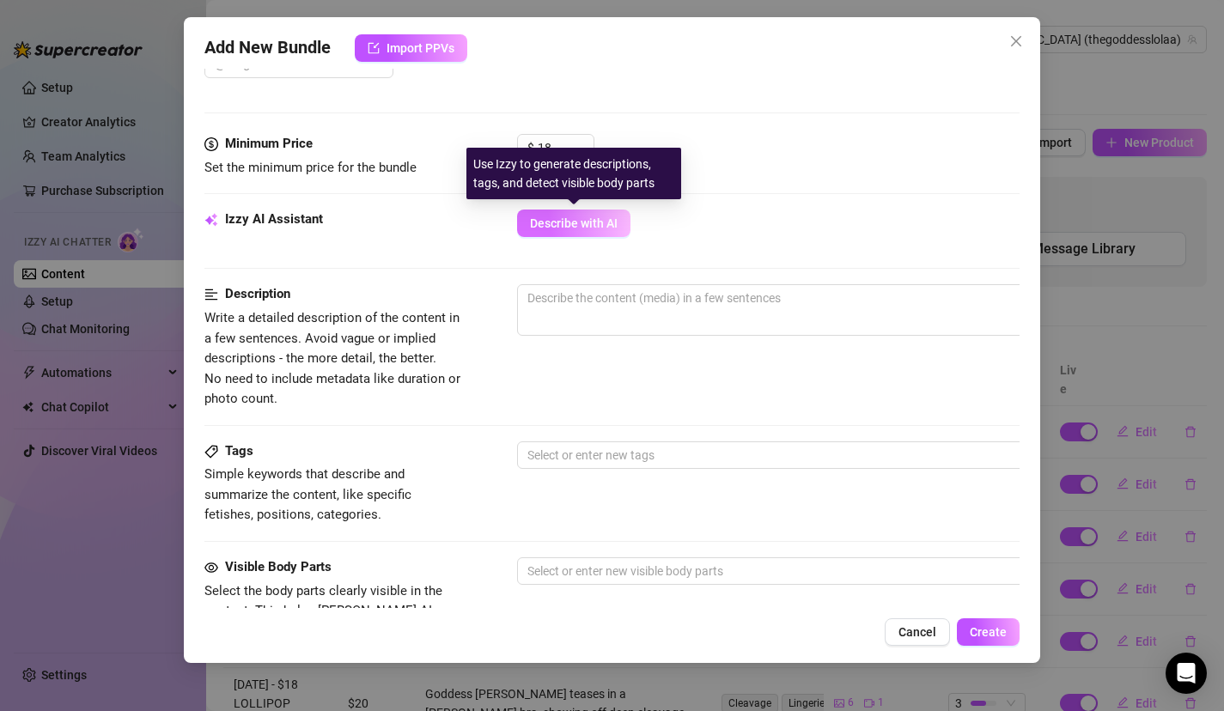
click at [582, 221] on span "Describe with AI" at bounding box center [574, 224] width 88 height 14
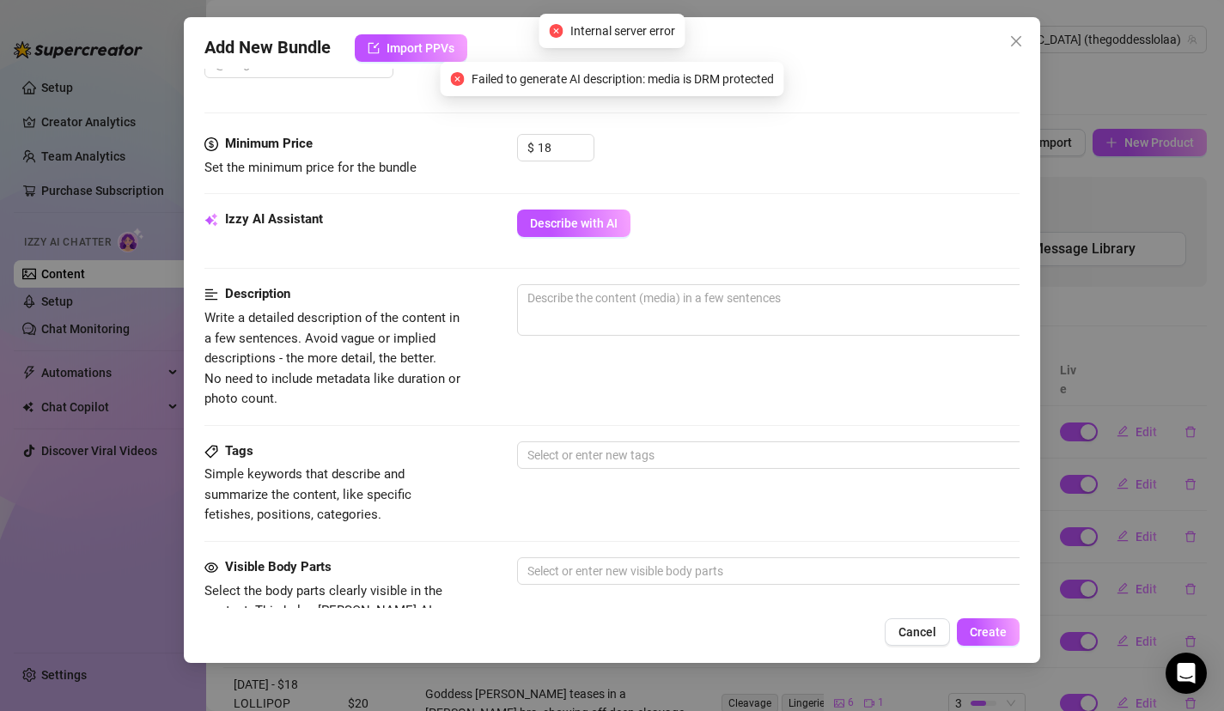
click at [444, 237] on div "Izzy AI Assistant Describe with AI" at bounding box center [612, 231] width 816 height 43
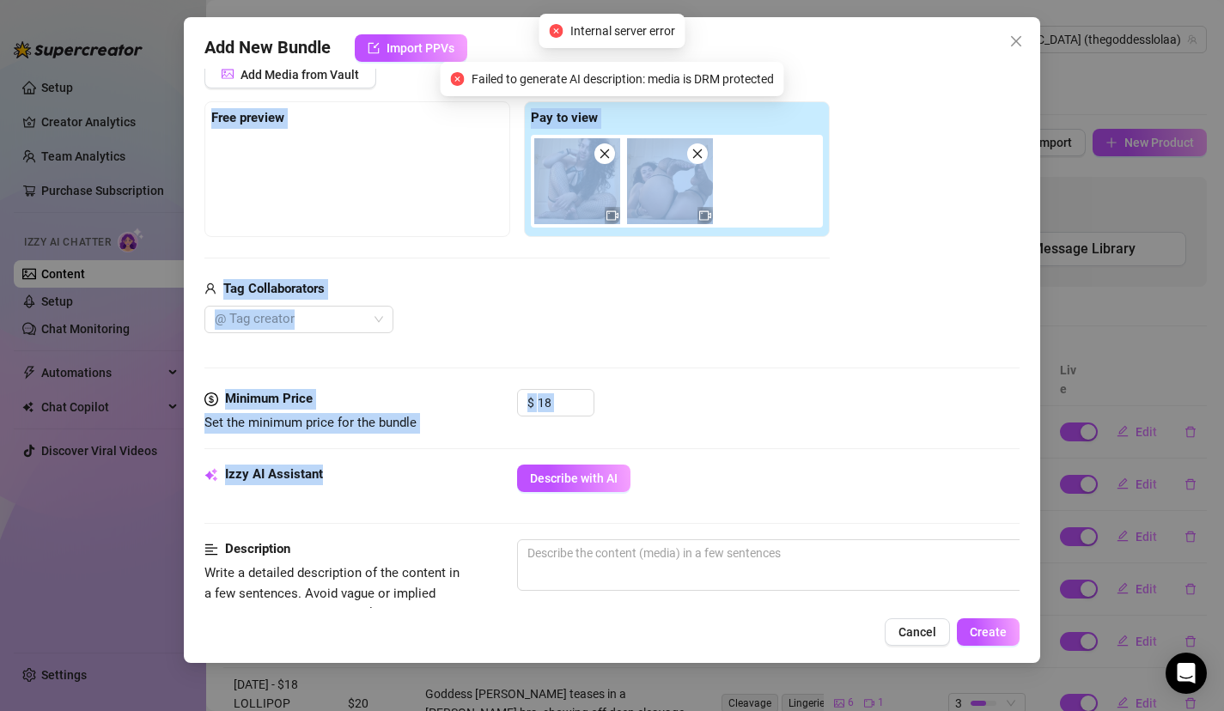
scroll to position [0, 0]
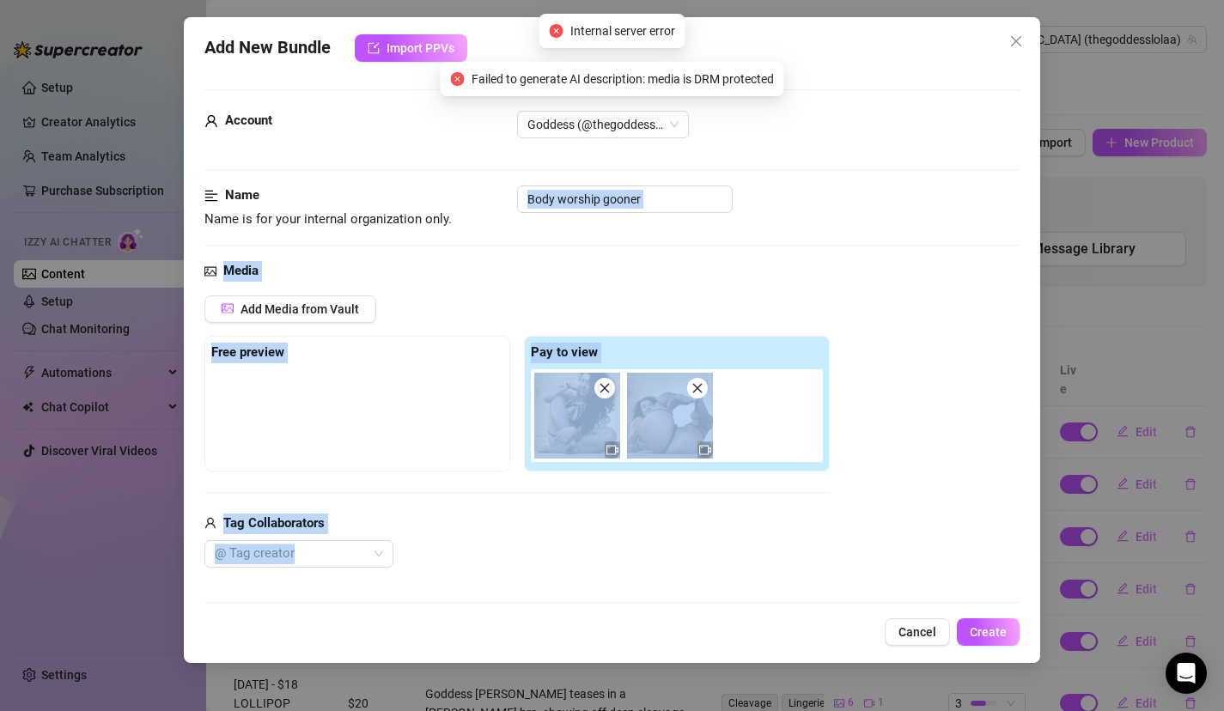
drag, startPoint x: 444, startPoint y: 237, endPoint x: 417, endPoint y: 221, distance: 32.0
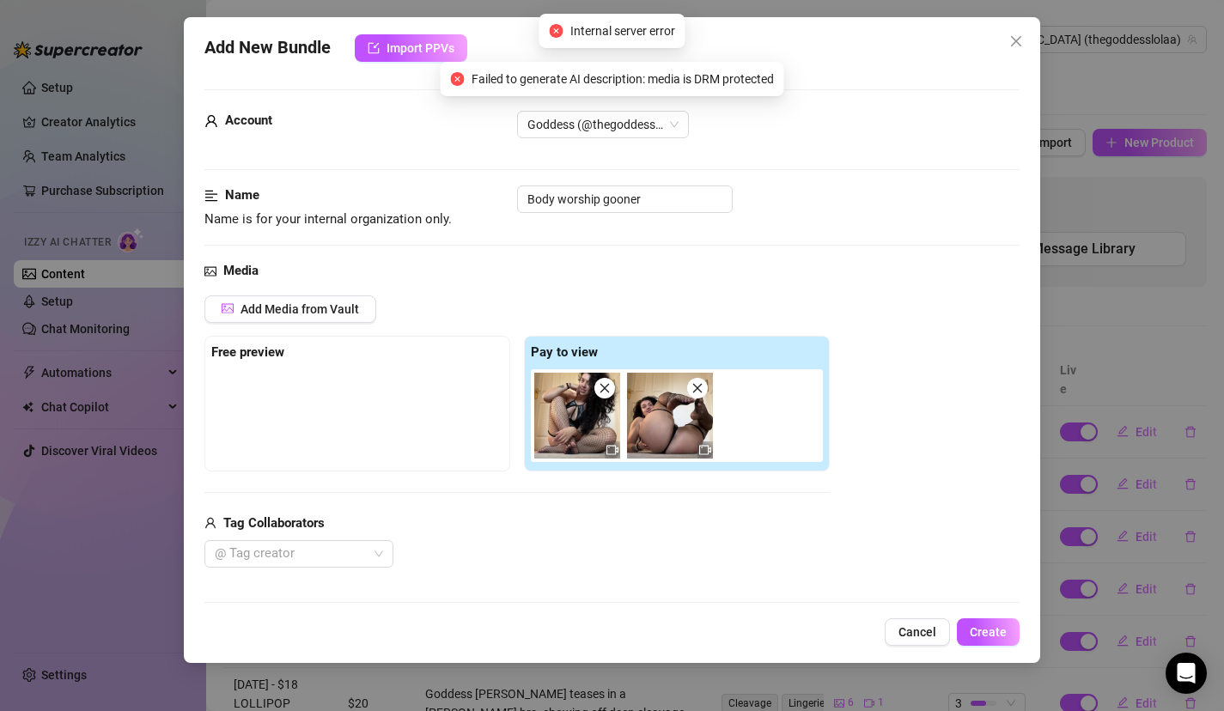
click at [373, 434] on div at bounding box center [357, 412] width 292 height 86
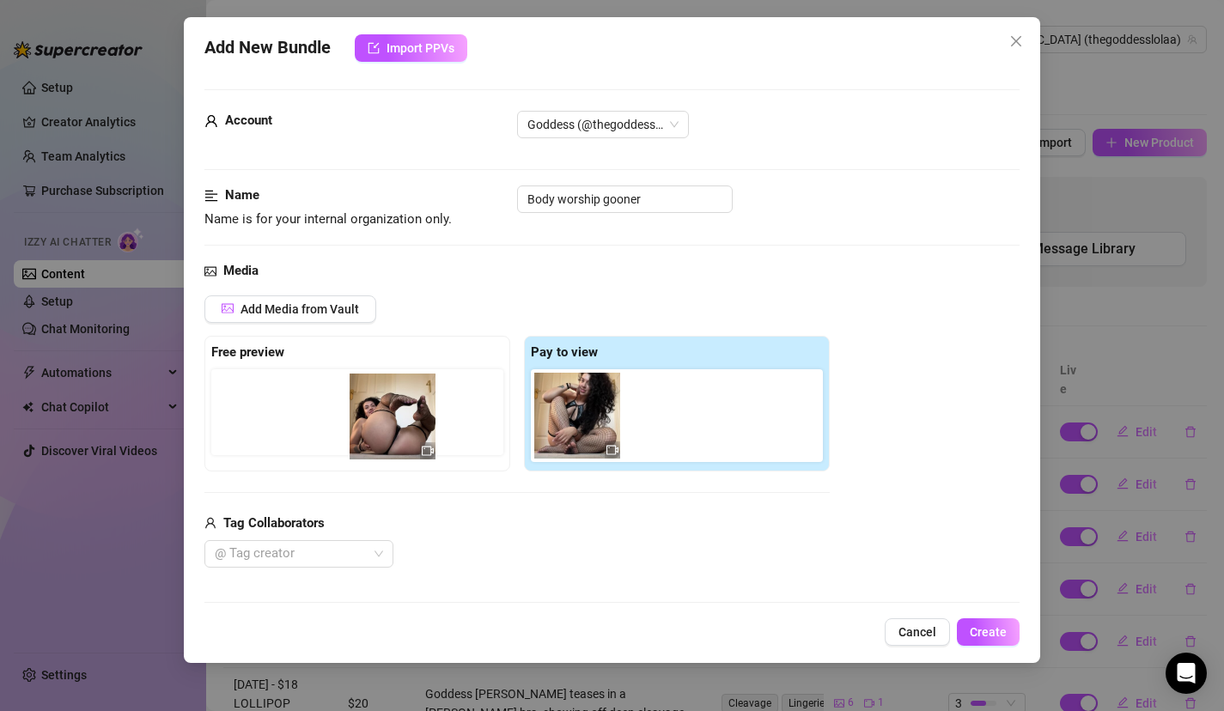
drag, startPoint x: 674, startPoint y: 432, endPoint x: 386, endPoint y: 430, distance: 287.8
click at [384, 430] on div "Free preview Pay to view" at bounding box center [516, 404] width 625 height 136
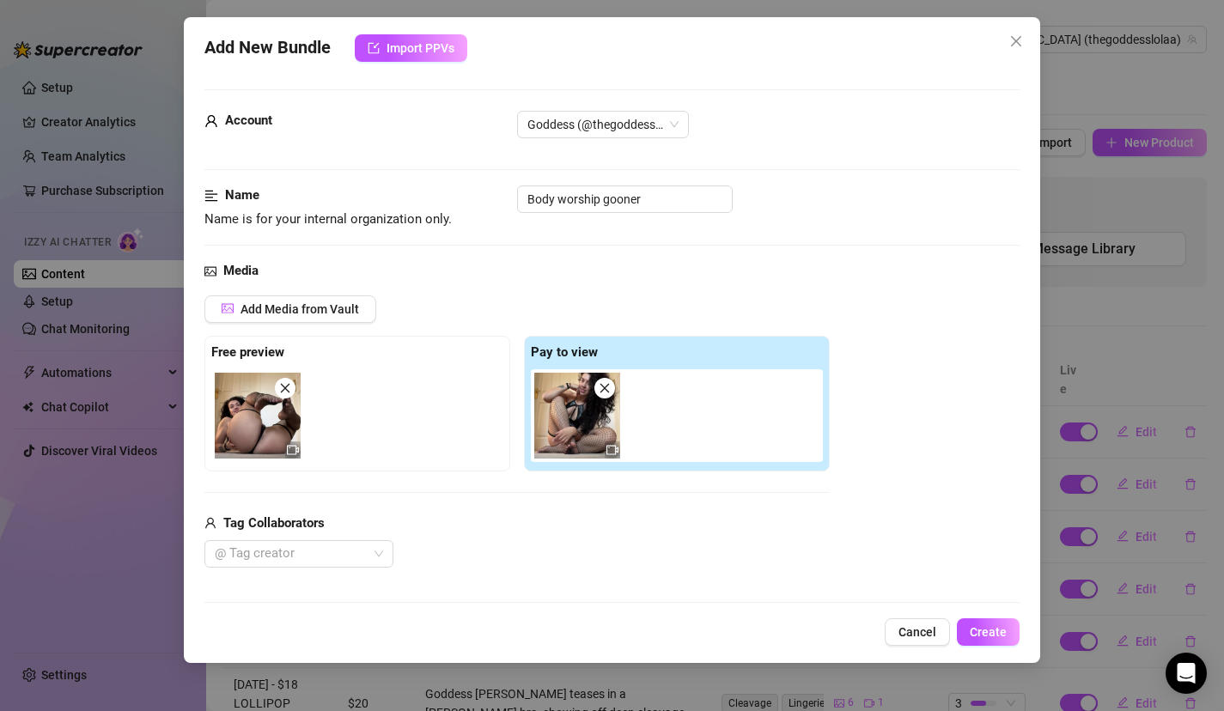
click at [451, 530] on div "Tag Collaborators" at bounding box center [516, 524] width 625 height 21
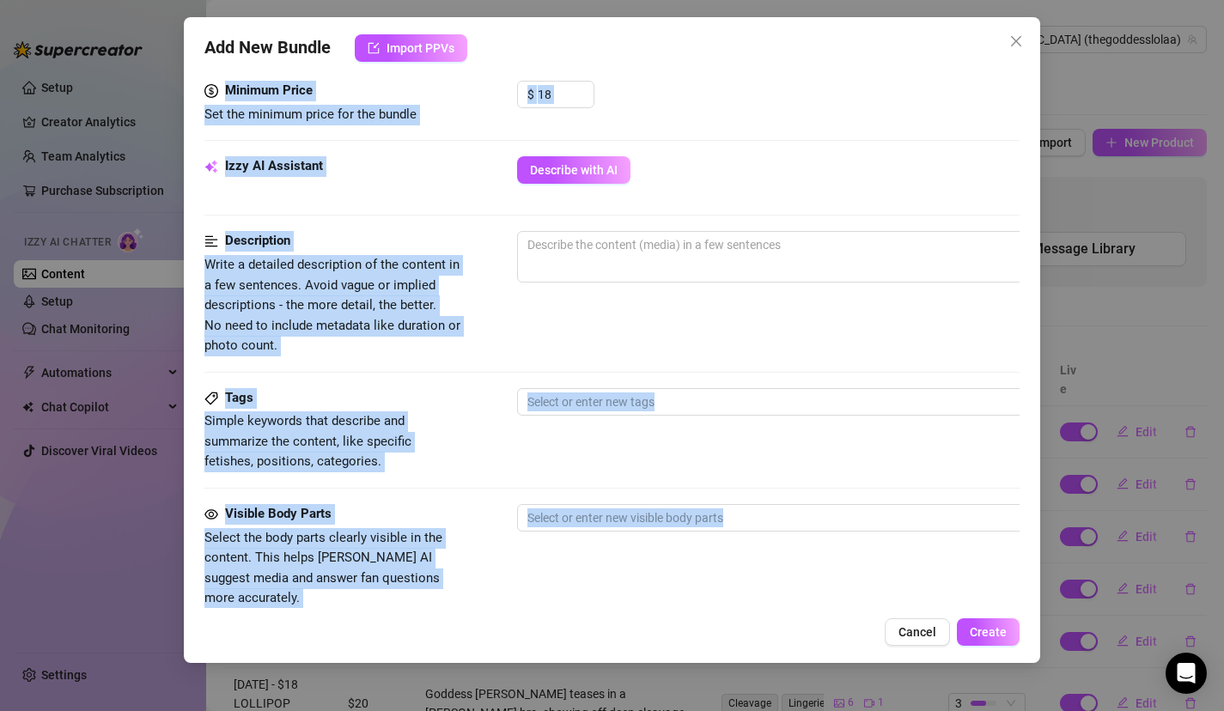
scroll to position [904, 0]
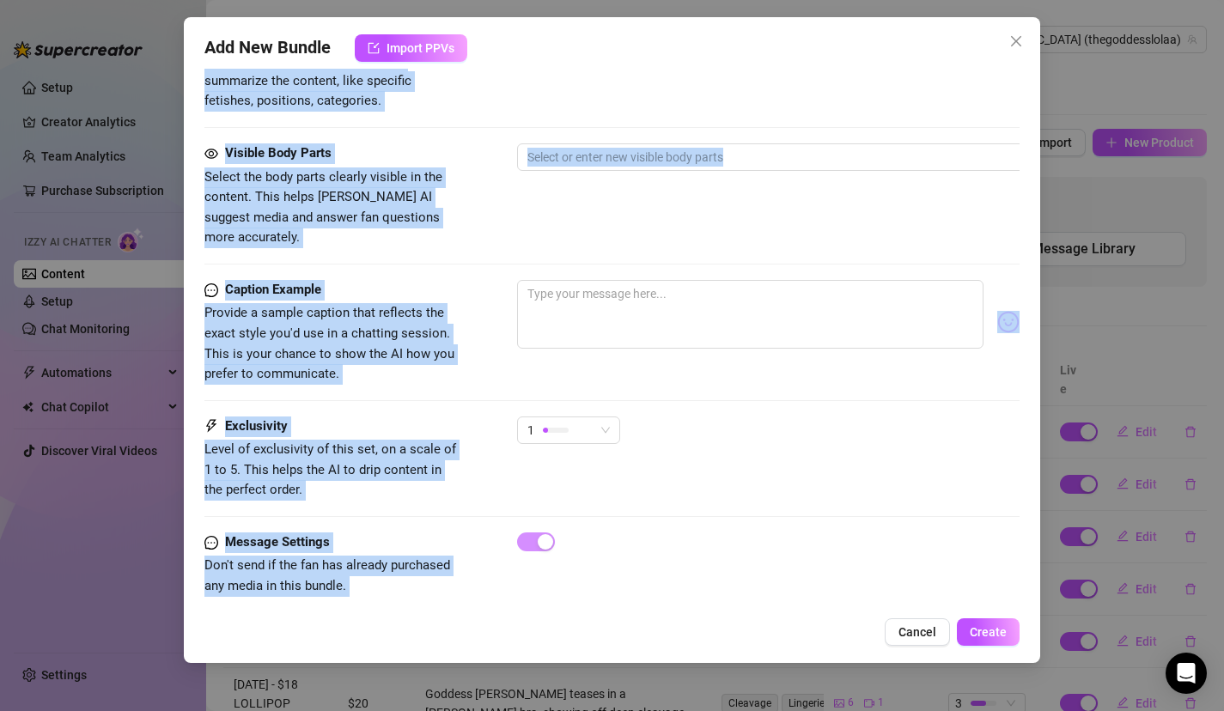
drag, startPoint x: 560, startPoint y: 543, endPoint x: 551, endPoint y: 645, distance: 102.7
click at [551, 649] on div "Add New Bundle Import PPVs Account Goddess (@thegoddesslolaa) Name Name is for …" at bounding box center [612, 340] width 857 height 646
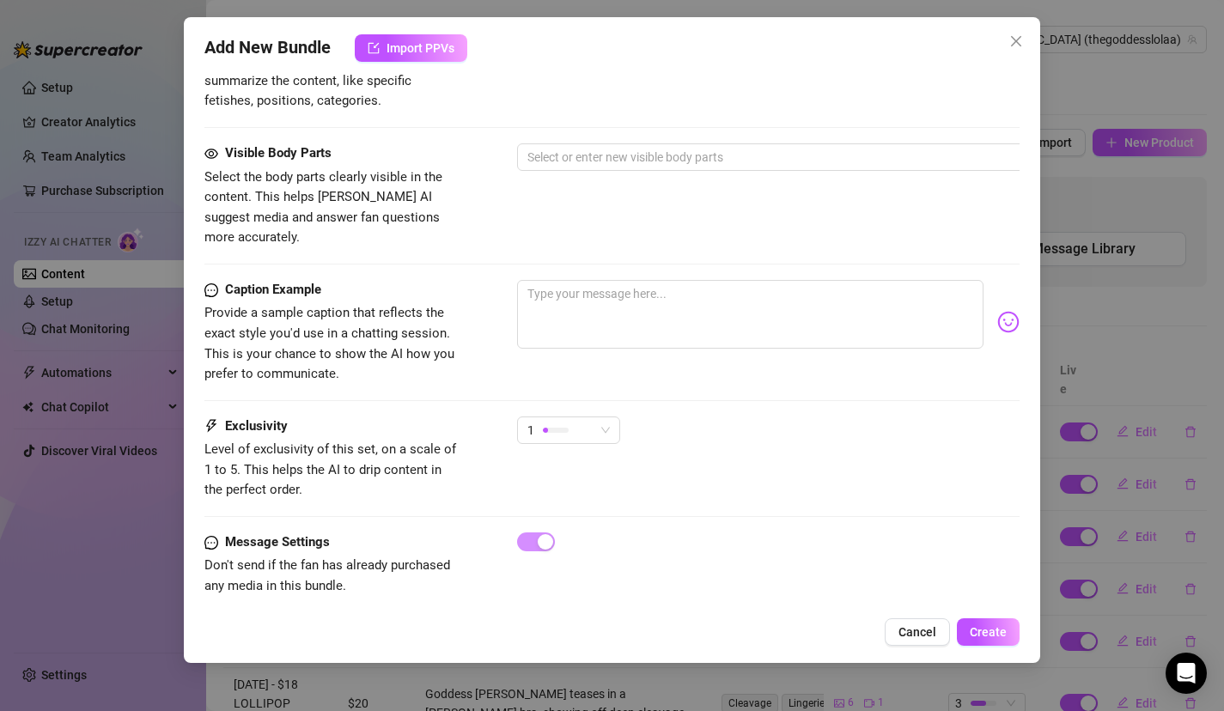
click at [619, 131] on div "Tags Simple keywords that describe and summarize the content, like specific fet…" at bounding box center [612, 85] width 816 height 116
click at [619, 160] on div at bounding box center [809, 157] width 576 height 24
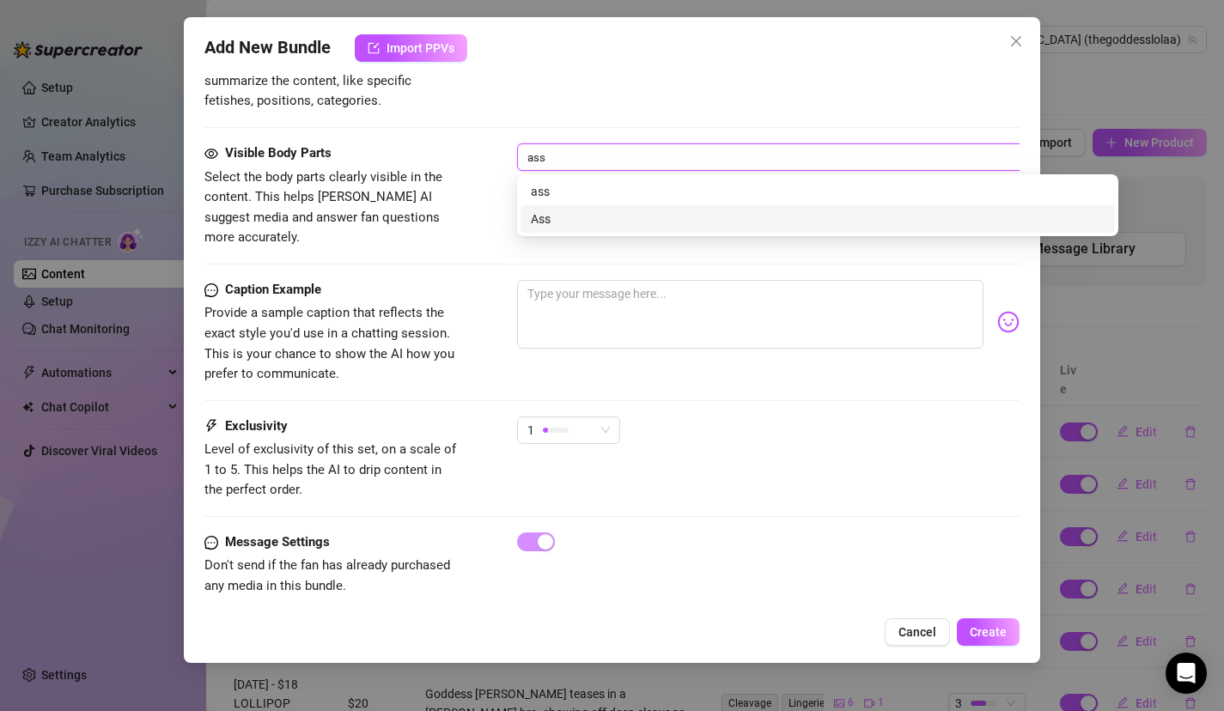
click at [605, 210] on div "Ass" at bounding box center [818, 219] width 574 height 19
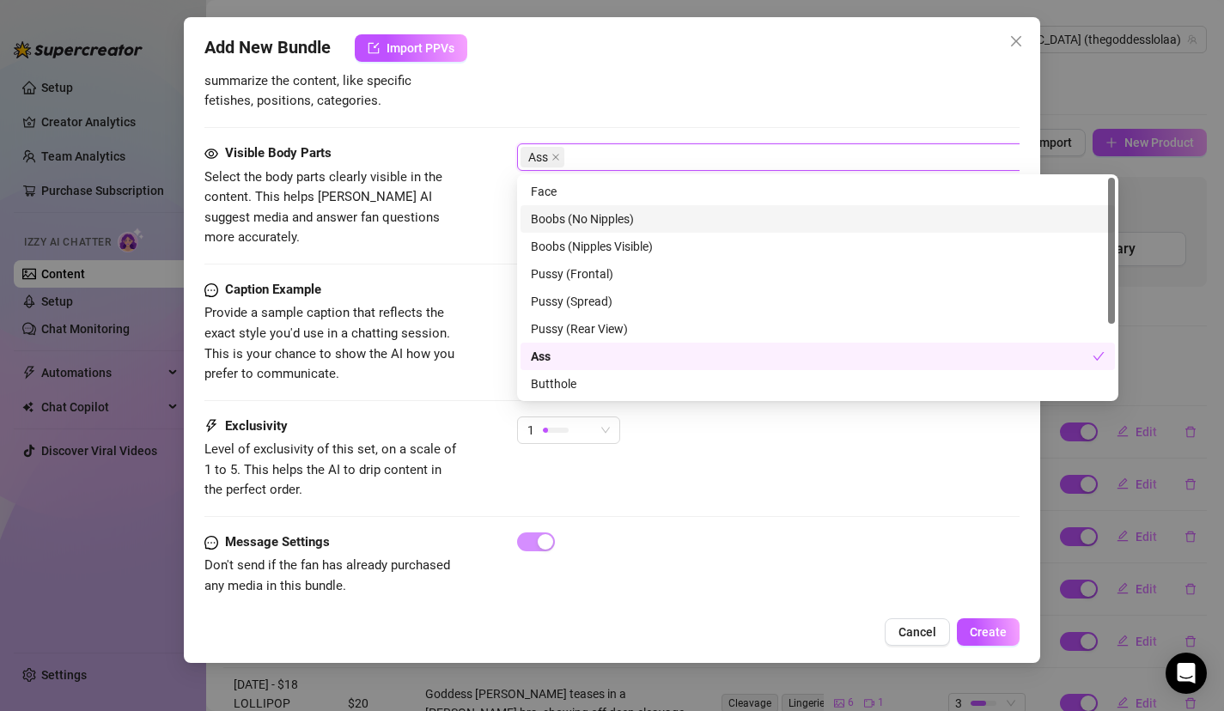
click at [625, 212] on div "Boobs (No Nipples)" at bounding box center [818, 219] width 574 height 19
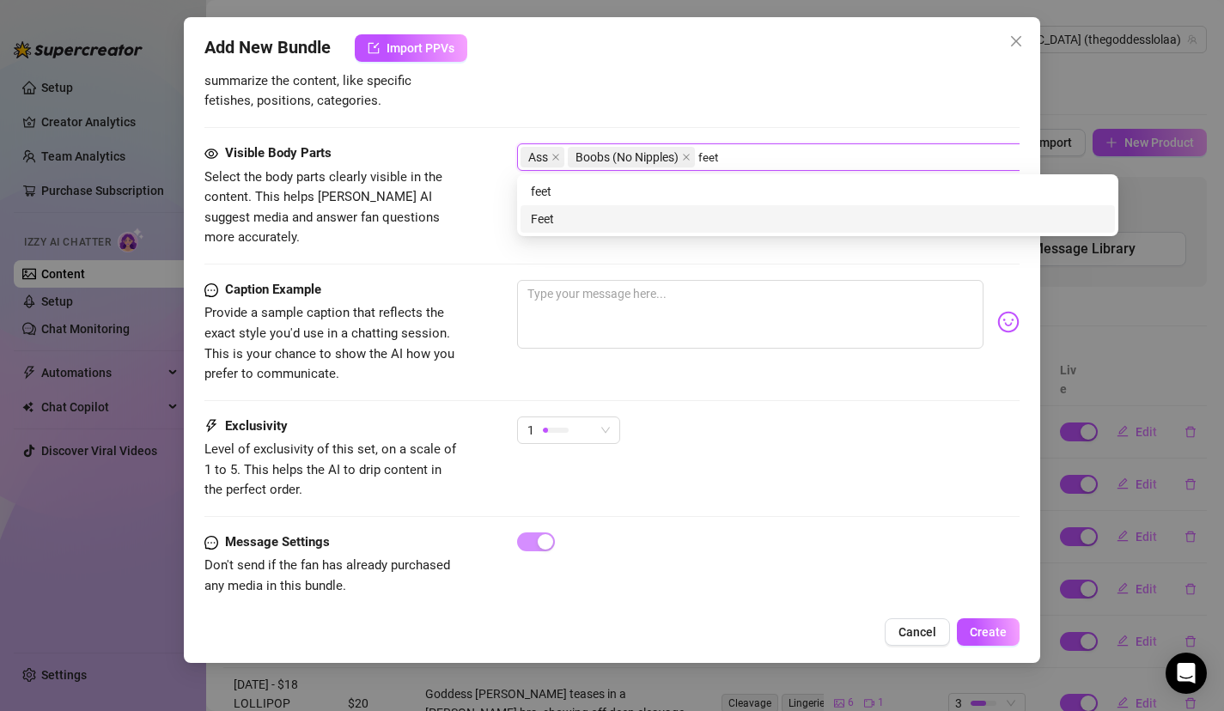
click at [631, 223] on div "Feet" at bounding box center [818, 219] width 574 height 19
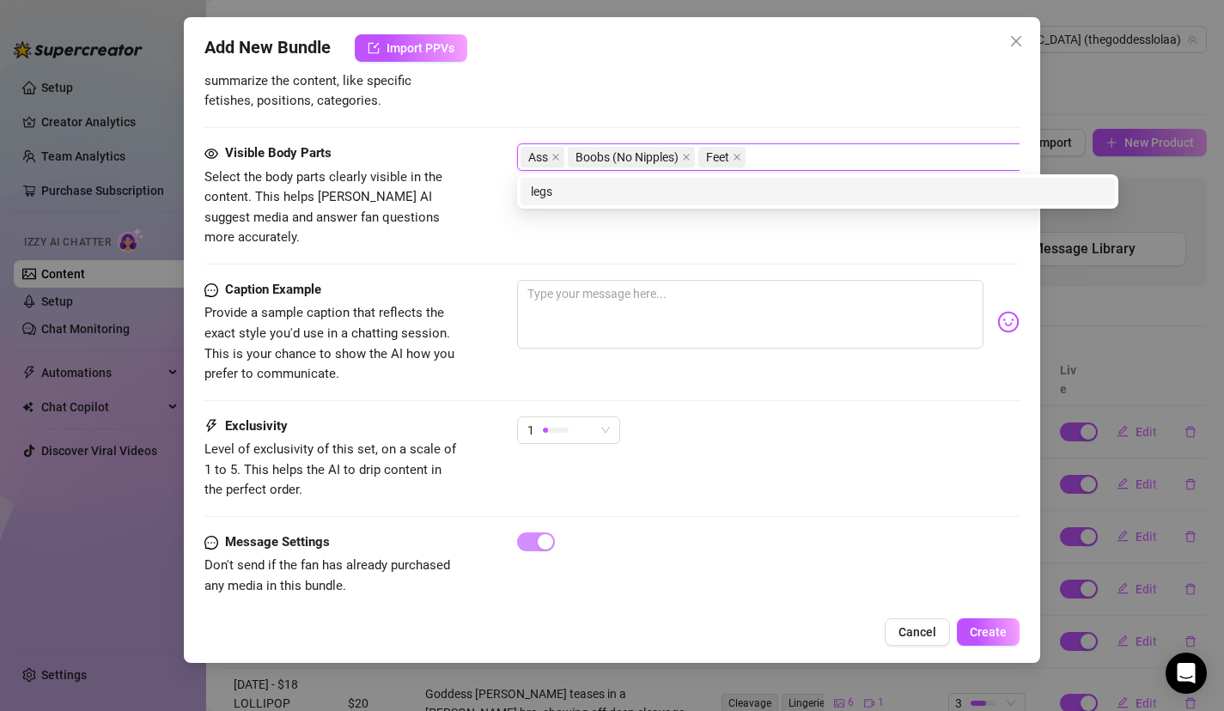
click at [625, 210] on div "Visible Body Parts Select the body parts clearly visible in the content. This h…" at bounding box center [612, 195] width 816 height 105
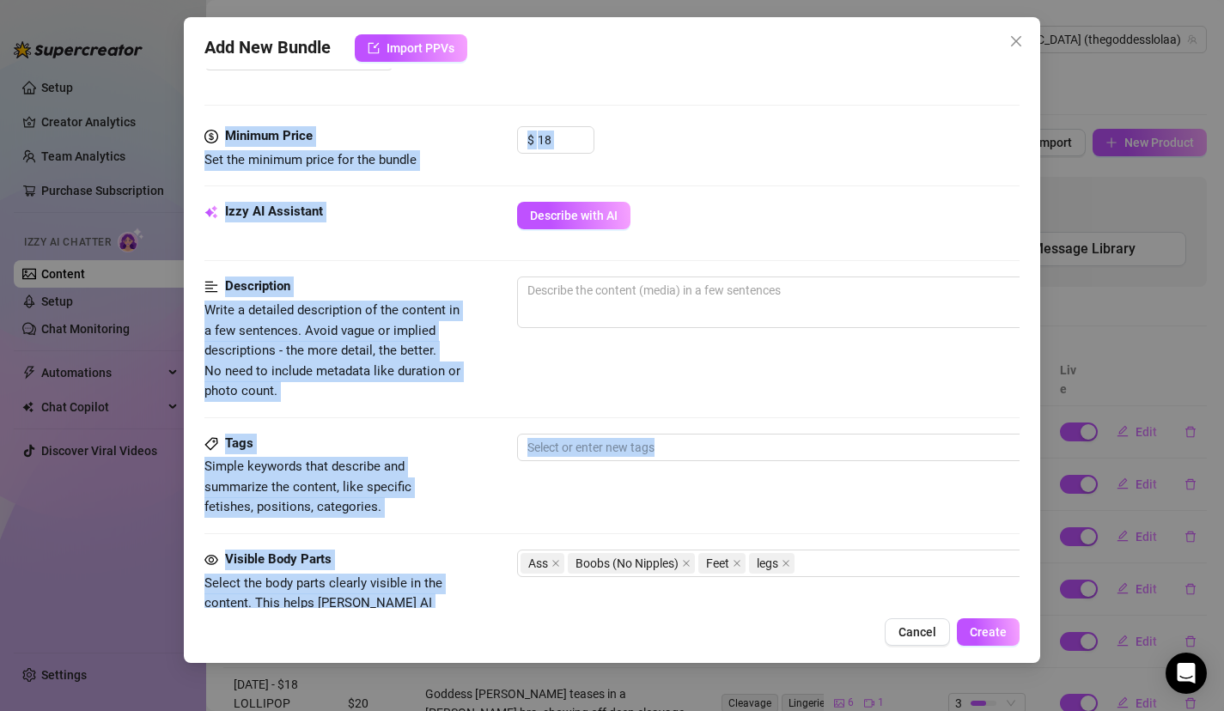
scroll to position [481, 0]
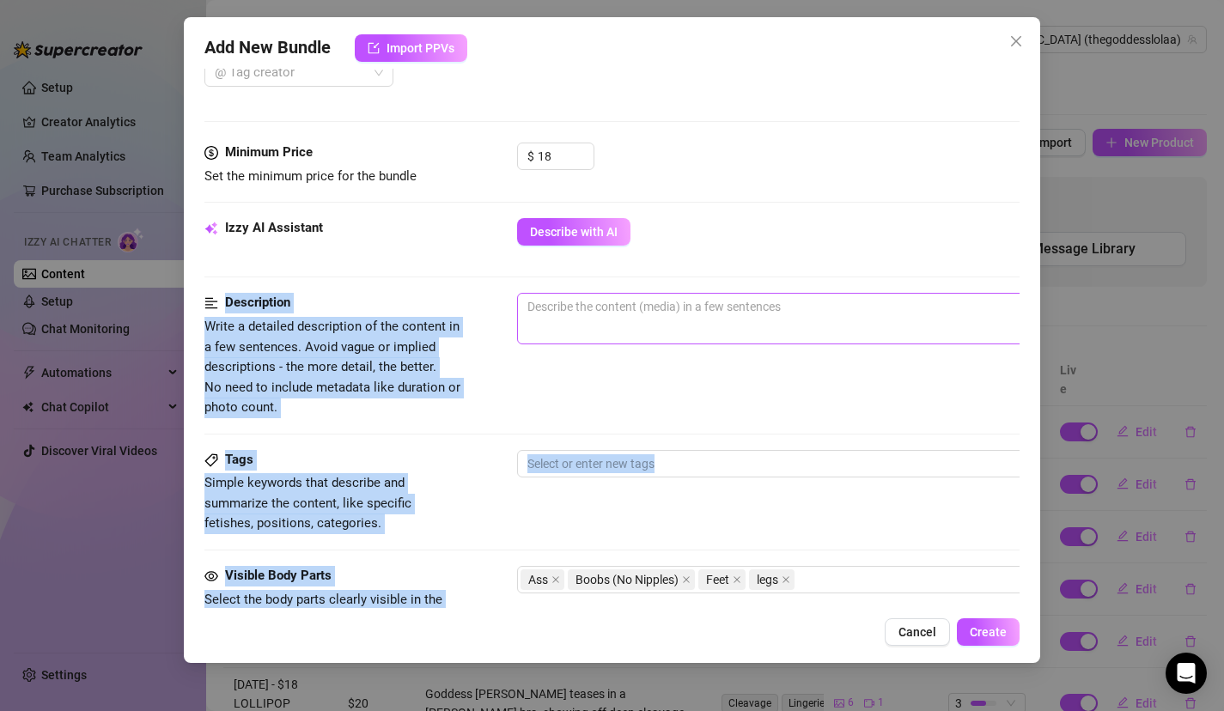
drag, startPoint x: 631, startPoint y: 209, endPoint x: 614, endPoint y: 293, distance: 85.8
click at [614, 293] on form "Account Goddess (@thegoddesslolaa) Name Name is for your internal organization …" at bounding box center [612, 329] width 816 height 1443
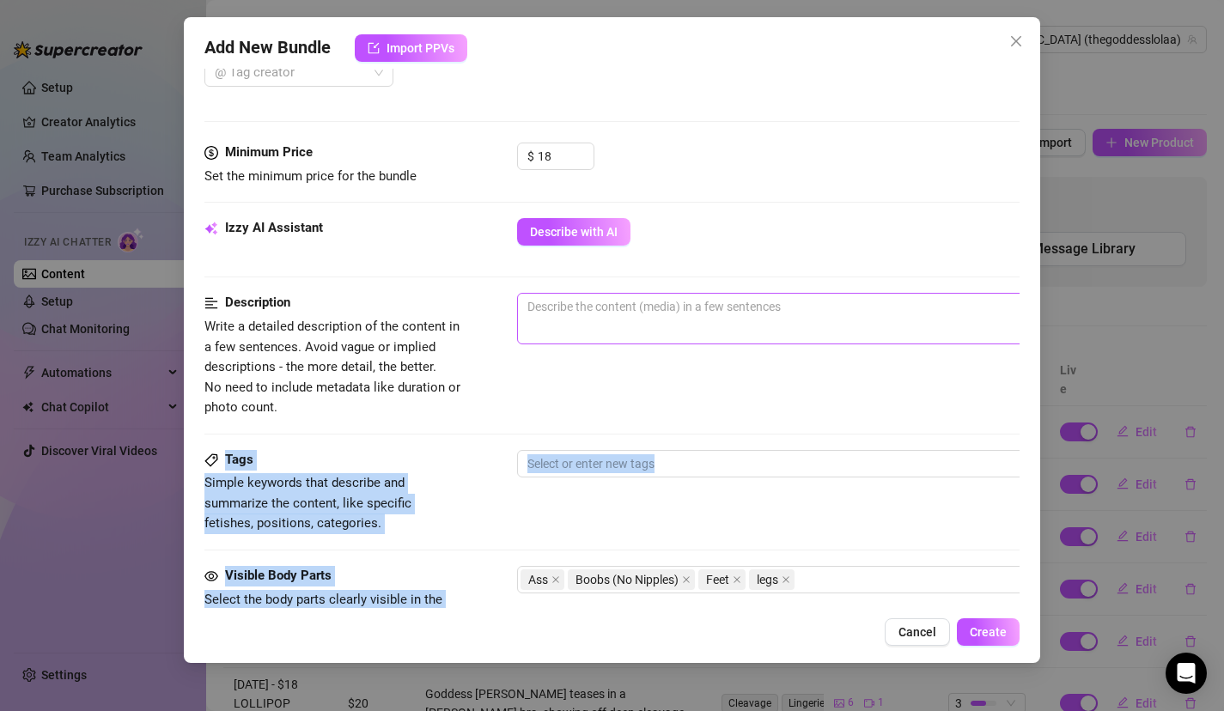
click at [613, 311] on textarea at bounding box center [818, 307] width 600 height 26
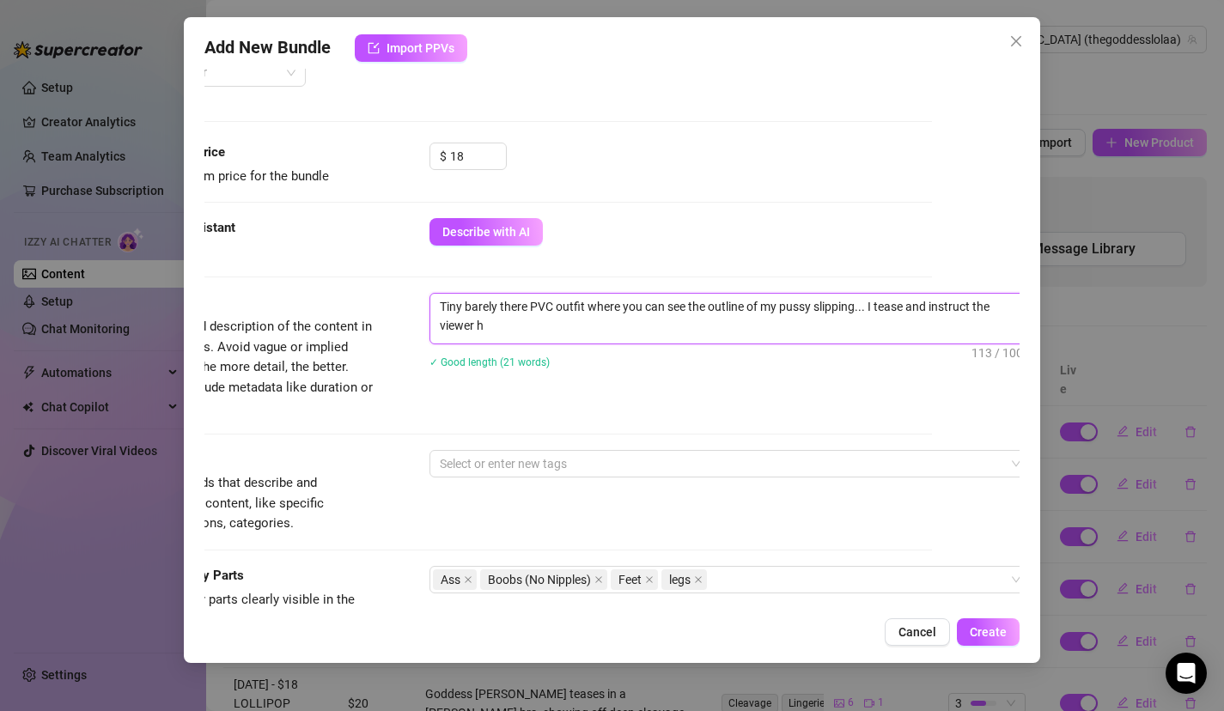
scroll to position [0, 0]
click at [548, 453] on div at bounding box center [721, 464] width 576 height 24
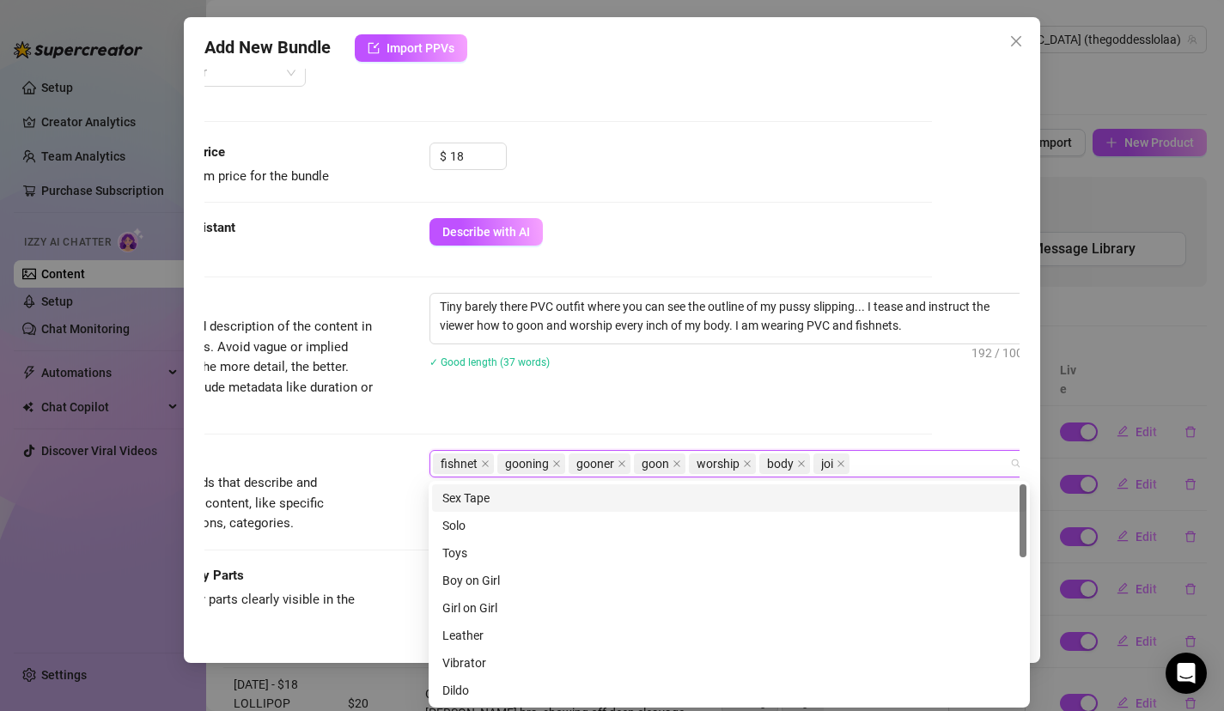
click at [688, 372] on div "✓ Good length (37 words)" at bounding box center [730, 361] width 601 height 27
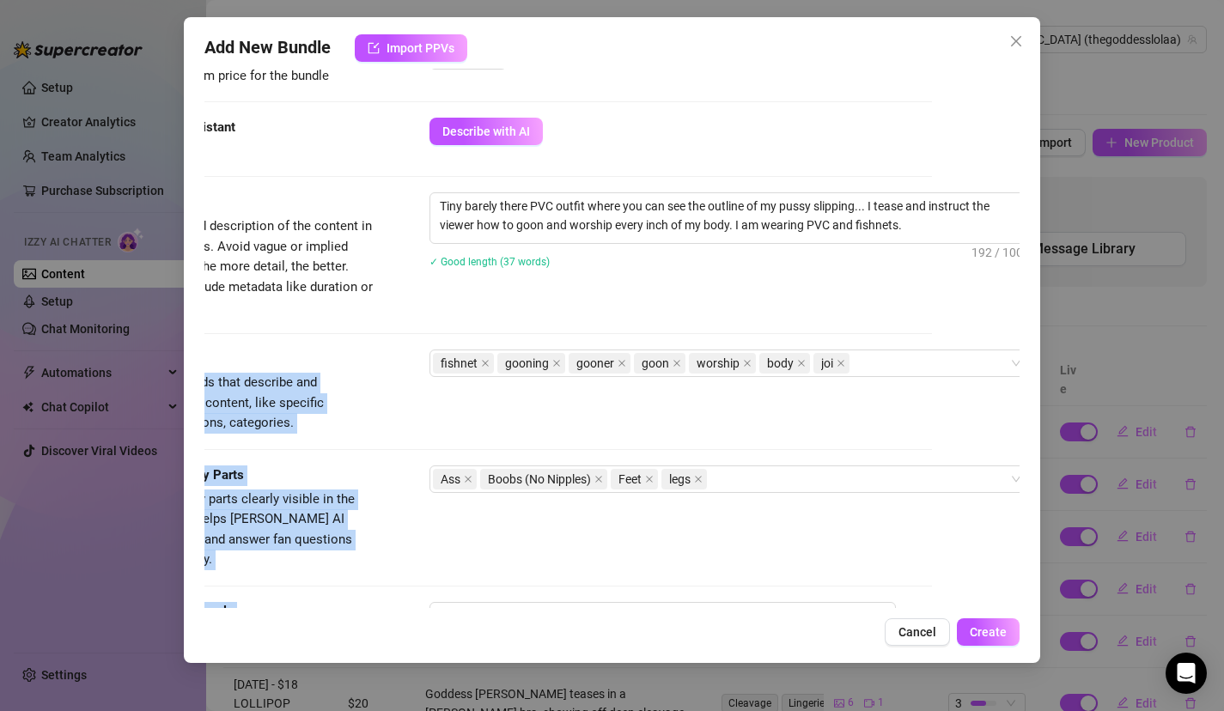
scroll to position [904, 88]
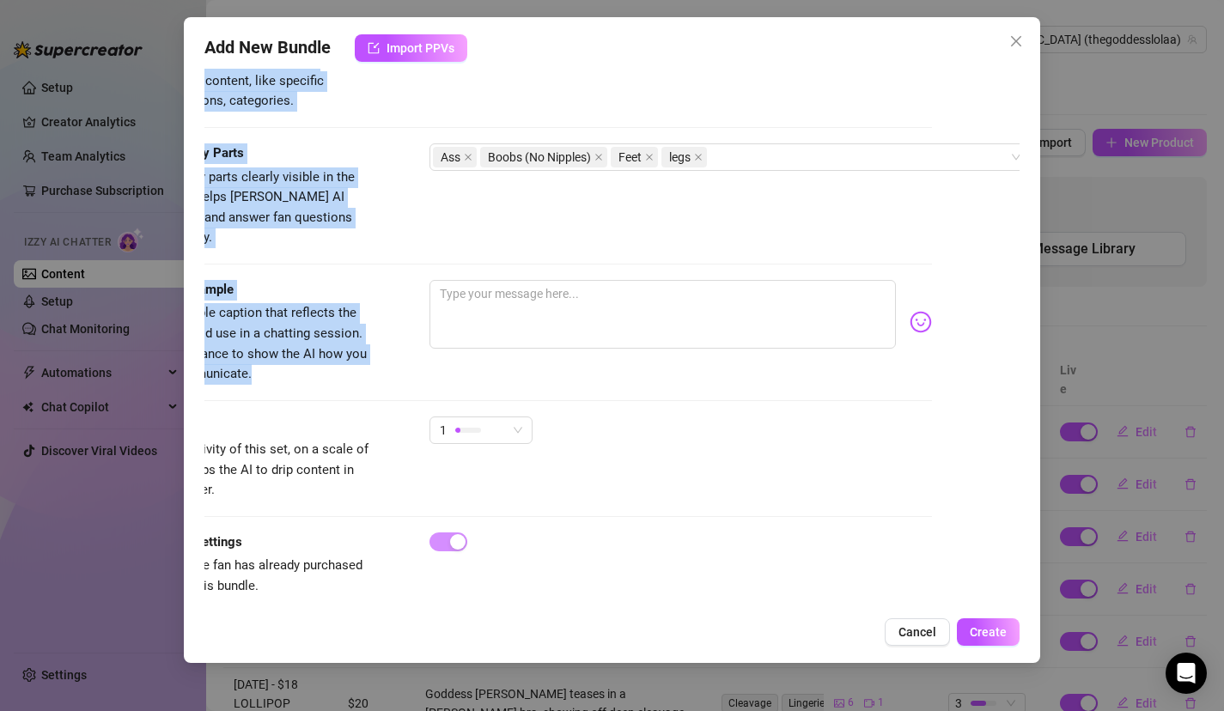
drag, startPoint x: 688, startPoint y: 380, endPoint x: 643, endPoint y: 353, distance: 52.8
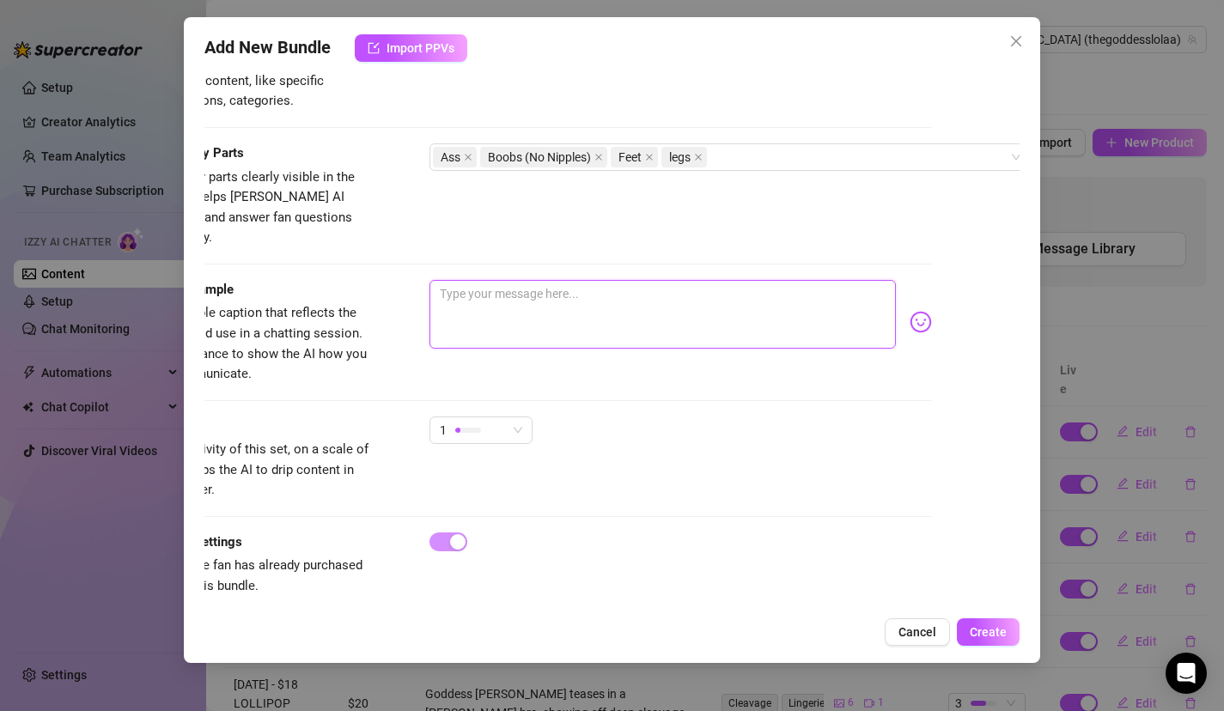
click at [609, 281] on textarea at bounding box center [663, 314] width 467 height 69
click at [997, 637] on span "Create" at bounding box center [988, 632] width 37 height 14
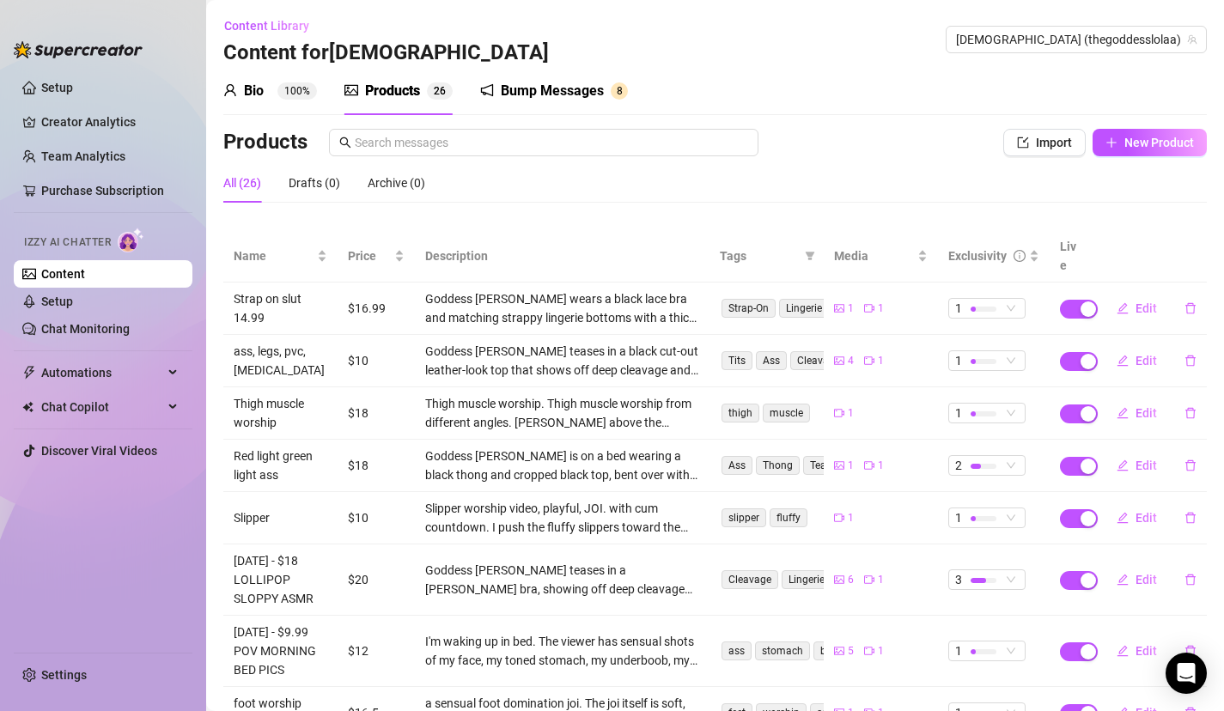
drag, startPoint x: 567, startPoint y: 476, endPoint x: 546, endPoint y: 710, distance: 234.7
click at [546, 711] on html "Setup Creator Analytics Team Analytics Purchase Subscription Izzy AI Chatter Co…" at bounding box center [612, 355] width 1224 height 711
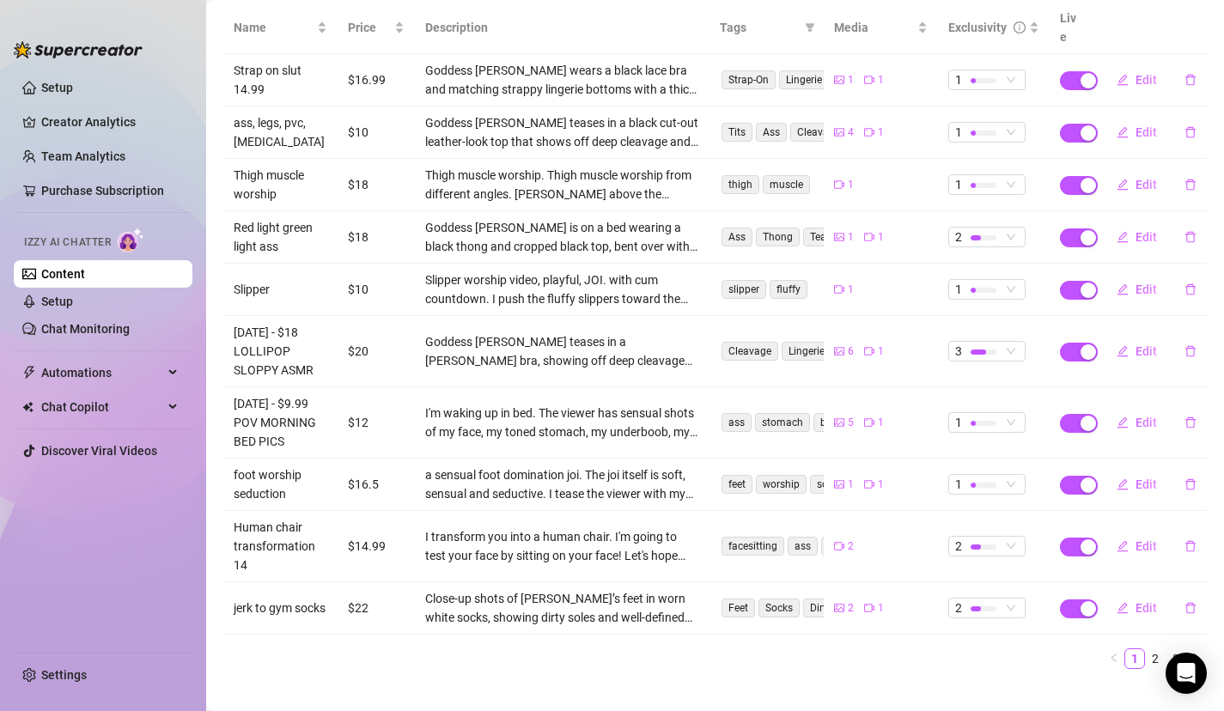
scroll to position [252, 0]
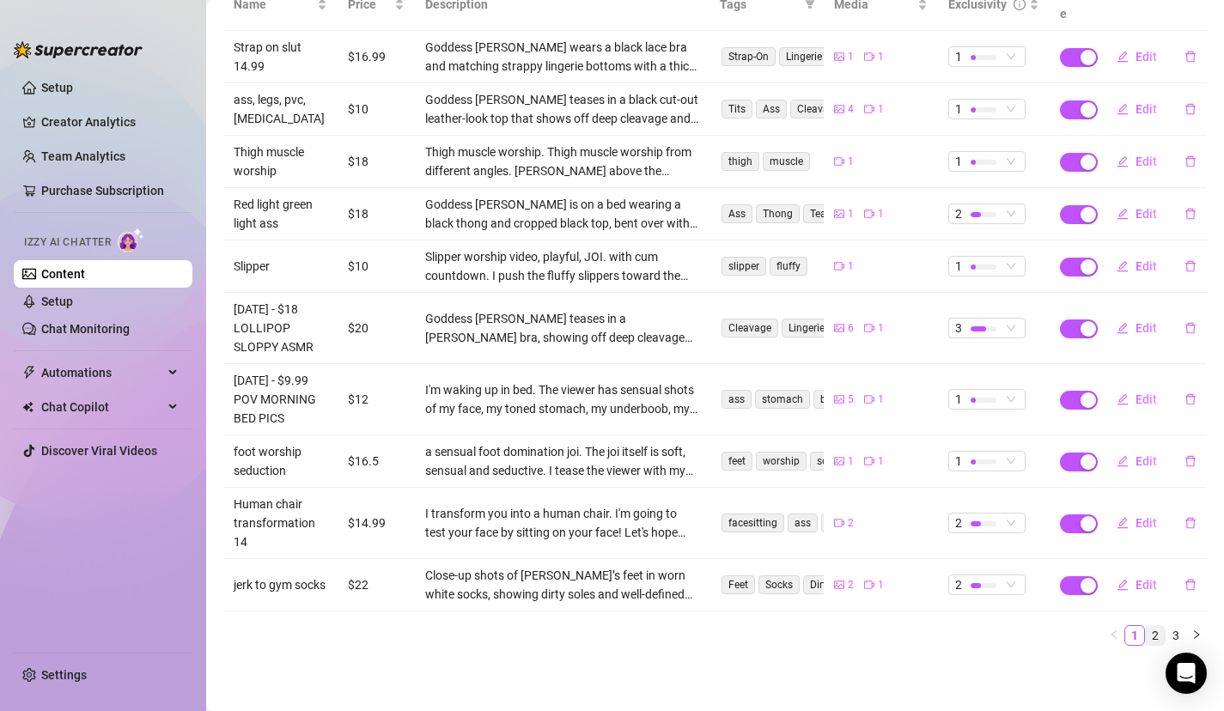
click at [1157, 635] on link "2" at bounding box center [1155, 635] width 19 height 19
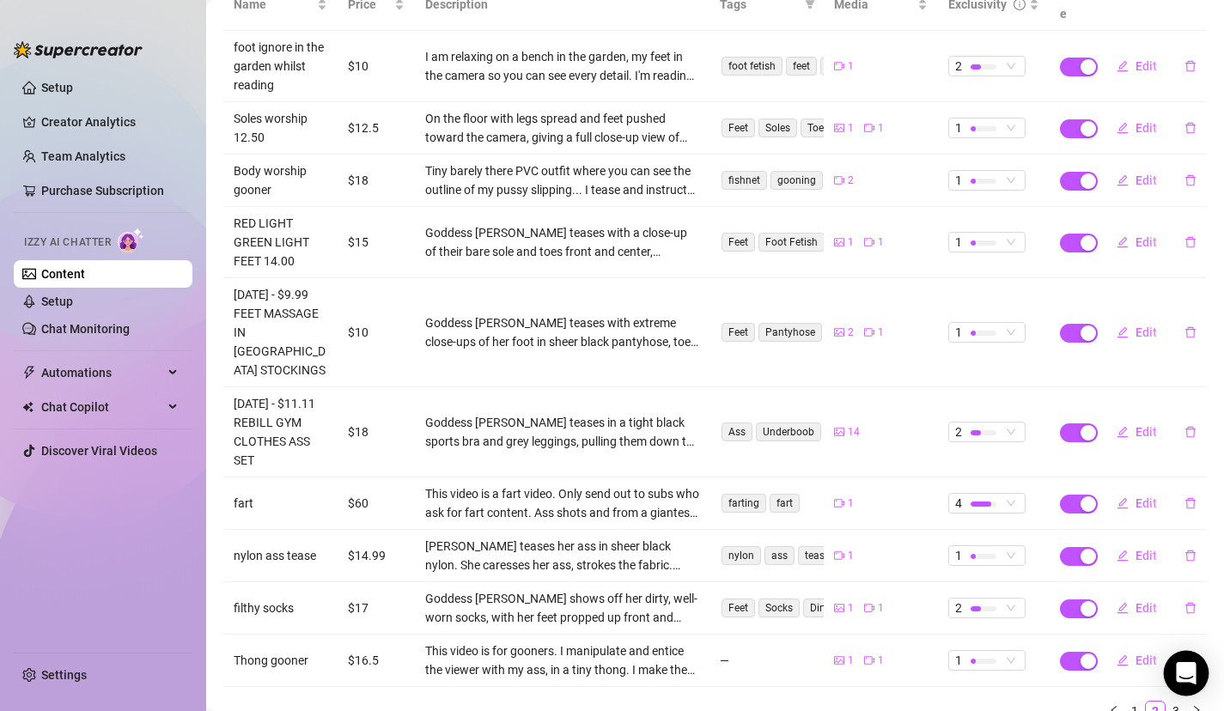
click at [1176, 693] on body "Setup Creator Analytics Team Analytics Purchase Subscription Izzy AI Chatter Co…" at bounding box center [612, 355] width 1224 height 711
click at [1175, 703] on div "Name Price Description Tags Media Exclusivity Live foot ignore in the garden wh…" at bounding box center [715, 357] width 984 height 757
click at [1175, 702] on link "3" at bounding box center [1176, 711] width 19 height 19
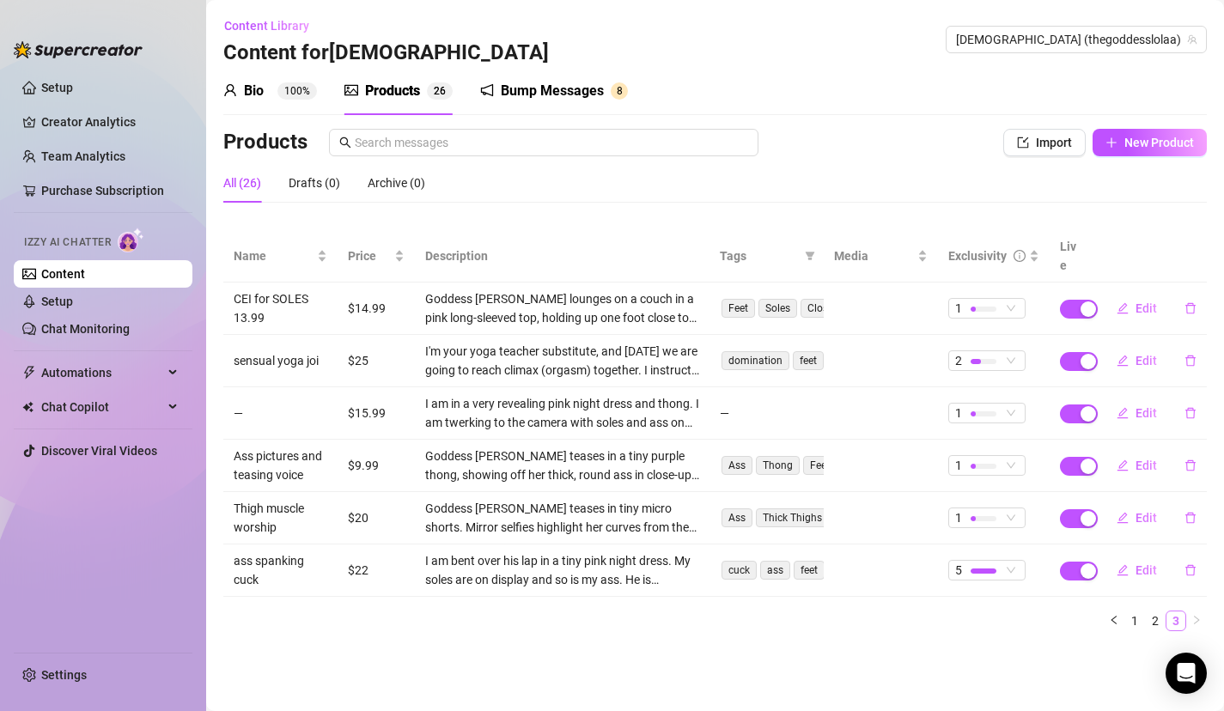
scroll to position [0, 0]
click at [1156, 612] on link "2" at bounding box center [1155, 621] width 19 height 19
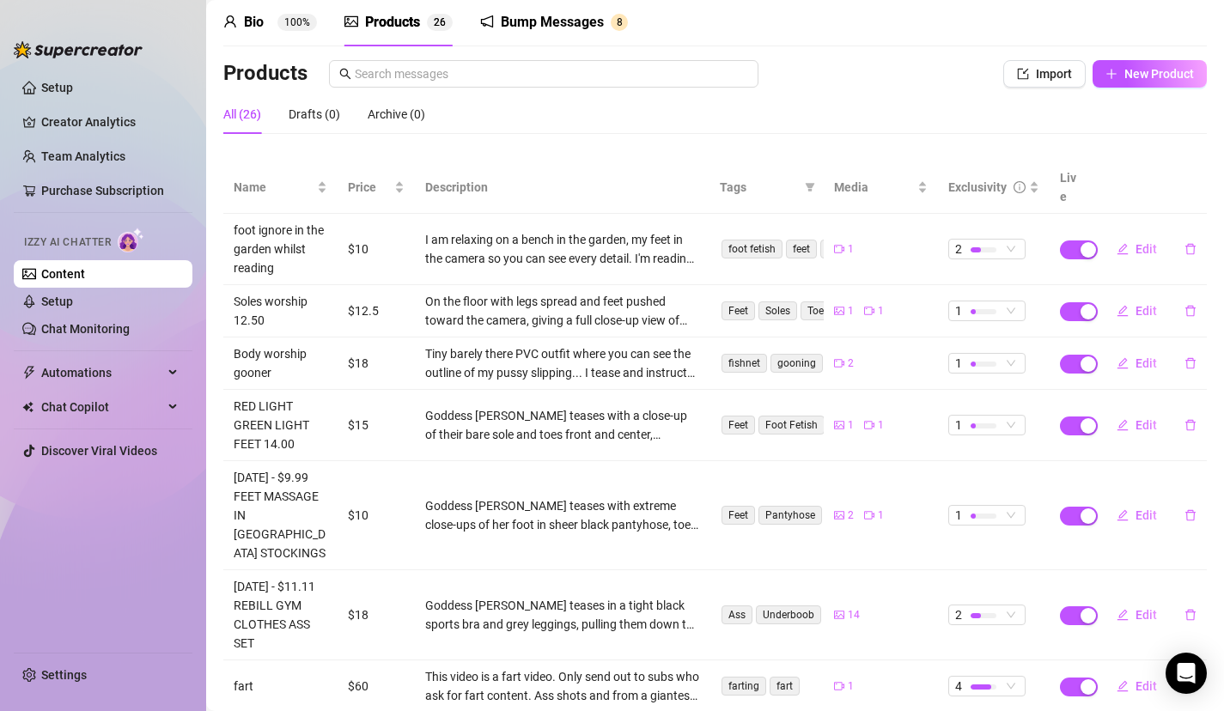
scroll to position [103, 0]
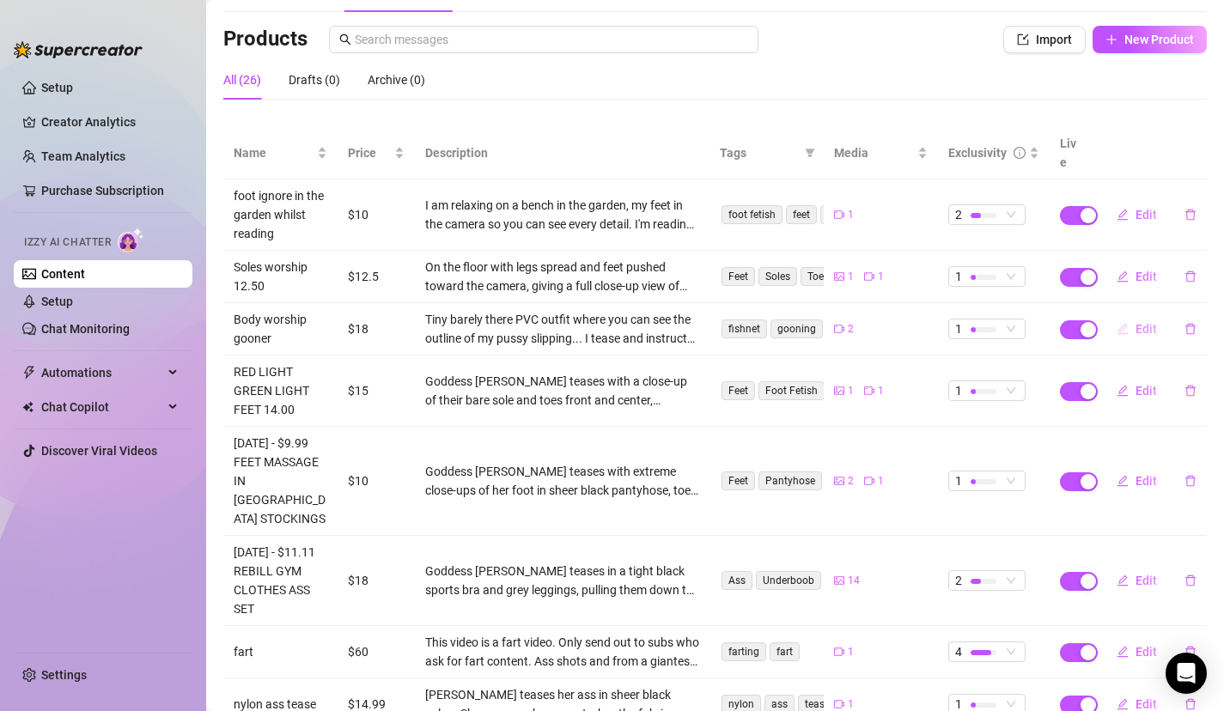
click at [1139, 322] on span "Edit" at bounding box center [1146, 329] width 21 height 14
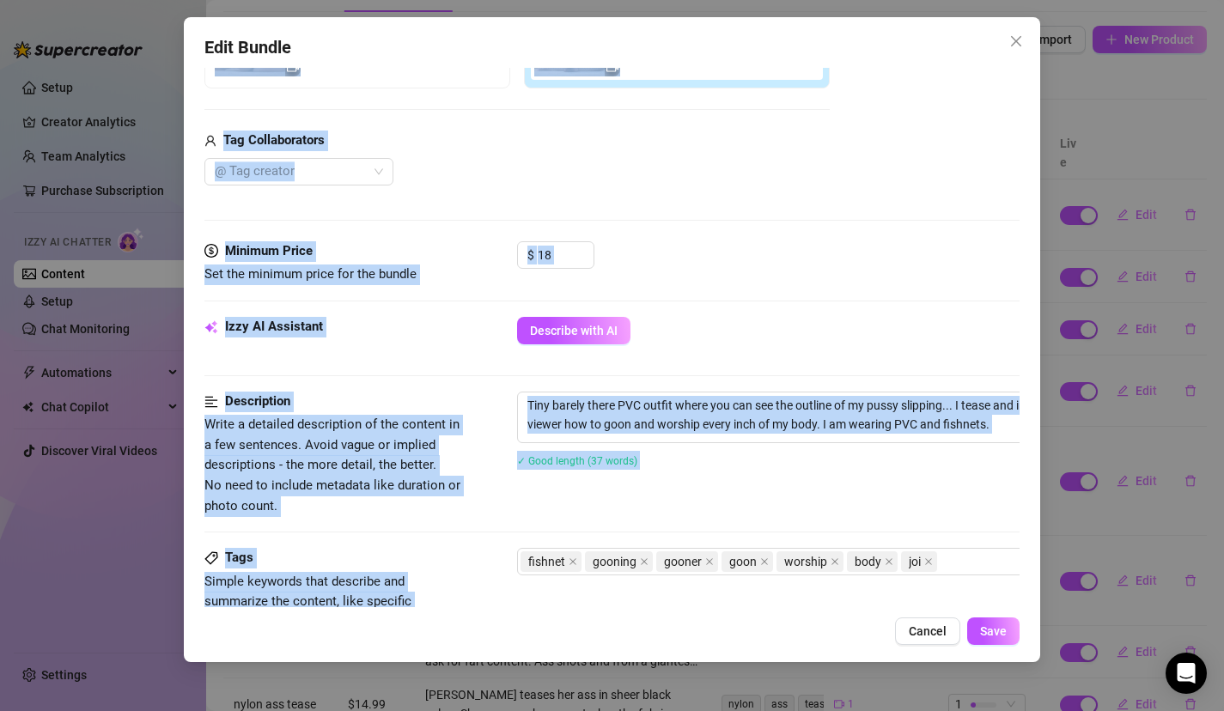
scroll to position [904, 0]
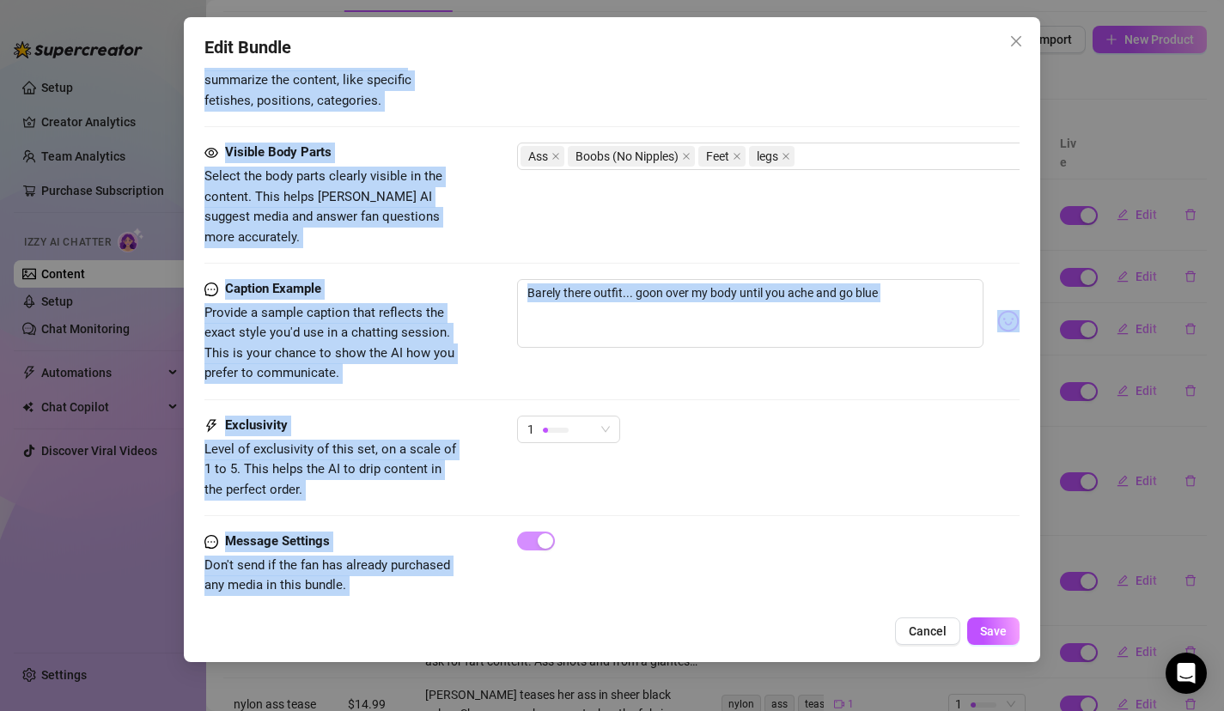
drag, startPoint x: 680, startPoint y: 273, endPoint x: 673, endPoint y: 656, distance: 383.3
click at [675, 662] on div "Edit Bundle Account Goddess (@thegoddesslolaa) Name Name is for your internal o…" at bounding box center [612, 339] width 857 height 645
click at [802, 293] on textarea "Barely there outfit... goon over my body until you ache and go blue" at bounding box center [750, 313] width 467 height 69
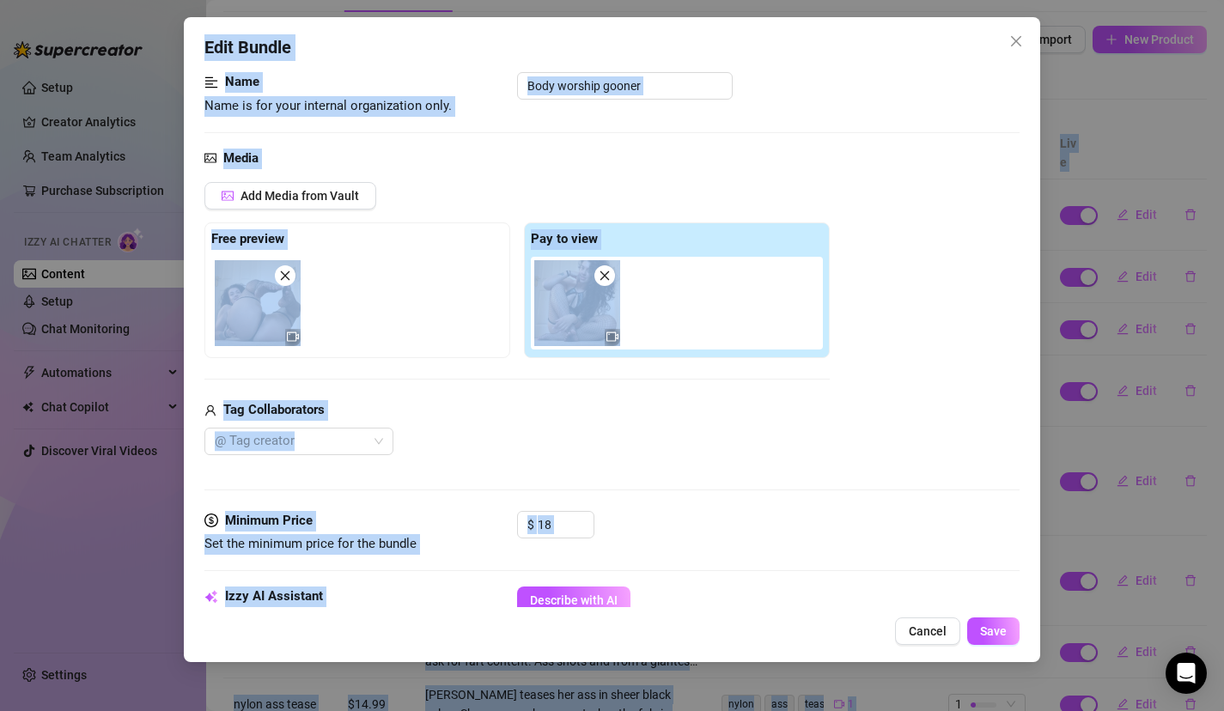
scroll to position [0, 0]
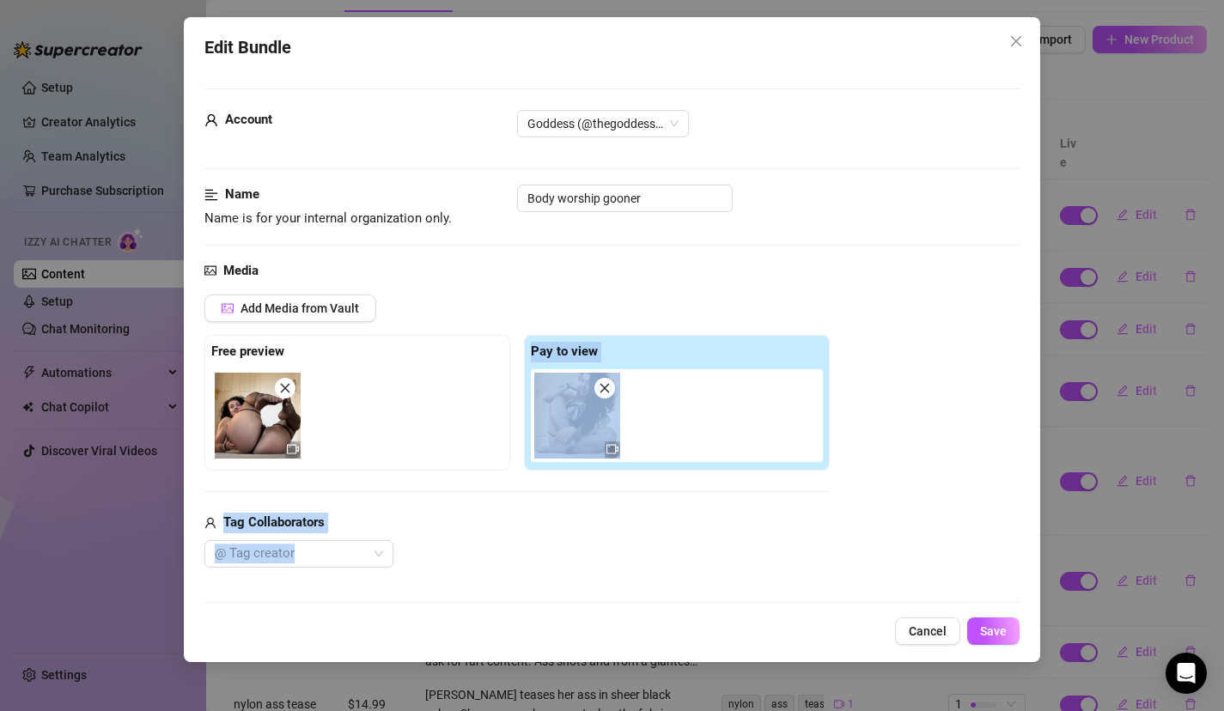
drag, startPoint x: 836, startPoint y: 379, endPoint x: 829, endPoint y: 327, distance: 52.0
click at [835, 487] on div "Add Media from Vault Free preview Pay to view Tag Collaborators @ Tag creator" at bounding box center [612, 431] width 816 height 273
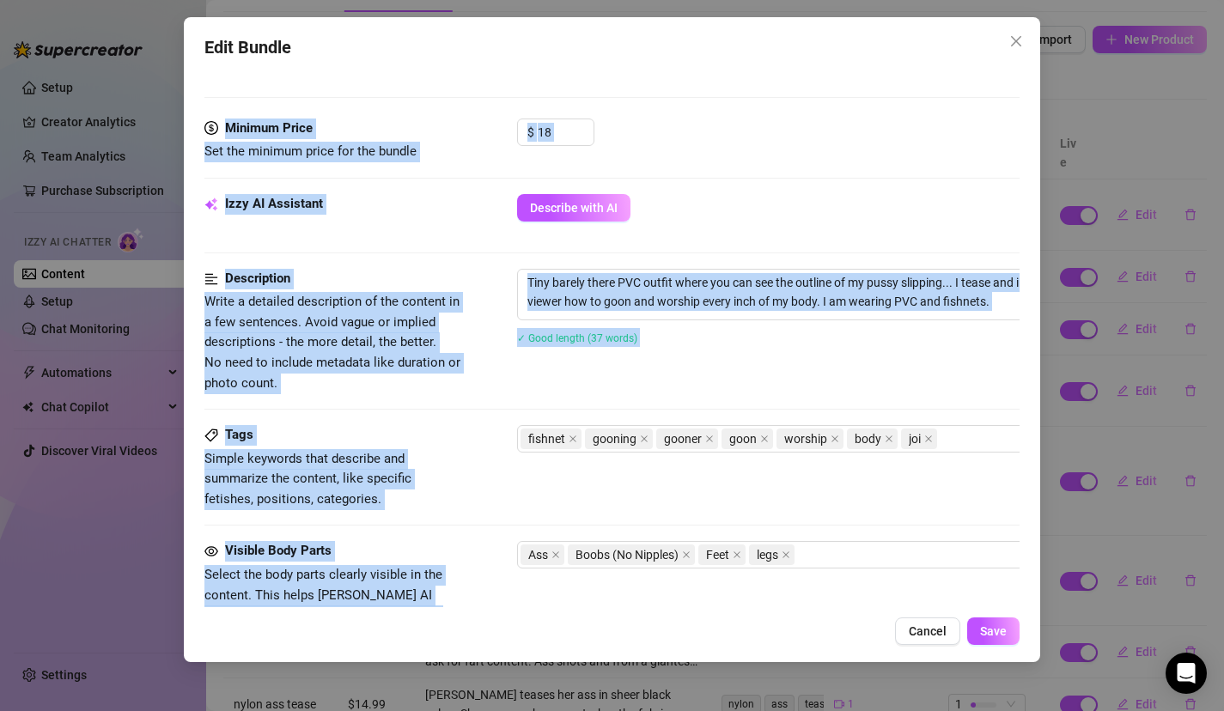
scroll to position [636, 0]
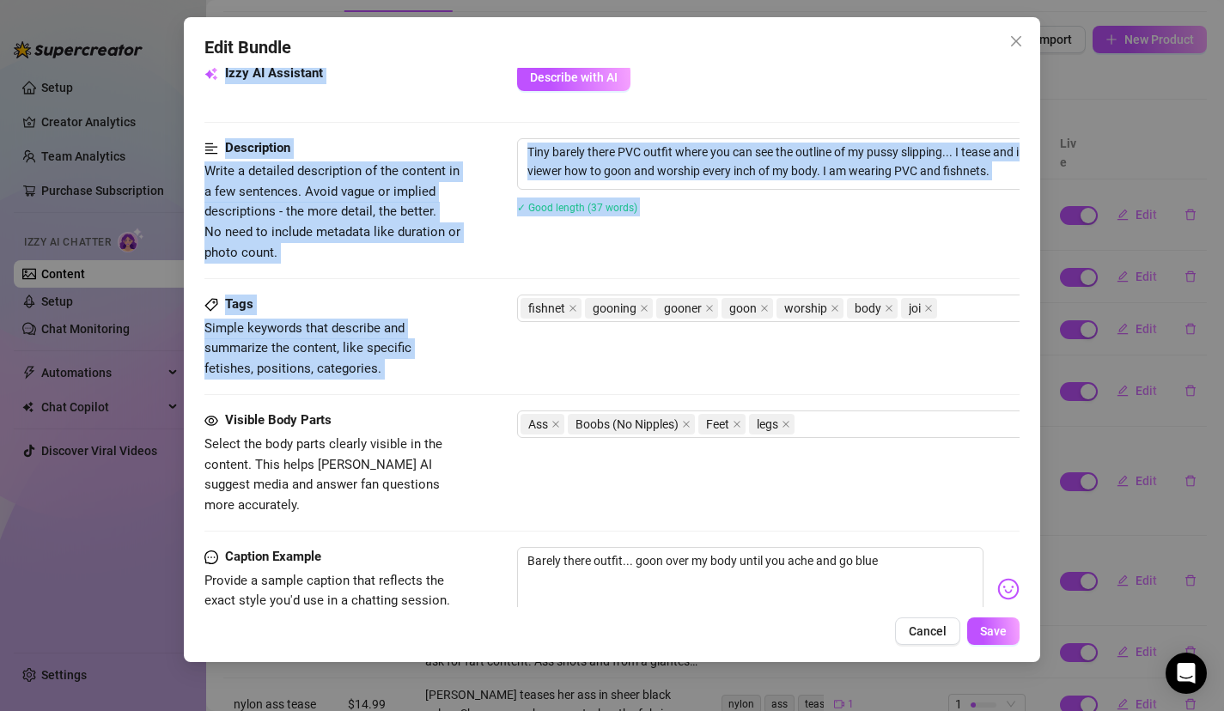
drag, startPoint x: 835, startPoint y: 491, endPoint x: 791, endPoint y: 377, distance: 121.6
click at [791, 377] on form "Account Goddess (@thegoddesslolaa) Name Name is for your internal organization …" at bounding box center [612, 174] width 816 height 1443
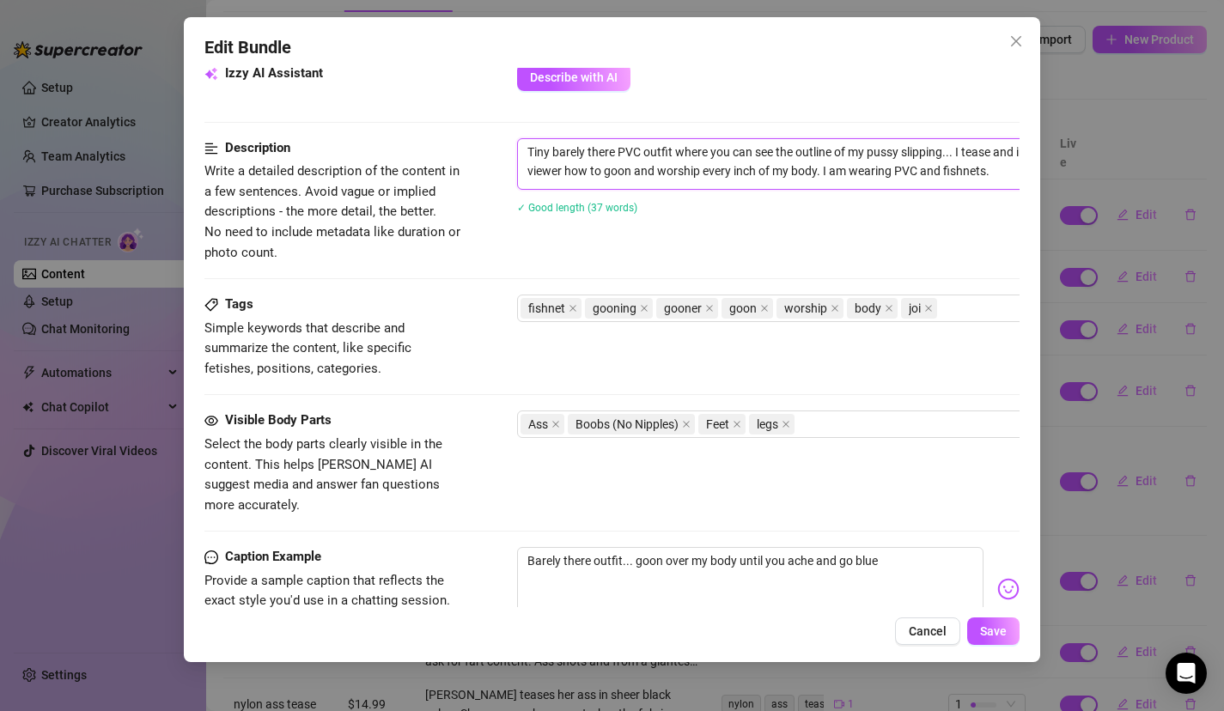
click at [989, 169] on textarea "Tiny barely there PVC outfit where you can see the outline of my pussy slipping…" at bounding box center [818, 161] width 600 height 45
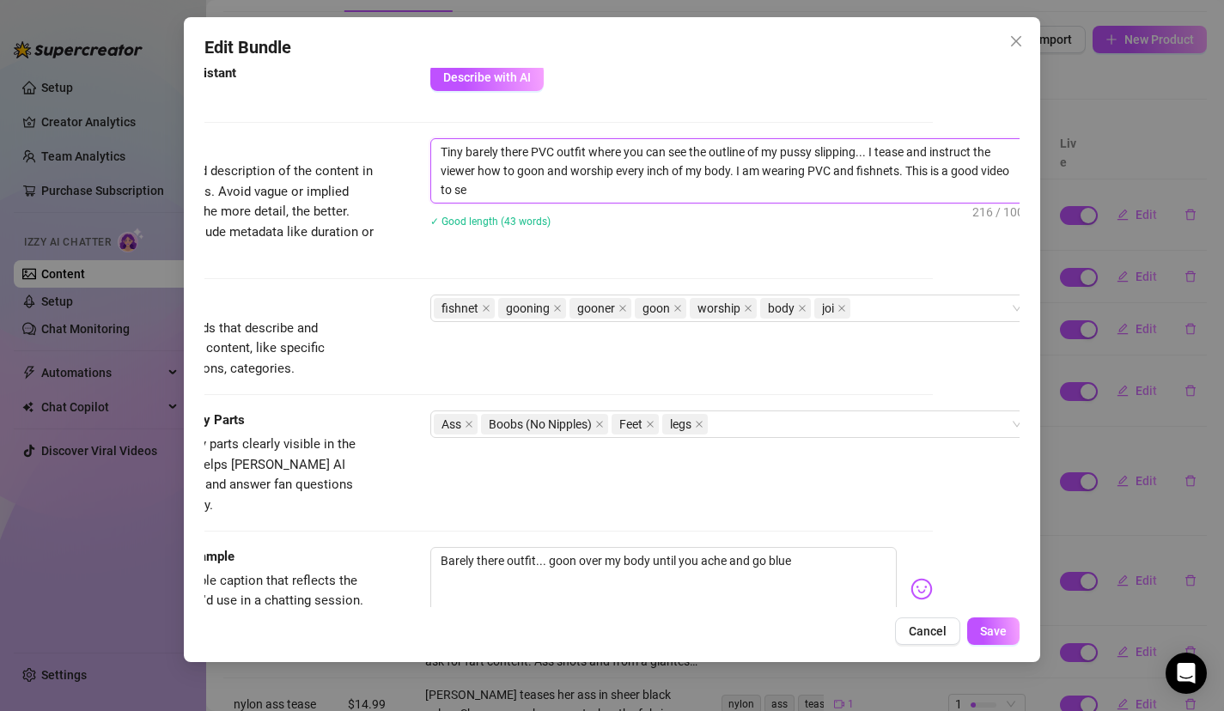
scroll to position [0, 0]
click at [1007, 636] on button "Save" at bounding box center [993, 631] width 52 height 27
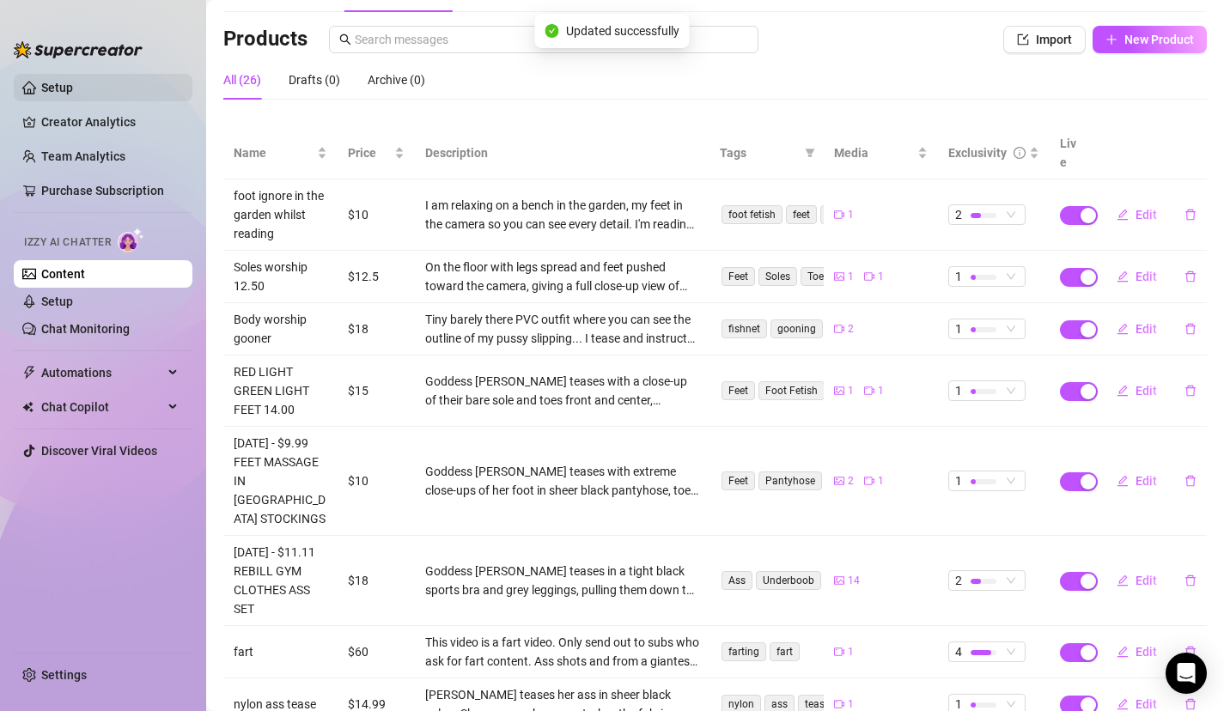
click at [73, 86] on link "Setup" at bounding box center [57, 88] width 32 height 14
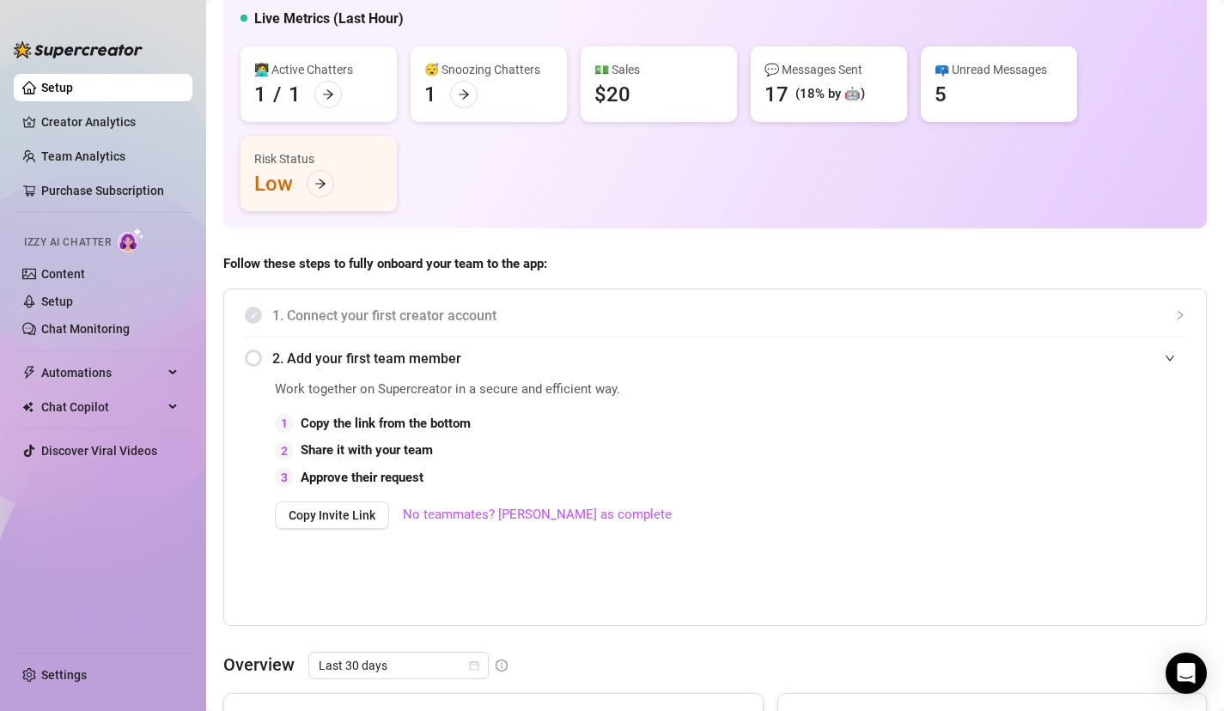
click at [73, 95] on link "Setup" at bounding box center [57, 88] width 32 height 14
click at [322, 98] on icon "arrow-right" at bounding box center [328, 94] width 12 height 12
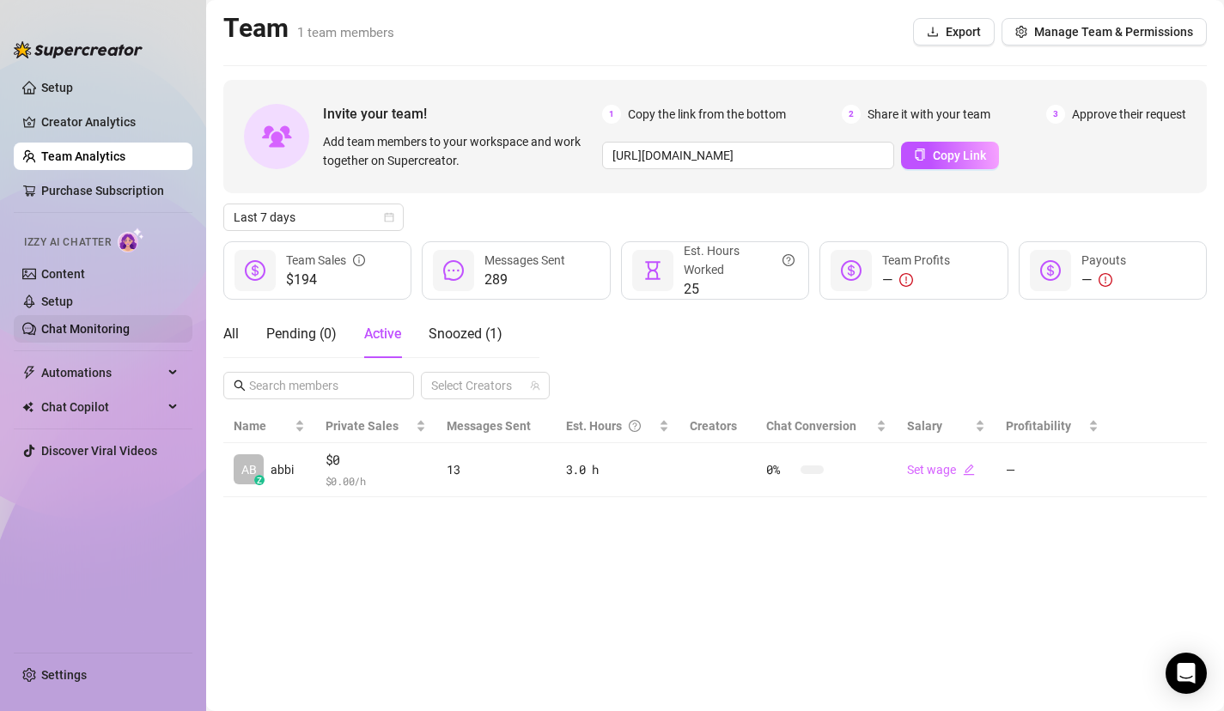
click at [87, 335] on link "Chat Monitoring" at bounding box center [85, 329] width 88 height 14
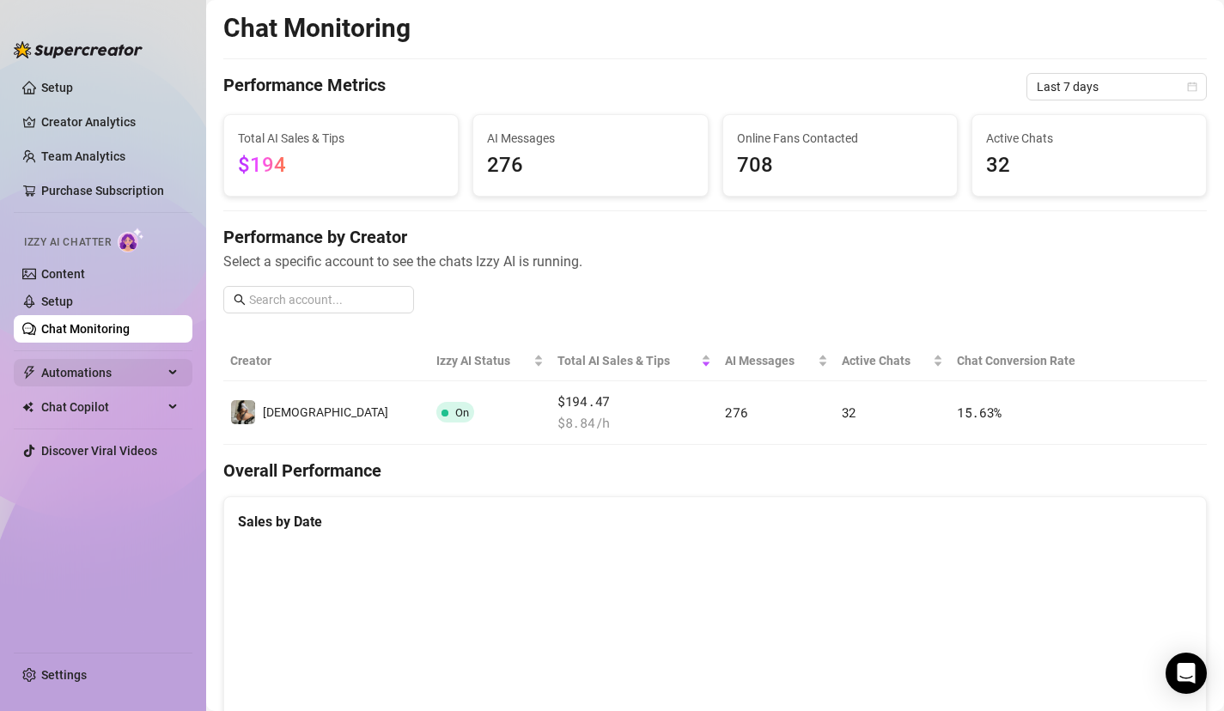
click at [82, 376] on span "Automations" at bounding box center [102, 372] width 122 height 27
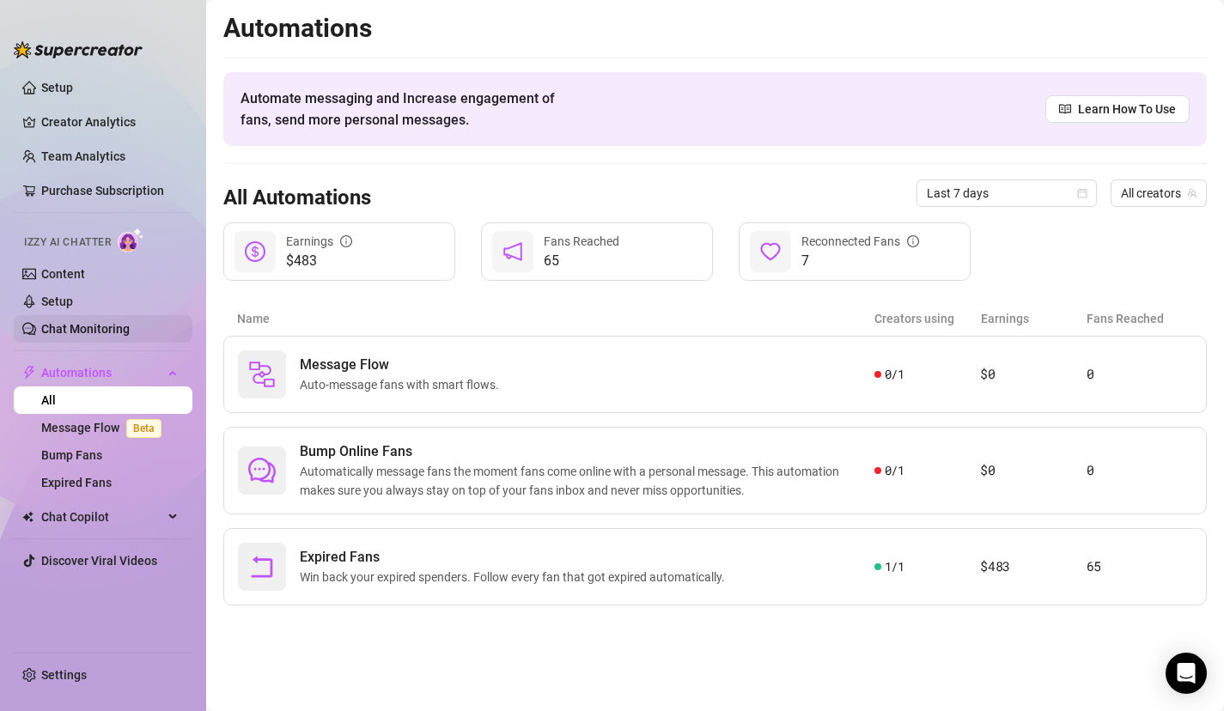
click at [83, 329] on link "Chat Monitoring" at bounding box center [85, 329] width 88 height 14
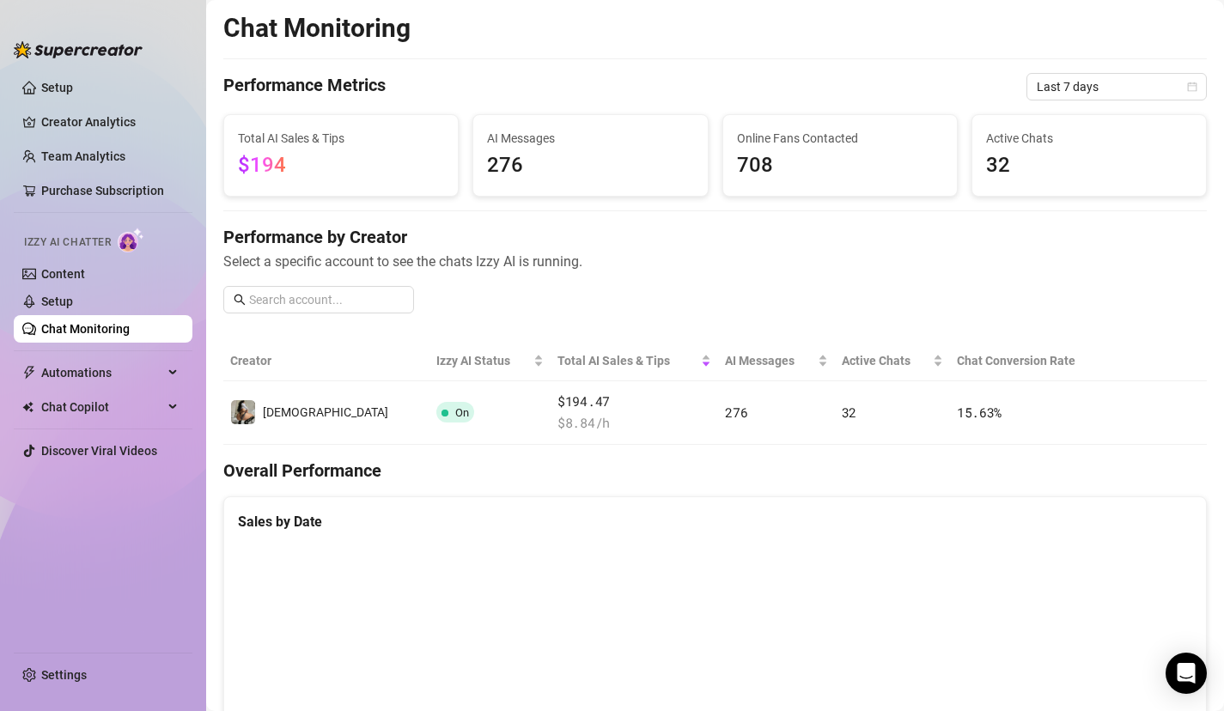
click at [571, 149] on span "276" at bounding box center [590, 165] width 206 height 33
drag, startPoint x: 671, startPoint y: 319, endPoint x: 740, endPoint y: 723, distance: 409.6
click at [740, 711] on html "Setup Creator Analytics Team Analytics Purchase Subscription Izzy AI Chatter Co…" at bounding box center [612, 355] width 1224 height 711
